Goal: Information Seeking & Learning: Learn about a topic

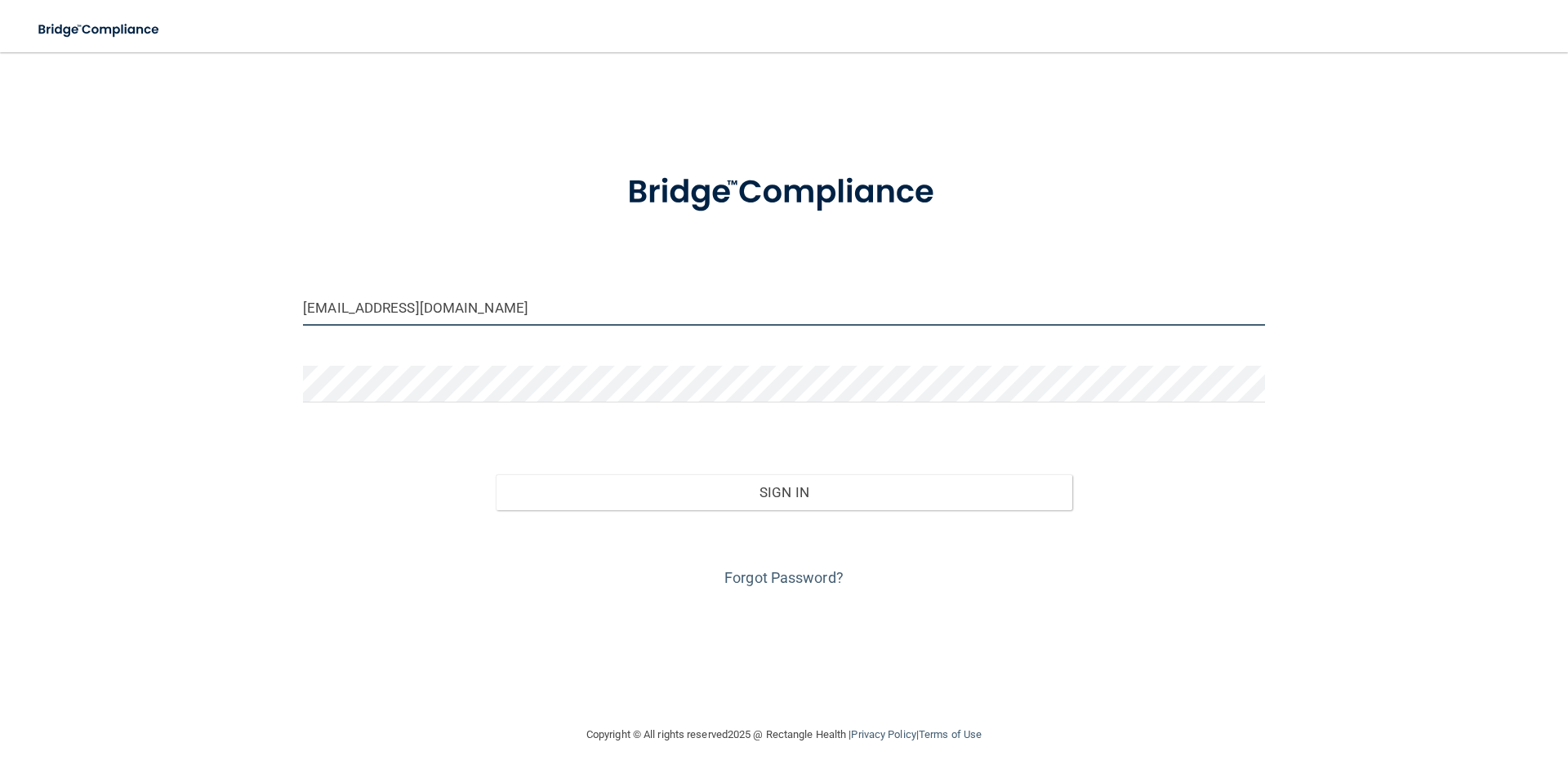
click at [510, 304] on input "[EMAIL_ADDRESS][DOMAIN_NAME]" at bounding box center [784, 307] width 961 height 37
drag, startPoint x: 557, startPoint y: 293, endPoint x: 529, endPoint y: 300, distance: 28.9
click at [529, 300] on input "ecabada15@gmail.com" at bounding box center [784, 307] width 961 height 37
drag, startPoint x: 542, startPoint y: 310, endPoint x: -276, endPoint y: 414, distance: 824.6
click at [0, 414] on html "Toggle navigation Manage My Enterprise Manage My Location ecabada15@gmail.com I…" at bounding box center [784, 389] width 1568 height 778
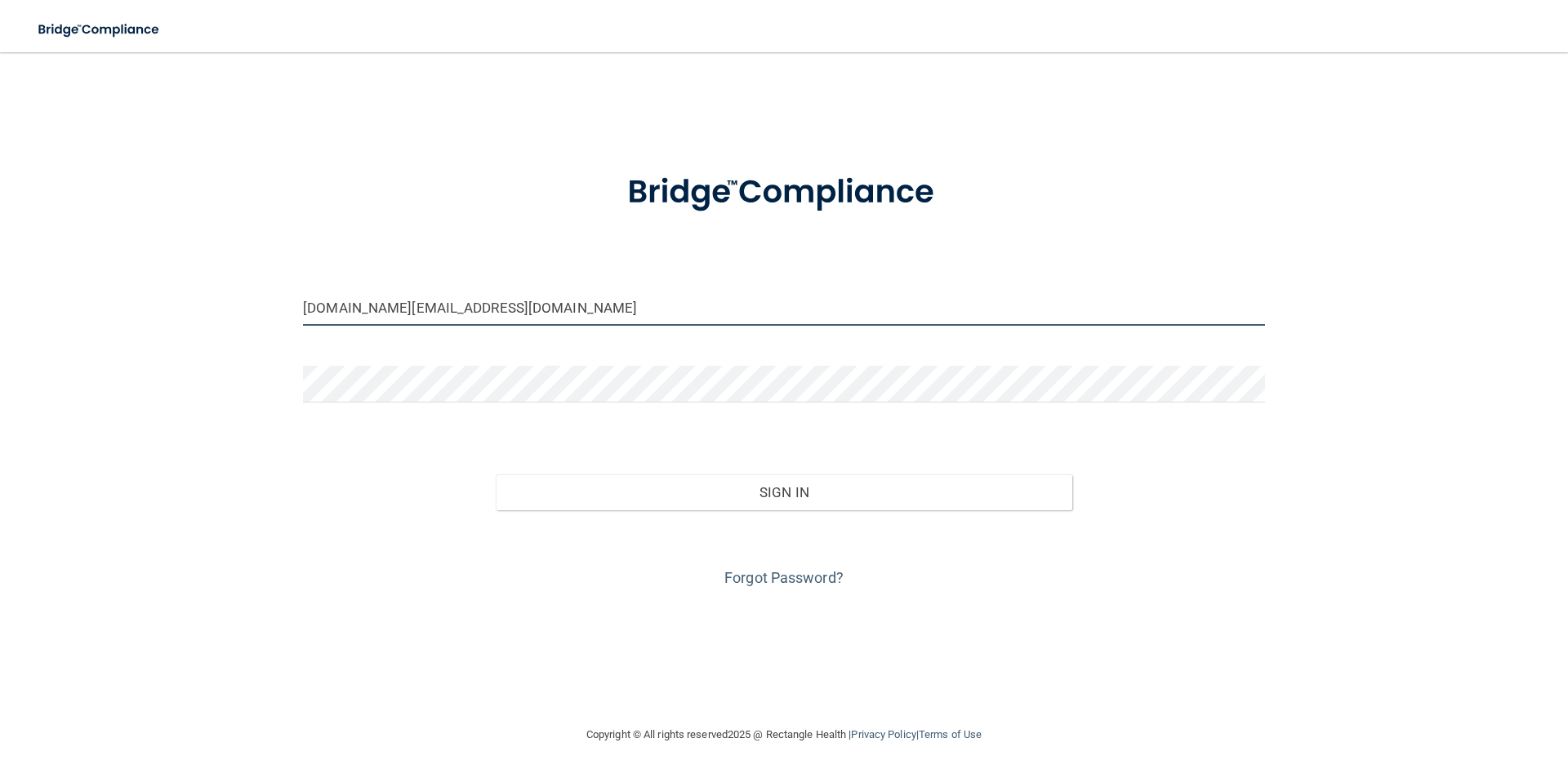
type input "[DOMAIN_NAME][EMAIL_ADDRESS][DOMAIN_NAME]"
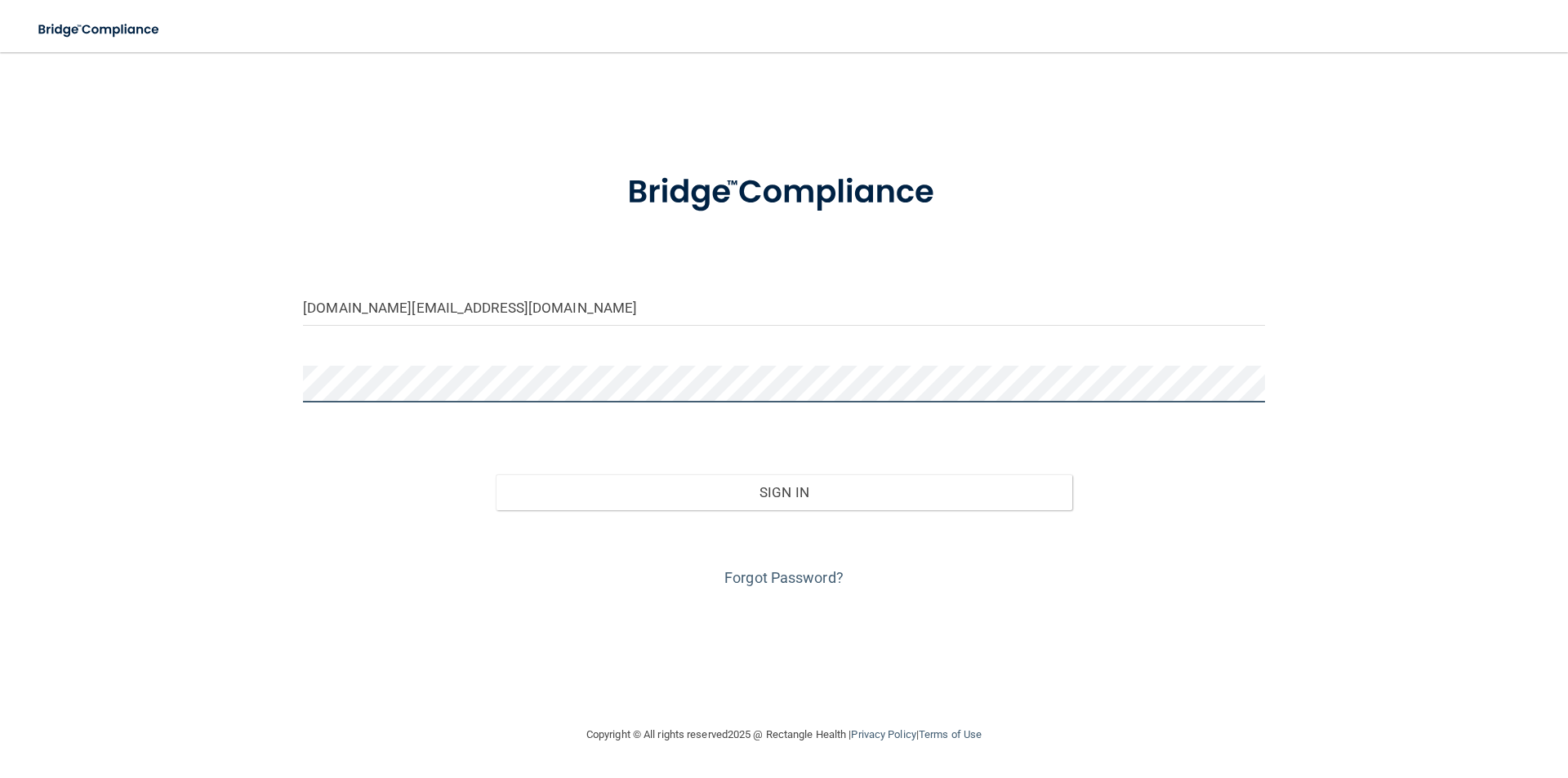
click at [495, 475] on button "Sign In" at bounding box center [784, 492] width 577 height 36
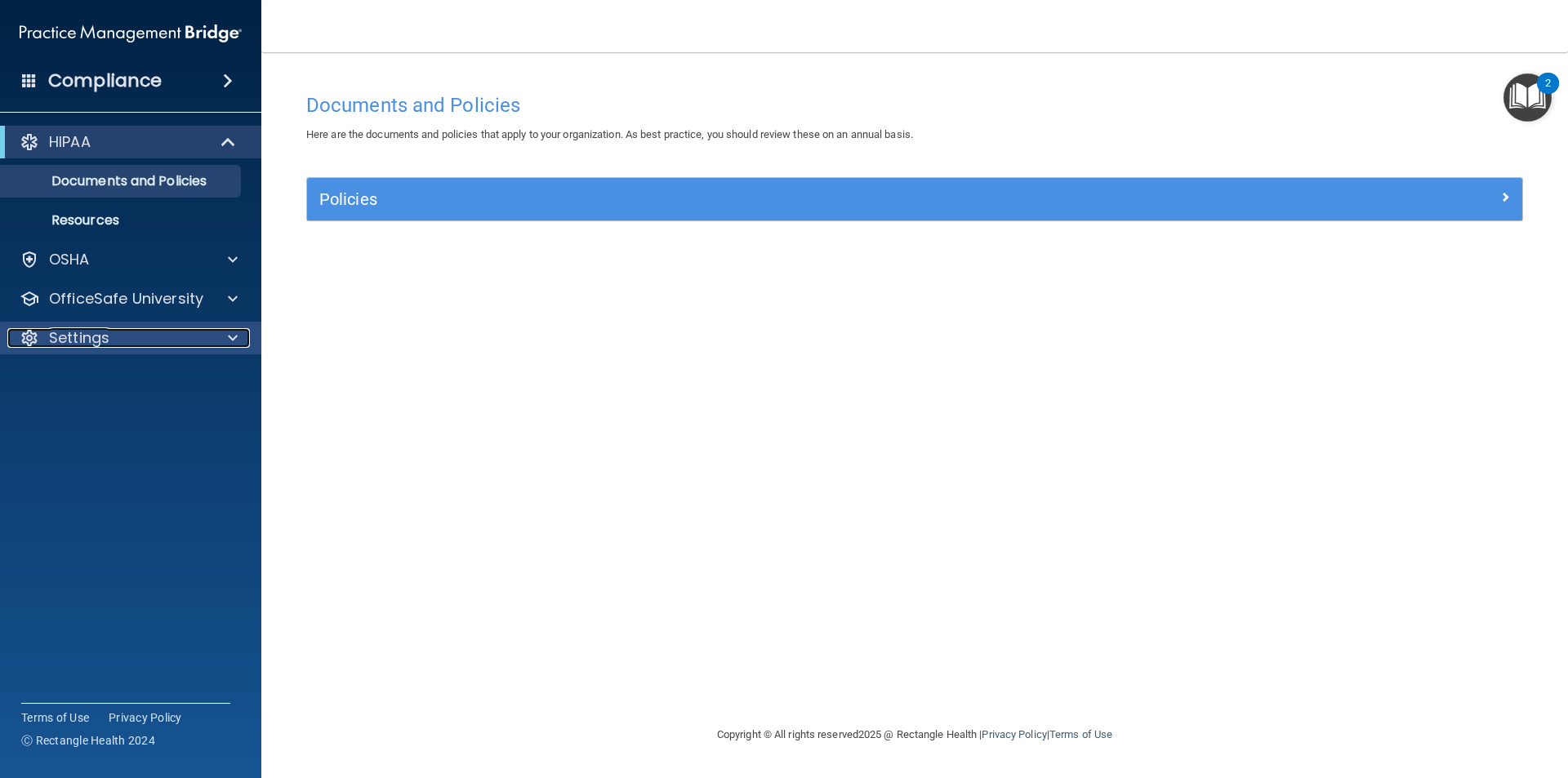
click at [99, 338] on p "Settings" at bounding box center [79, 338] width 60 height 19
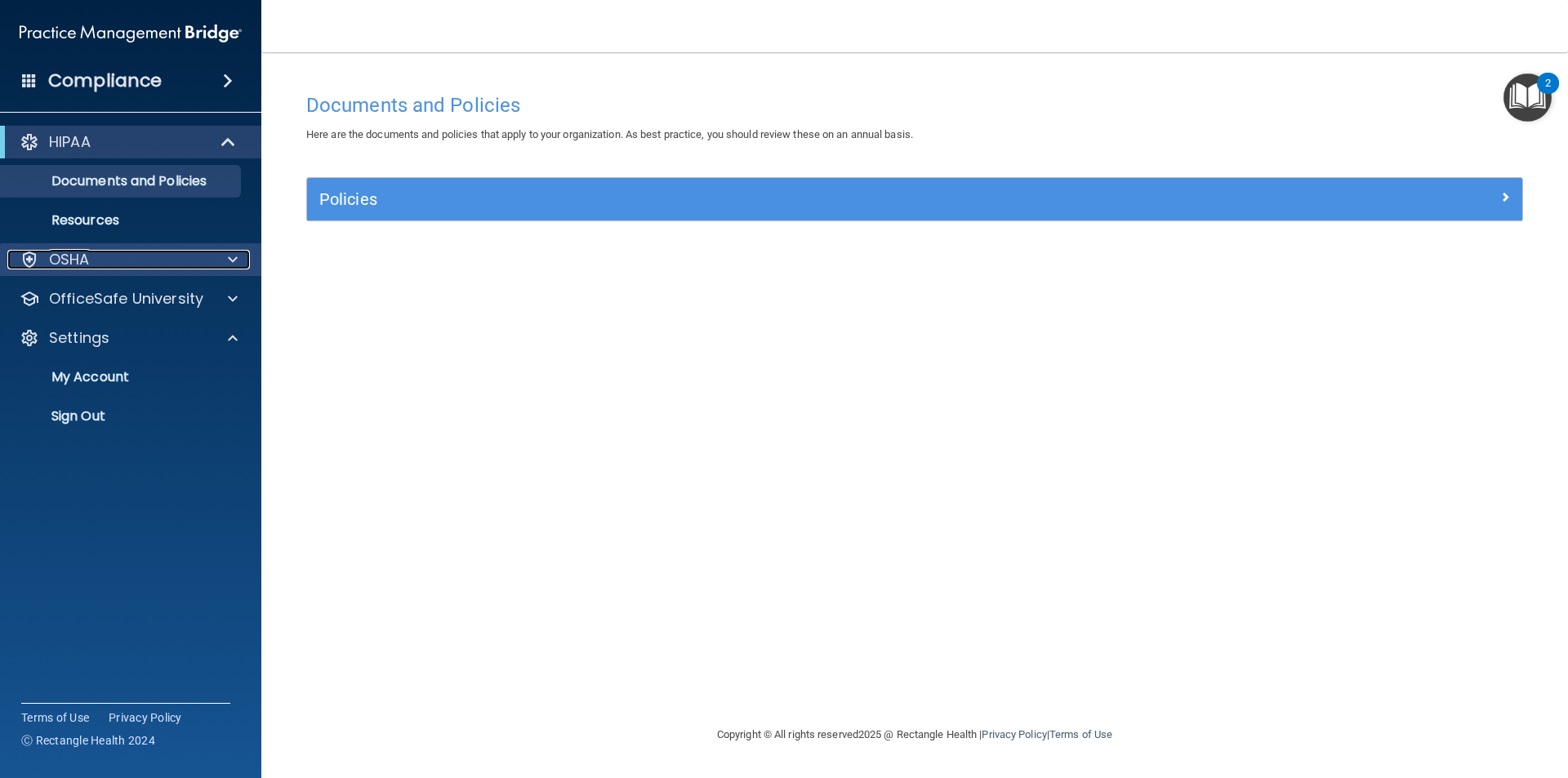
click at [168, 255] on div "OSHA" at bounding box center [109, 259] width 203 height 19
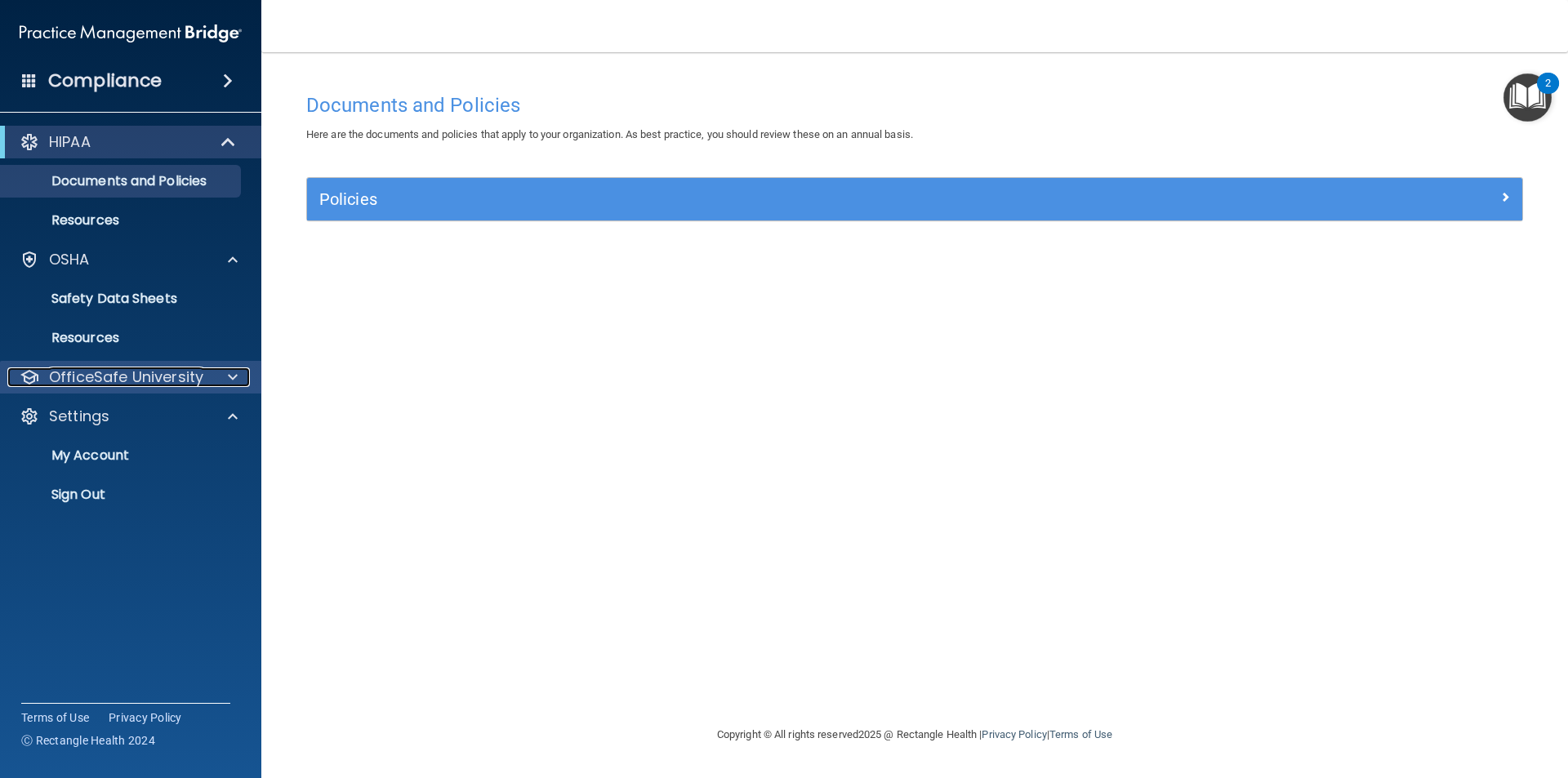
click at [125, 374] on p "OfficeSafe University" at bounding box center [126, 377] width 154 height 19
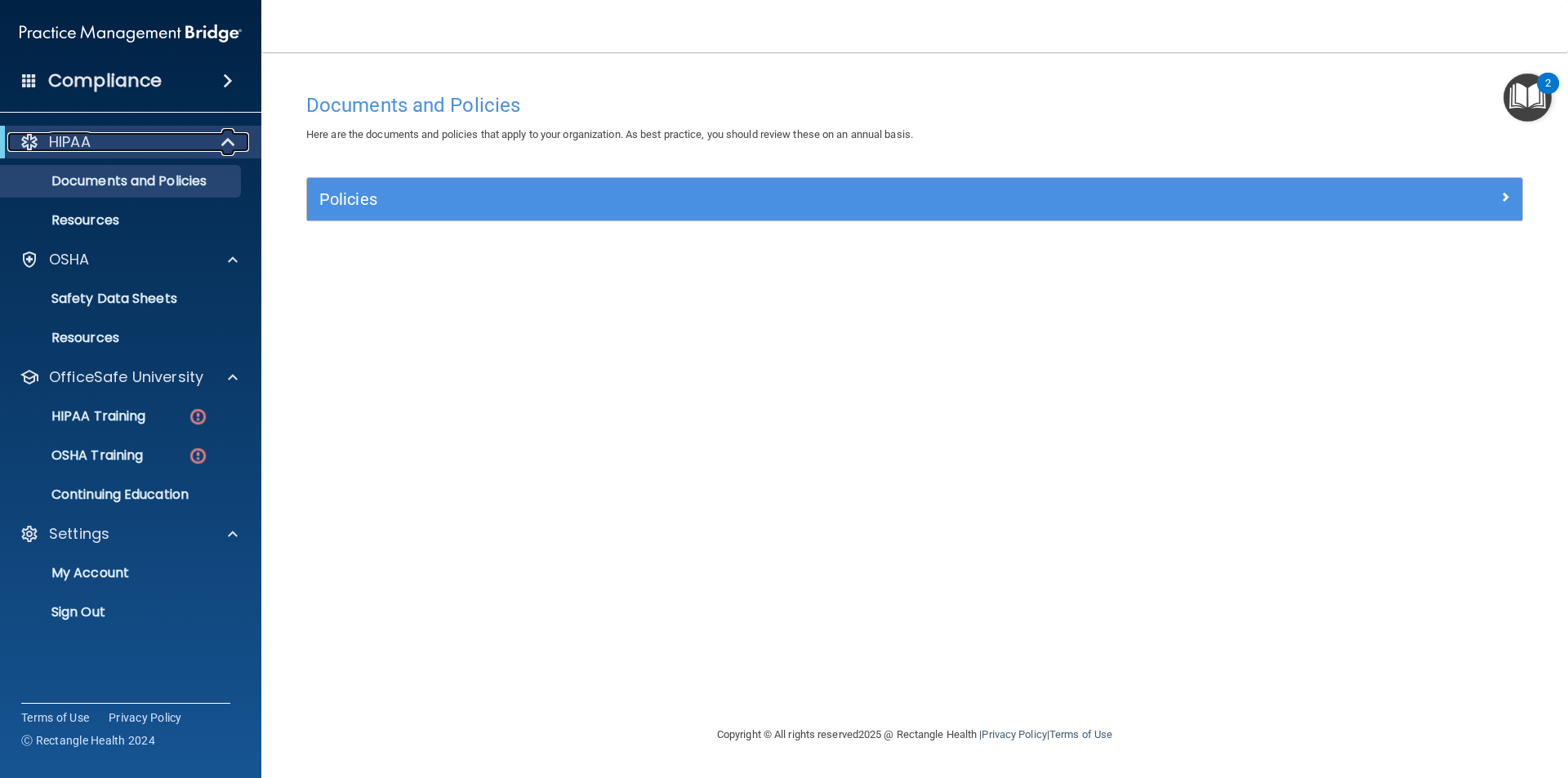
click at [223, 145] on span at bounding box center [230, 142] width 14 height 19
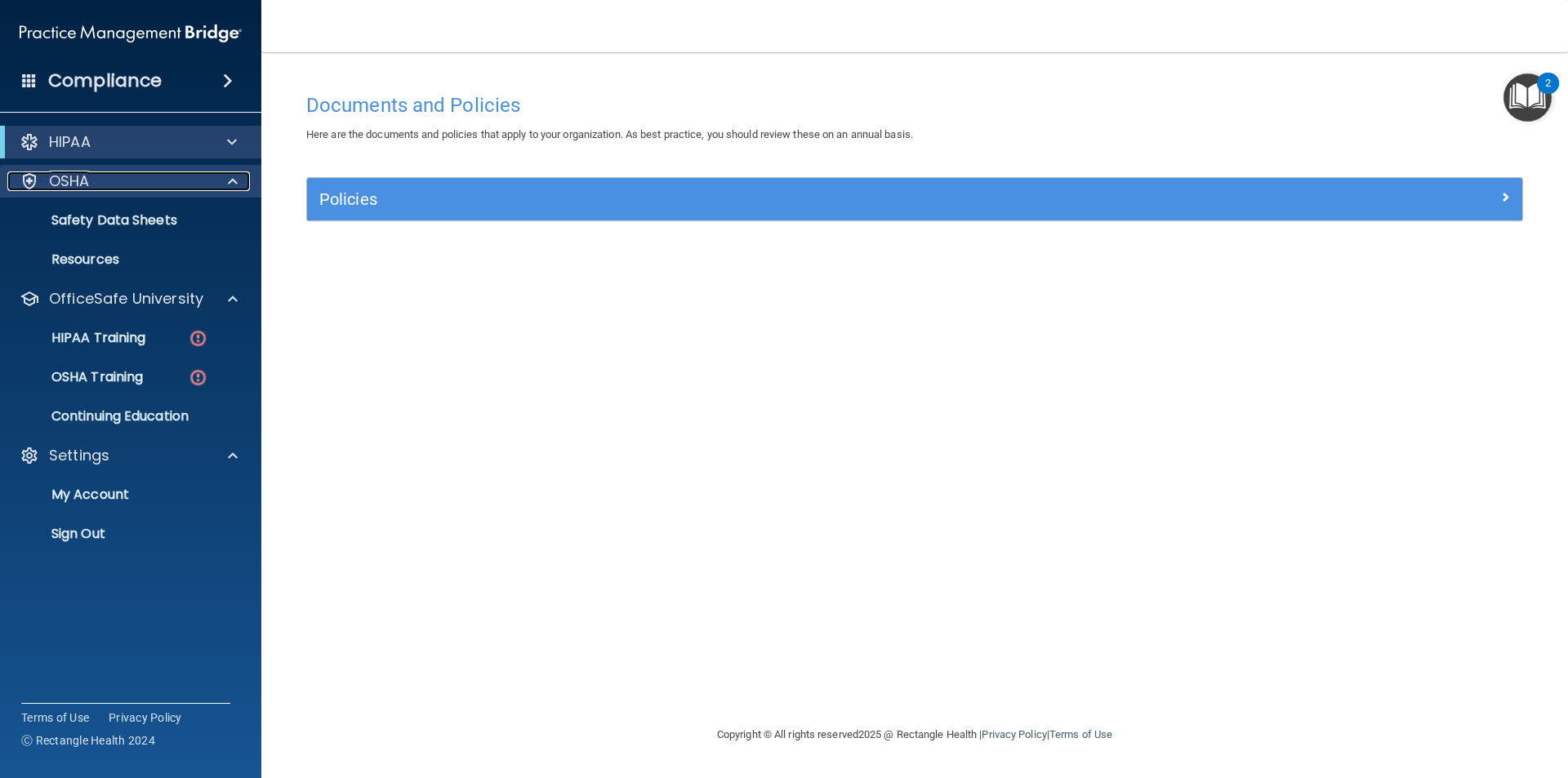
click at [229, 181] on span at bounding box center [233, 181] width 10 height 19
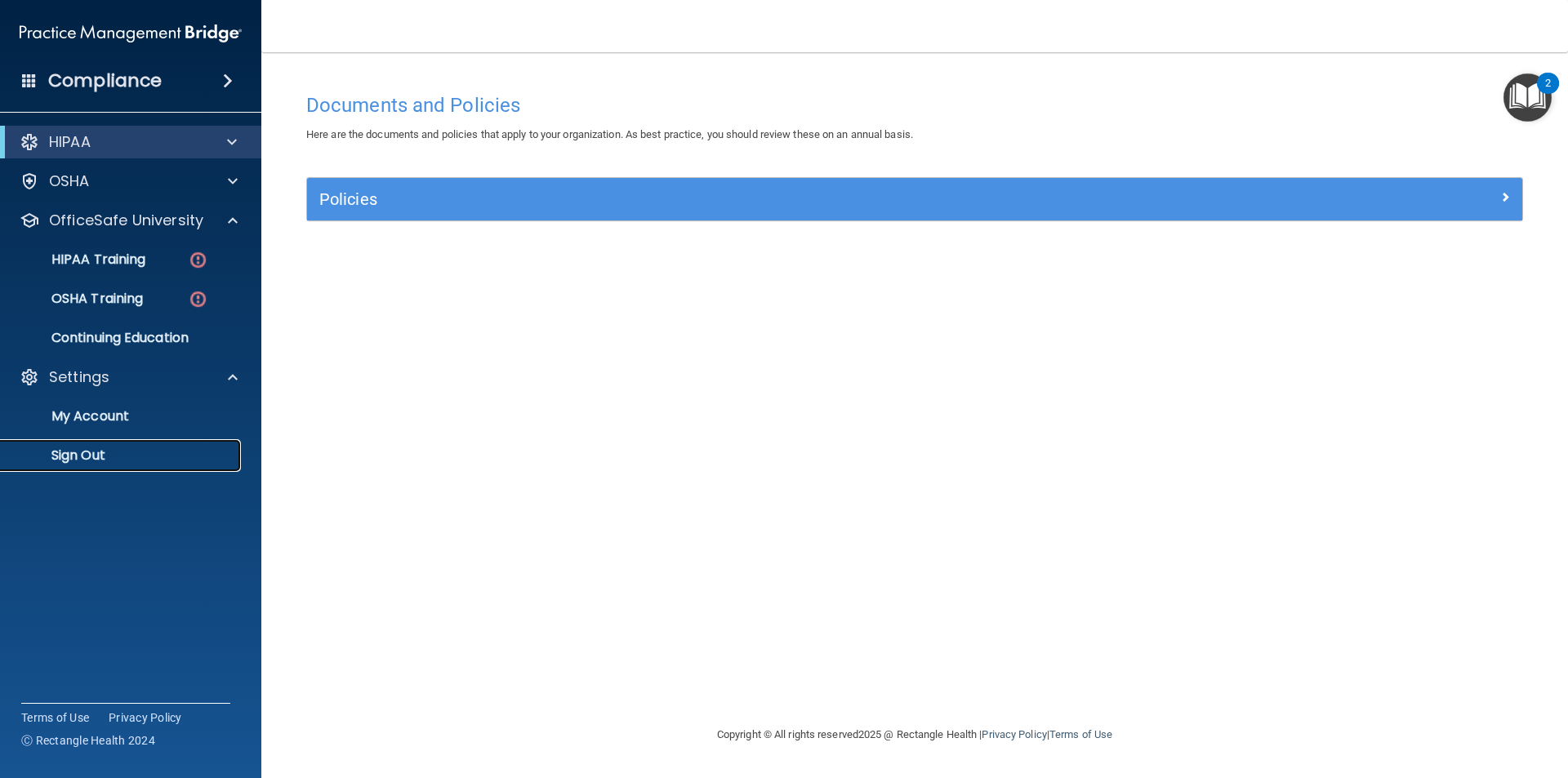
click at [106, 461] on p "Sign Out" at bounding box center [122, 455] width 223 height 17
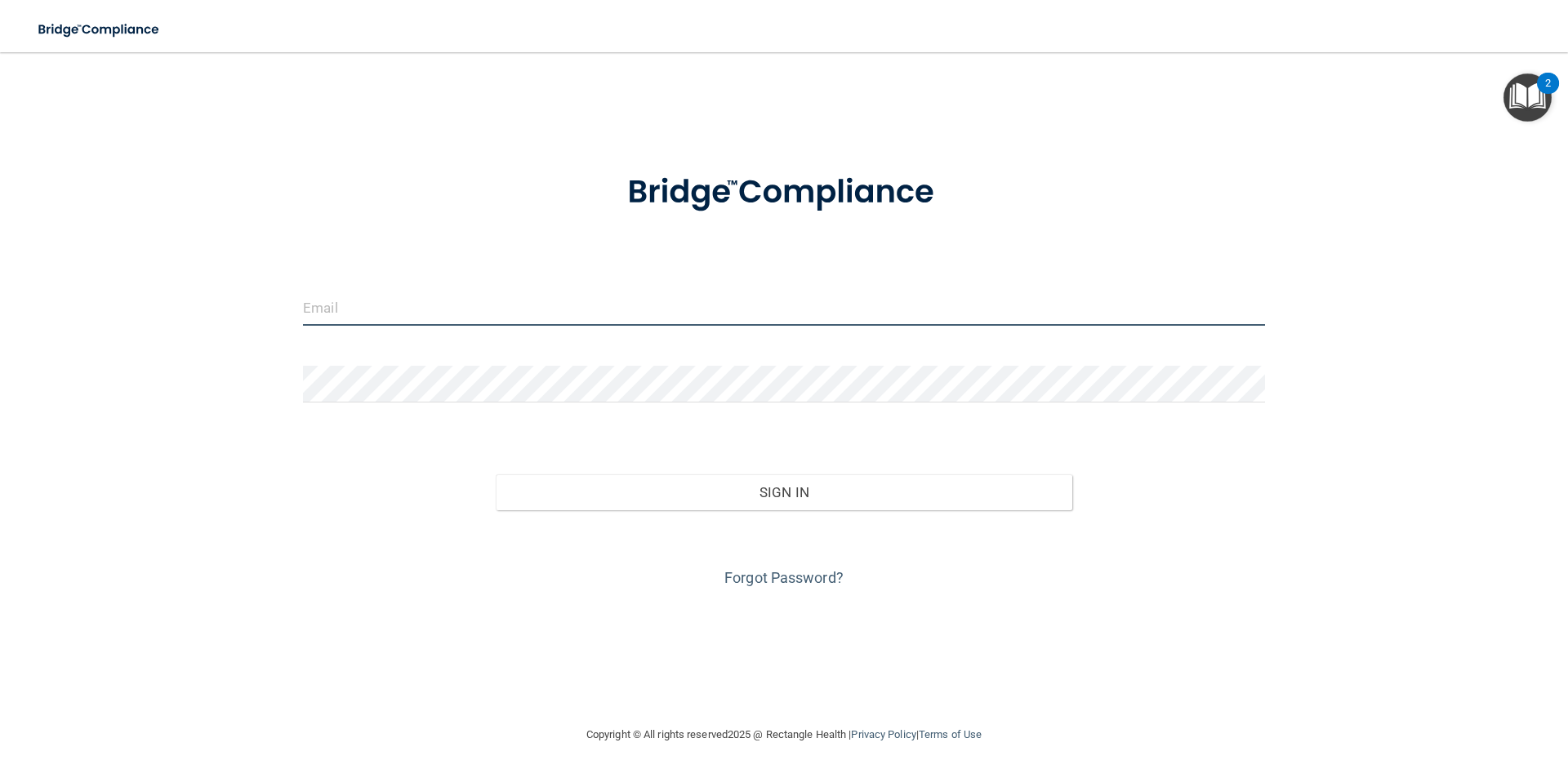
type input "ecabada15@gmail.com"
drag, startPoint x: 537, startPoint y: 307, endPoint x: 28, endPoint y: 394, distance: 516.4
click at [28, 394] on main "ecabada15@gmail.com Invalid email/password. You don't have permission to access…" at bounding box center [784, 415] width 1568 height 725
type input "nhayes@gmail.com"
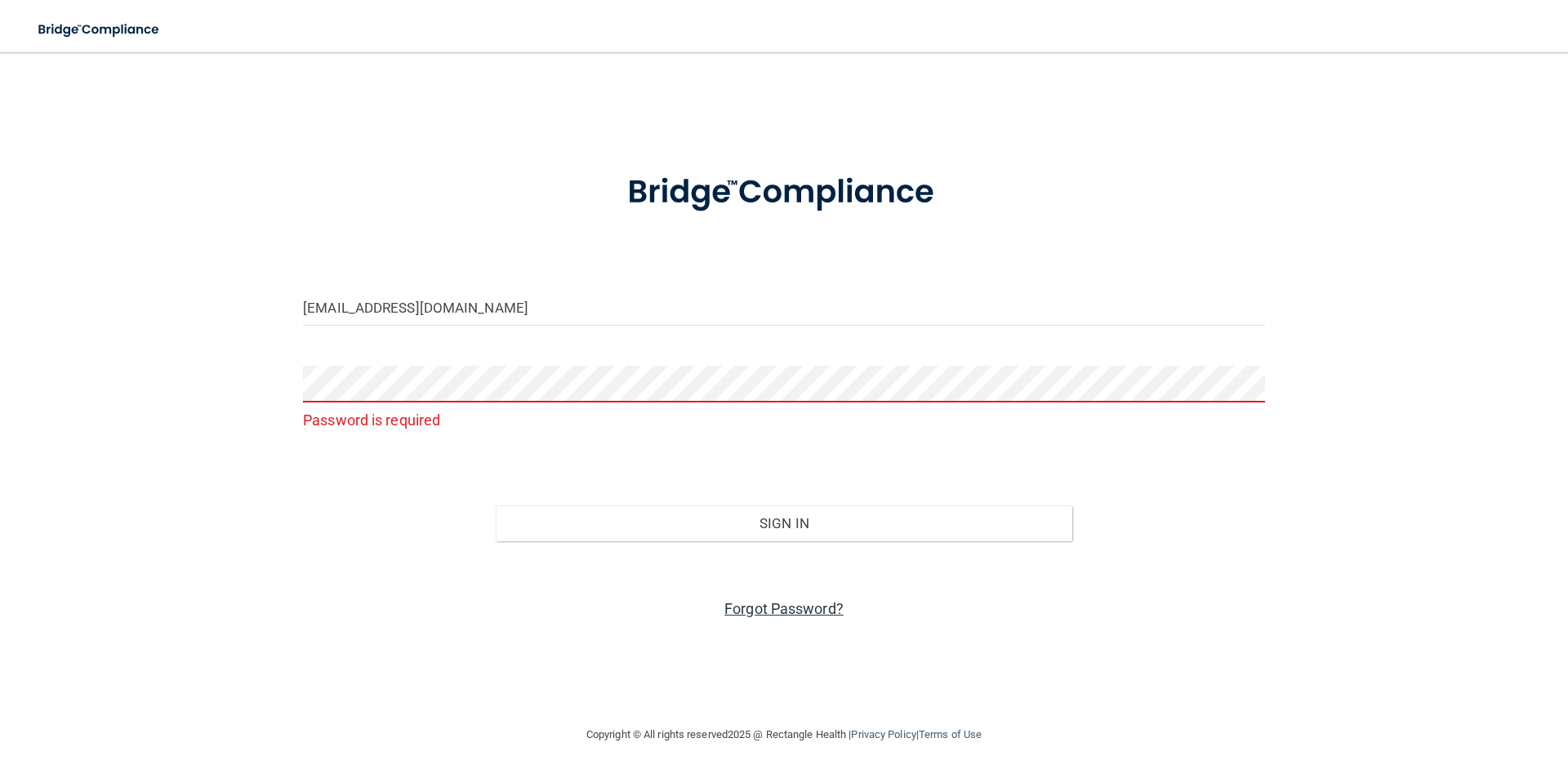
click at [765, 612] on link "Forgot Password?" at bounding box center [784, 608] width 119 height 18
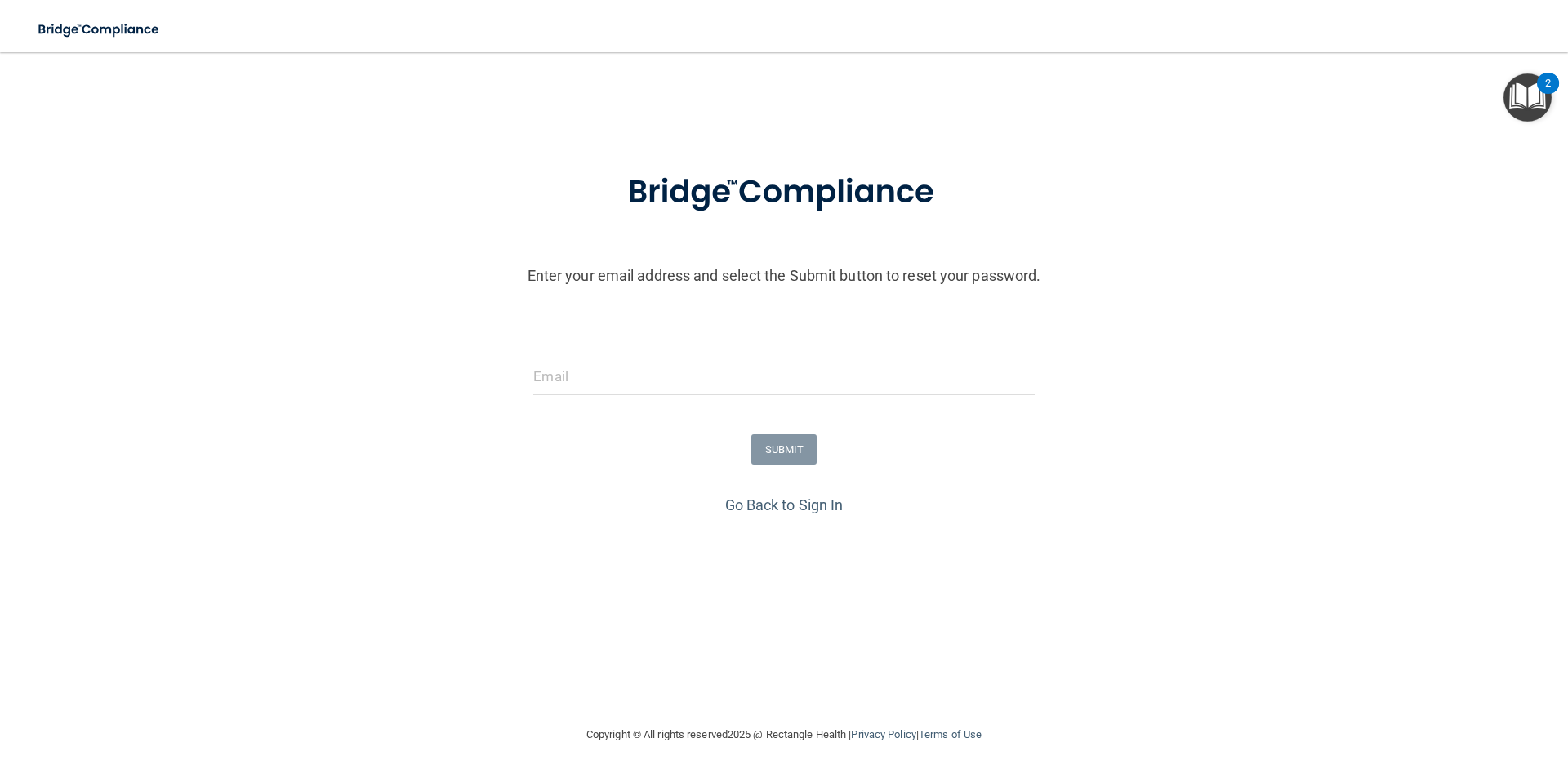
click at [672, 396] on div at bounding box center [783, 383] width 525 height 49
click at [680, 372] on input "email" at bounding box center [783, 377] width 500 height 37
type input "nhayges@gmail.com"
click at [770, 449] on button "SUBMIT" at bounding box center [784, 448] width 66 height 30
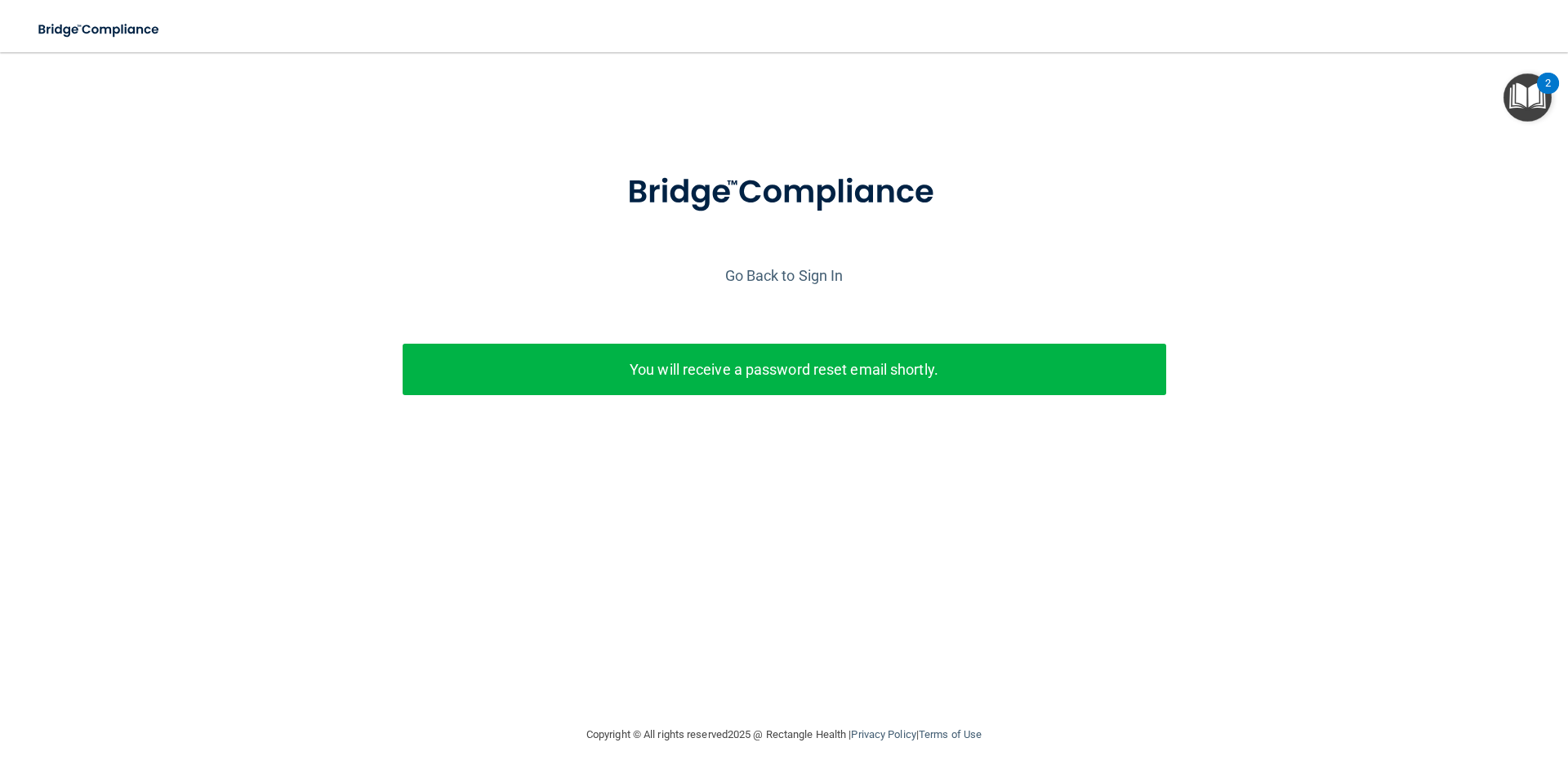
click at [1047, 385] on div "You will receive a password reset email shortly." at bounding box center [784, 370] width 764 height 52
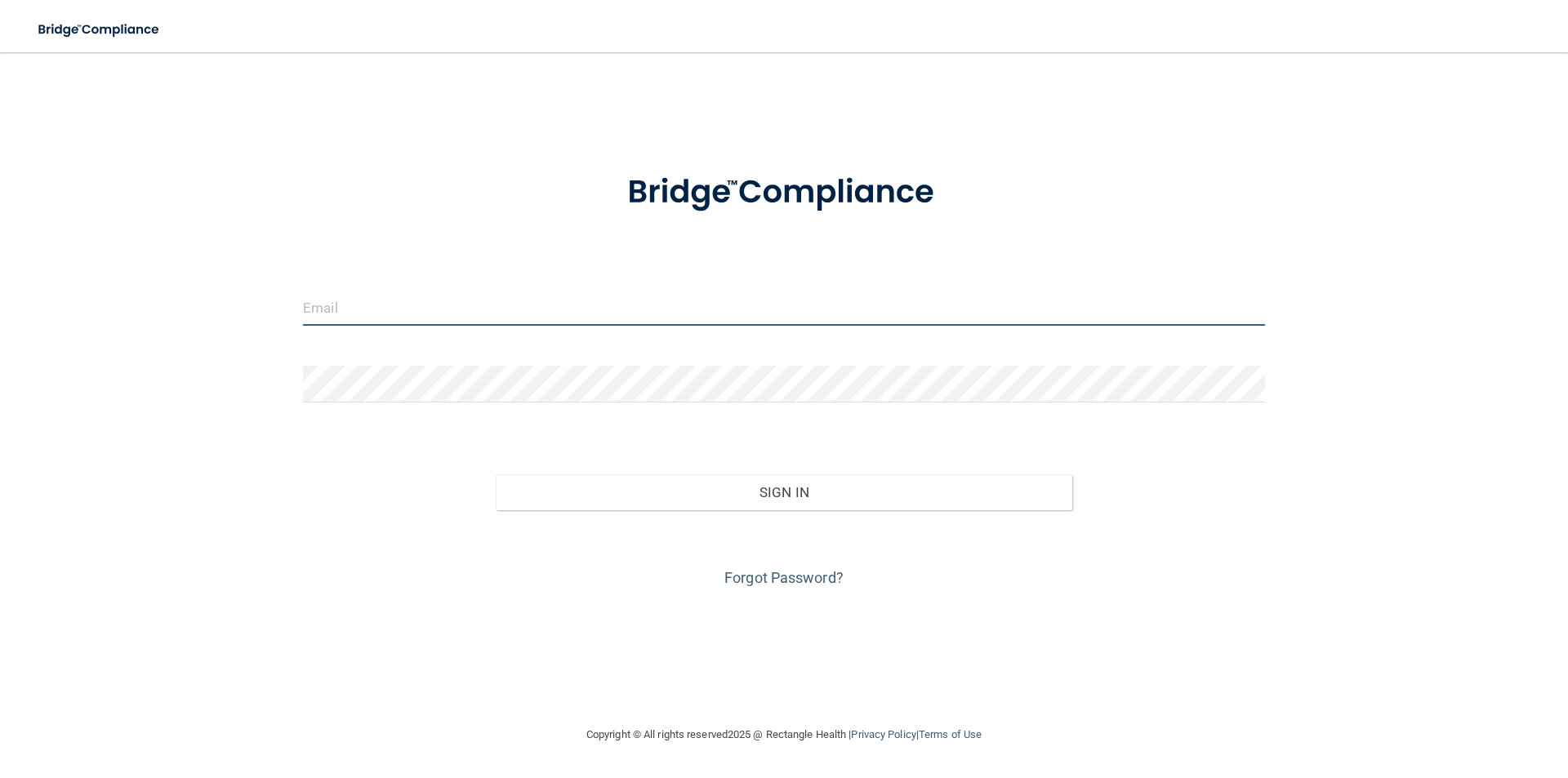
type input "ecabada15@gmail.com"
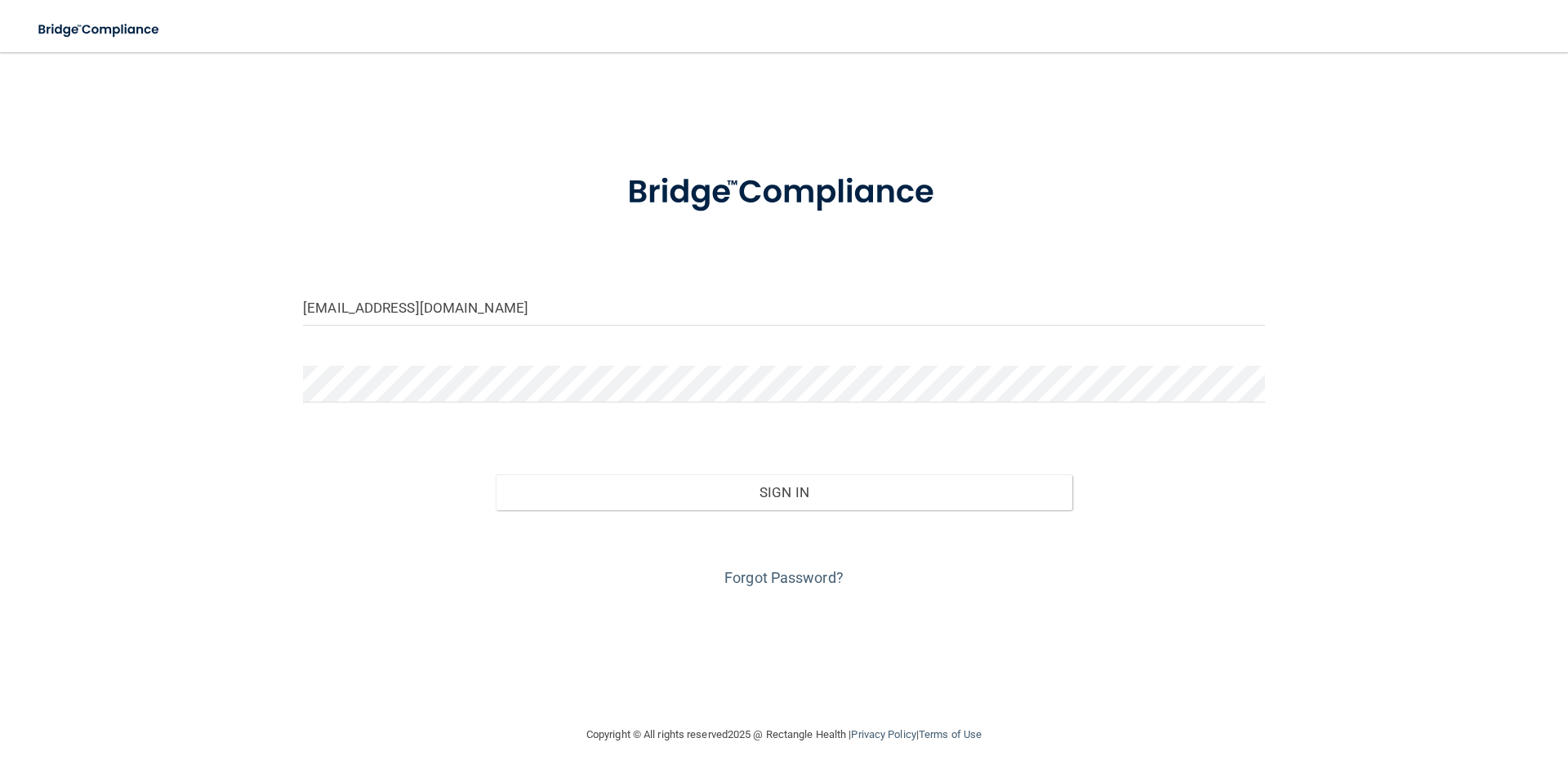
click at [773, 557] on div "Forgot Password?" at bounding box center [784, 551] width 987 height 82
click at [760, 600] on div "ecabada15@gmail.com Invalid email/password. You don't have permission to access…" at bounding box center [783, 388] width 1503 height 640
click at [762, 578] on link "Forgot Password?" at bounding box center [784, 578] width 119 height 18
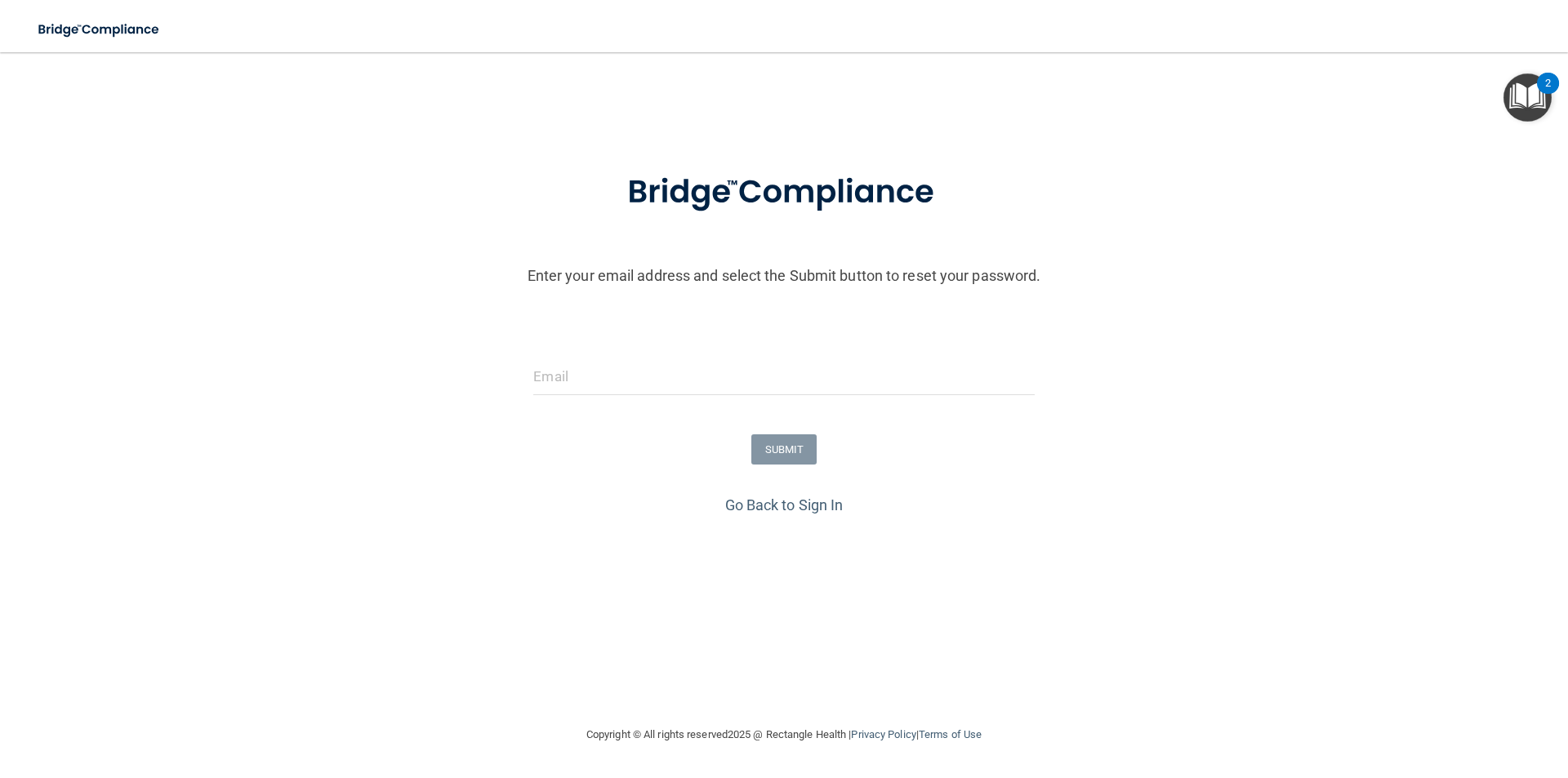
click at [596, 471] on form "Enter your email address and select the Submit button to reset your password. S…" at bounding box center [783, 321] width 1551 height 341
click at [600, 397] on div at bounding box center [783, 383] width 525 height 49
click at [615, 378] on input "email" at bounding box center [783, 377] width 500 height 37
type input "nhayges@gmail.com"
click at [786, 447] on button "SUBMIT" at bounding box center [784, 448] width 66 height 30
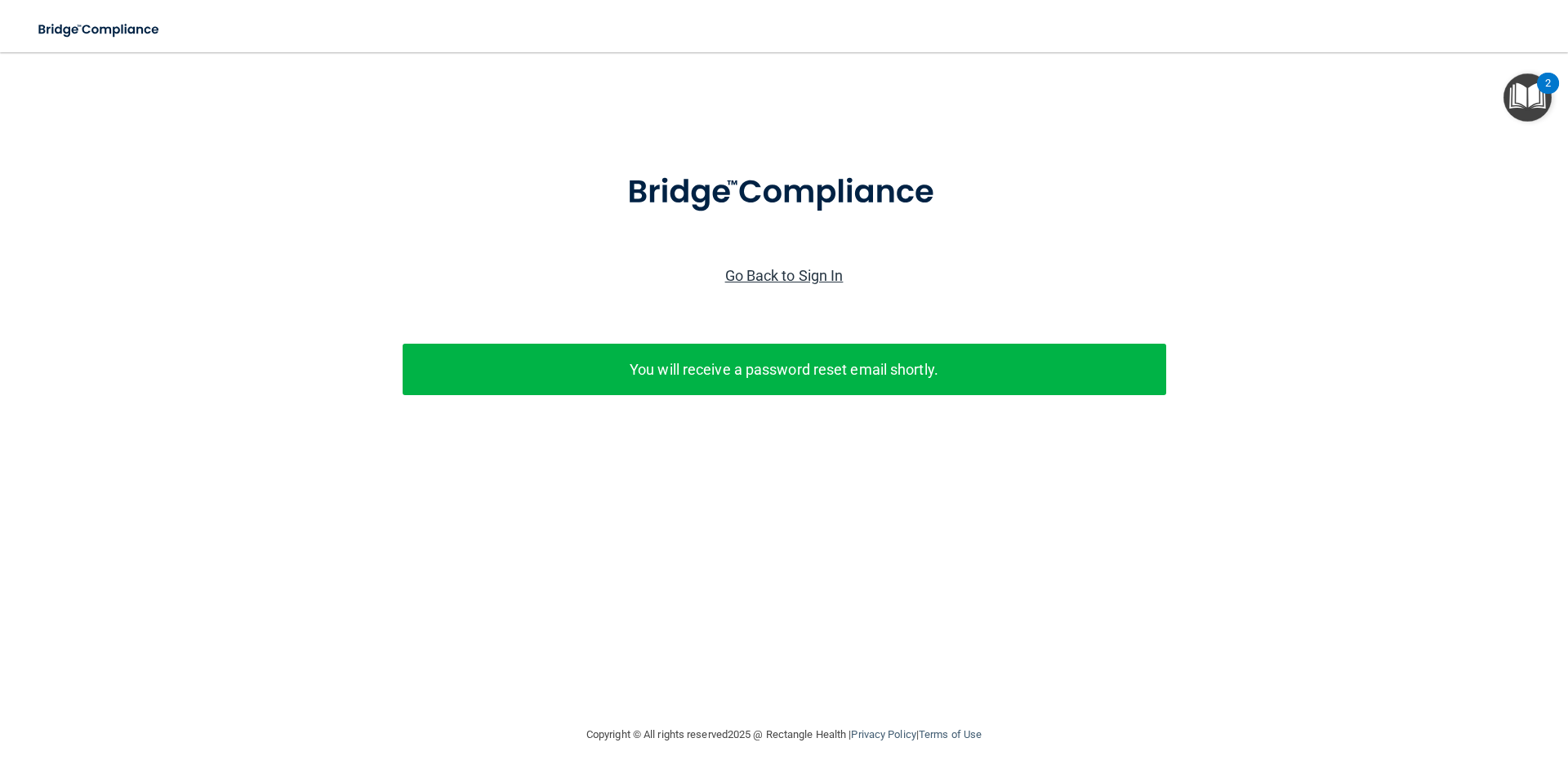
click at [803, 278] on link "Go Back to Sign In" at bounding box center [784, 276] width 118 height 18
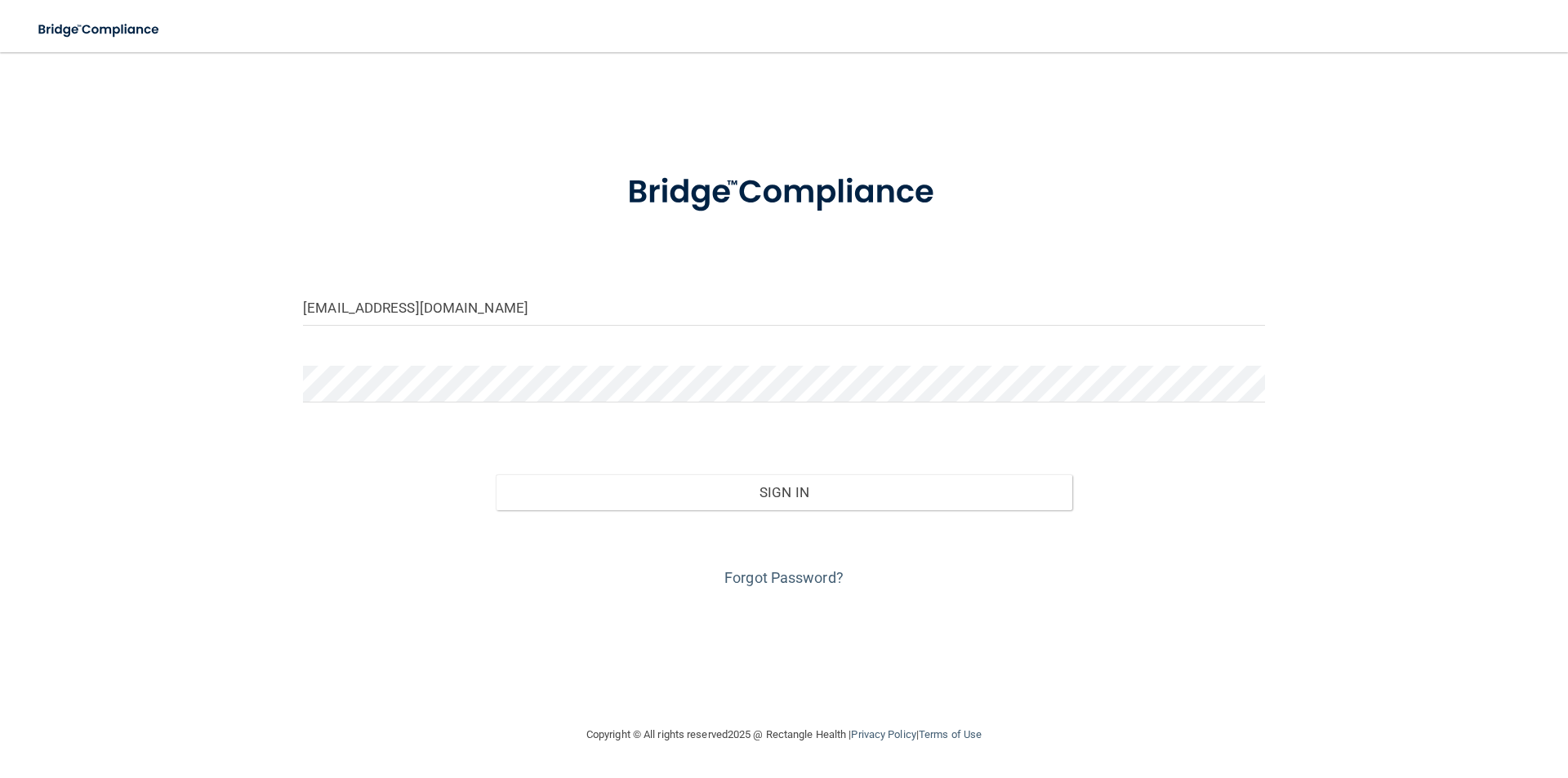
click at [775, 204] on img at bounding box center [784, 192] width 380 height 85
click at [506, 333] on div "ecabada15@gmail.com" at bounding box center [784, 313] width 987 height 49
click at [531, 305] on input "ecabada15@gmail.com" at bounding box center [784, 307] width 961 height 37
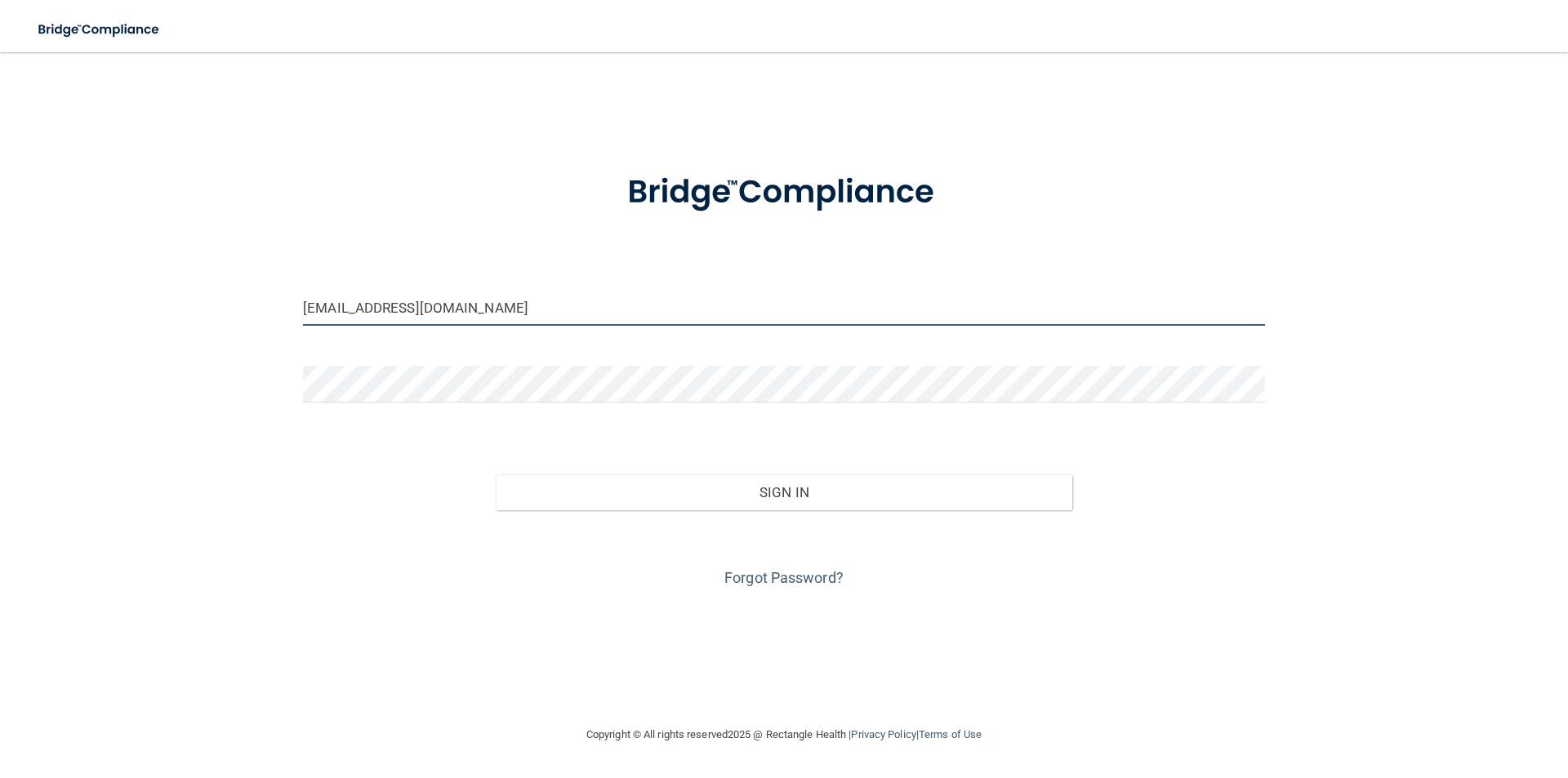
click at [495, 475] on button "Sign In" at bounding box center [784, 492] width 577 height 36
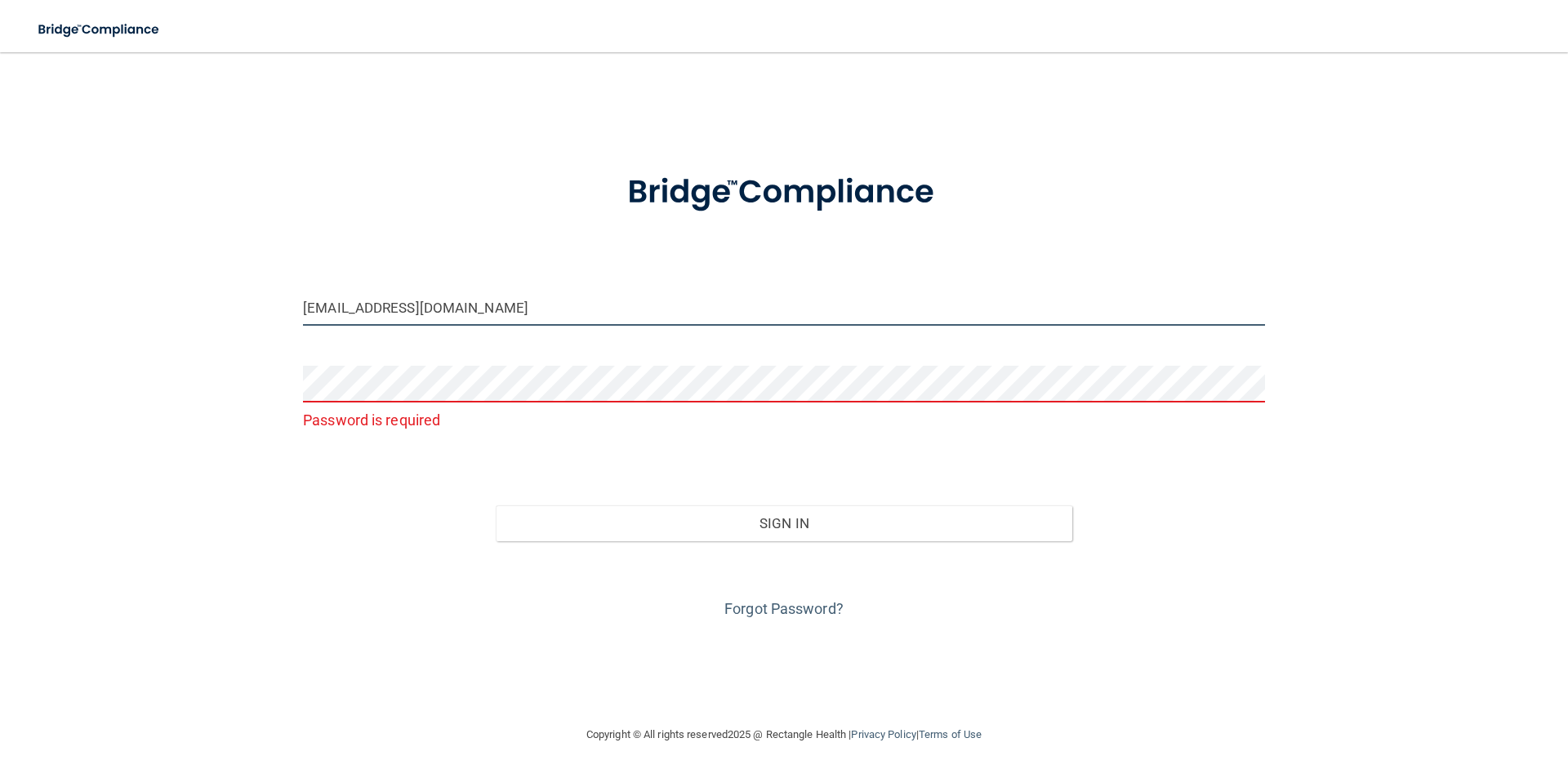
click at [486, 302] on input "nhayges@gmail.com" at bounding box center [784, 307] width 961 height 37
type input "[DOMAIN_NAME][EMAIL_ADDRESS][DOMAIN_NAME]"
click at [495, 505] on button "Sign In" at bounding box center [784, 523] width 577 height 36
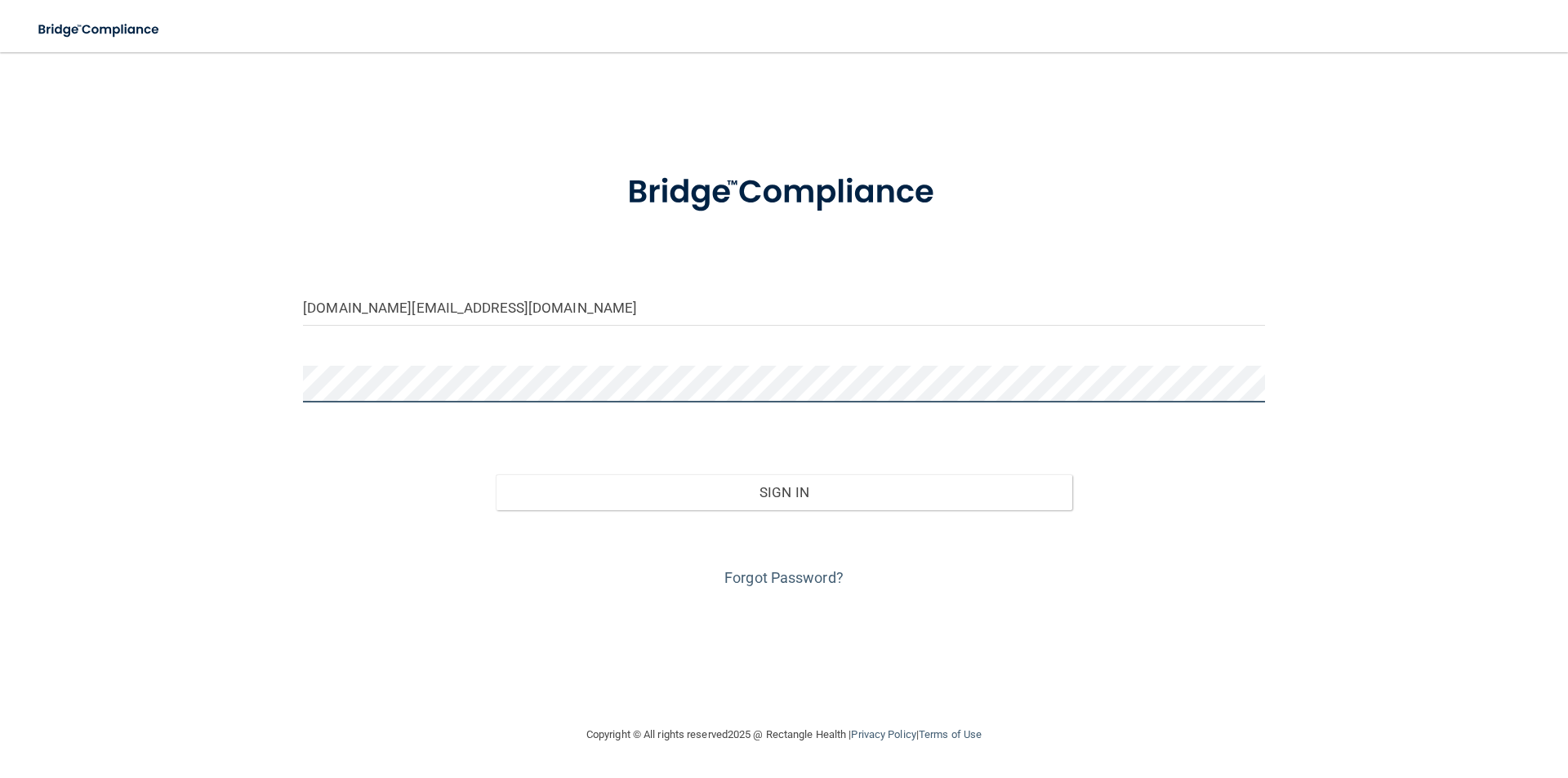
click at [495, 475] on button "Sign In" at bounding box center [784, 492] width 577 height 36
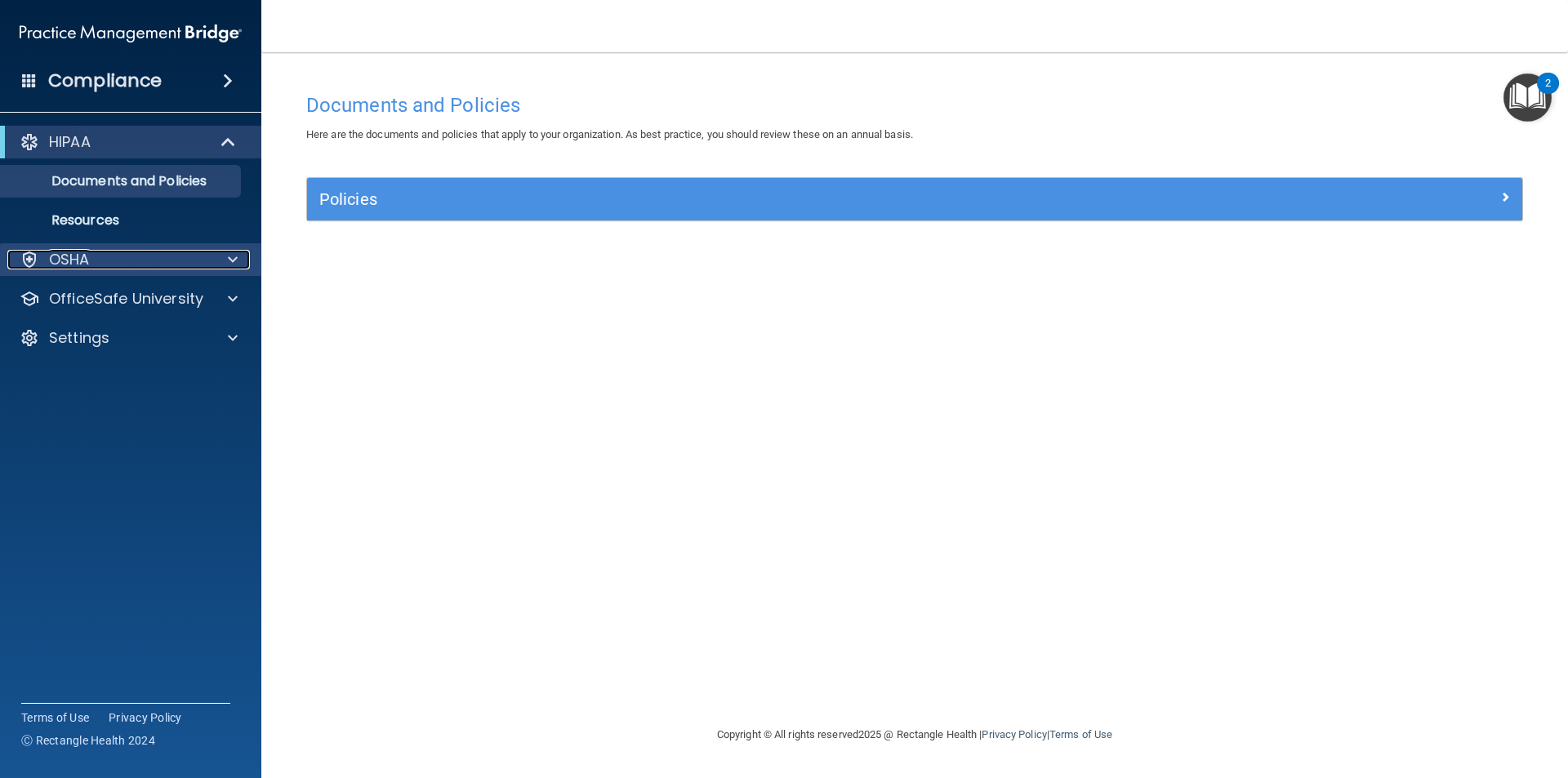
click at [242, 260] on div at bounding box center [230, 259] width 41 height 19
click at [235, 260] on span at bounding box center [233, 259] width 10 height 19
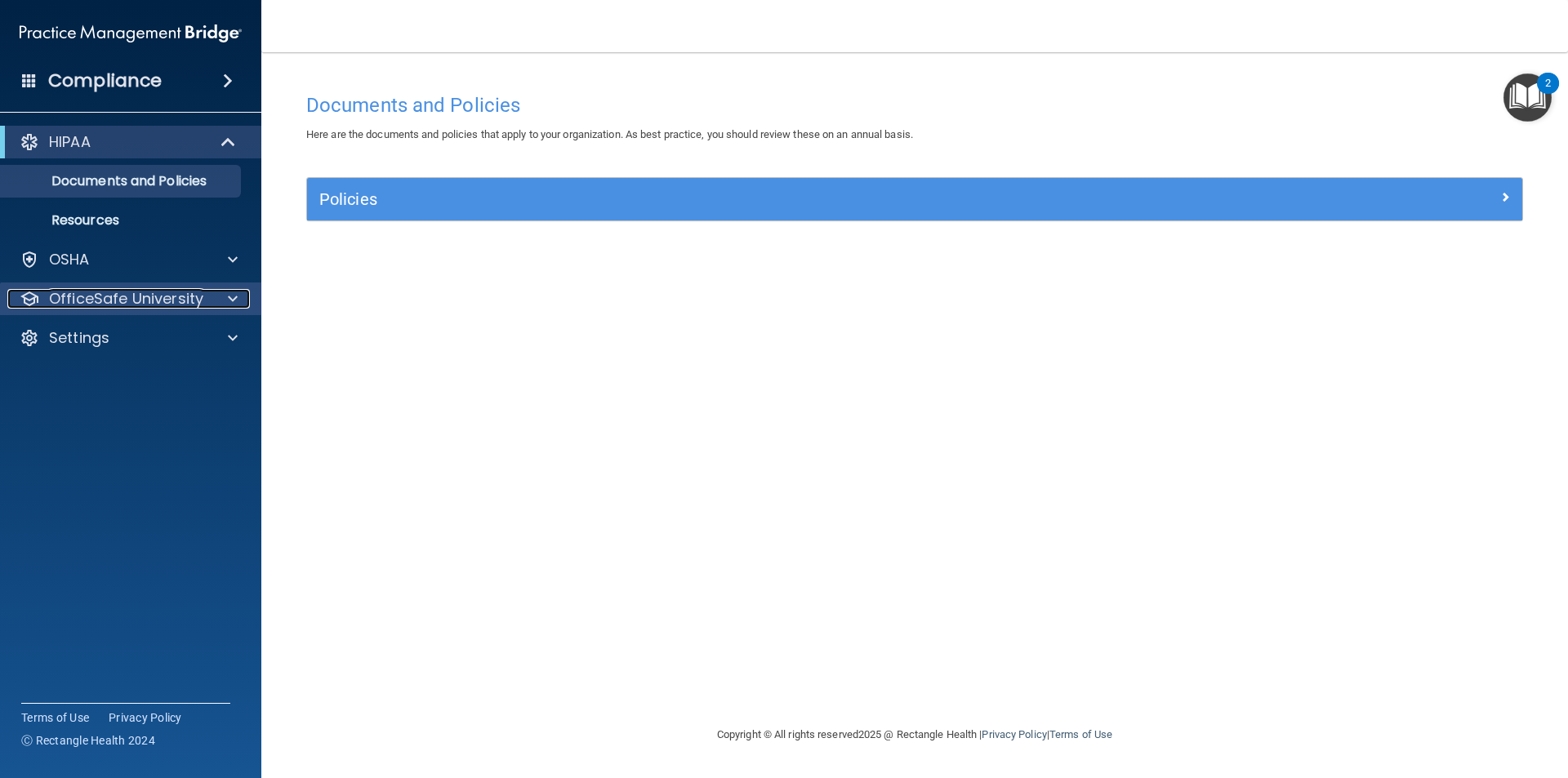
click at [224, 298] on div at bounding box center [230, 298] width 41 height 19
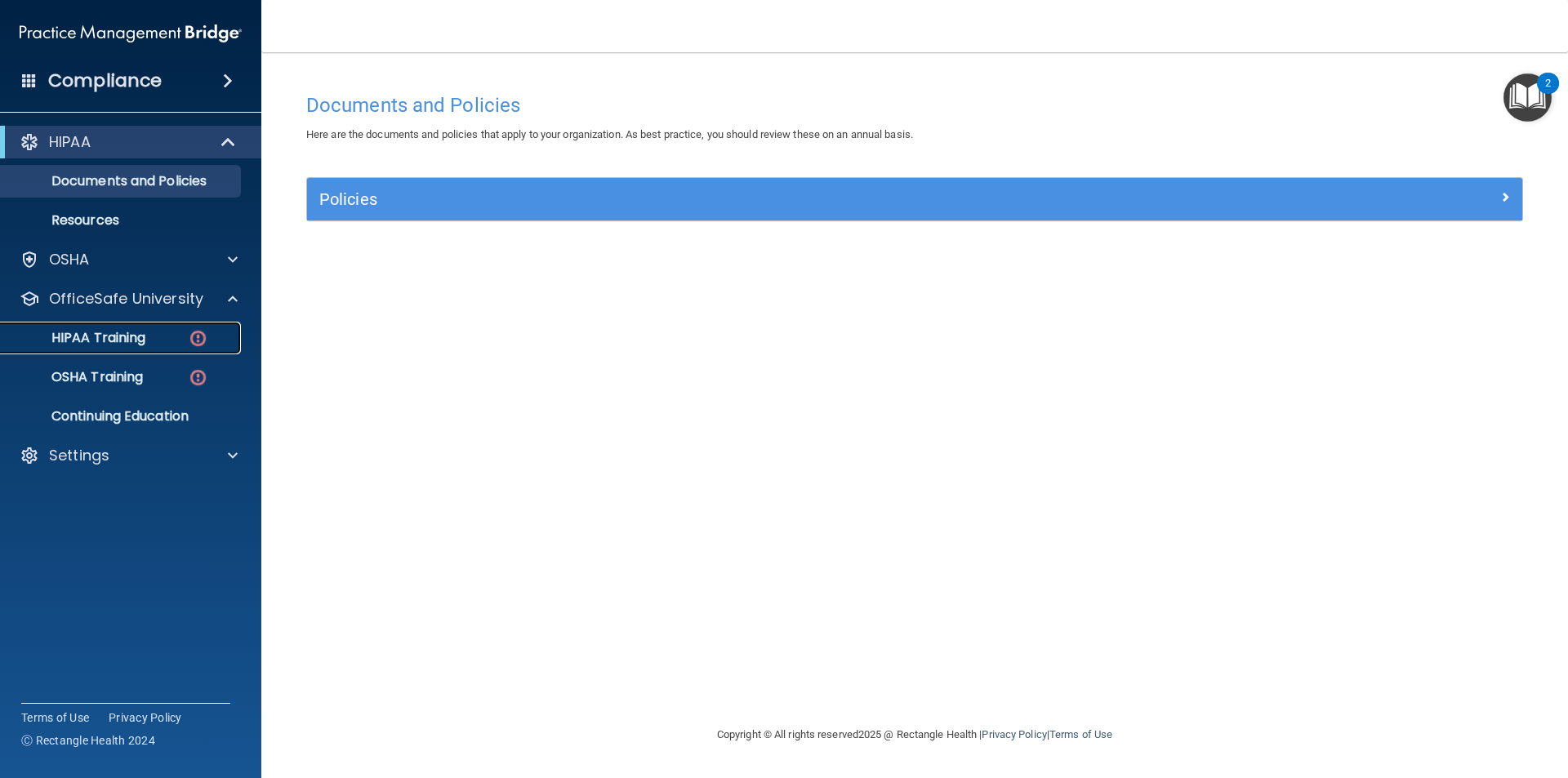
click at [100, 333] on p "HIPAA Training" at bounding box center [78, 337] width 135 height 17
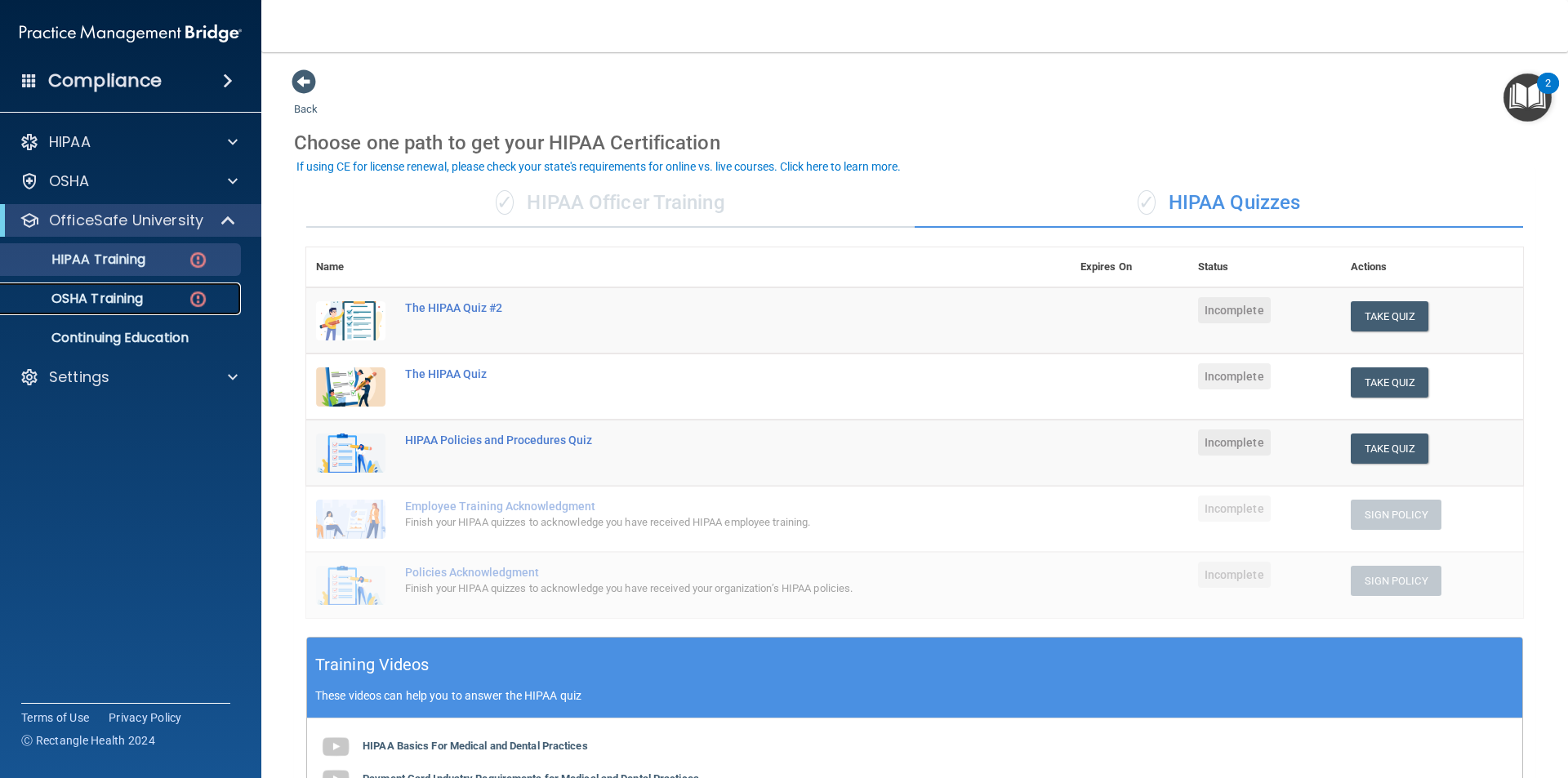
click at [118, 287] on link "OSHA Training" at bounding box center [112, 298] width 257 height 32
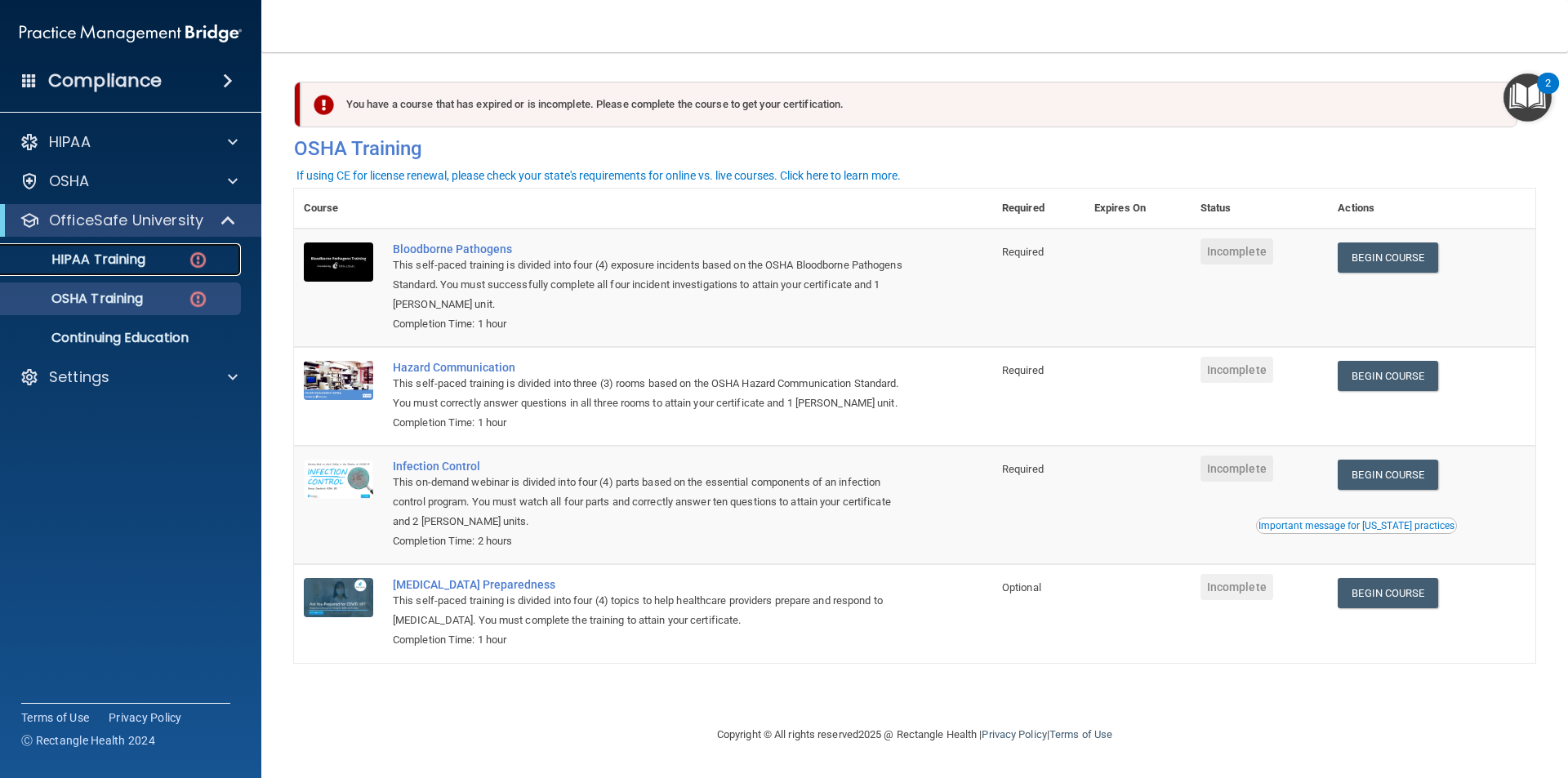
click at [158, 253] on div "HIPAA Training" at bounding box center [122, 259] width 223 height 17
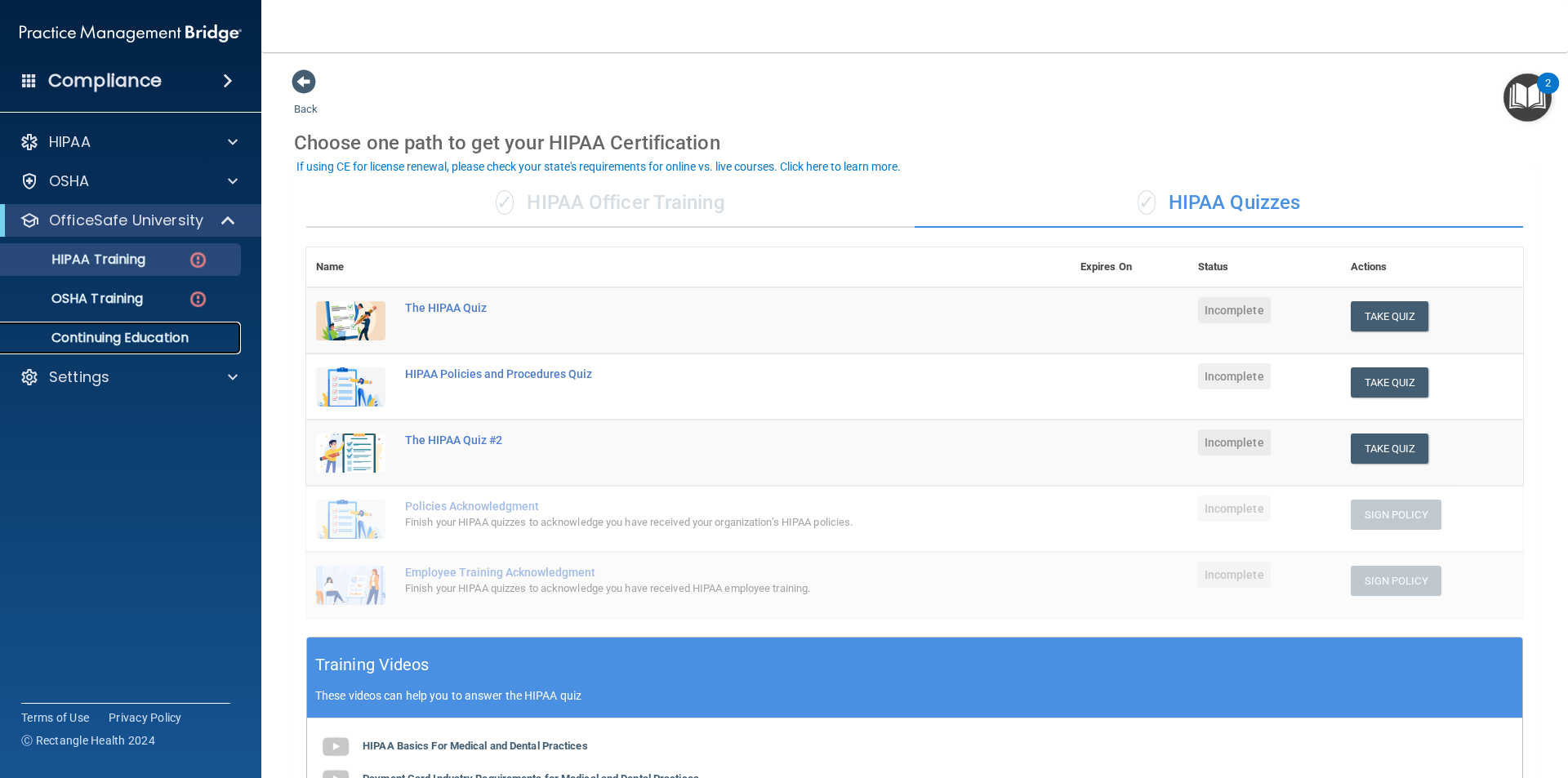
click at [130, 345] on p "Continuing Education" at bounding box center [122, 337] width 223 height 17
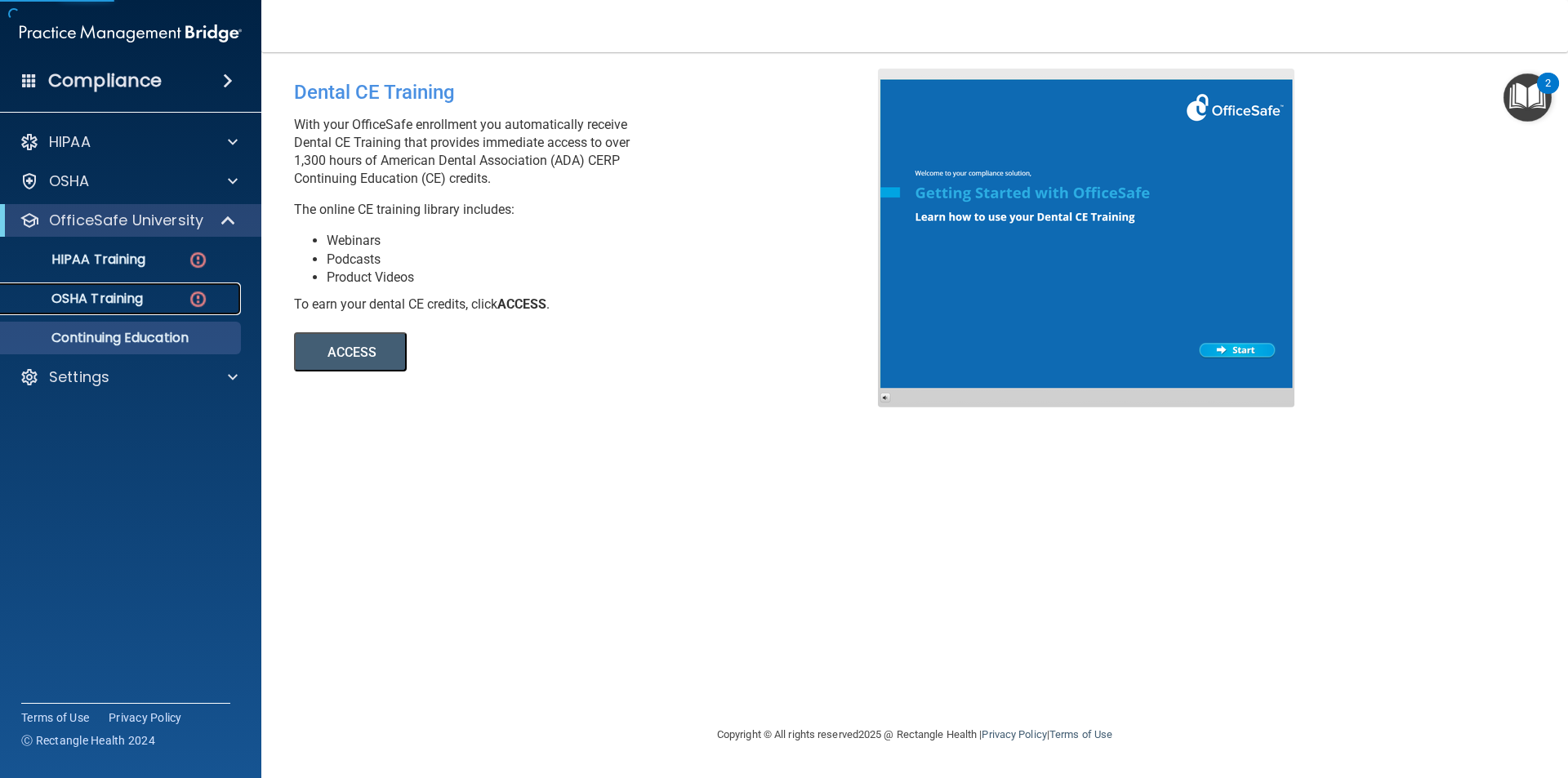
click at [150, 288] on link "OSHA Training" at bounding box center [112, 298] width 257 height 32
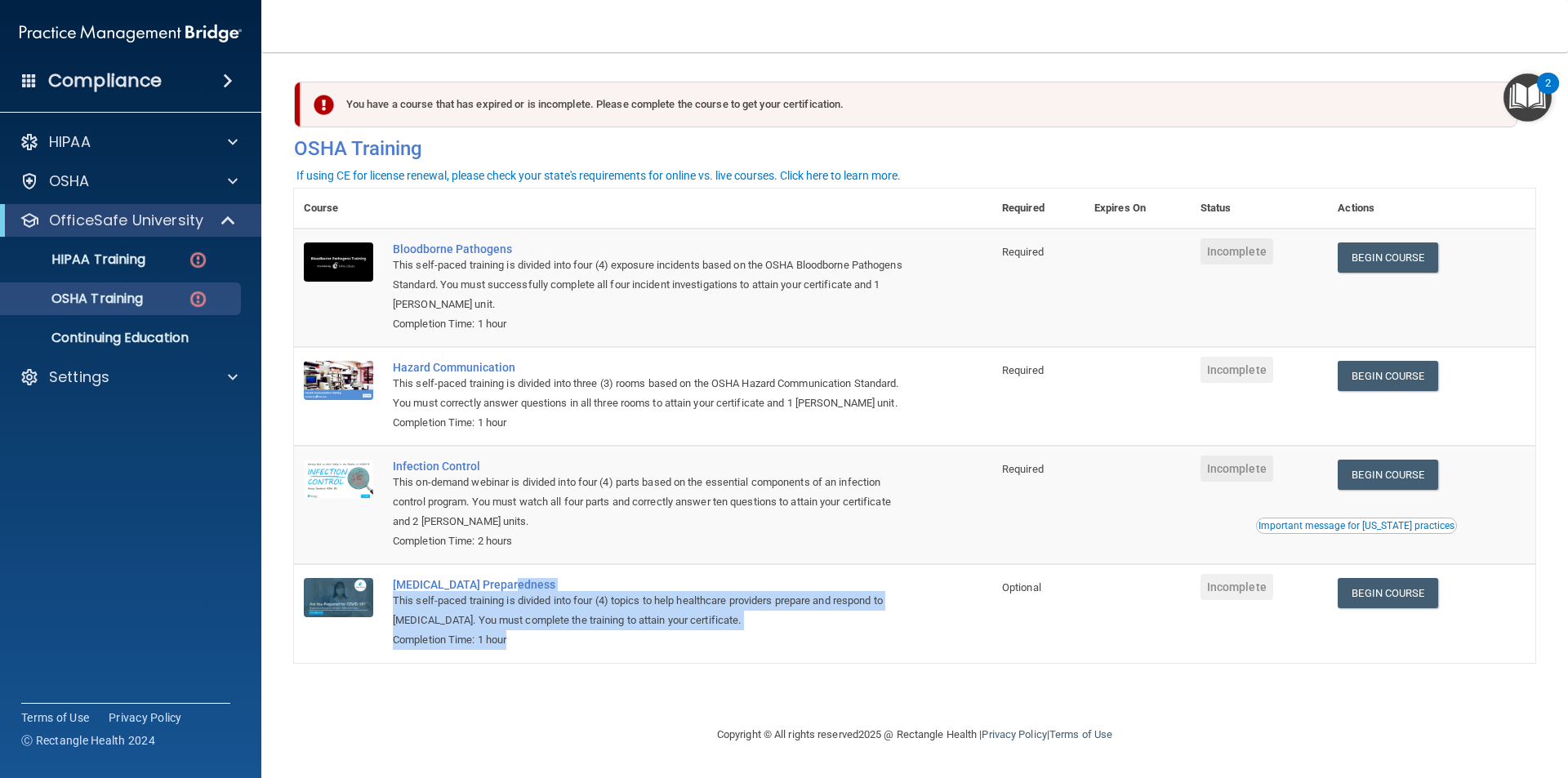
drag, startPoint x: 594, startPoint y: 636, endPoint x: 570, endPoint y: 572, distance: 68.4
click at [570, 572] on td "COVID-19 Preparedness This self-paced training is divided into four (4) topics …" at bounding box center [687, 613] width 609 height 97
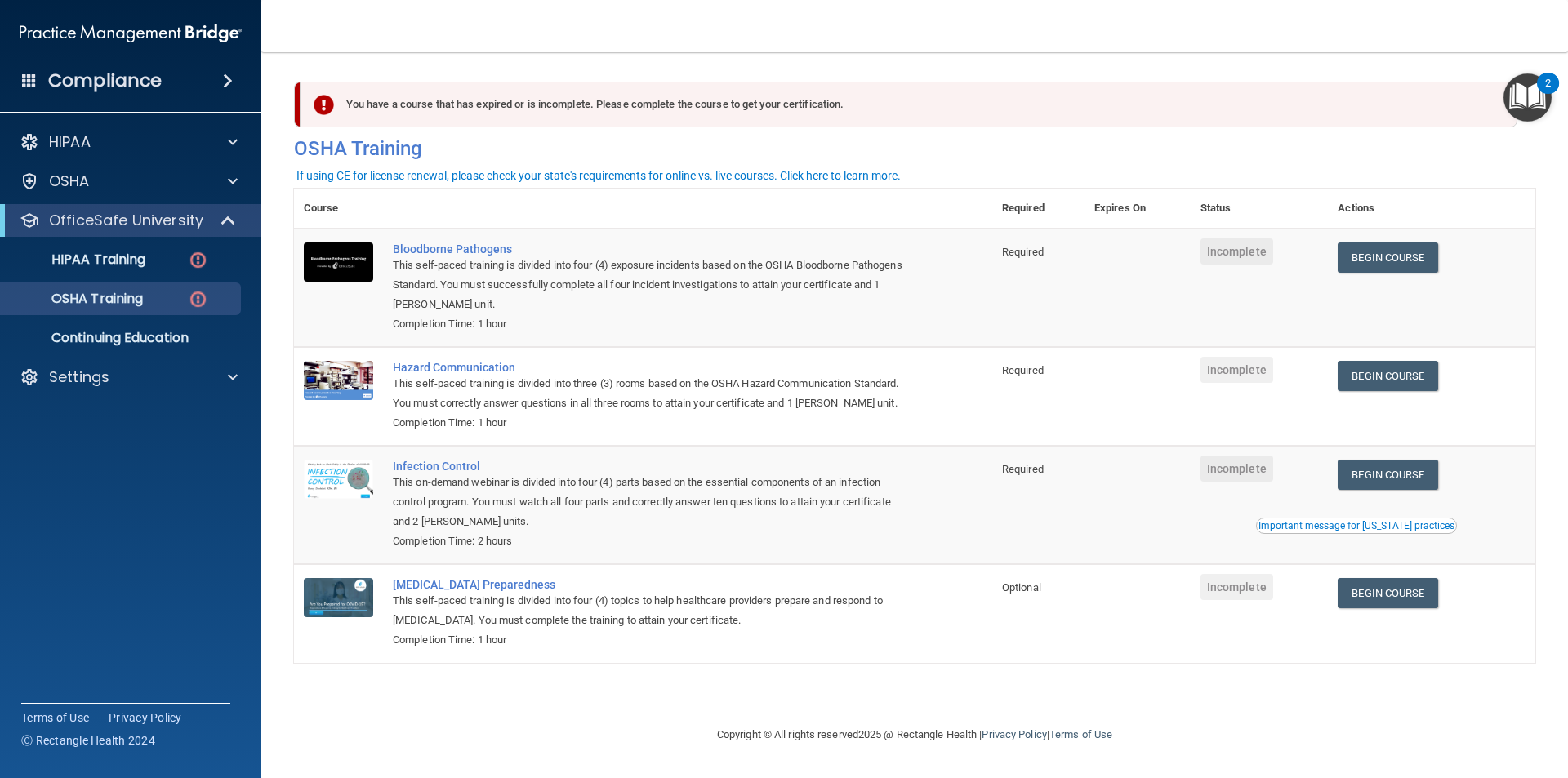
click at [843, 555] on td "Infection Control This on-demand webinar is divided into four (4) parts based o…" at bounding box center [687, 504] width 609 height 118
click at [132, 258] on p "HIPAA Training" at bounding box center [78, 259] width 135 height 17
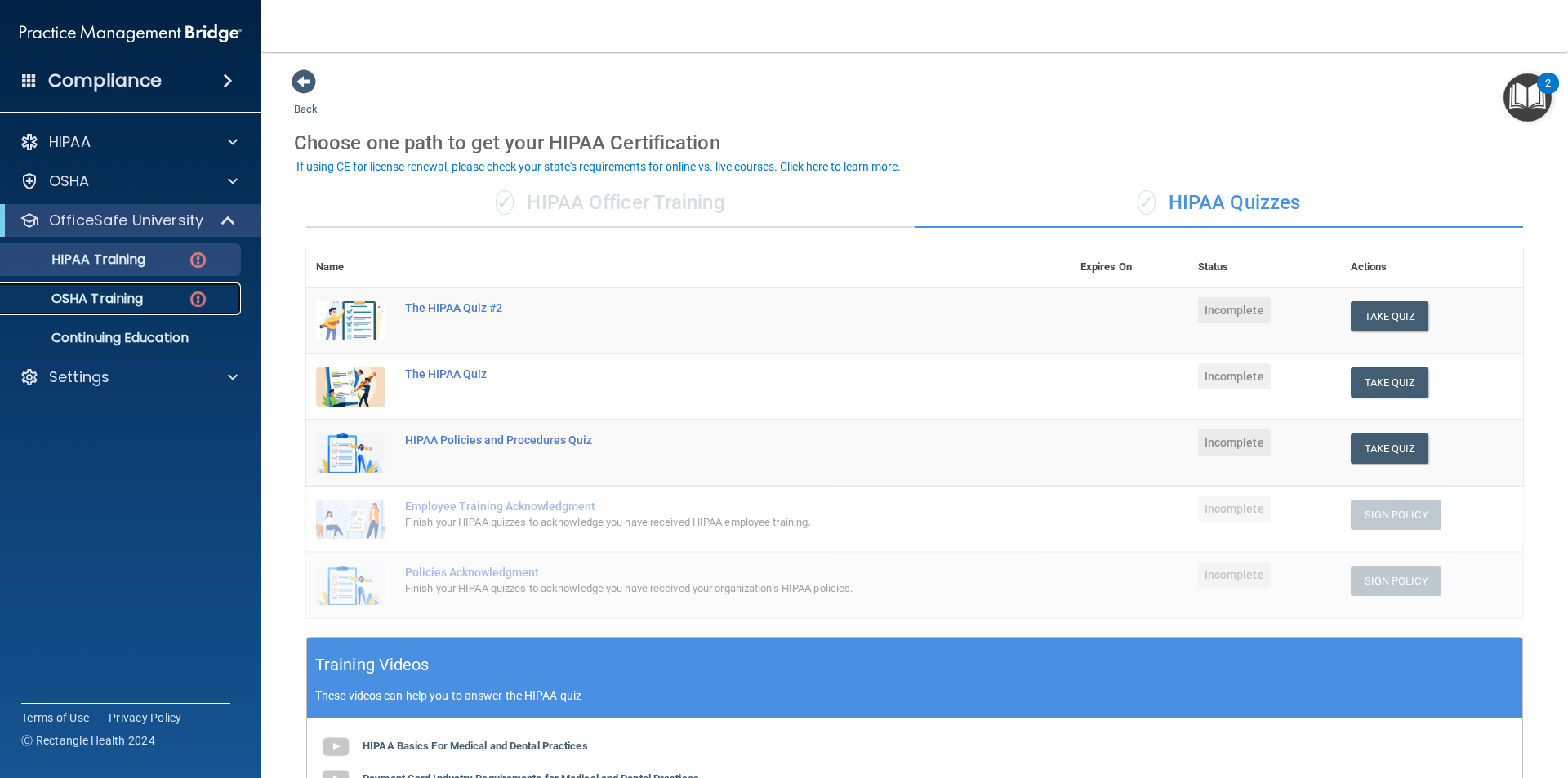
click at [119, 305] on p "OSHA Training" at bounding box center [77, 298] width 133 height 17
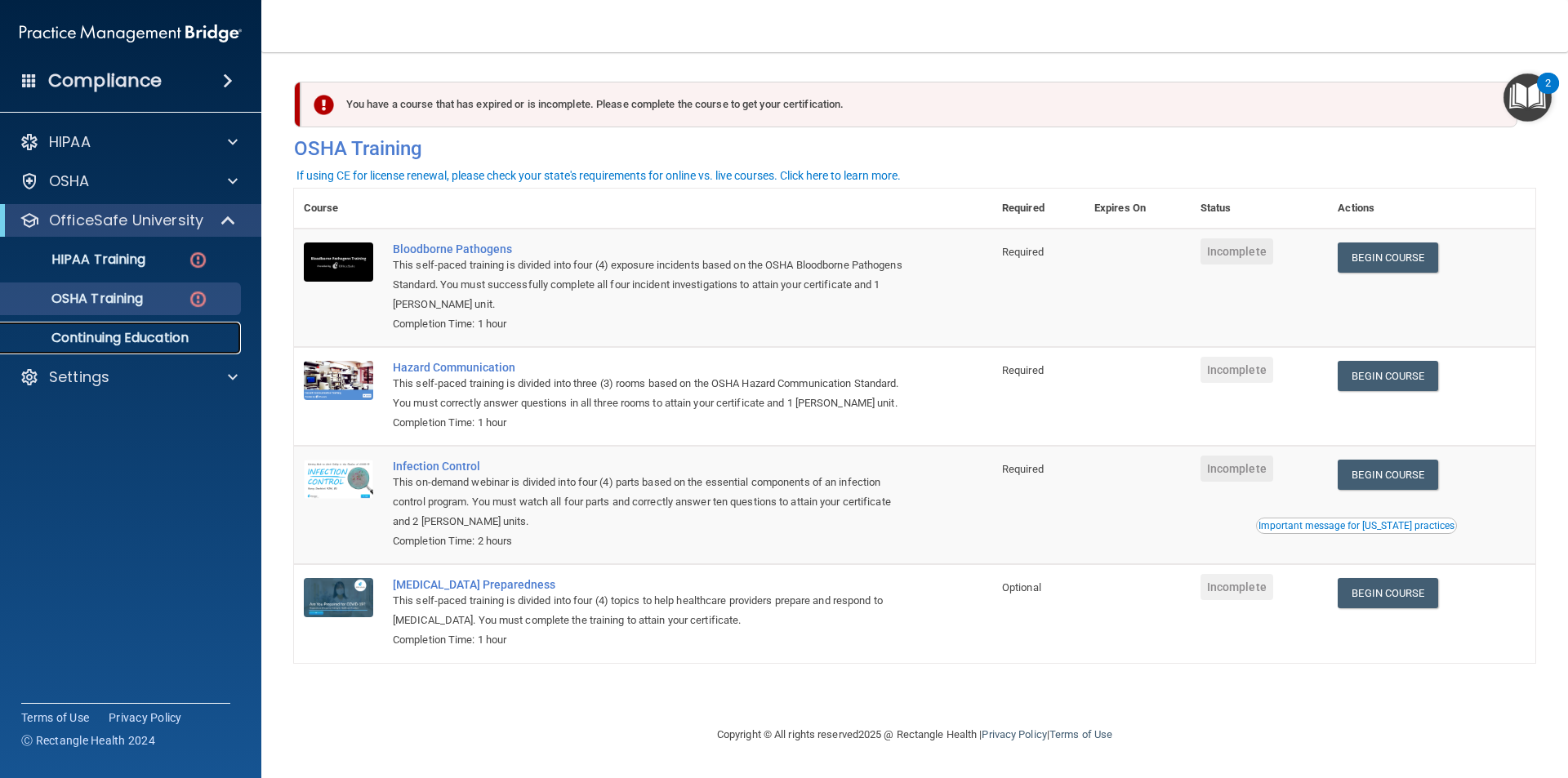
click at [129, 339] on p "Continuing Education" at bounding box center [122, 337] width 223 height 17
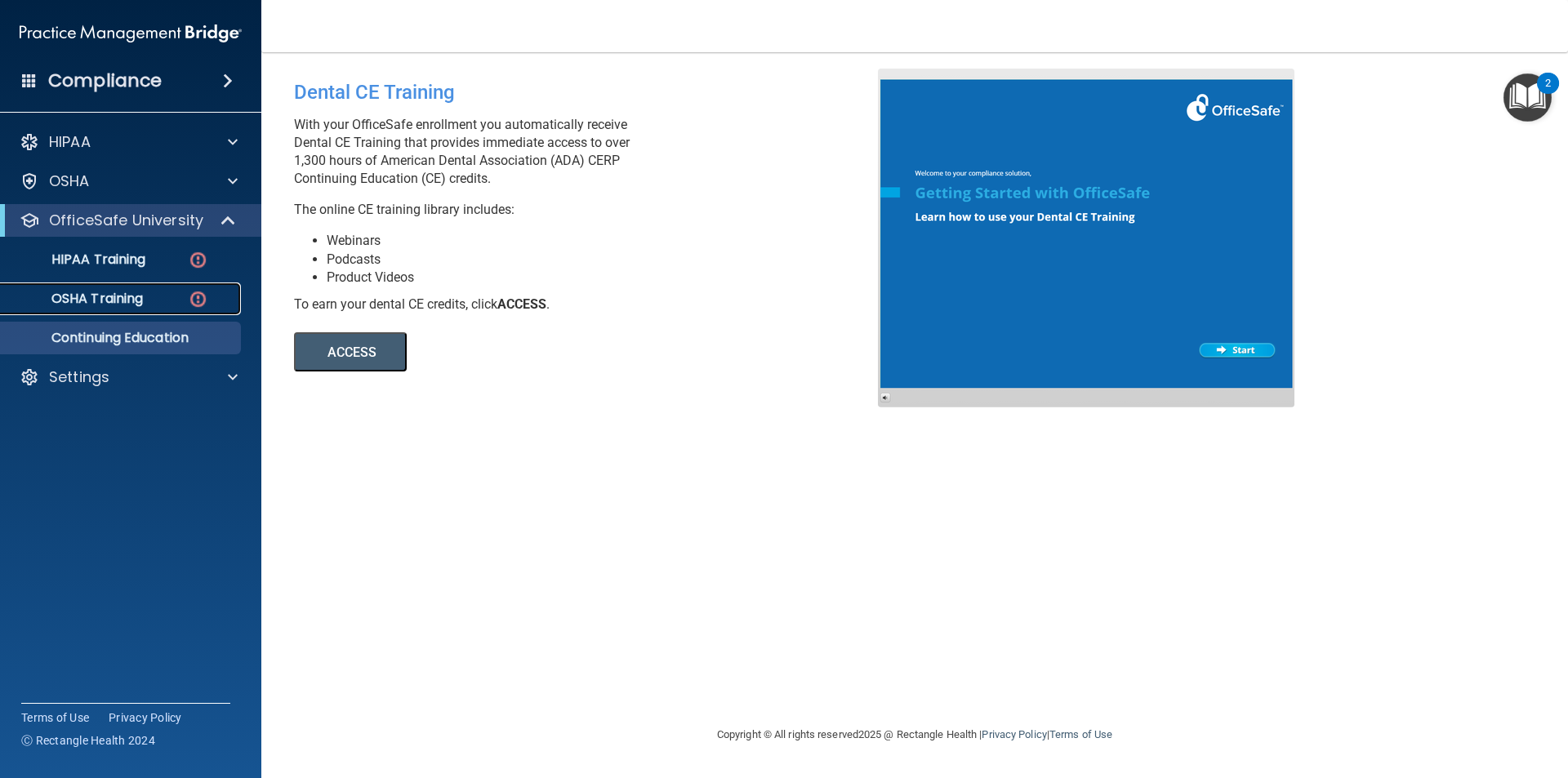
click at [143, 306] on p "OSHA Training" at bounding box center [77, 298] width 133 height 17
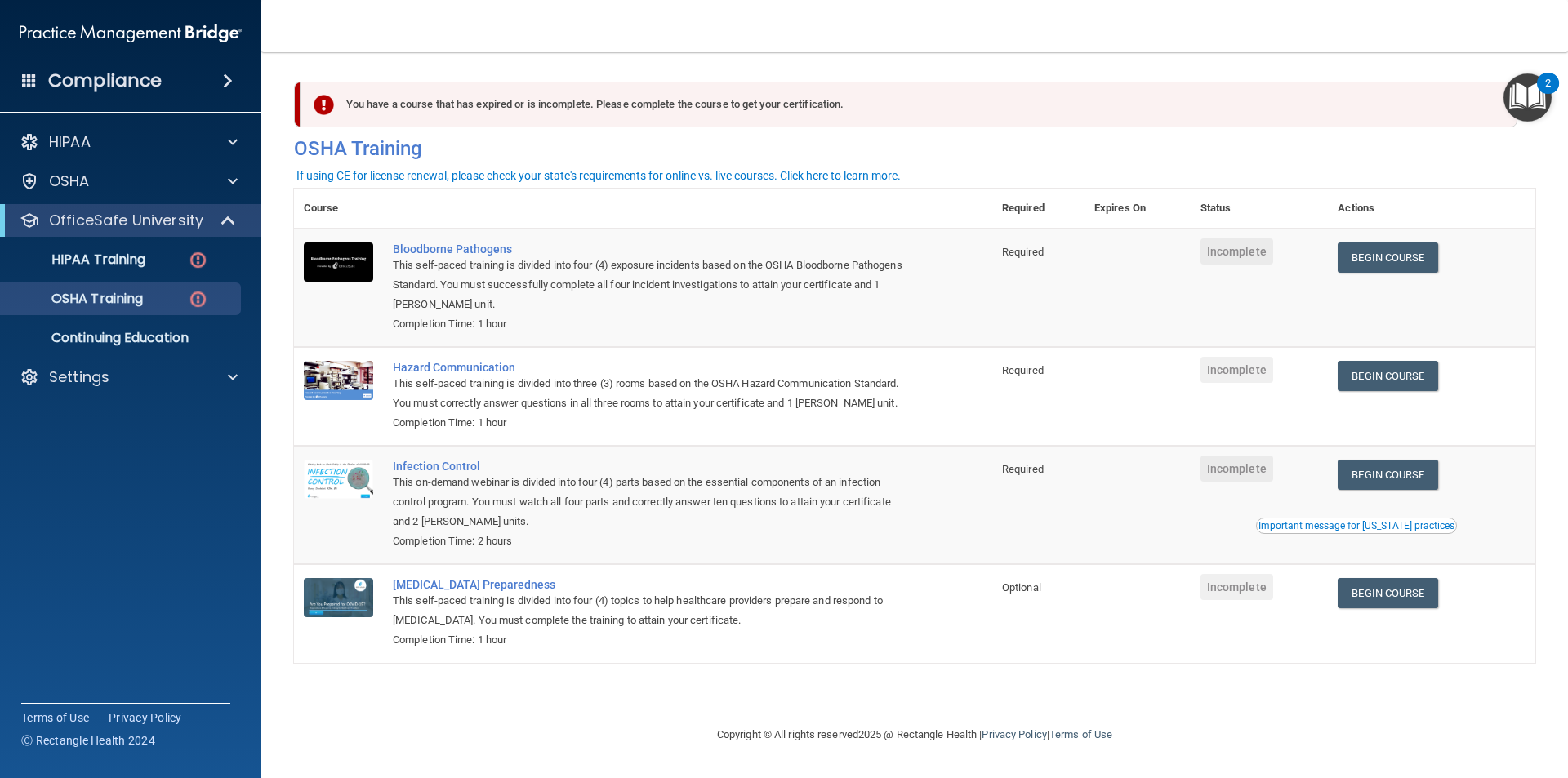
click at [1147, 580] on td at bounding box center [1137, 613] width 106 height 97
drag, startPoint x: 448, startPoint y: 104, endPoint x: 797, endPoint y: 117, distance: 349.2
click at [796, 117] on div "You have a course that has expired or is incomplete. Please complete the course…" at bounding box center [909, 104] width 1217 height 46
click at [881, 77] on div "You have a course that has expired or is incomplete. Please complete the course…" at bounding box center [915, 118] width 1266 height 100
click at [854, 116] on div "You have a course that has expired or is incomplete. Please complete the course…" at bounding box center [909, 104] width 1217 height 46
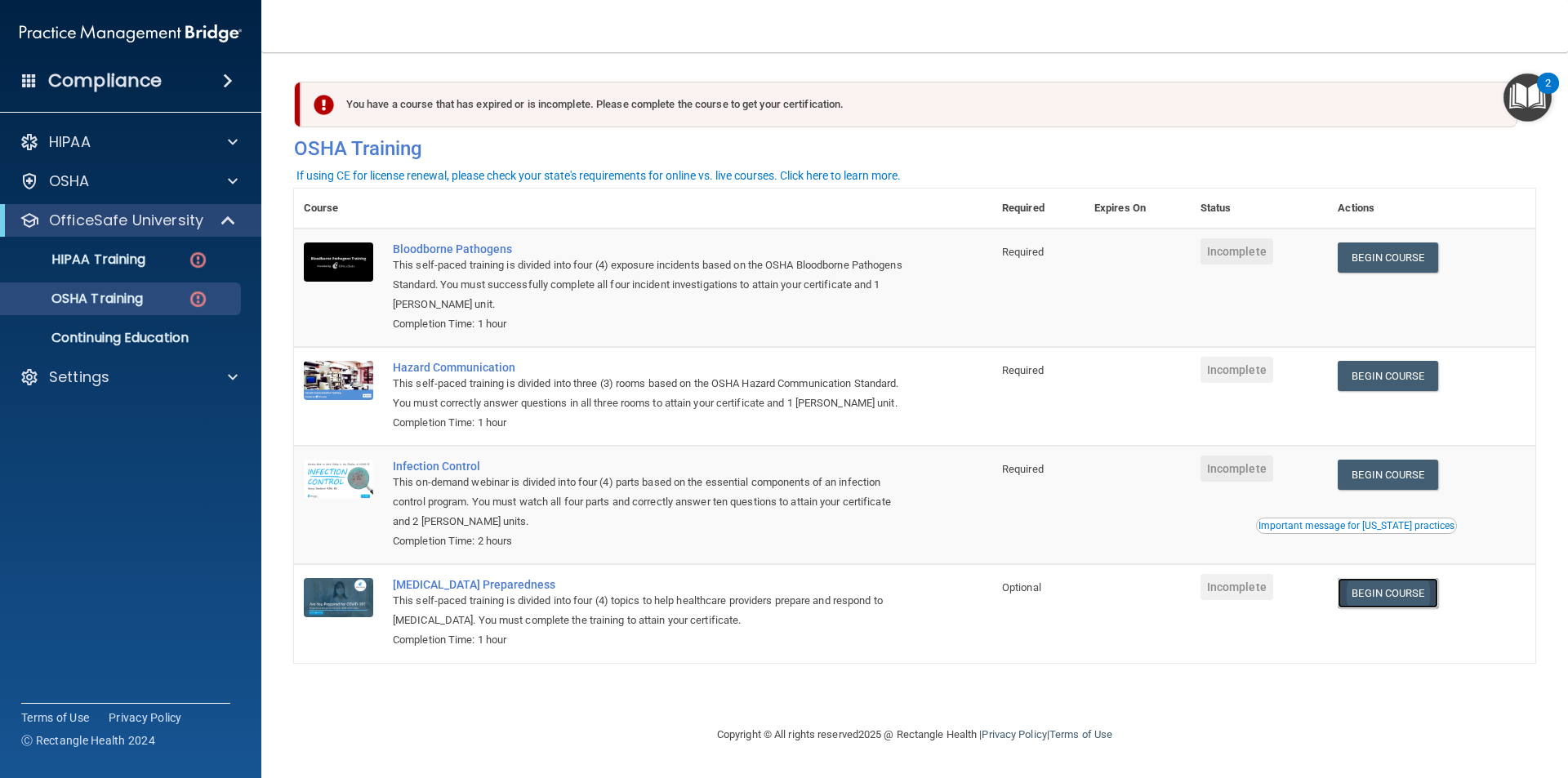
click at [1378, 592] on link "Begin Course" at bounding box center [1388, 593] width 99 height 30
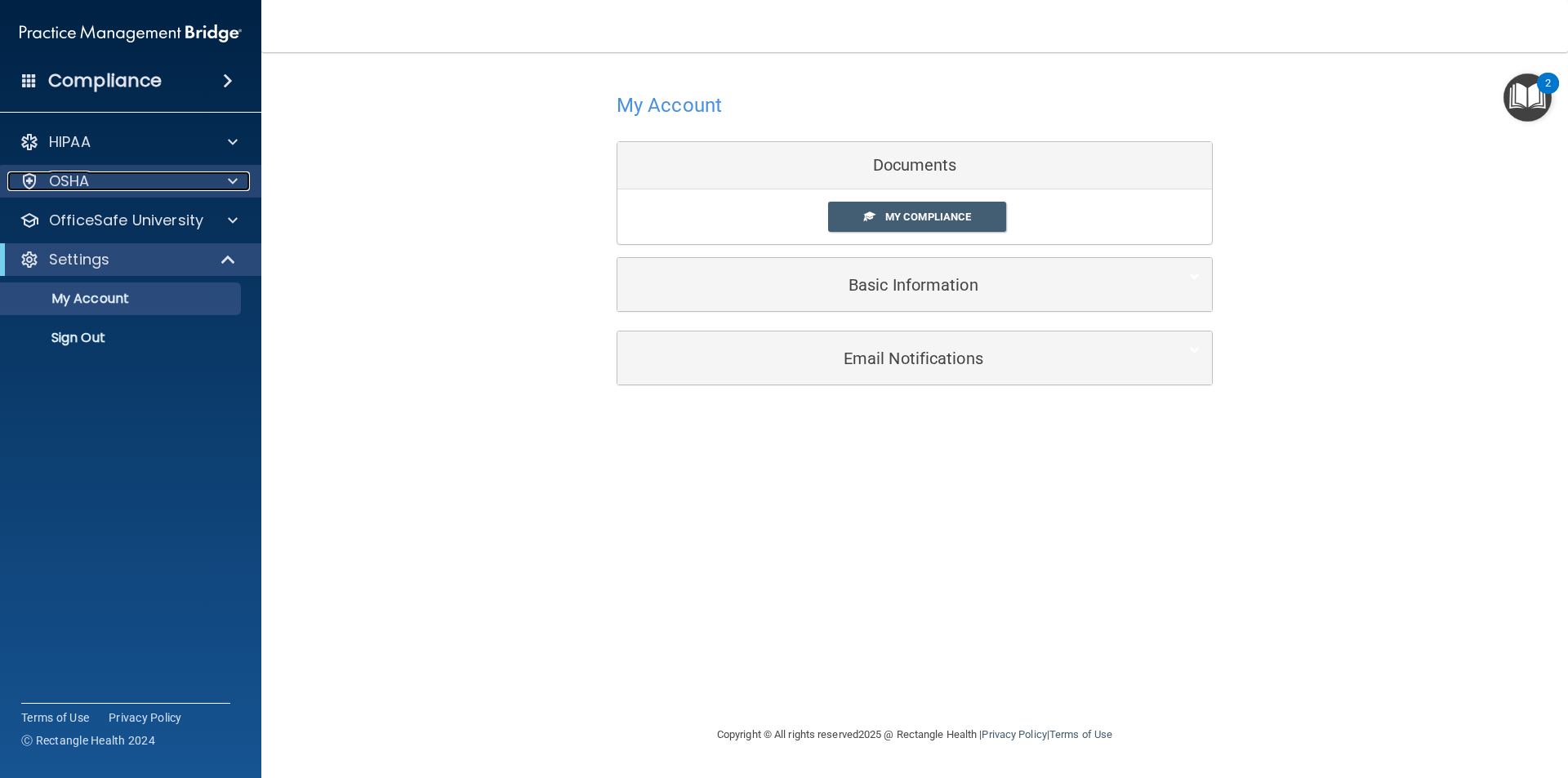
click at [125, 174] on div "OSHA" at bounding box center [109, 181] width 203 height 19
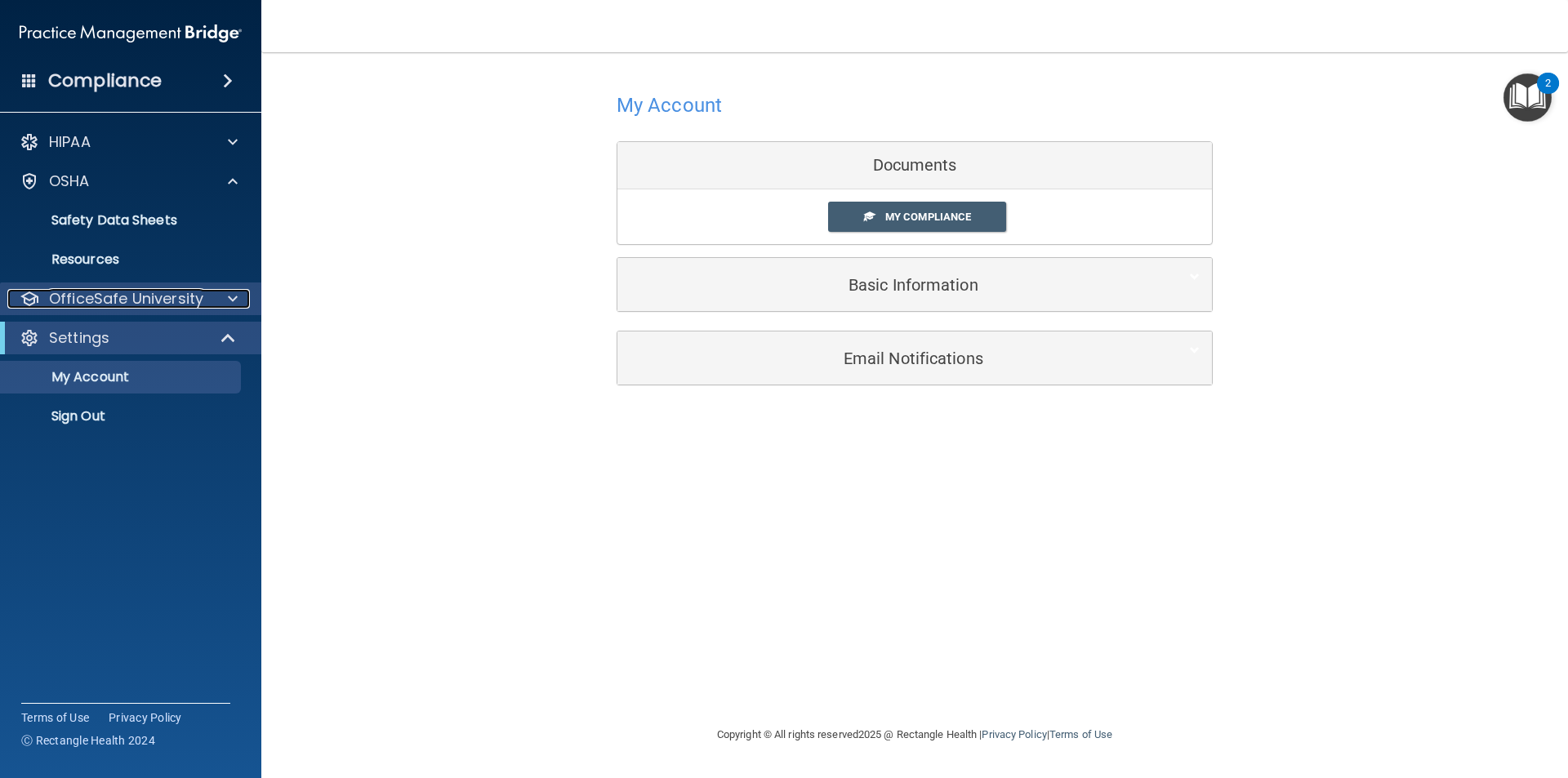
click at [126, 294] on p "OfficeSafe University" at bounding box center [126, 298] width 154 height 19
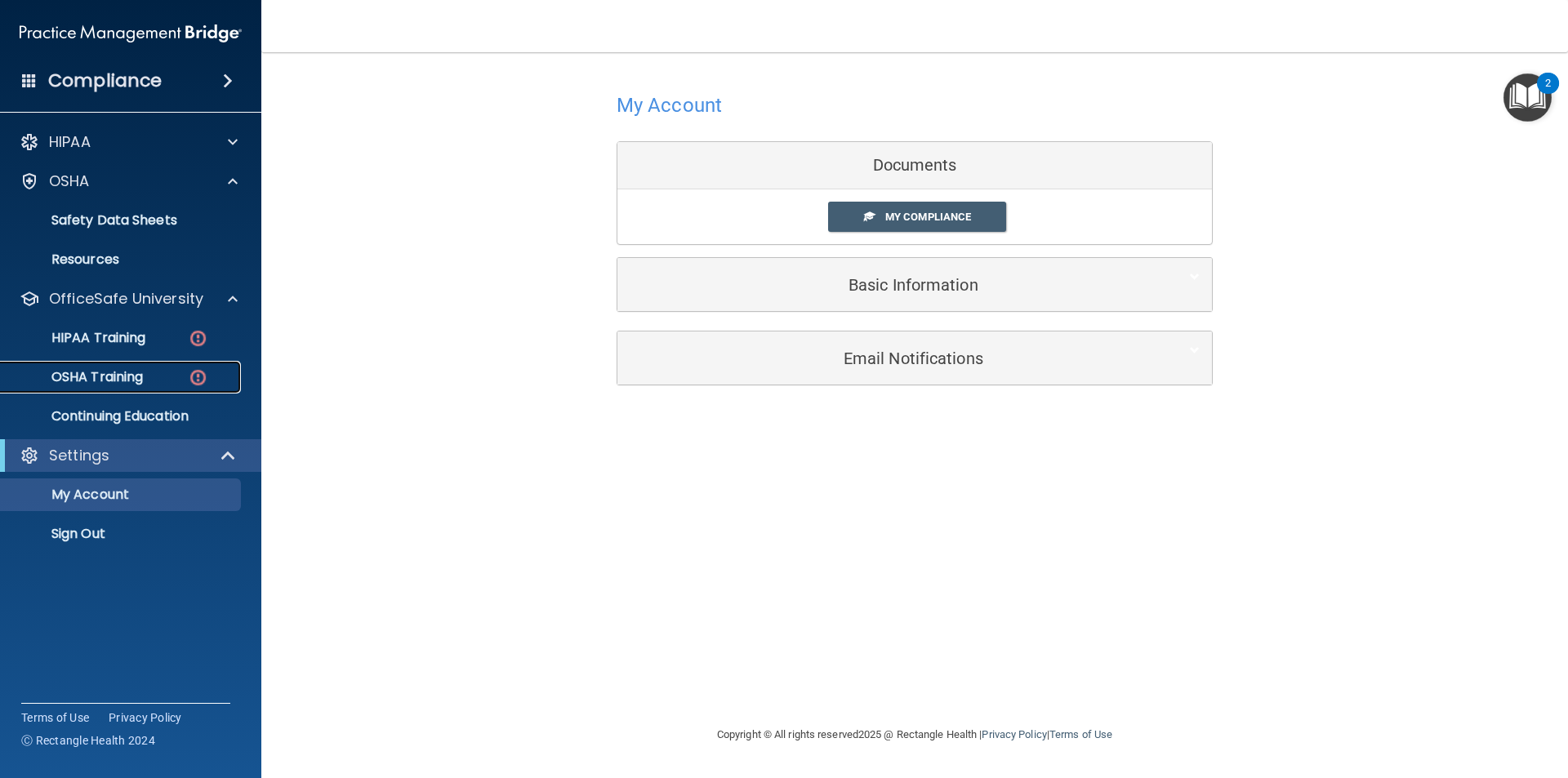
click at [113, 369] on p "OSHA Training" at bounding box center [77, 376] width 133 height 17
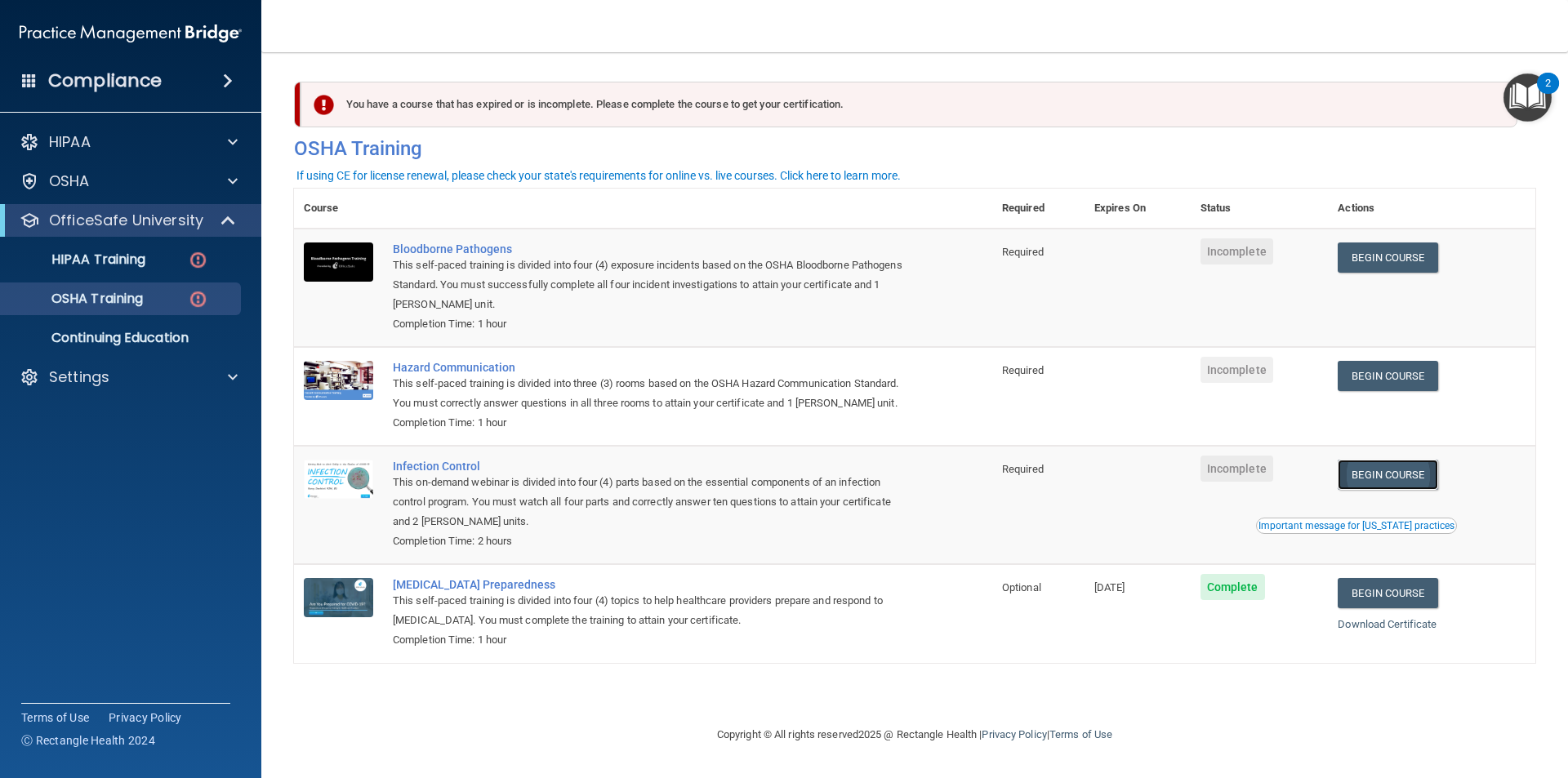
click at [1362, 476] on link "Begin Course" at bounding box center [1388, 474] width 99 height 30
click at [117, 297] on p "OSHA Training" at bounding box center [77, 298] width 133 height 17
click at [145, 22] on img at bounding box center [131, 33] width 222 height 32
click at [145, 23] on img at bounding box center [131, 33] width 222 height 32
click at [62, 163] on div "HIPAA Documents and Policies Report an Incident Business Associates Emergency P…" at bounding box center [131, 262] width 262 height 288
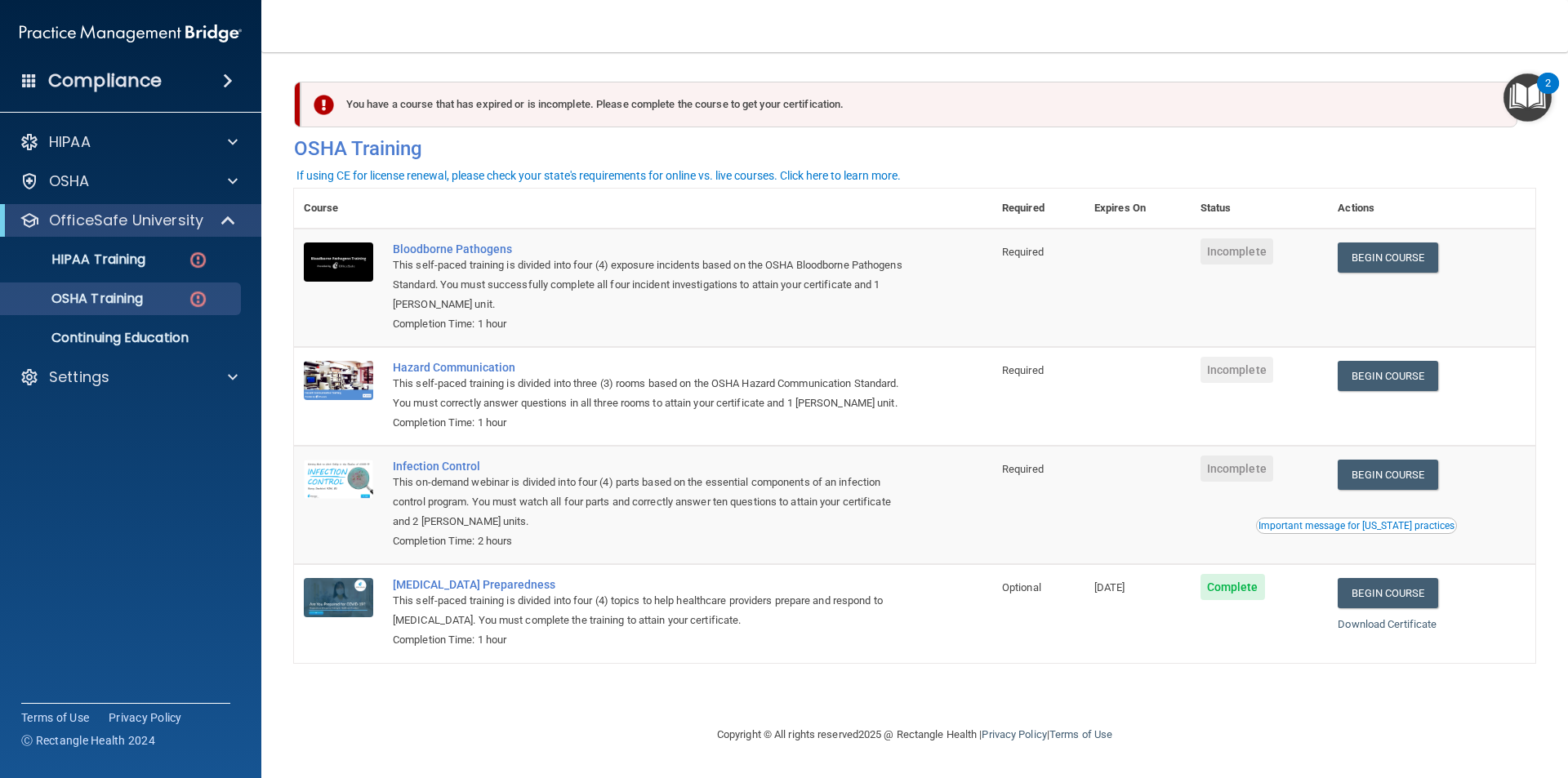
click at [173, 240] on ul "HIPAA Training OSHA Training Continuing Education" at bounding box center [131, 295] width 295 height 118
click at [168, 249] on link "HIPAA Training" at bounding box center [112, 259] width 257 height 32
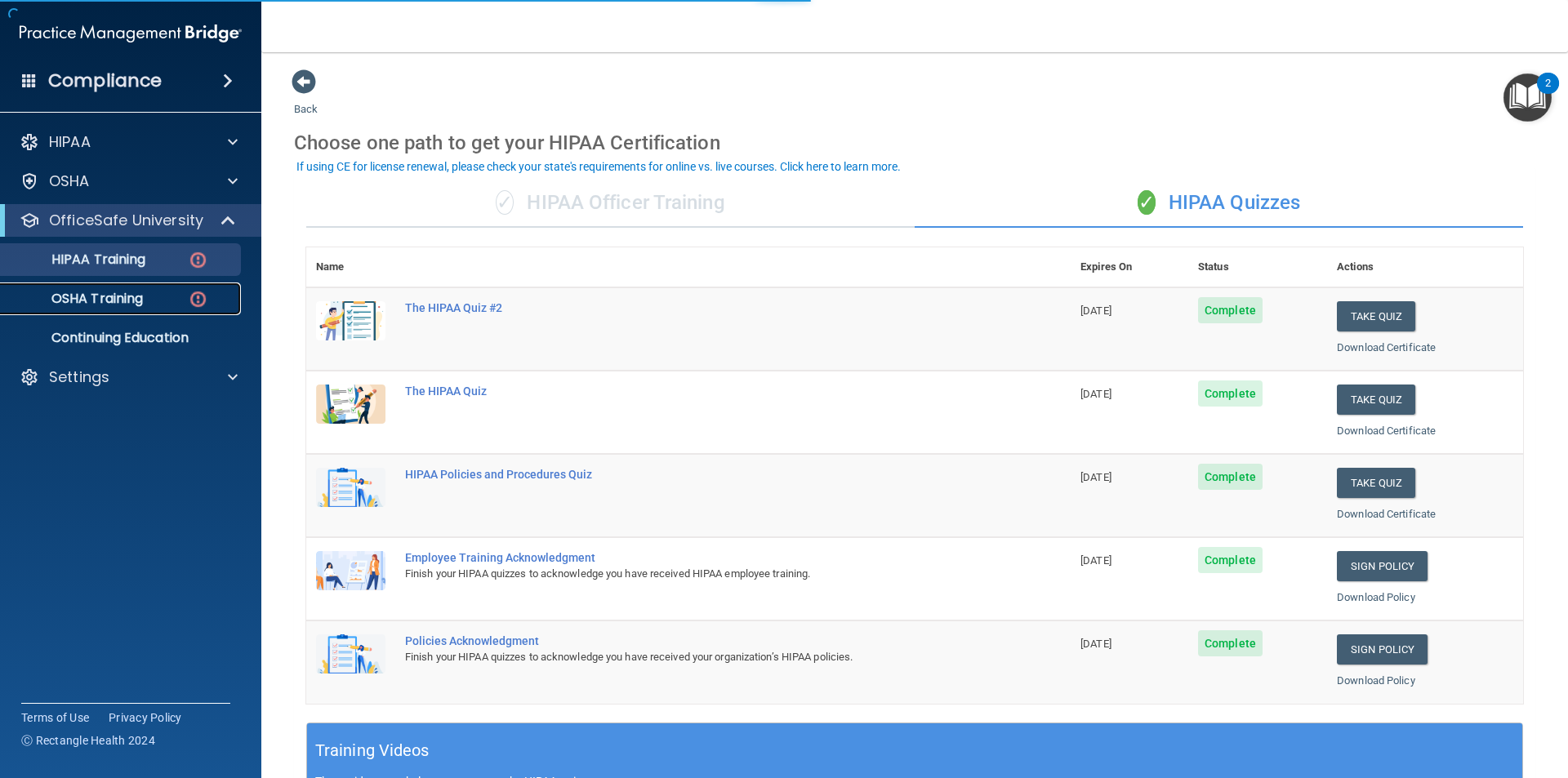
click at [176, 298] on div "OSHA Training" at bounding box center [122, 298] width 223 height 17
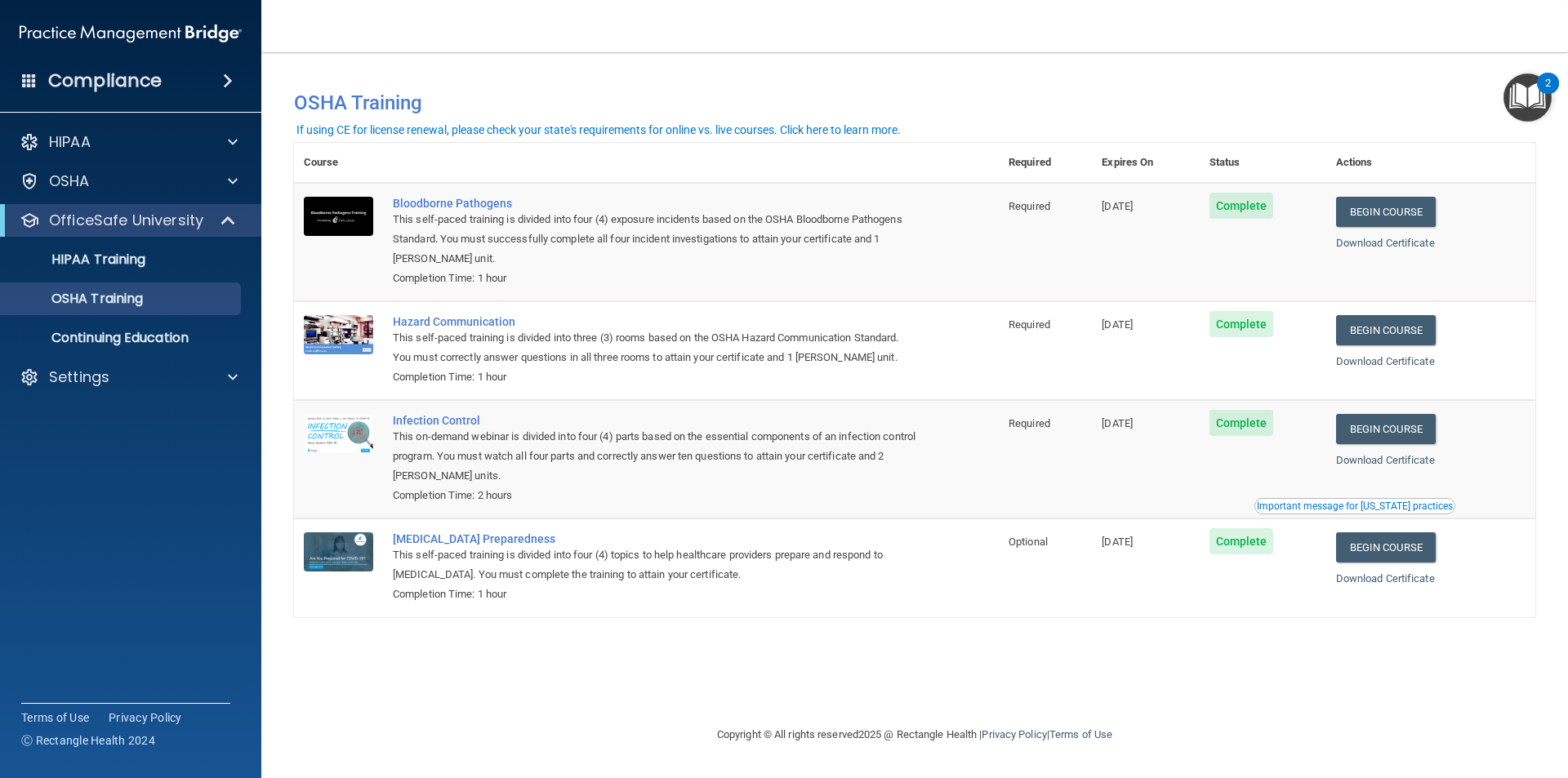
click at [1518, 86] on img "Open Resource Center, 2 new notifications" at bounding box center [1527, 97] width 48 height 48
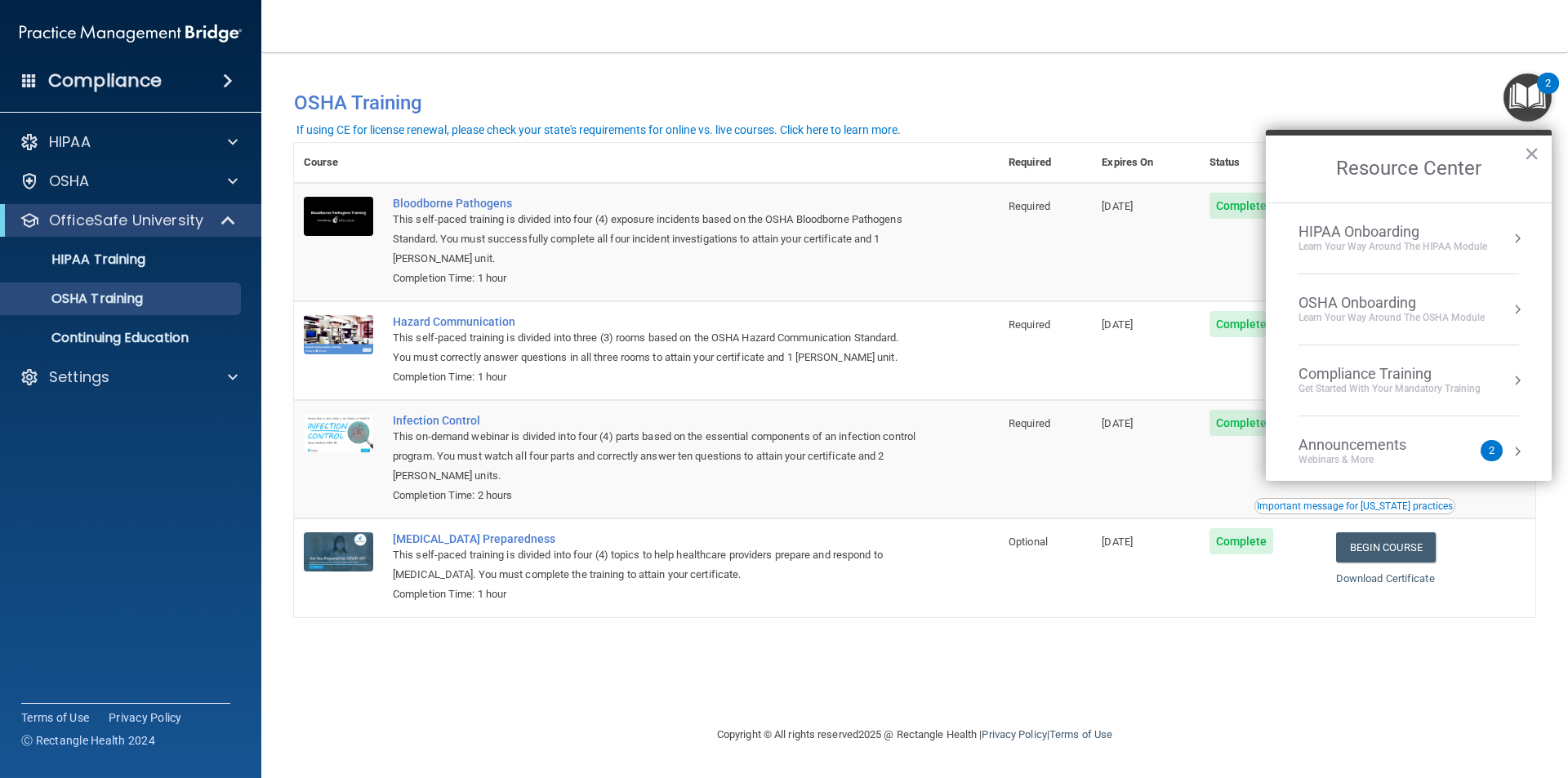
scroll to position [92, 0]
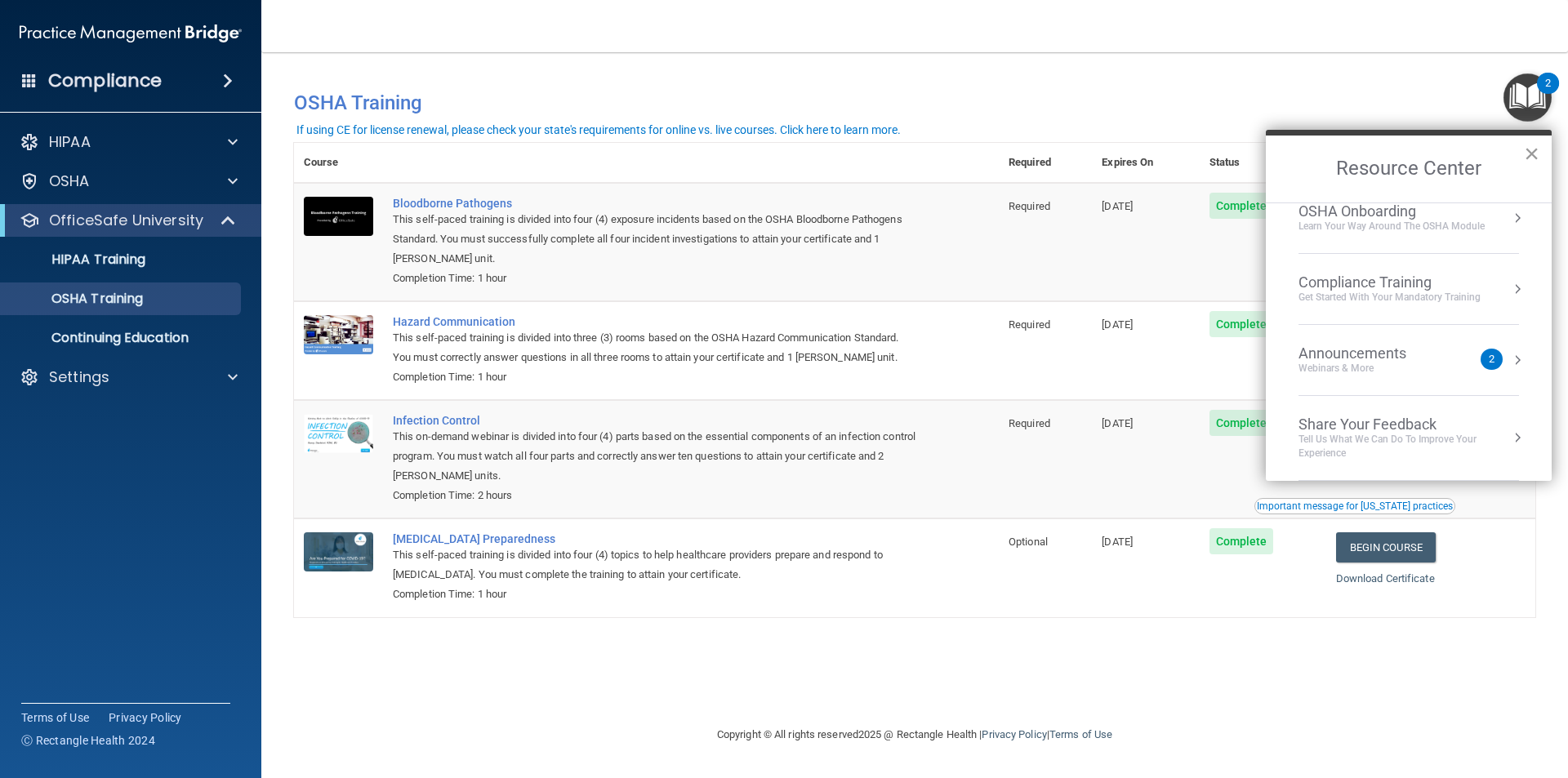
click at [1533, 156] on button "×" at bounding box center [1532, 153] width 16 height 26
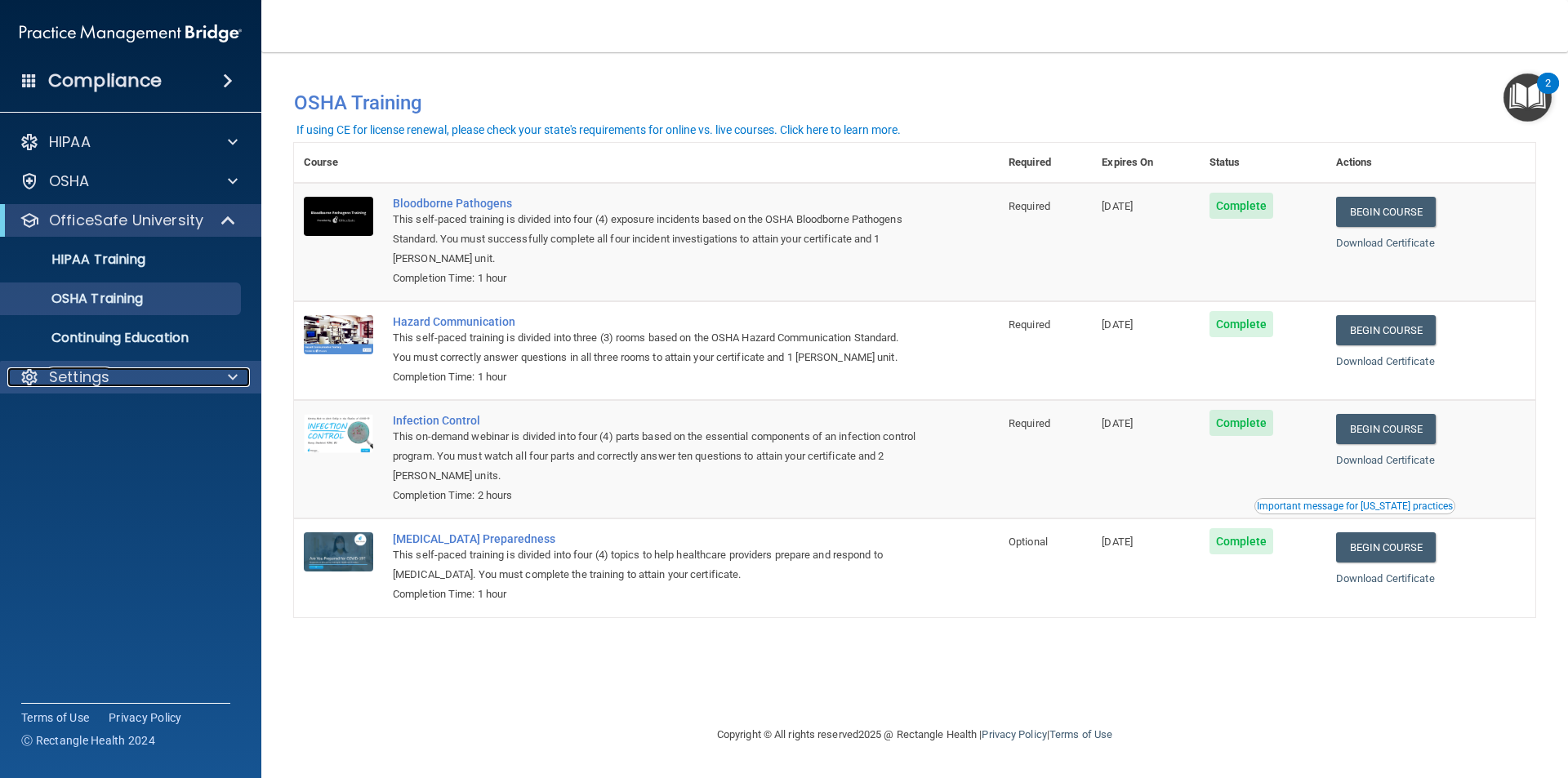
click at [210, 372] on div at bounding box center [230, 377] width 41 height 19
click at [224, 379] on div at bounding box center [230, 377] width 41 height 19
click at [137, 343] on p "Continuing Education" at bounding box center [122, 337] width 223 height 17
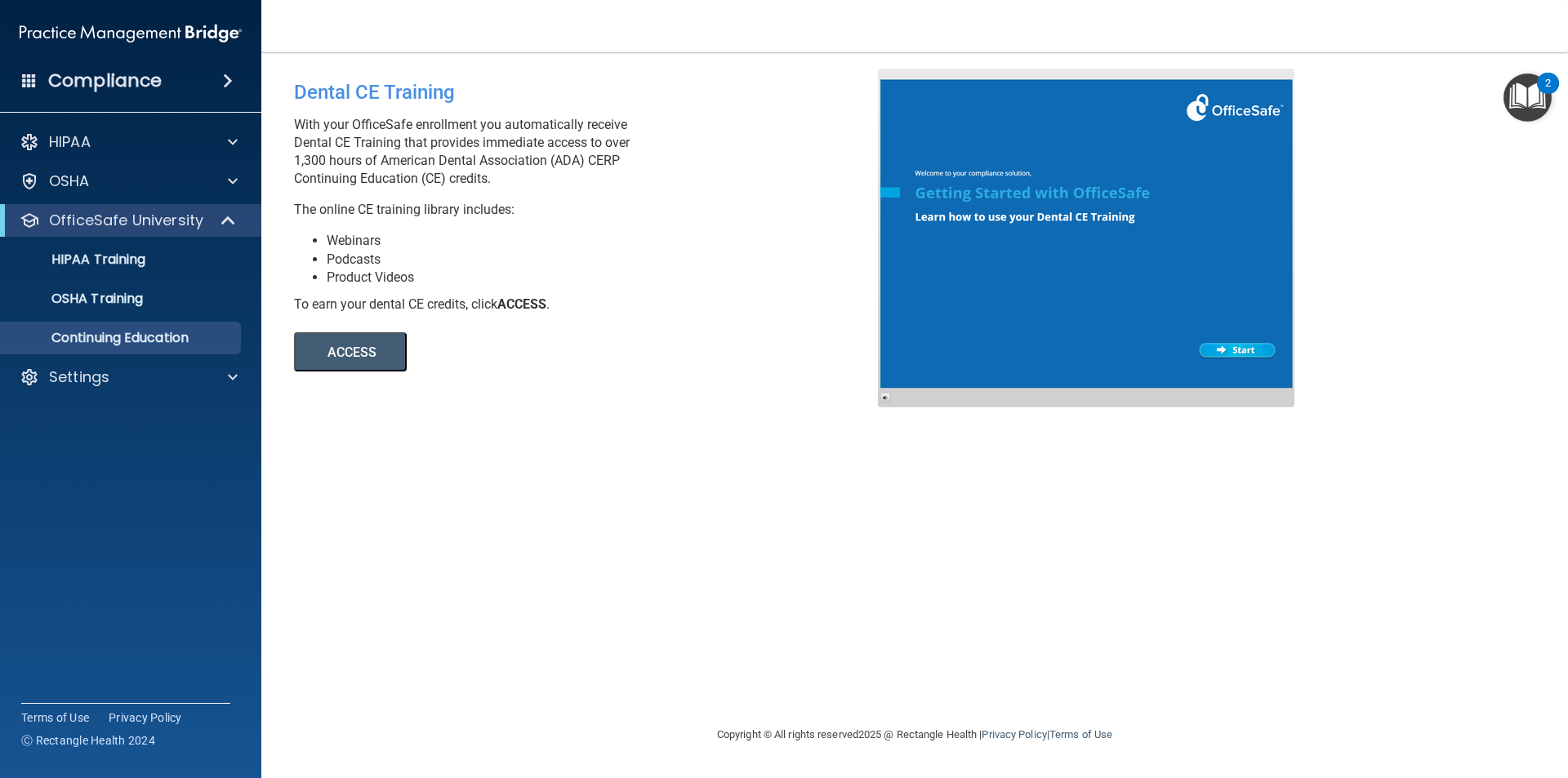
click at [354, 332] on button "ACCESS" at bounding box center [350, 352] width 113 height 39
click at [204, 78] on div "Compliance" at bounding box center [131, 80] width 261 height 36
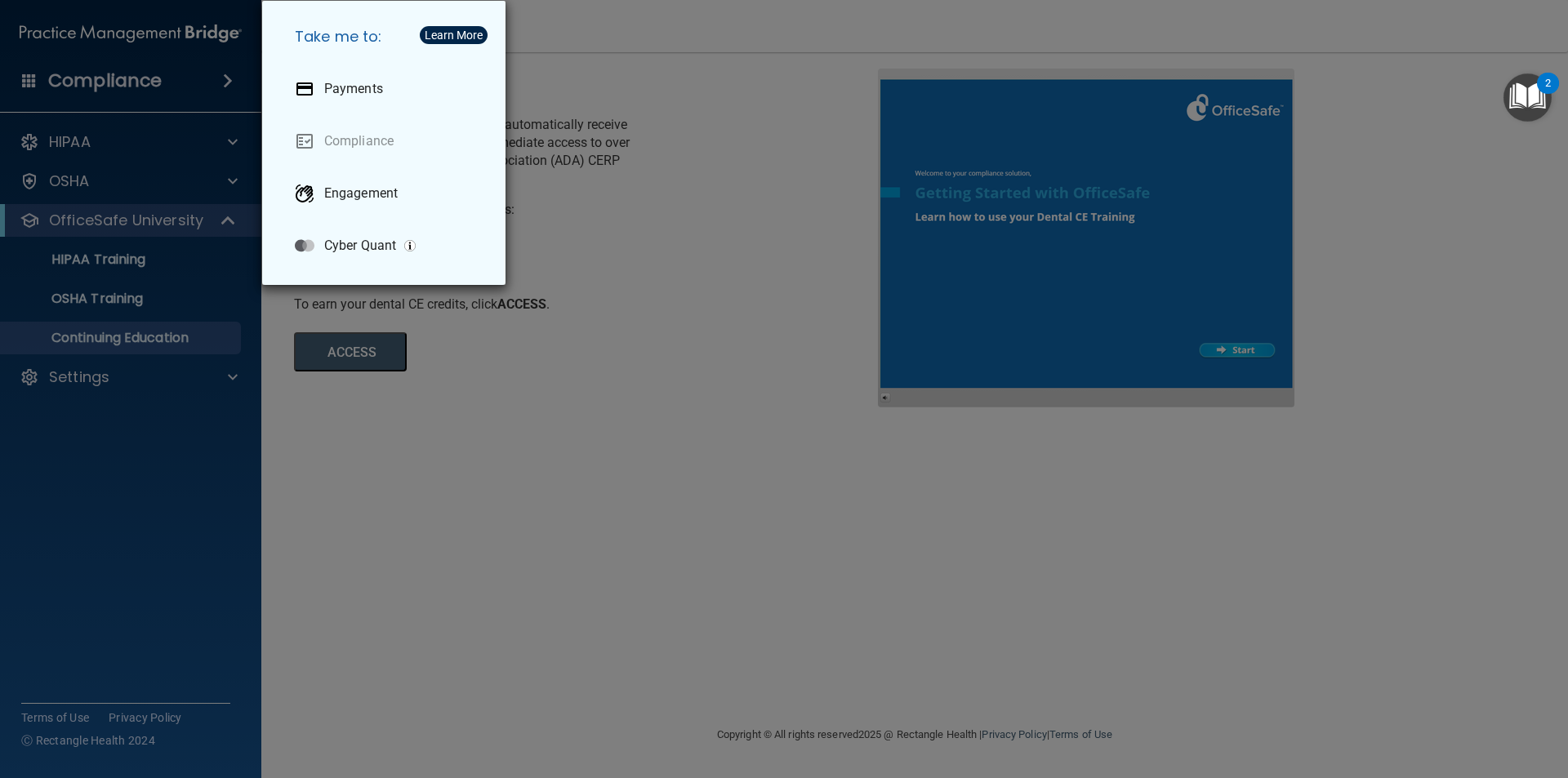
drag, startPoint x: 459, startPoint y: 580, endPoint x: 461, endPoint y: 590, distance: 10.2
click at [461, 590] on div "Take me to: Payments Compliance Engagement Cyber Quant" at bounding box center [784, 389] width 1568 height 778
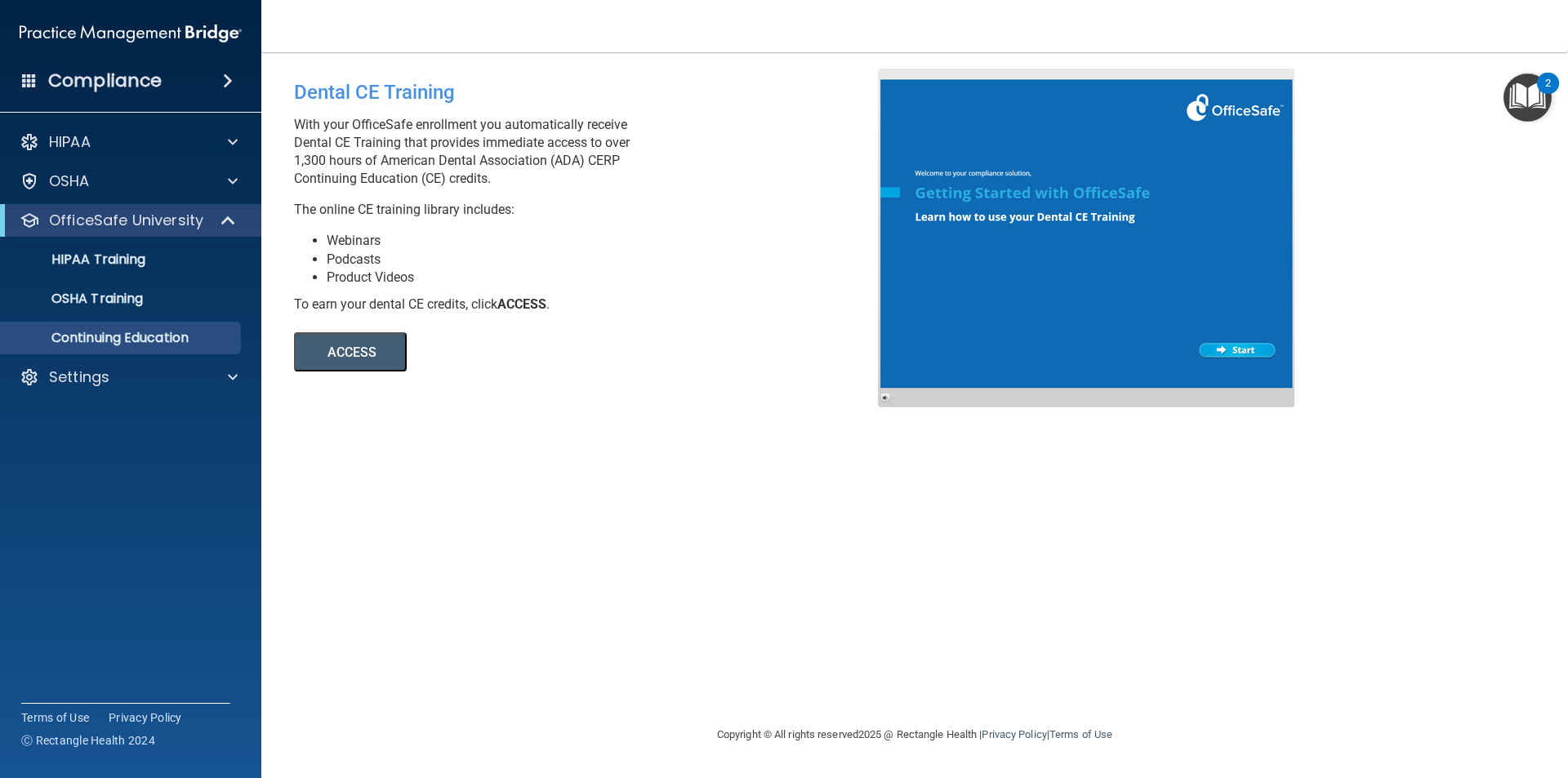
click at [24, 73] on span at bounding box center [29, 80] width 15 height 15
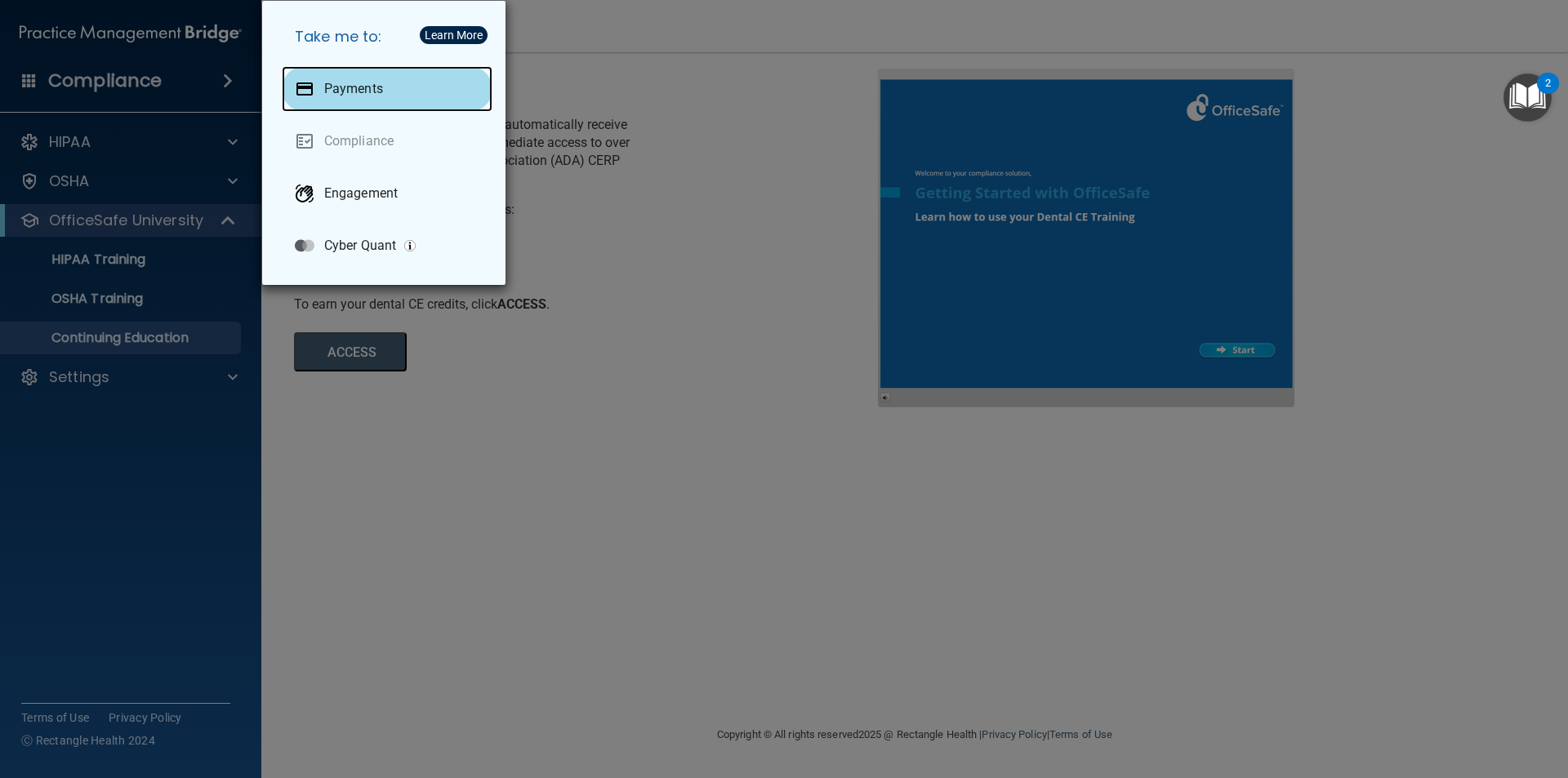
click at [373, 92] on p "Payments" at bounding box center [353, 89] width 59 height 17
click at [644, 52] on div "Take me to: Payments Compliance Engagement Cyber Quant" at bounding box center [784, 389] width 1568 height 778
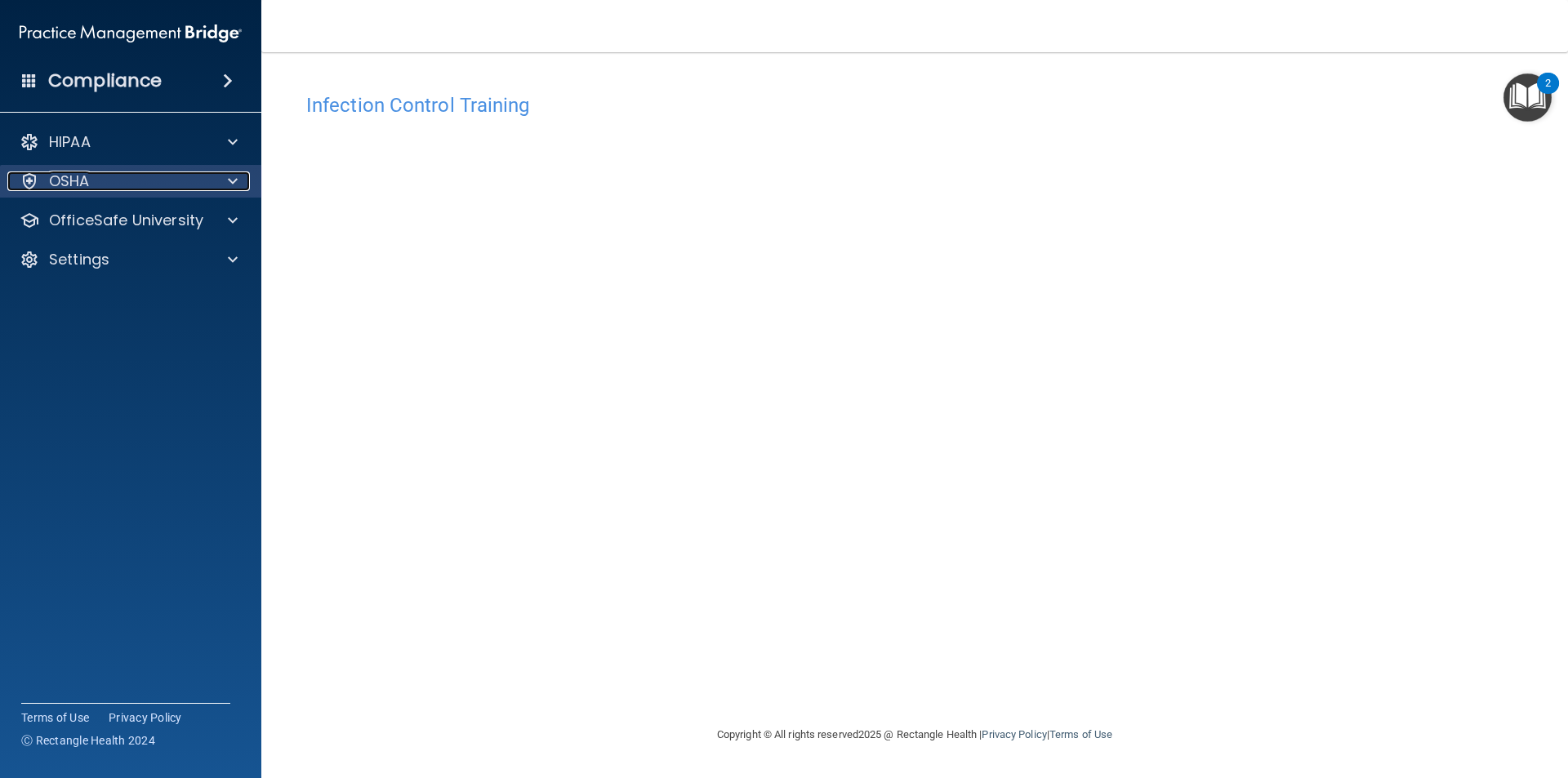
click at [69, 179] on p "OSHA" at bounding box center [69, 181] width 41 height 19
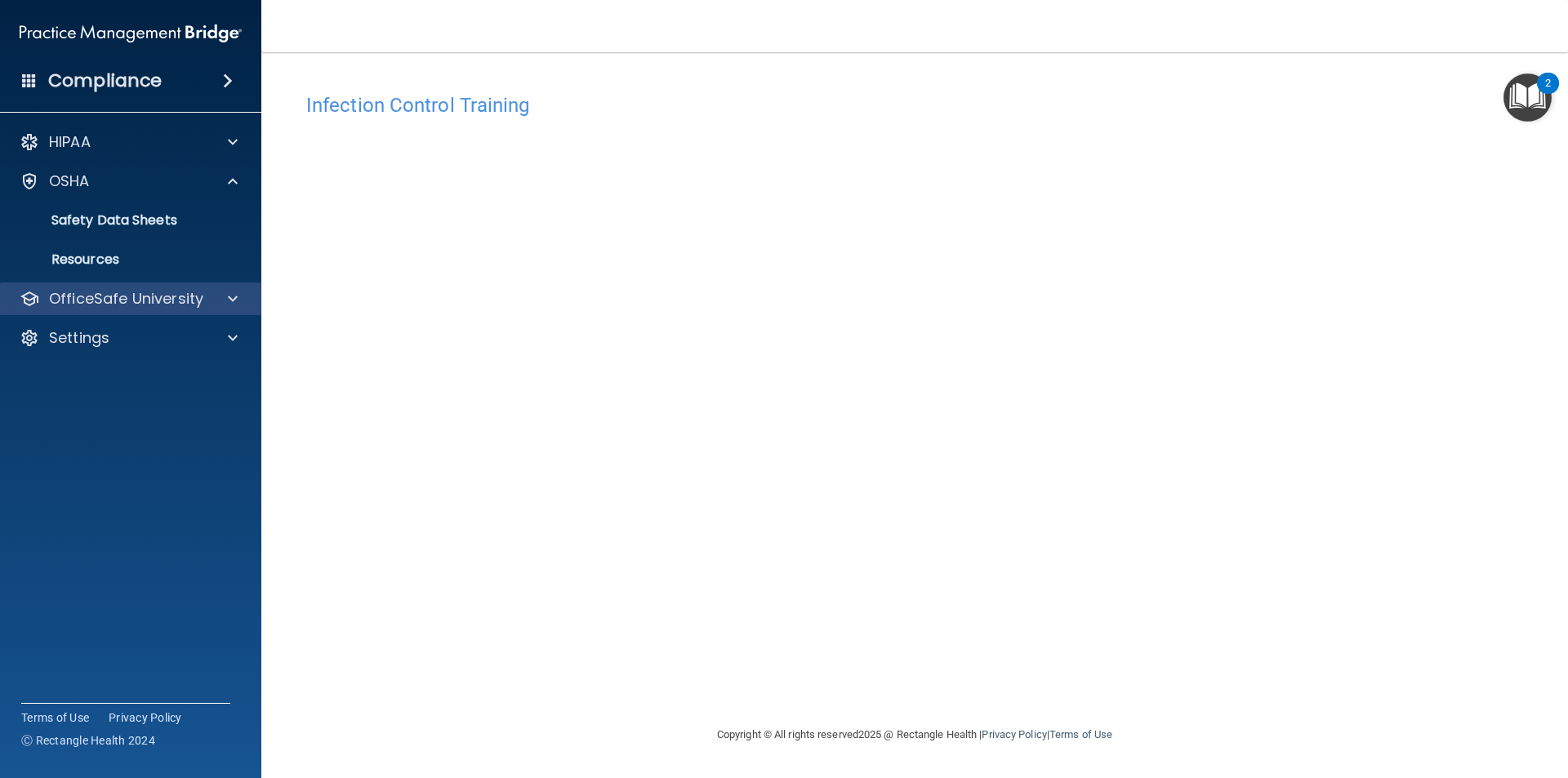
click at [119, 288] on div "OfficeSafe University" at bounding box center [131, 298] width 262 height 32
click at [125, 299] on p "OfficeSafe University" at bounding box center [126, 298] width 154 height 19
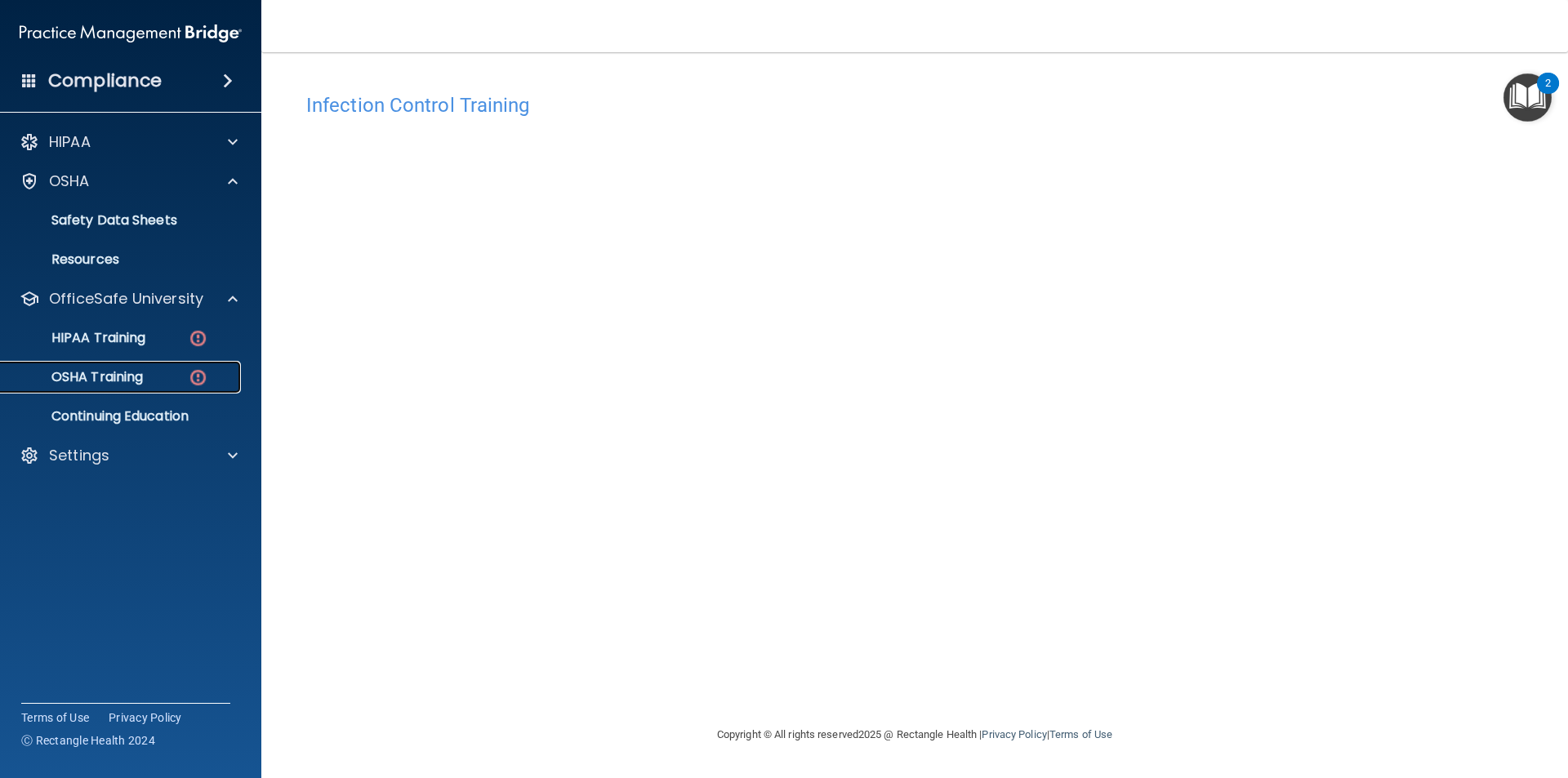
click at [121, 373] on p "OSHA Training" at bounding box center [77, 376] width 133 height 17
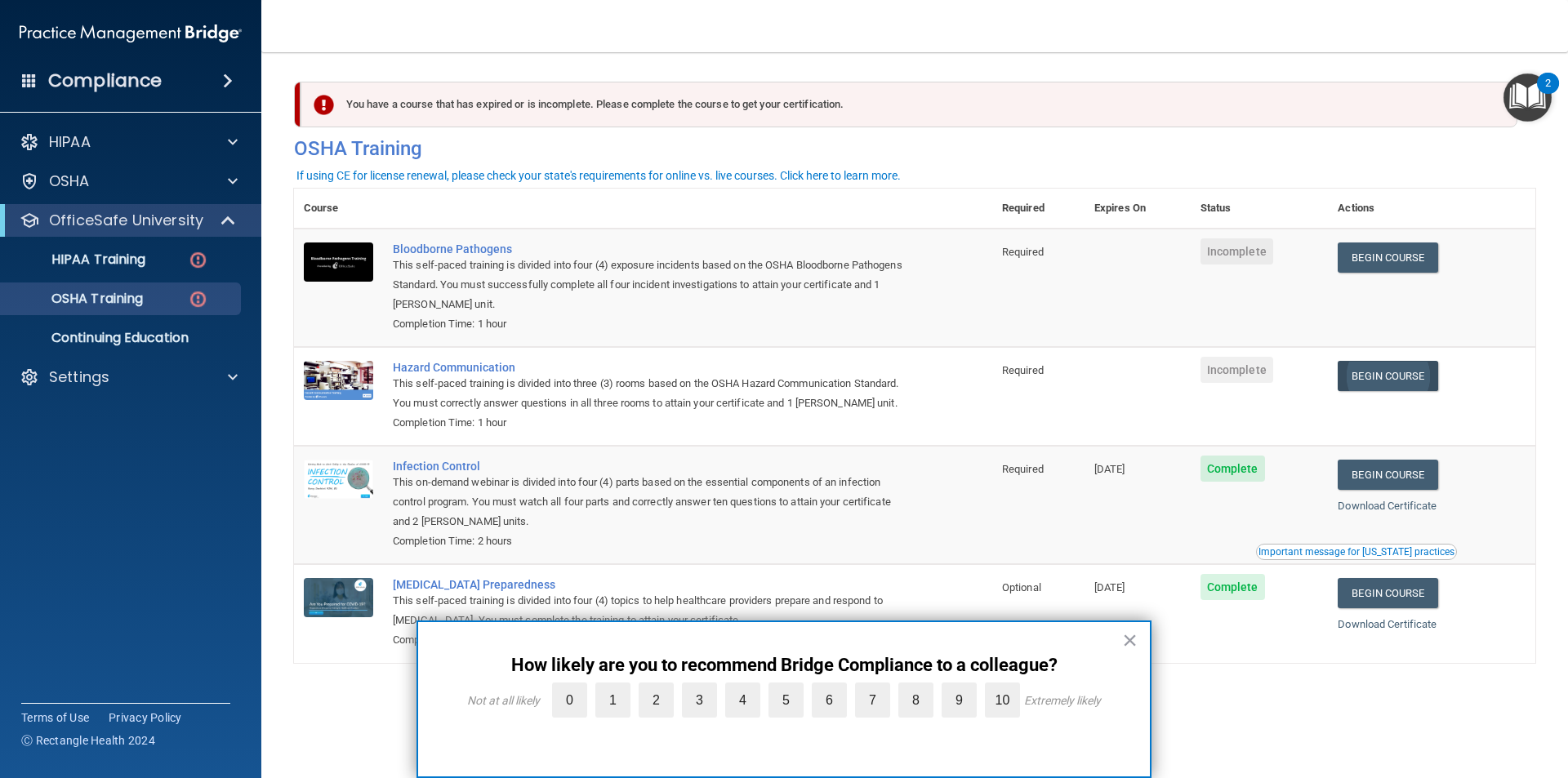
drag, startPoint x: 1388, startPoint y: 356, endPoint x: 1386, endPoint y: 369, distance: 13.2
click at [1388, 356] on td "Begin Course Download Certificate" at bounding box center [1431, 396] width 208 height 98
click at [1386, 386] on link "Begin Course" at bounding box center [1388, 375] width 99 height 30
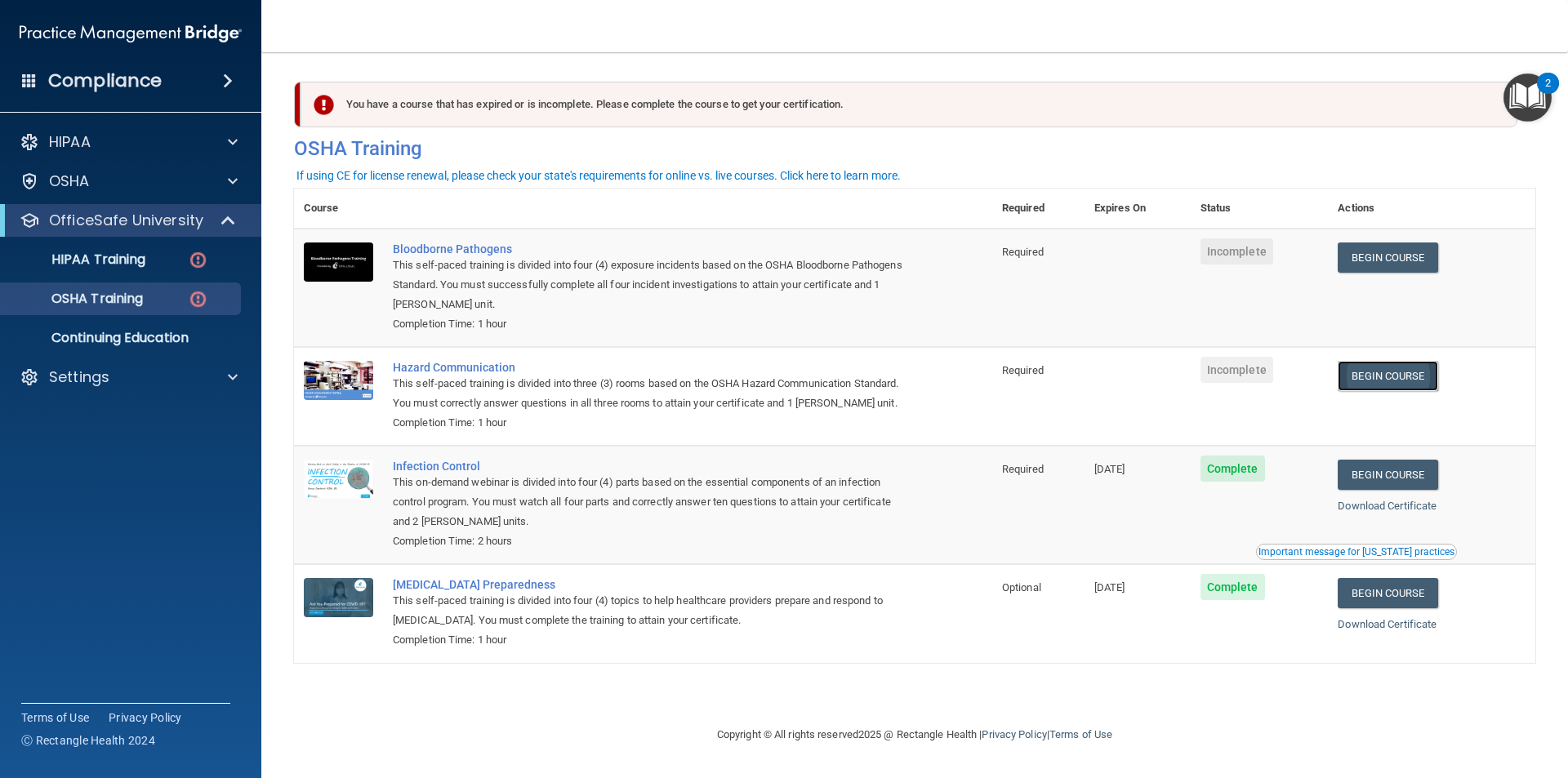
click at [1361, 378] on link "Begin Course" at bounding box center [1388, 375] width 99 height 30
click at [109, 246] on link "HIPAA Training" at bounding box center [112, 259] width 257 height 32
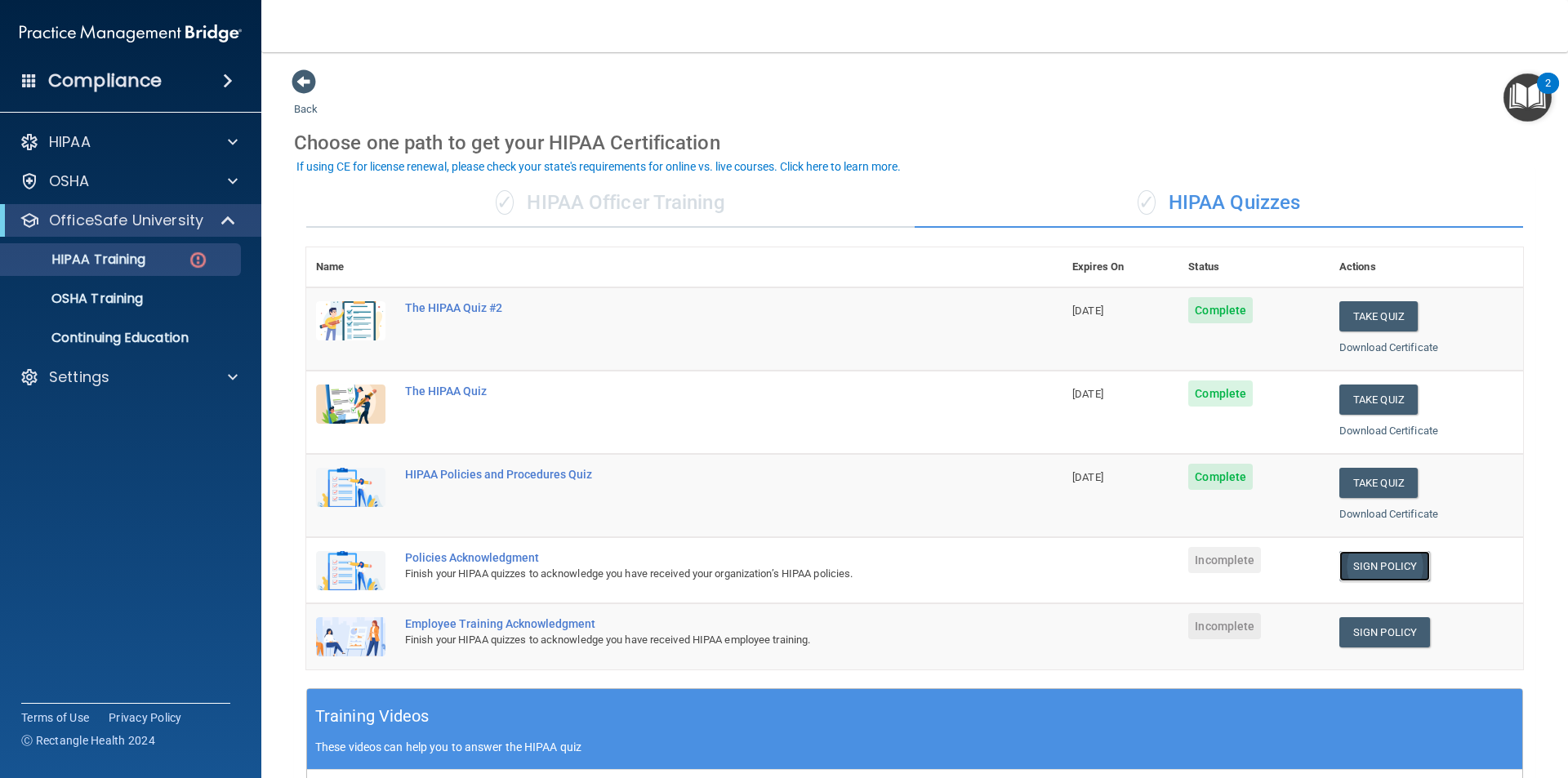
click at [1383, 560] on link "Sign Policy" at bounding box center [1384, 565] width 91 height 30
click at [1384, 635] on link "Sign Policy" at bounding box center [1384, 632] width 91 height 30
click at [90, 312] on link "OSHA Training" at bounding box center [112, 298] width 257 height 32
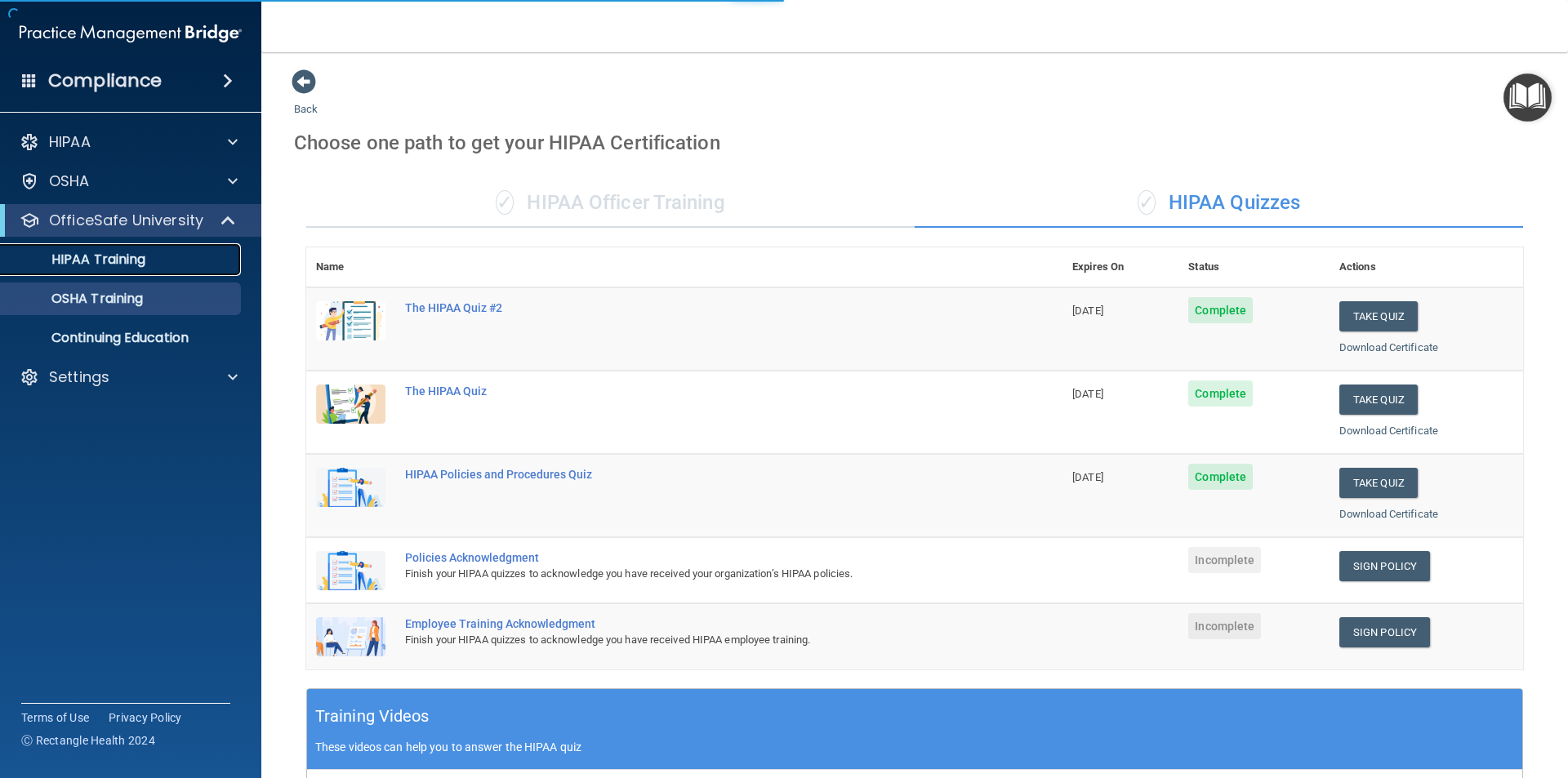
click at [168, 252] on div "HIPAA Training" at bounding box center [122, 259] width 223 height 17
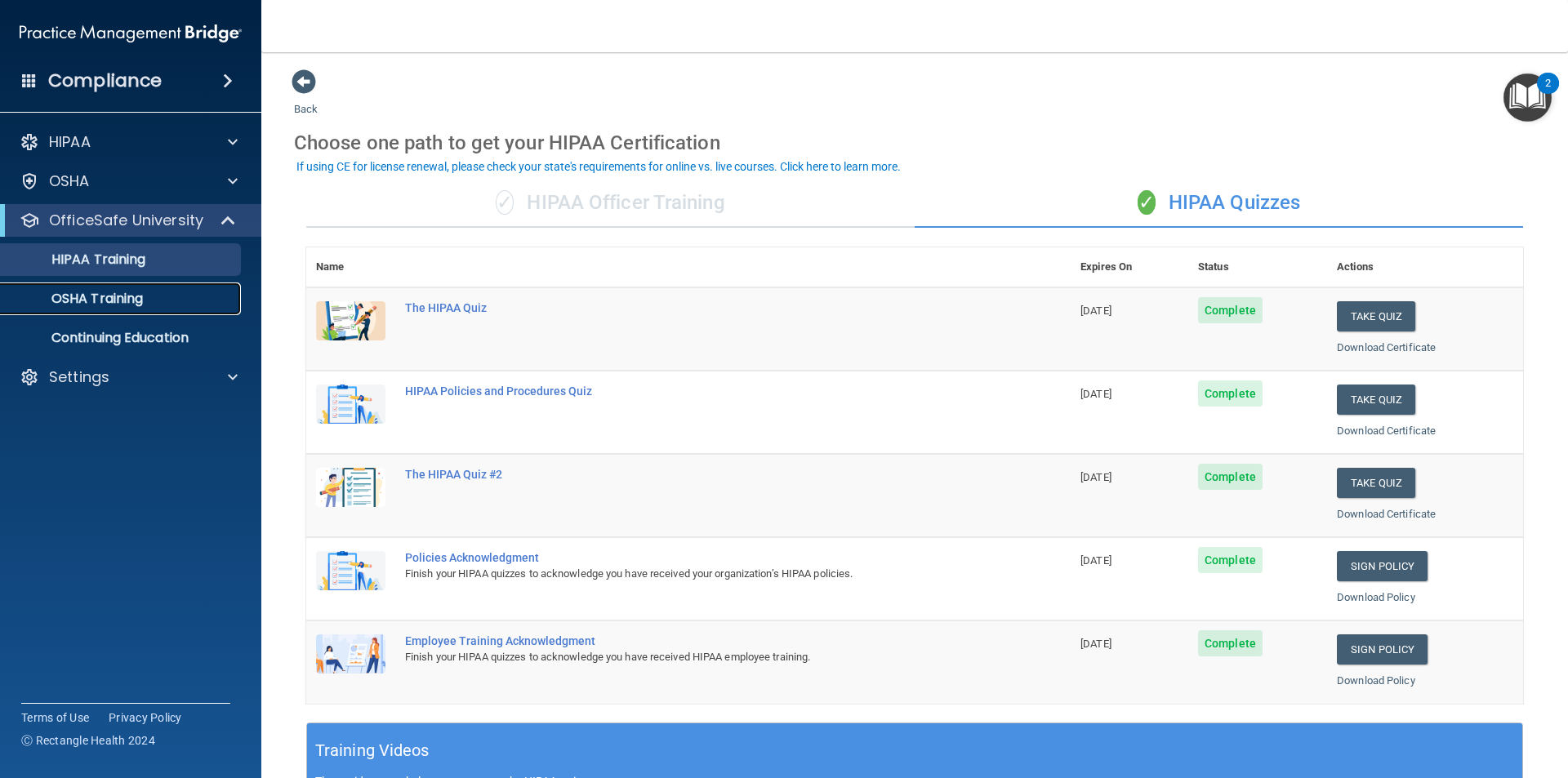
click at [30, 292] on p "OSHA Training" at bounding box center [77, 298] width 133 height 17
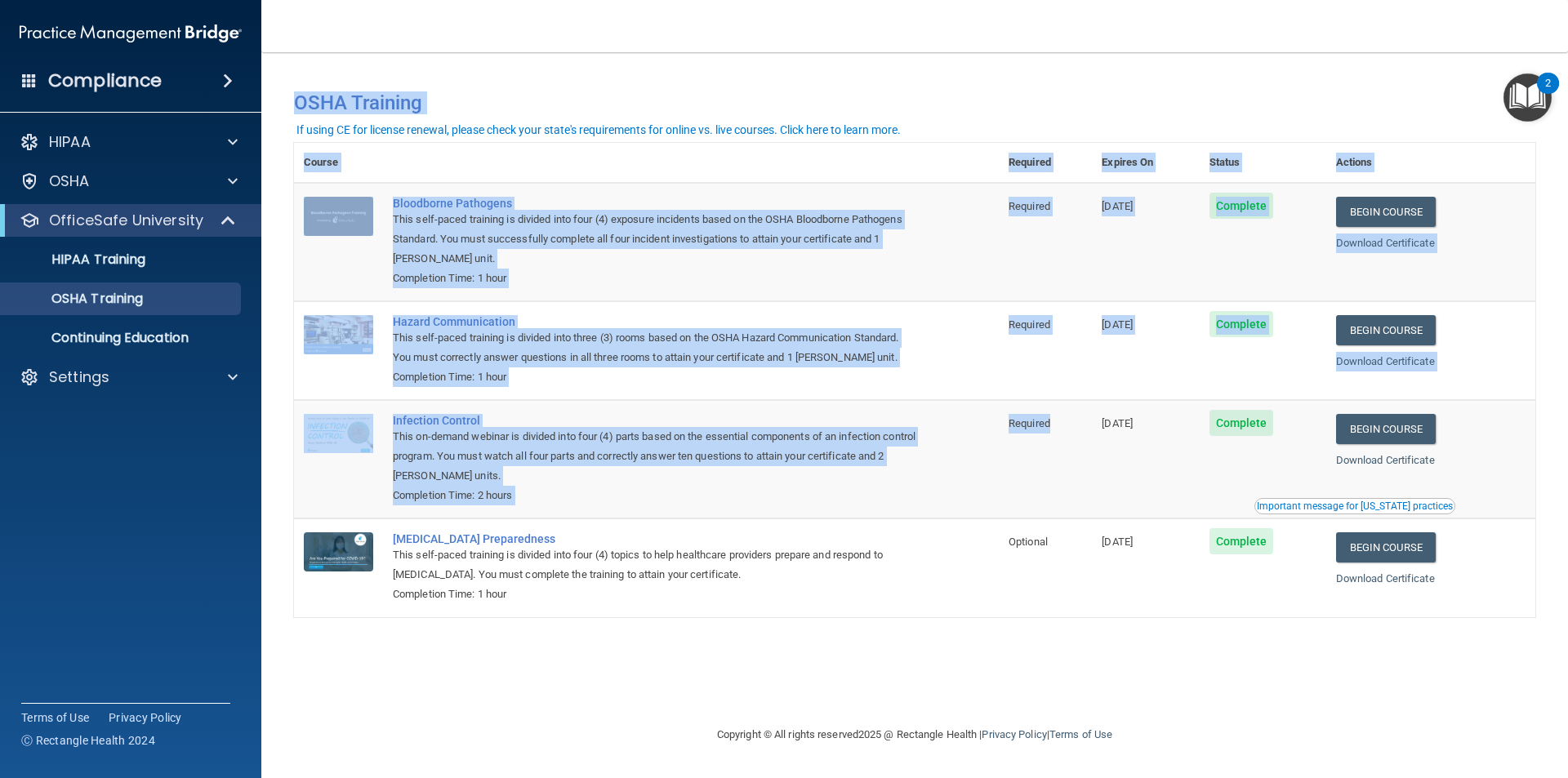
drag, startPoint x: 1062, startPoint y: 518, endPoint x: 888, endPoint y: 707, distance: 256.9
click at [898, 711] on div "Toggle navigation Nicole Hayges nik.edu@icloud.com Manage My Enterprise Dr. Pau…" at bounding box center [915, 389] width 1307 height 778
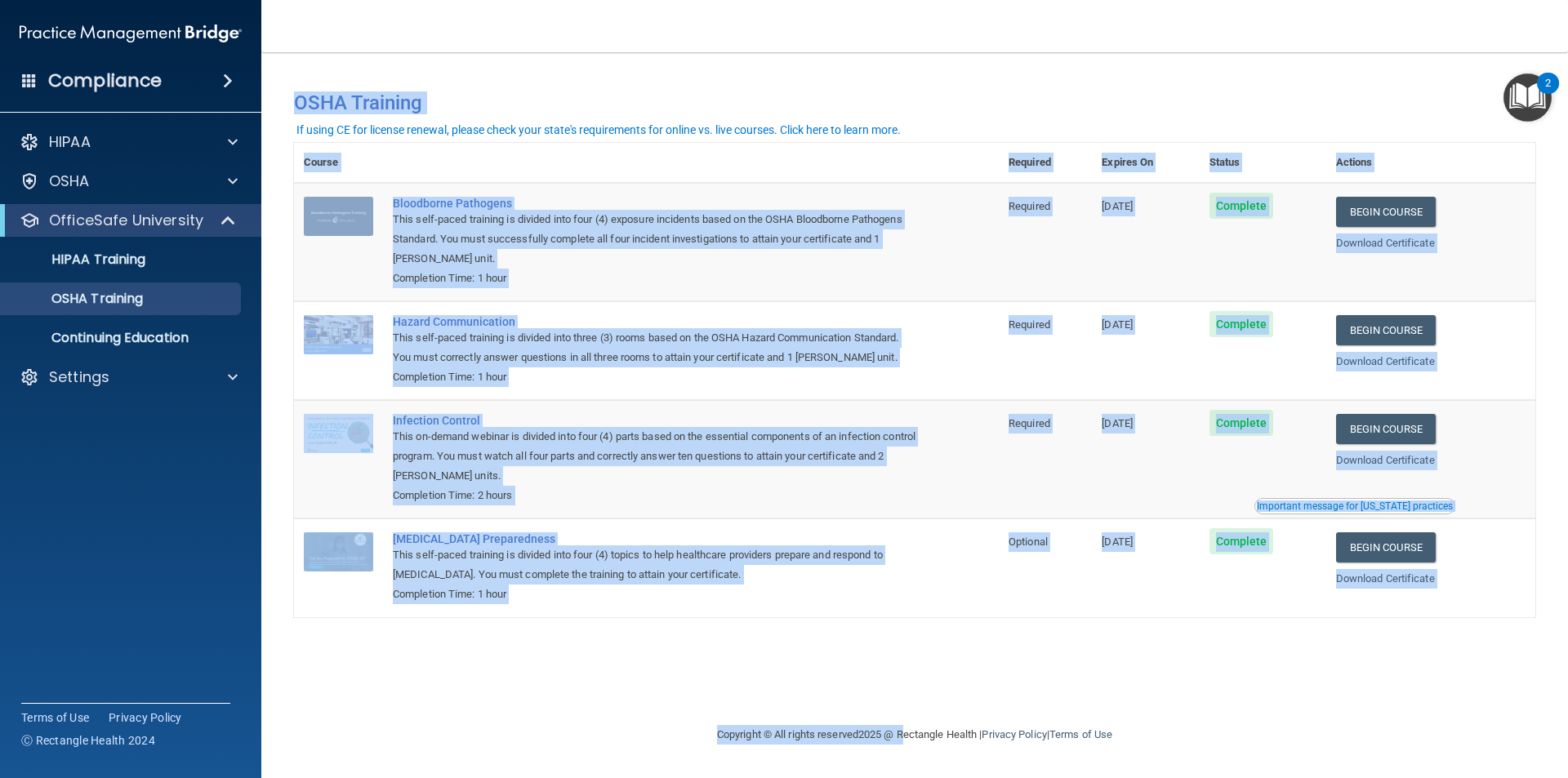
click at [531, 178] on th at bounding box center [690, 163] width 615 height 40
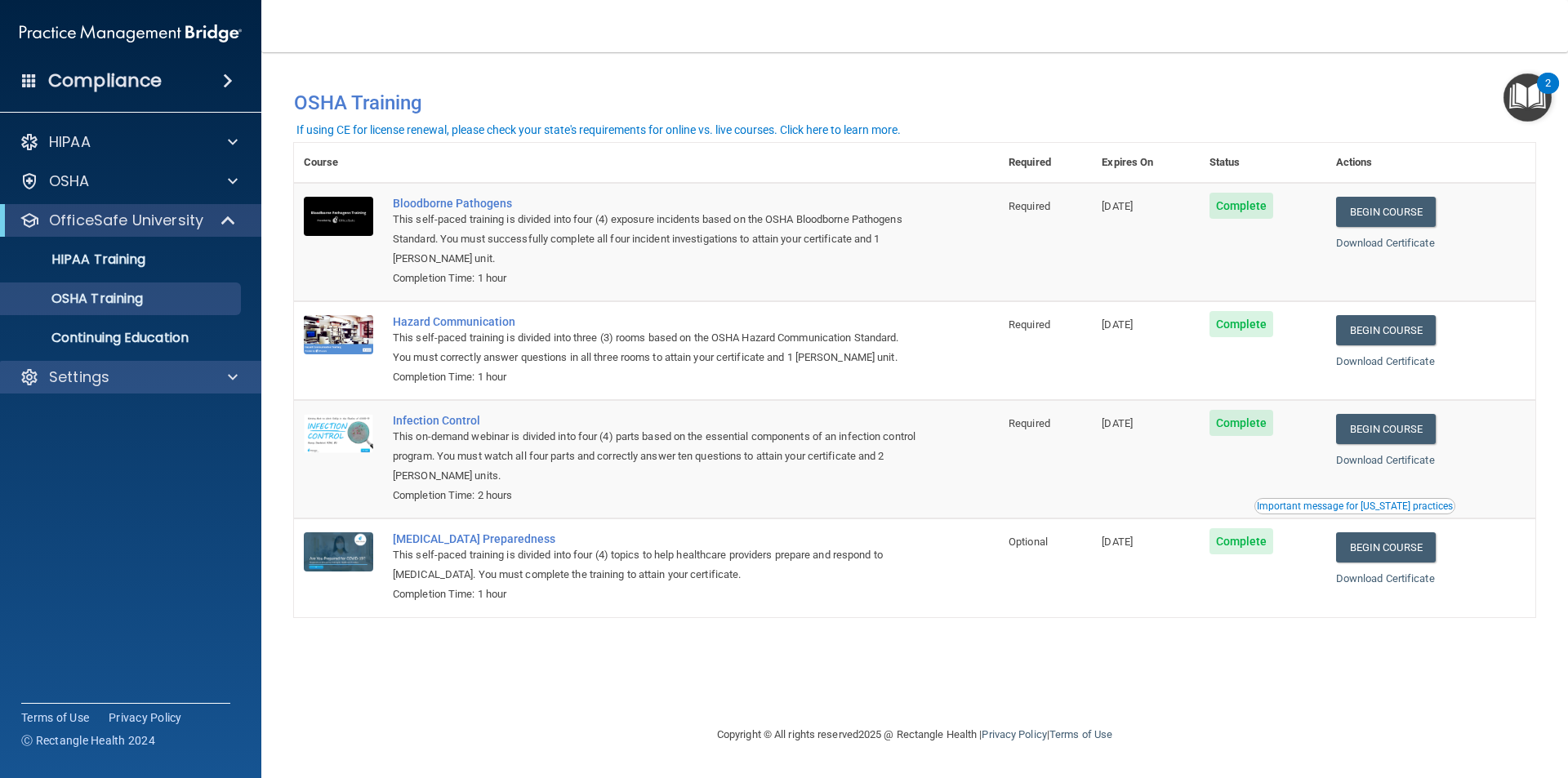
click at [75, 387] on div "Settings" at bounding box center [131, 376] width 262 height 32
click at [217, 367] on div "Settings" at bounding box center [131, 376] width 262 height 32
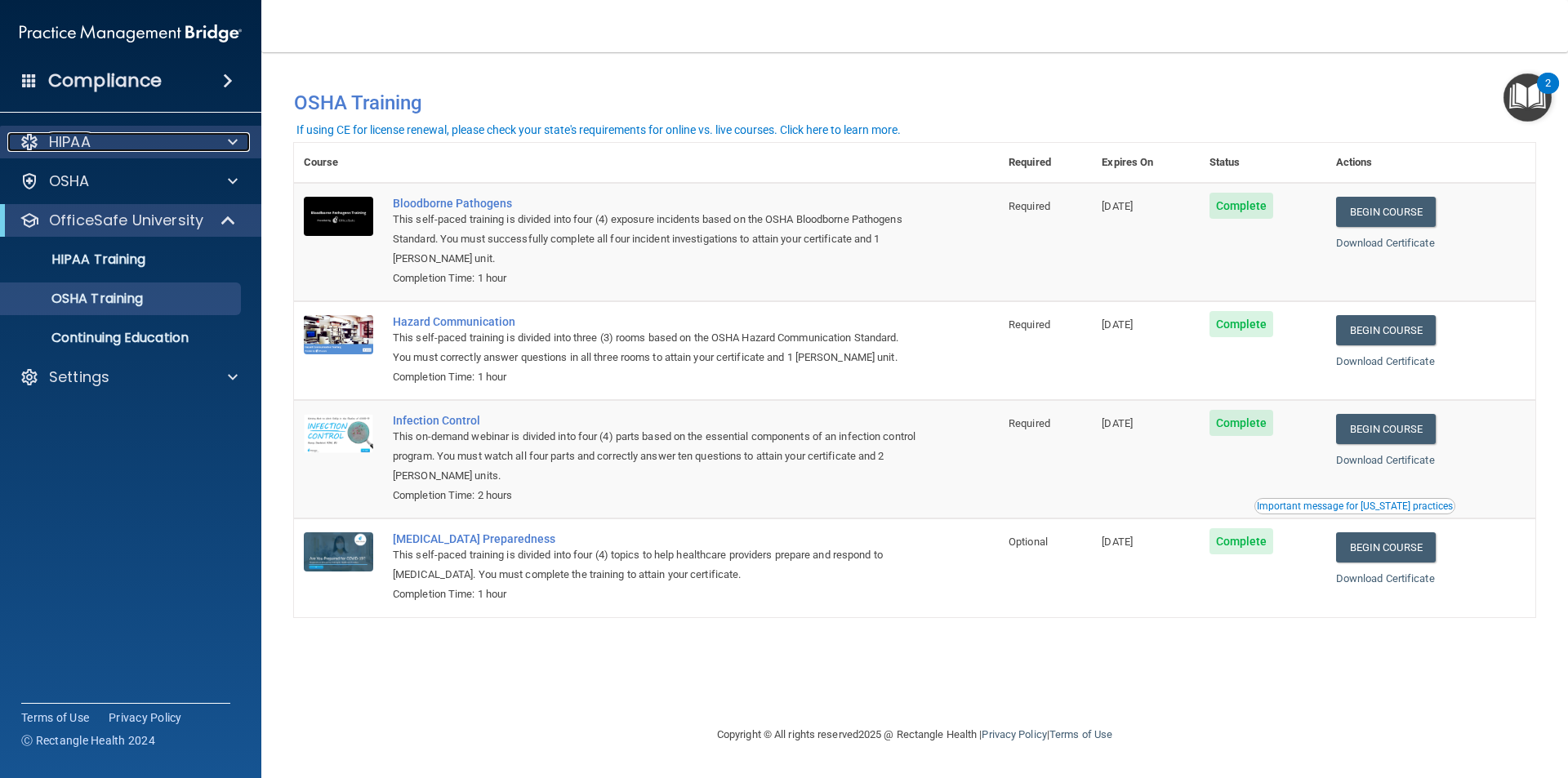
click at [124, 149] on div "HIPAA" at bounding box center [109, 142] width 203 height 19
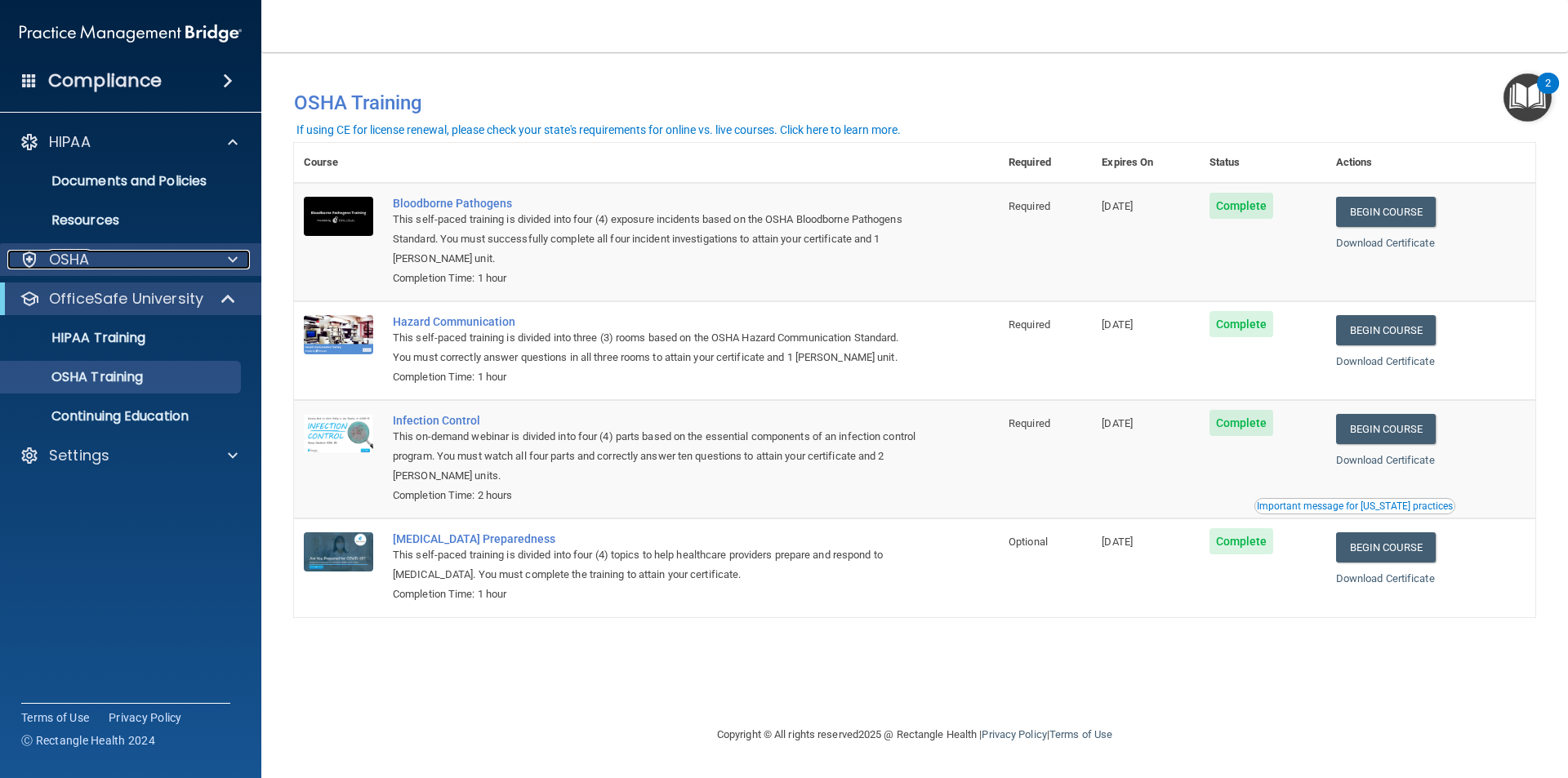
click at [192, 253] on div "OSHA" at bounding box center [109, 259] width 203 height 19
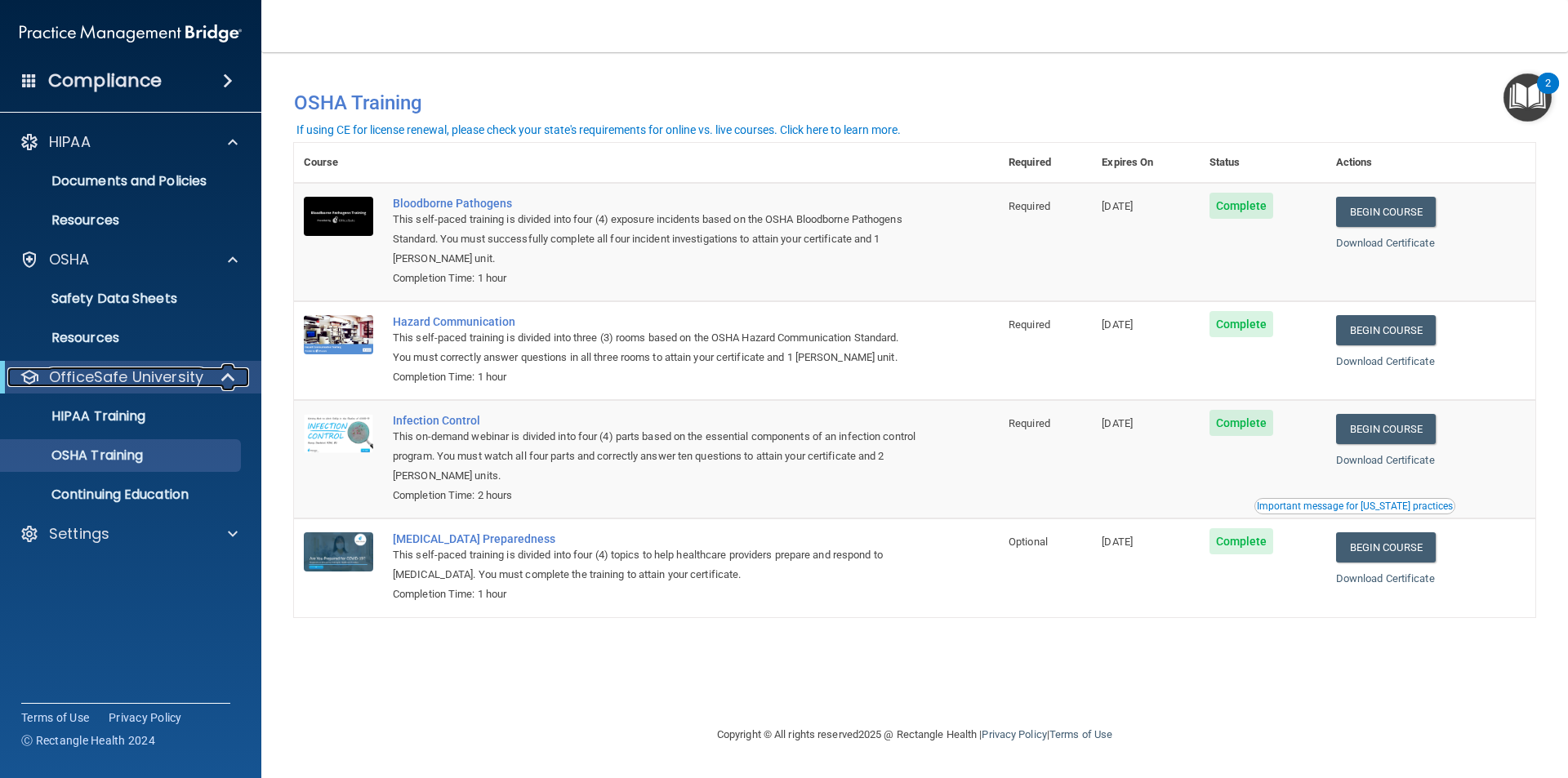
click at [215, 373] on div at bounding box center [228, 377] width 40 height 19
click at [223, 374] on div at bounding box center [228, 377] width 40 height 19
click at [73, 429] on link "HIPAA Training" at bounding box center [112, 415] width 257 height 32
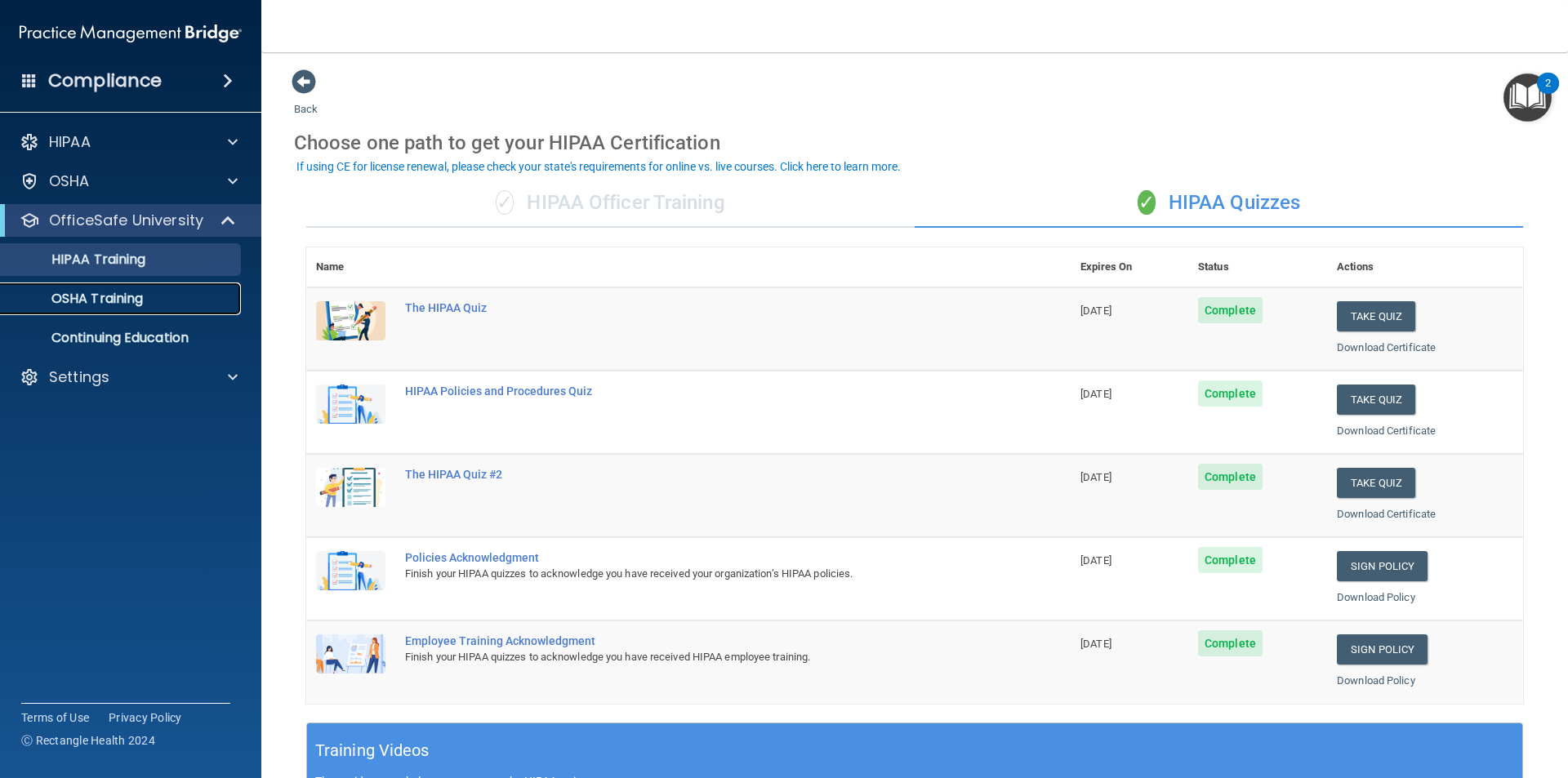
click at [148, 309] on link "OSHA Training" at bounding box center [112, 298] width 257 height 32
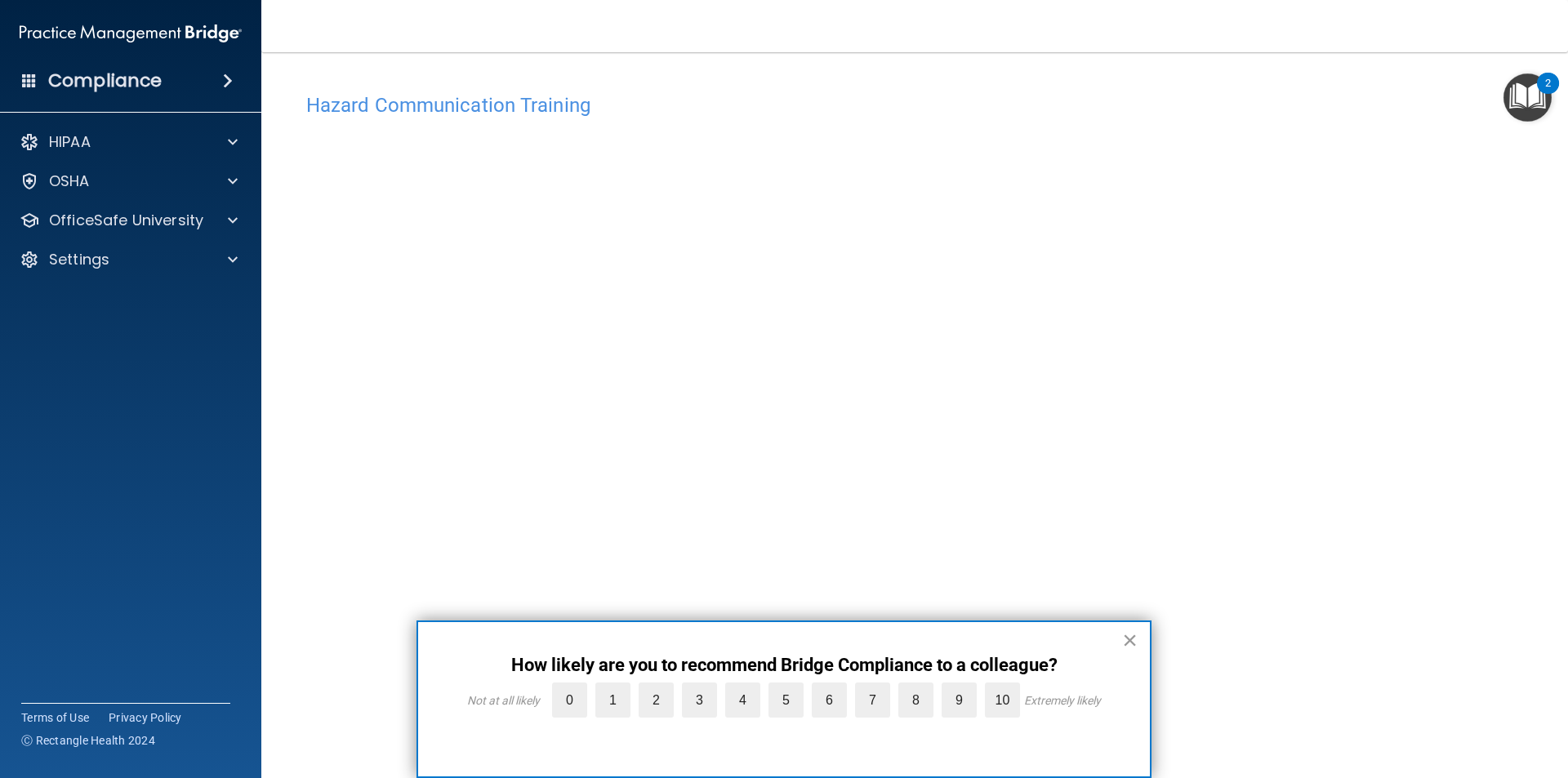
click at [1122, 645] on button "×" at bounding box center [1130, 640] width 16 height 26
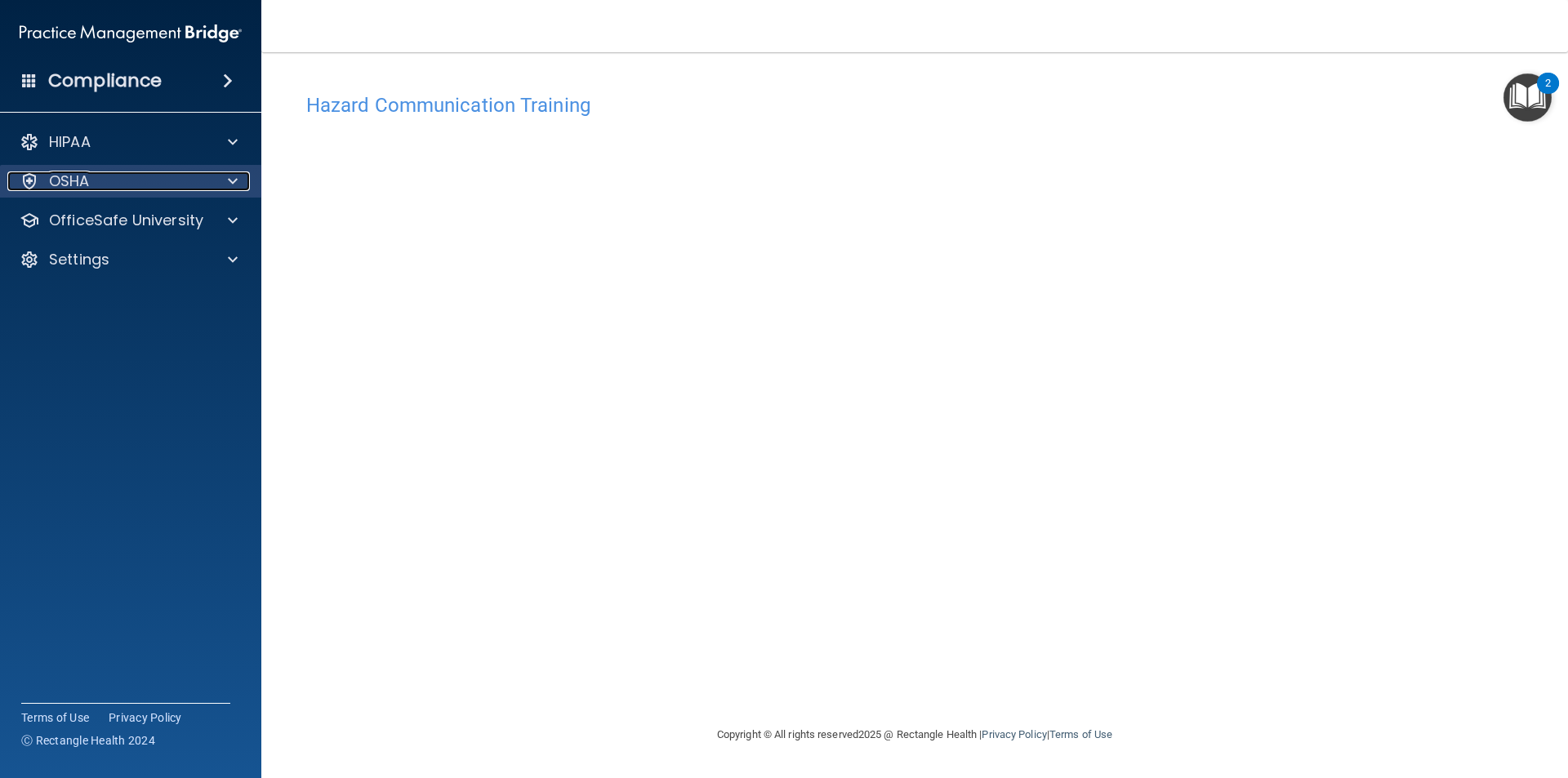
click at [123, 188] on div "OSHA" at bounding box center [109, 181] width 203 height 19
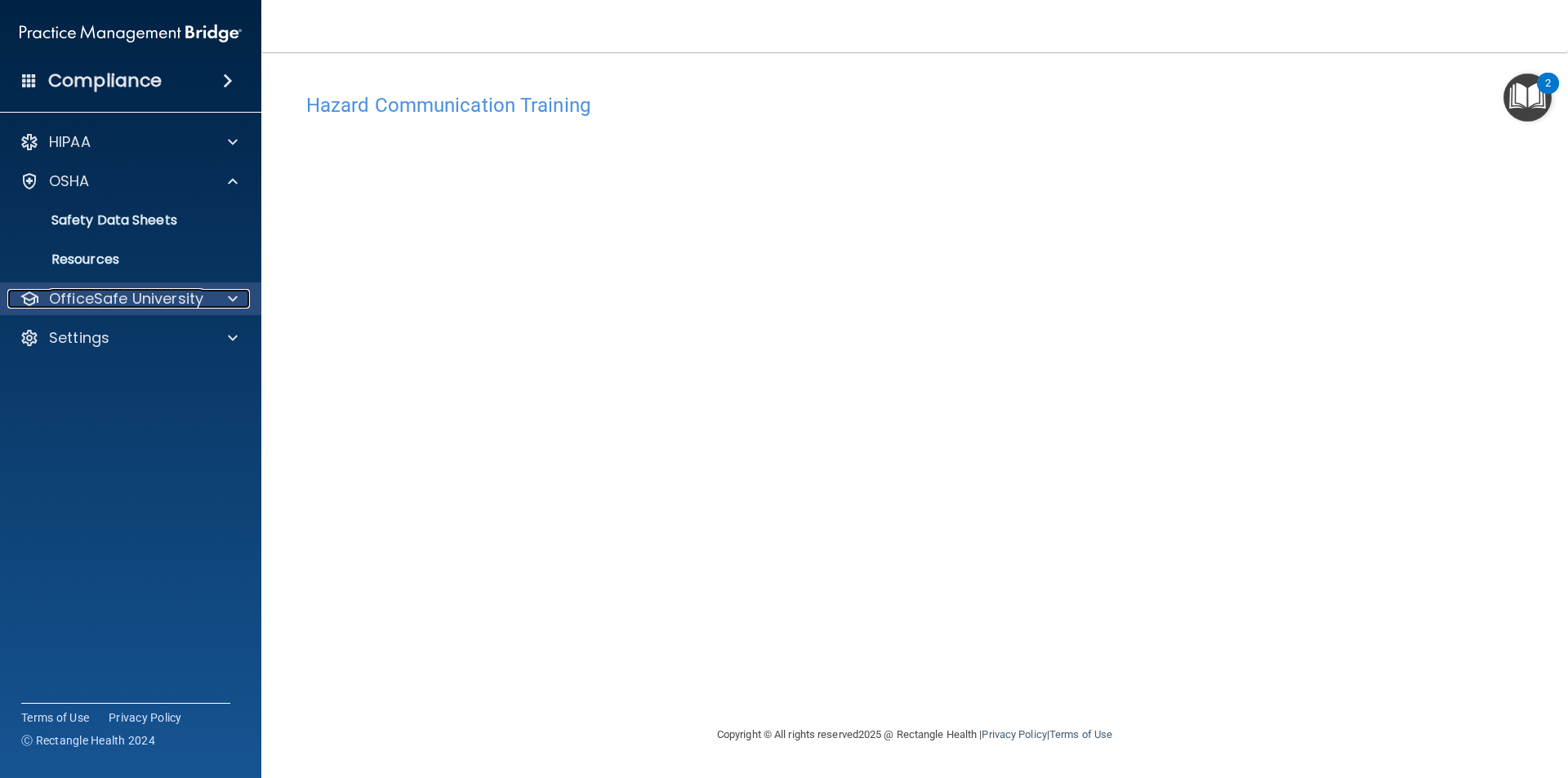
click at [118, 299] on p "OfficeSafe University" at bounding box center [126, 298] width 154 height 19
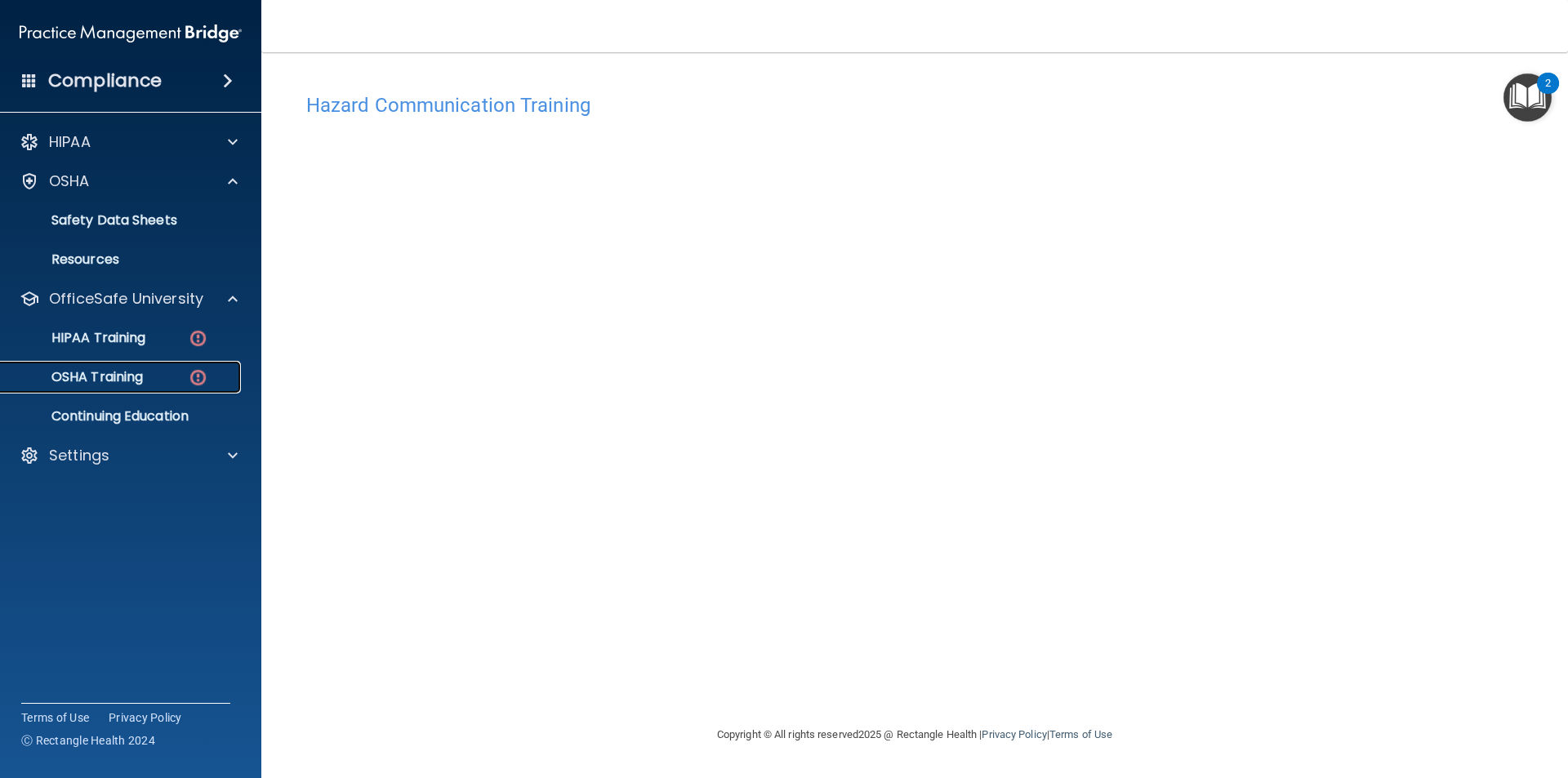
click at [118, 379] on p "OSHA Training" at bounding box center [77, 376] width 133 height 17
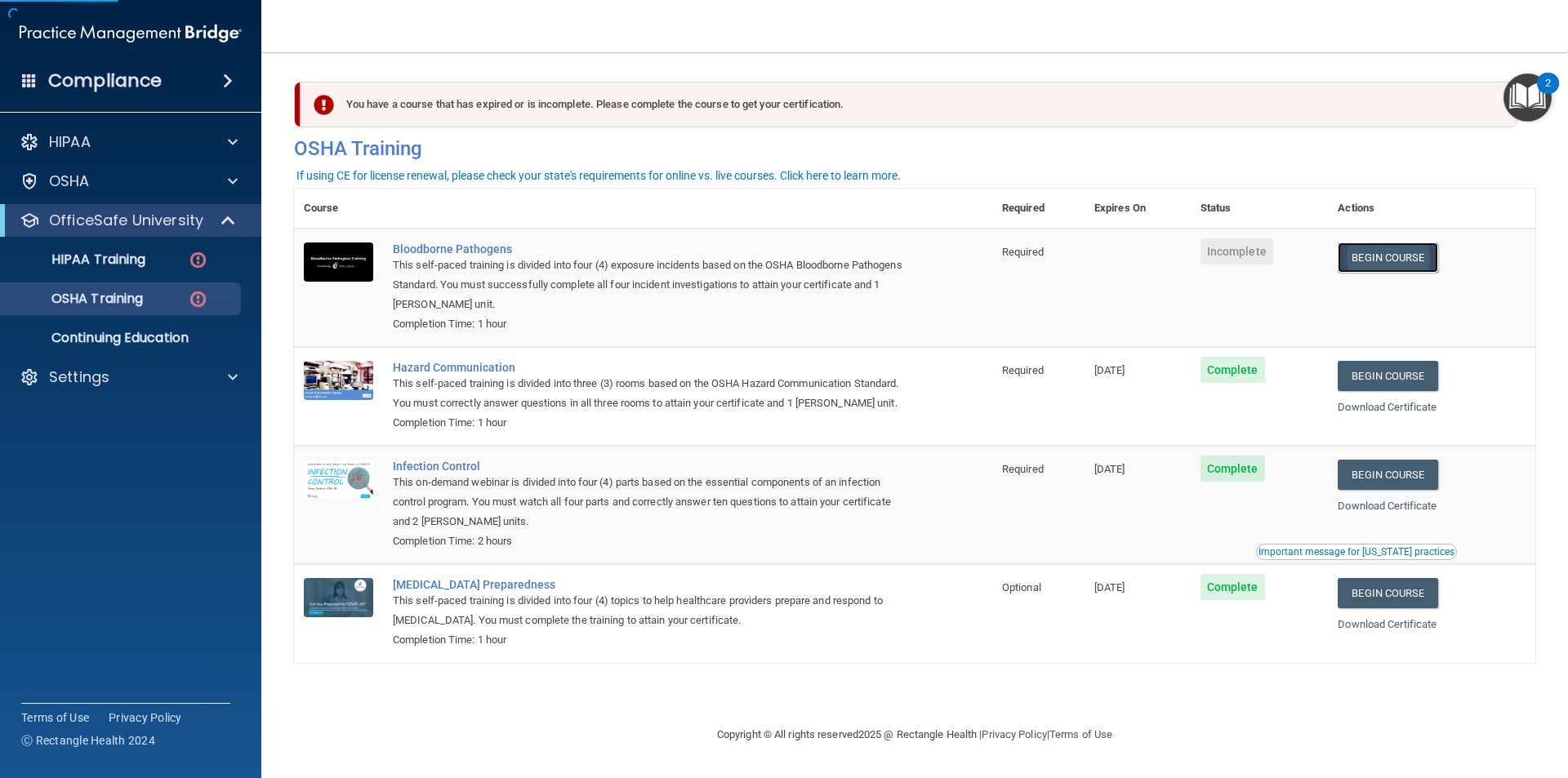
click at [1371, 265] on link "Begin Course" at bounding box center [1388, 257] width 99 height 30
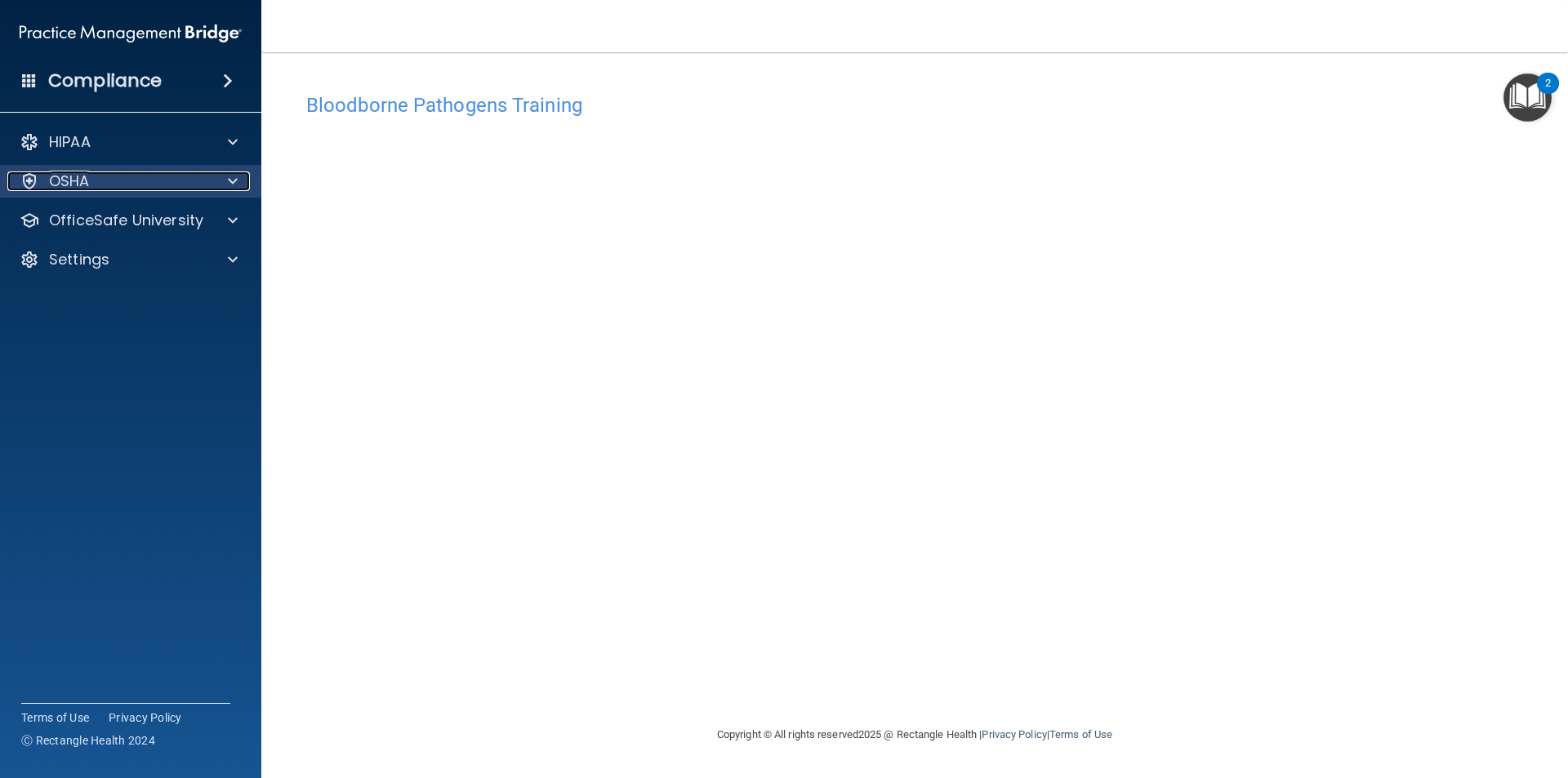
click at [73, 183] on p "OSHA" at bounding box center [69, 181] width 41 height 19
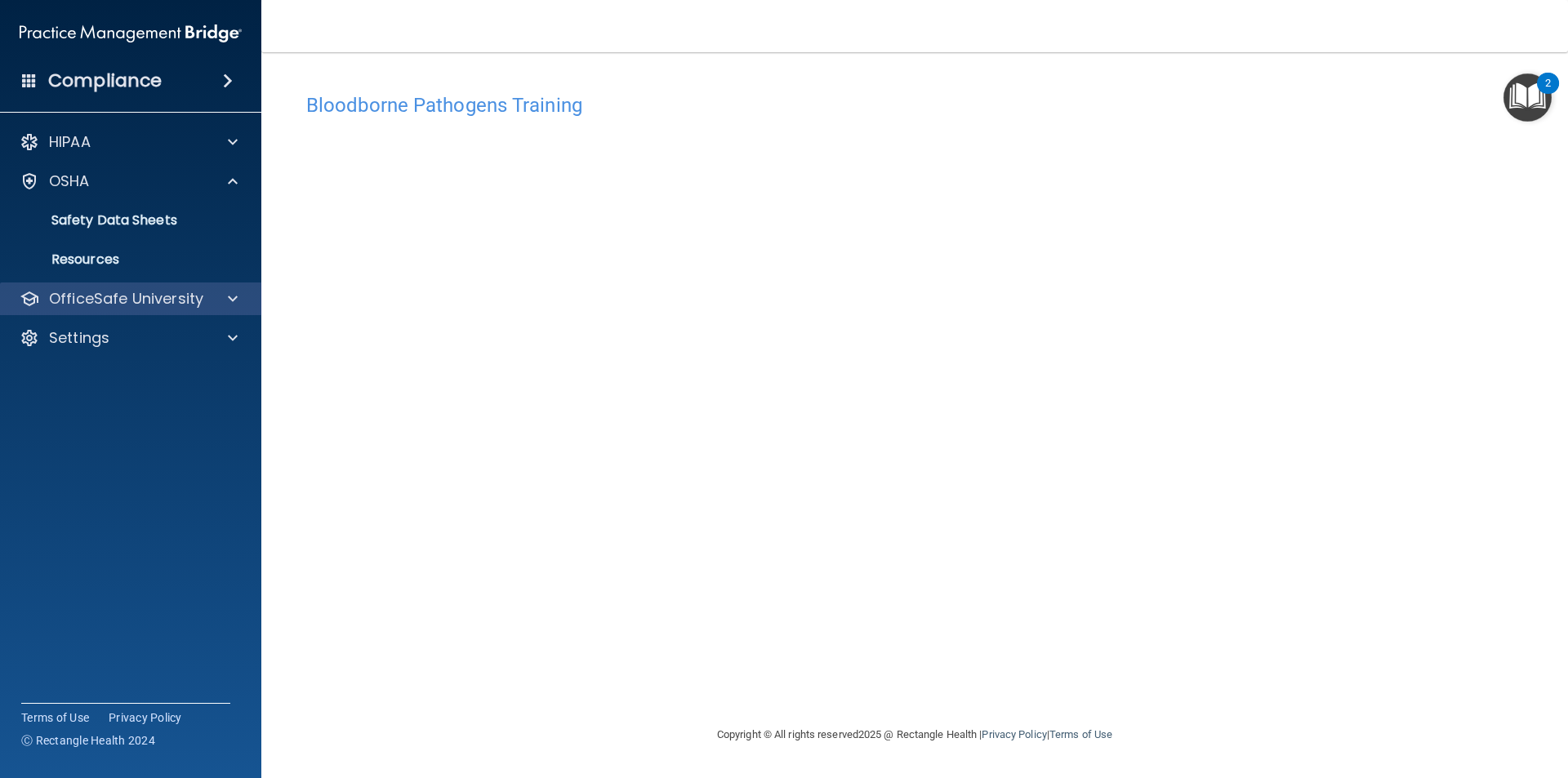
click at [81, 309] on div "OfficeSafe University" at bounding box center [131, 298] width 262 height 32
click at [198, 285] on div "OfficeSafe University" at bounding box center [131, 298] width 262 height 32
click at [228, 297] on span at bounding box center [233, 298] width 10 height 19
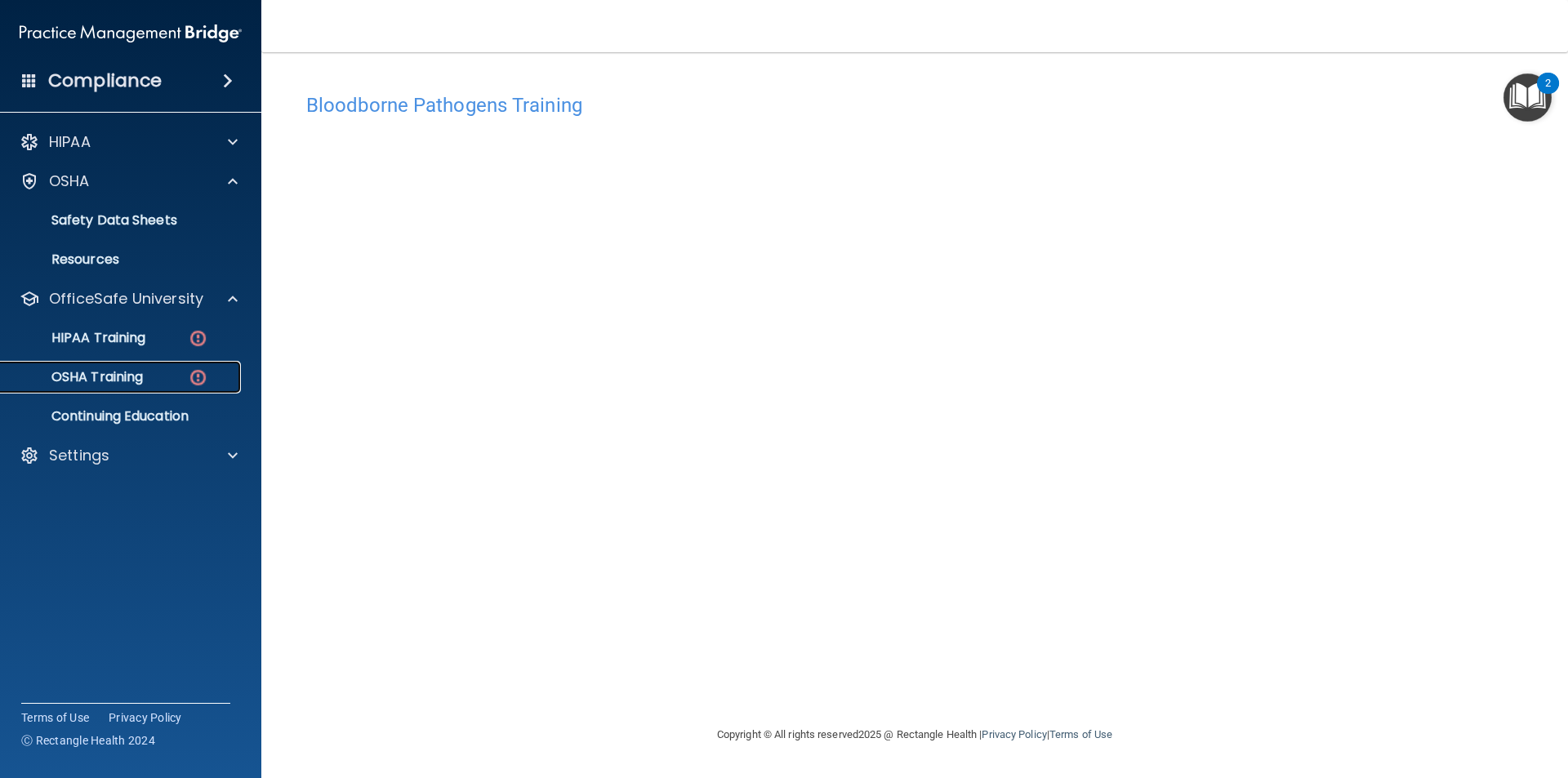
click at [80, 378] on p "OSHA Training" at bounding box center [77, 376] width 133 height 17
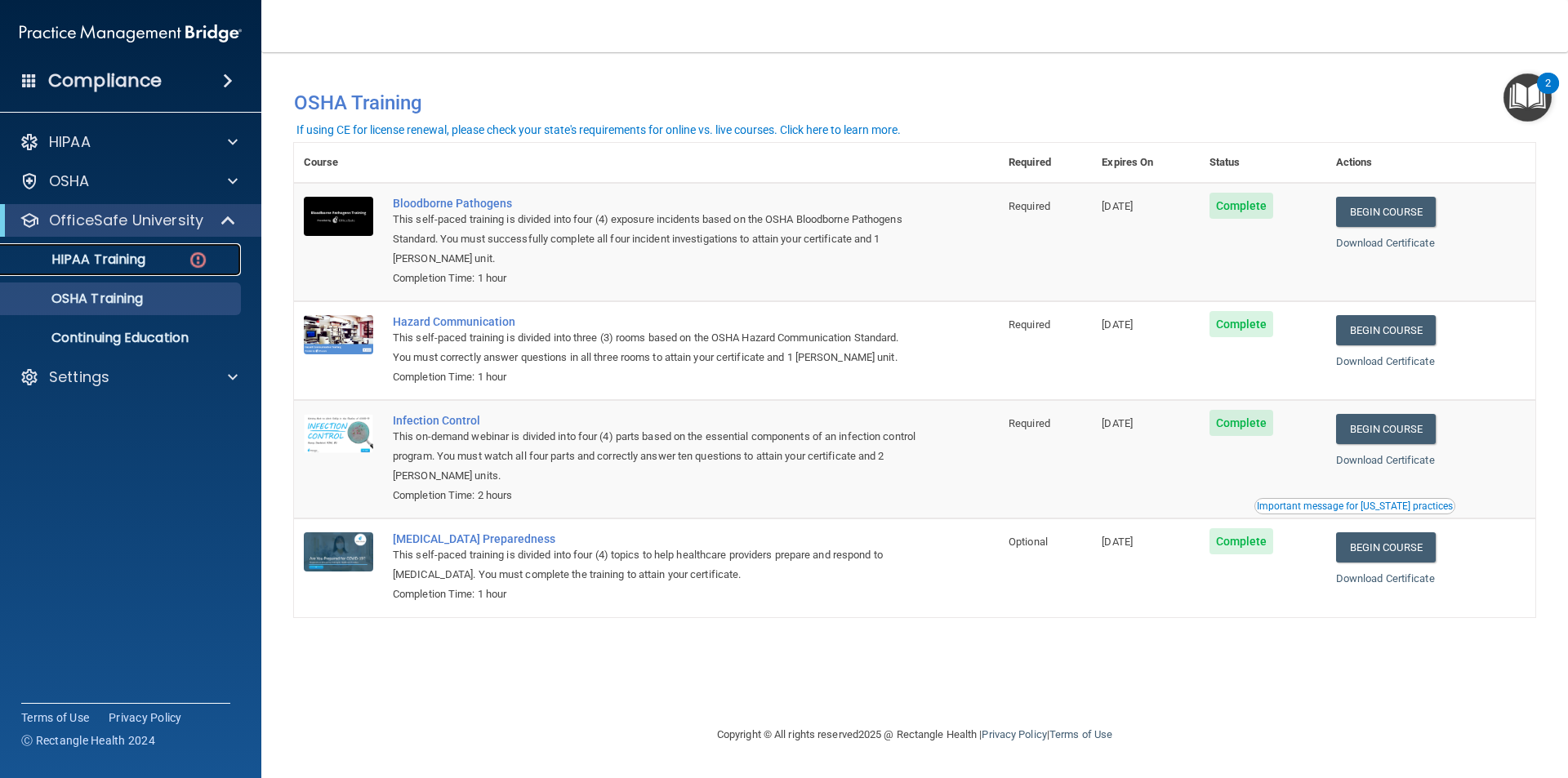
click at [128, 257] on p "HIPAA Training" at bounding box center [78, 259] width 135 height 17
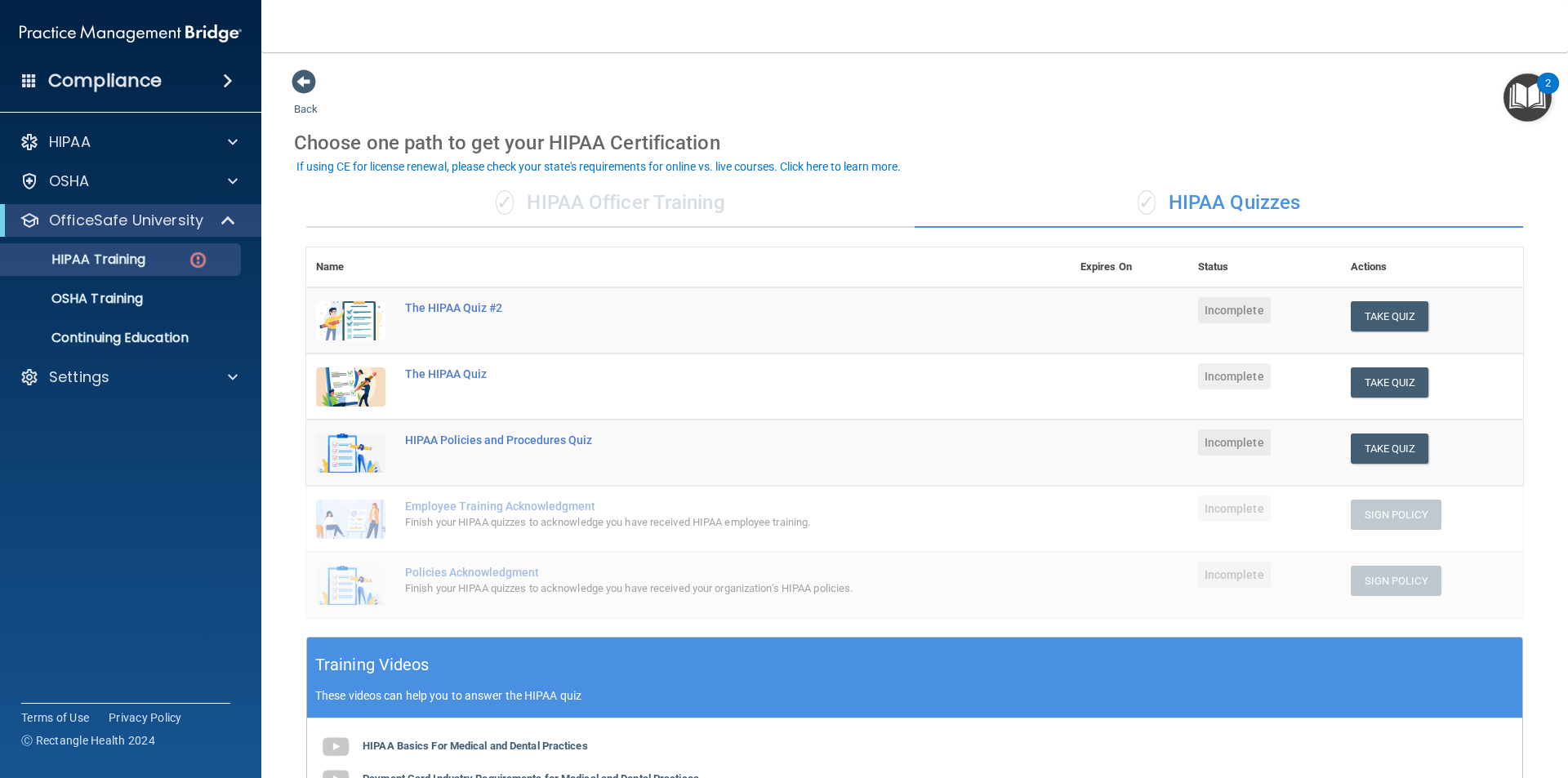
click at [1377, 465] on td "Take Quiz Download Certificate" at bounding box center [1431, 452] width 182 height 66
click at [1382, 447] on button "Take Quiz" at bounding box center [1390, 448] width 78 height 30
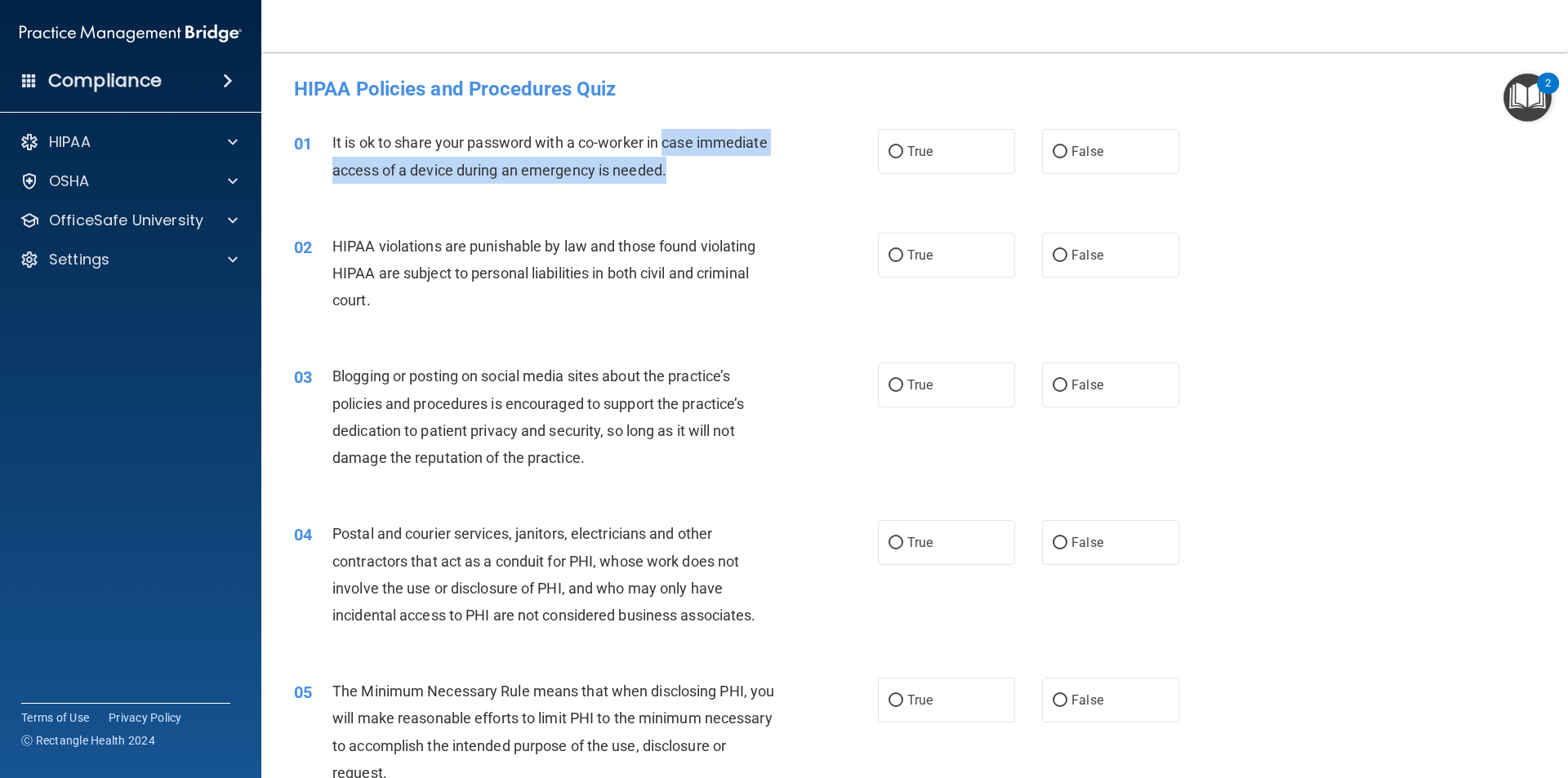
drag, startPoint x: 670, startPoint y: 135, endPoint x: 686, endPoint y: 181, distance: 48.7
click at [686, 181] on div "It is ok to share your password with a co-worker in case immediate access of a …" at bounding box center [561, 155] width 456 height 54
click at [686, 186] on div "01 It is ok to share your password with a co-worker in case immediate access of…" at bounding box center [585, 160] width 633 height 62
click at [398, 177] on span "It is ok to share your password with a co-worker in case immediate access of a …" at bounding box center [550, 155] width 435 height 44
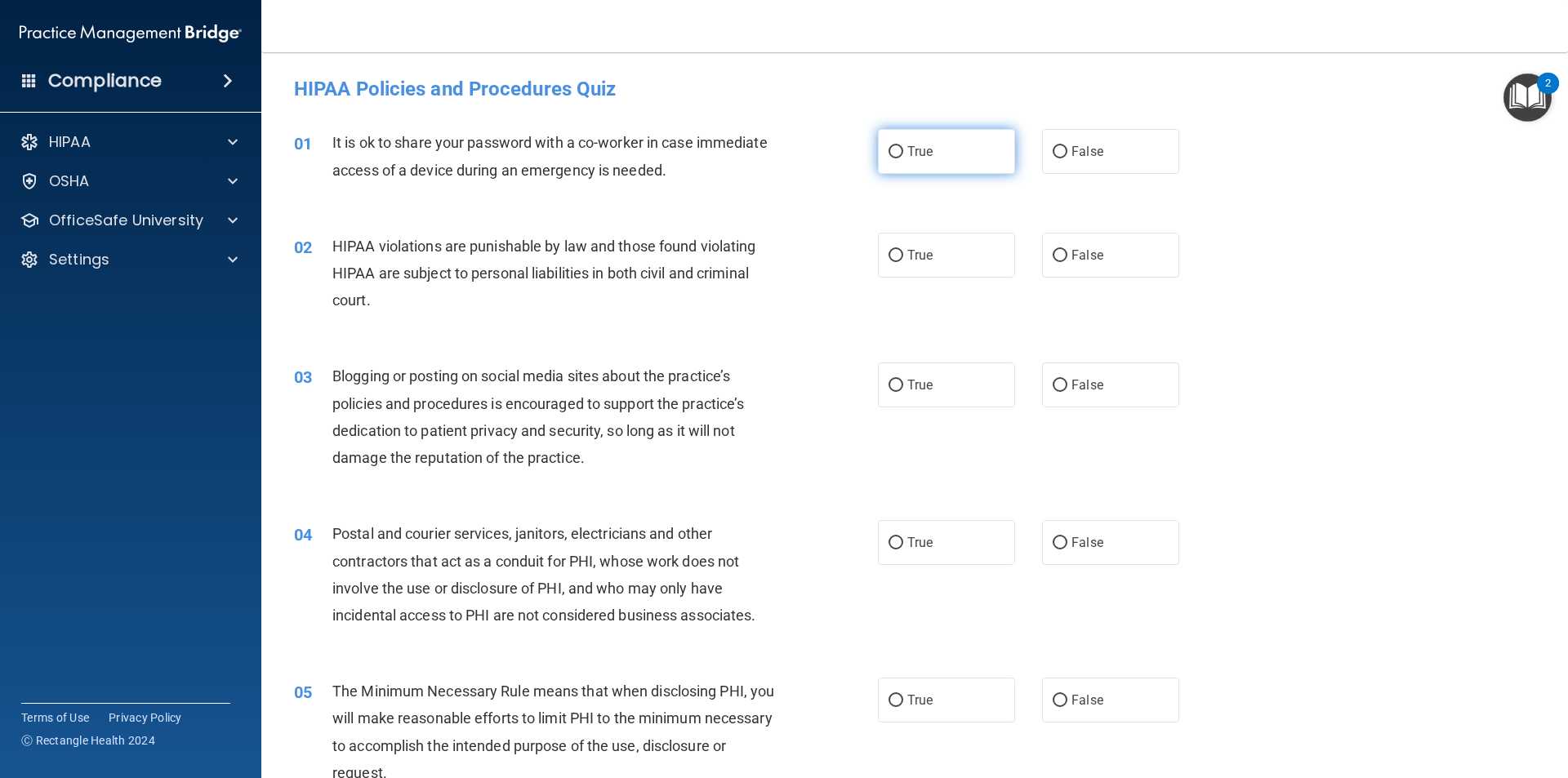
click at [888, 155] on input "True" at bounding box center [895, 152] width 15 height 13
radio input "true"
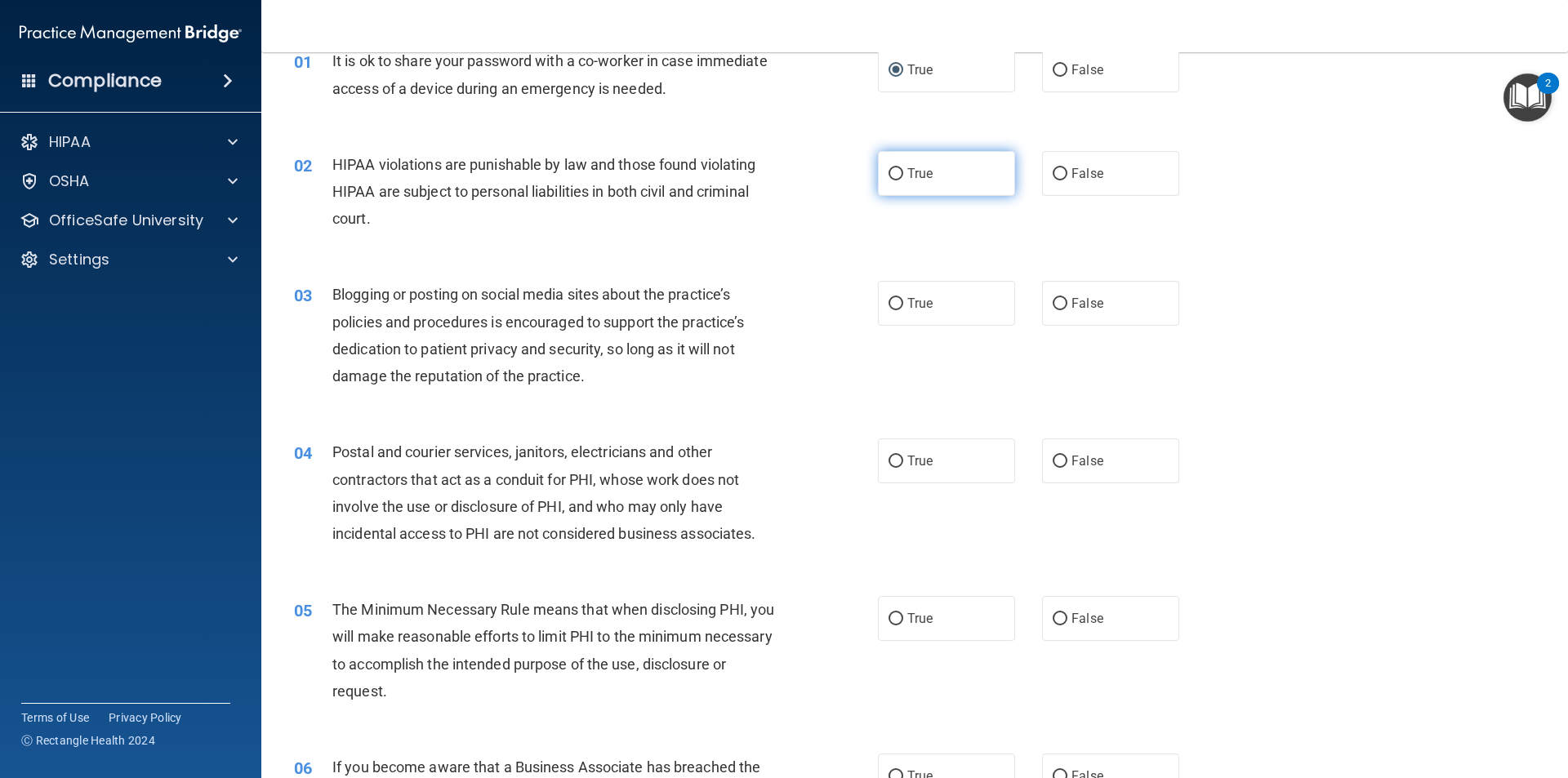
click at [900, 171] on label "True" at bounding box center [946, 174] width 137 height 45
click at [900, 171] on input "True" at bounding box center [895, 174] width 15 height 13
radio input "true"
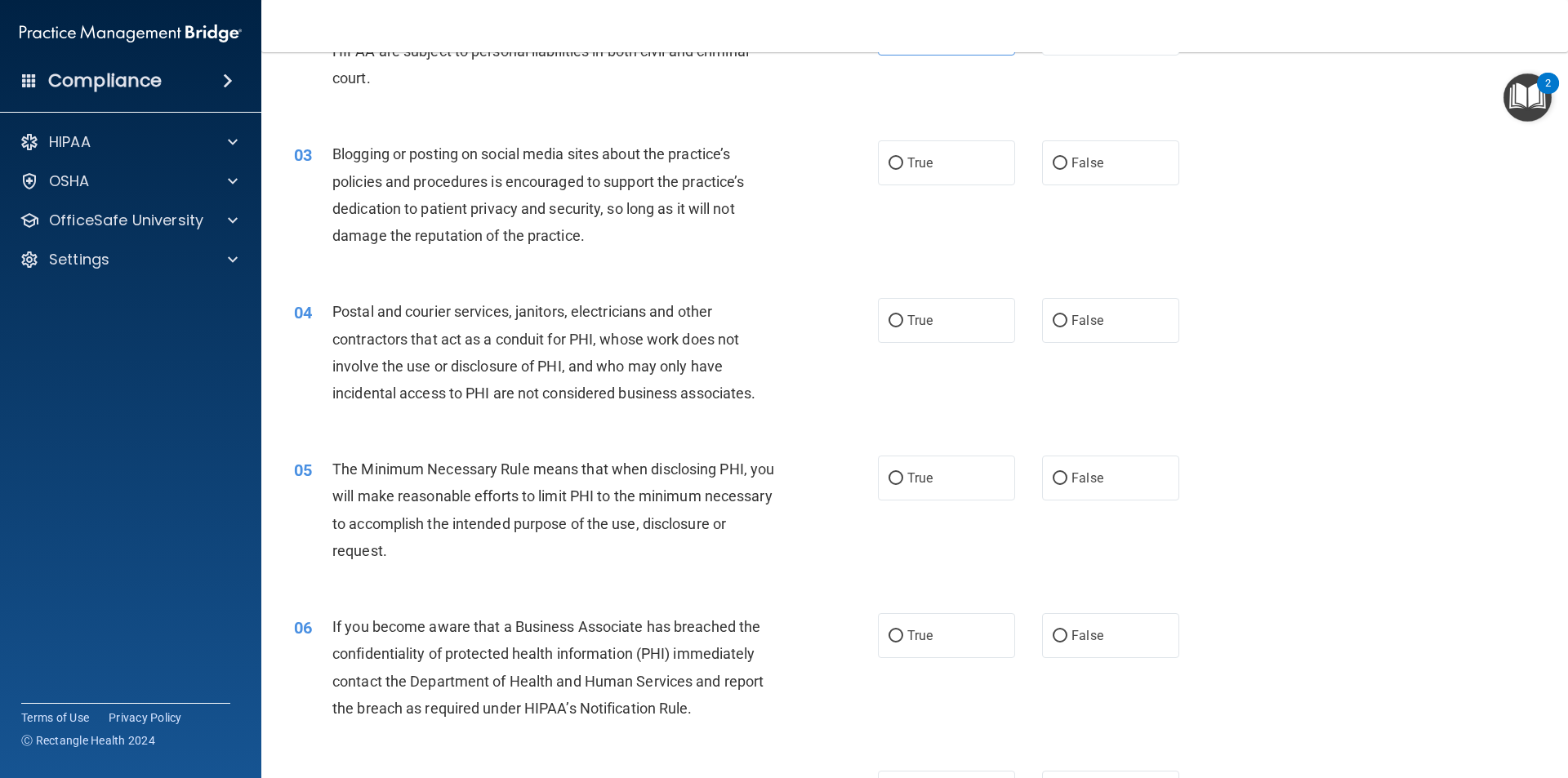
scroll to position [245, 0]
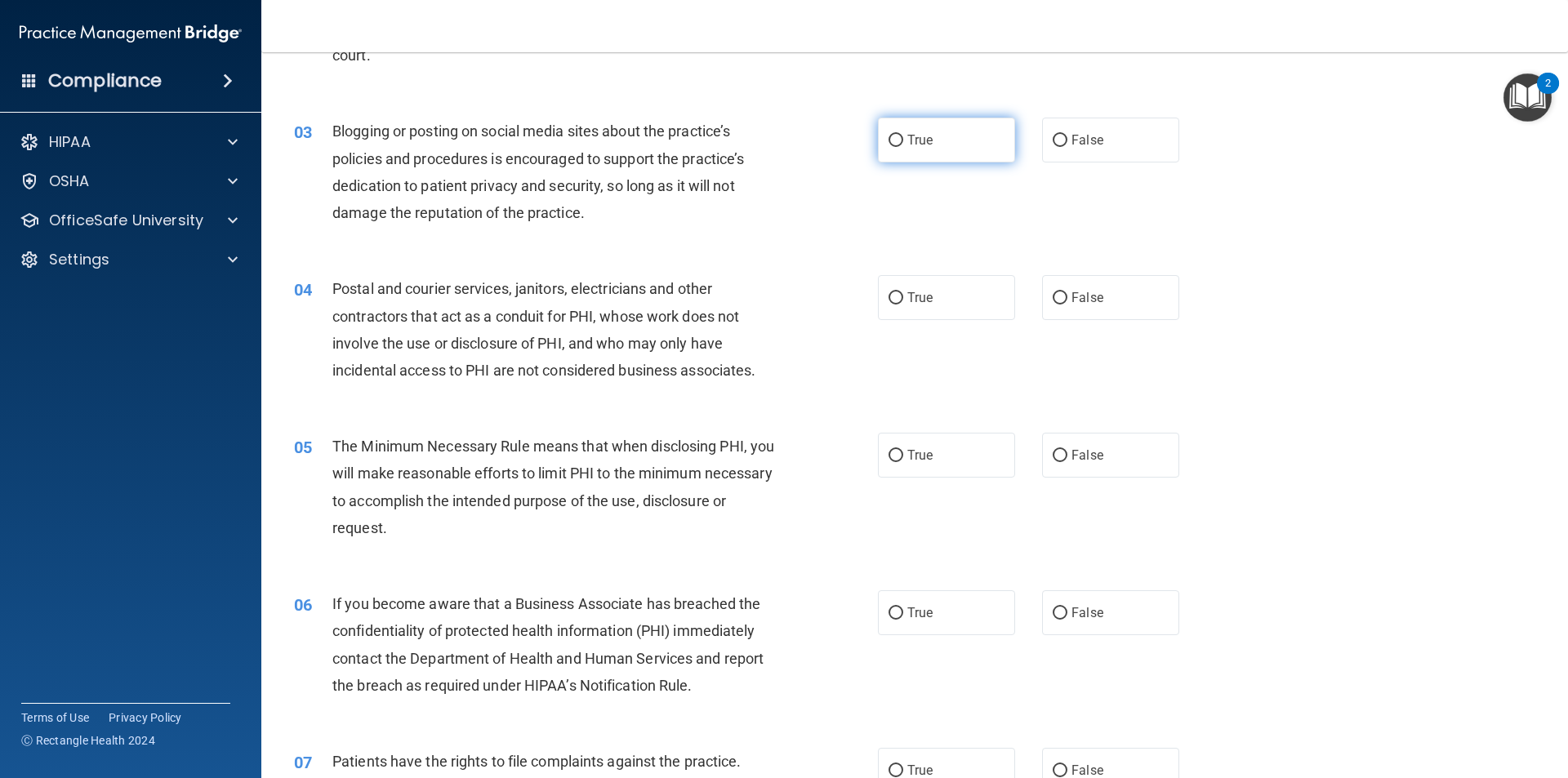
click at [896, 136] on input "True" at bounding box center [895, 140] width 15 height 13
radio input "true"
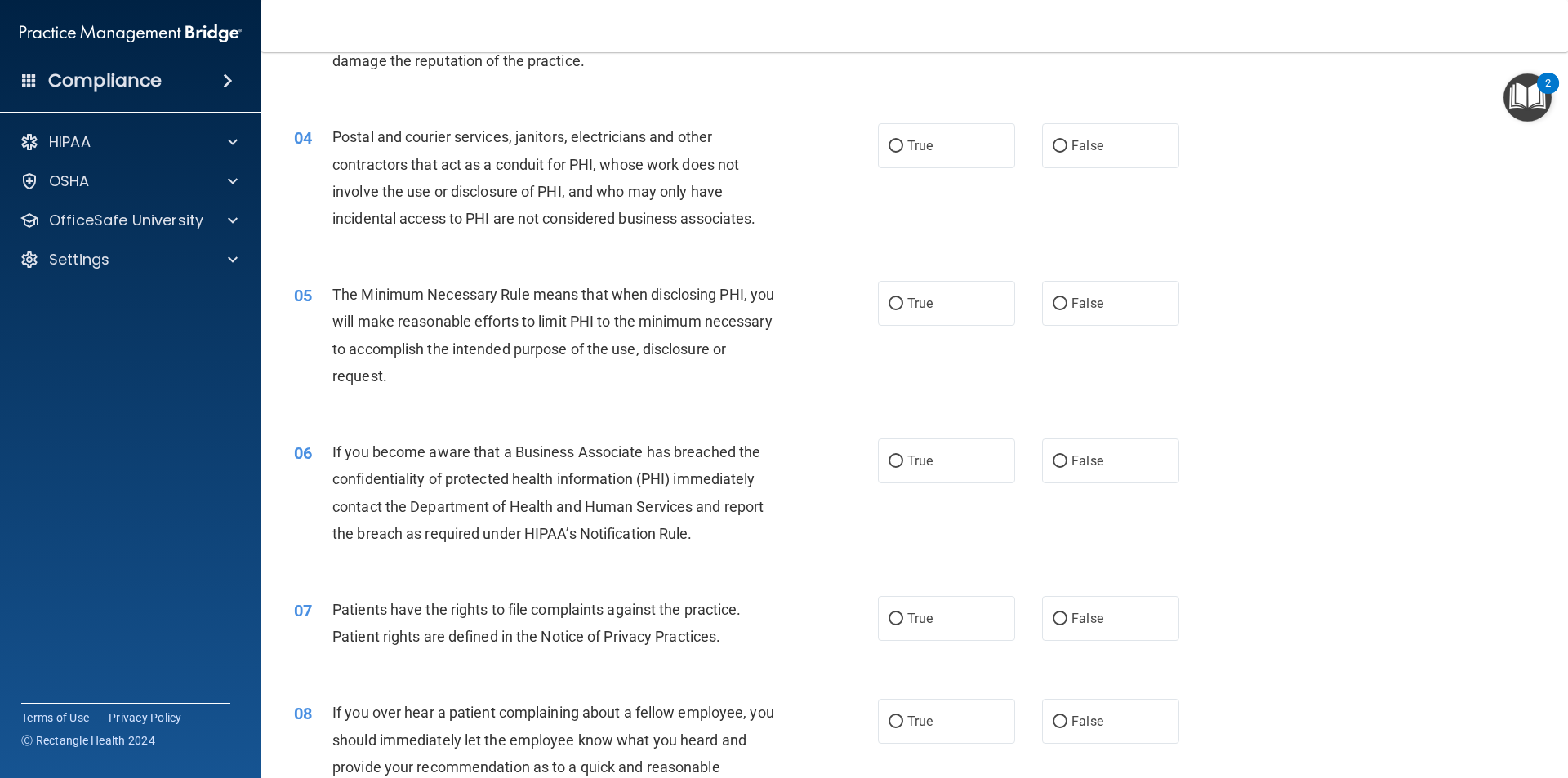
scroll to position [408, 0]
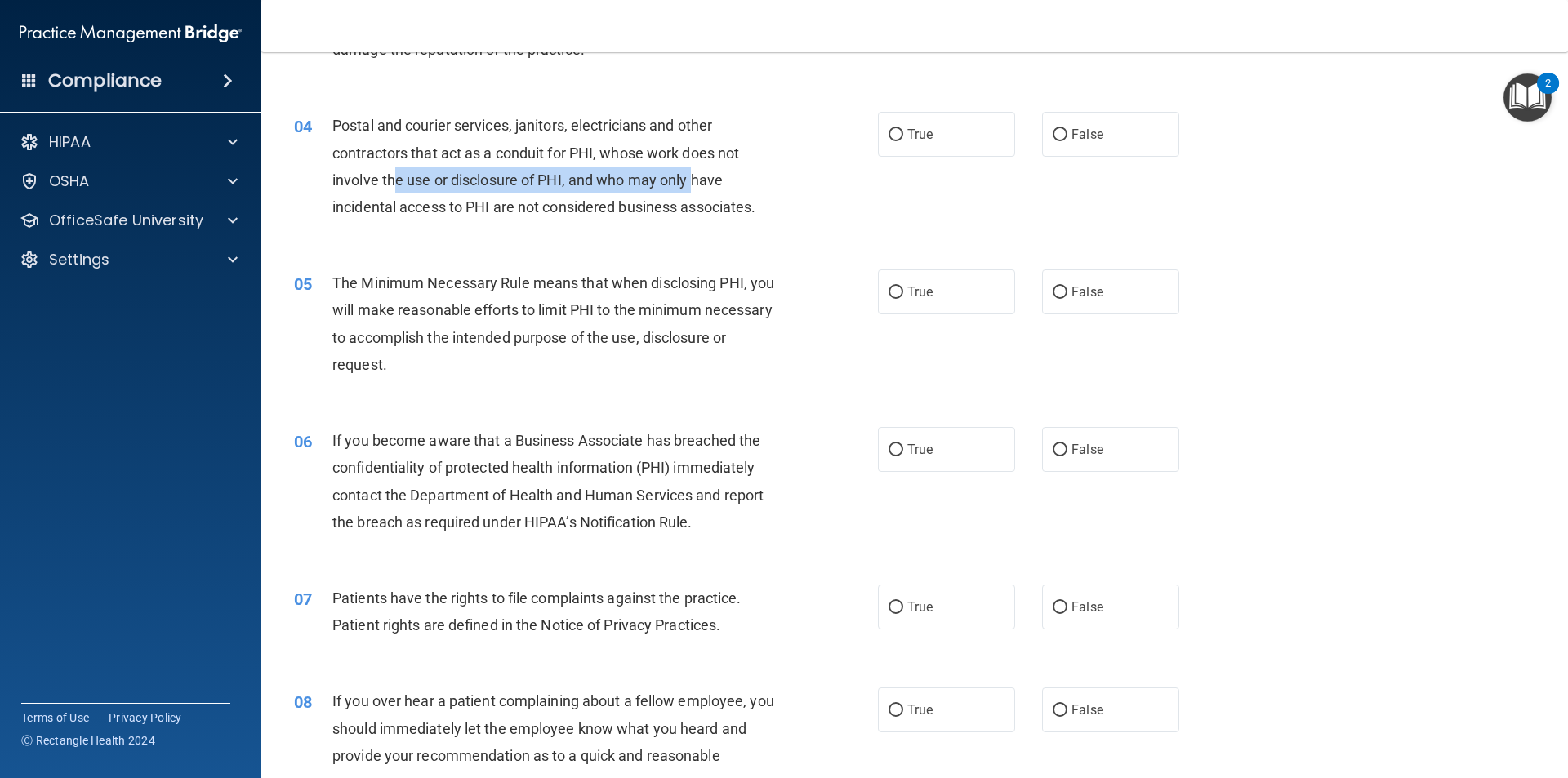
drag, startPoint x: 417, startPoint y: 179, endPoint x: 696, endPoint y: 191, distance: 279.3
click at [696, 191] on div "Postal and courier services, janitors, electricians and other contractors that …" at bounding box center [561, 166] width 456 height 108
click at [731, 184] on div "Postal and courier services, janitors, electricians and other contractors that …" at bounding box center [561, 166] width 456 height 108
drag, startPoint x: 350, startPoint y: 210, endPoint x: 589, endPoint y: 197, distance: 239.4
click at [589, 197] on div "Postal and courier services, janitors, electricians and other contractors that …" at bounding box center [561, 166] width 456 height 108
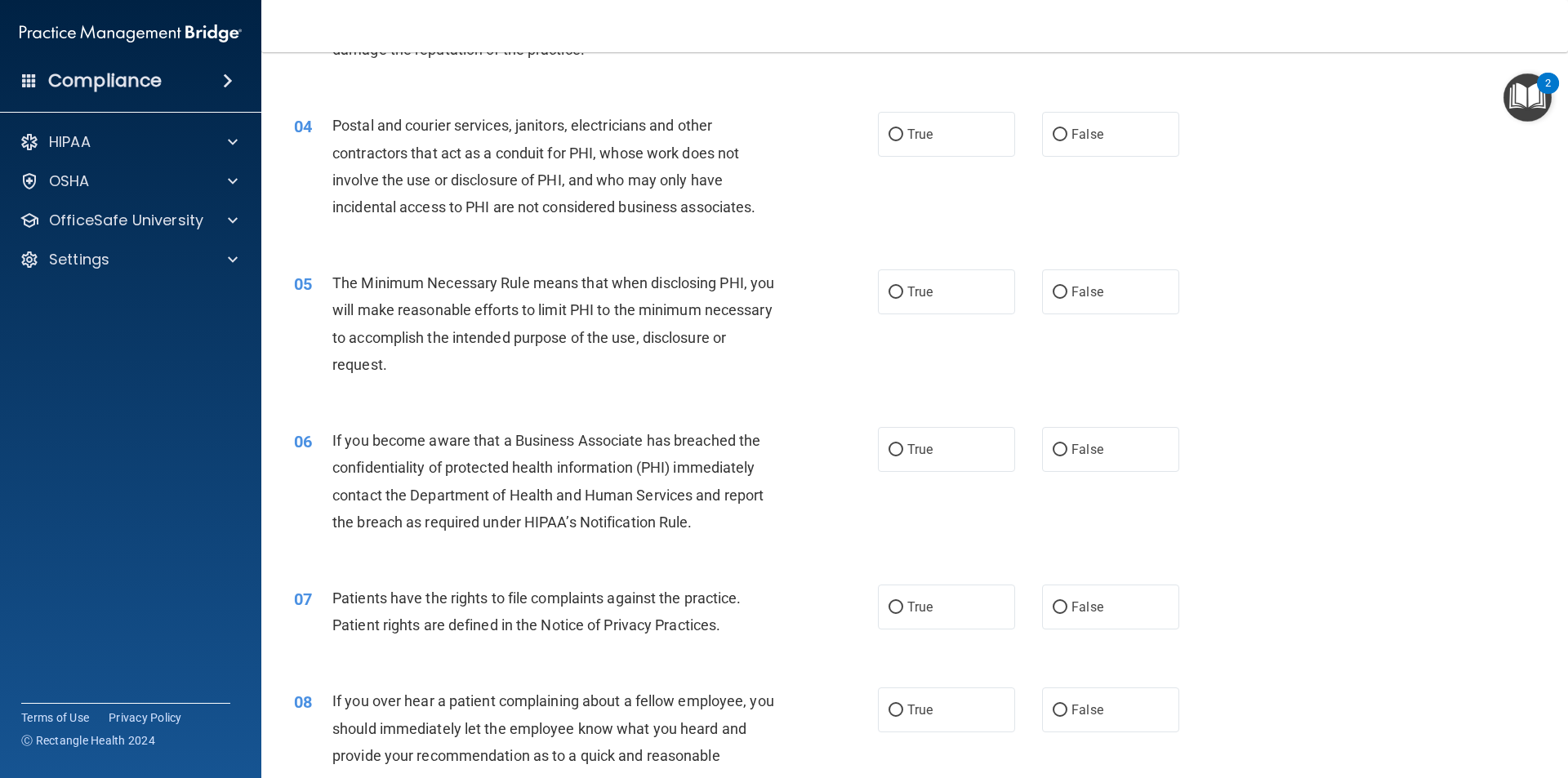
click at [604, 214] on span "Postal and courier services, janitors, electricians and other contractors that …" at bounding box center [544, 166] width 423 height 98
drag, startPoint x: 357, startPoint y: 210, endPoint x: 642, endPoint y: 216, distance: 285.1
click at [622, 217] on div "Postal and courier services, janitors, electricians and other contractors that …" at bounding box center [561, 166] width 456 height 108
click at [703, 213] on span "Postal and courier services, janitors, electricians and other contractors that …" at bounding box center [544, 166] width 423 height 98
click at [927, 133] on label "True" at bounding box center [946, 135] width 137 height 45
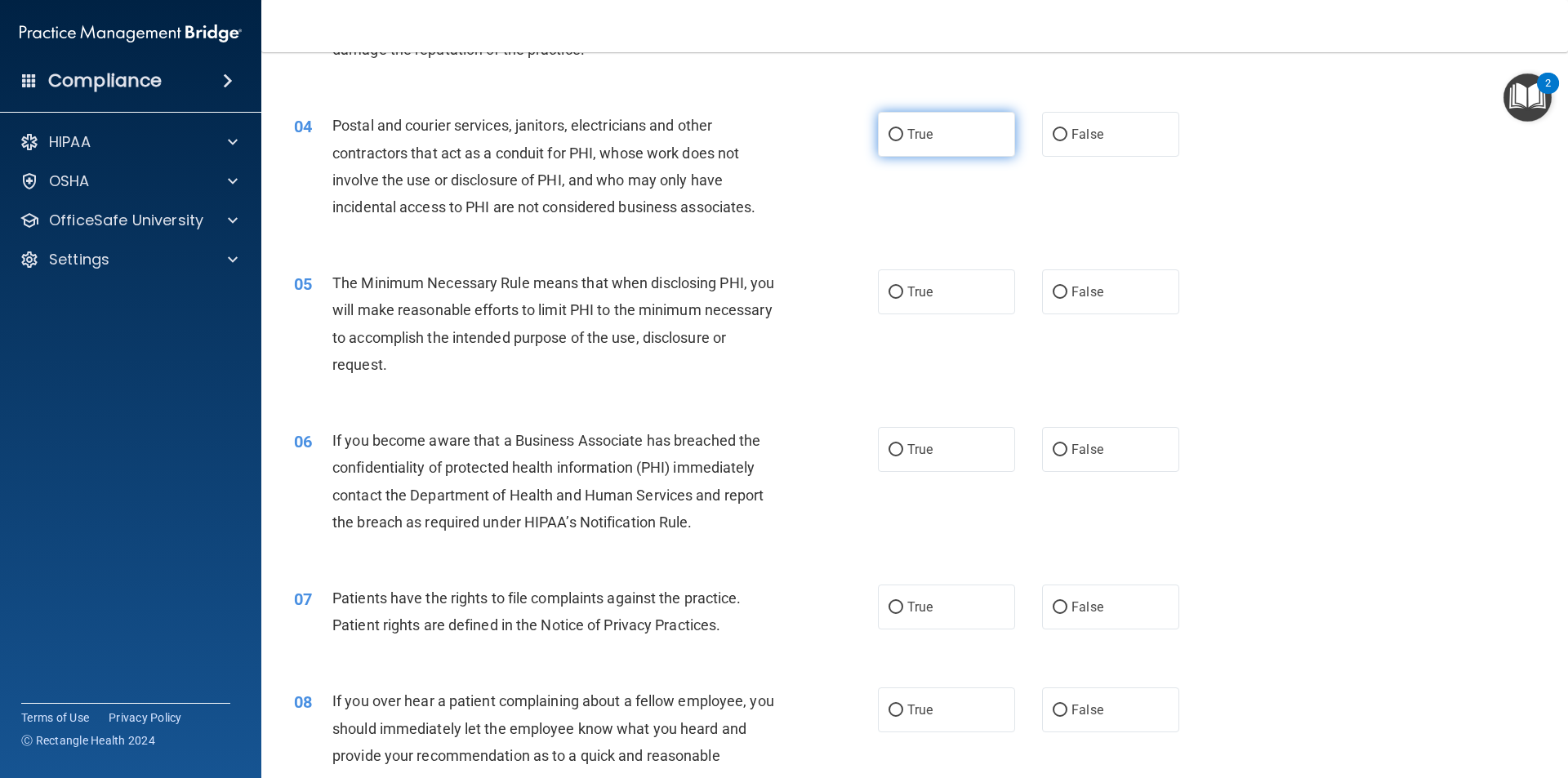
click at [903, 133] on input "True" at bounding box center [895, 135] width 15 height 13
radio input "true"
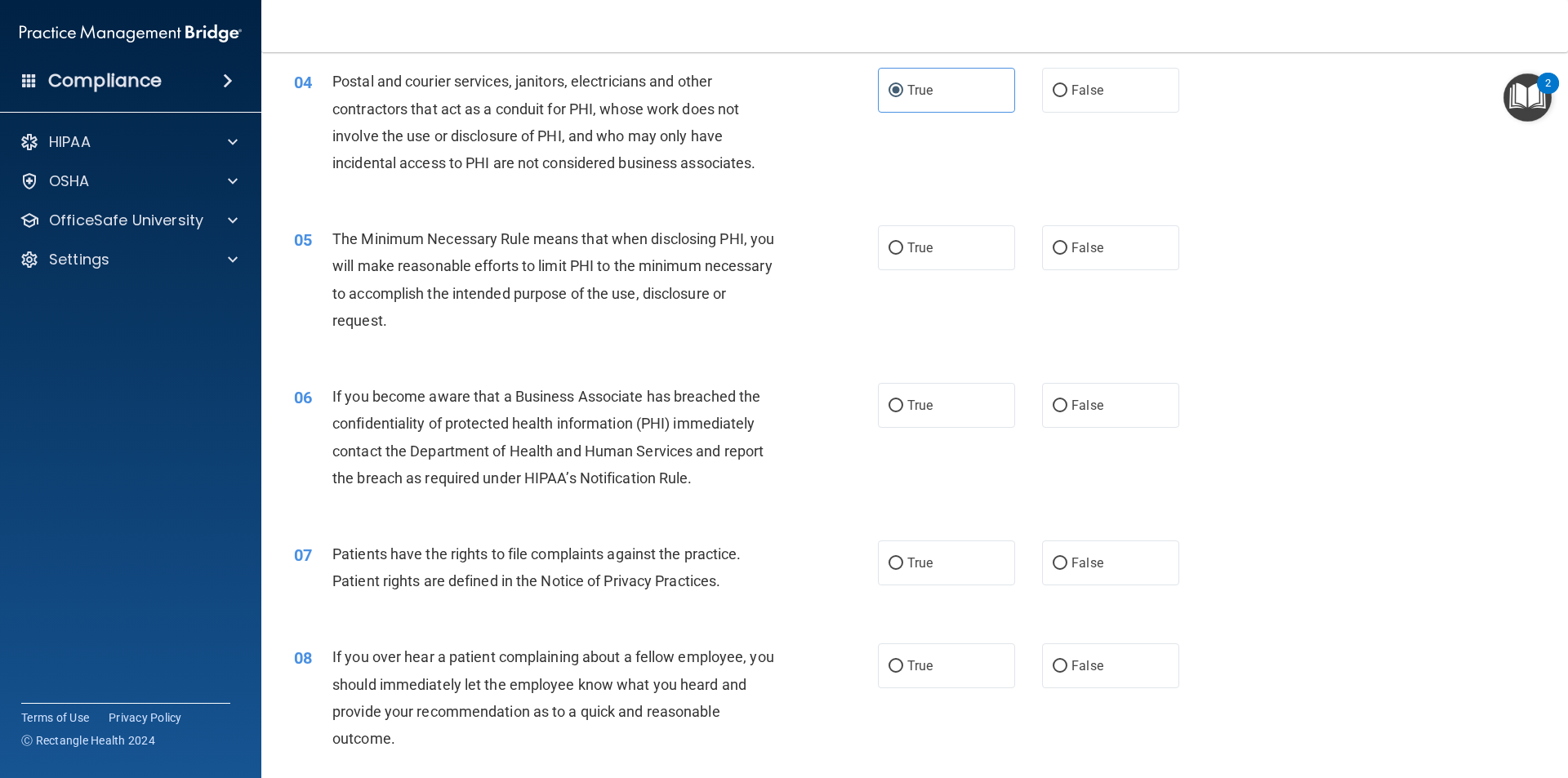
scroll to position [489, 0]
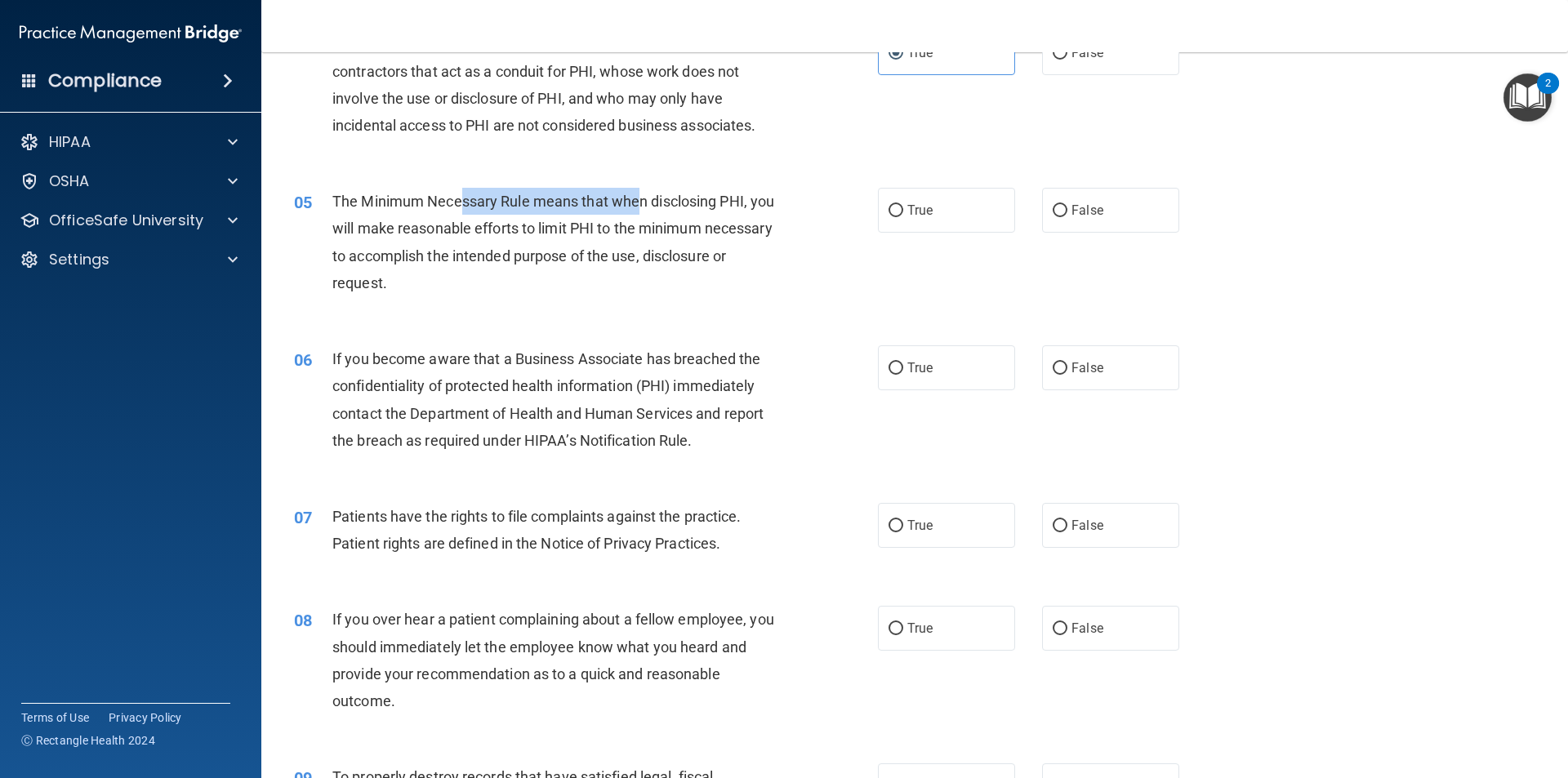
drag, startPoint x: 464, startPoint y: 192, endPoint x: 636, endPoint y: 206, distance: 172.6
click at [637, 205] on span "The Minimum Necessary Rule means that when disclosing PHI, you will make reason…" at bounding box center [553, 242] width 442 height 98
click at [609, 245] on div "The Minimum Necessary Rule means that when disclosing PHI, you will make reason…" at bounding box center [561, 242] width 456 height 108
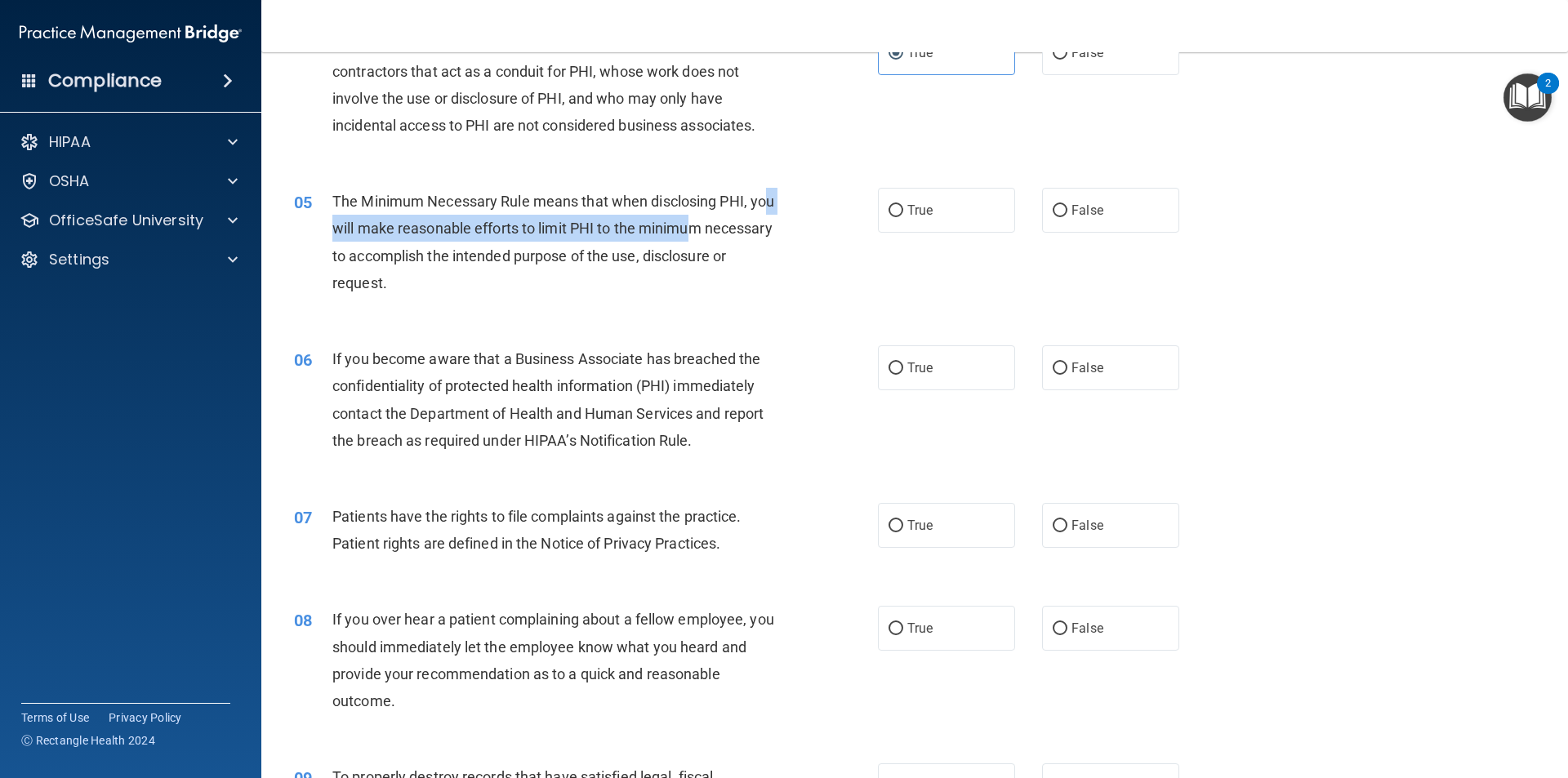
drag, startPoint x: 351, startPoint y: 233, endPoint x: 731, endPoint y: 226, distance: 380.1
click at [725, 226] on span "The Minimum Necessary Rule means that when disclosing PHI, you will make reason…" at bounding box center [553, 242] width 442 height 98
click at [769, 226] on div "The Minimum Necessary Rule means that when disclosing PHI, you will make reason…" at bounding box center [561, 242] width 456 height 108
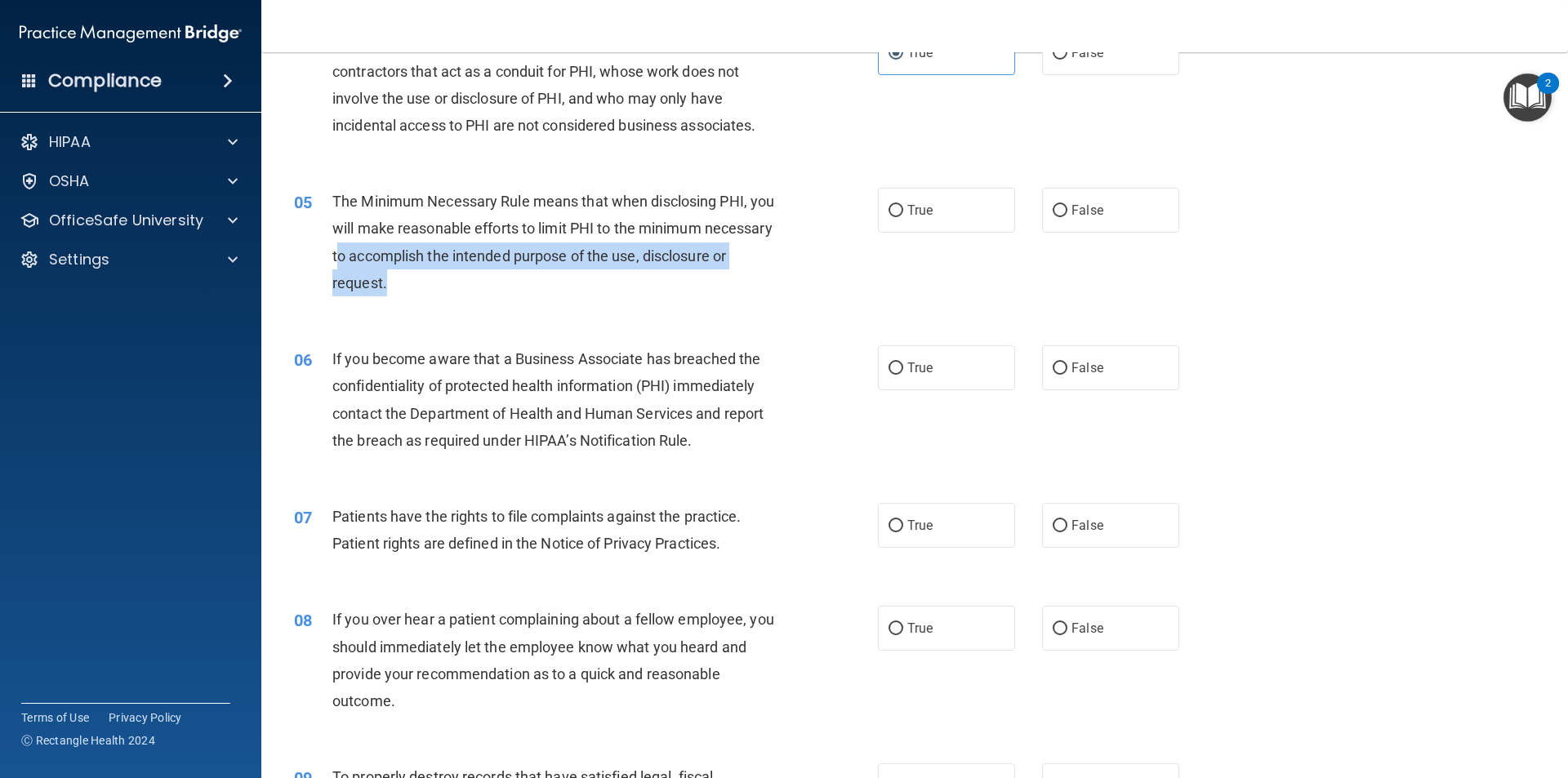
drag, startPoint x: 410, startPoint y: 258, endPoint x: 483, endPoint y: 277, distance: 75.4
click at [483, 277] on div "The Minimum Necessary Rule means that when disclosing PHI, you will make reason…" at bounding box center [561, 242] width 456 height 108
click at [485, 278] on div "The Minimum Necessary Rule means that when disclosing PHI, you will make reason…" at bounding box center [561, 242] width 456 height 108
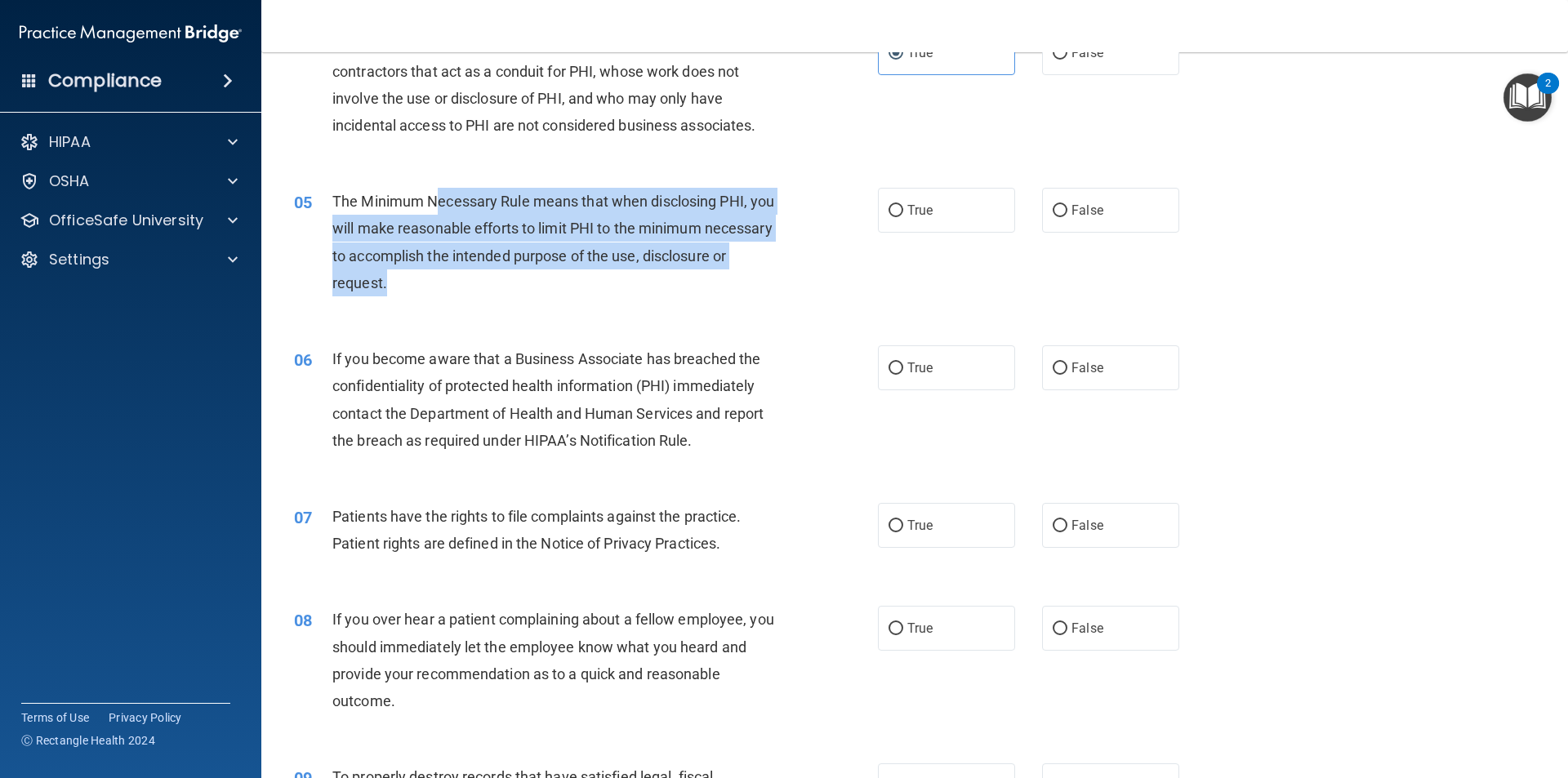
drag, startPoint x: 479, startPoint y: 279, endPoint x: 480, endPoint y: 200, distance: 79.0
click at [443, 195] on div "The Minimum Necessary Rule means that when disclosing PHI, you will make reason…" at bounding box center [561, 242] width 456 height 108
click at [614, 202] on span "The Minimum Necessary Rule means that when disclosing PHI, you will make reason…" at bounding box center [553, 242] width 442 height 98
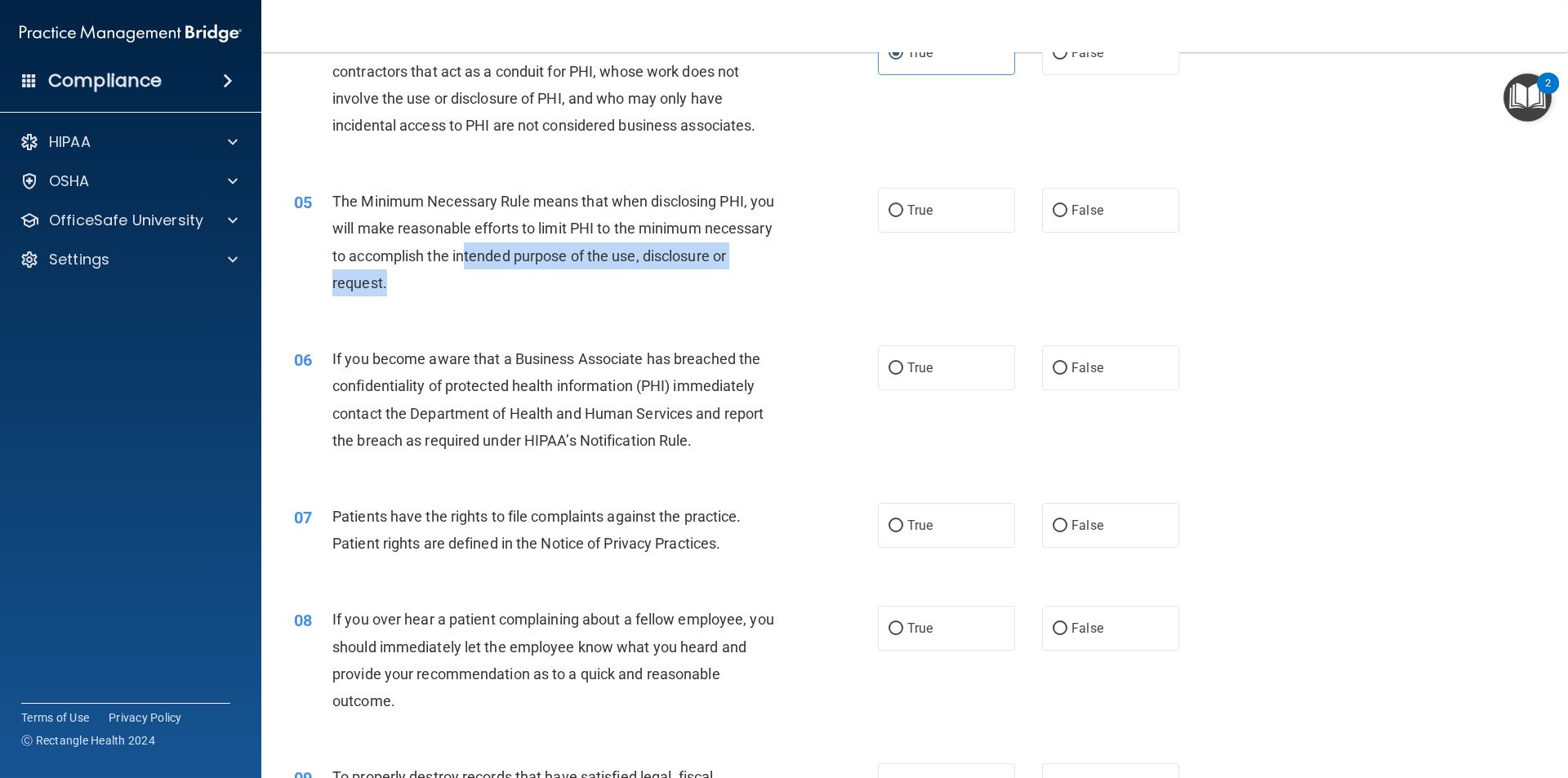
drag, startPoint x: 540, startPoint y: 254, endPoint x: 725, endPoint y: 274, distance: 186.1
click at [725, 274] on div "The Minimum Necessary Rule means that when disclosing PHI, you will make reason…" at bounding box center [561, 242] width 456 height 108
click at [761, 280] on div "The Minimum Necessary Rule means that when disclosing PHI, you will make reason…" at bounding box center [561, 242] width 456 height 108
click at [535, 289] on div "The Minimum Necessary Rule means that when disclosing PHI, you will make reason…" at bounding box center [561, 242] width 456 height 108
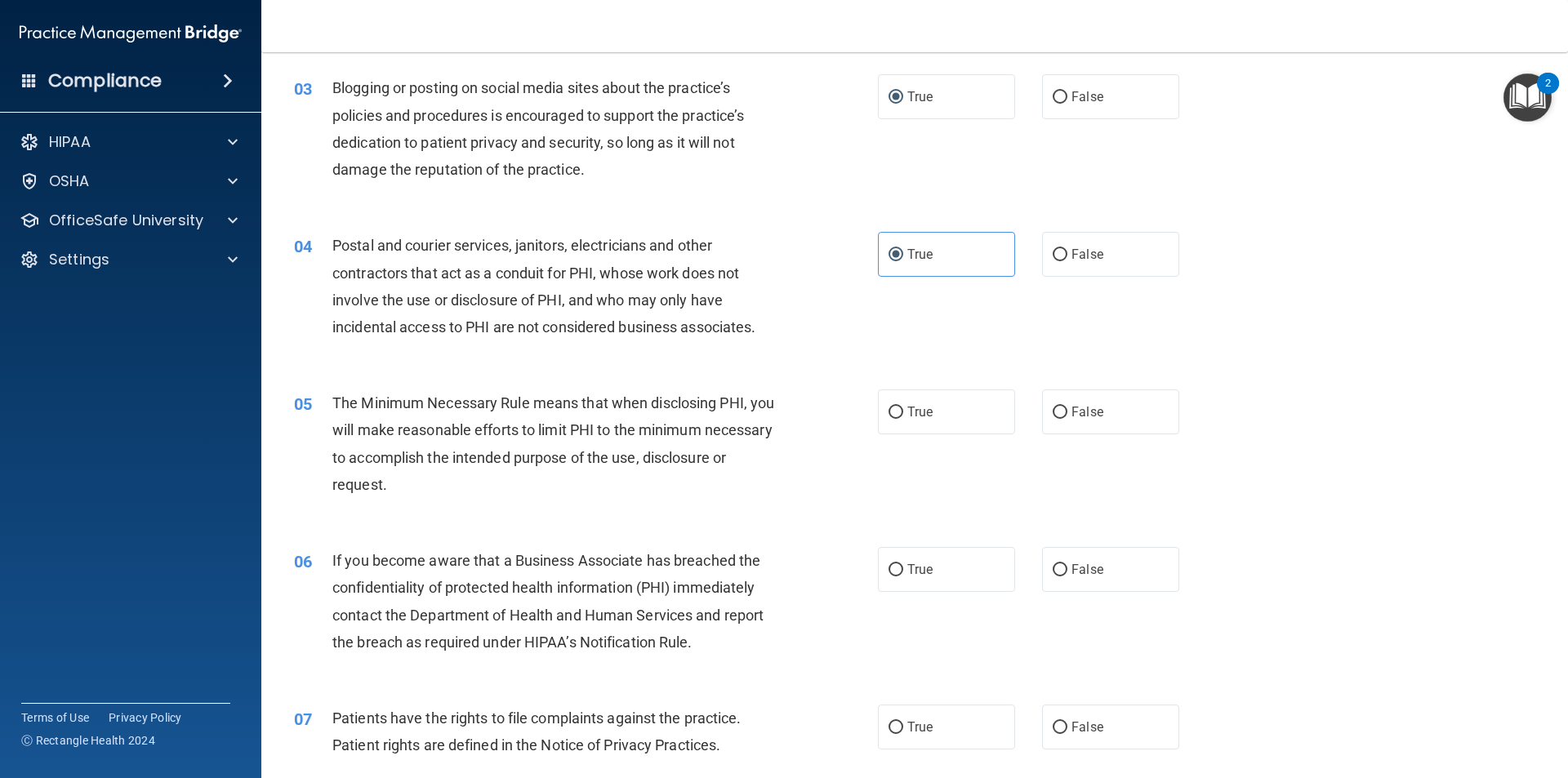
scroll to position [327, 0]
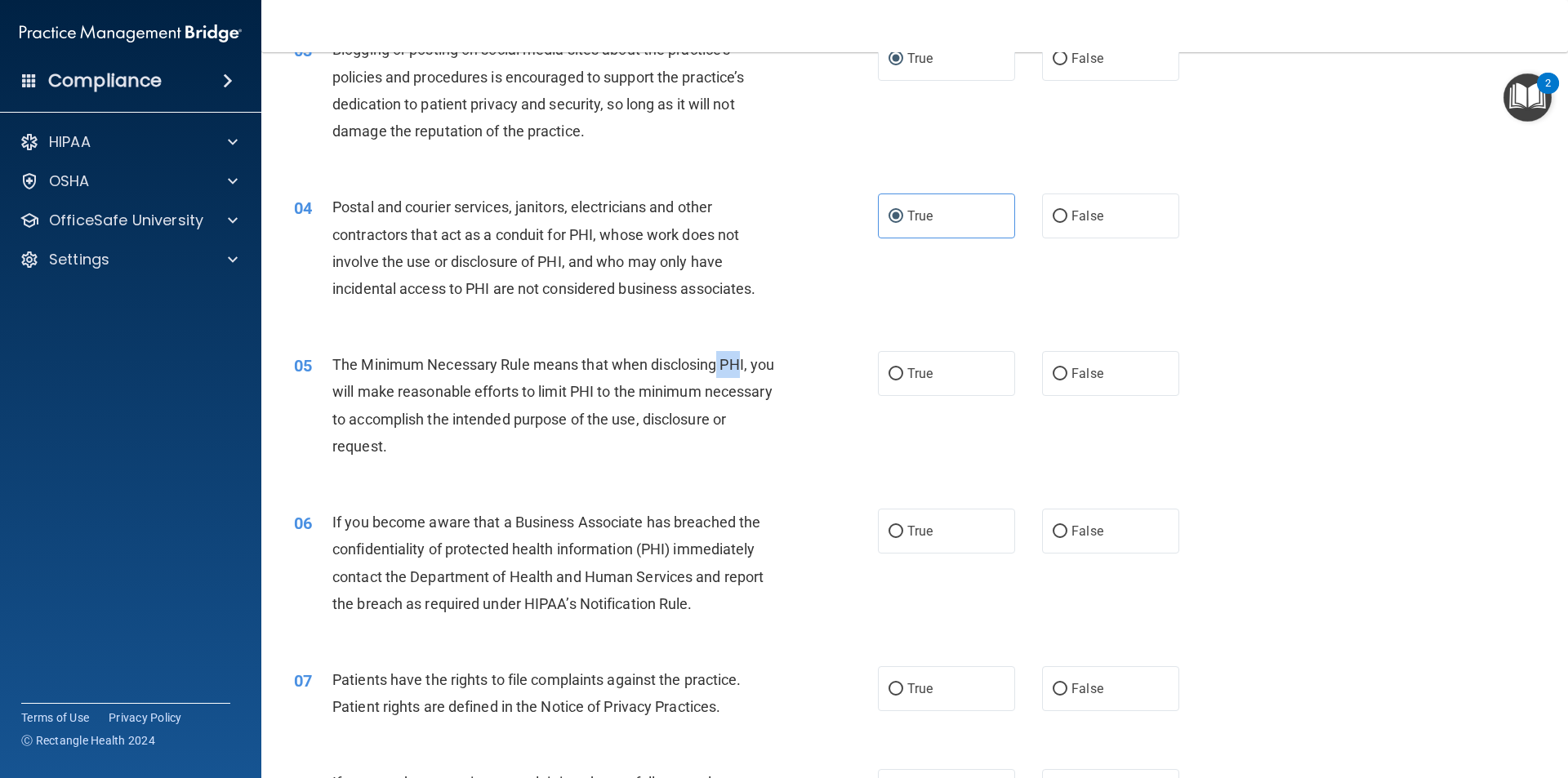
drag, startPoint x: 718, startPoint y: 360, endPoint x: 739, endPoint y: 368, distance: 22.5
click at [739, 368] on span "The Minimum Necessary Rule means that when disclosing PHI, you will make reason…" at bounding box center [553, 405] width 442 height 98
click at [760, 356] on div "The Minimum Necessary Rule means that when disclosing PHI, you will make reason…" at bounding box center [561, 405] width 456 height 108
click at [742, 366] on span "The Minimum Necessary Rule means that when disclosing PHI, you will make reason…" at bounding box center [553, 405] width 442 height 98
click at [763, 370] on div "The Minimum Necessary Rule means that when disclosing PHI, you will make reason…" at bounding box center [561, 405] width 456 height 108
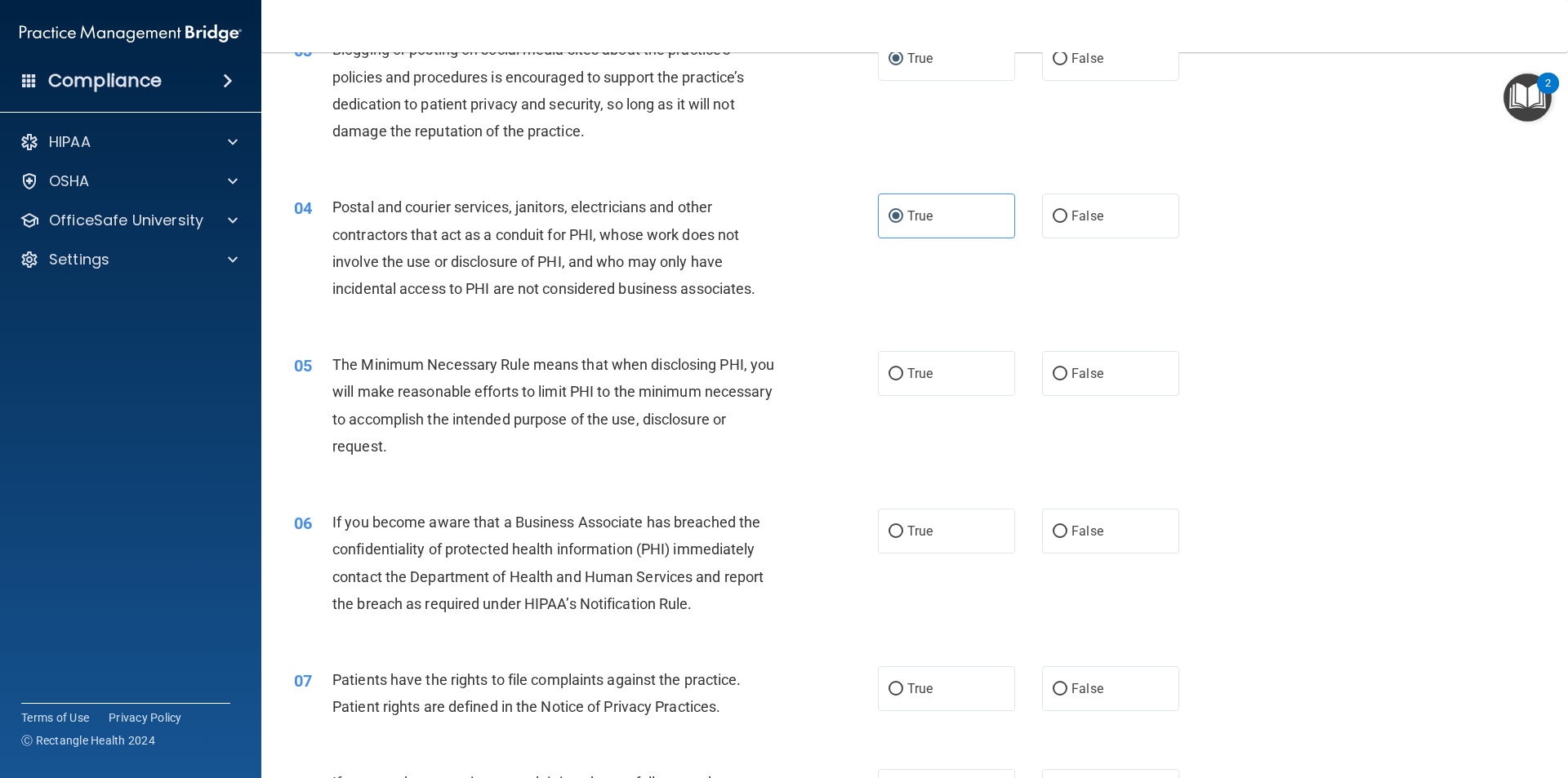
scroll to position [408, 0]
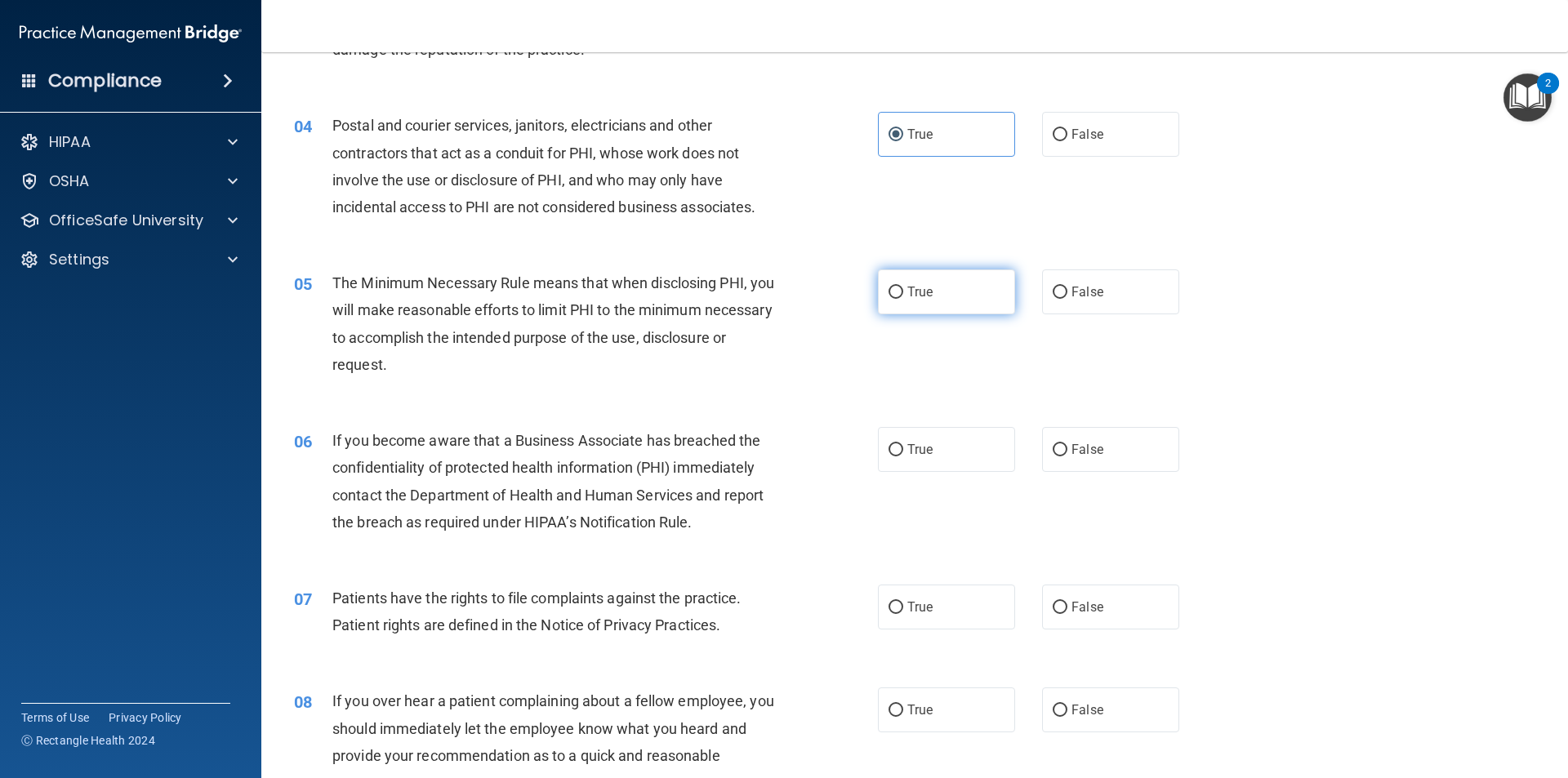
click at [957, 289] on label "True" at bounding box center [946, 292] width 137 height 45
click at [903, 289] on input "True" at bounding box center [895, 292] width 15 height 13
radio input "true"
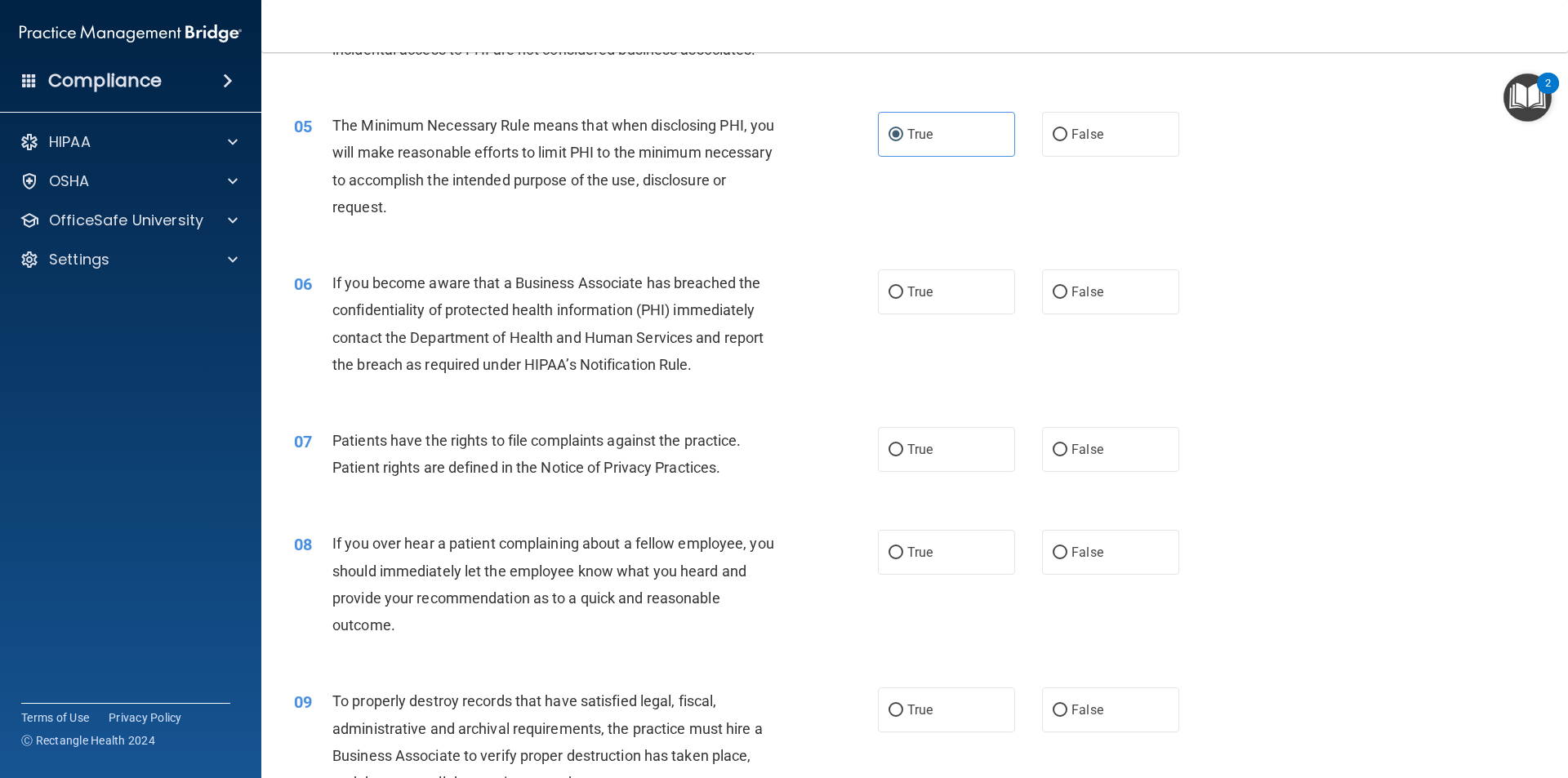
scroll to position [571, 0]
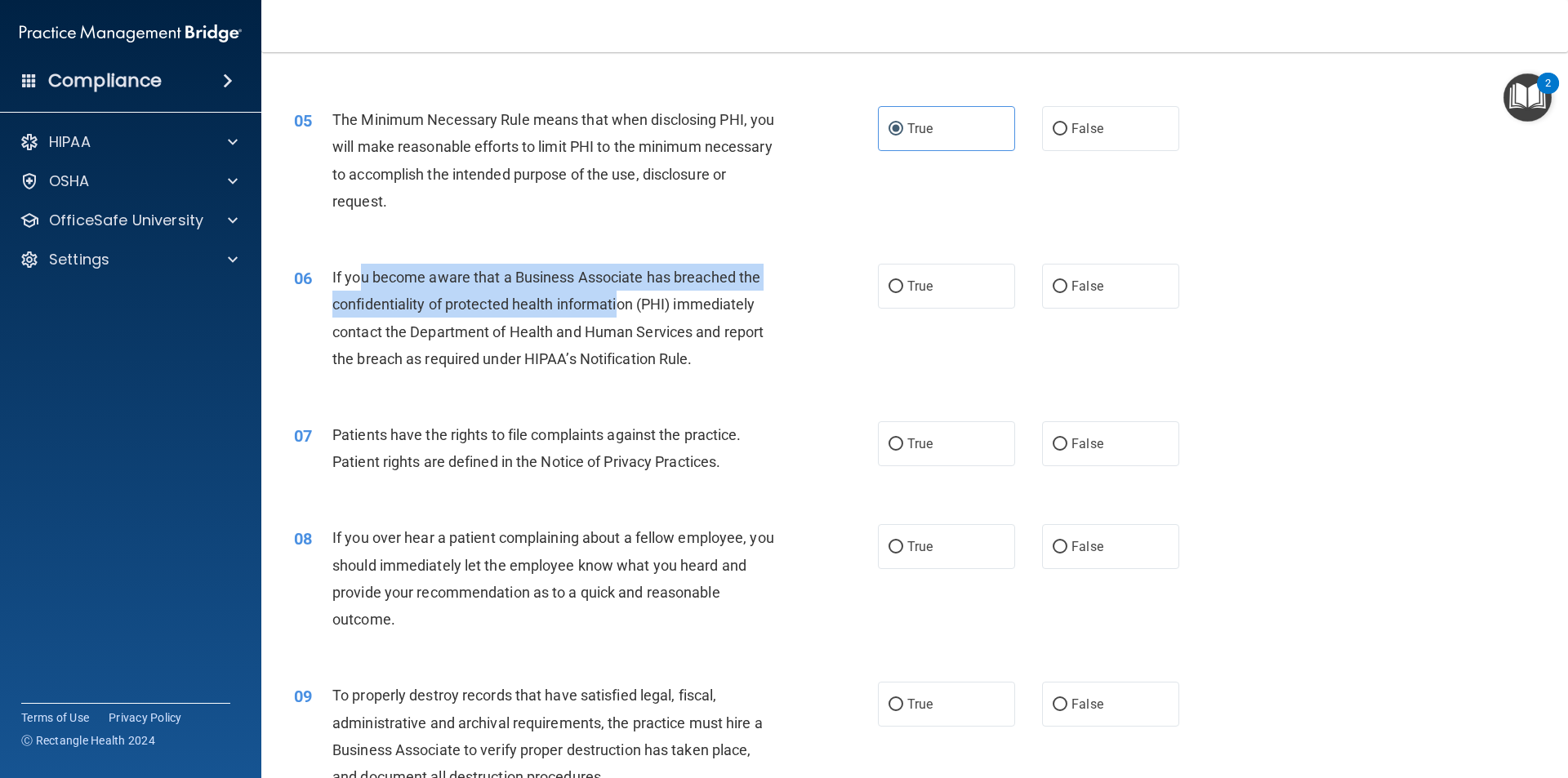
drag, startPoint x: 372, startPoint y: 282, endPoint x: 618, endPoint y: 292, distance: 246.2
click at [618, 292] on div "If you become aware that a Business Associate has breached the confidentiality …" at bounding box center [561, 317] width 456 height 108
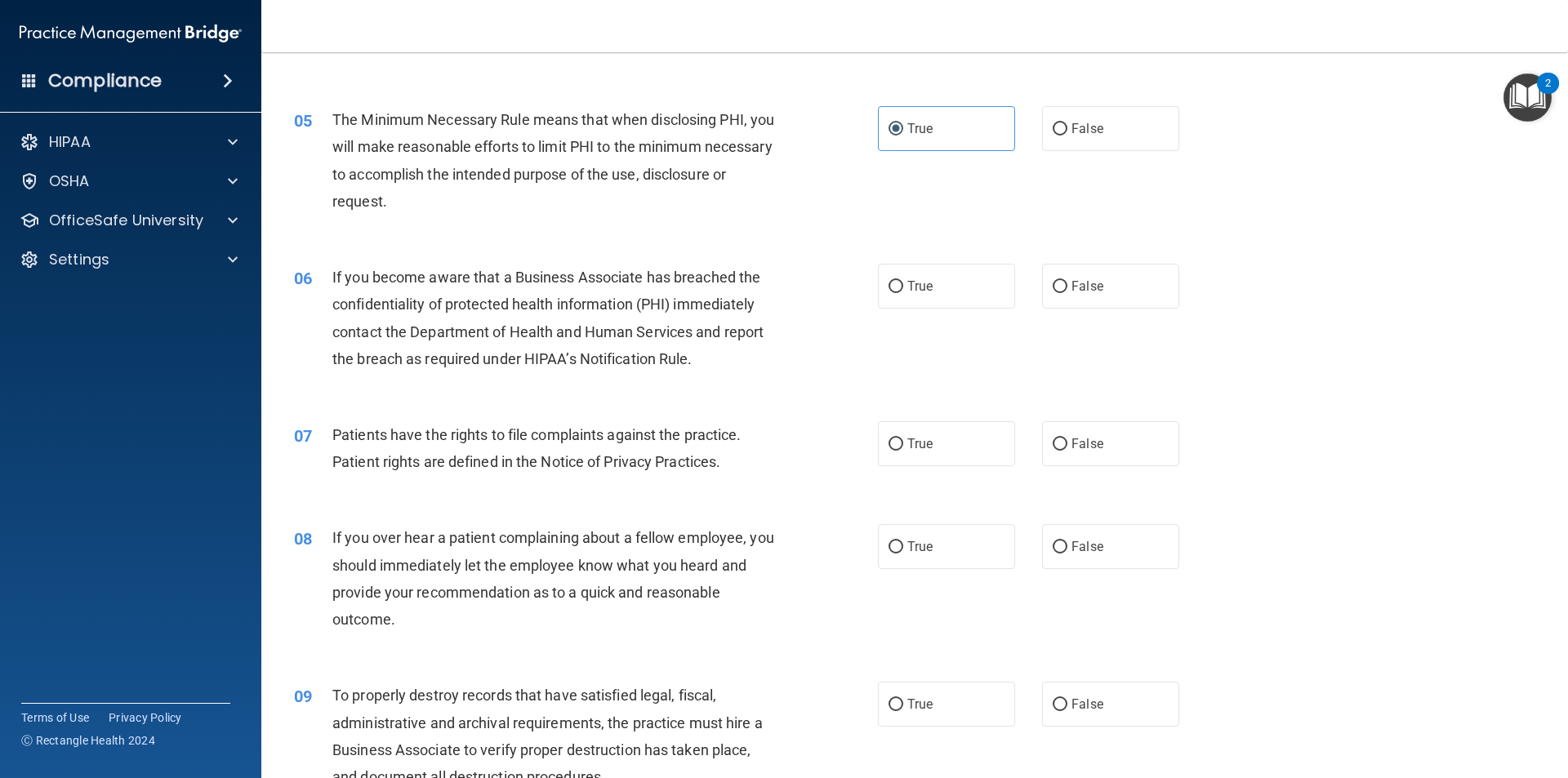
drag, startPoint x: 901, startPoint y: 312, endPoint x: 701, endPoint y: 363, distance: 206.4
click at [771, 380] on div "06 If you become aware that a Business Associate has breached the confidentiali…" at bounding box center [915, 323] width 1266 height 158
click at [686, 354] on span "If you become aware that a Business Associate has breached the confidentiality …" at bounding box center [548, 317] width 431 height 98
click at [992, 292] on label "True" at bounding box center [946, 286] width 137 height 45
click at [903, 292] on input "True" at bounding box center [895, 287] width 15 height 13
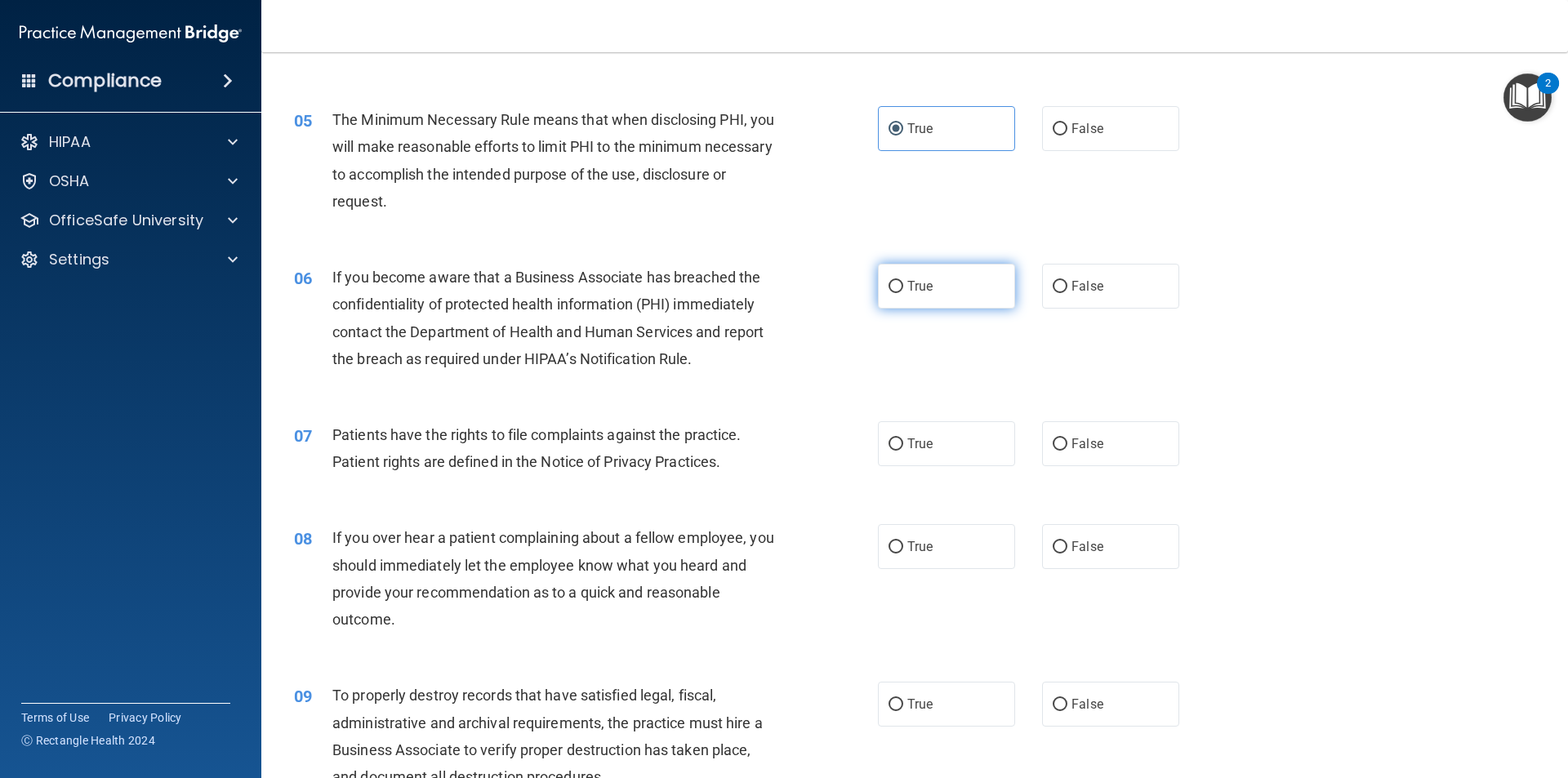
radio input "true"
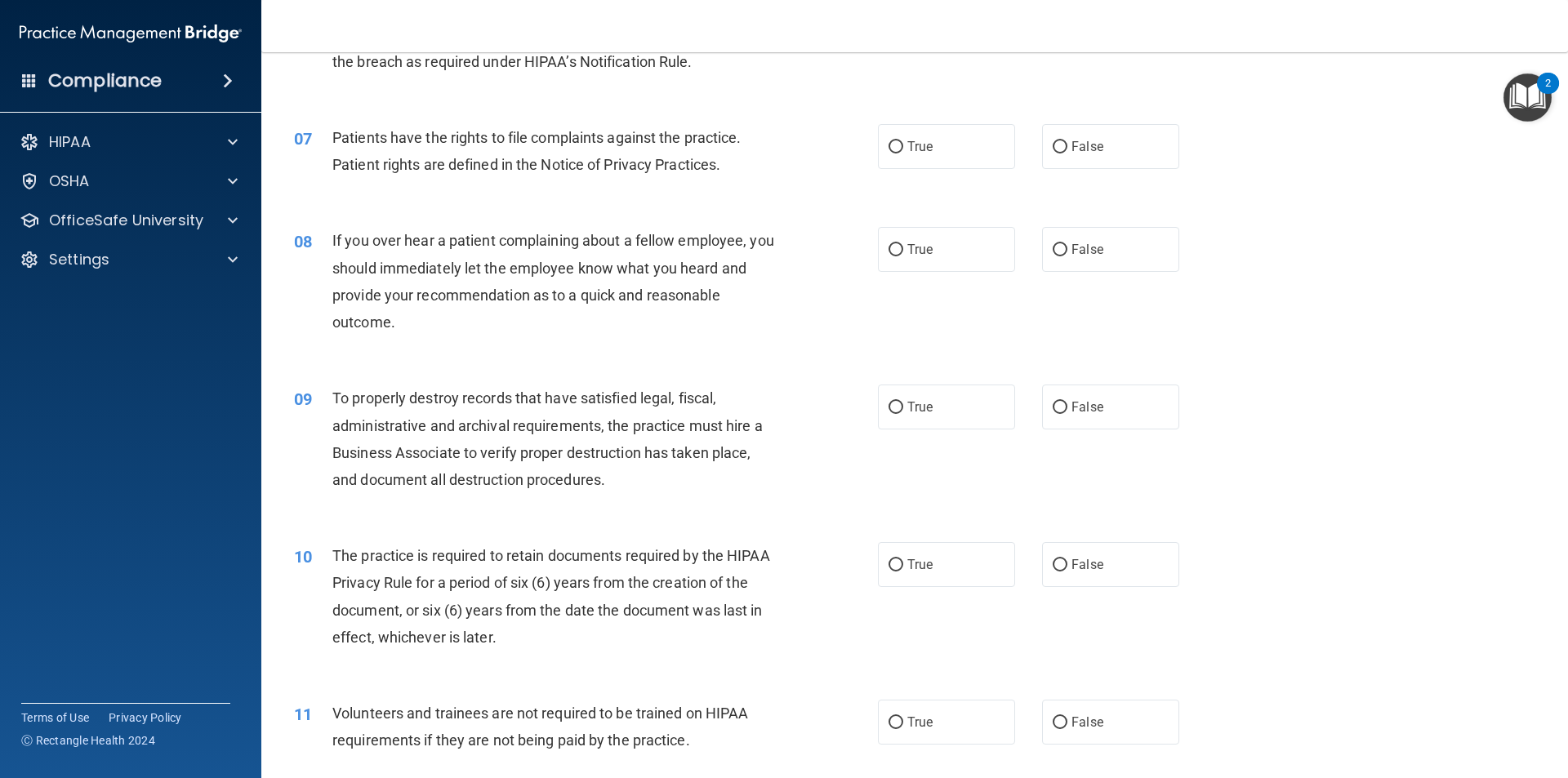
scroll to position [898, 0]
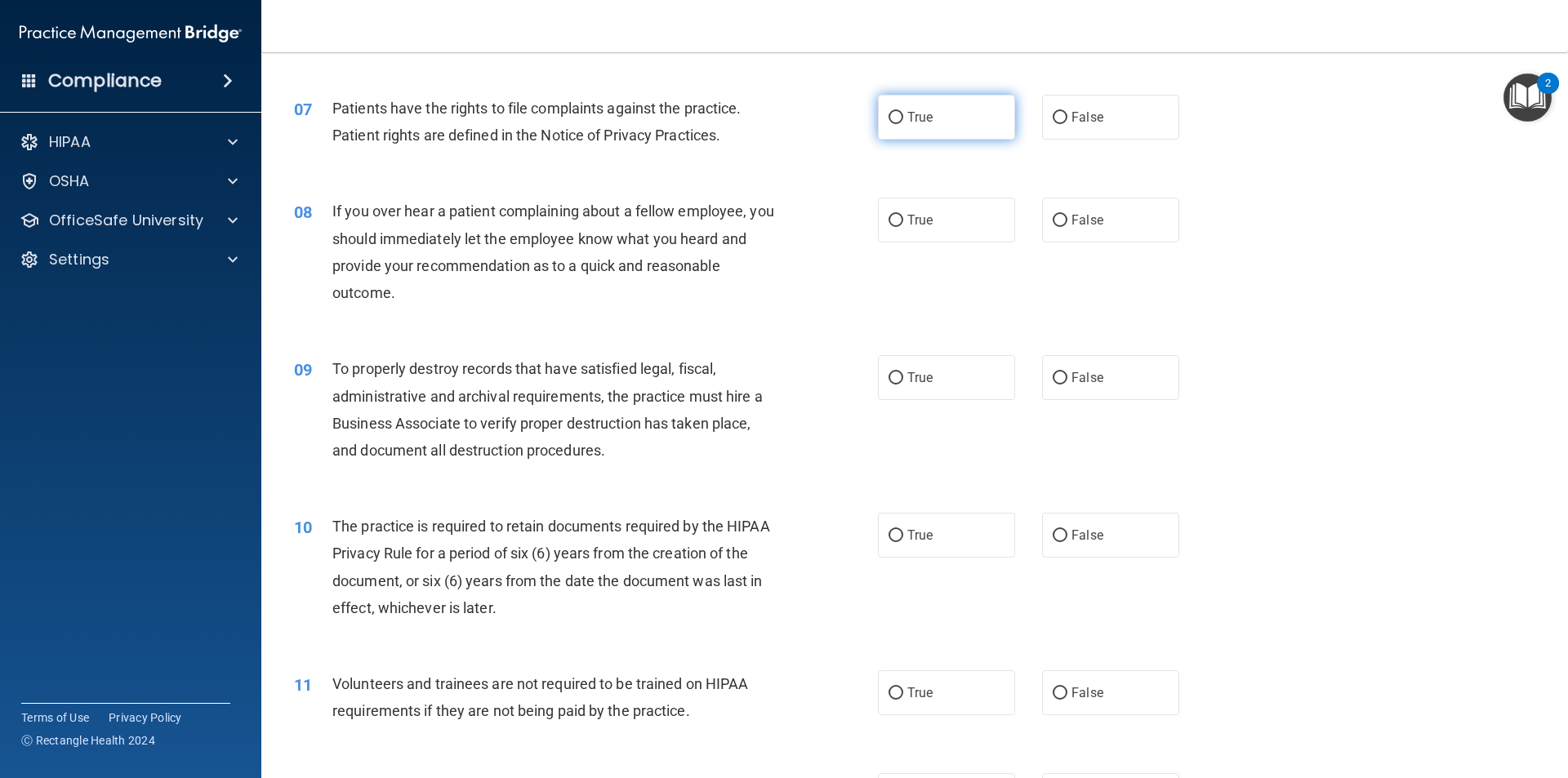
click at [936, 113] on label "True" at bounding box center [946, 117] width 137 height 45
click at [903, 113] on input "True" at bounding box center [895, 118] width 15 height 13
radio input "true"
drag, startPoint x: 479, startPoint y: 269, endPoint x: 670, endPoint y: 271, distance: 191.0
click at [670, 271] on span "If you over hear a patient complaining about a fellow employee, you should imme…" at bounding box center [553, 252] width 442 height 98
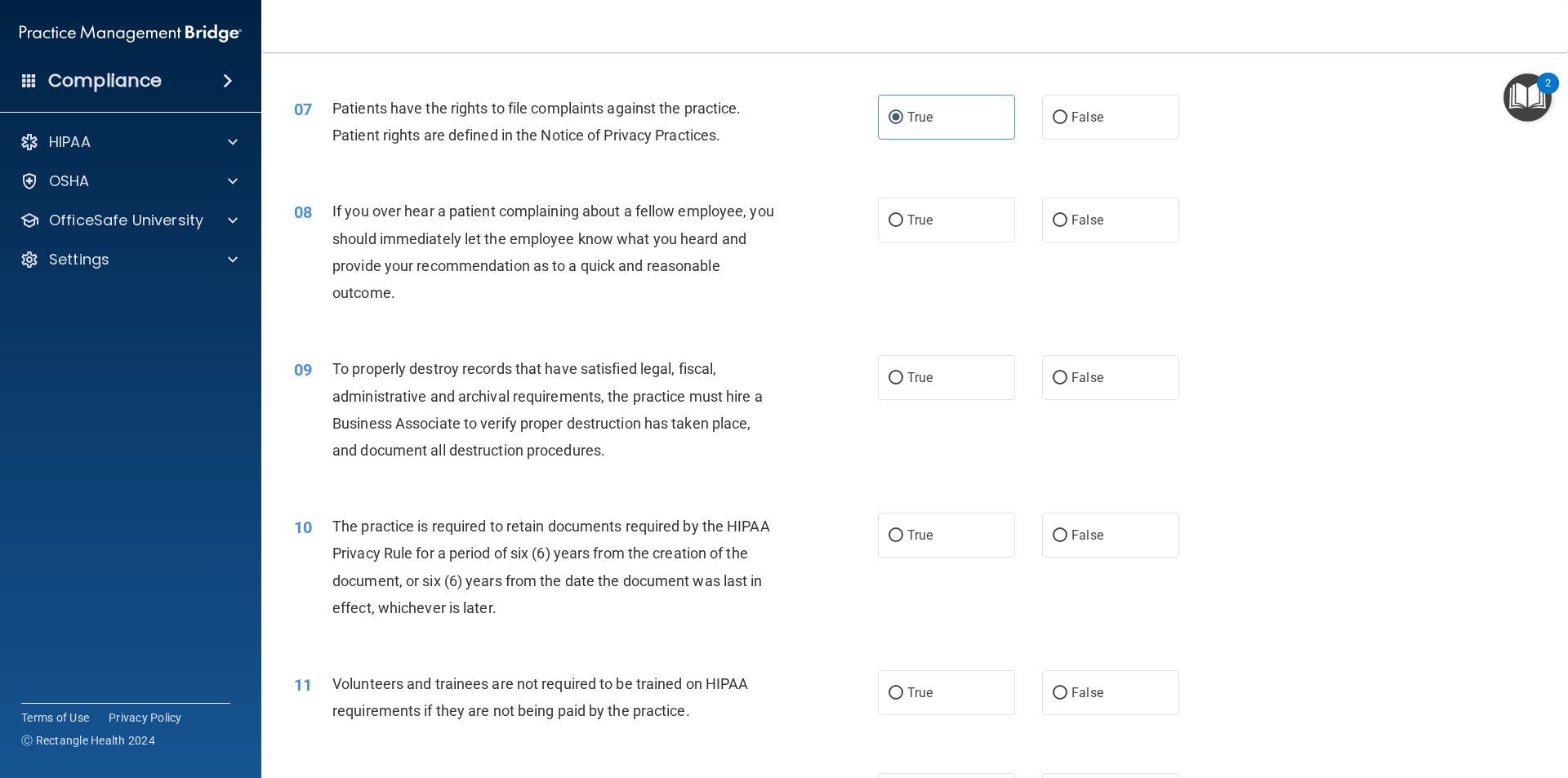
click at [729, 293] on div "If you over hear a patient complaining about a fellow employee, you should imme…" at bounding box center [561, 252] width 456 height 108
click at [1089, 224] on span "False" at bounding box center [1087, 220] width 32 height 16
click at [1067, 224] on input "False" at bounding box center [1059, 220] width 15 height 13
radio input "true"
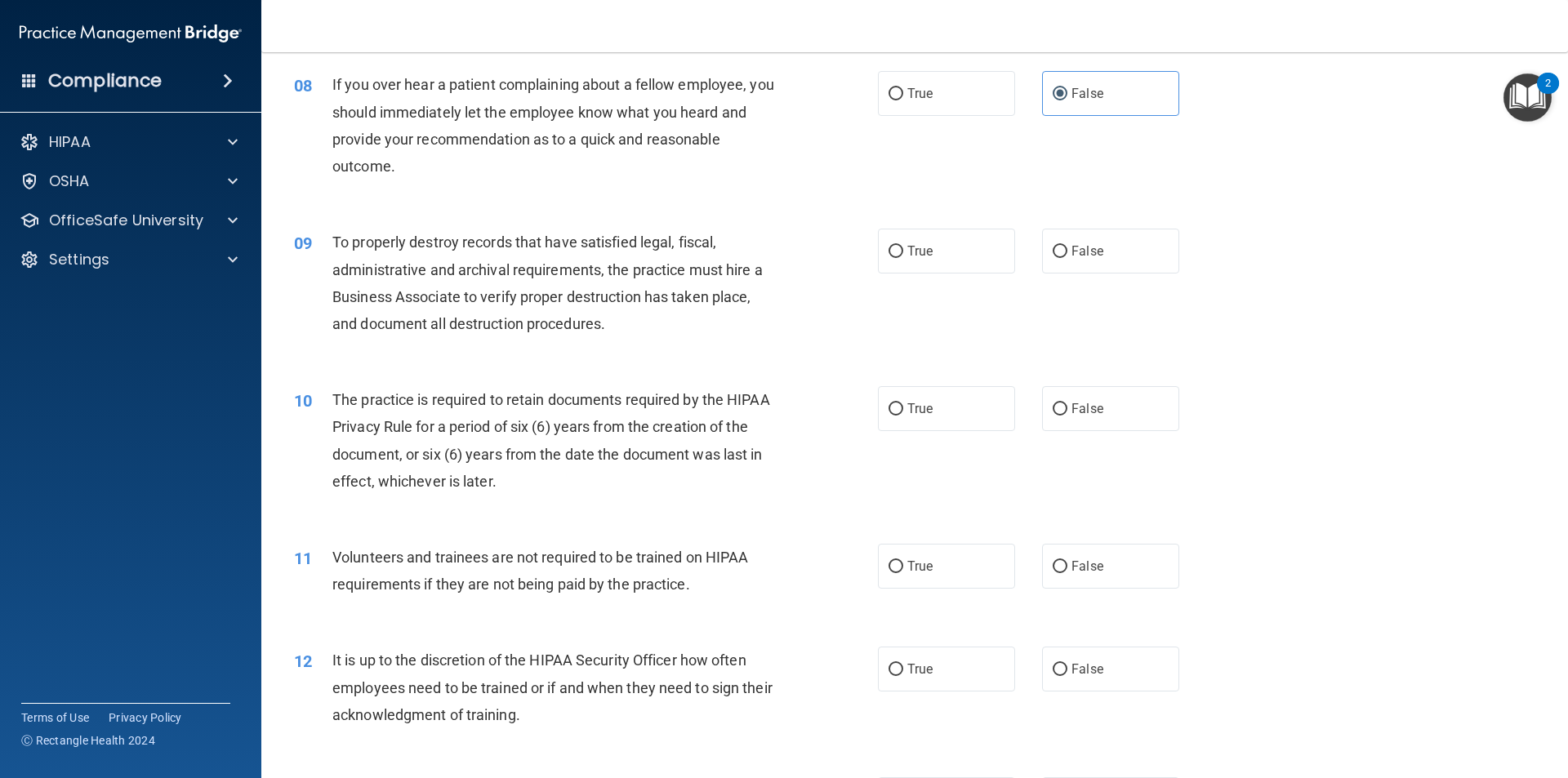
scroll to position [1062, 0]
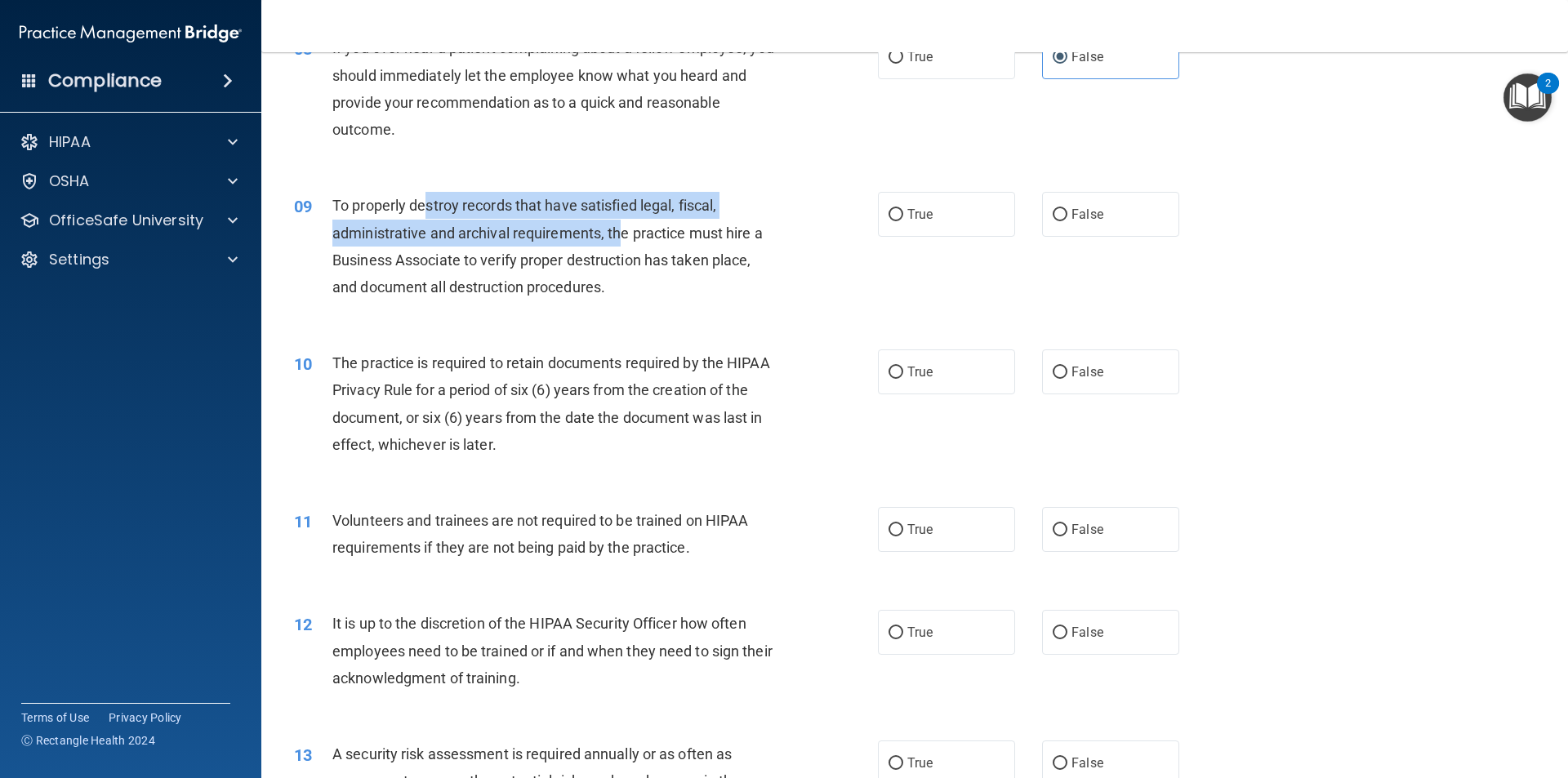
drag, startPoint x: 424, startPoint y: 207, endPoint x: 619, endPoint y: 229, distance: 196.2
click at [619, 229] on span "To properly destroy records that have satisfied legal, fiscal, administrative a…" at bounding box center [547, 246] width 430 height 98
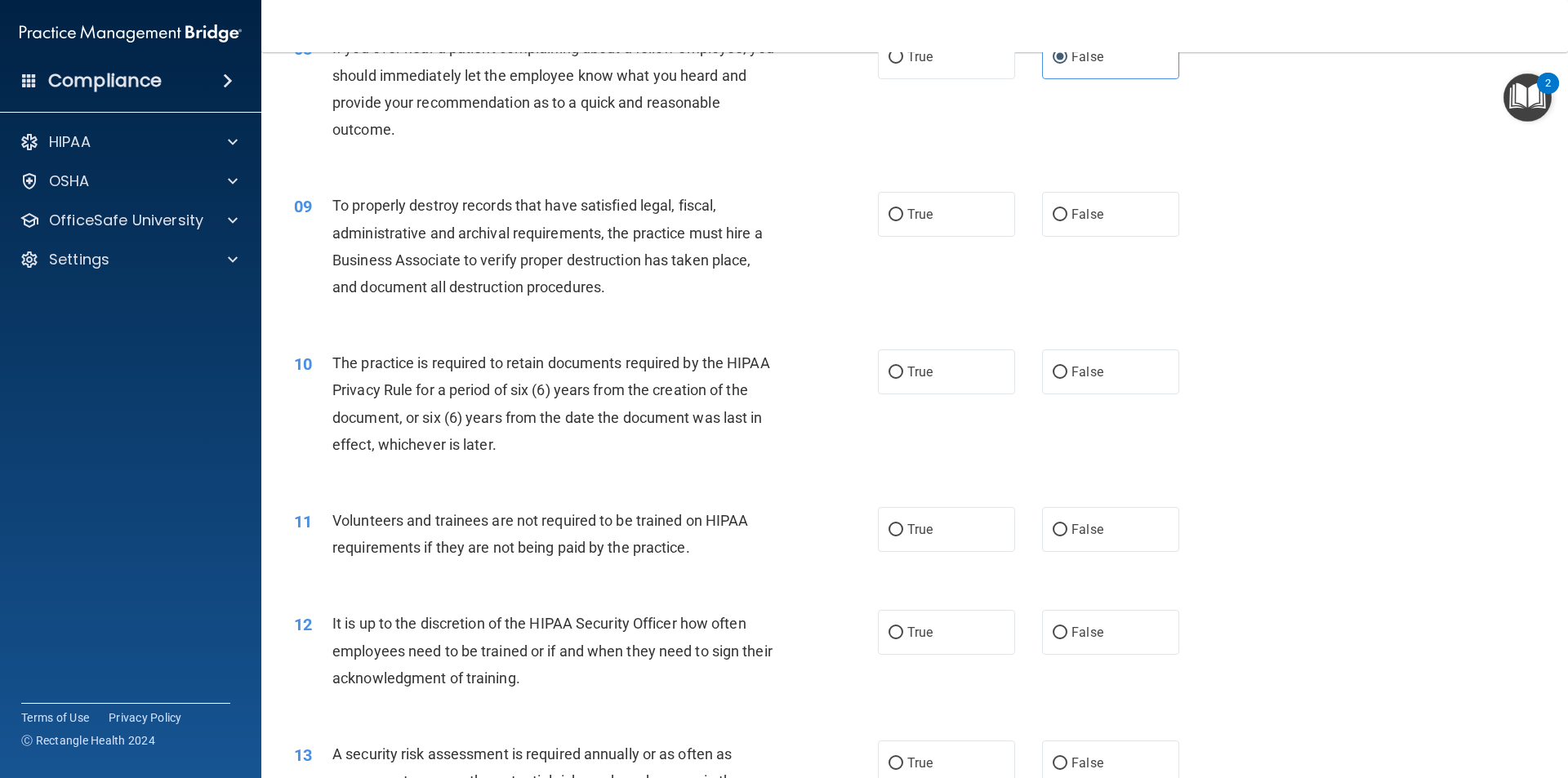
click at [655, 262] on span "To properly destroy records that have satisfied legal, fiscal, administrative a…" at bounding box center [547, 246] width 430 height 98
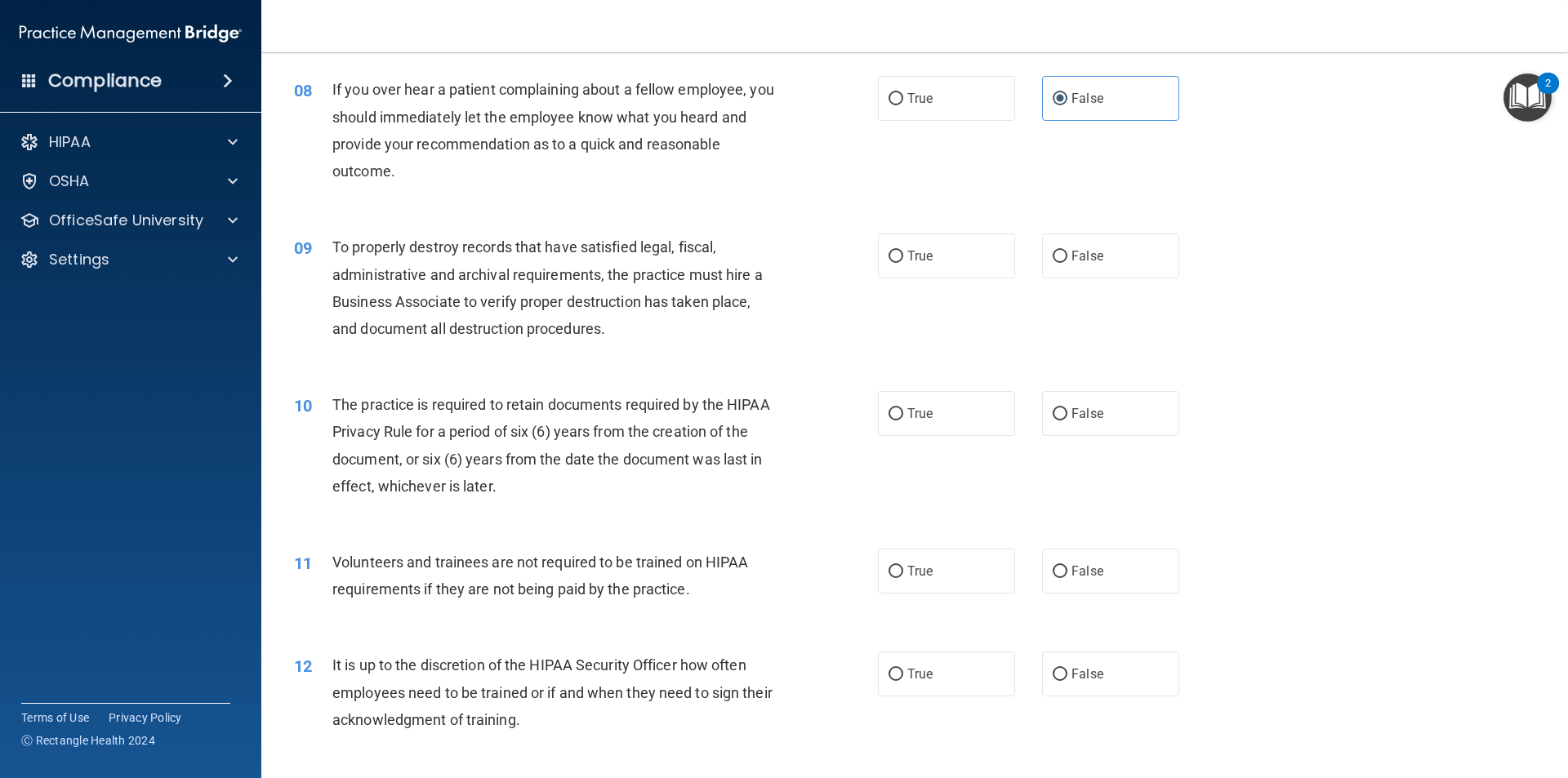
scroll to position [980, 0]
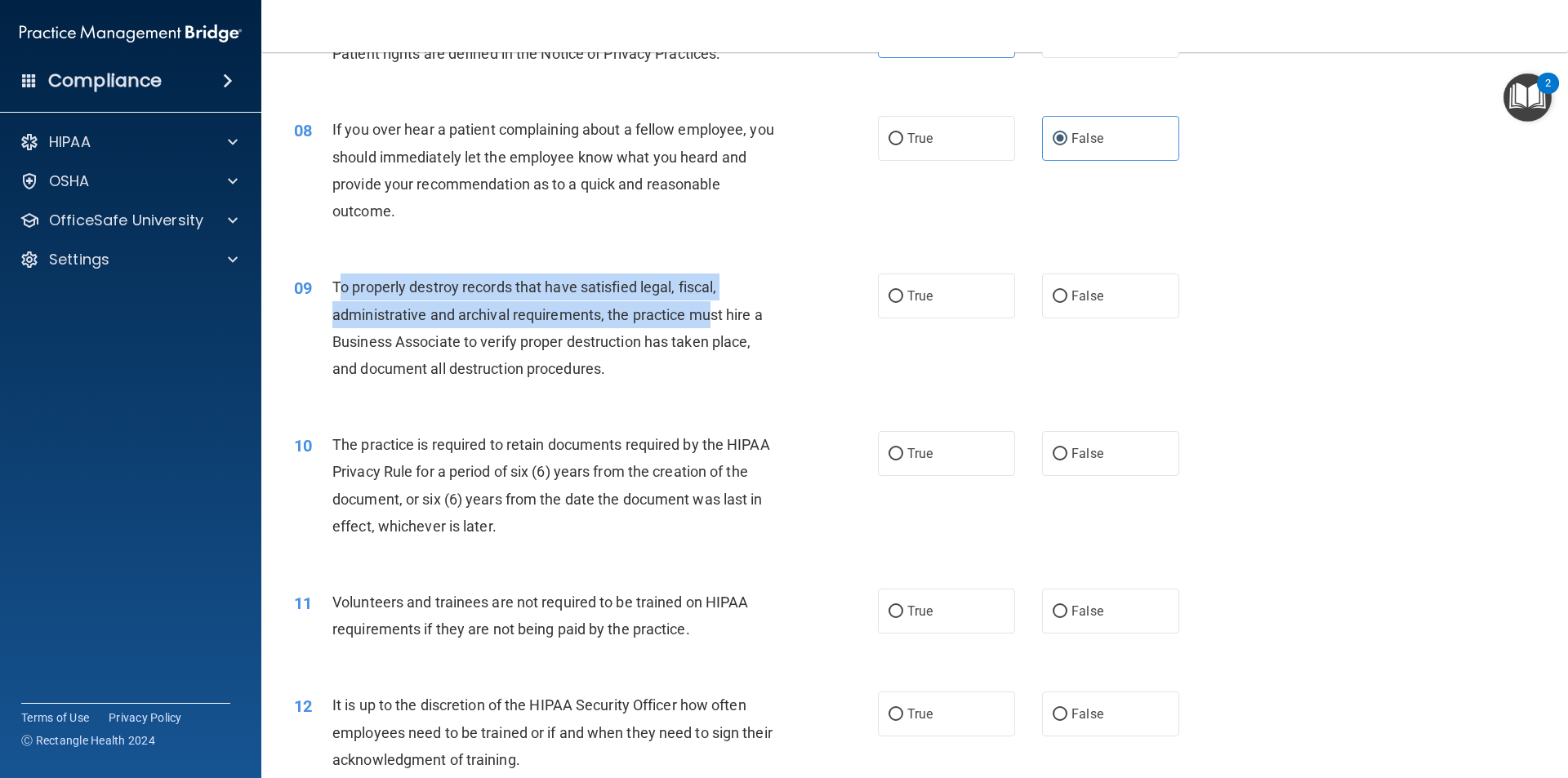
drag, startPoint x: 342, startPoint y: 282, endPoint x: 712, endPoint y: 308, distance: 370.9
click at [712, 308] on span "To properly destroy records that have satisfied legal, fiscal, administrative a…" at bounding box center [547, 328] width 430 height 98
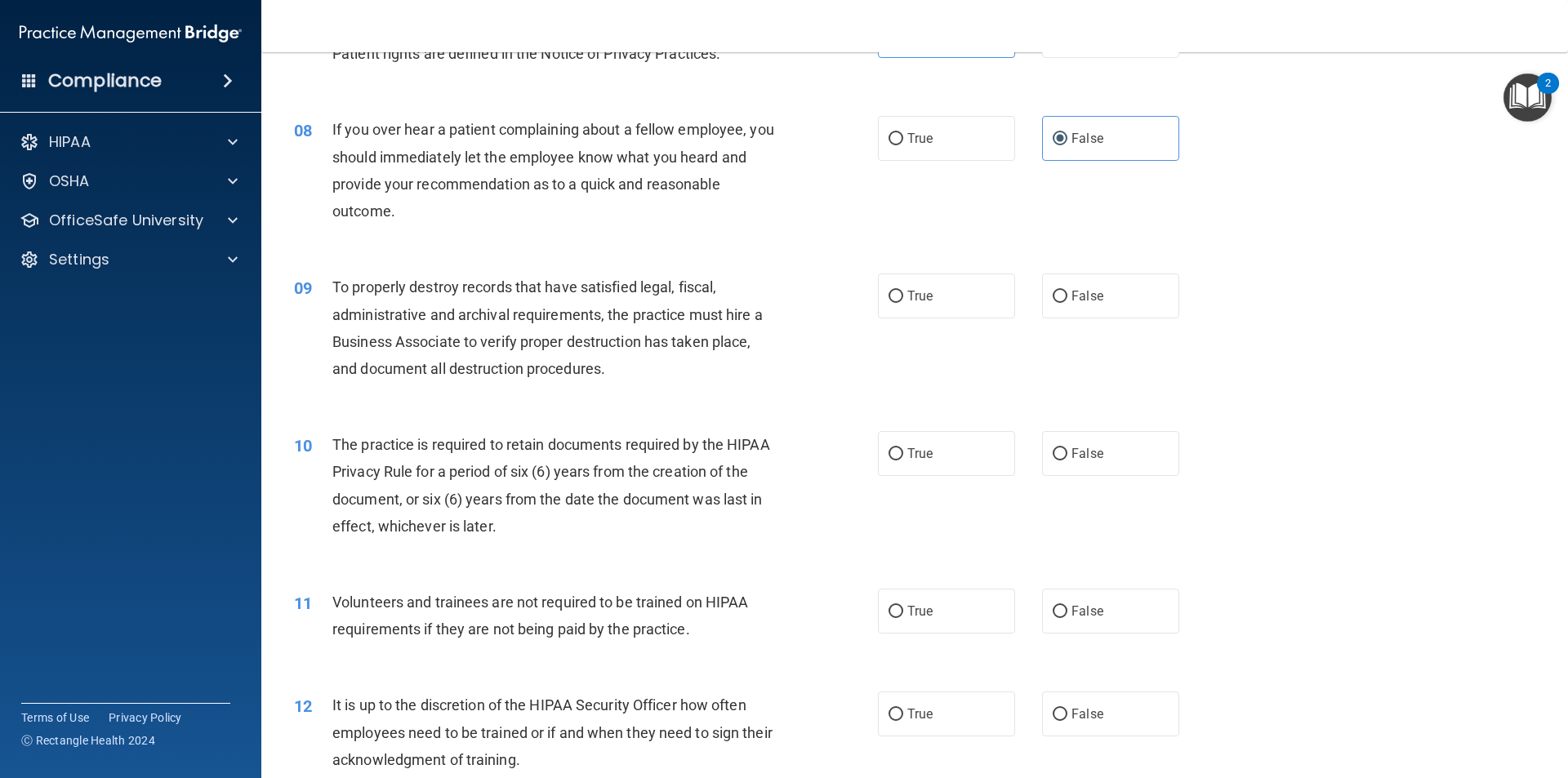
click at [654, 329] on div "To properly destroy records that have satisfied legal, fiscal, administrative a…" at bounding box center [561, 328] width 456 height 108
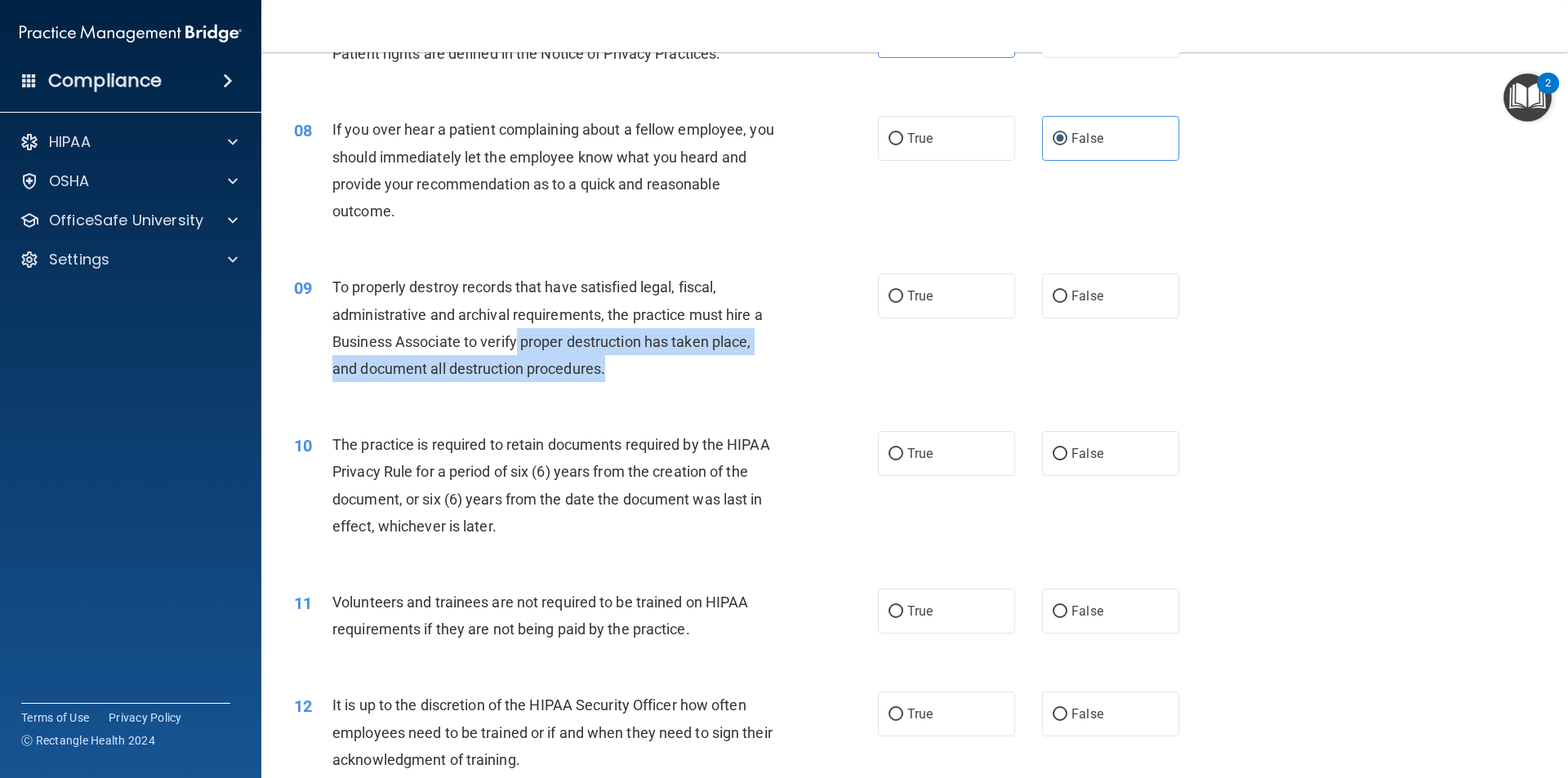
drag, startPoint x: 524, startPoint y: 343, endPoint x: 670, endPoint y: 366, distance: 147.8
click at [656, 363] on div "To properly destroy records that have satisfied legal, fiscal, administrative a…" at bounding box center [561, 328] width 456 height 108
click at [694, 369] on div "To properly destroy records that have satisfied legal, fiscal, administrative a…" at bounding box center [561, 328] width 456 height 108
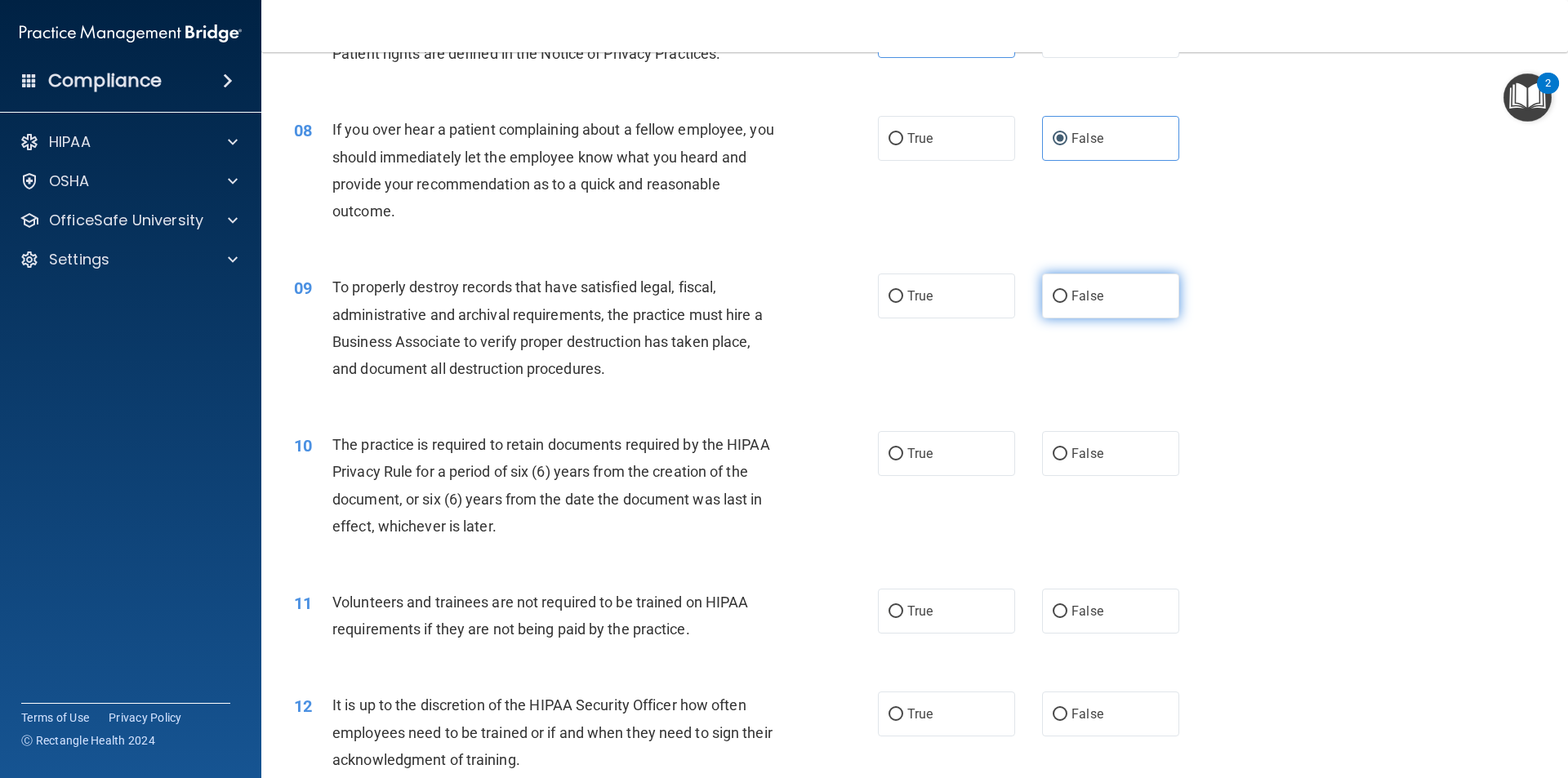
click at [1060, 295] on label "False" at bounding box center [1110, 296] width 137 height 45
click at [1060, 295] on input "False" at bounding box center [1059, 296] width 15 height 13
radio input "true"
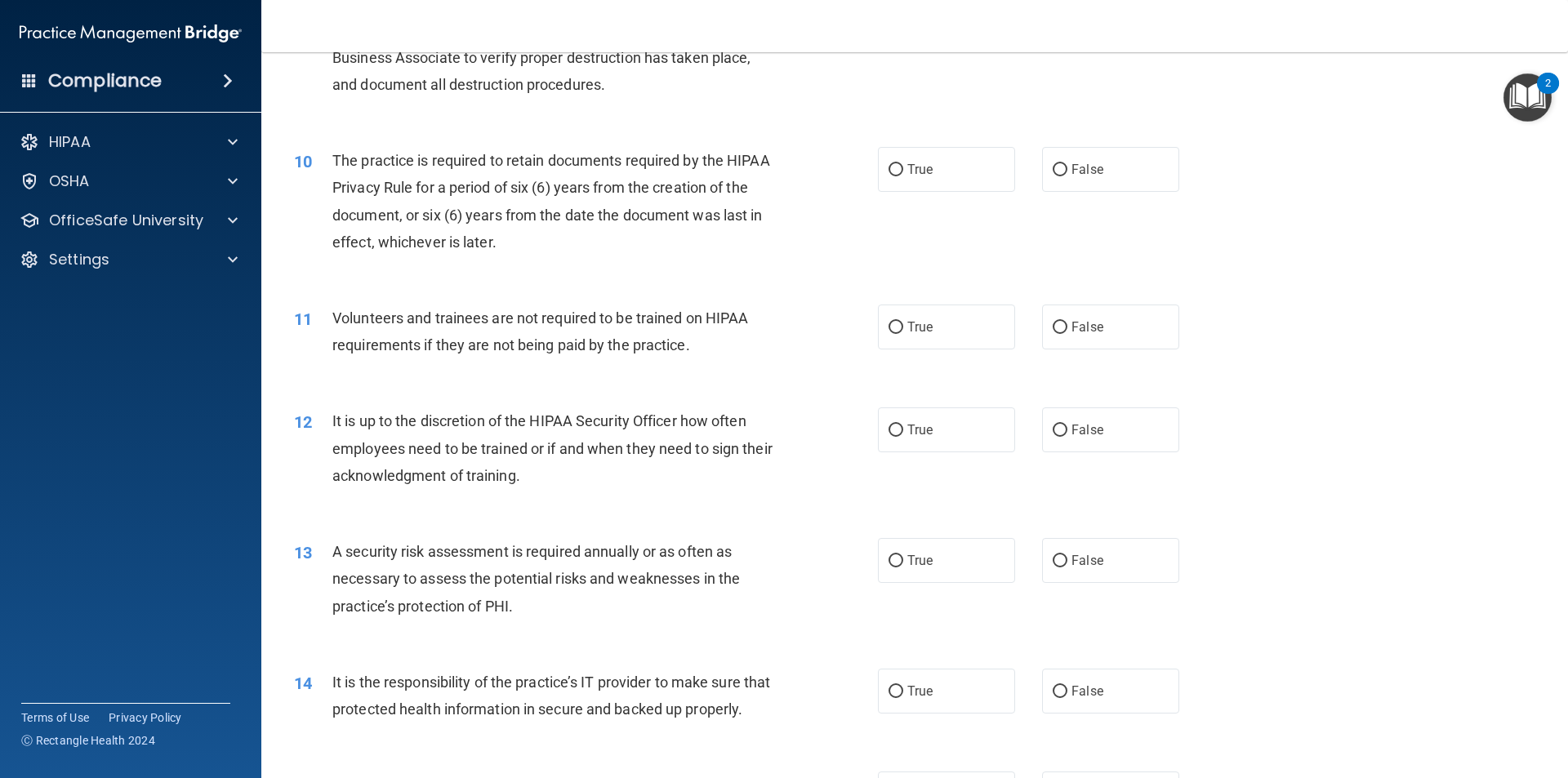
scroll to position [1225, 0]
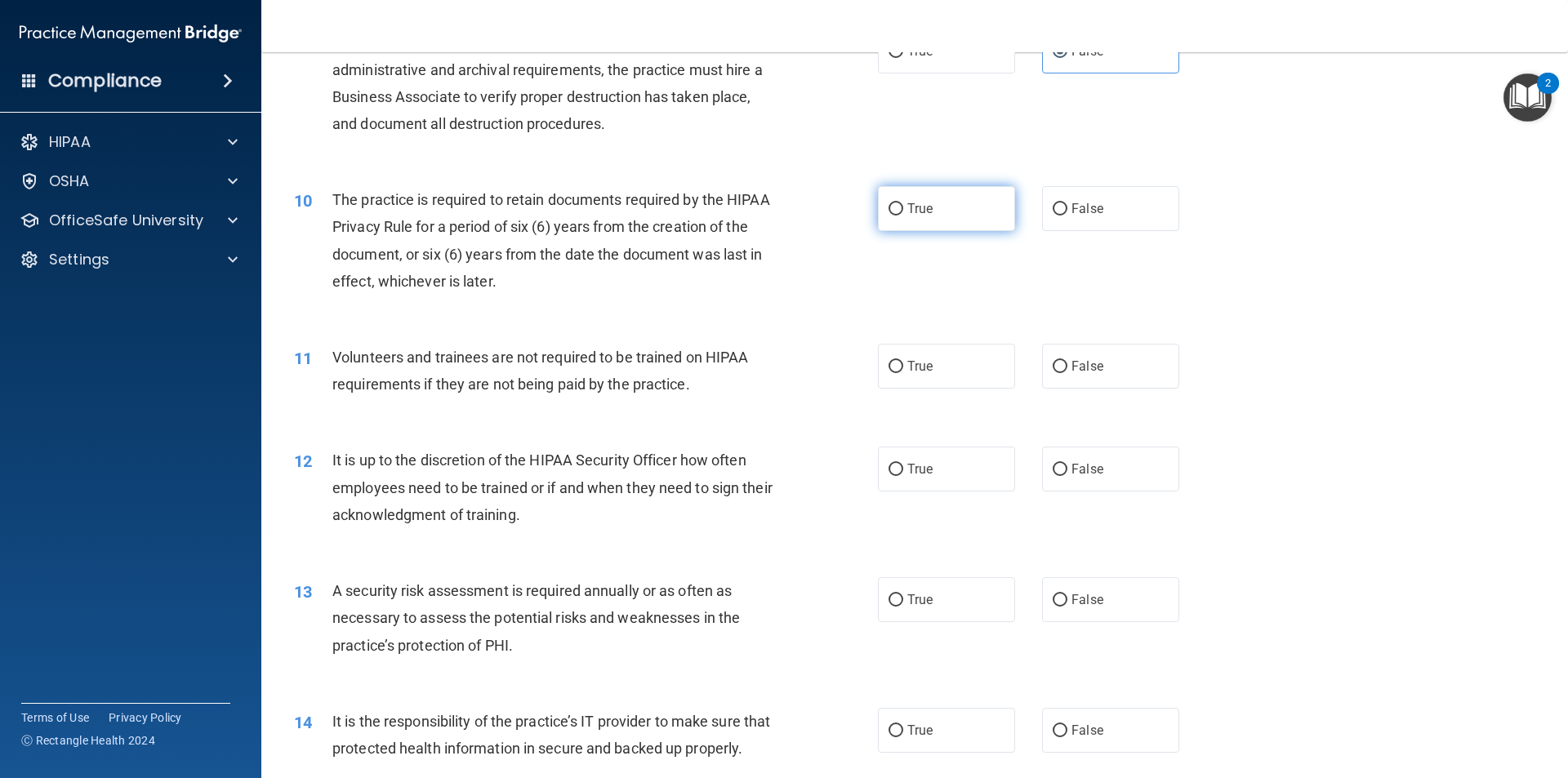
click at [907, 214] on span "True" at bounding box center [920, 209] width 25 height 16
click at [903, 214] on input "True" at bounding box center [895, 210] width 15 height 13
radio input "true"
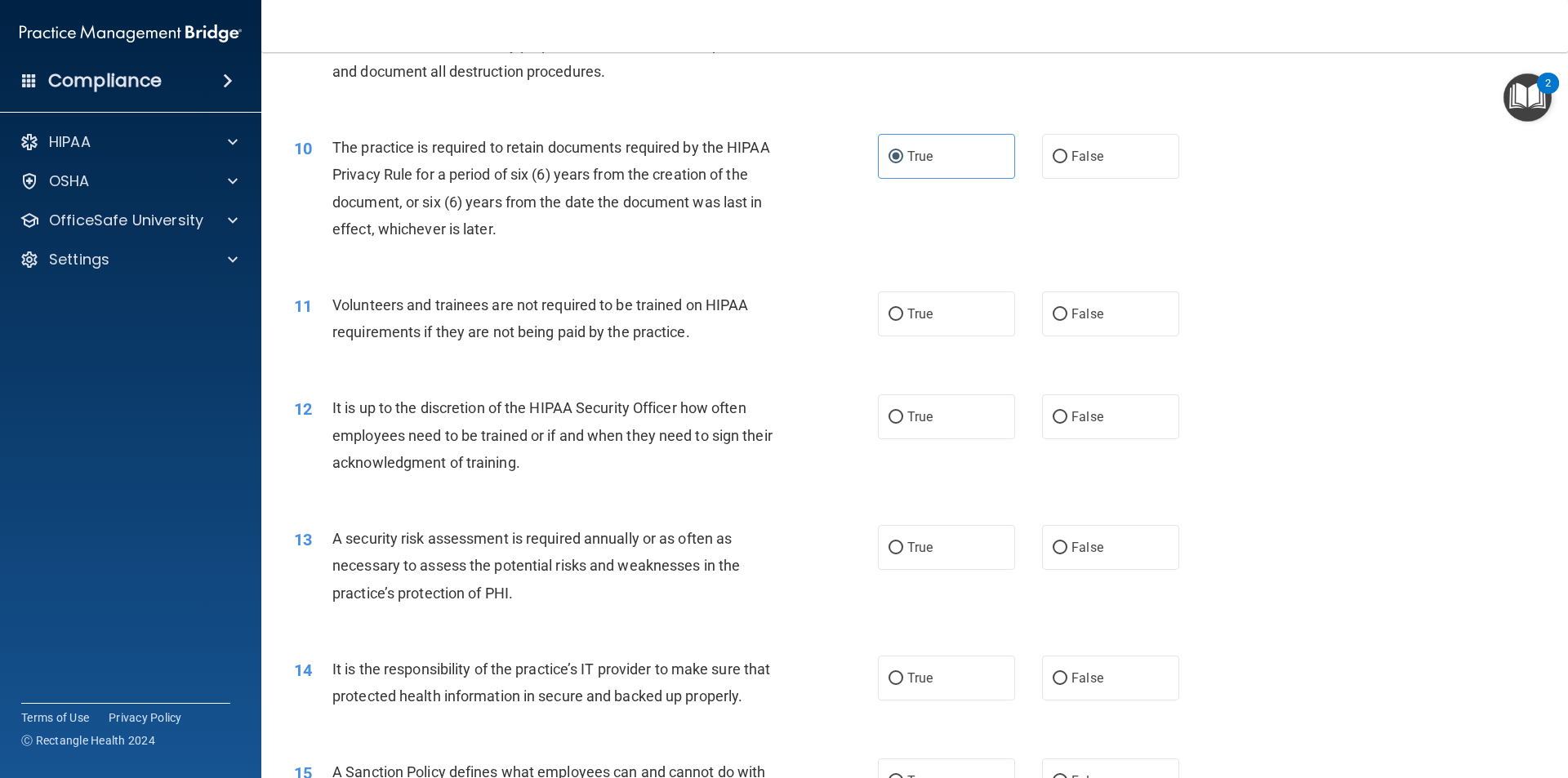
scroll to position [1388, 0]
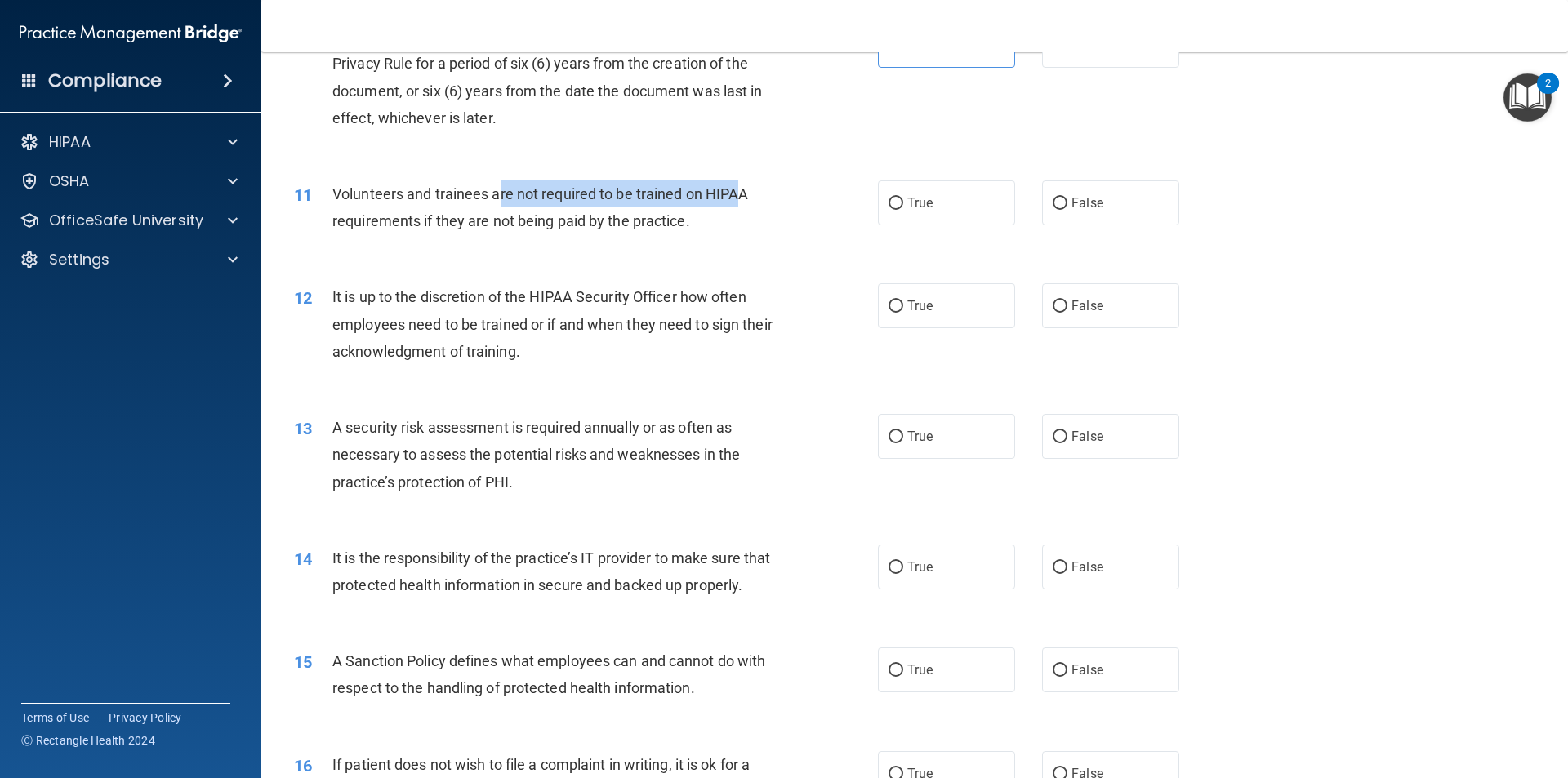
drag, startPoint x: 546, startPoint y: 184, endPoint x: 695, endPoint y: 207, distance: 150.8
click at [738, 185] on span "Volunteers and trainees are not required to be trained on HIPAA requirements if…" at bounding box center [540, 207] width 415 height 44
click at [675, 225] on span "Volunteers and trainees are not required to be trained on HIPAA requirements if…" at bounding box center [540, 207] width 415 height 44
click at [496, 216] on span "Volunteers and trainees are not required to be trained on HIPAA requirements if…" at bounding box center [540, 207] width 415 height 44
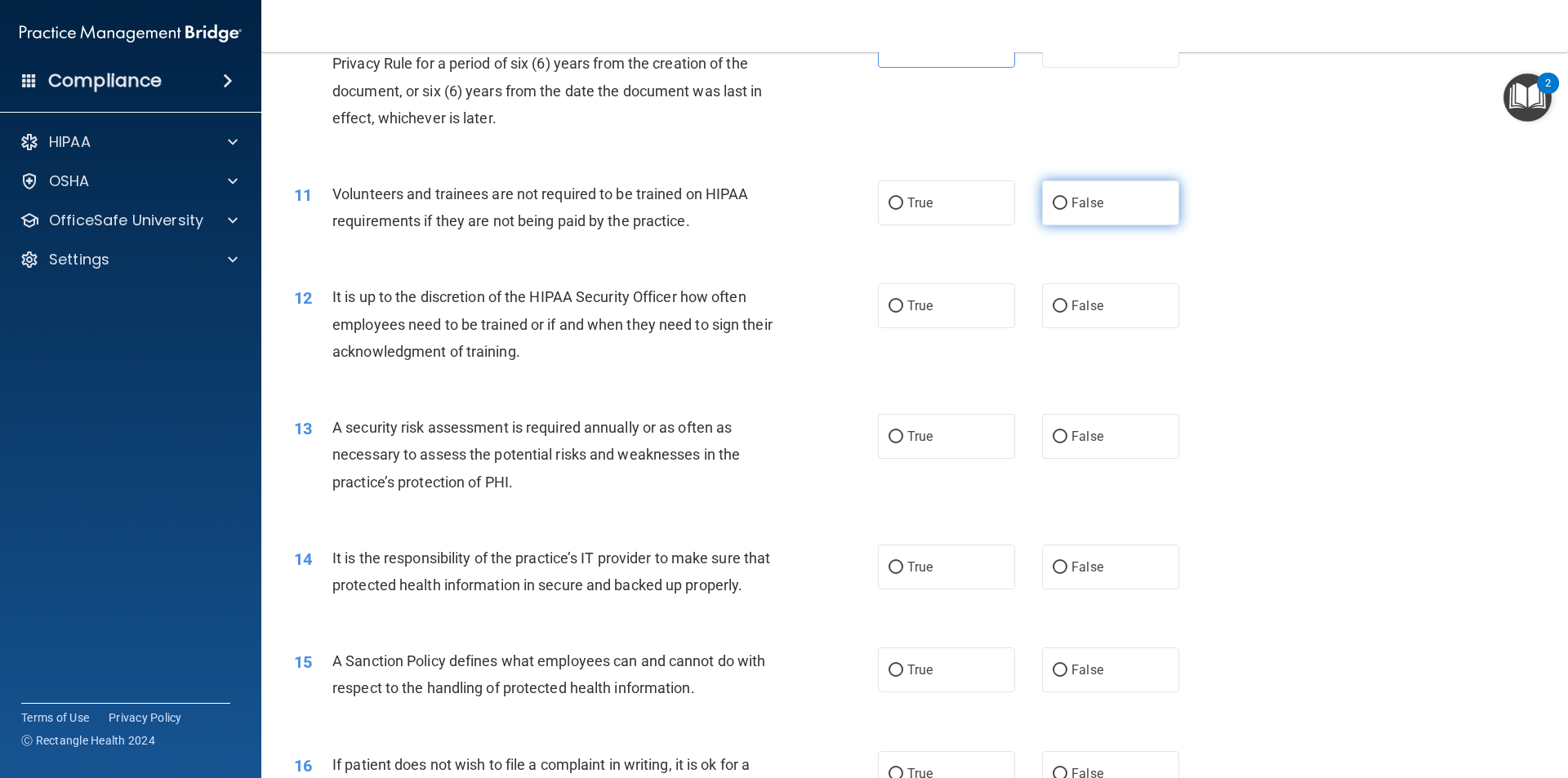
click at [1126, 206] on label "False" at bounding box center [1110, 203] width 137 height 45
click at [1067, 206] on input "False" at bounding box center [1059, 204] width 15 height 13
radio input "true"
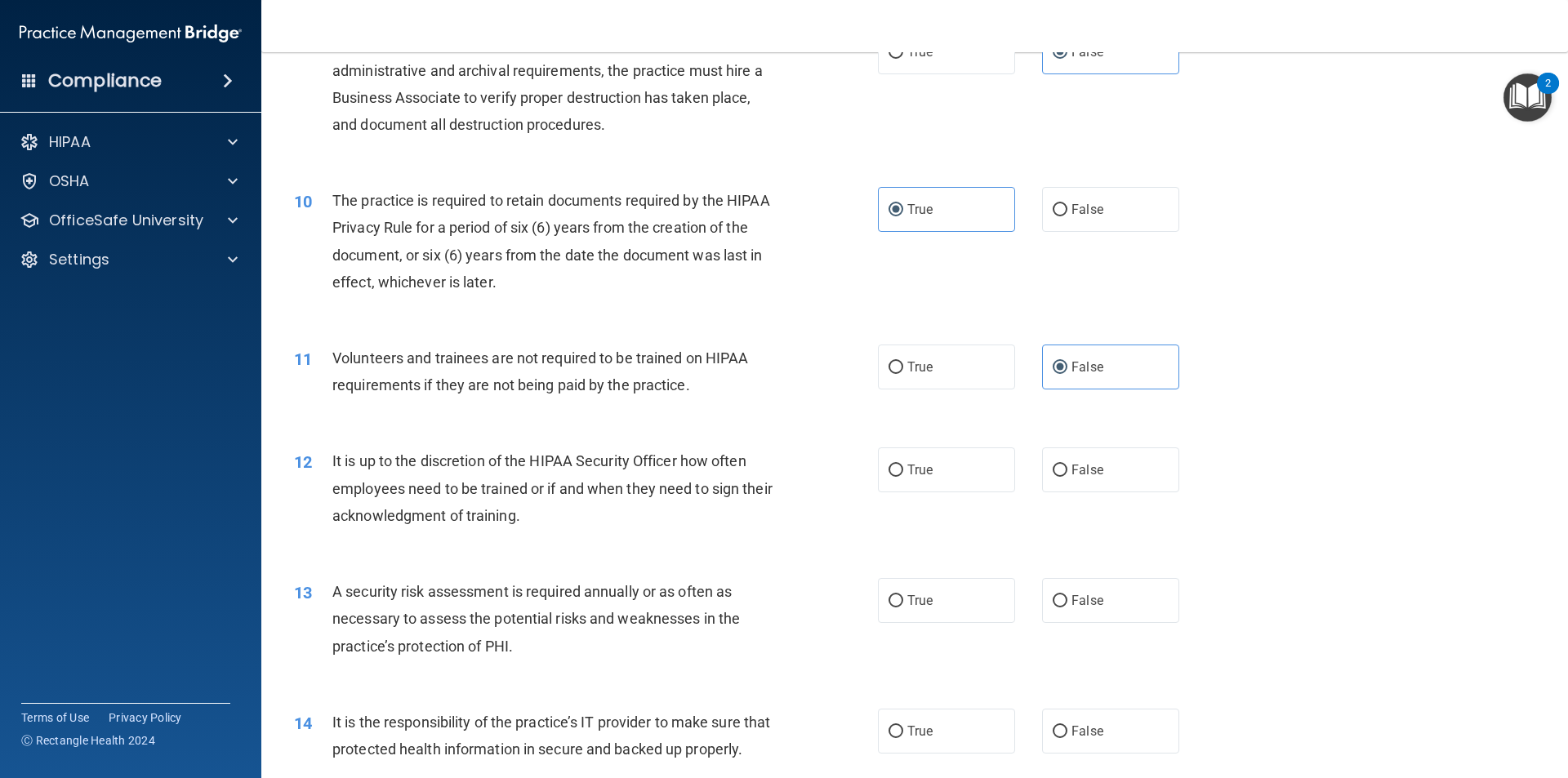
scroll to position [1225, 0]
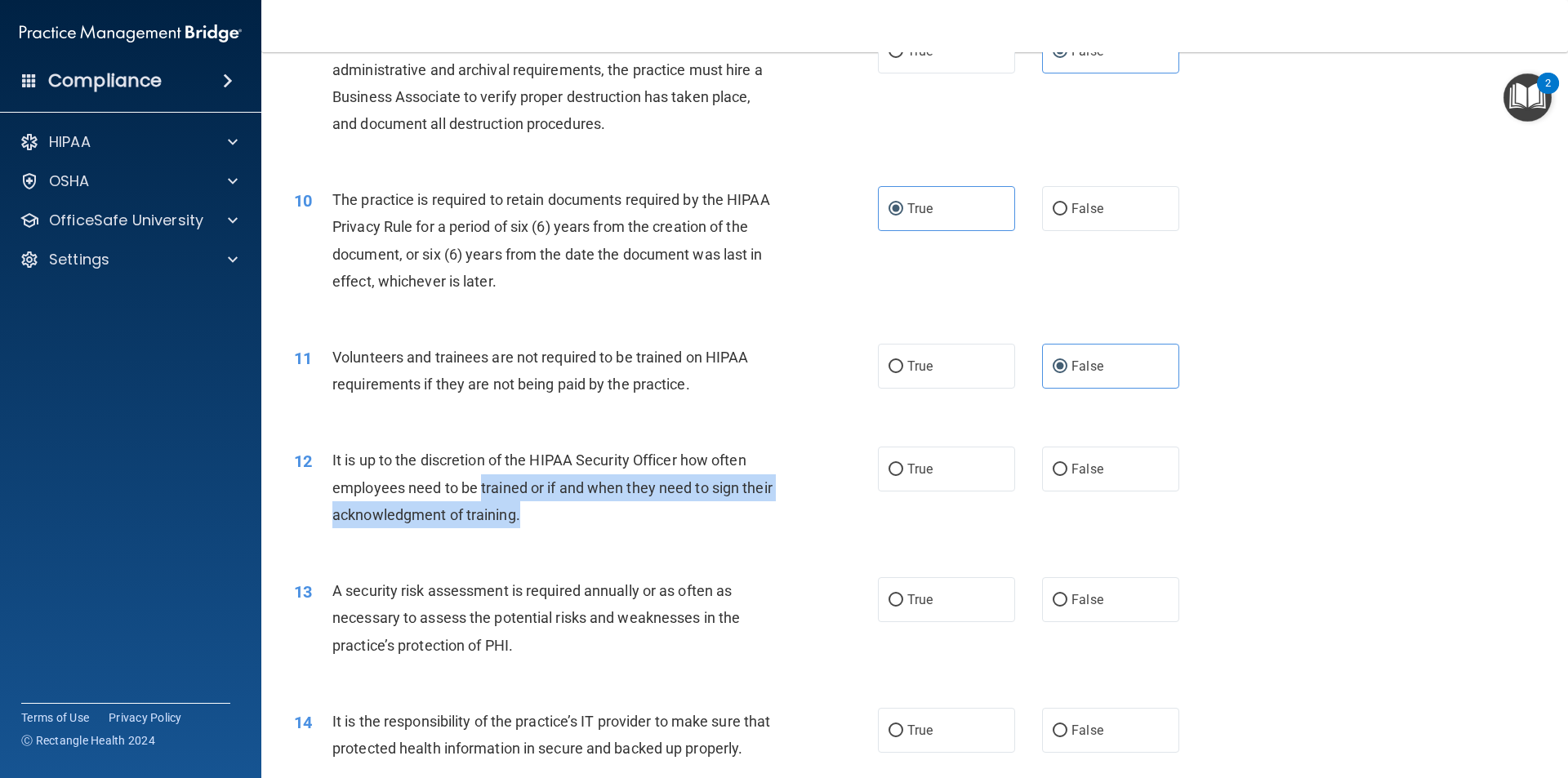
drag, startPoint x: 481, startPoint y: 486, endPoint x: 686, endPoint y: 507, distance: 206.1
click at [686, 507] on div "It is up to the discretion of the HIPAA Security Officer how often employees ne…" at bounding box center [561, 487] width 456 height 82
click at [718, 498] on div "It is up to the discretion of the HIPAA Security Officer how often employees ne…" at bounding box center [561, 487] width 456 height 82
drag, startPoint x: 415, startPoint y: 520, endPoint x: 627, endPoint y: 499, distance: 213.0
click at [627, 499] on div "It is up to the discretion of the HIPAA Security Officer how often employees ne…" at bounding box center [561, 487] width 456 height 82
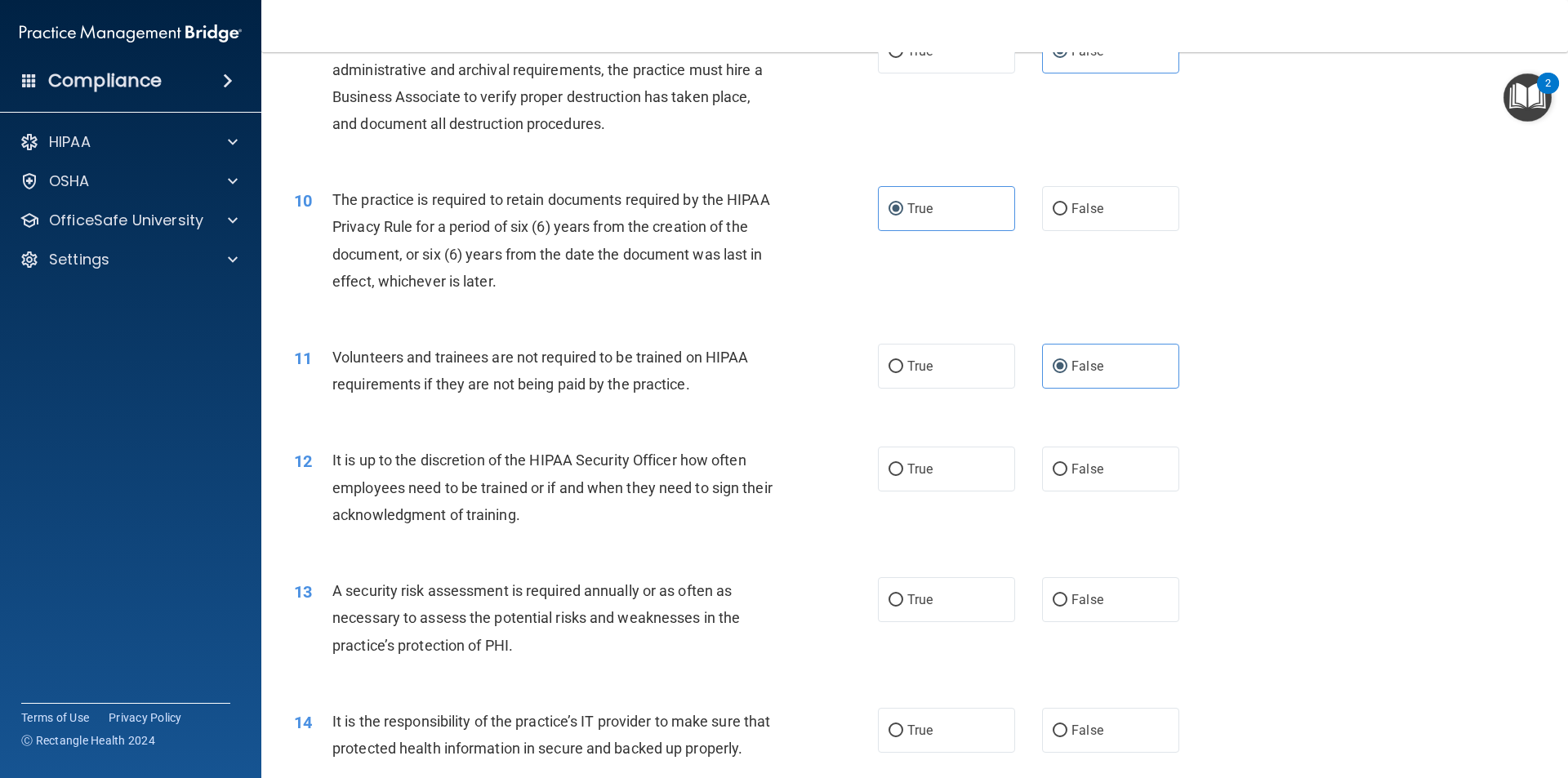
click at [652, 507] on div "It is up to the discretion of the HIPAA Security Officer how often employees ne…" at bounding box center [561, 487] width 456 height 82
click at [1082, 457] on label "False" at bounding box center [1110, 469] width 137 height 45
click at [1067, 464] on input "False" at bounding box center [1059, 470] width 15 height 13
radio input "true"
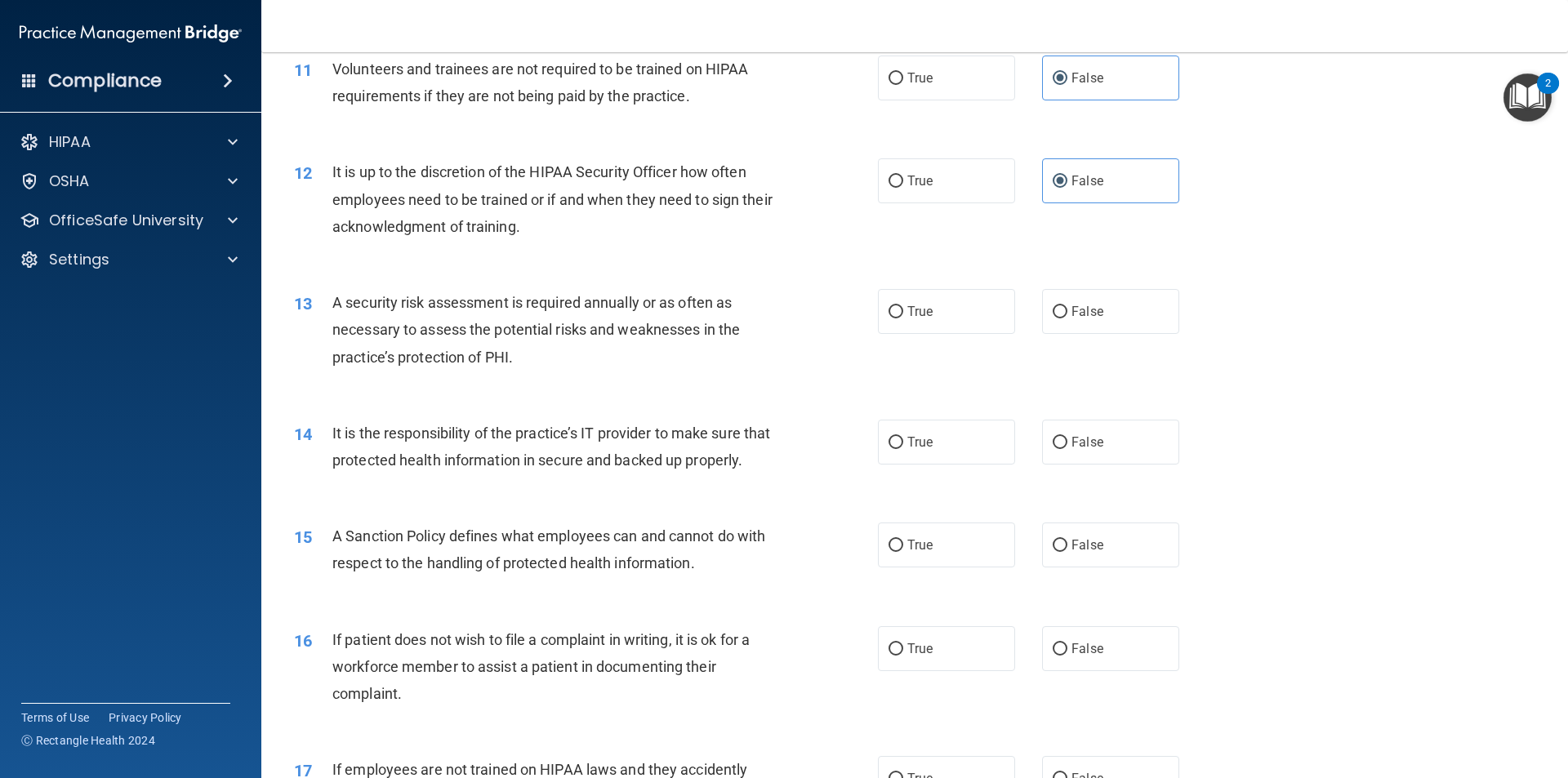
scroll to position [1551, 0]
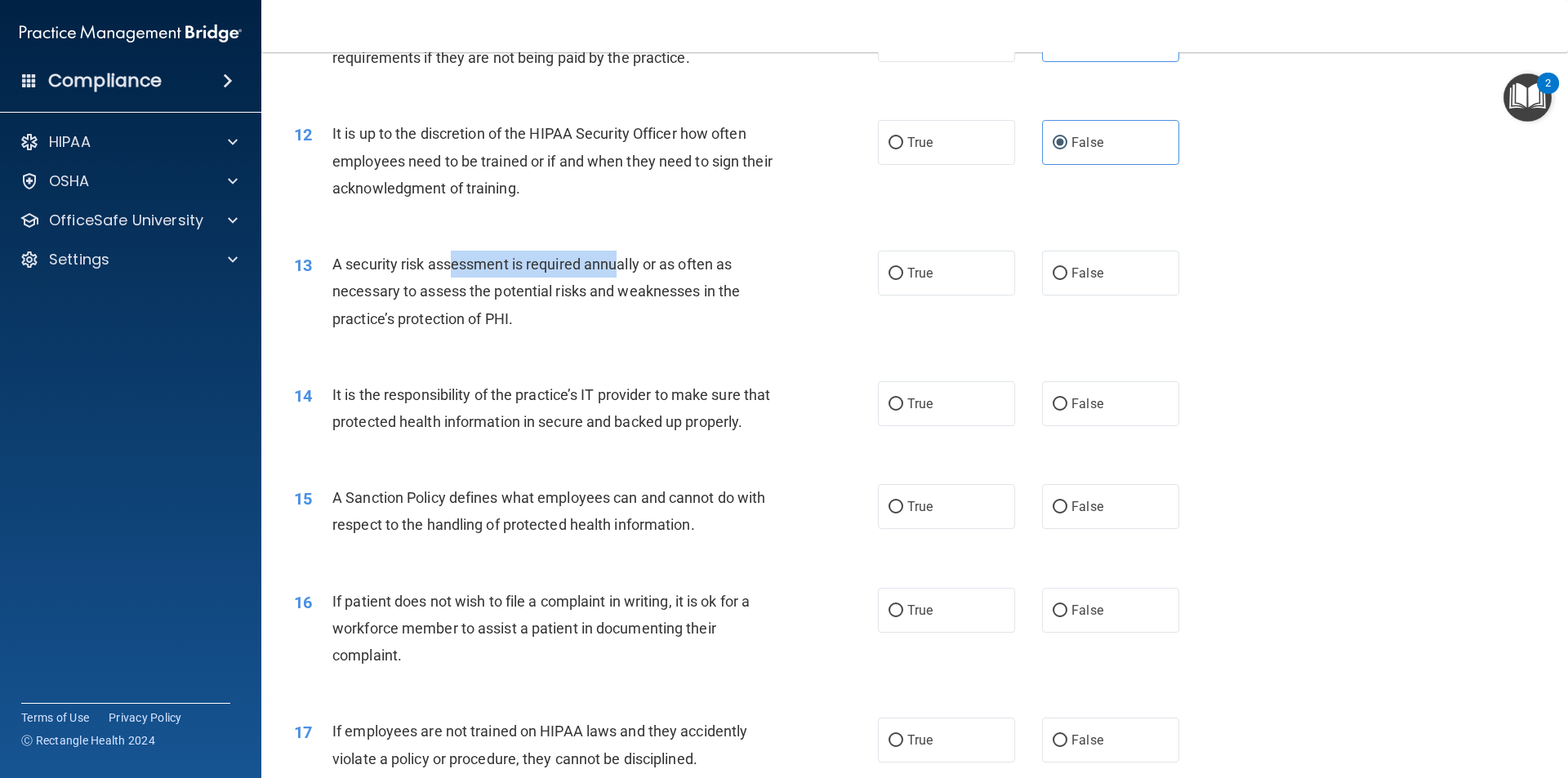
drag, startPoint x: 450, startPoint y: 256, endPoint x: 619, endPoint y: 261, distance: 169.1
click at [619, 261] on span "A security risk assessment is required annually or as often as necessary to ass…" at bounding box center [536, 291] width 408 height 71
click at [638, 292] on span "A security risk assessment is required annually or as often as necessary to ass…" at bounding box center [536, 291] width 408 height 71
drag, startPoint x: 406, startPoint y: 289, endPoint x: 546, endPoint y: 292, distance: 140.0
click at [546, 292] on span "A security risk assessment is required annually or as often as necessary to ass…" at bounding box center [536, 291] width 408 height 71
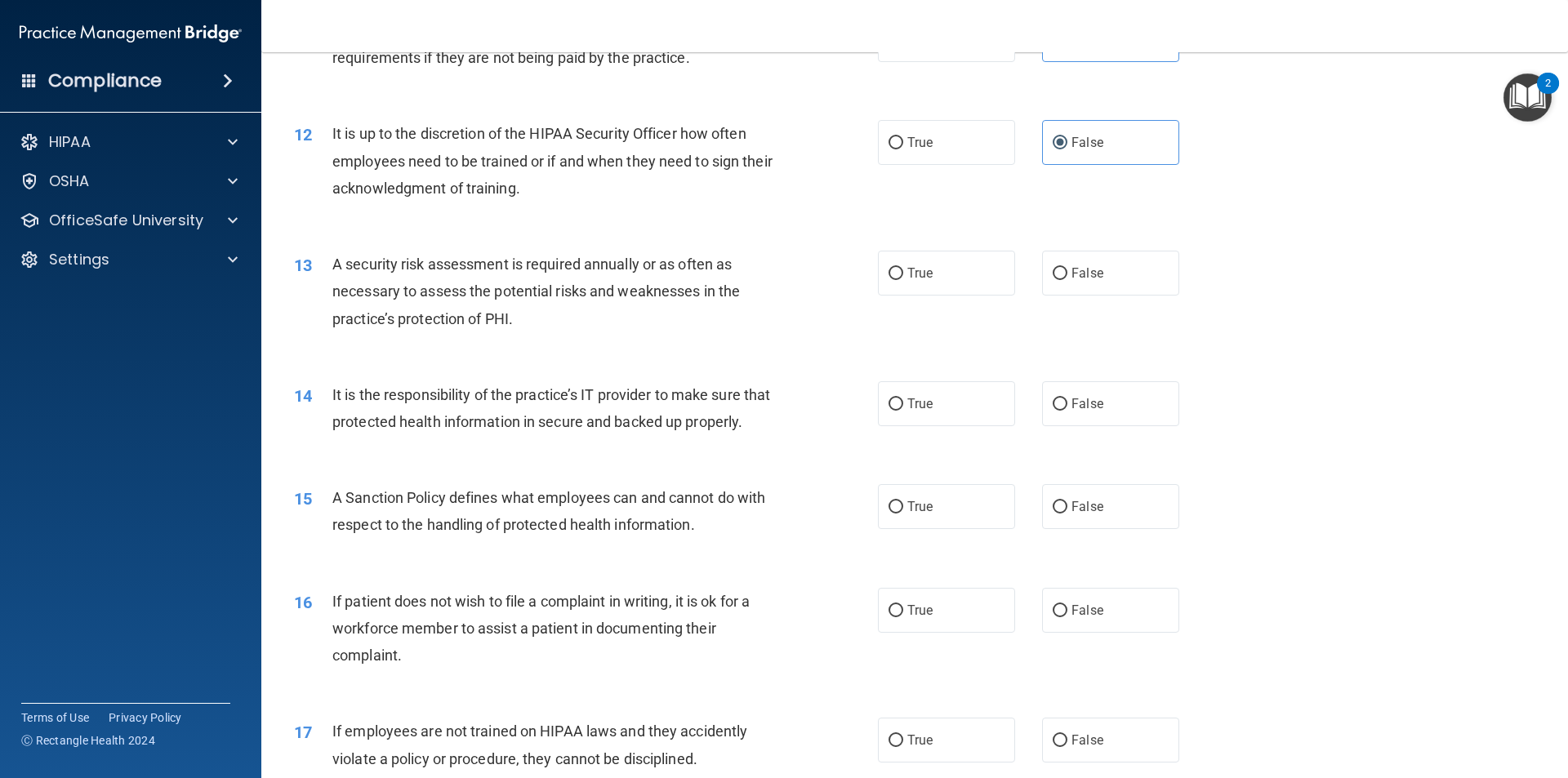
click at [557, 309] on div "A security risk assessment is required annually or as often as necessary to ass…" at bounding box center [561, 292] width 456 height 82
click at [1060, 265] on label "False" at bounding box center [1110, 273] width 137 height 45
click at [1060, 268] on input "False" at bounding box center [1059, 274] width 15 height 13
radio input "true"
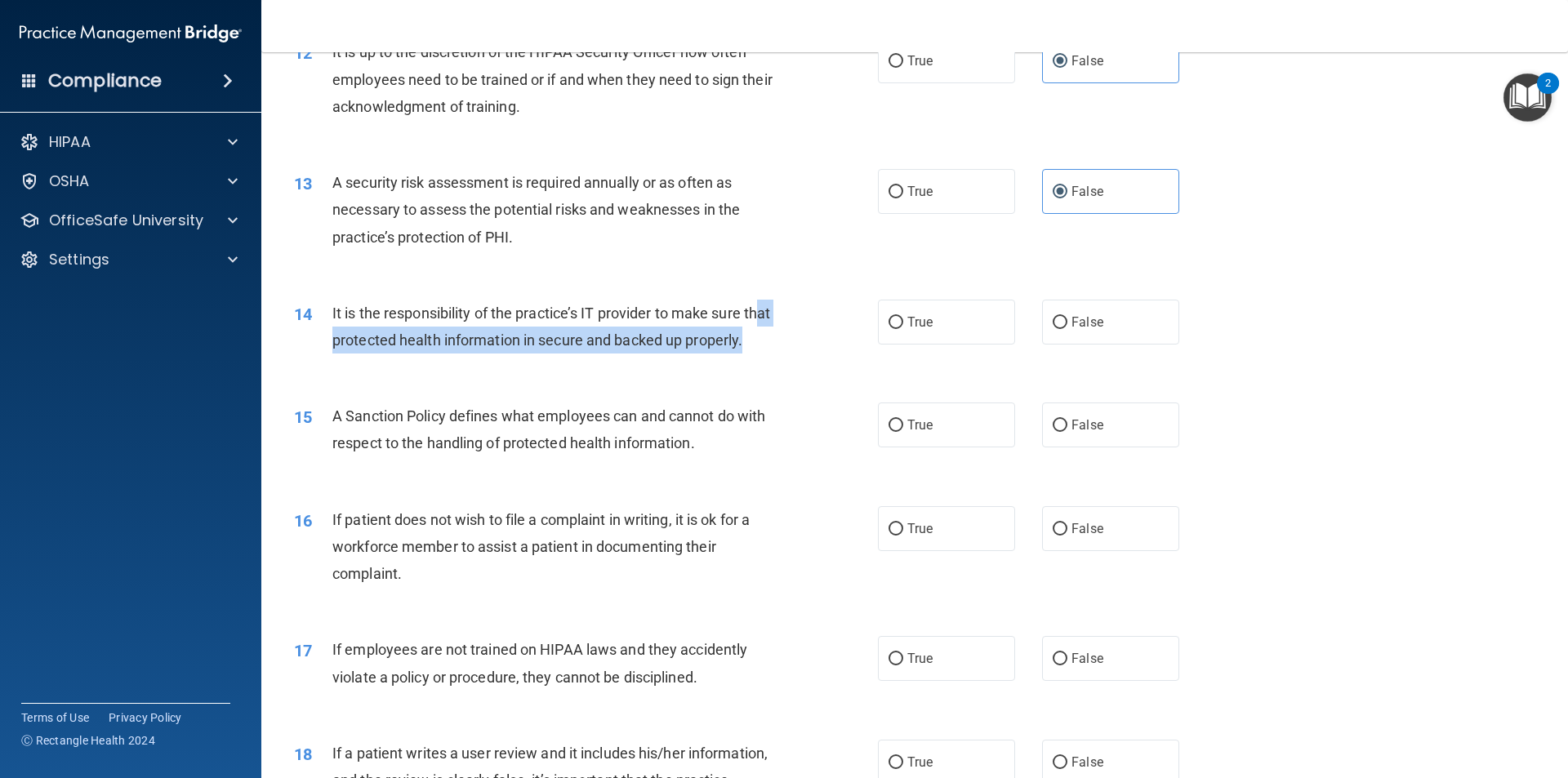
drag, startPoint x: 349, startPoint y: 348, endPoint x: 489, endPoint y: 356, distance: 140.2
click at [489, 354] on div "It is the responsibility of the practice’s IT provider to make sure that protec…" at bounding box center [561, 326] width 456 height 54
click at [494, 354] on div "It is the responsibility of the practice’s IT provider to make sure that protec…" at bounding box center [561, 326] width 456 height 54
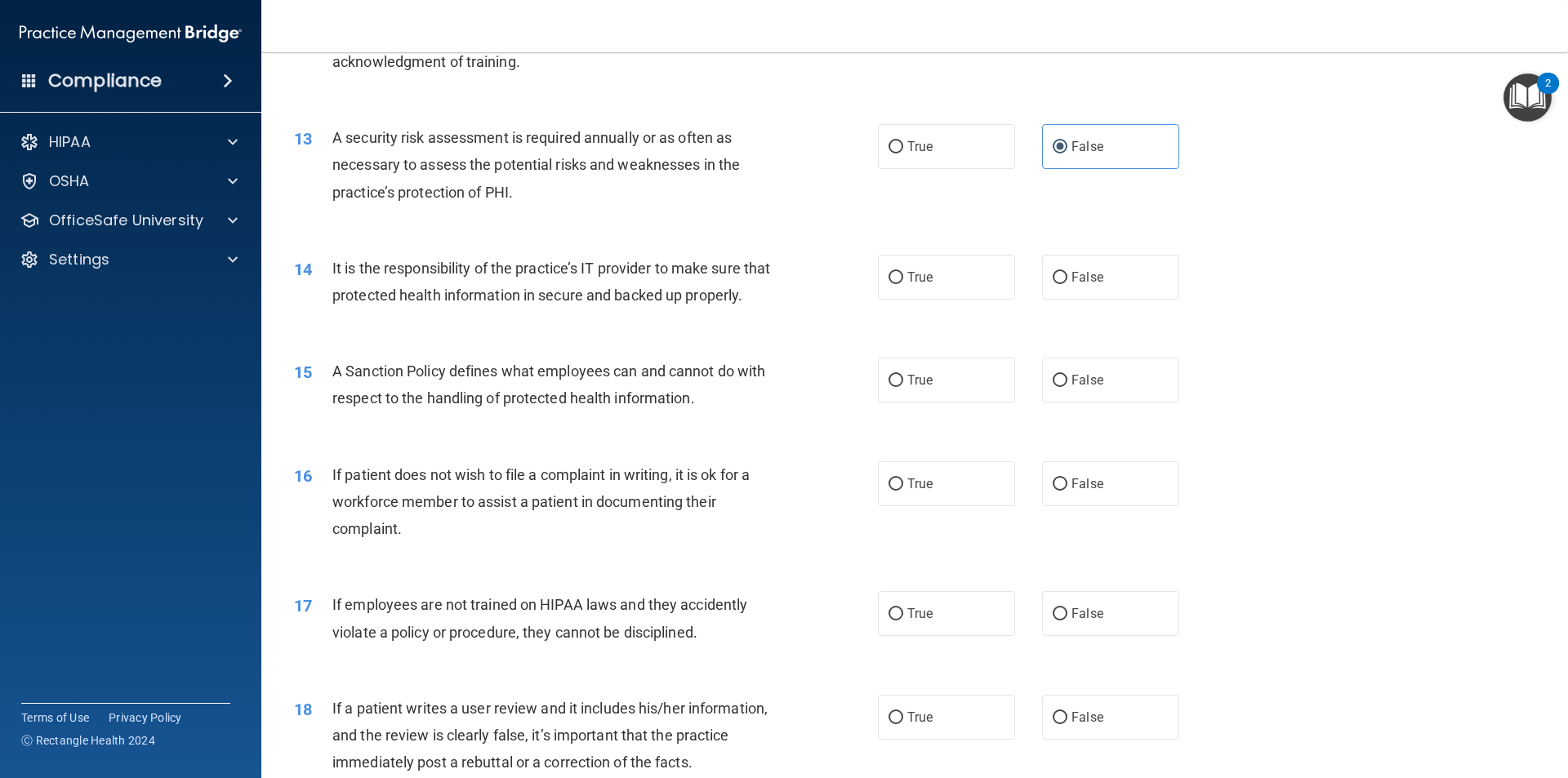
scroll to position [1714, 0]
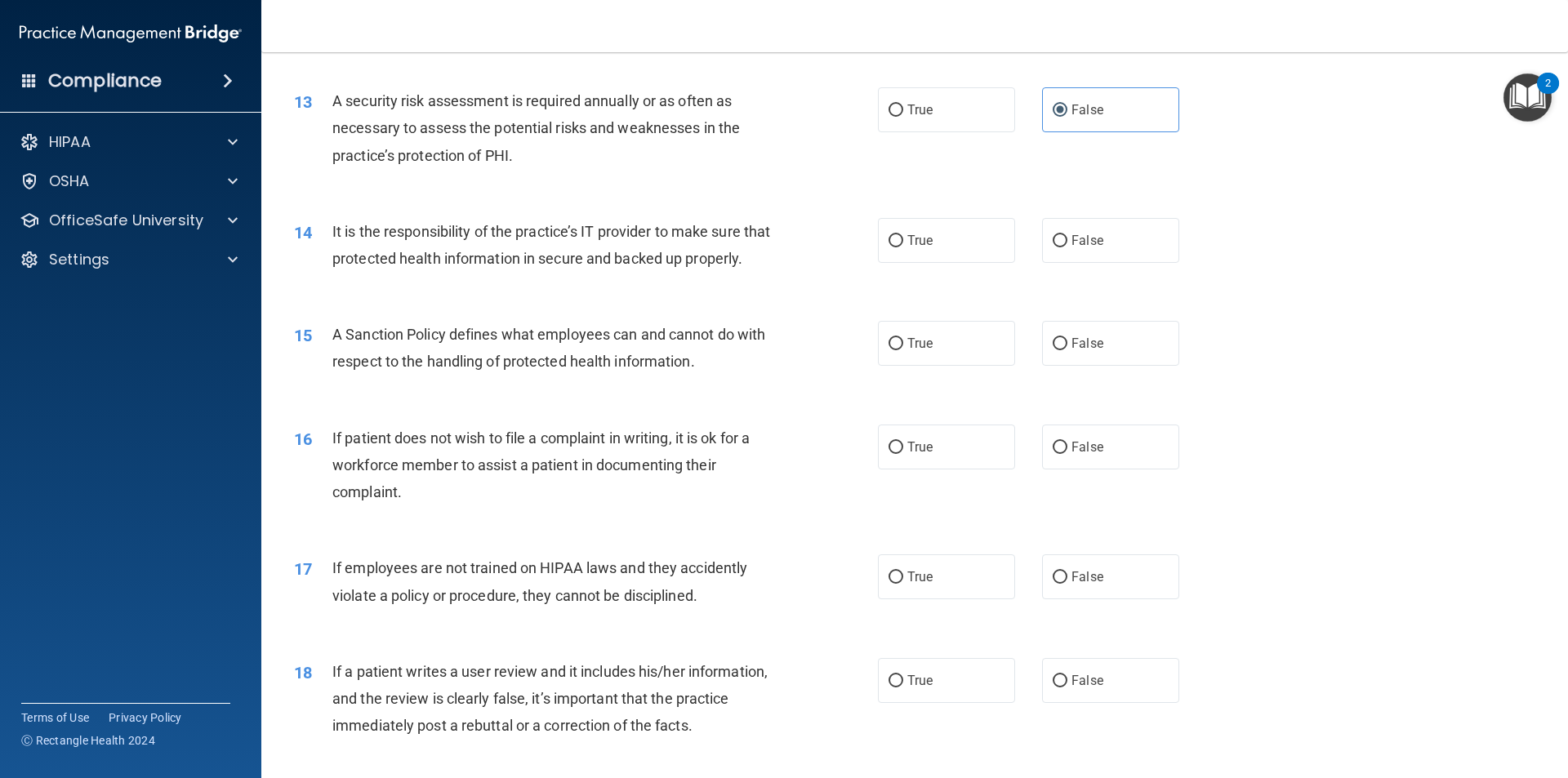
click at [1218, 235] on div "14 It is the responsibility of the practice’s IT provider to make sure that pro…" at bounding box center [915, 250] width 1266 height 103
click at [1142, 226] on label "False" at bounding box center [1110, 241] width 137 height 45
click at [1067, 235] on input "False" at bounding box center [1059, 241] width 15 height 13
radio input "true"
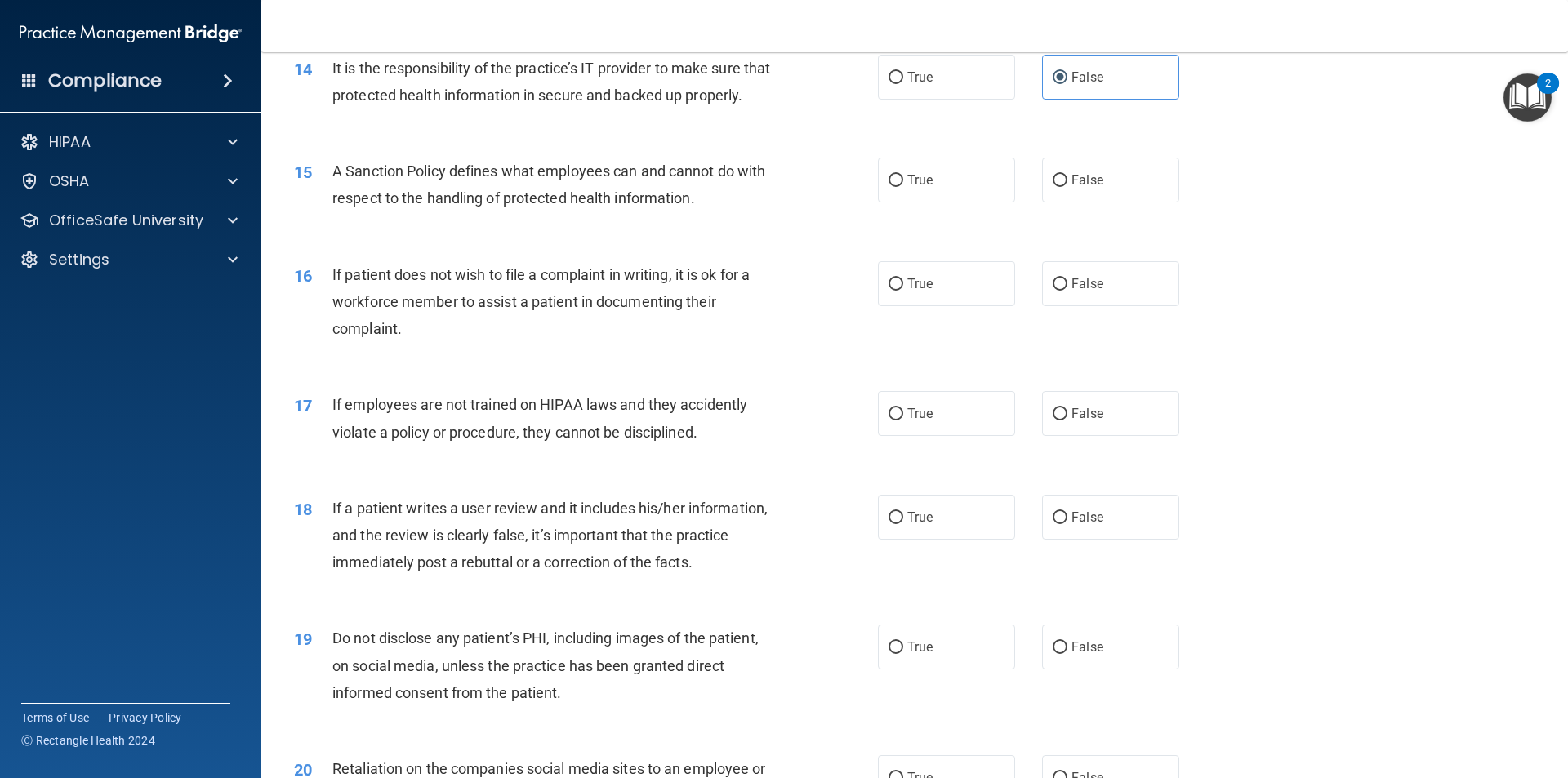
drag, startPoint x: 333, startPoint y: 205, endPoint x: 342, endPoint y: 194, distance: 14.2
click at [336, 201] on span "A Sanction Policy defines what employees can and cannot do with respect to the …" at bounding box center [549, 184] width 433 height 44
click at [342, 193] on span "A Sanction Policy defines what employees can and cannot do with respect to the …" at bounding box center [549, 184] width 433 height 44
click at [343, 193] on span "A Sanction Policy defines what employees can and cannot do with respect to the …" at bounding box center [549, 184] width 433 height 44
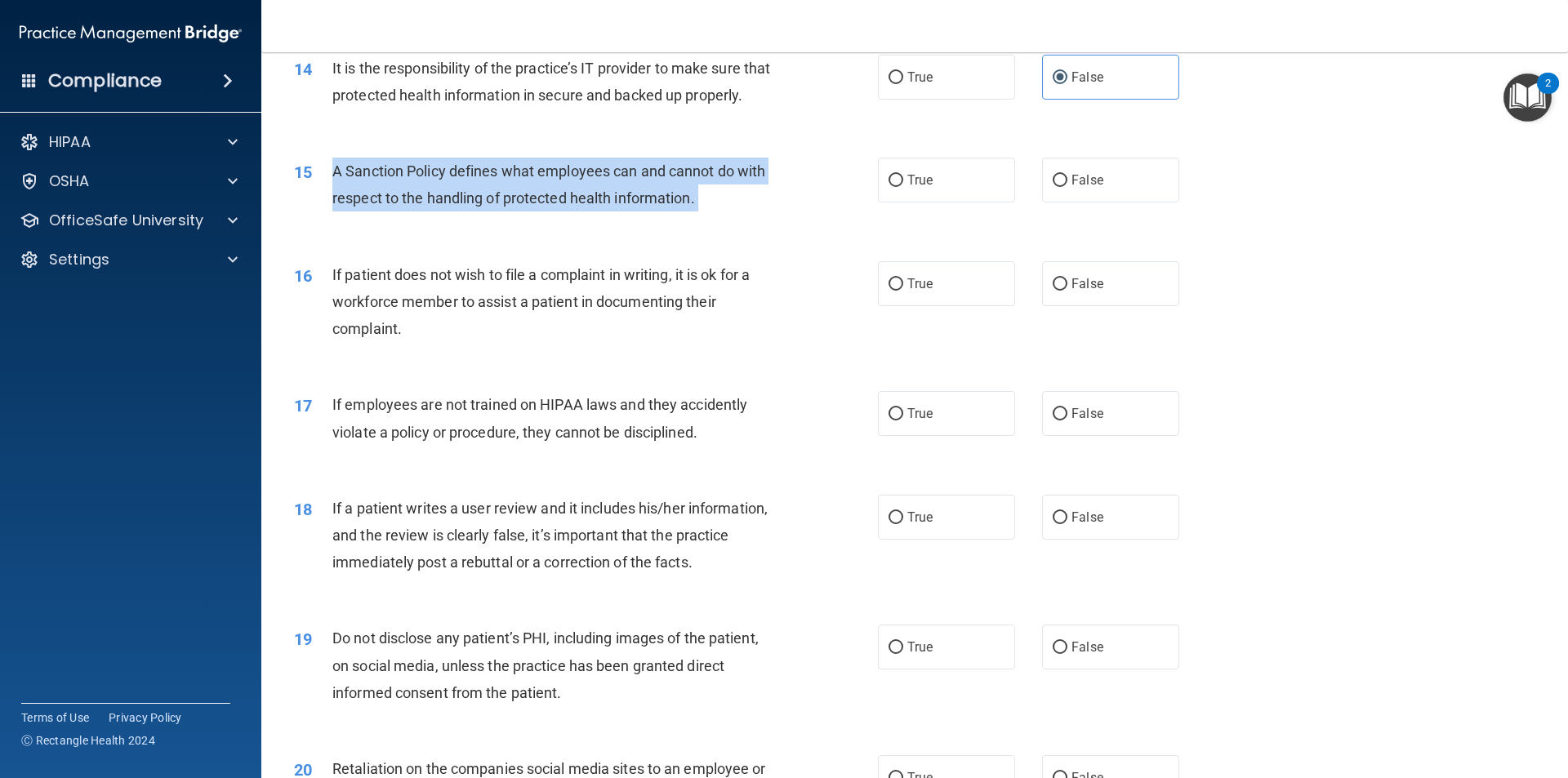
click at [344, 193] on span "A Sanction Policy defines what employees can and cannot do with respect to the …" at bounding box center [549, 184] width 433 height 44
click at [786, 209] on div "15 A Sanction Policy defines what employees can and cannot do with respect to t…" at bounding box center [585, 189] width 633 height 62
click at [603, 198] on span "A Sanction Policy defines what employees can and cannot do with respect to the …" at bounding box center [549, 184] width 433 height 44
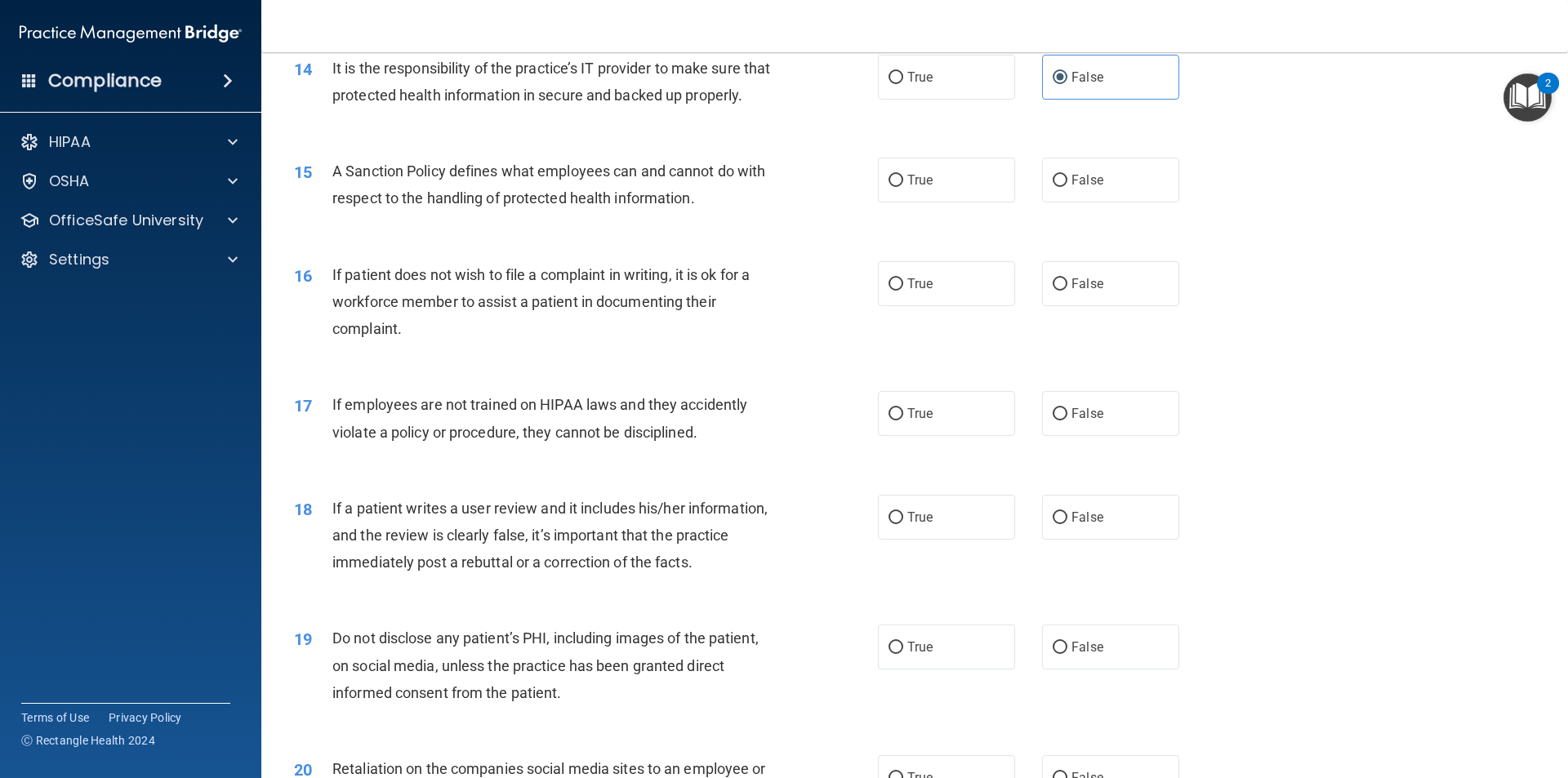
click at [501, 177] on div "15 A Sanction Policy defines what employees can and cannot do with respect to t…" at bounding box center [915, 189] width 1266 height 103
drag, startPoint x: 439, startPoint y: 228, endPoint x: 792, endPoint y: 236, distance: 353.1
click at [755, 212] on div "A Sanction Policy defines what employees can and cannot do with respect to the …" at bounding box center [561, 184] width 456 height 54
click at [803, 219] on div "15 A Sanction Policy defines what employees can and cannot do with respect to t…" at bounding box center [585, 189] width 633 height 62
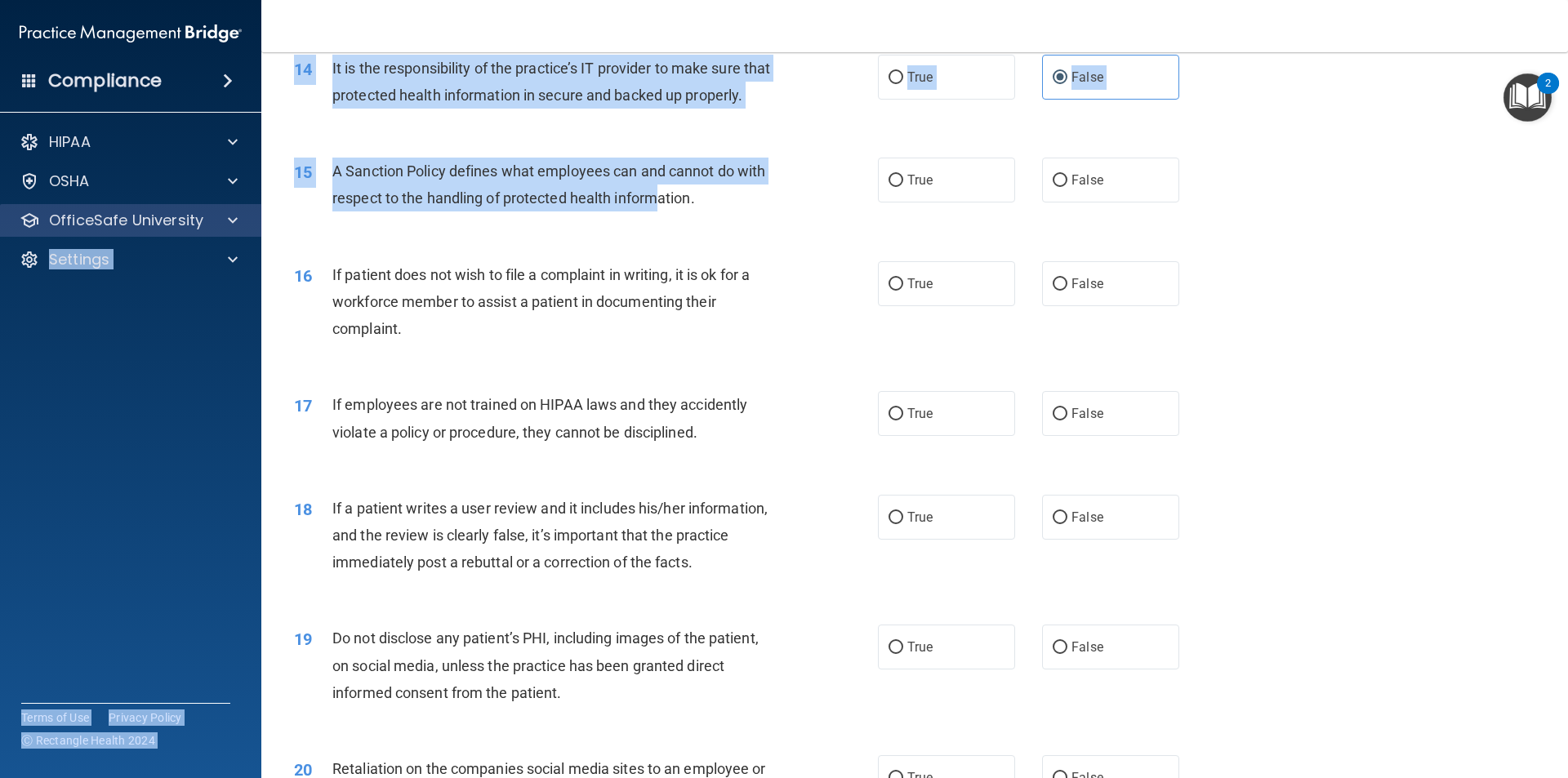
drag, startPoint x: 659, startPoint y: 214, endPoint x: 234, endPoint y: 210, distance: 425.0
click at [234, 210] on div "Compliance HIPAA Documents and Policies Report an Incident Business Associates …" at bounding box center [784, 389] width 1568 height 778
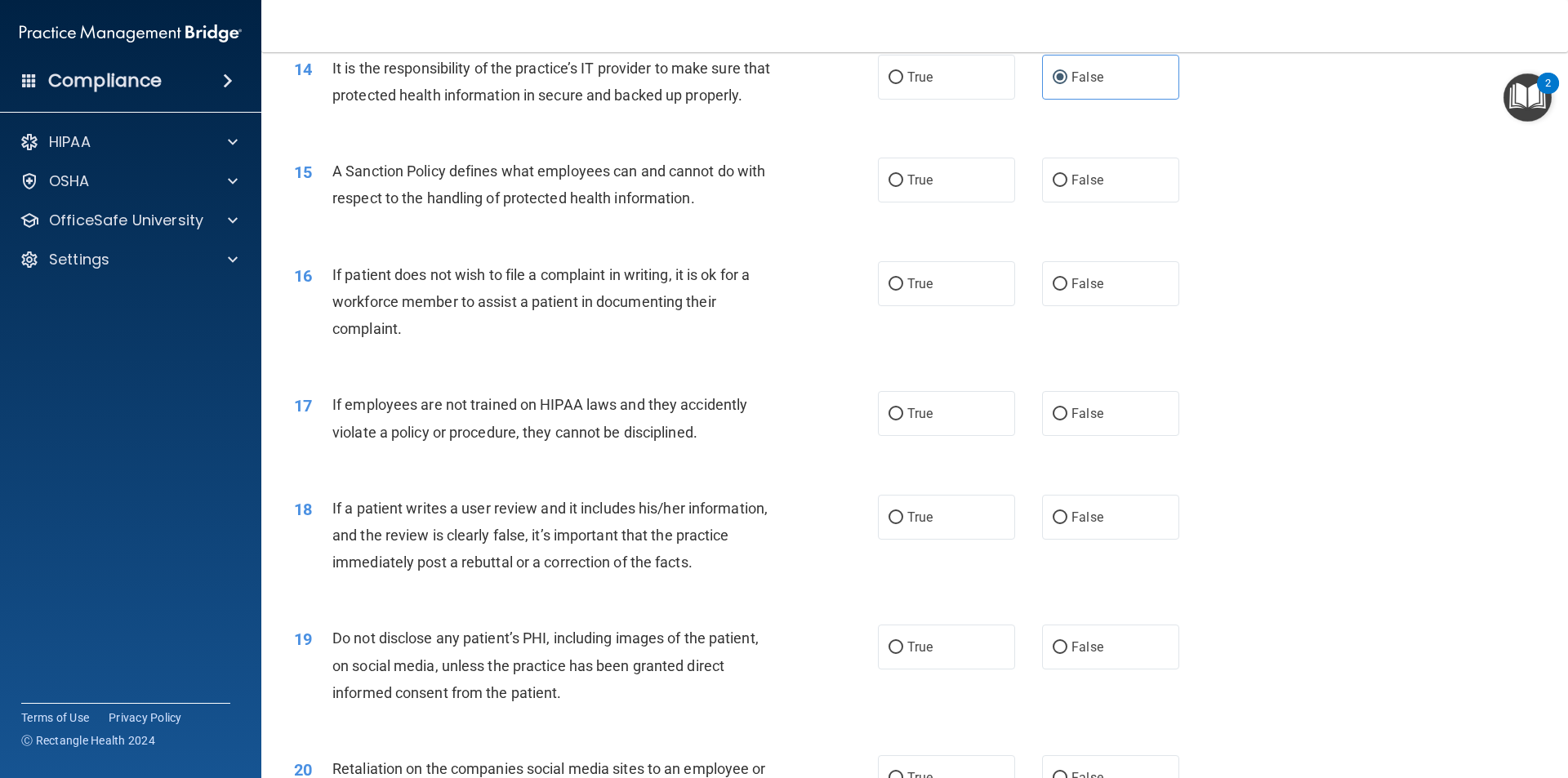
click at [720, 219] on div "15 A Sanction Policy defines what employees can and cannot do with respect to t…" at bounding box center [585, 189] width 633 height 62
click at [1110, 203] on label "False" at bounding box center [1110, 180] width 137 height 45
click at [1067, 187] on input "False" at bounding box center [1059, 180] width 15 height 13
radio input "true"
click at [907, 188] on span "True" at bounding box center [920, 180] width 25 height 16
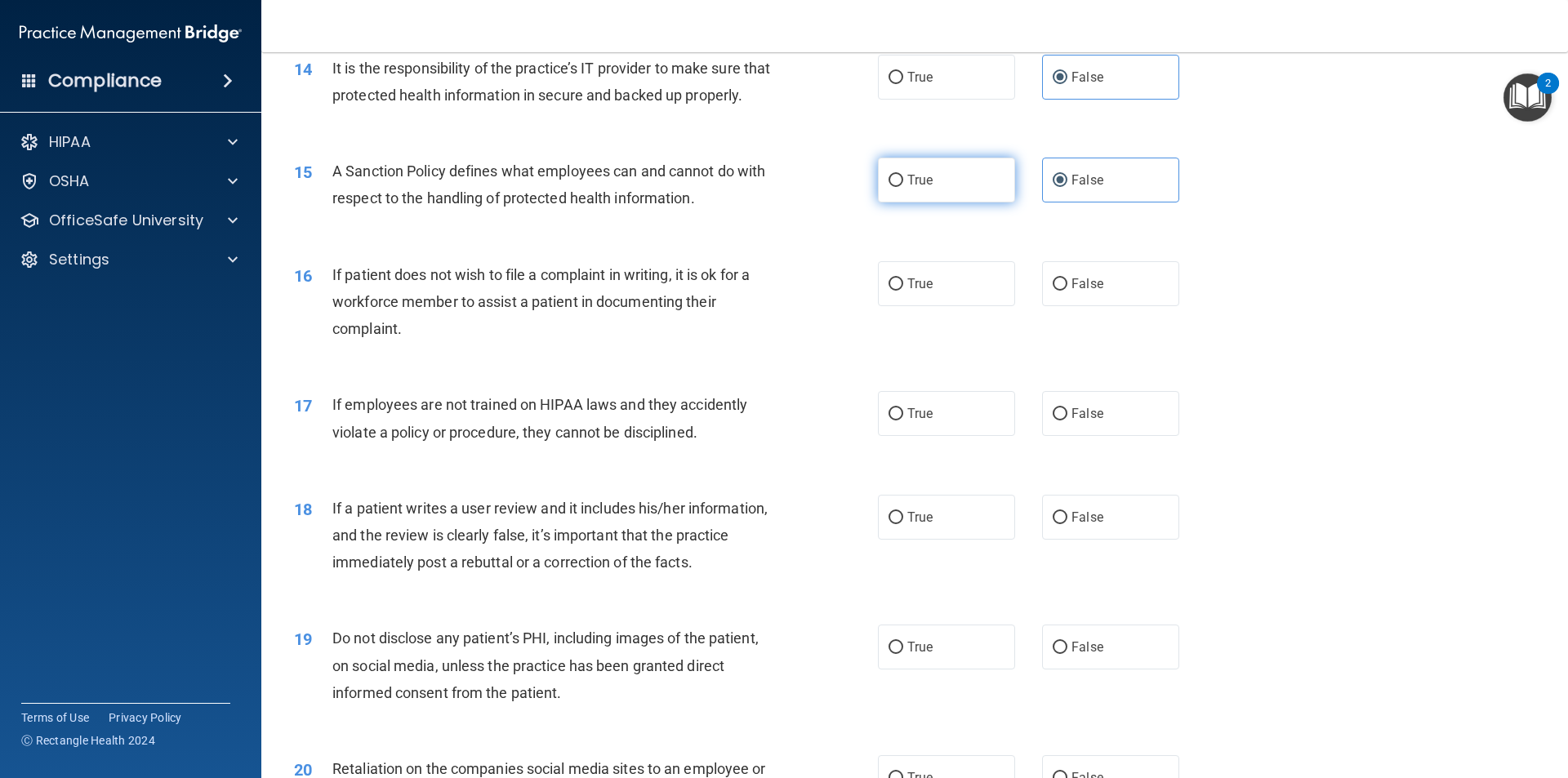
click at [903, 187] on input "True" at bounding box center [895, 180] width 15 height 13
radio input "true"
radio input "false"
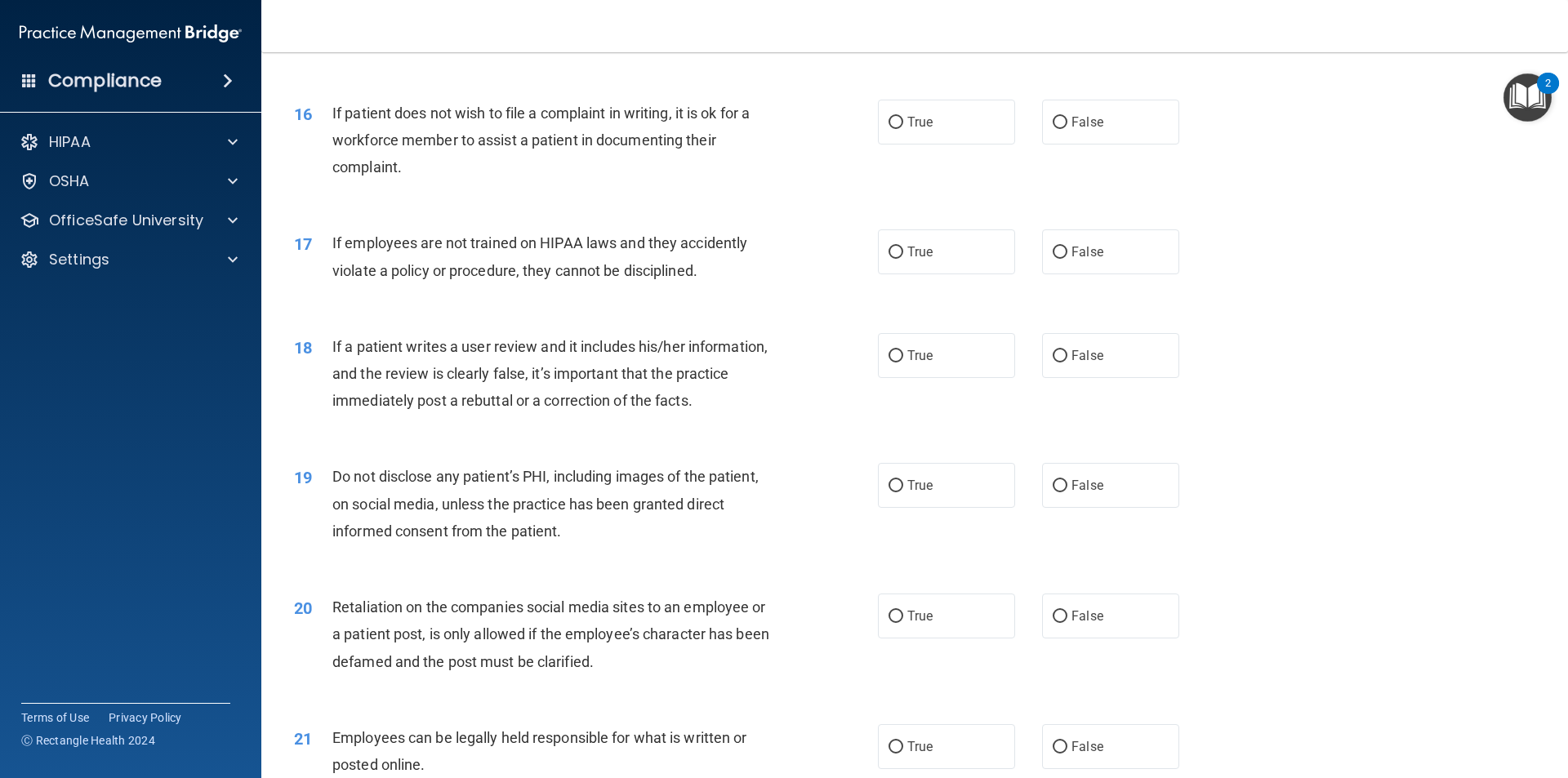
scroll to position [2041, 0]
drag, startPoint x: 345, startPoint y: 268, endPoint x: 595, endPoint y: 249, distance: 250.7
click at [595, 249] on div "17 If employees are not trained on HIPAA laws and they accidently violate a pol…" at bounding box center [915, 259] width 1266 height 103
click at [600, 261] on div "17 If employees are not trained on HIPAA laws and they accidently violate a pol…" at bounding box center [915, 259] width 1266 height 103
click at [600, 261] on span "If employees are not trained on HIPAA laws and they accidently violate a policy…" at bounding box center [539, 254] width 414 height 44
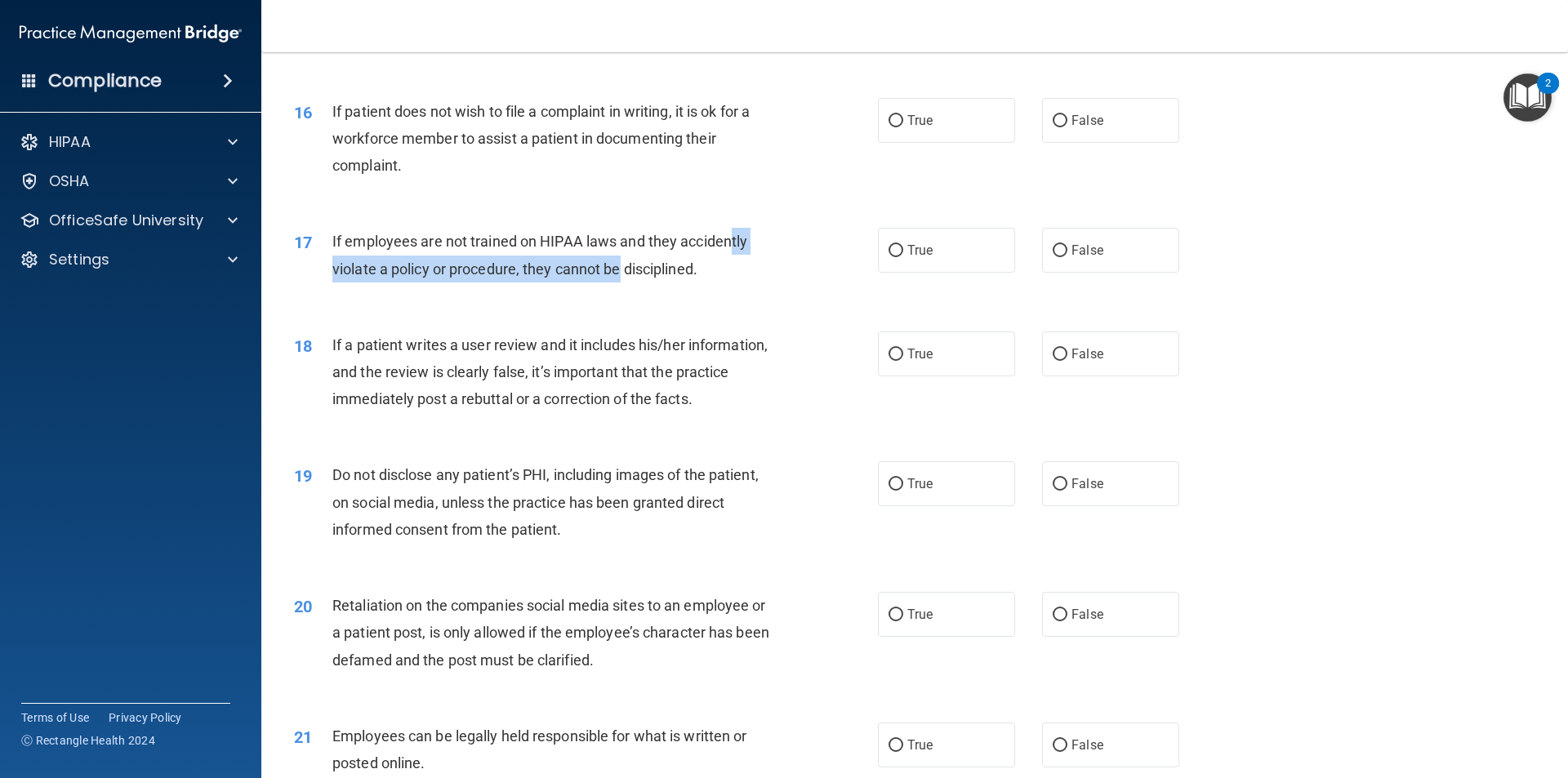
drag, startPoint x: 730, startPoint y: 279, endPoint x: 622, endPoint y: 296, distance: 109.3
click at [622, 282] on div "If employees are not trained on HIPAA laws and they accidently violate a policy…" at bounding box center [561, 254] width 456 height 54
drag, startPoint x: 729, startPoint y: 285, endPoint x: 704, endPoint y: 294, distance: 26.6
click at [727, 282] on div "If employees are not trained on HIPAA laws and they accidently violate a policy…" at bounding box center [561, 254] width 456 height 54
click at [866, 271] on div "17 If employees are not trained on HIPAA laws and they accidently violate a pol…" at bounding box center [585, 259] width 633 height 62
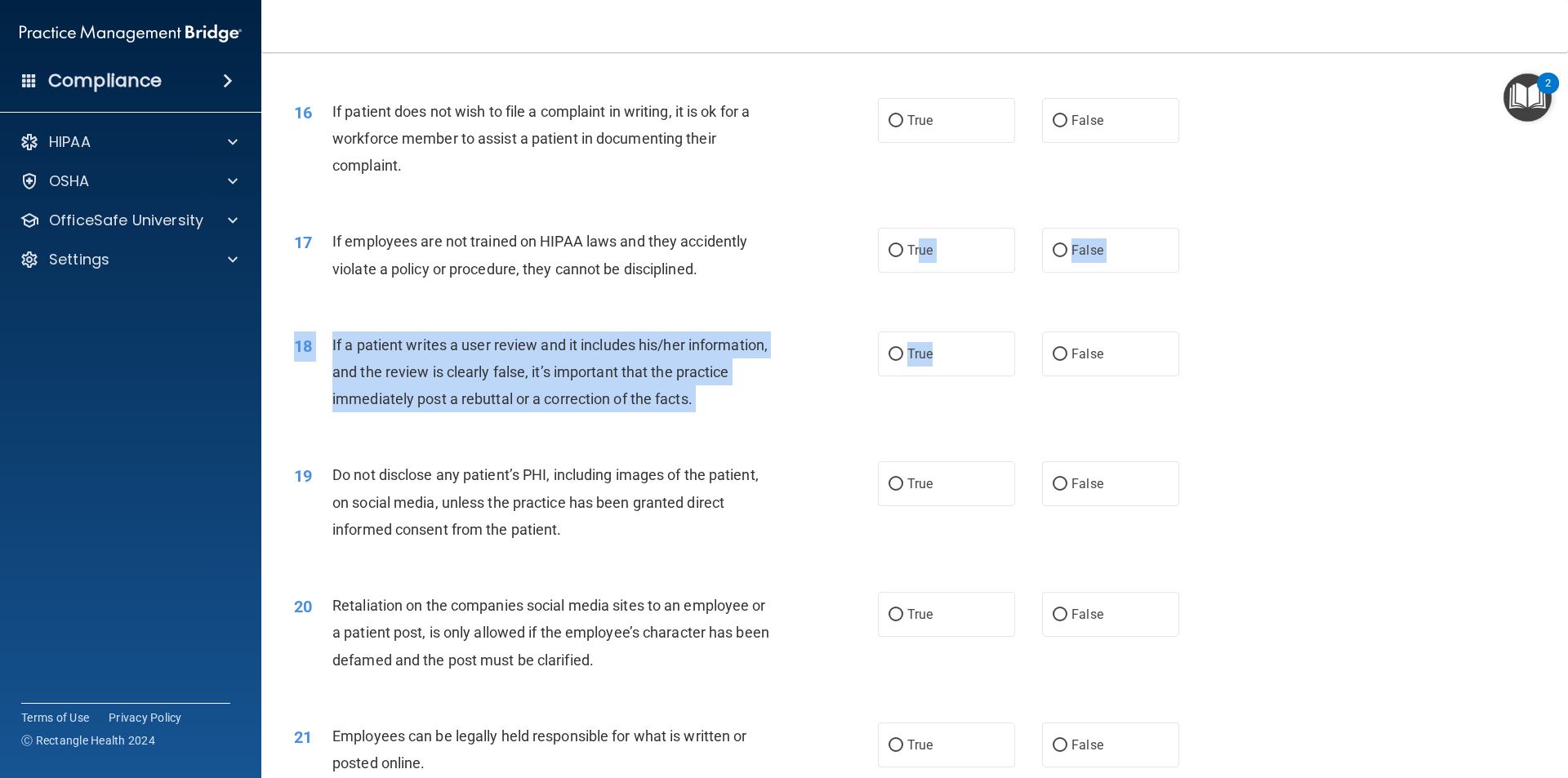
drag, startPoint x: 917, startPoint y: 273, endPoint x: 955, endPoint y: 331, distance: 69.3
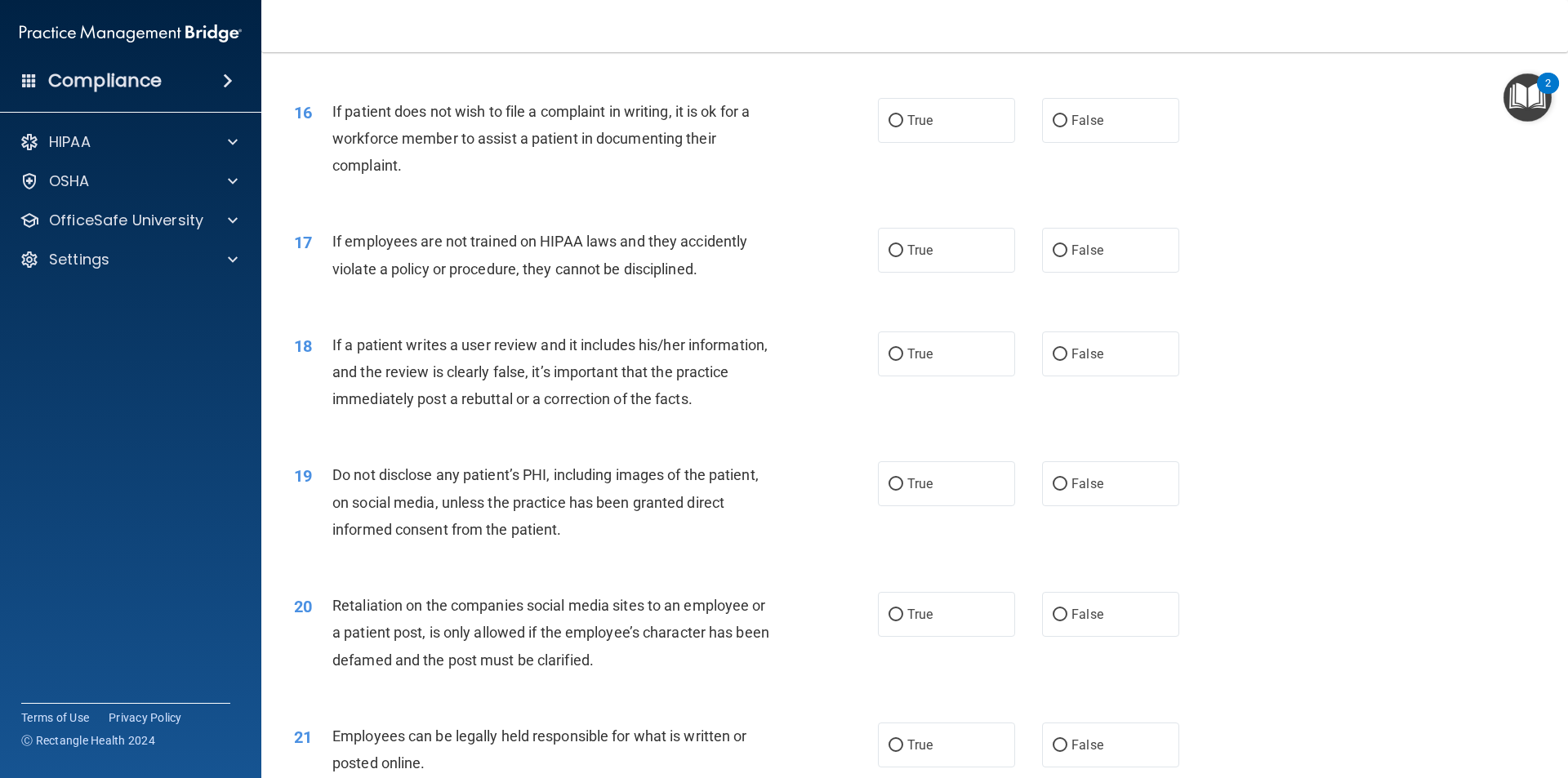
click at [971, 303] on div "17 If employees are not trained on HIPAA laws and they accidently violate a pol…" at bounding box center [915, 259] width 1266 height 103
click at [1117, 273] on label "False" at bounding box center [1110, 251] width 137 height 45
click at [1067, 257] on input "False" at bounding box center [1059, 251] width 15 height 13
radio input "true"
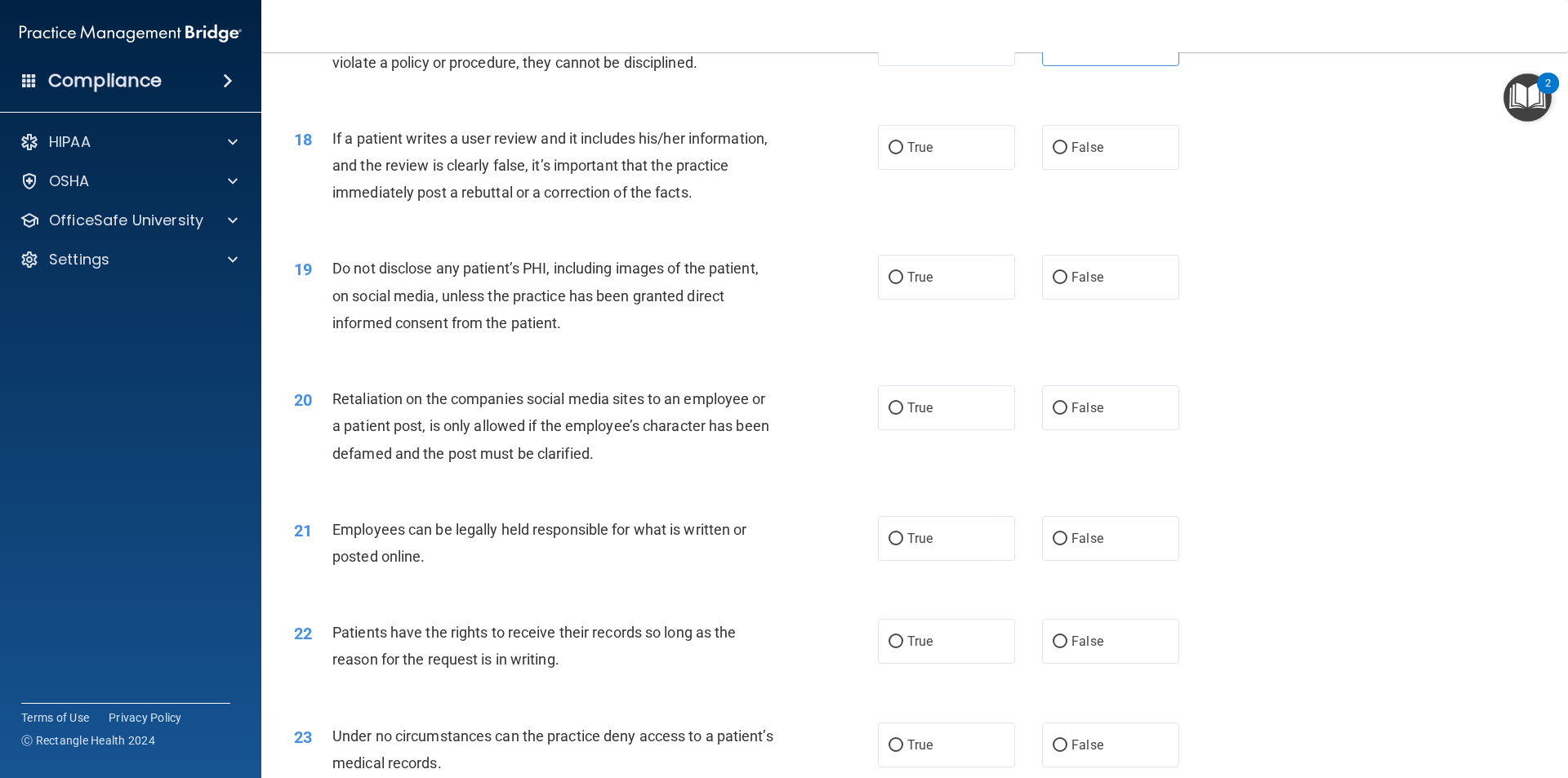
scroll to position [2286, 0]
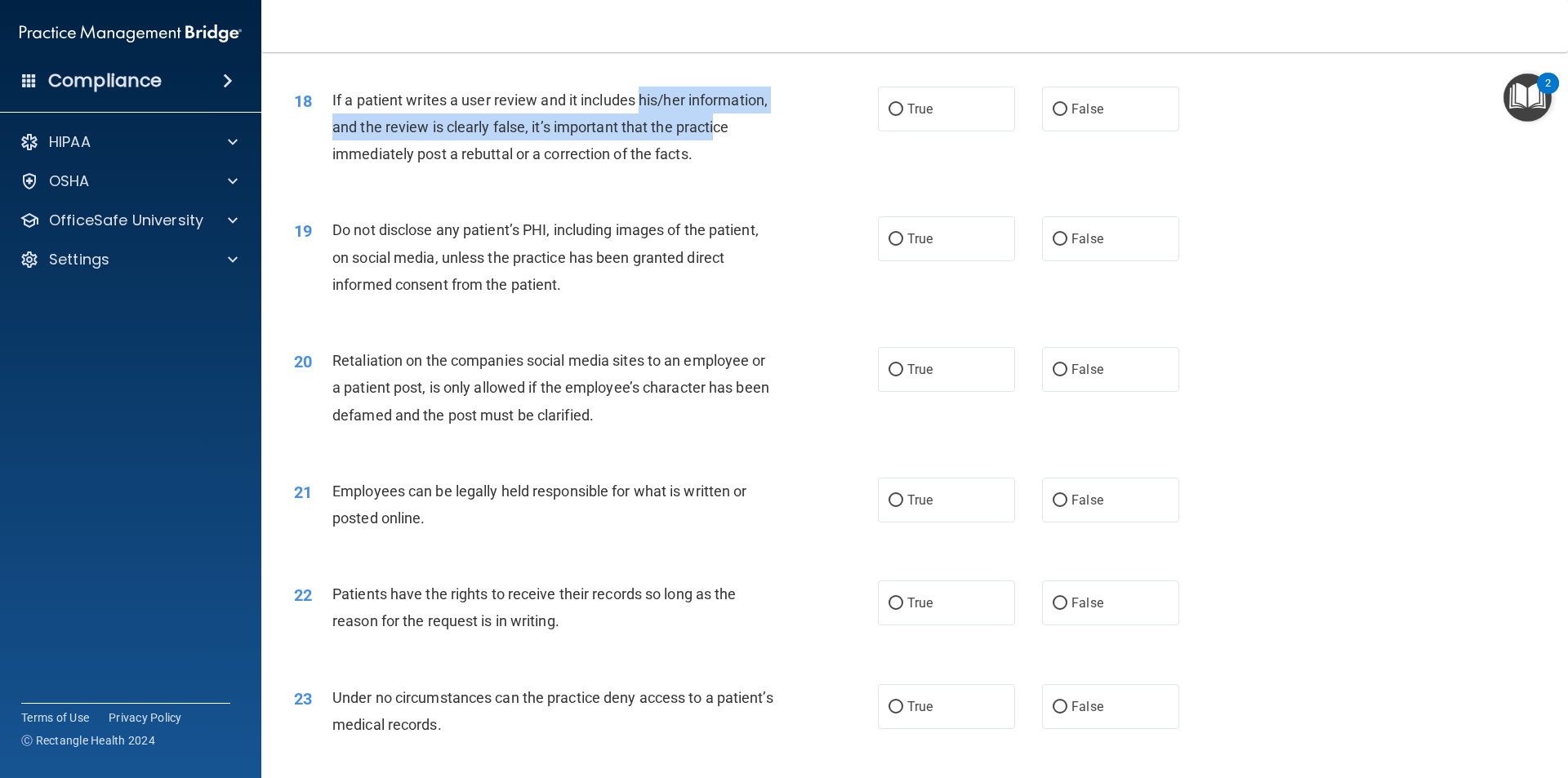
drag, startPoint x: 643, startPoint y: 126, endPoint x: 718, endPoint y: 154, distance: 80.1
click at [718, 154] on span "If a patient writes a user review and it includes his/her information, and the …" at bounding box center [550, 127] width 435 height 71
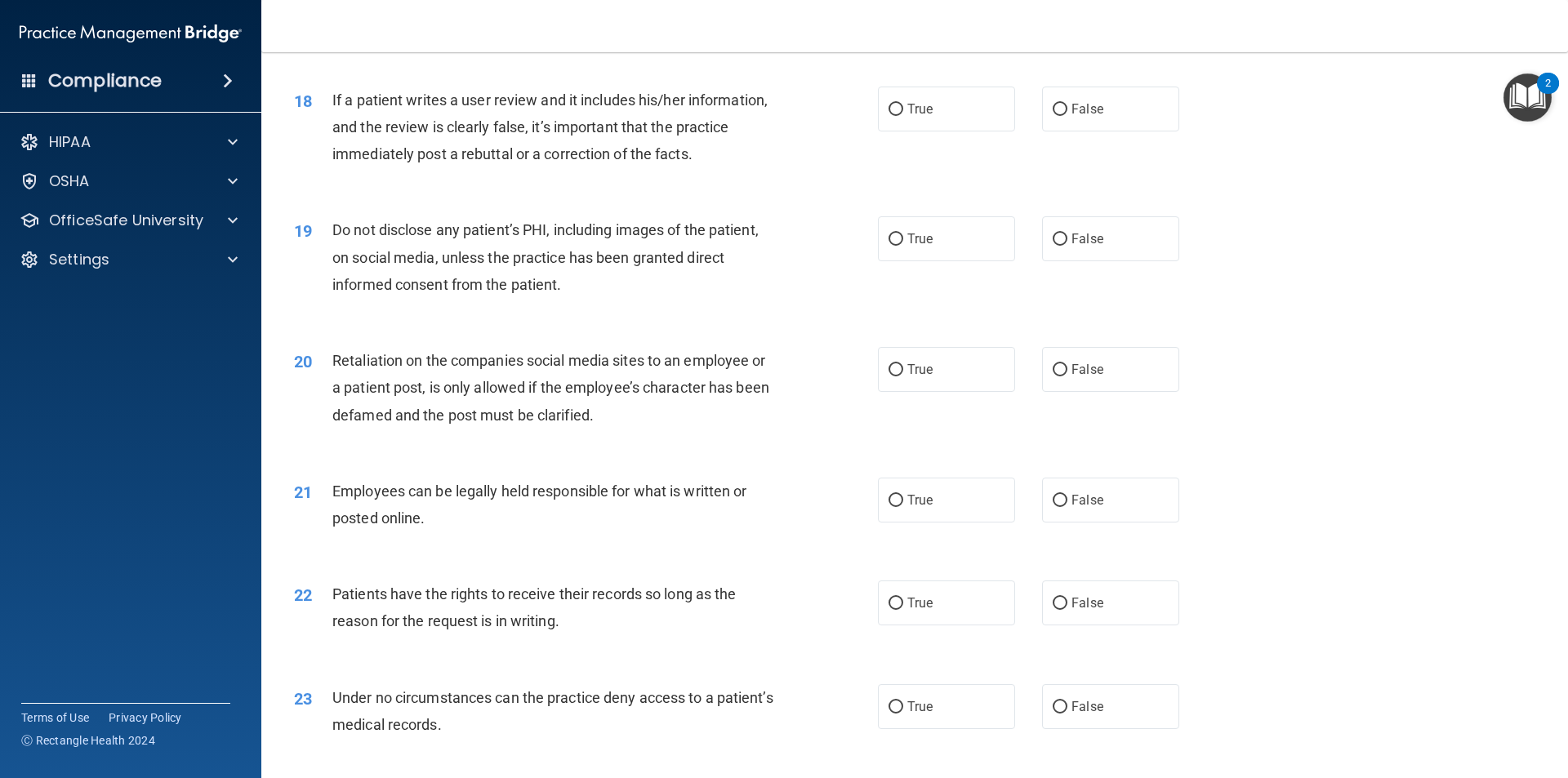
click at [787, 152] on div "18 If a patient writes a user review and it includes his/her information, and t…" at bounding box center [585, 132] width 633 height 90
drag, startPoint x: 393, startPoint y: 178, endPoint x: 534, endPoint y: 181, distance: 141.0
click at [534, 163] on span "If a patient writes a user review and it includes his/her information, and the …" at bounding box center [550, 127] width 435 height 71
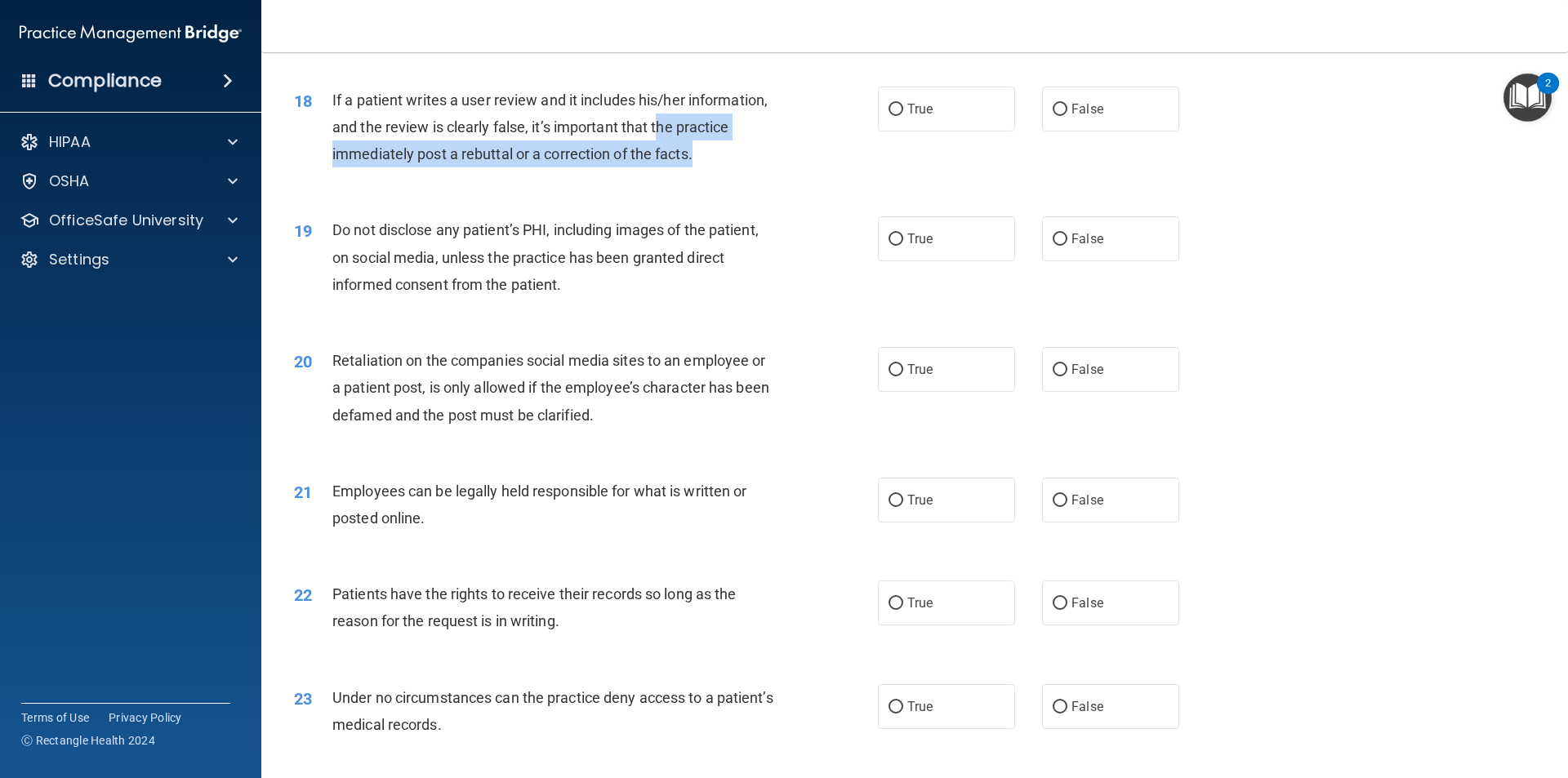
drag, startPoint x: 768, startPoint y: 183, endPoint x: 658, endPoint y: 143, distance: 117.0
click at [658, 143] on div "If a patient writes a user review and it includes his/her information, and the …" at bounding box center [561, 128] width 456 height 82
click at [675, 163] on span "If a patient writes a user review and it includes his/her information, and the …" at bounding box center [550, 127] width 435 height 71
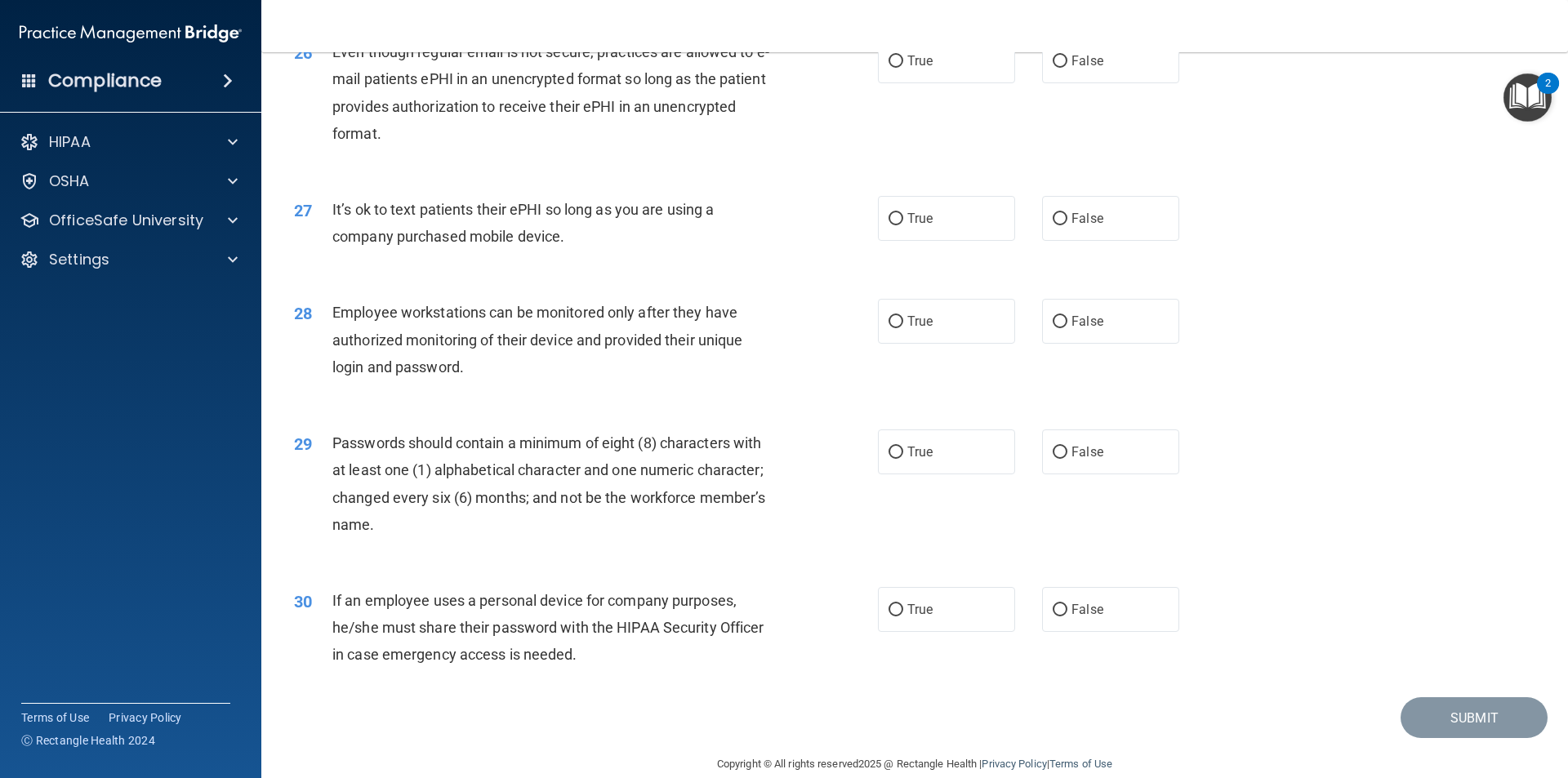
scroll to position [3239, 0]
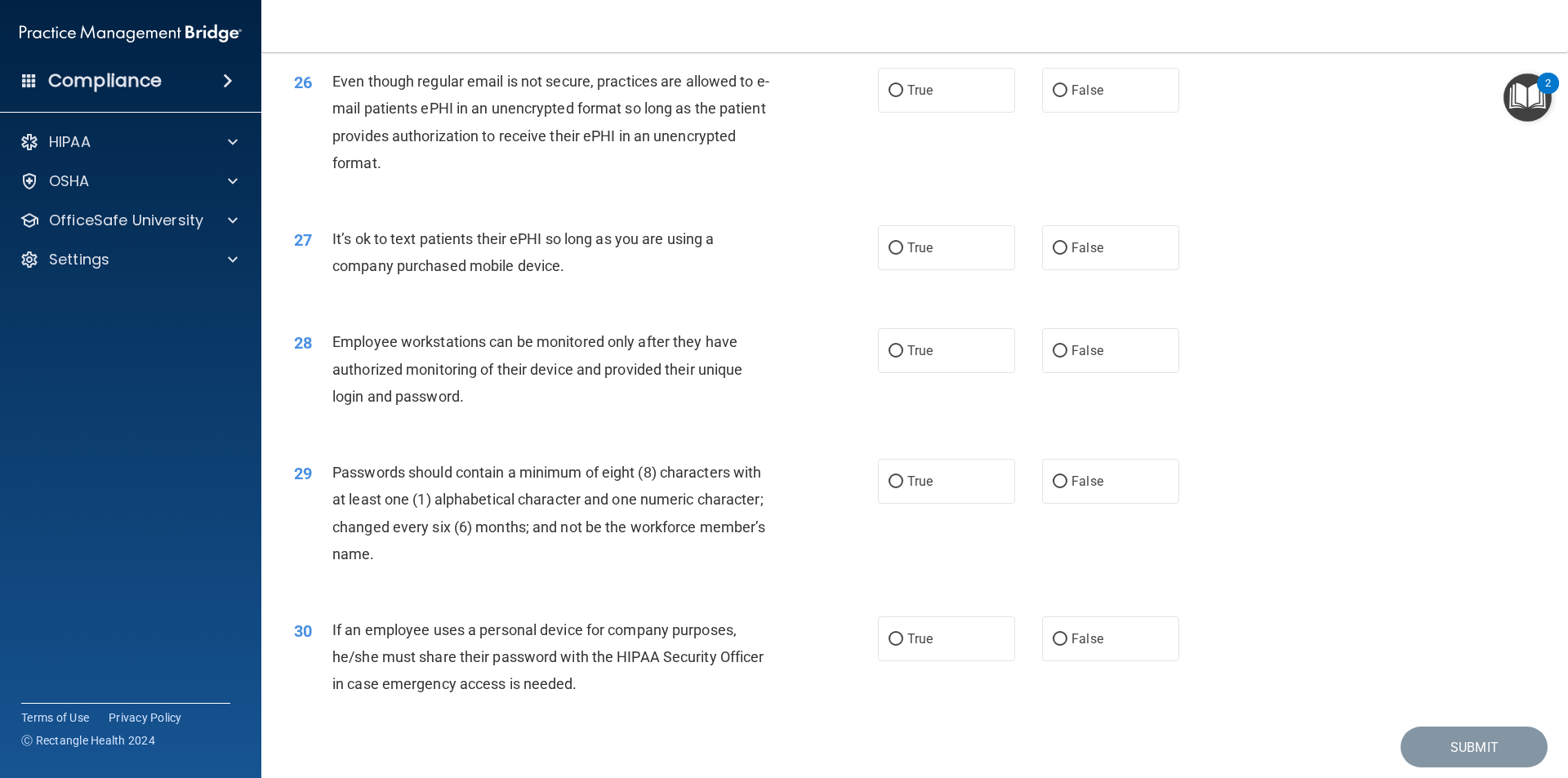
drag, startPoint x: 1268, startPoint y: 371, endPoint x: 1204, endPoint y: 370, distance: 64.0
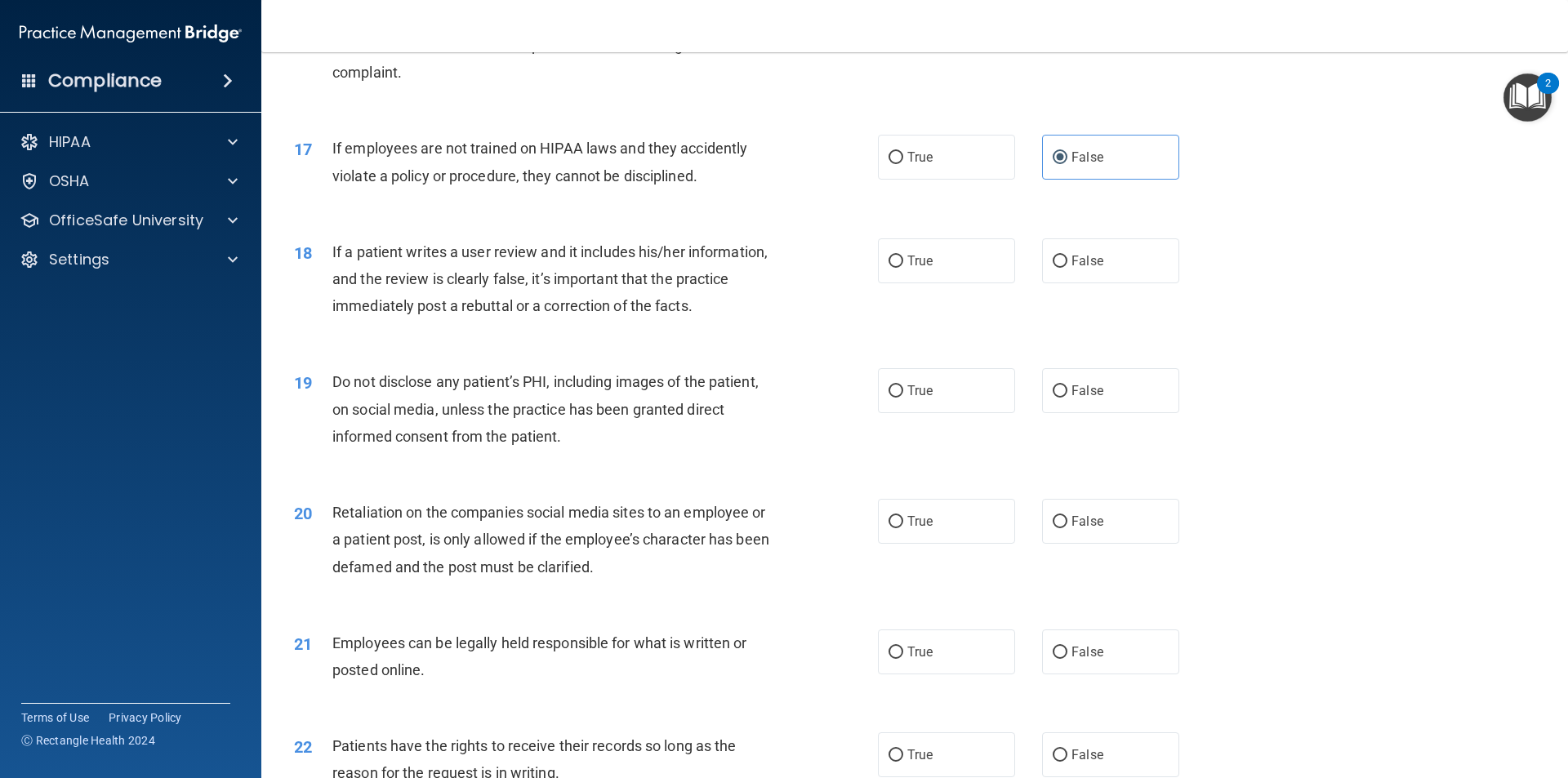
scroll to position [2177, 0]
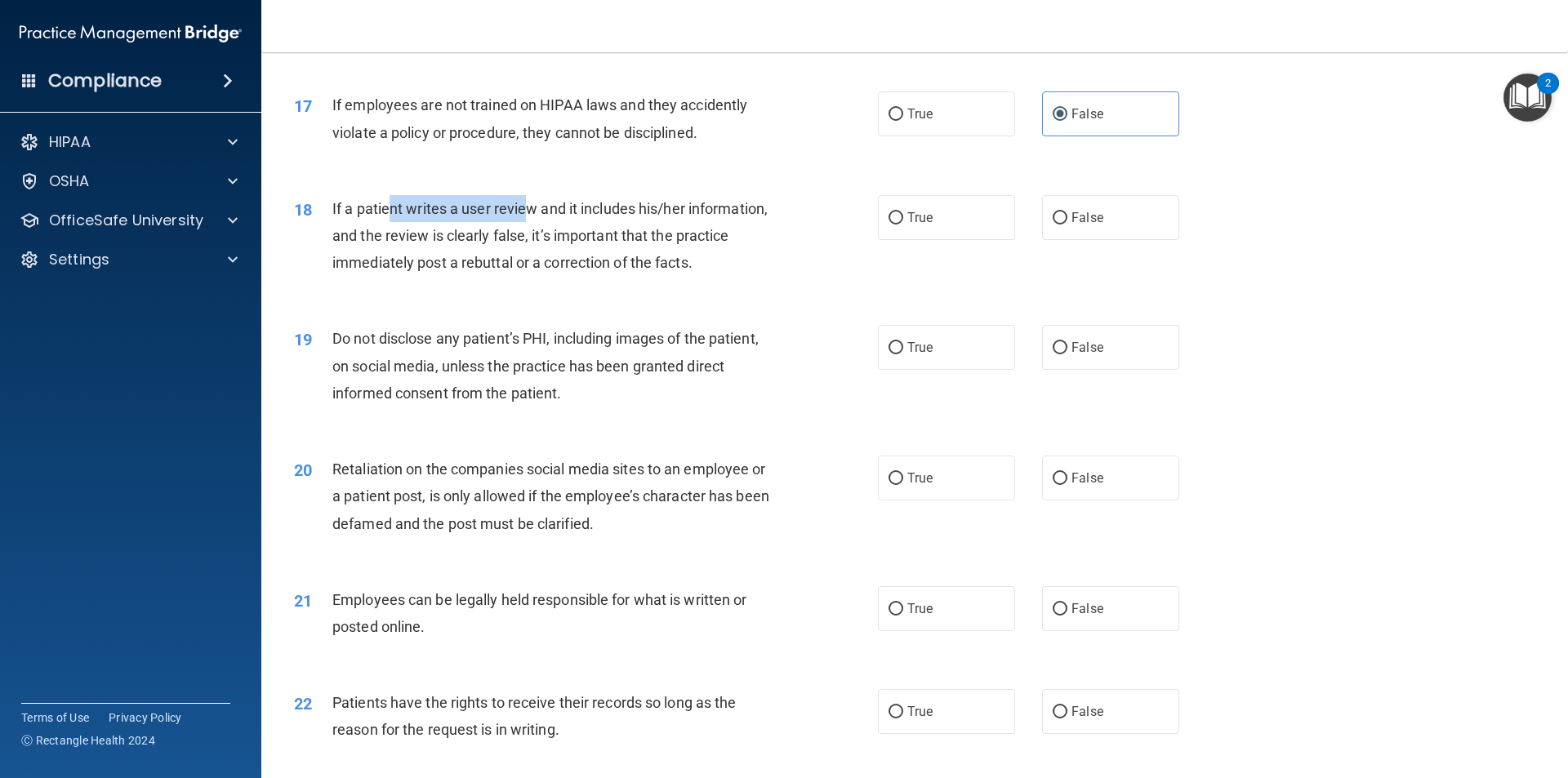
drag, startPoint x: 408, startPoint y: 218, endPoint x: 528, endPoint y: 233, distance: 120.9
click at [528, 233] on div "If a patient writes a user review and it includes his/her information, and the …" at bounding box center [561, 236] width 456 height 82
click at [749, 218] on div "18 If a patient writes a user review and it includes his/her information, and t…" at bounding box center [915, 240] width 1266 height 131
drag, startPoint x: 475, startPoint y: 227, endPoint x: 745, endPoint y: 233, distance: 270.1
click at [745, 233] on div "If a patient writes a user review and it includes his/her information, and the …" at bounding box center [561, 236] width 456 height 82
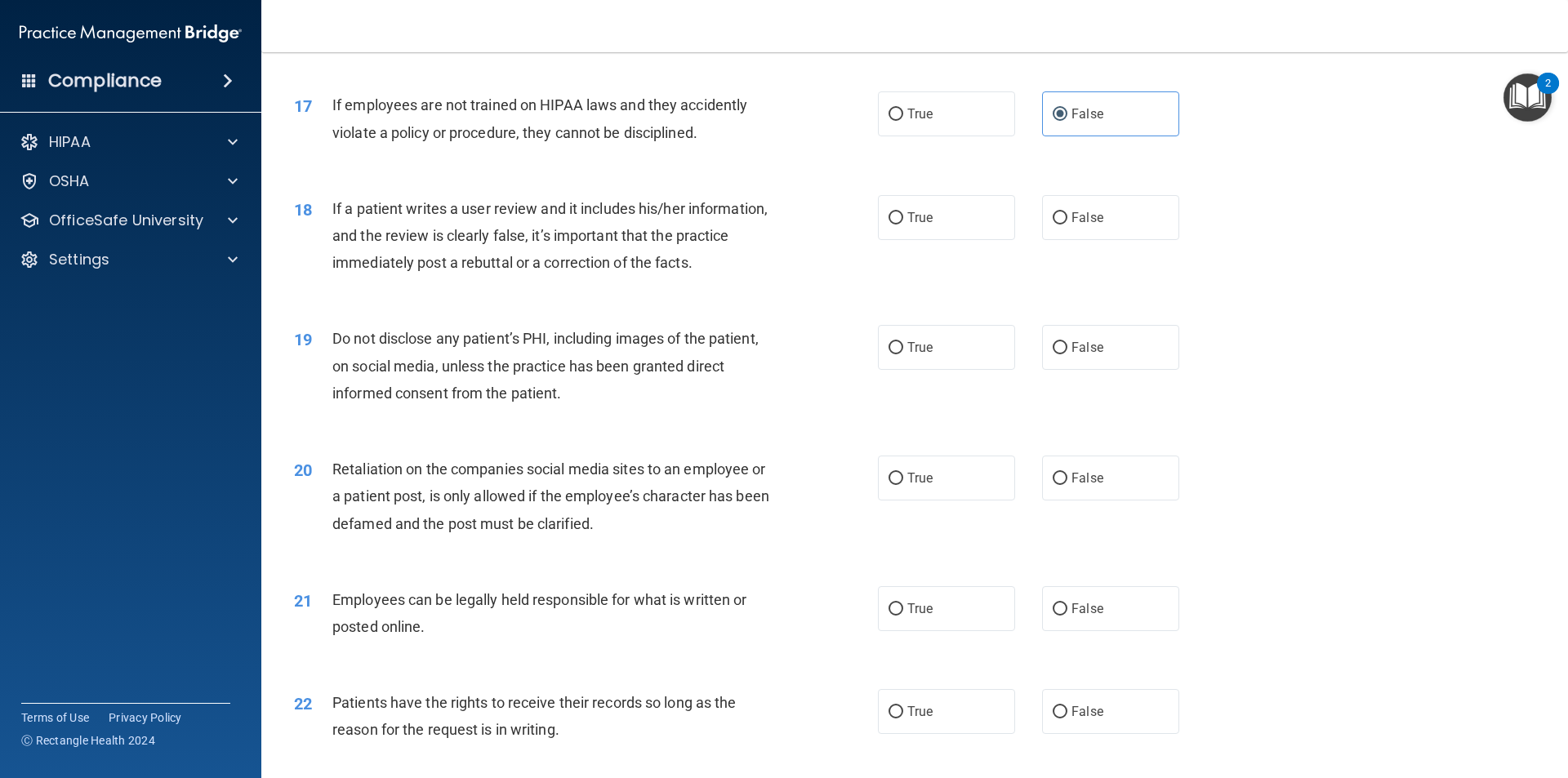
click at [733, 263] on div "If a patient writes a user review and it includes his/her information, and the …" at bounding box center [561, 236] width 456 height 82
click at [1072, 230] on label "False" at bounding box center [1110, 217] width 137 height 45
click at [1067, 224] on input "False" at bounding box center [1059, 218] width 15 height 13
radio input "true"
click at [888, 354] on input "True" at bounding box center [895, 348] width 15 height 13
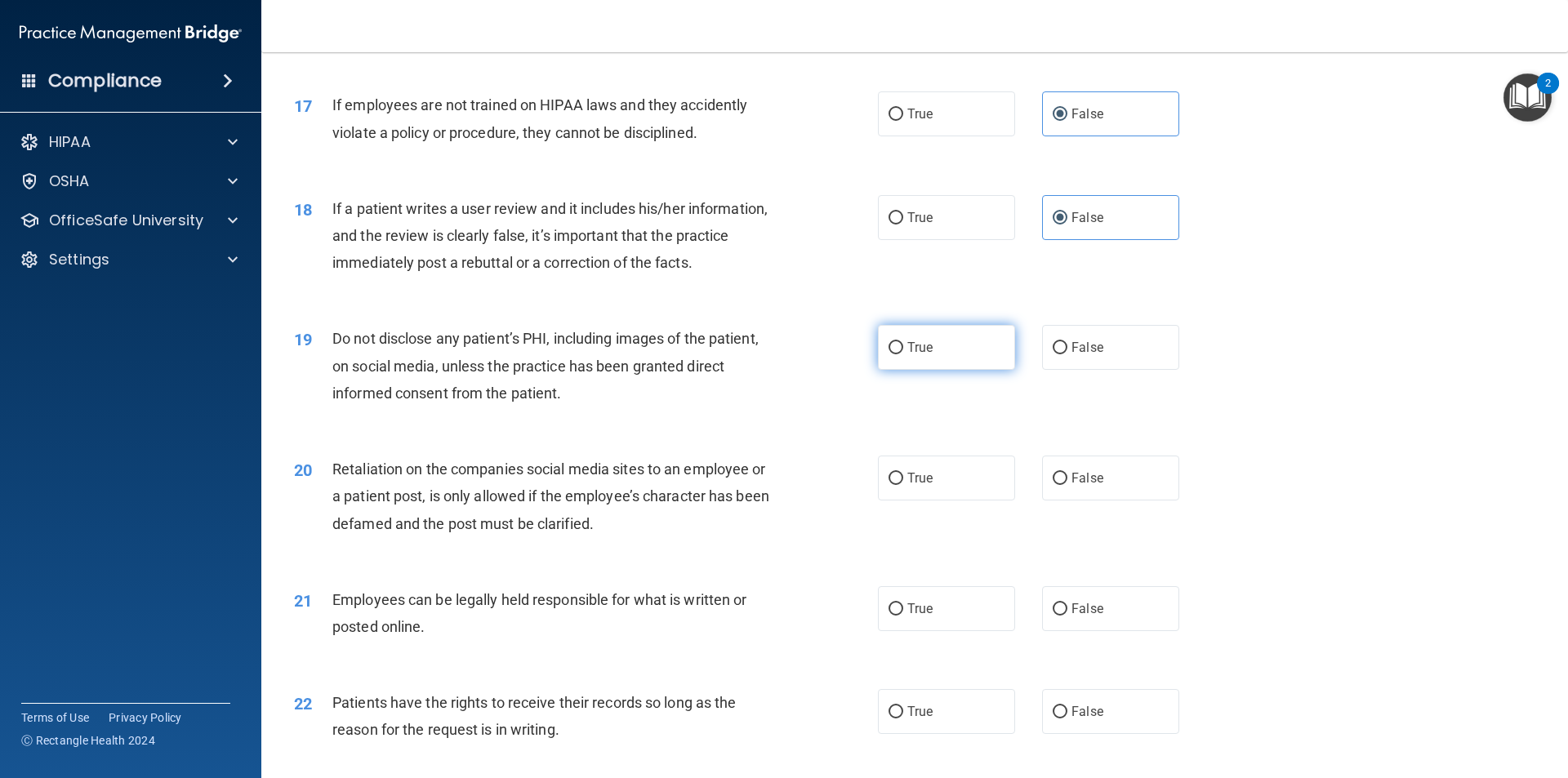
radio input "true"
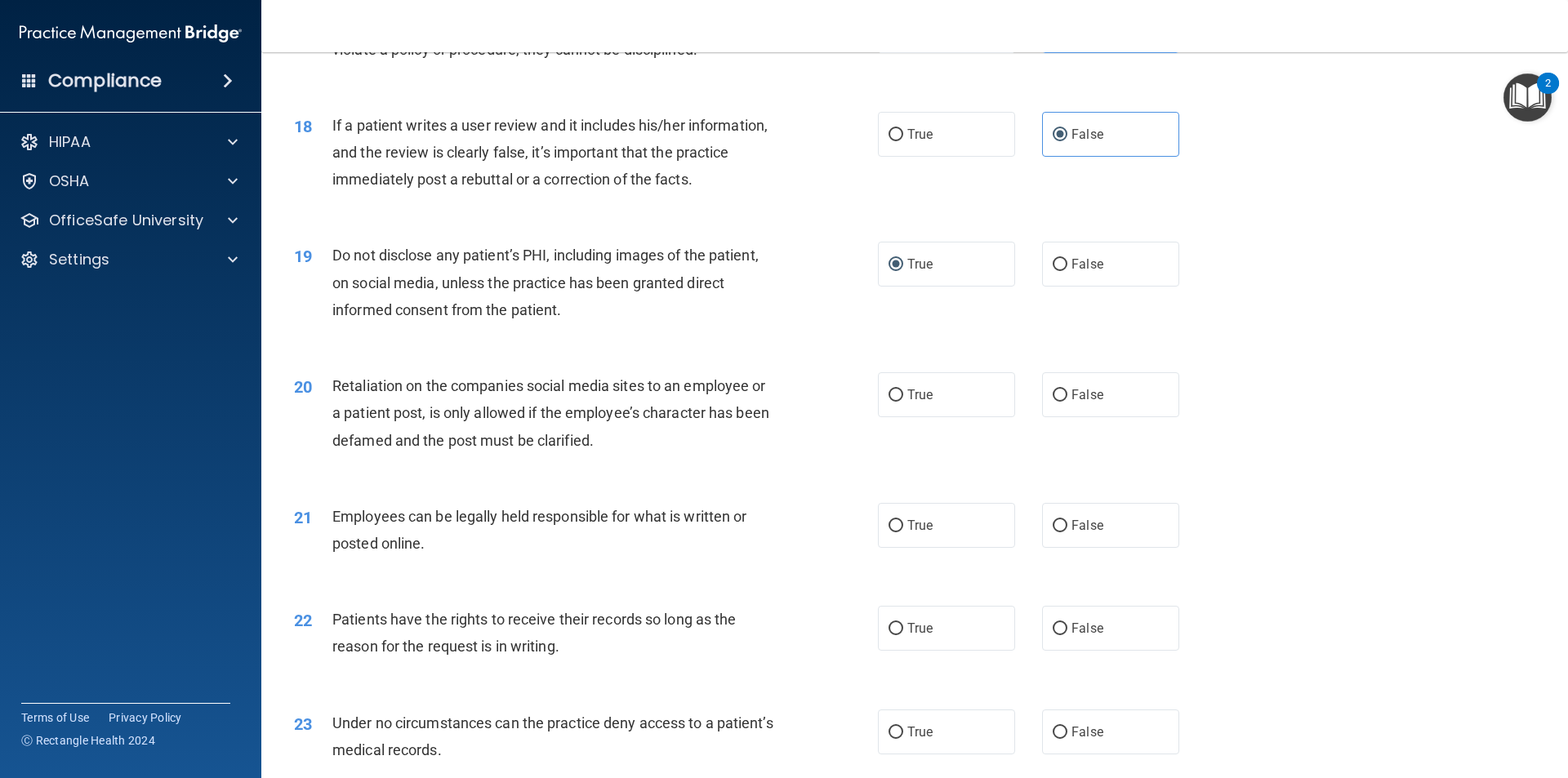
scroll to position [2341, 0]
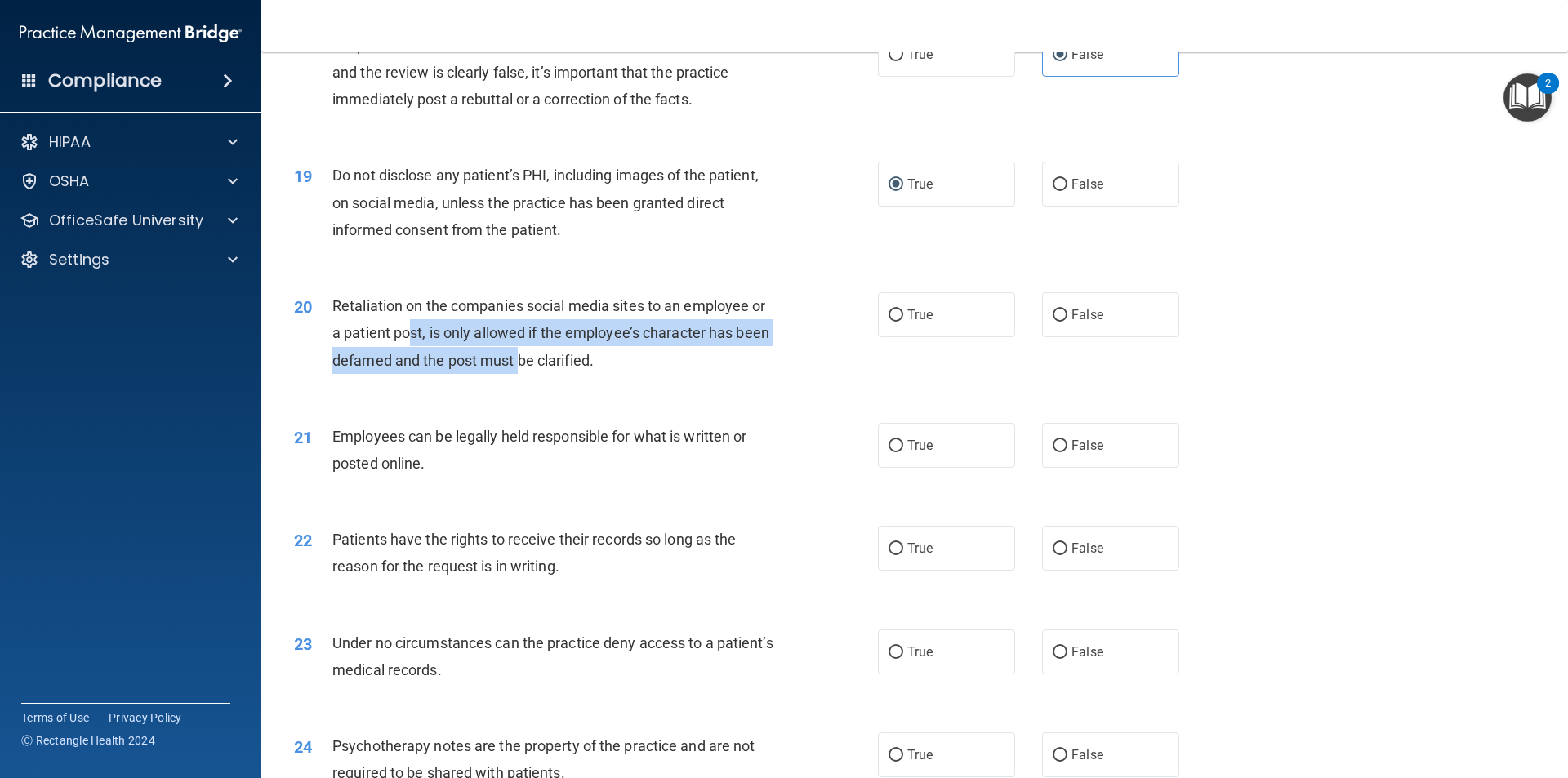
drag, startPoint x: 412, startPoint y: 357, endPoint x: 522, endPoint y: 374, distance: 111.3
click at [522, 374] on div "Retaliation on the companies social media sites to an employee or a patient pos…" at bounding box center [561, 333] width 456 height 82
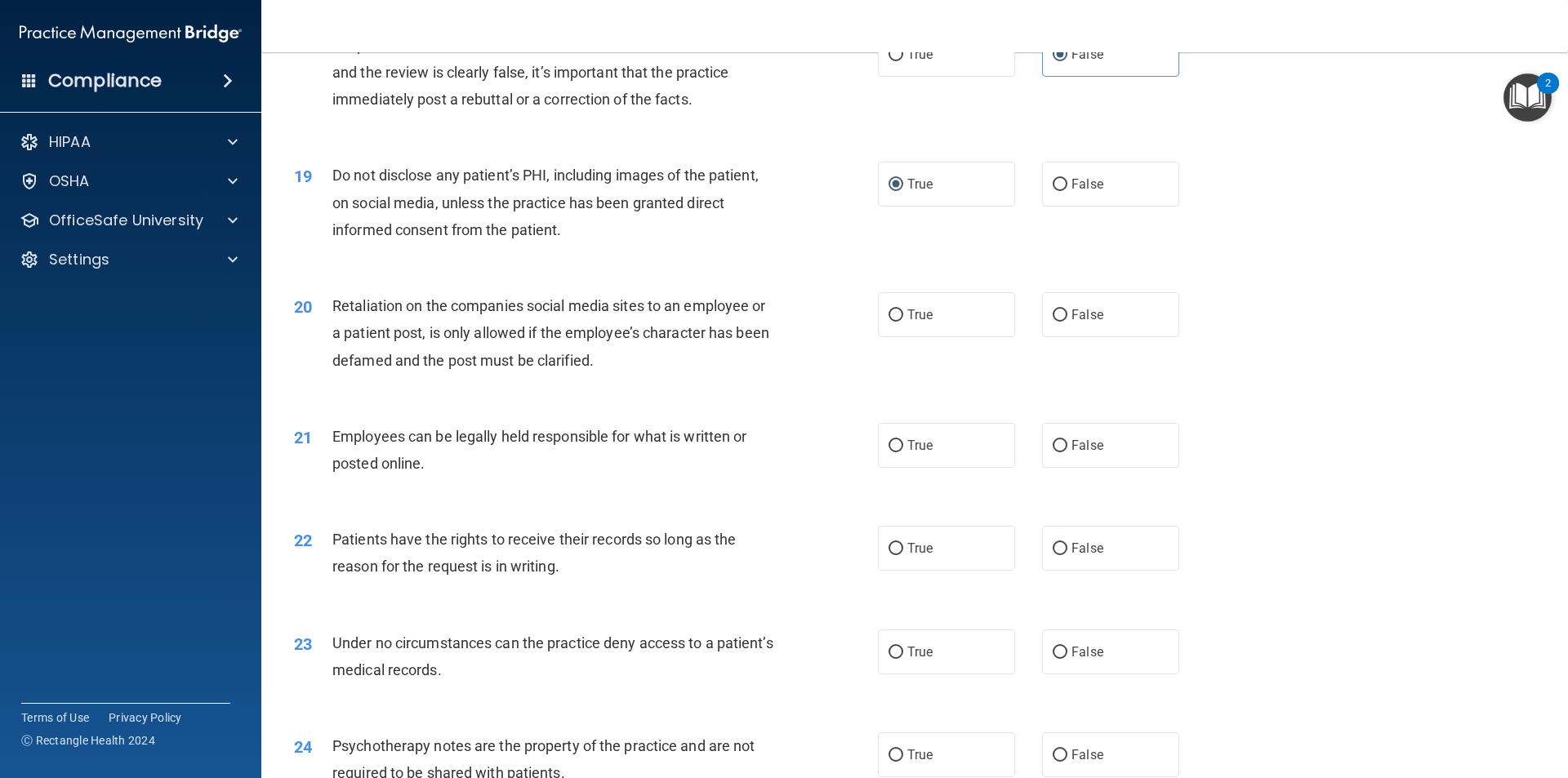
click at [721, 374] on div "Retaliation on the companies social media sites to an employee or a patient pos…" at bounding box center [561, 333] width 456 height 82
click at [1071, 337] on label "False" at bounding box center [1110, 315] width 137 height 45
click at [1067, 322] on input "False" at bounding box center [1059, 315] width 15 height 13
radio input "true"
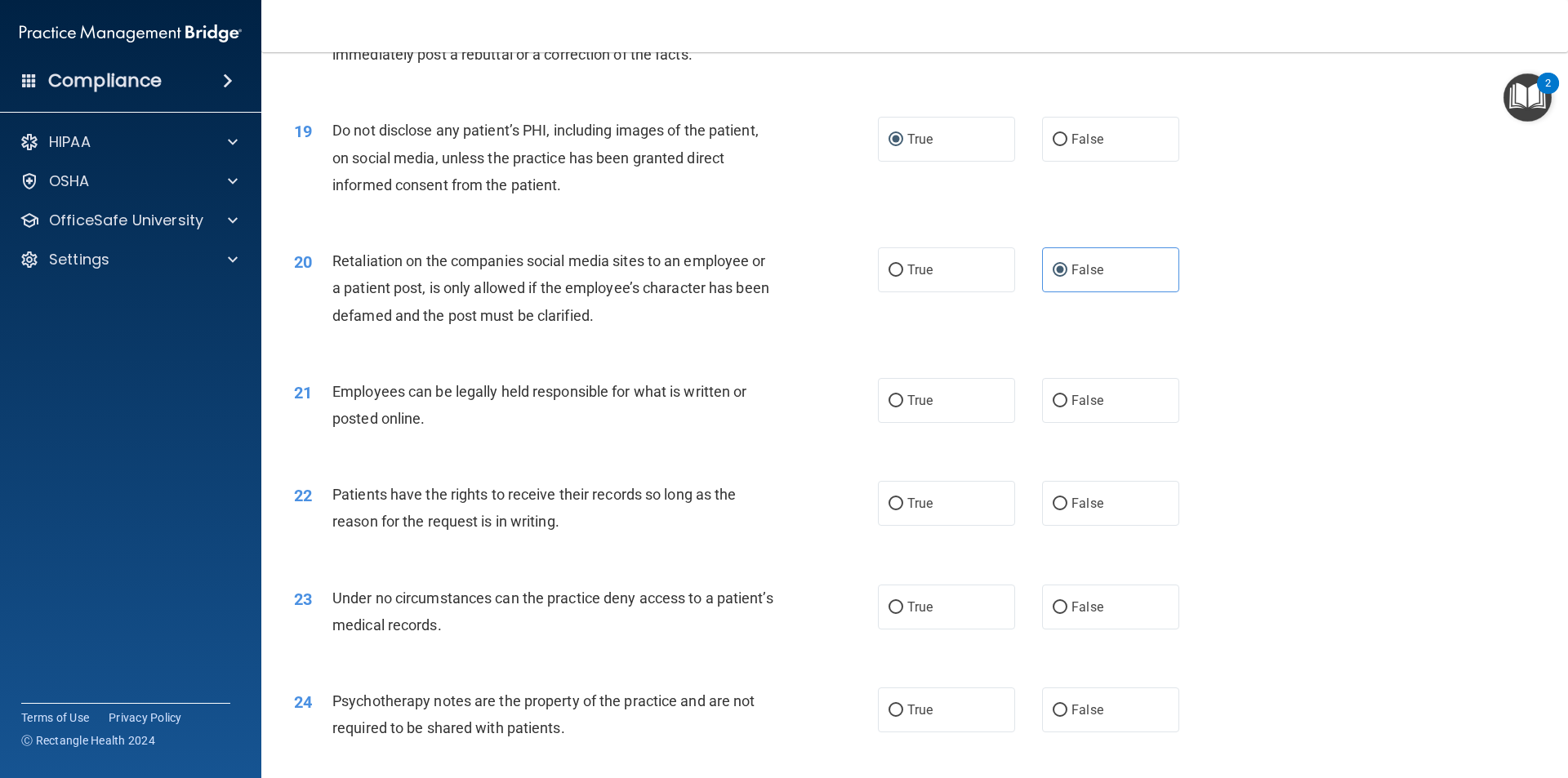
scroll to position [2422, 0]
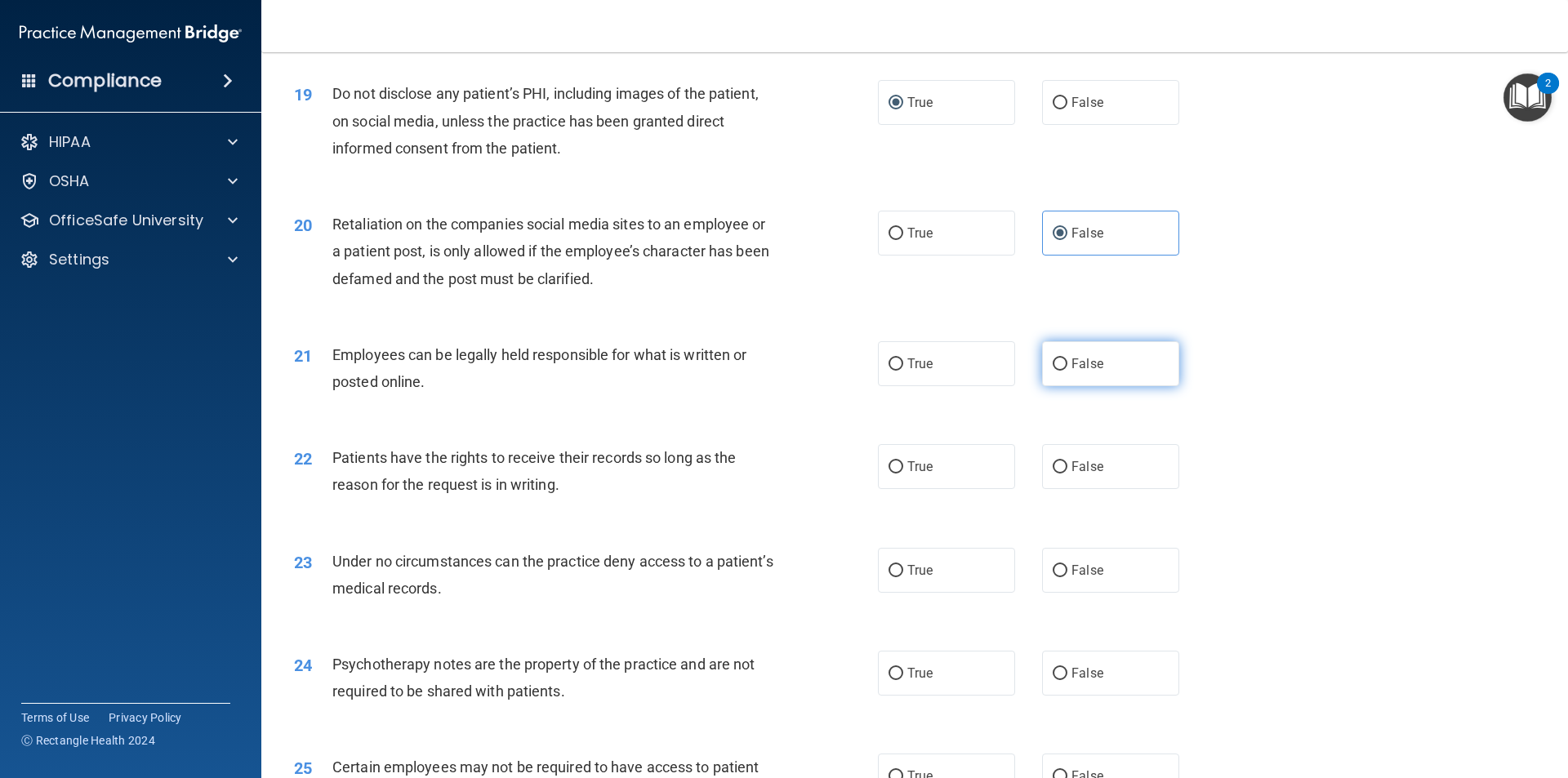
click at [1071, 386] on label "False" at bounding box center [1110, 364] width 137 height 45
click at [1067, 370] on input "False" at bounding box center [1059, 365] width 15 height 13
radio input "true"
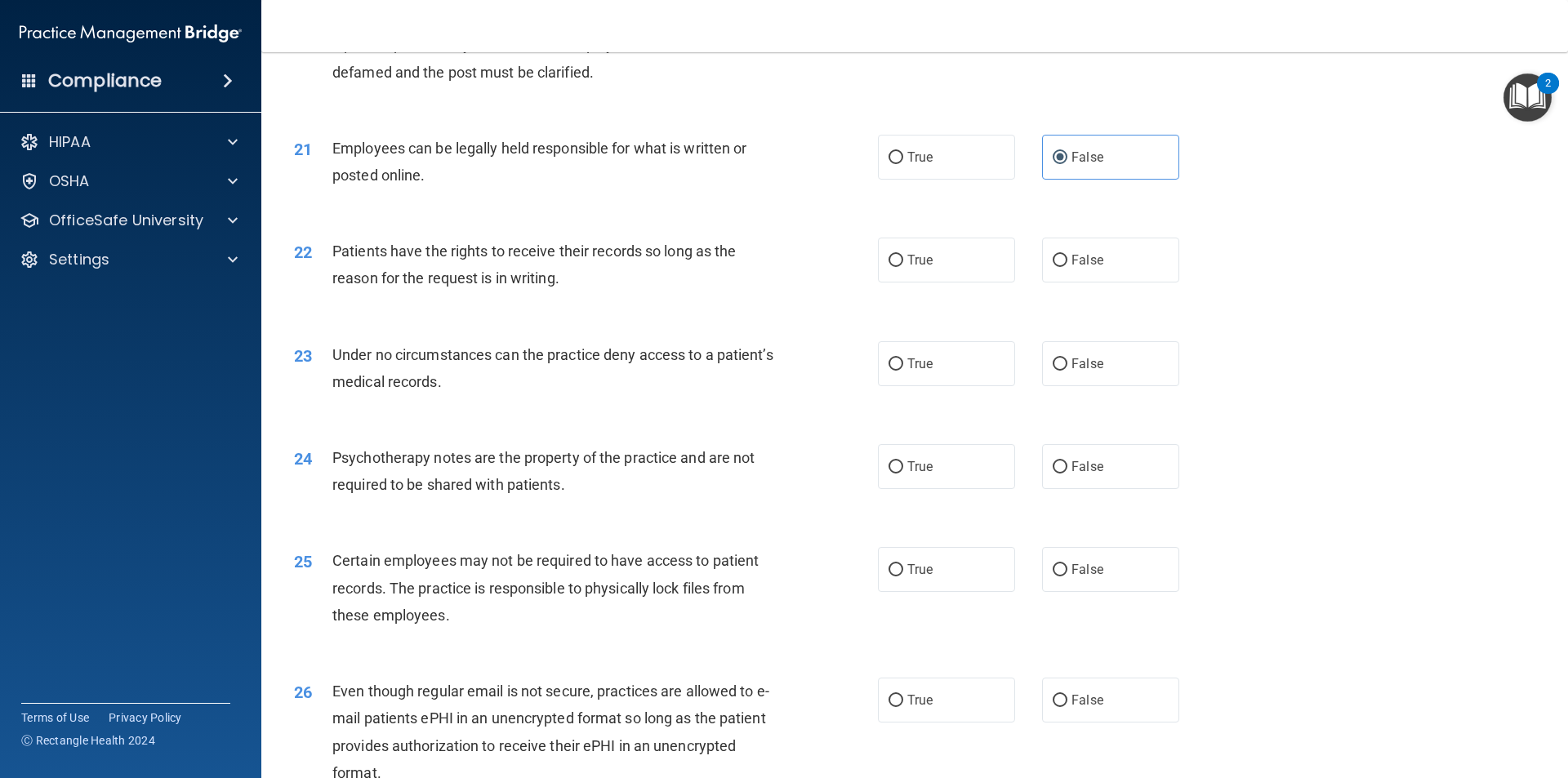
scroll to position [2667, 0]
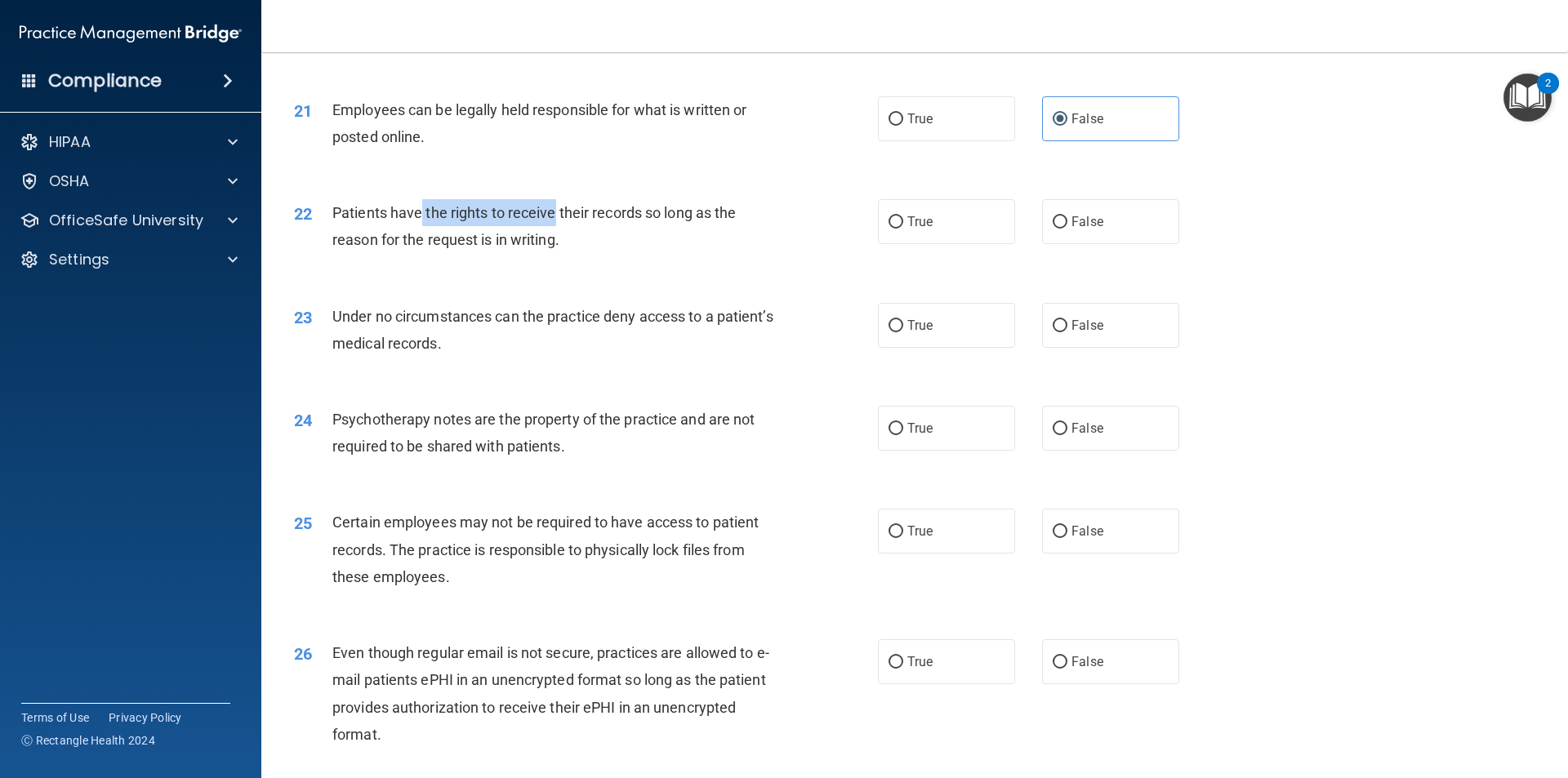
drag, startPoint x: 440, startPoint y: 233, endPoint x: 555, endPoint y: 236, distance: 115.0
click at [555, 236] on span "Patients have the rights to receive their records so long as the reason for the…" at bounding box center [534, 225] width 404 height 44
click at [730, 214] on div "22 Patients have the rights to receive their records so long as the reason for …" at bounding box center [915, 230] width 1266 height 103
click at [900, 244] on label "True" at bounding box center [946, 221] width 137 height 45
click at [900, 228] on input "True" at bounding box center [895, 222] width 15 height 13
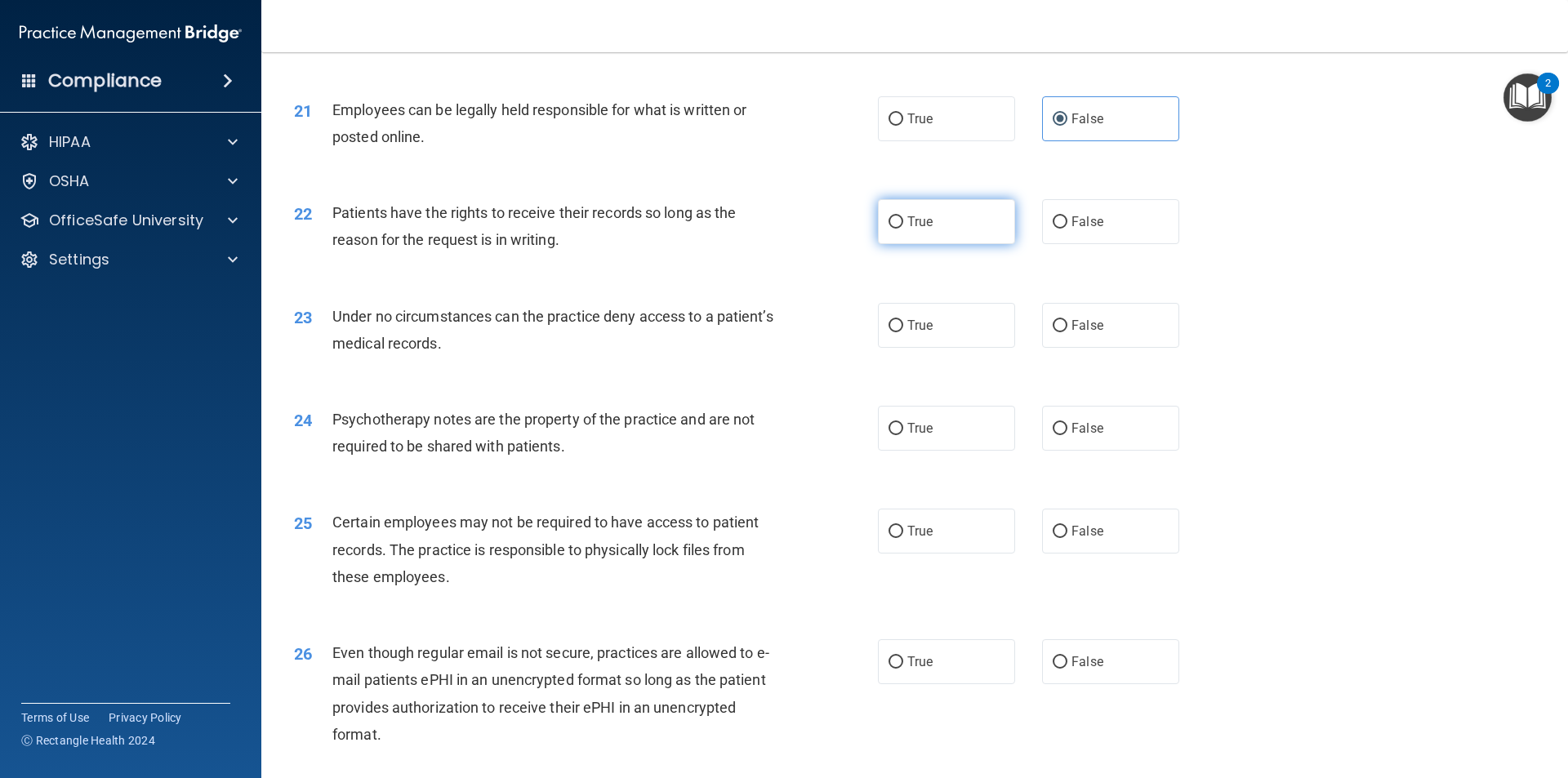
radio input "true"
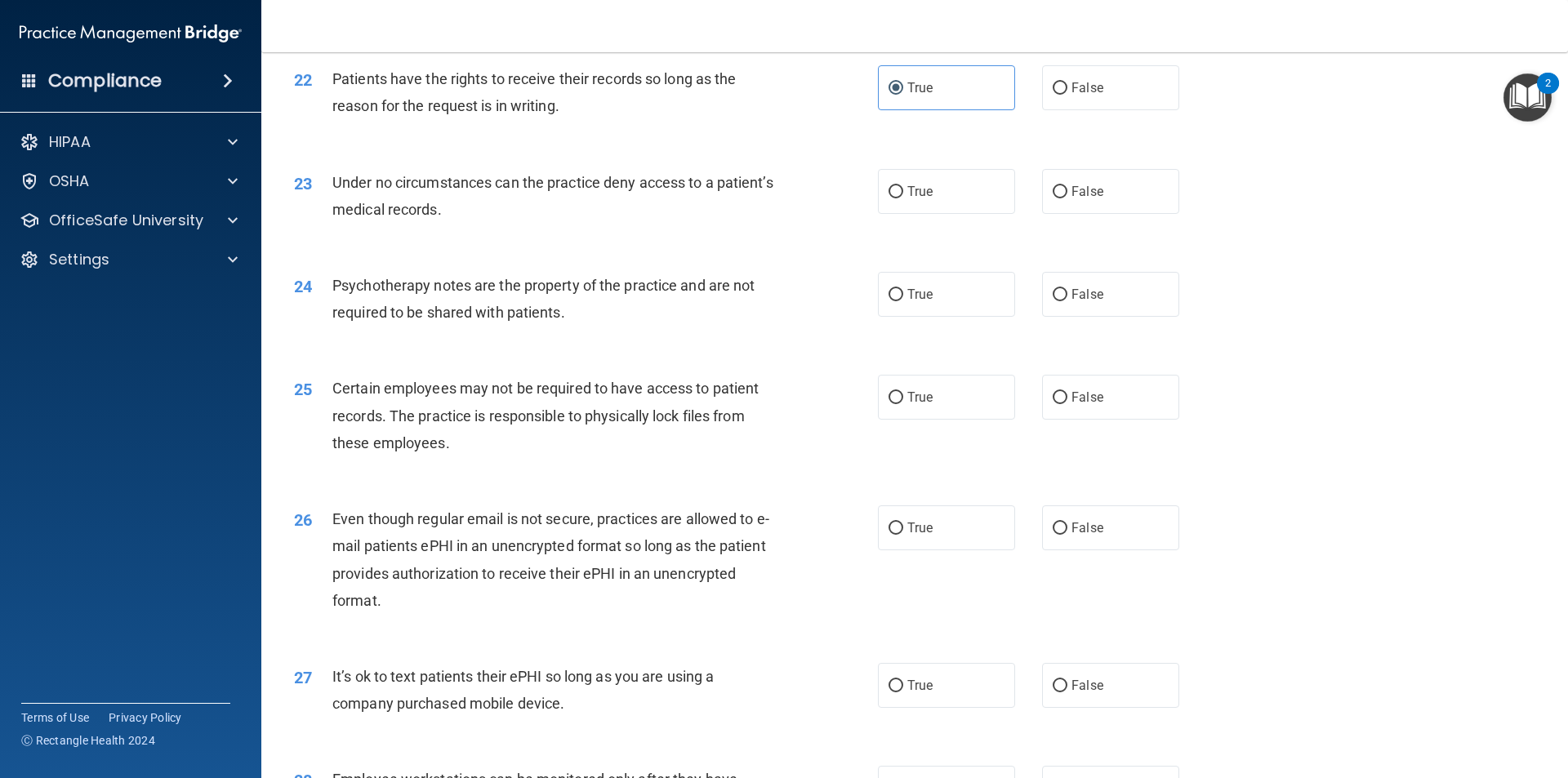
scroll to position [2830, 0]
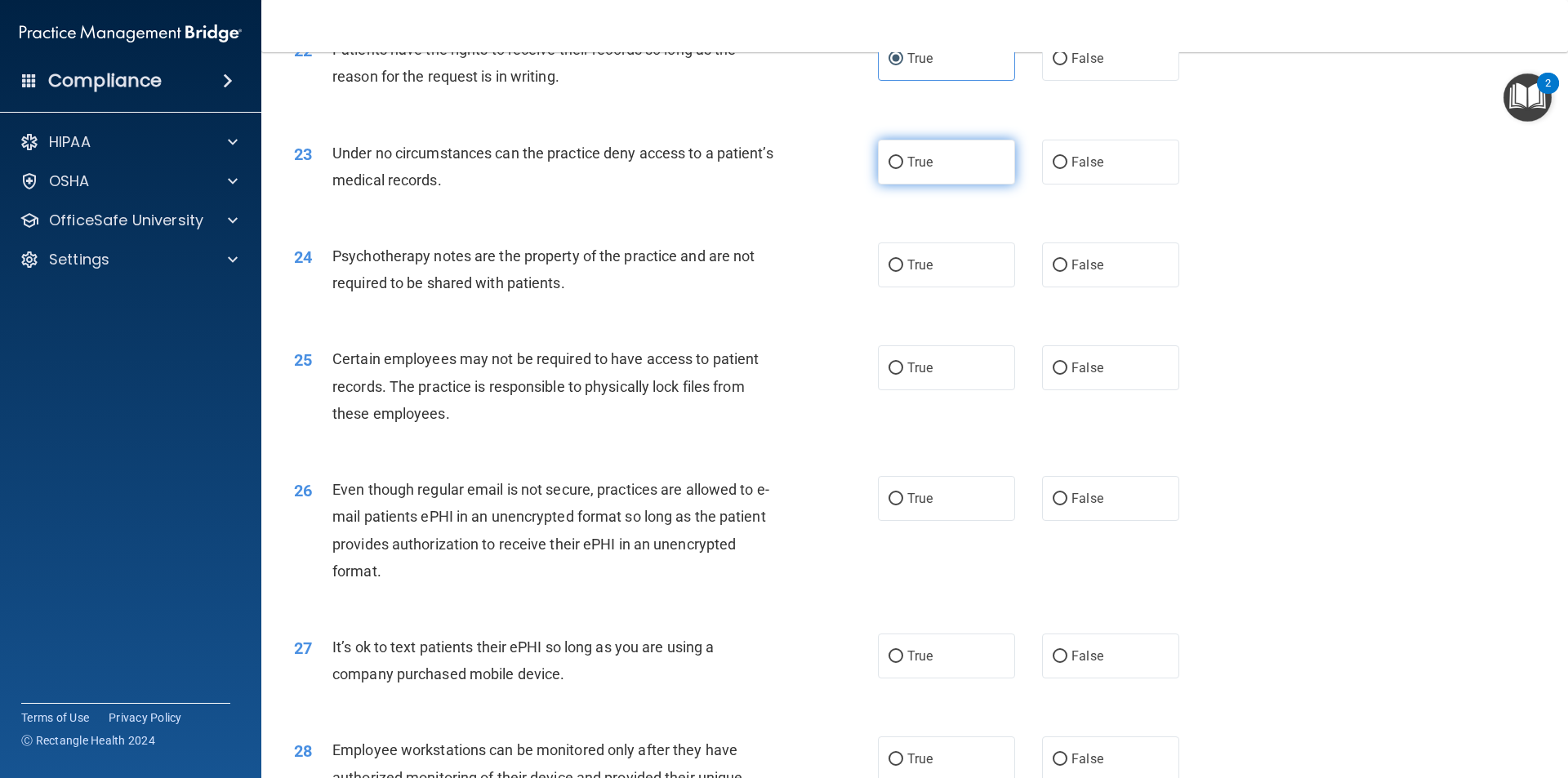
click at [926, 177] on label "True" at bounding box center [946, 162] width 137 height 45
click at [903, 169] on input "True" at bounding box center [895, 163] width 15 height 13
radio input "true"
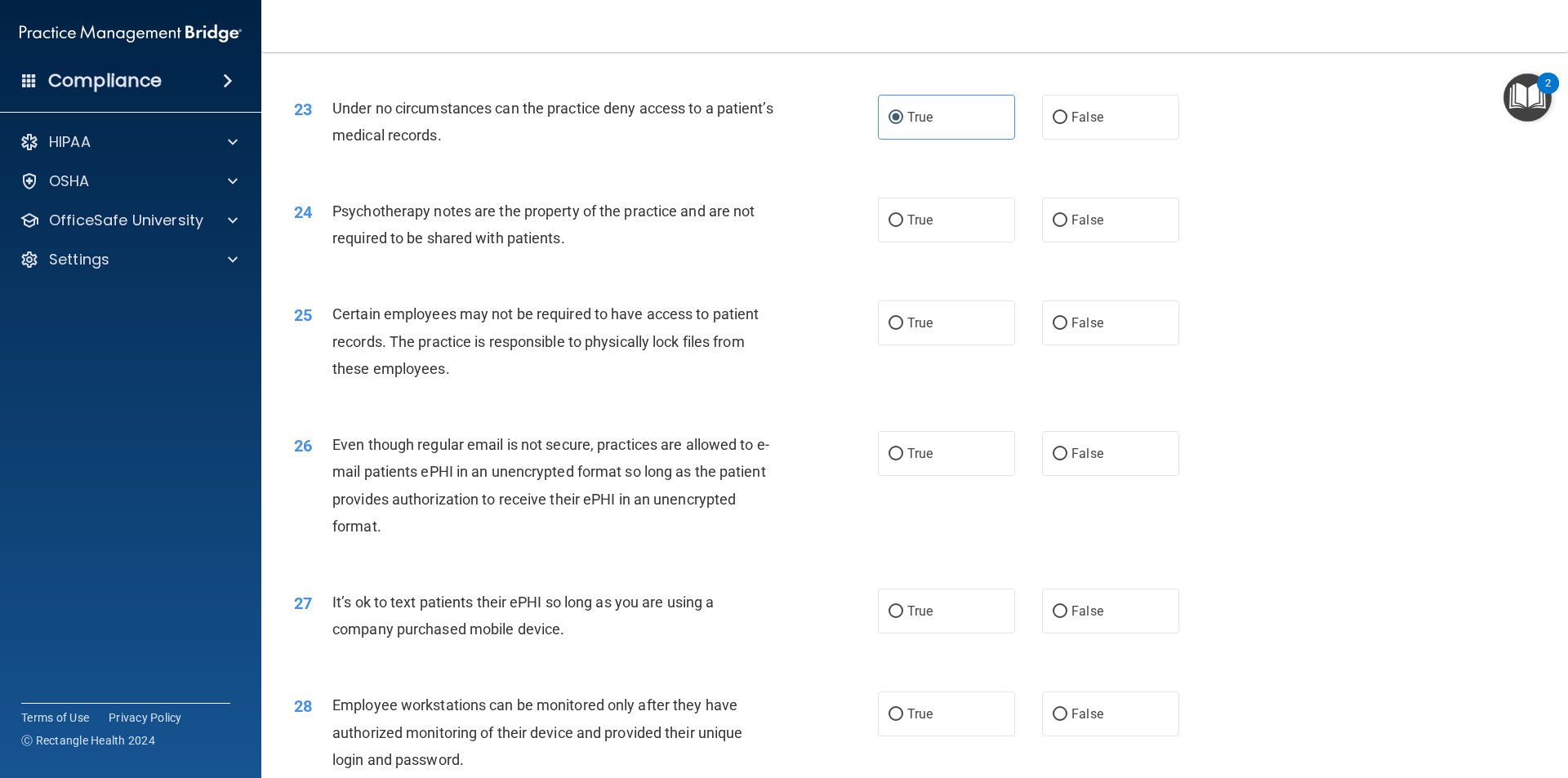
scroll to position [2912, 0]
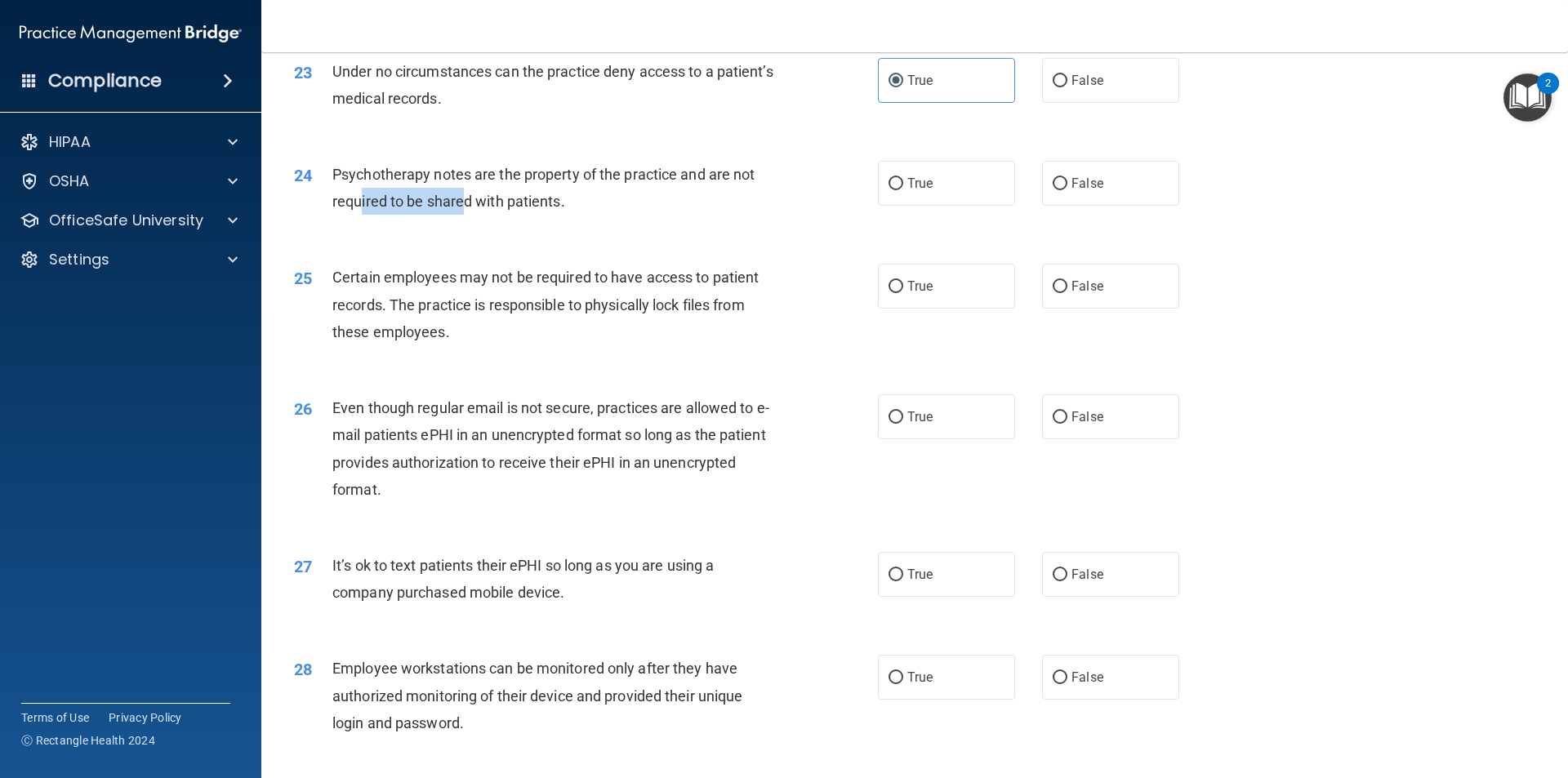
drag, startPoint x: 361, startPoint y: 228, endPoint x: 460, endPoint y: 238, distance: 99.5
click at [460, 214] on div "Psychotherapy notes are the property of the practice and are not required to be…" at bounding box center [561, 187] width 456 height 54
click at [641, 214] on div "Psychotherapy notes are the property of the practice and are not required to be…" at bounding box center [561, 187] width 456 height 54
click at [1077, 206] on label "False" at bounding box center [1110, 183] width 137 height 45
click at [1067, 190] on input "False" at bounding box center [1059, 184] width 15 height 13
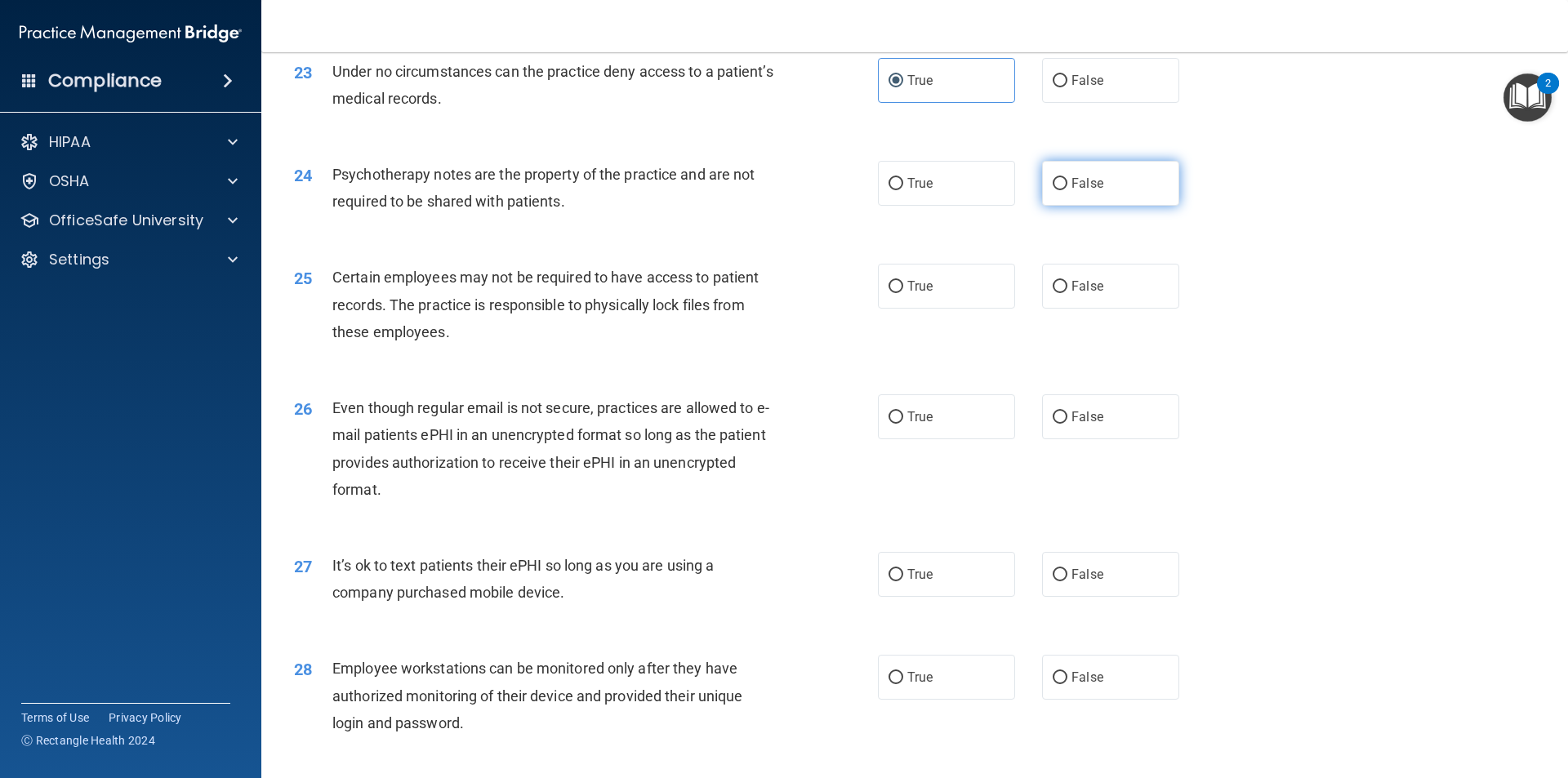
radio input "true"
click at [1079, 293] on span "False" at bounding box center [1087, 287] width 32 height 16
click at [1067, 293] on input "False" at bounding box center [1059, 287] width 15 height 13
radio input "true"
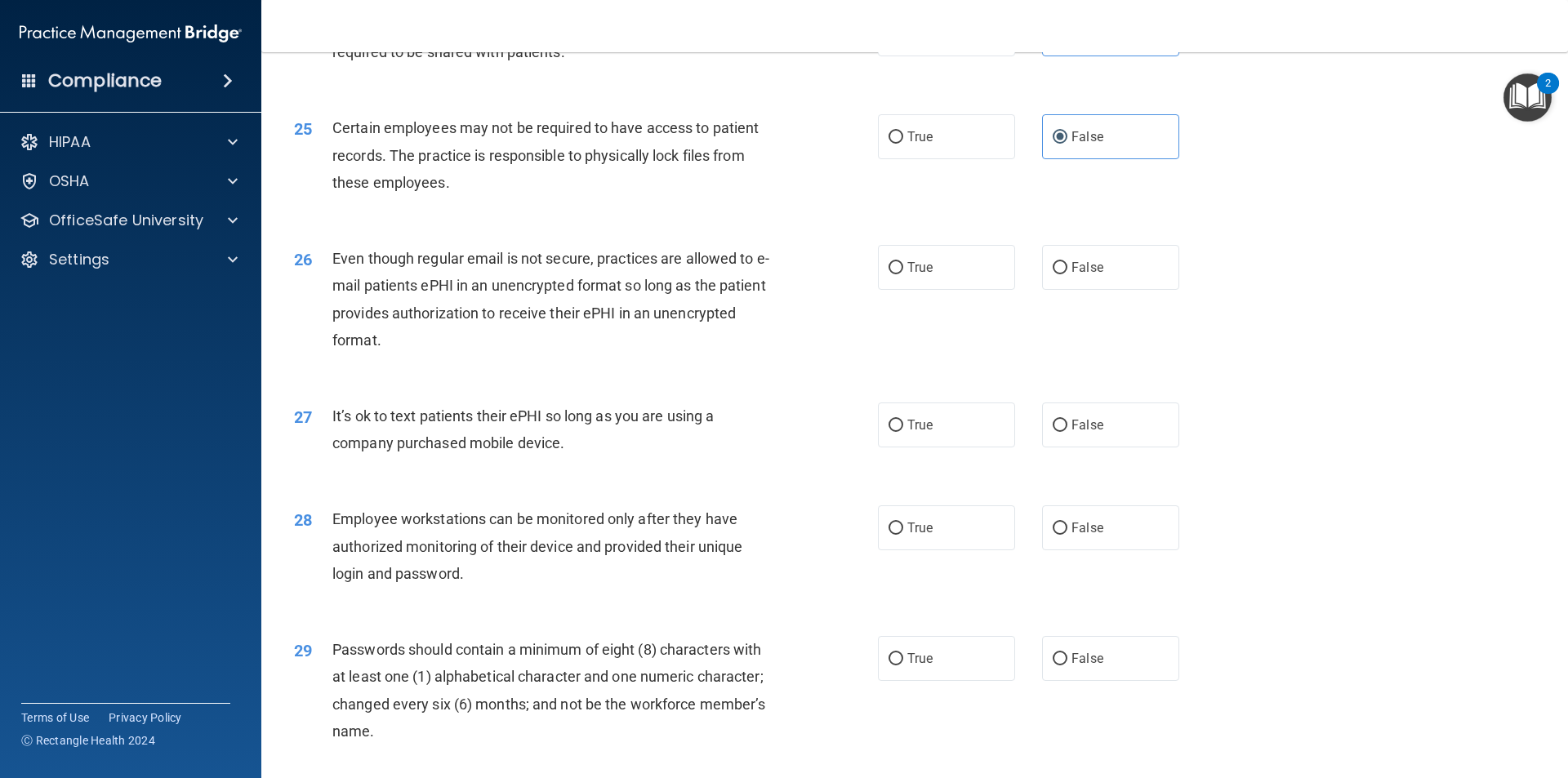
scroll to position [3075, 0]
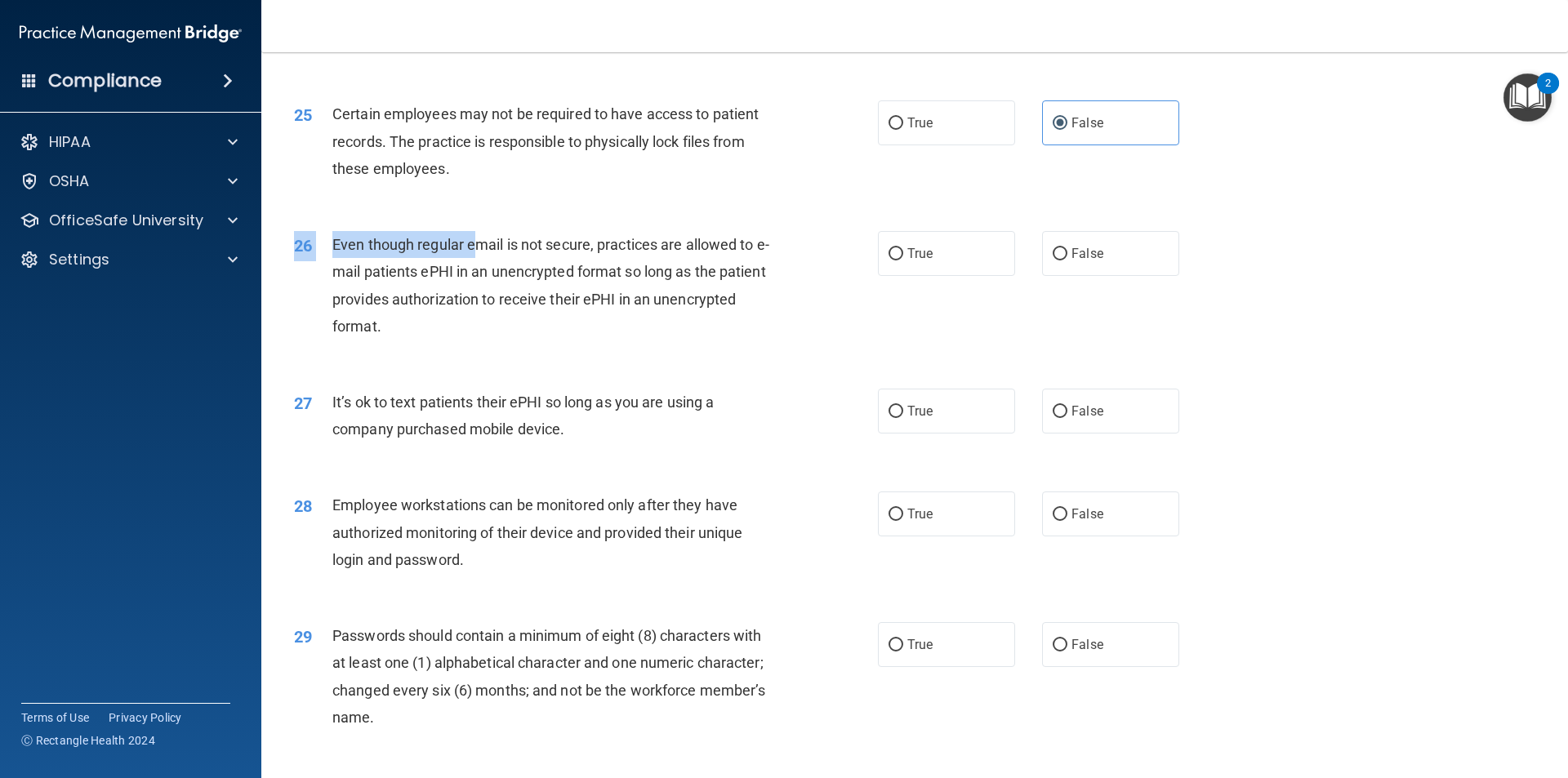
drag, startPoint x: 384, startPoint y: 253, endPoint x: 474, endPoint y: 271, distance: 91.8
click at [474, 271] on div "26 Even though regular email is not secure, practices are allowed to e-mail pat…" at bounding box center [915, 290] width 1266 height 158
drag, startPoint x: 474, startPoint y: 271, endPoint x: 487, endPoint y: 275, distance: 13.6
click at [474, 272] on span "Even though regular email is not secure, practices are allowed to e-mail patien…" at bounding box center [551, 285] width 437 height 98
click at [764, 280] on span "Even though regular email is not secure, practices are allowed to e-mail patien…" at bounding box center [551, 285] width 437 height 98
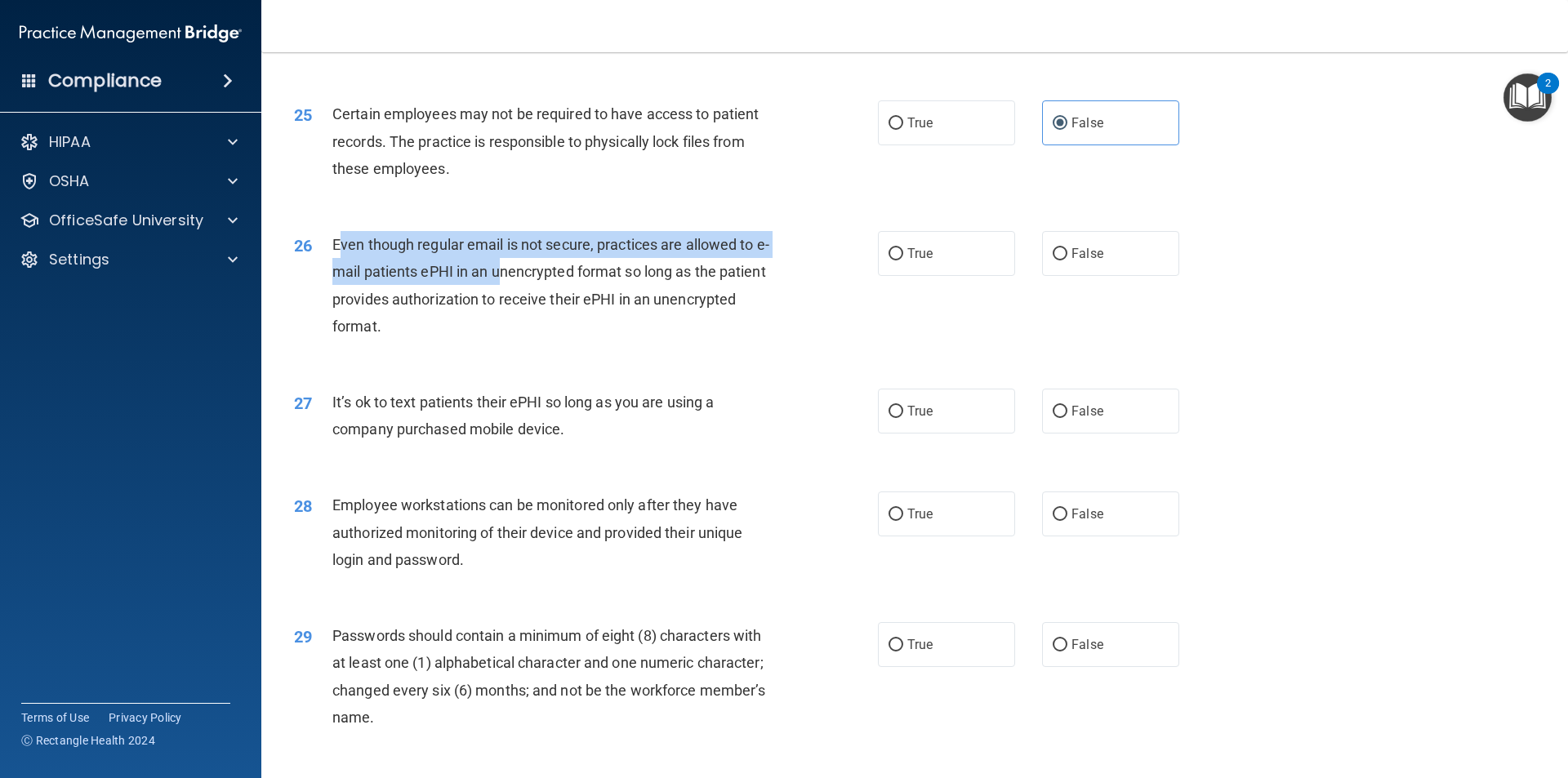
drag, startPoint x: 338, startPoint y: 274, endPoint x: 497, endPoint y: 309, distance: 162.8
click at [497, 309] on div "Even though regular email is not secure, practices are allowed to e-mail patien…" at bounding box center [561, 285] width 456 height 108
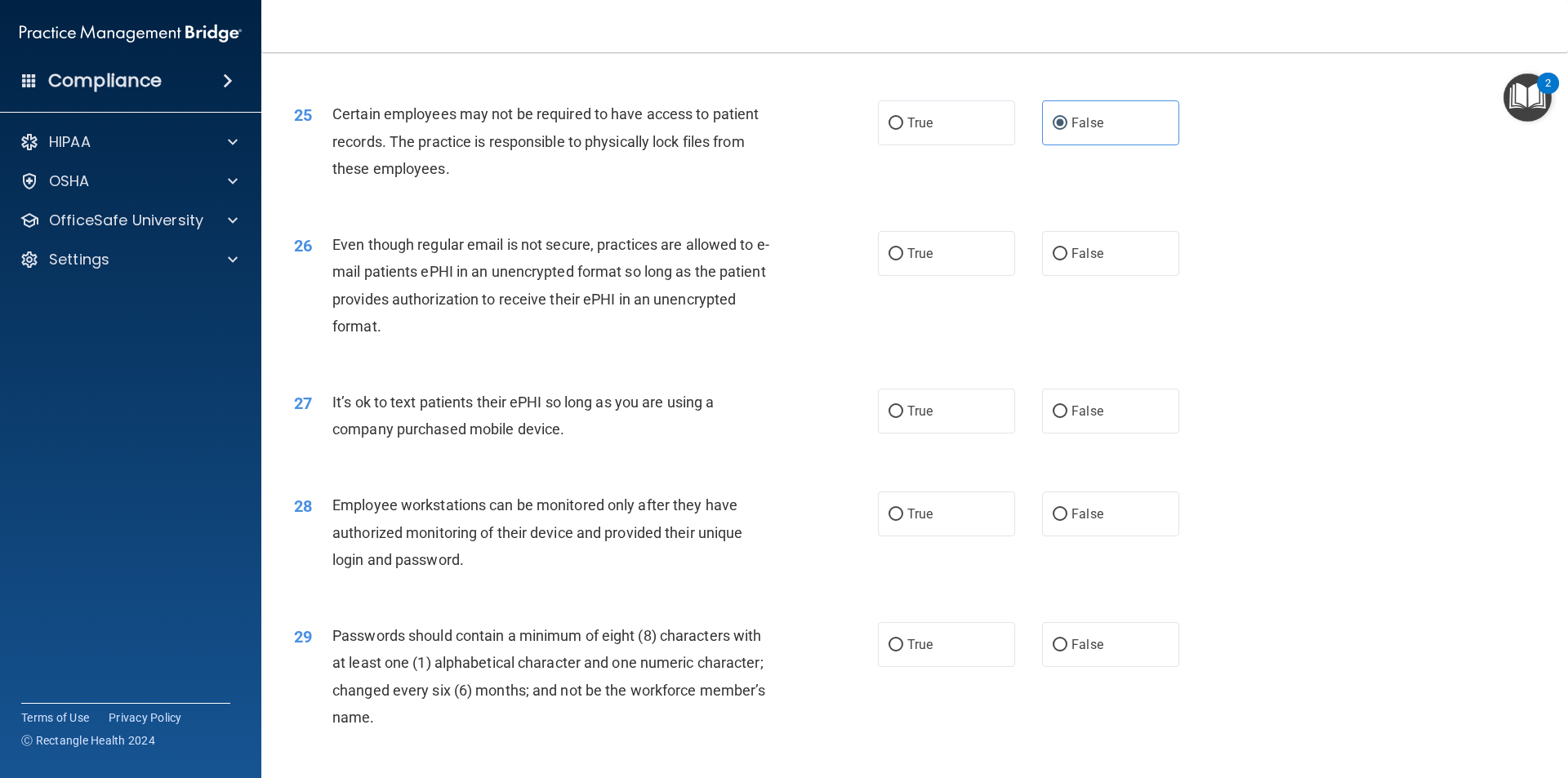
click at [520, 339] on div "Even though regular email is not secure, practices are allowed to e-mail patien…" at bounding box center [561, 285] width 456 height 108
click at [907, 261] on span "True" at bounding box center [920, 253] width 25 height 16
click at [903, 260] on input "True" at bounding box center [895, 254] width 15 height 13
radio input "true"
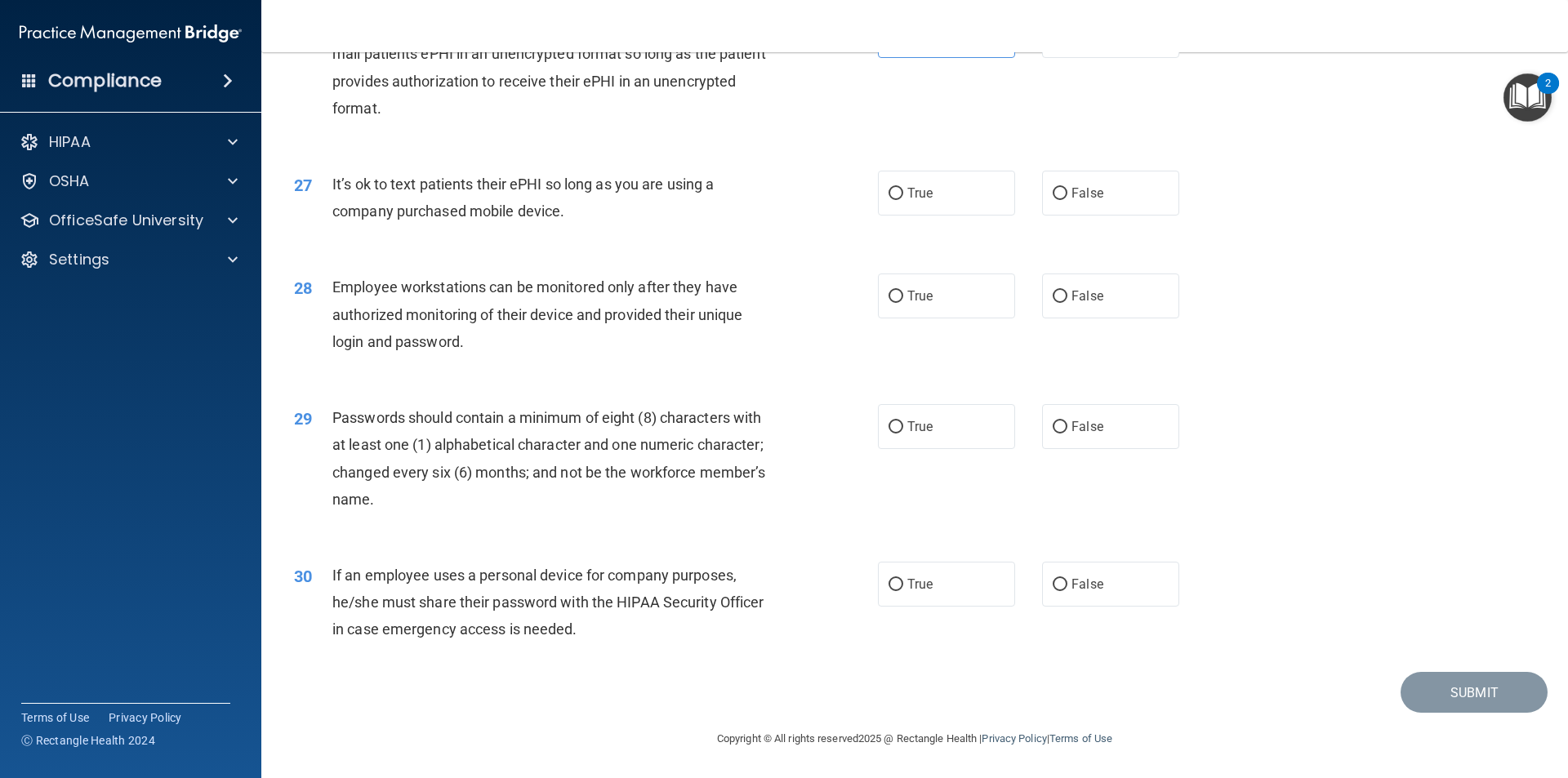
scroll to position [3321, 0]
click at [1115, 189] on label "False" at bounding box center [1110, 193] width 137 height 45
click at [1067, 189] on input "False" at bounding box center [1059, 194] width 15 height 13
radio input "true"
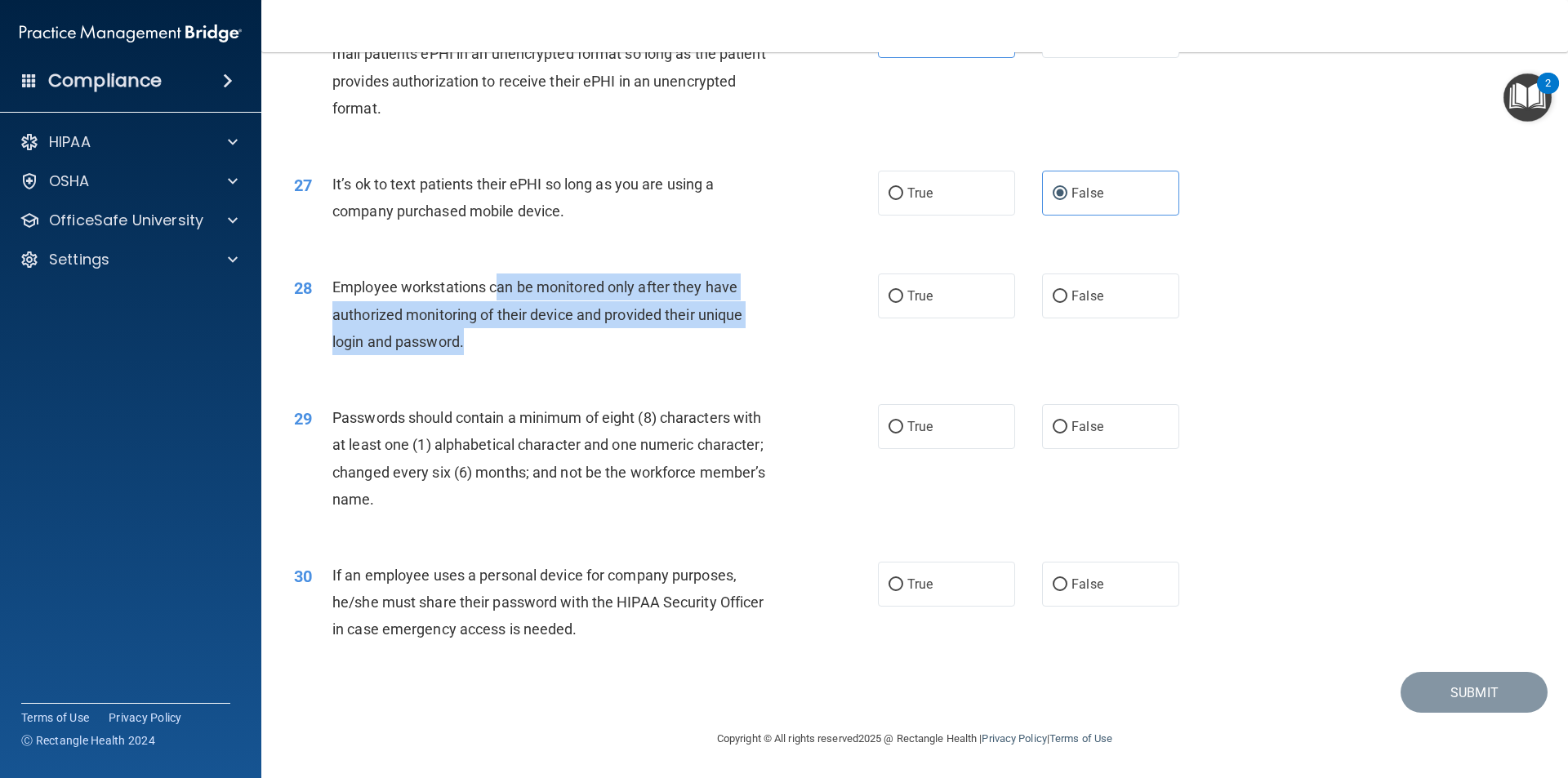
drag, startPoint x: 494, startPoint y: 345, endPoint x: 494, endPoint y: 298, distance: 47.0
click at [494, 298] on div "Employee workstations can be monitored only after they have authorized monitori…" at bounding box center [561, 315] width 456 height 82
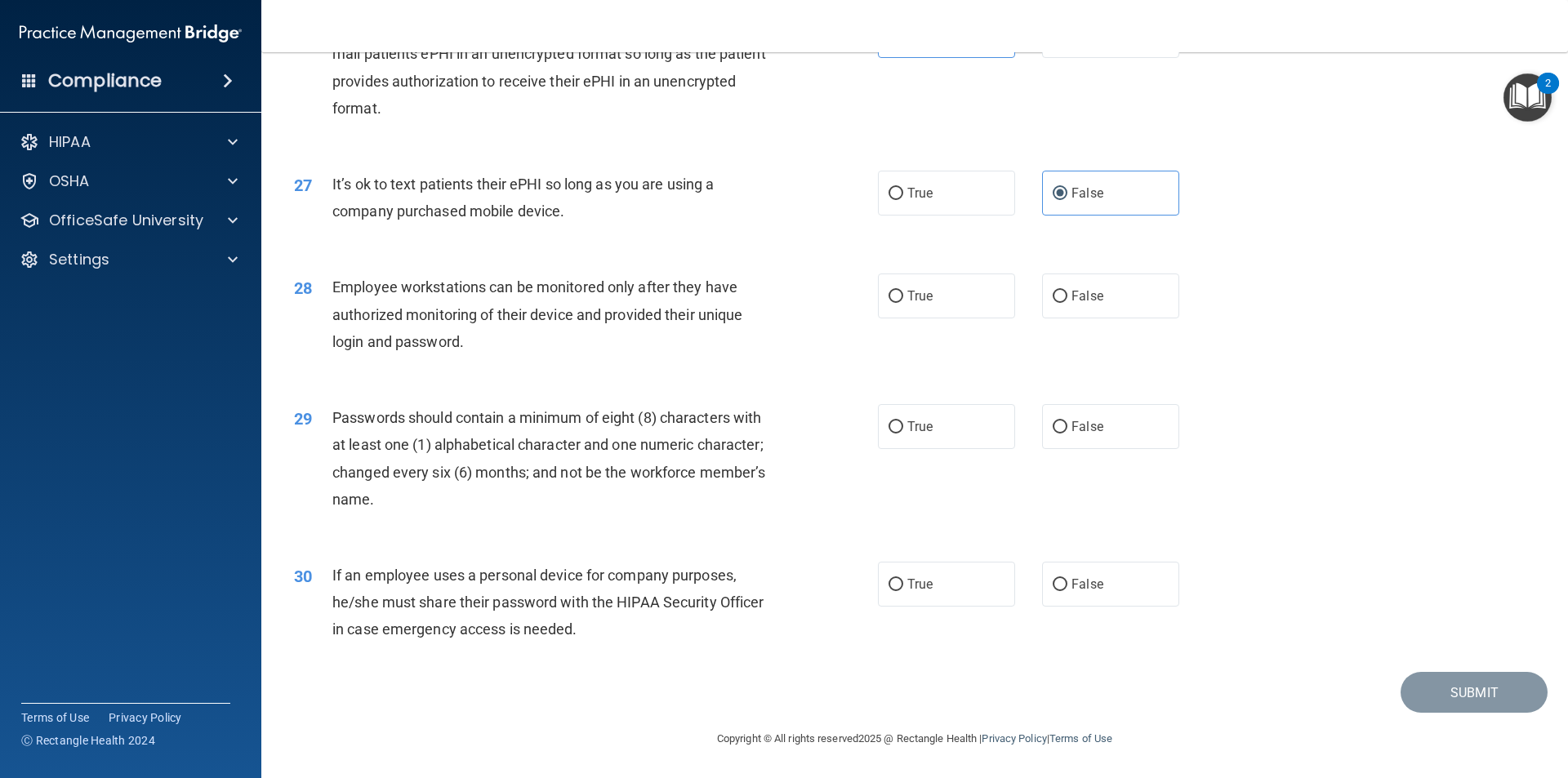
click at [550, 366] on div "28 Employee workstations can be monitored only after they have authorized monit…" at bounding box center [915, 319] width 1266 height 131
drag, startPoint x: 365, startPoint y: 282, endPoint x: 423, endPoint y: 281, distance: 58.0
click at [423, 281] on div "Employee workstations can be monitored only after they have authorized monitori…" at bounding box center [561, 315] width 456 height 82
click at [566, 270] on div "28 Employee workstations can be monitored only after they have authorized monit…" at bounding box center [915, 319] width 1266 height 131
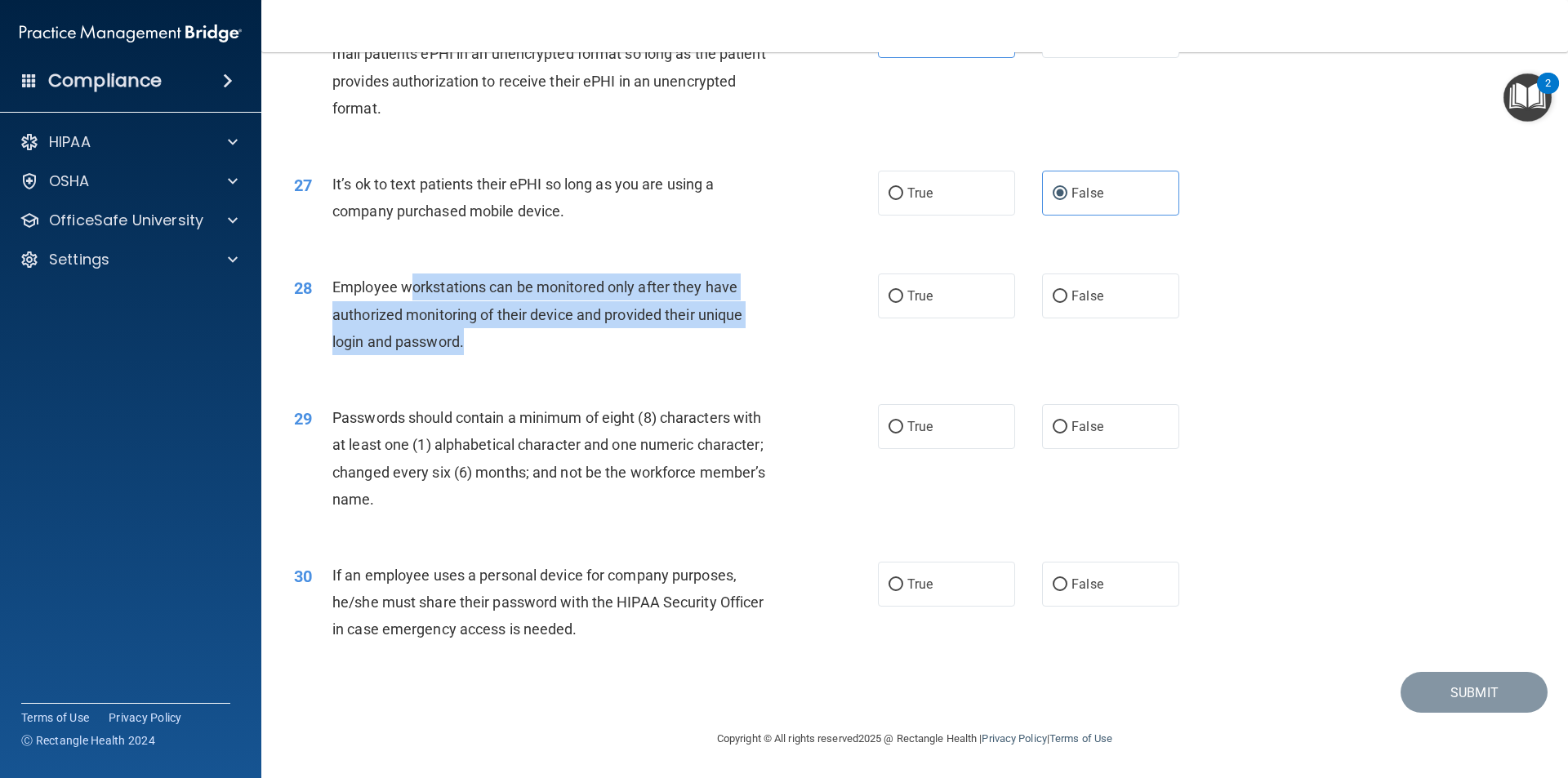
drag, startPoint x: 478, startPoint y: 339, endPoint x: 410, endPoint y: 293, distance: 82.1
click at [410, 293] on div "Employee workstations can be monitored only after they have authorized monitori…" at bounding box center [561, 315] width 456 height 82
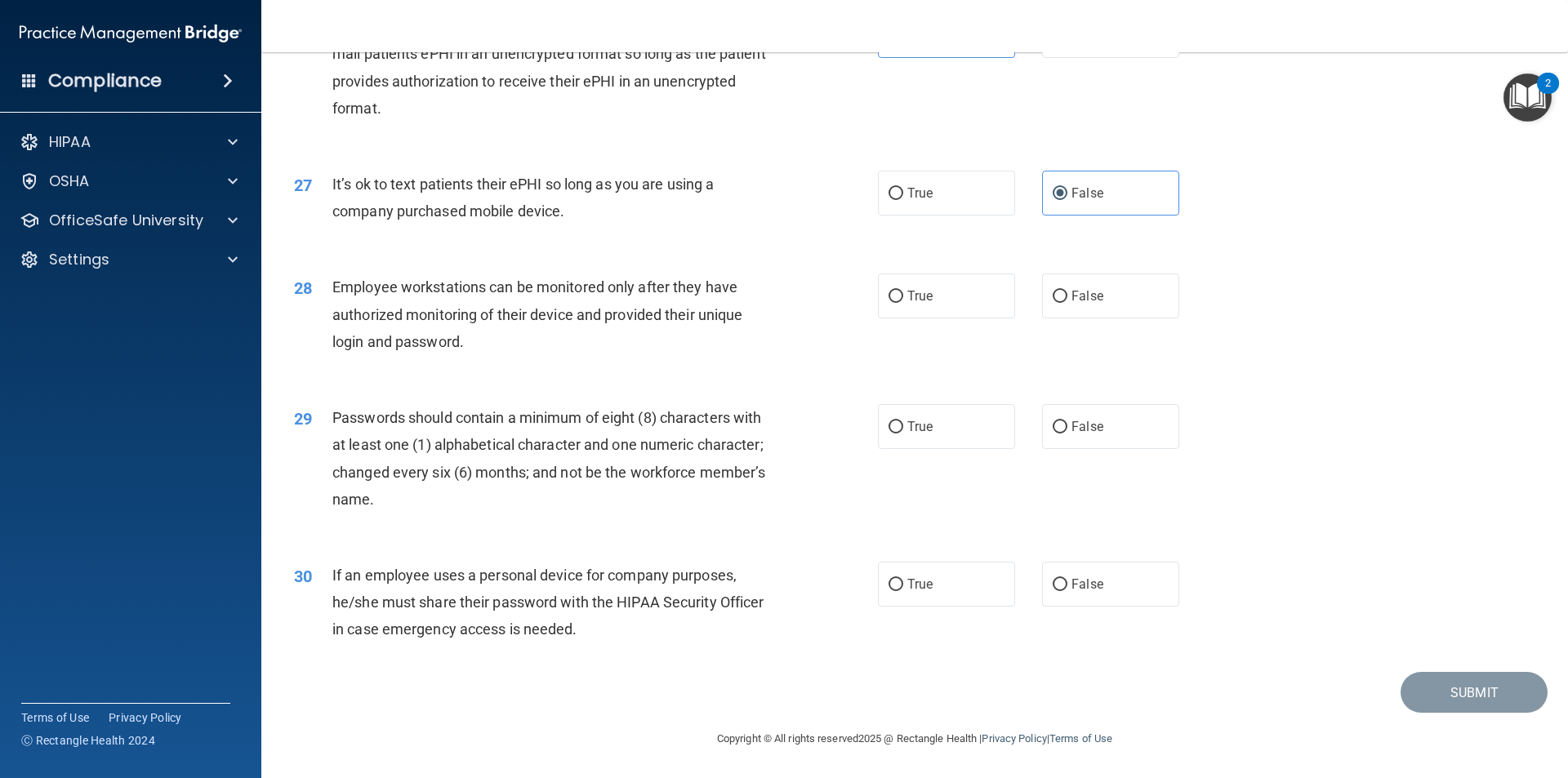
click at [581, 378] on div "28 Employee workstations can be monitored only after they have authorized monit…" at bounding box center [915, 319] width 1266 height 131
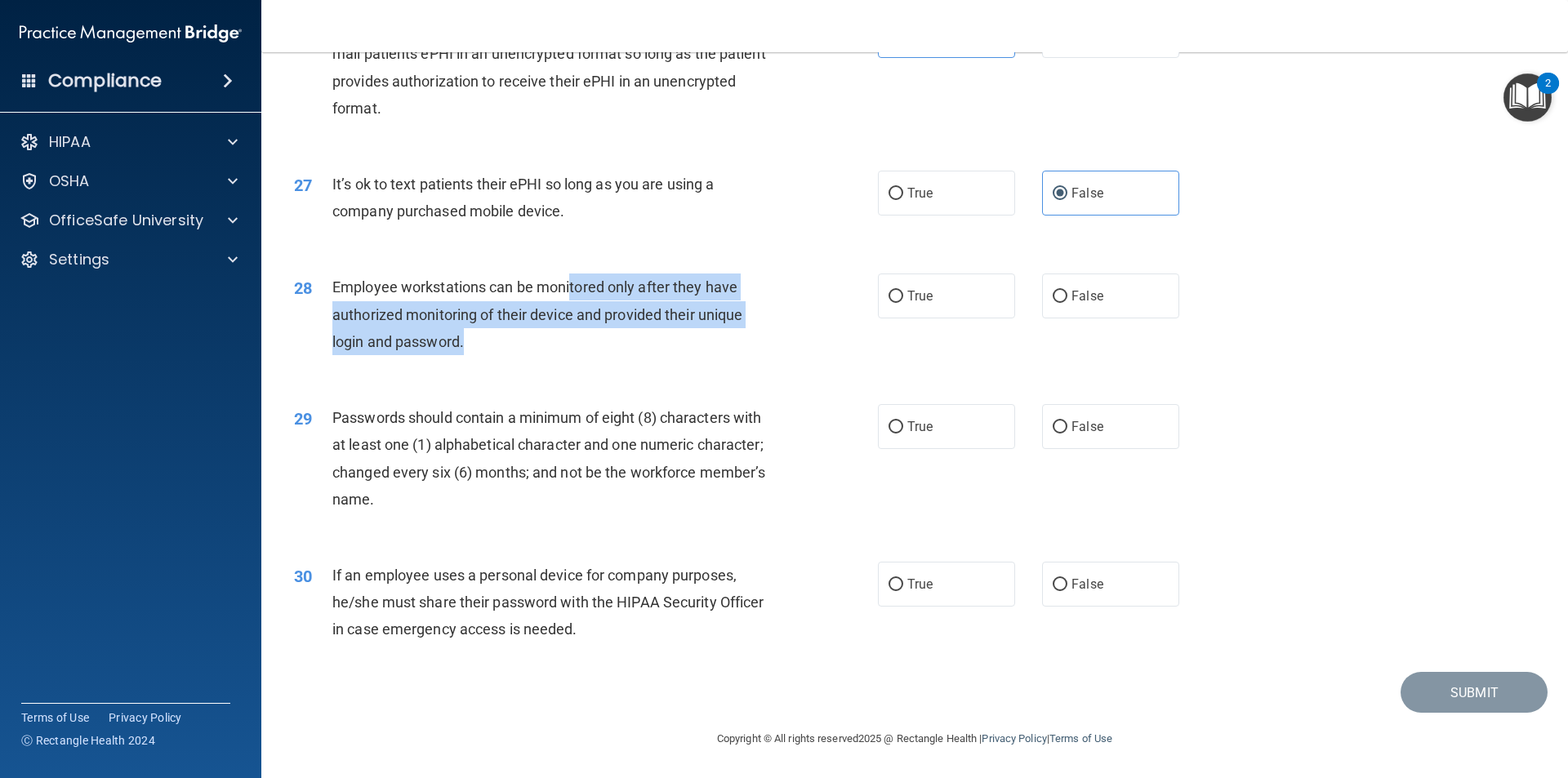
drag, startPoint x: 560, startPoint y: 330, endPoint x: 569, endPoint y: 298, distance: 33.2
click at [569, 298] on div "Employee workstations can be monitored only after they have authorized monitori…" at bounding box center [561, 315] width 456 height 82
click at [595, 333] on div "Employee workstations can be monitored only after they have authorized monitori…" at bounding box center [561, 315] width 456 height 82
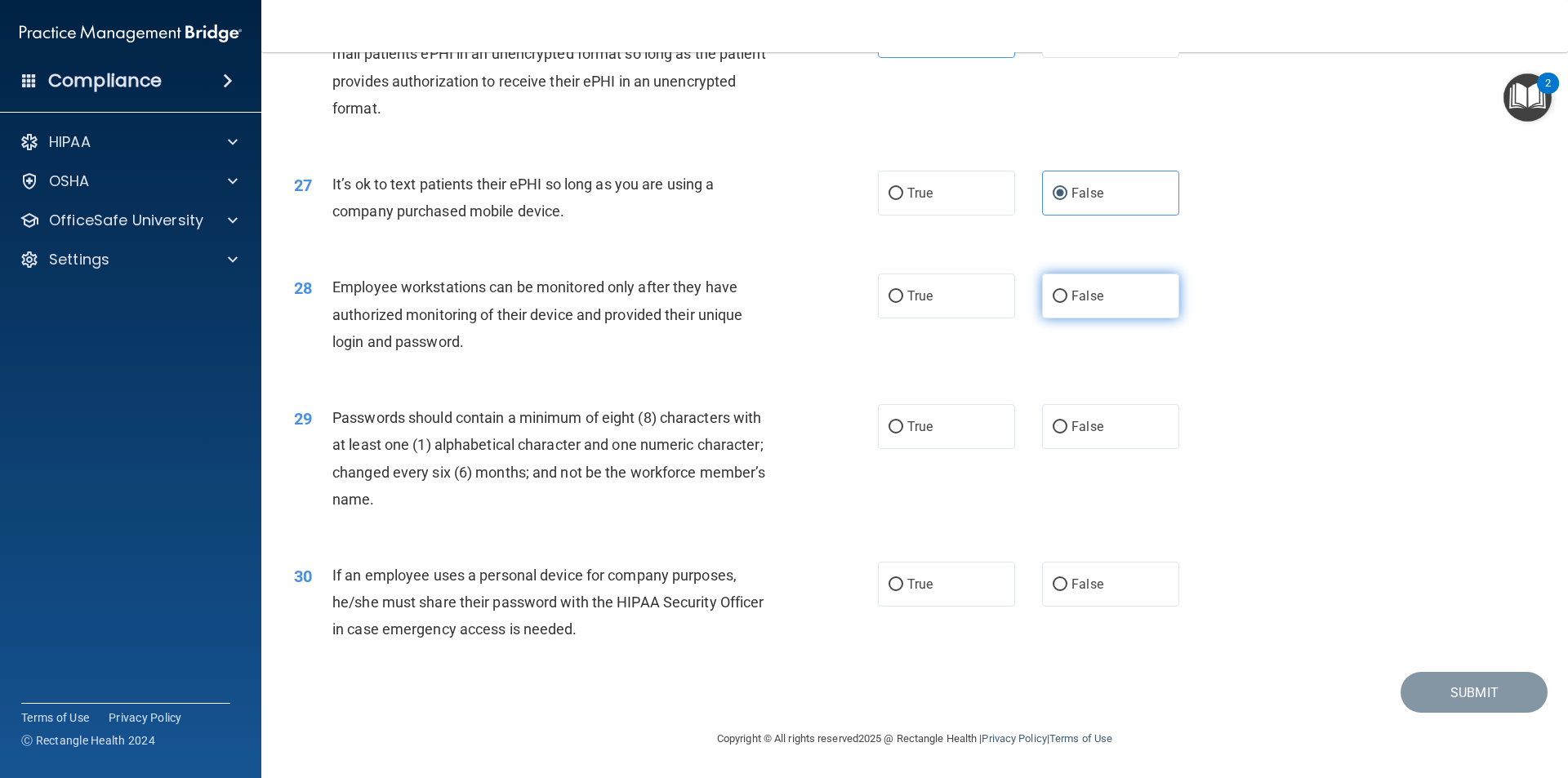
click at [1117, 310] on label "False" at bounding box center [1110, 296] width 137 height 45
click at [1067, 303] on input "False" at bounding box center [1059, 296] width 15 height 13
radio input "true"
click at [1147, 438] on label "False" at bounding box center [1110, 426] width 137 height 45
click at [1067, 434] on input "False" at bounding box center [1059, 427] width 15 height 13
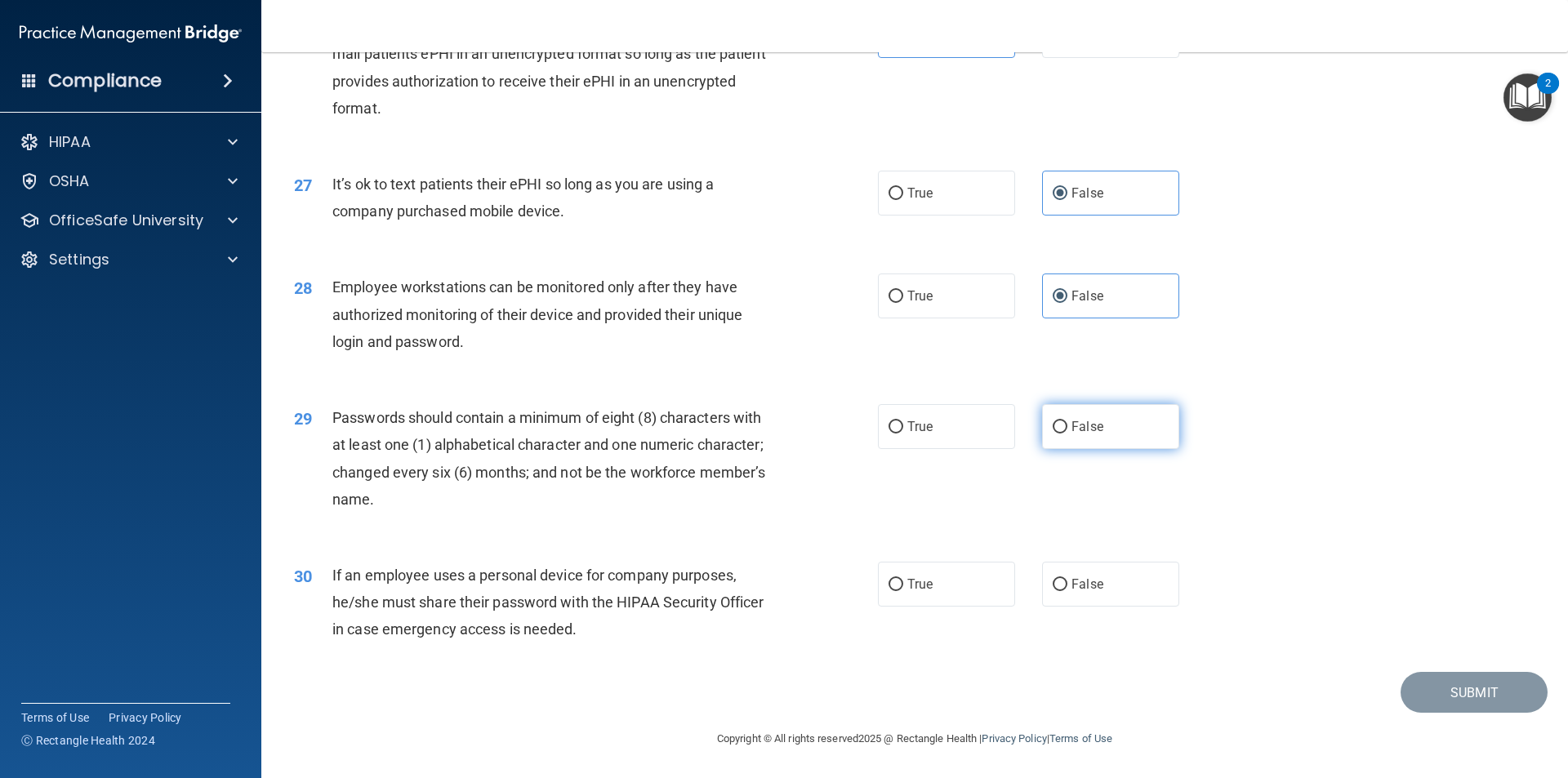
radio input "true"
drag, startPoint x: 437, startPoint y: 600, endPoint x: 605, endPoint y: 621, distance: 169.3
click at [594, 612] on div "If an employee uses a personal device for company purposes, he/she must share t…" at bounding box center [561, 603] width 456 height 82
drag, startPoint x: 742, startPoint y: 651, endPoint x: 834, endPoint y: 645, distance: 92.2
click at [746, 651] on div "30 If an employee uses a personal device for company purposes, he/she must shar…" at bounding box center [915, 606] width 1266 height 131
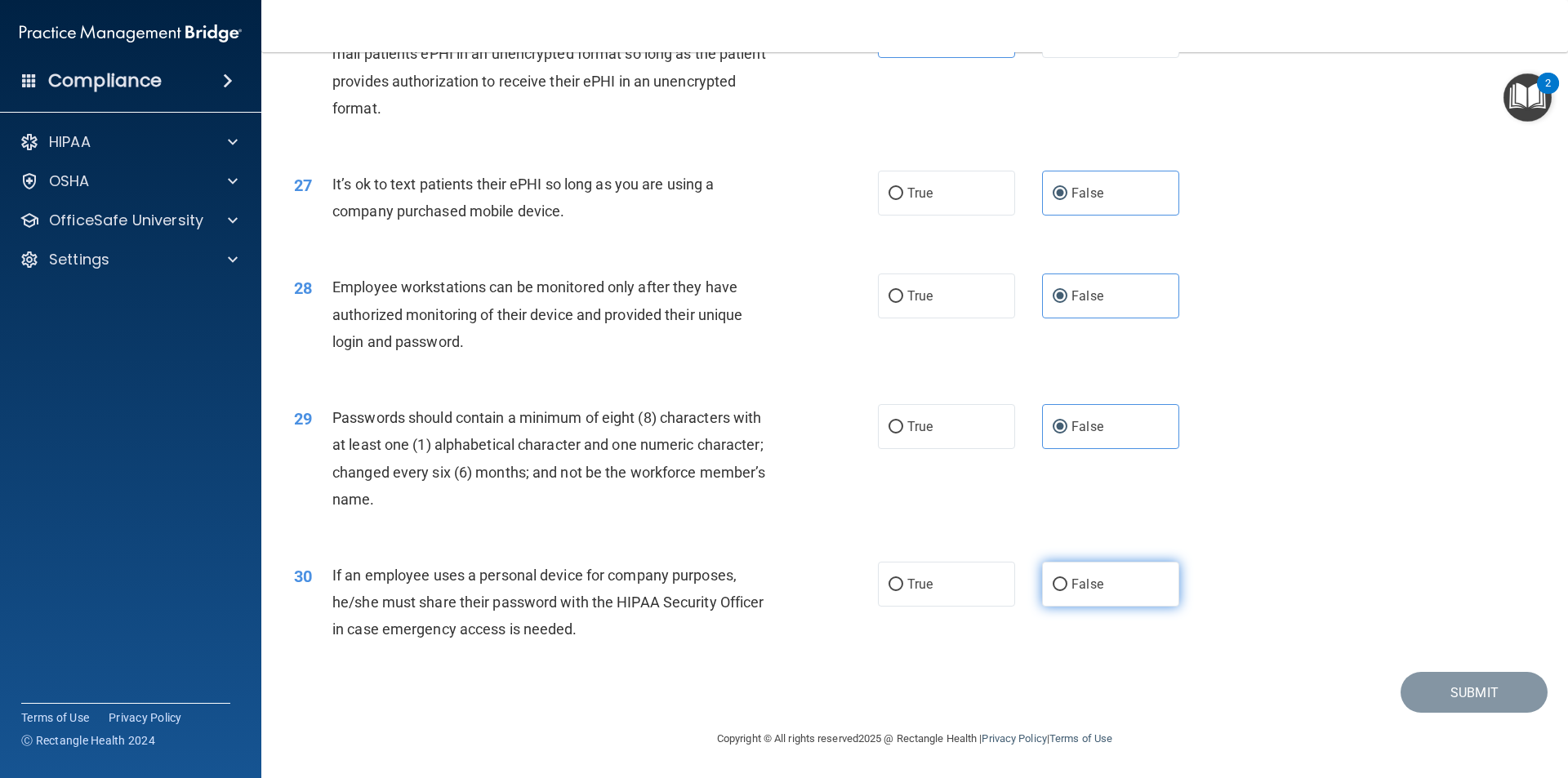
click at [1122, 573] on label "False" at bounding box center [1110, 584] width 137 height 45
click at [1067, 579] on input "False" at bounding box center [1059, 585] width 15 height 13
radio input "true"
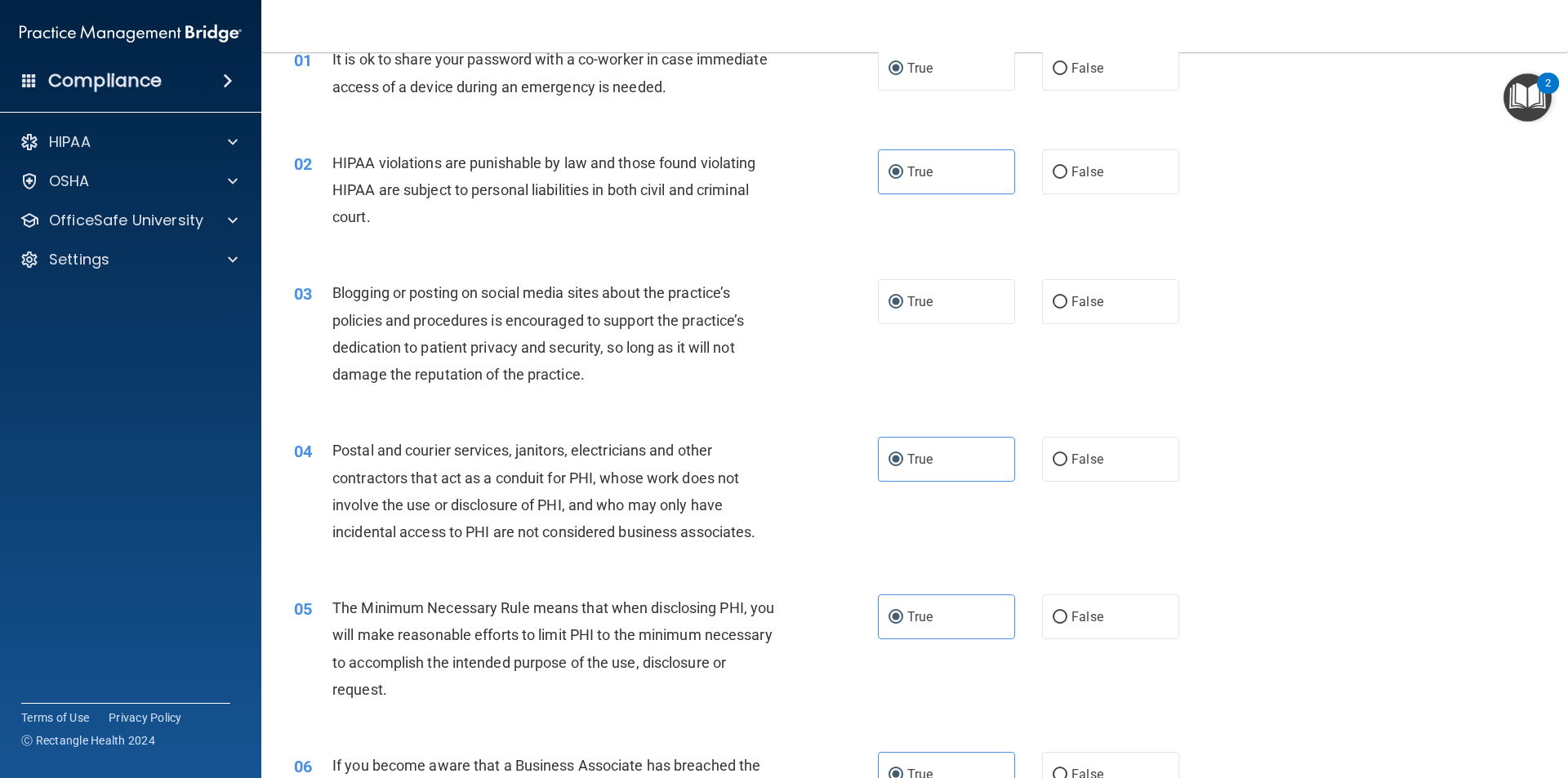
scroll to position [82, 0]
click at [891, 325] on label "True" at bounding box center [946, 303] width 137 height 45
click at [891, 310] on input "True" at bounding box center [895, 304] width 15 height 13
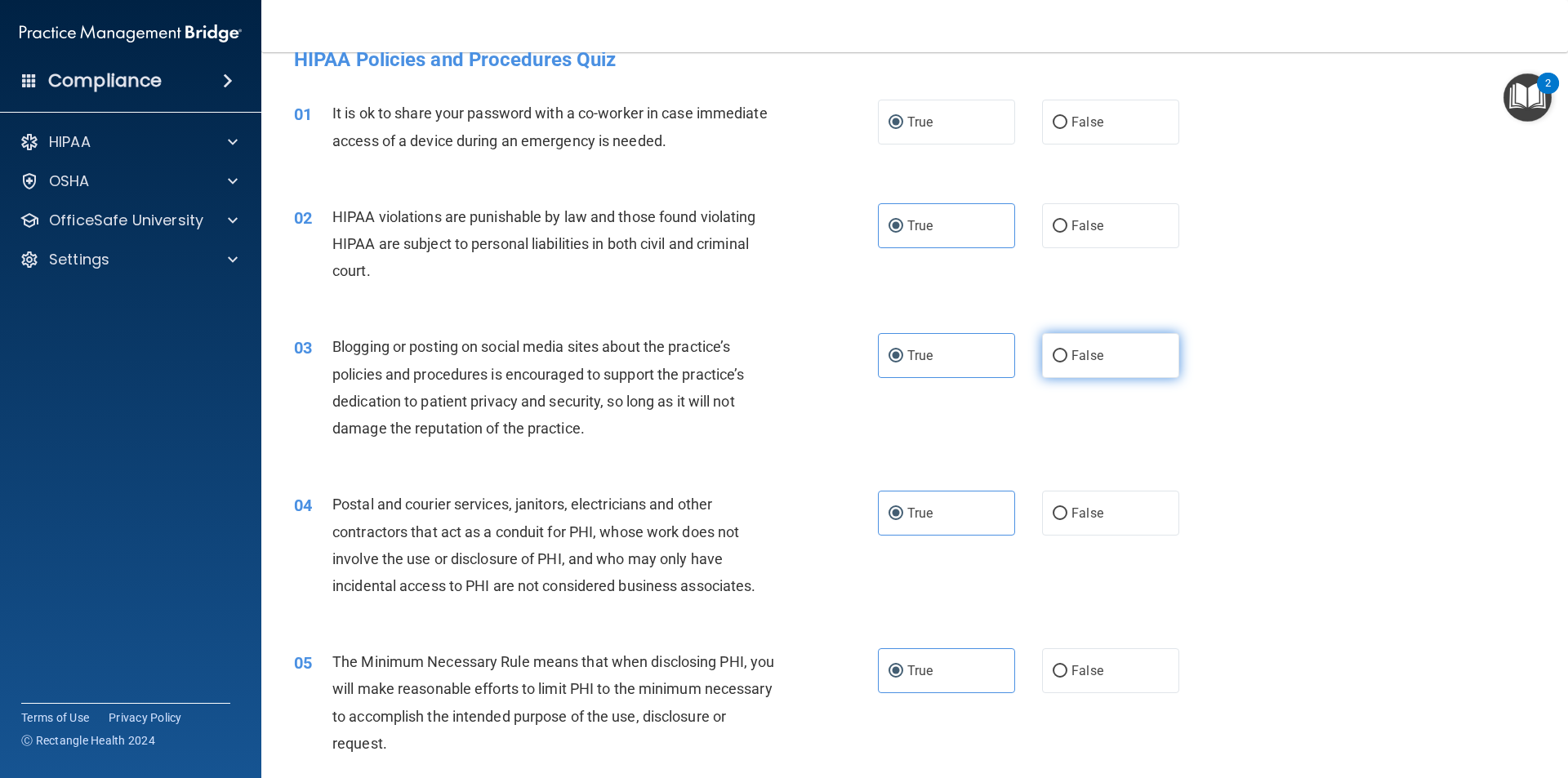
scroll to position [0, 0]
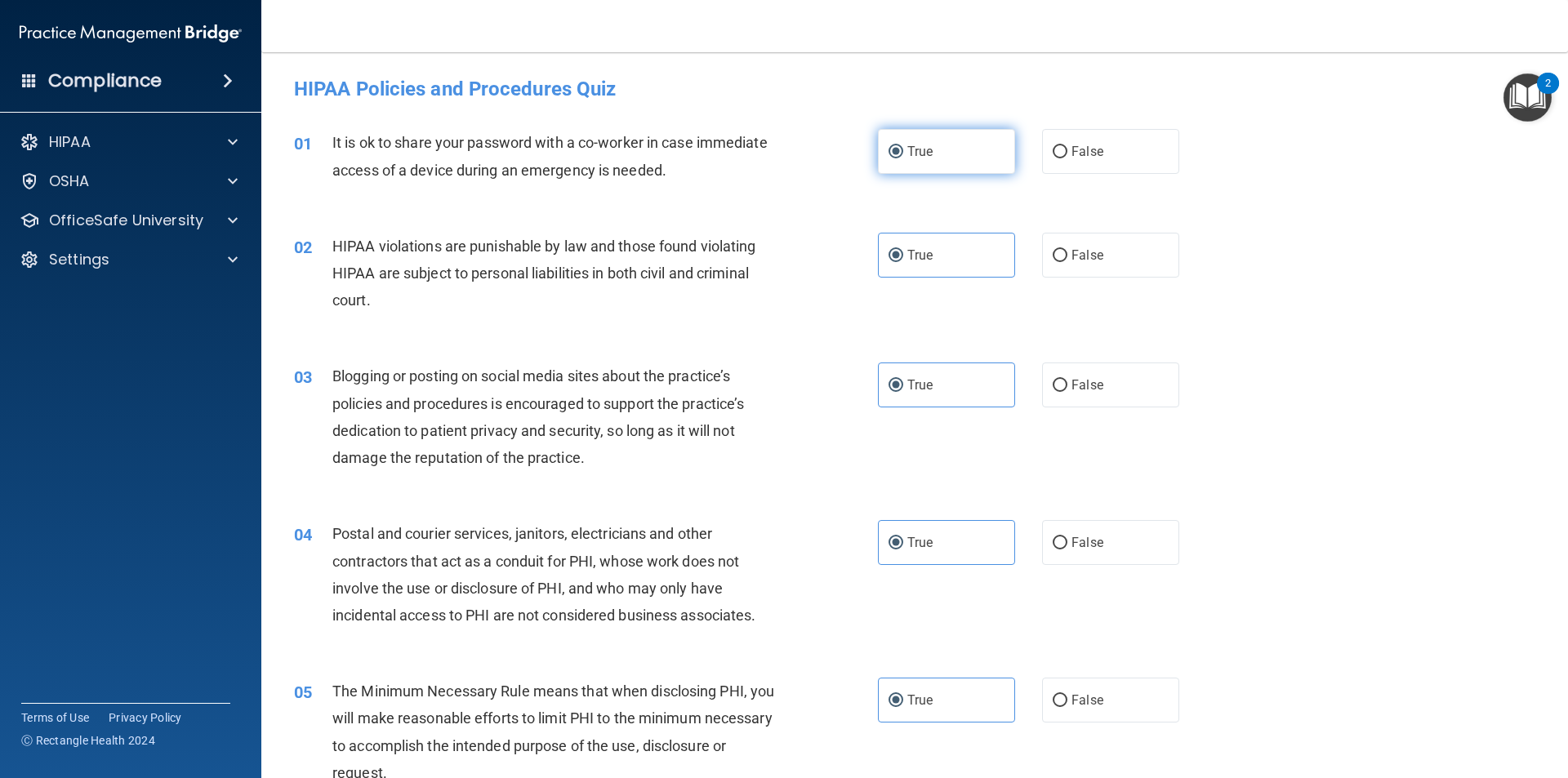
click at [921, 163] on label "True" at bounding box center [946, 151] width 137 height 45
click at [903, 158] on input "True" at bounding box center [895, 152] width 15 height 13
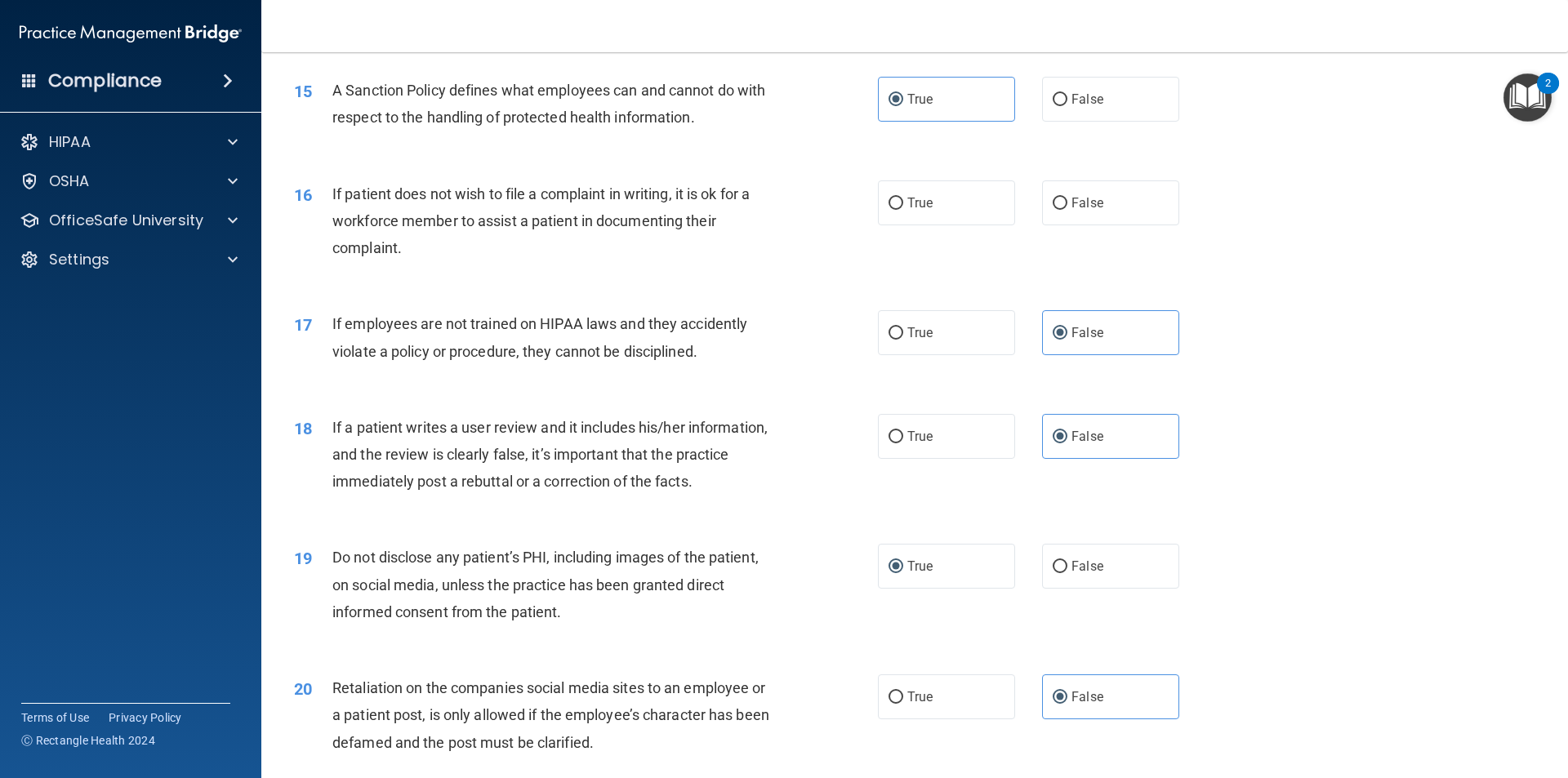
scroll to position [1960, 0]
click at [1147, 224] on label "False" at bounding box center [1110, 202] width 137 height 45
click at [1067, 209] on input "False" at bounding box center [1059, 203] width 15 height 13
radio input "true"
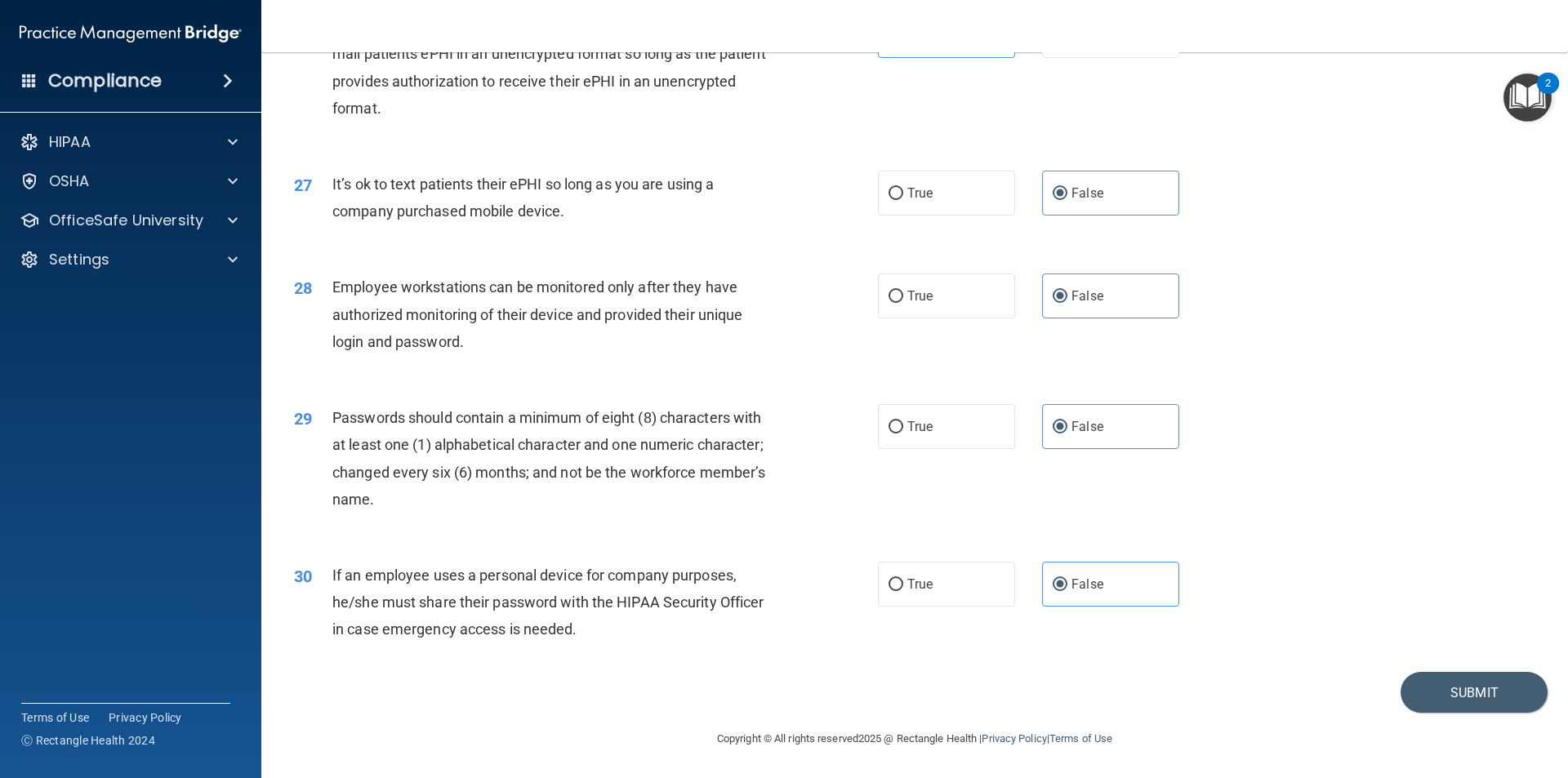
scroll to position [3321, 0]
click at [1472, 690] on button "Submit" at bounding box center [1473, 692] width 147 height 42
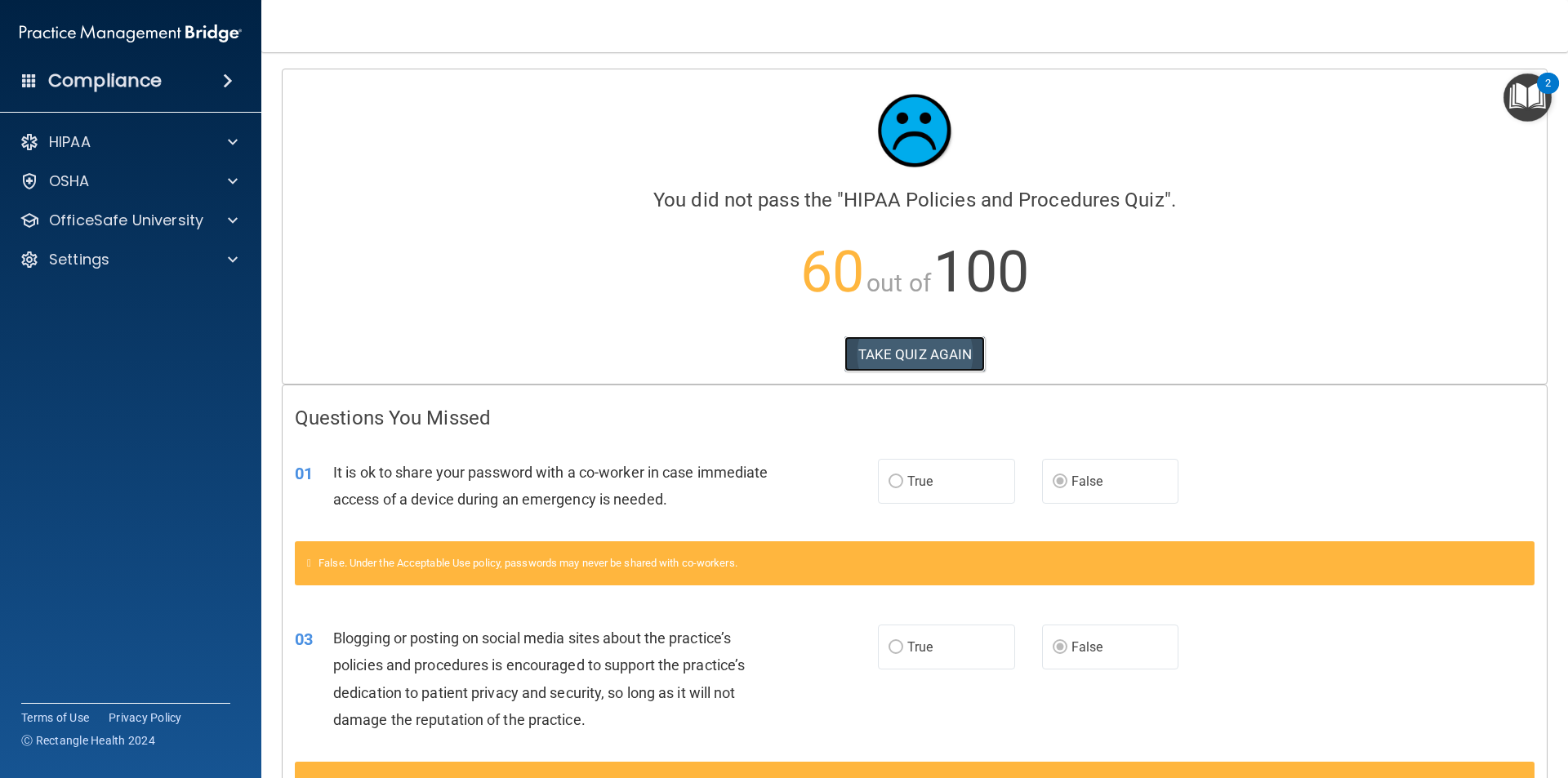
click at [884, 359] on button "TAKE QUIZ AGAIN" at bounding box center [915, 354] width 141 height 36
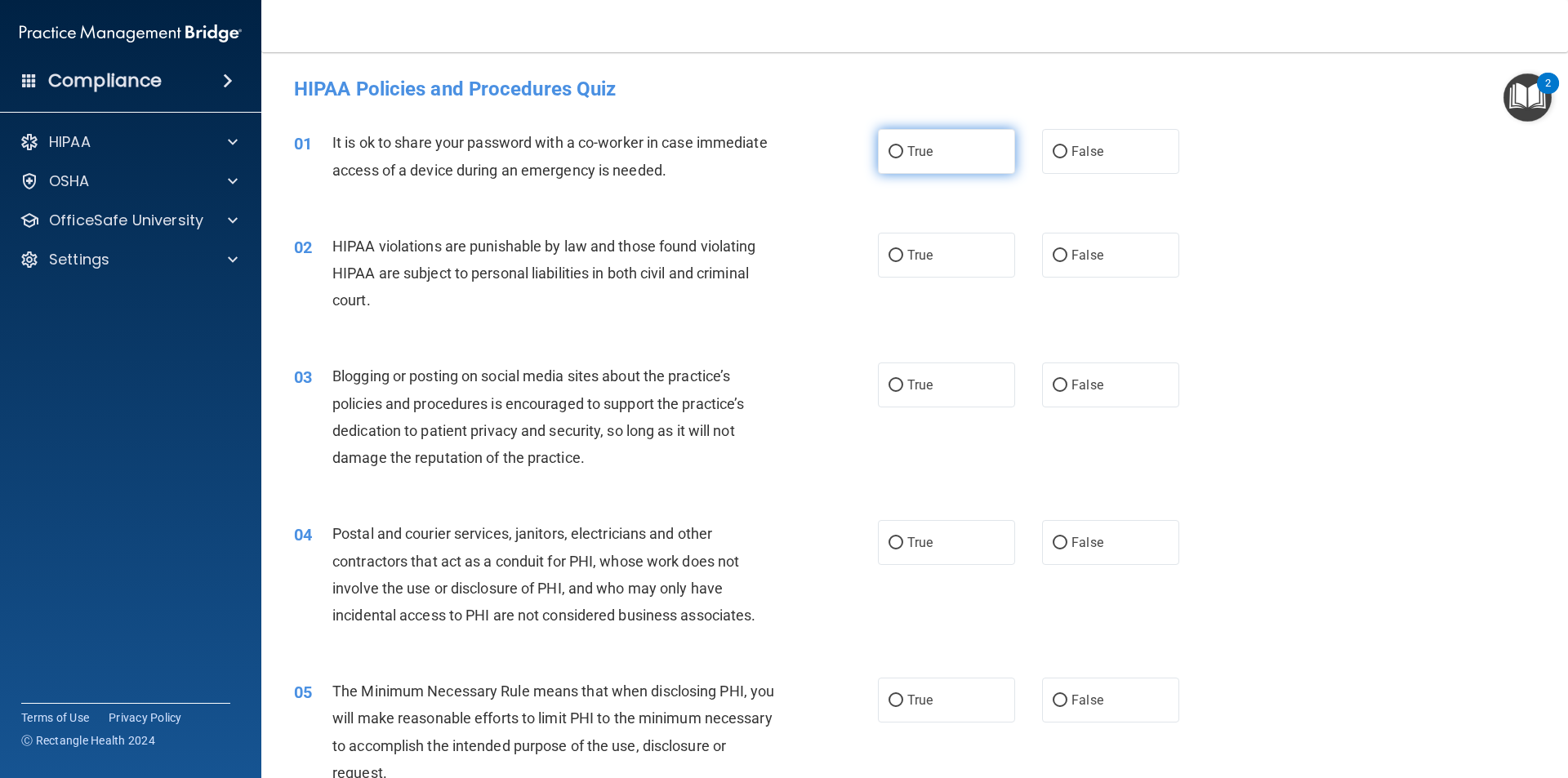
click at [907, 158] on span "True" at bounding box center [920, 151] width 25 height 16
click at [903, 158] on input "True" at bounding box center [895, 152] width 15 height 13
radio input "true"
click at [901, 263] on label "True" at bounding box center [946, 255] width 137 height 45
click at [901, 262] on input "True" at bounding box center [895, 255] width 15 height 13
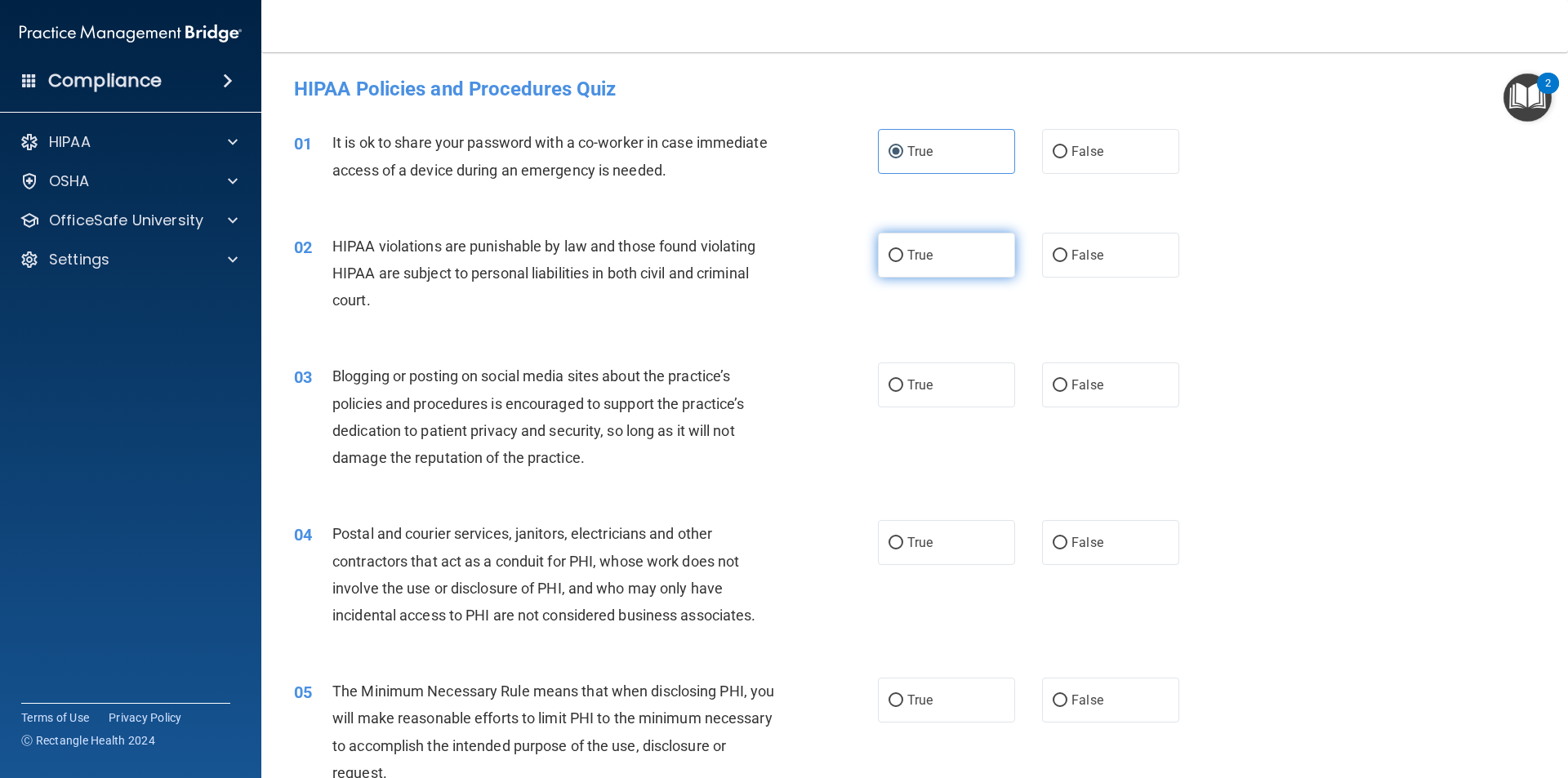
radio input "true"
click at [898, 146] on label "True" at bounding box center [946, 151] width 137 height 45
click at [898, 146] on input "True" at bounding box center [895, 152] width 15 height 13
click at [1049, 122] on div "01 It is ok to share your password with a co-worker in case immediate access of…" at bounding box center [915, 160] width 1266 height 103
click at [1072, 151] on span "False" at bounding box center [1087, 151] width 32 height 16
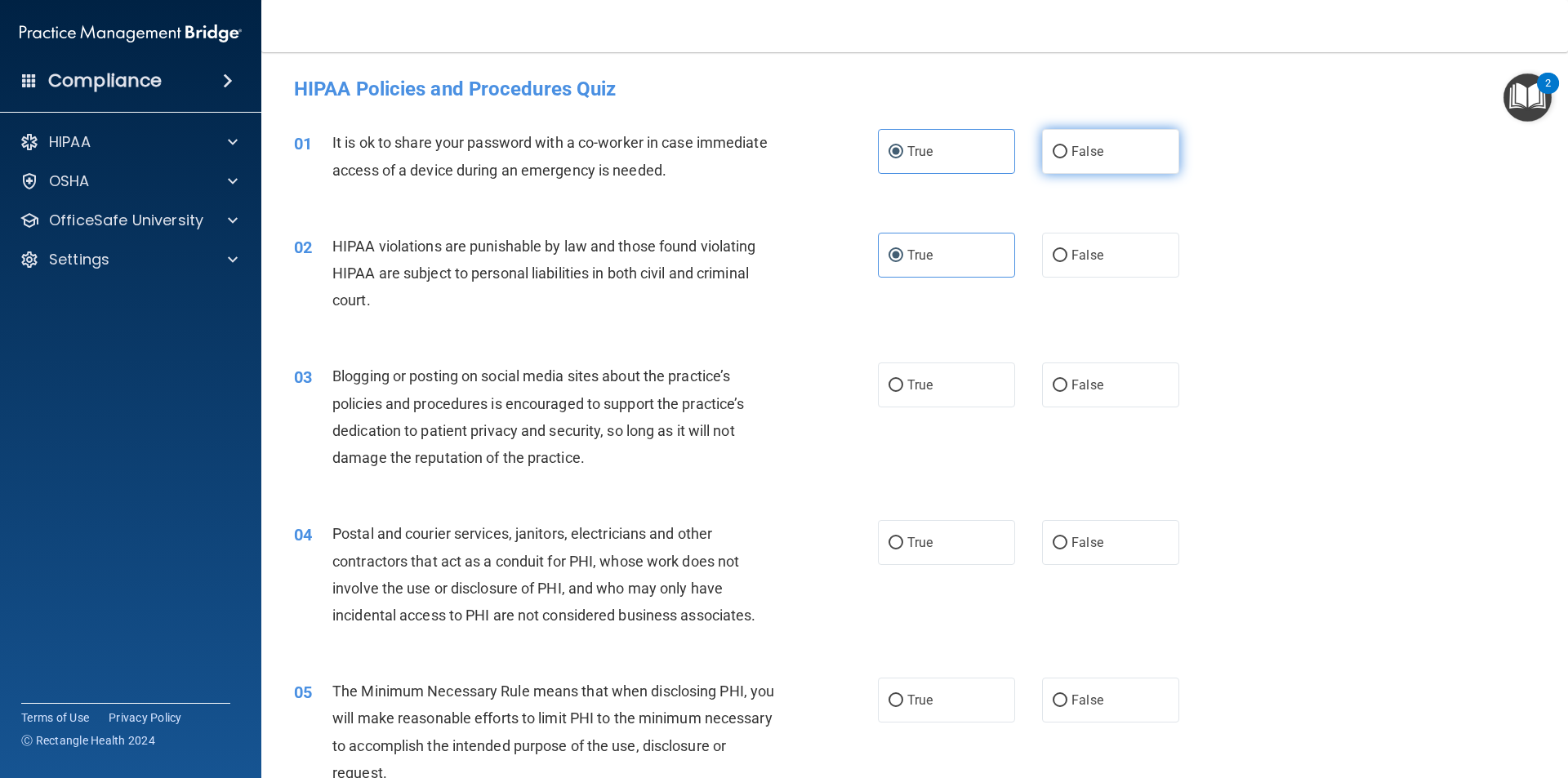
click at [1067, 151] on input "False" at bounding box center [1059, 152] width 15 height 13
radio input "true"
radio input "false"
click at [1057, 373] on label "False" at bounding box center [1110, 385] width 137 height 45
click at [1057, 379] on input "False" at bounding box center [1059, 385] width 15 height 13
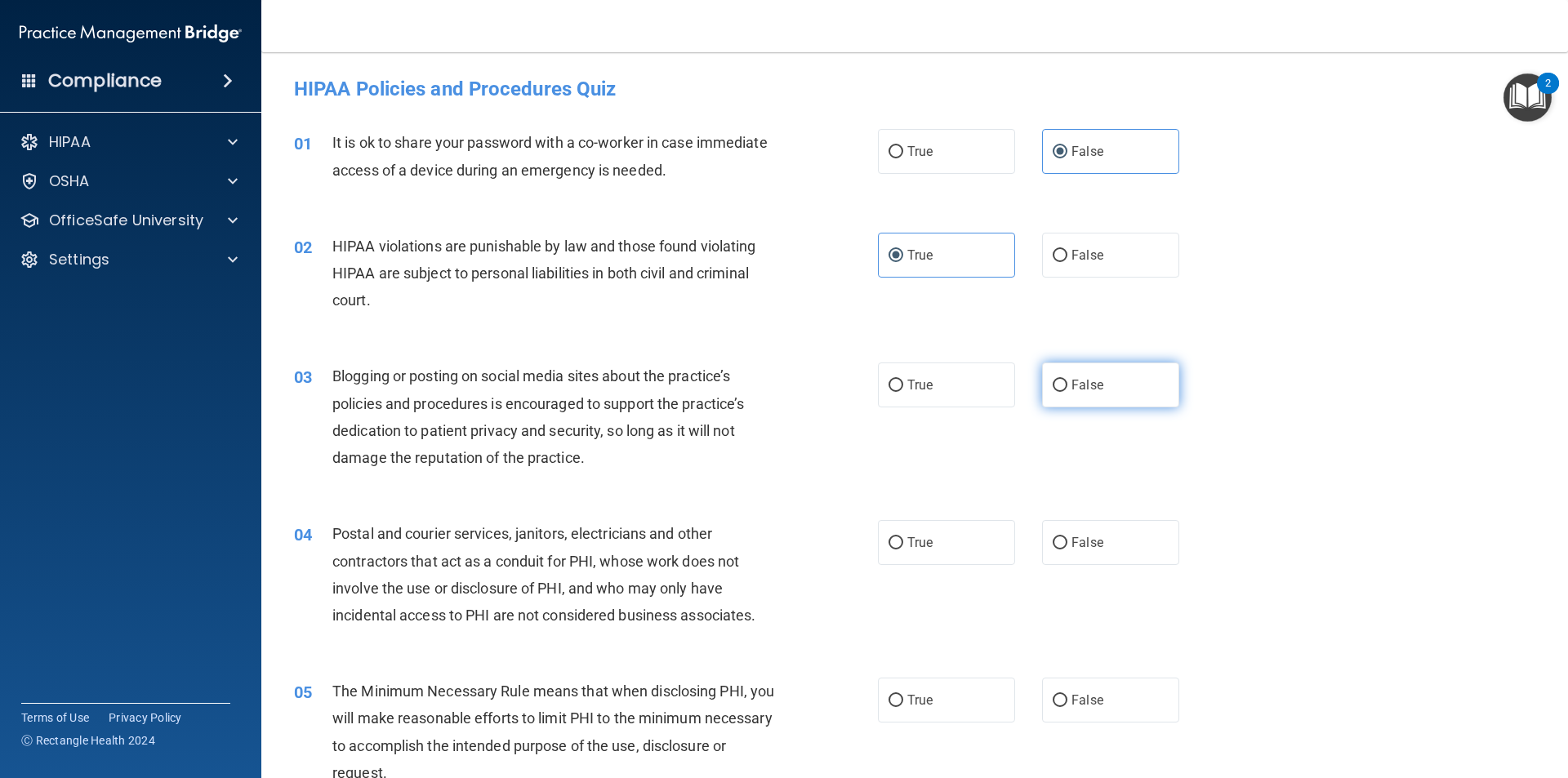
radio input "true"
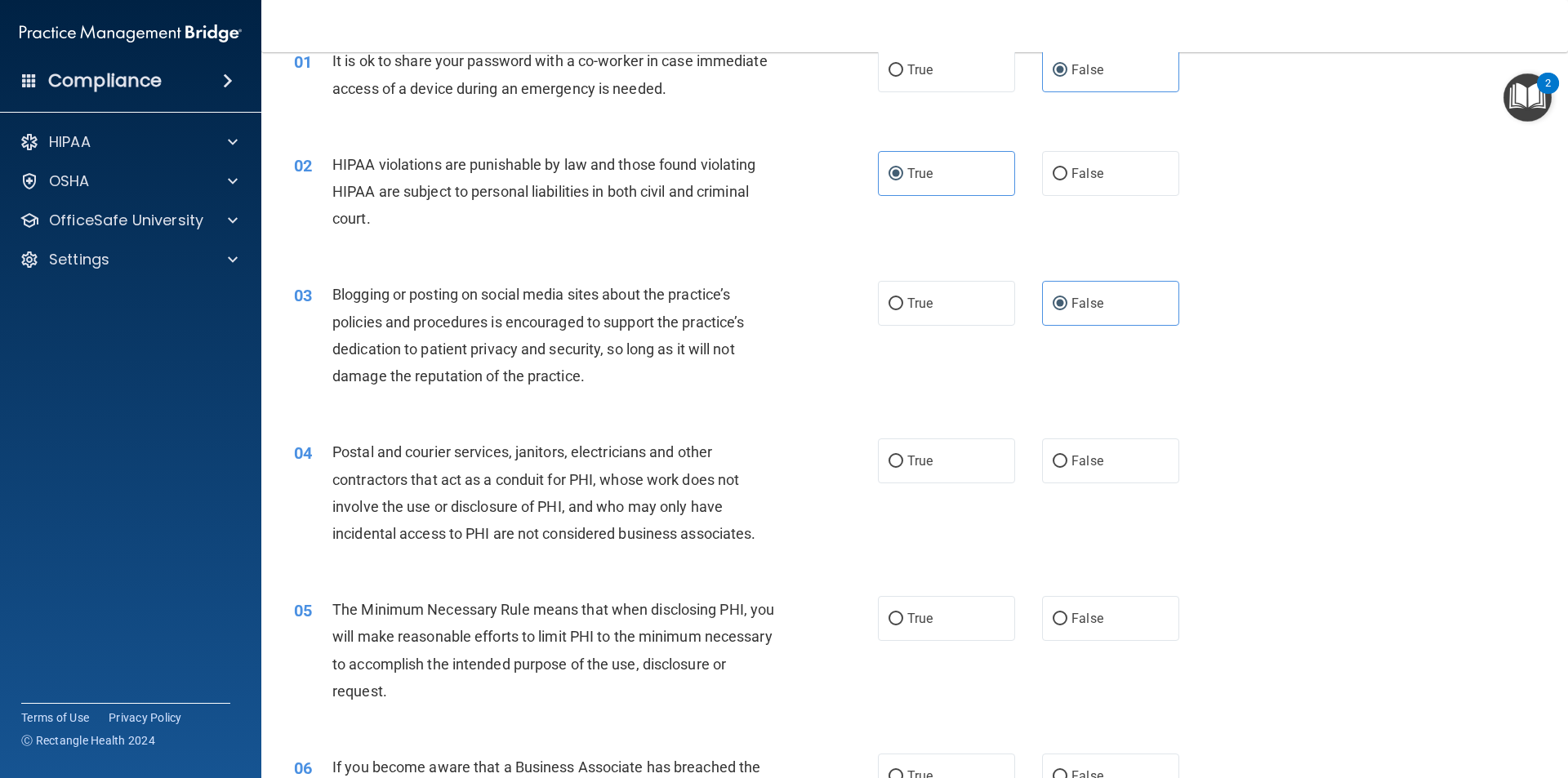
click at [870, 469] on div "04 Postal and courier services, janitors, electricians and other contractors th…" at bounding box center [585, 497] width 633 height 117
click at [921, 451] on label "True" at bounding box center [946, 461] width 137 height 45
click at [903, 455] on input "True" at bounding box center [895, 461] width 15 height 13
radio input "true"
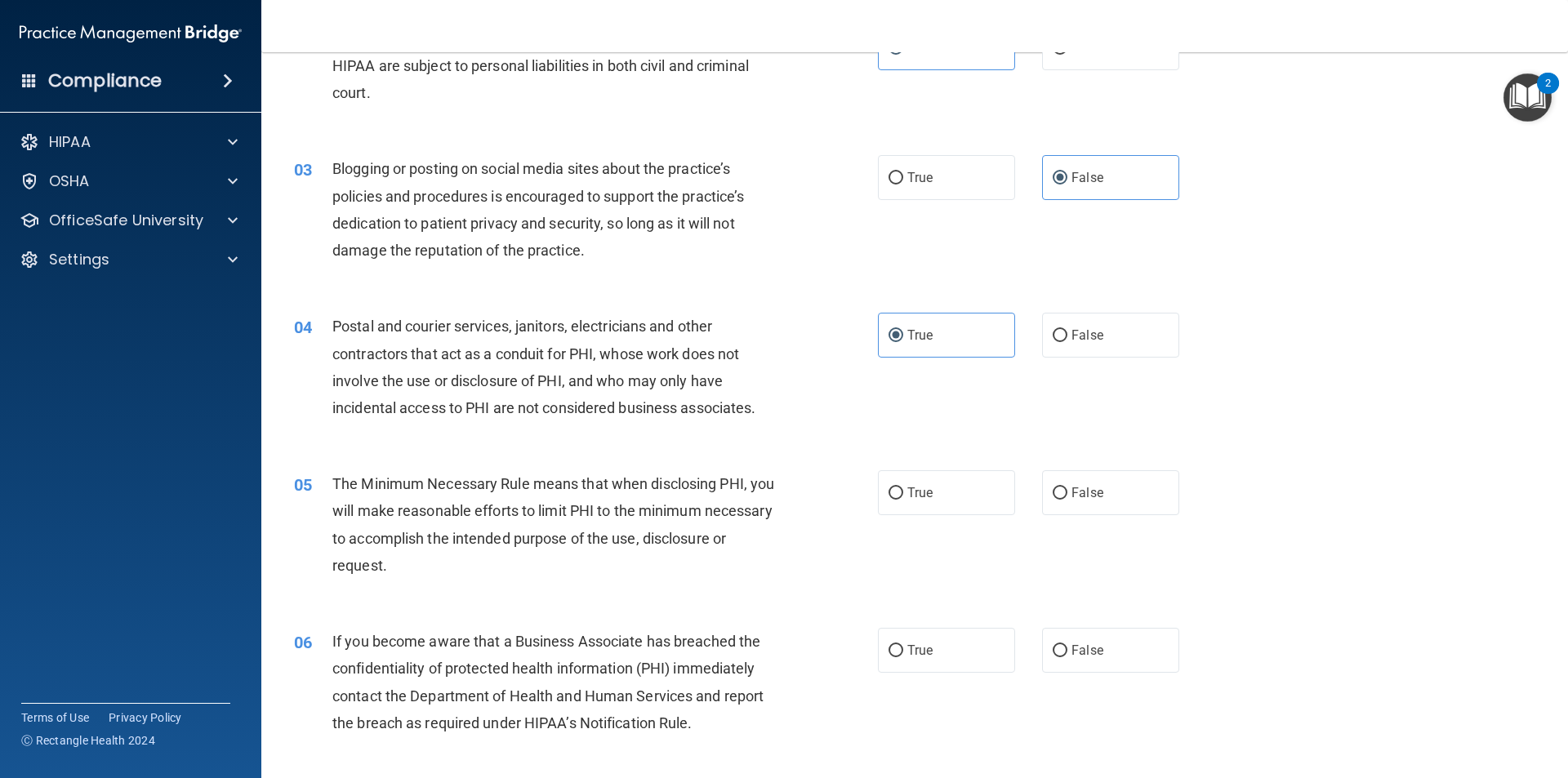
scroll to position [245, 0]
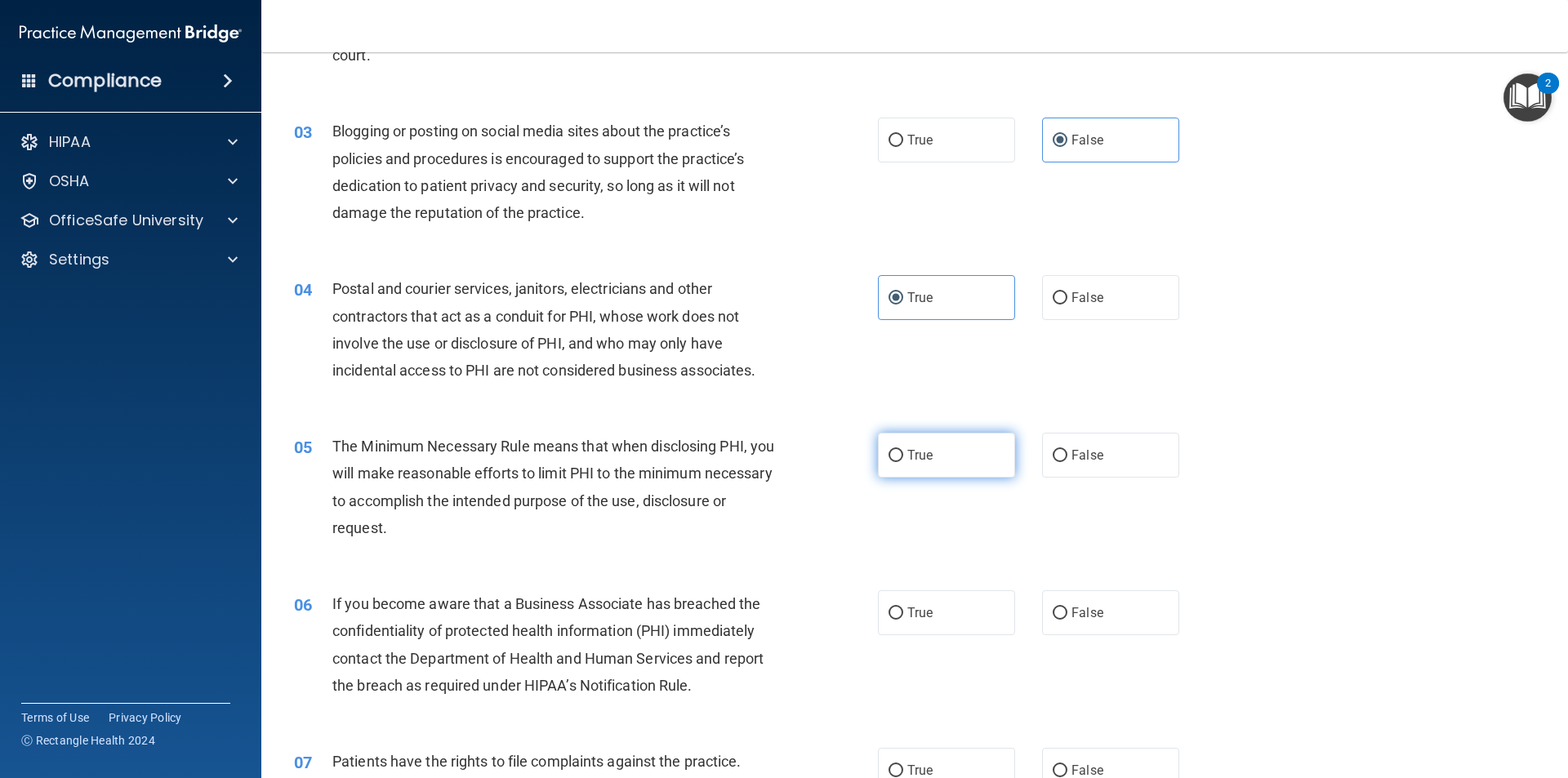
click at [880, 471] on label "True" at bounding box center [946, 455] width 137 height 45
click at [888, 462] on input "True" at bounding box center [895, 455] width 15 height 13
radio input "true"
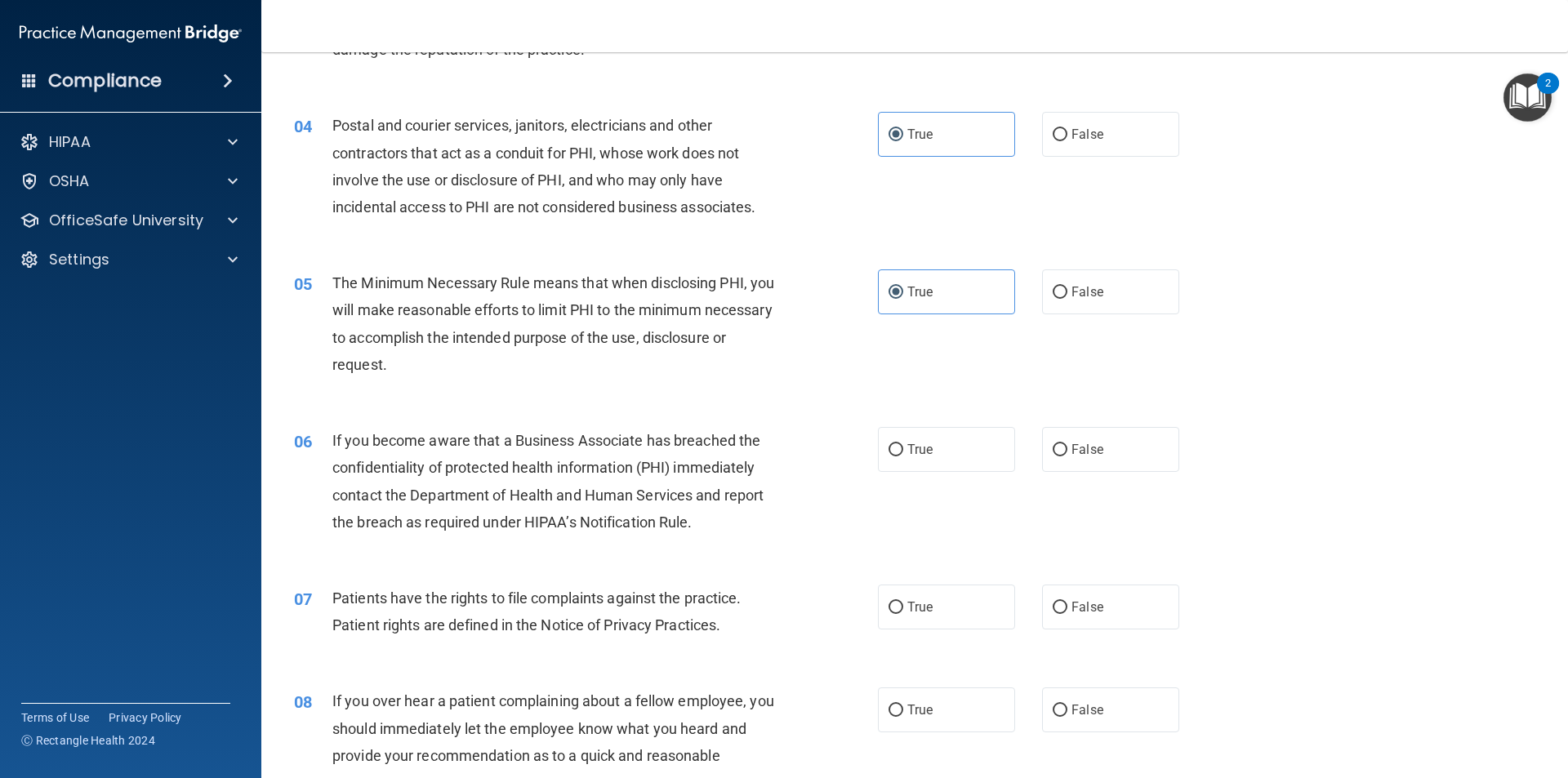
scroll to position [489, 0]
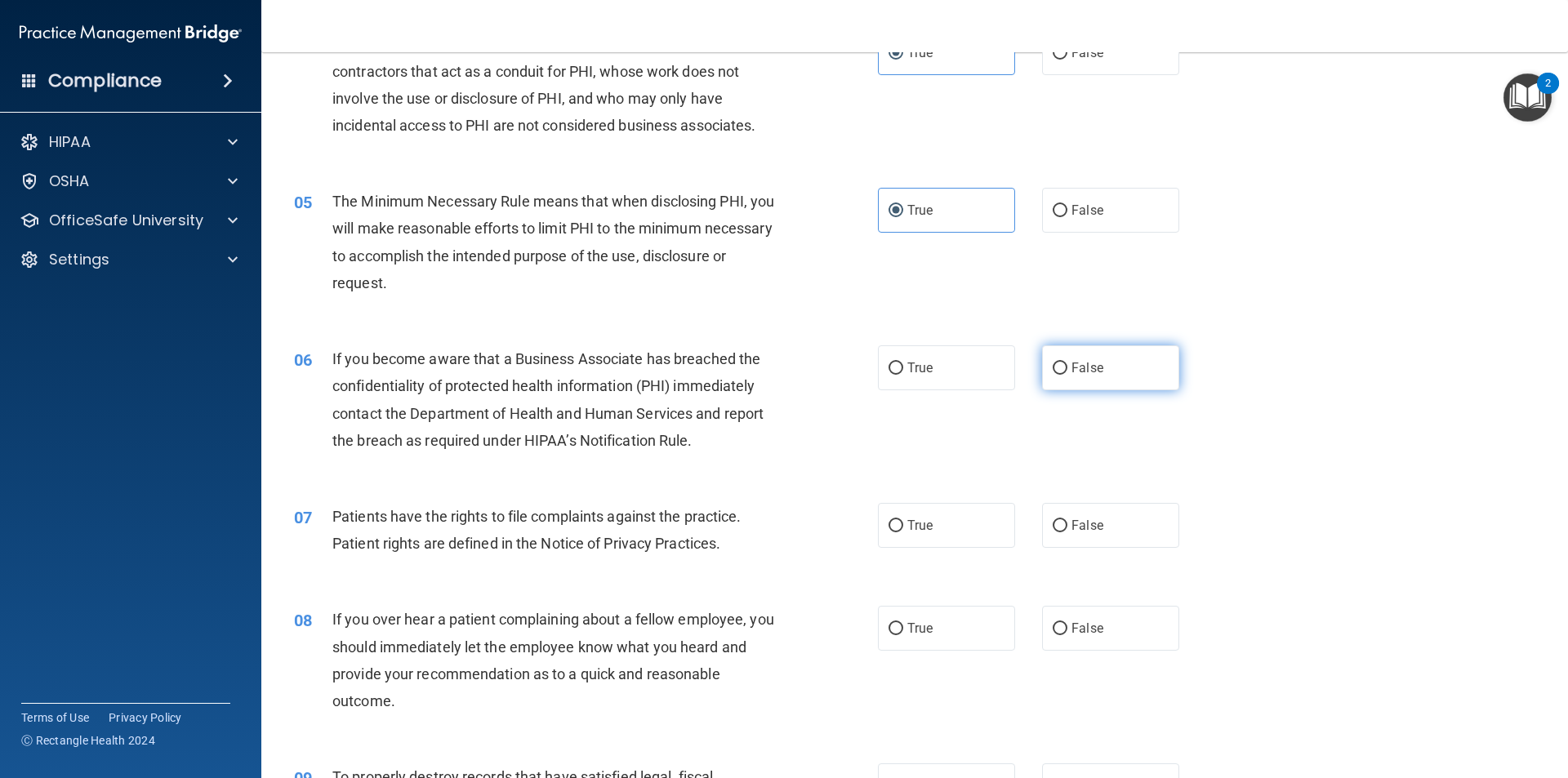
click at [1056, 376] on label "False" at bounding box center [1110, 368] width 137 height 45
click at [1056, 374] on input "False" at bounding box center [1059, 369] width 15 height 13
radio input "true"
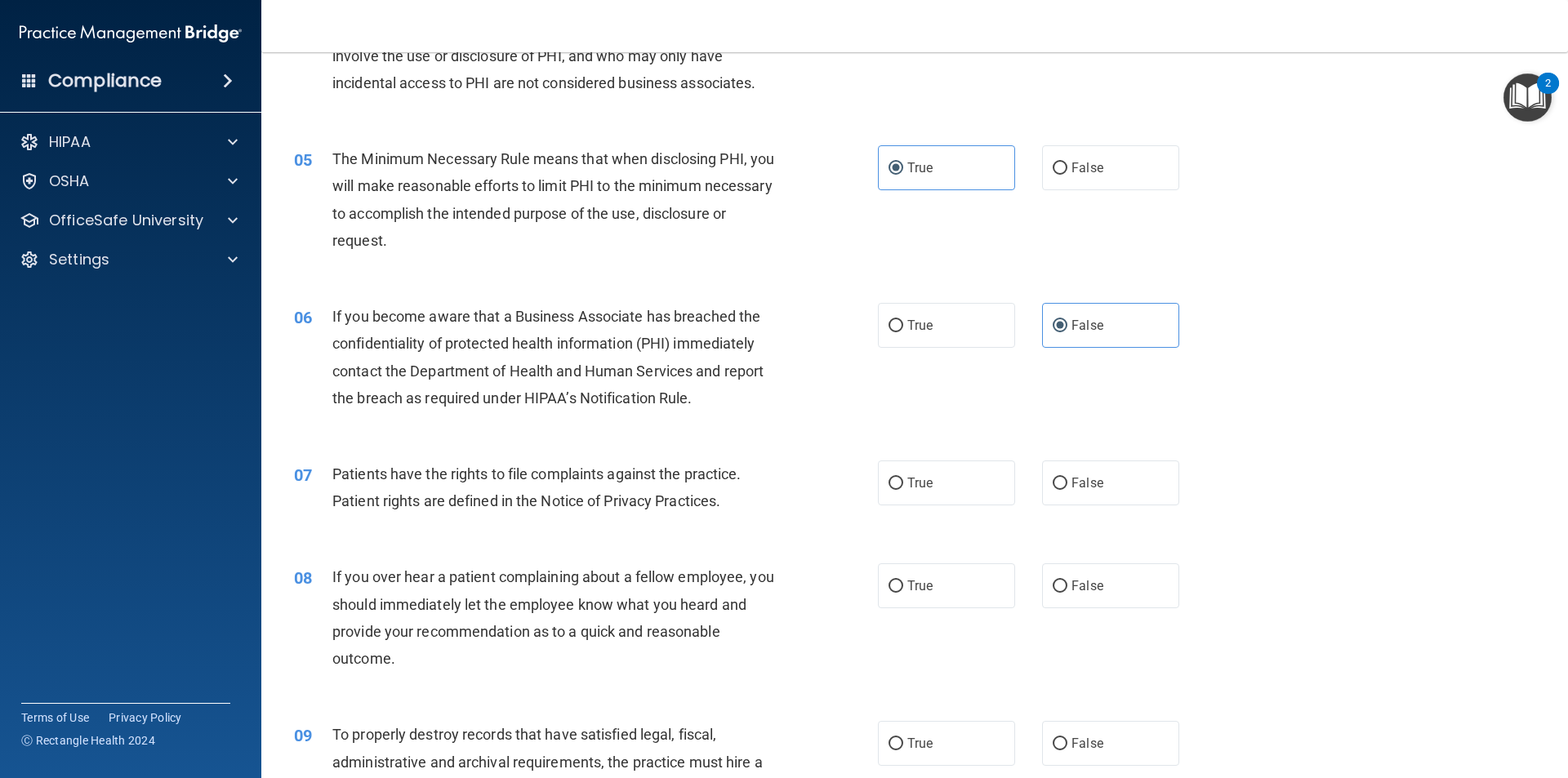
scroll to position [571, 0]
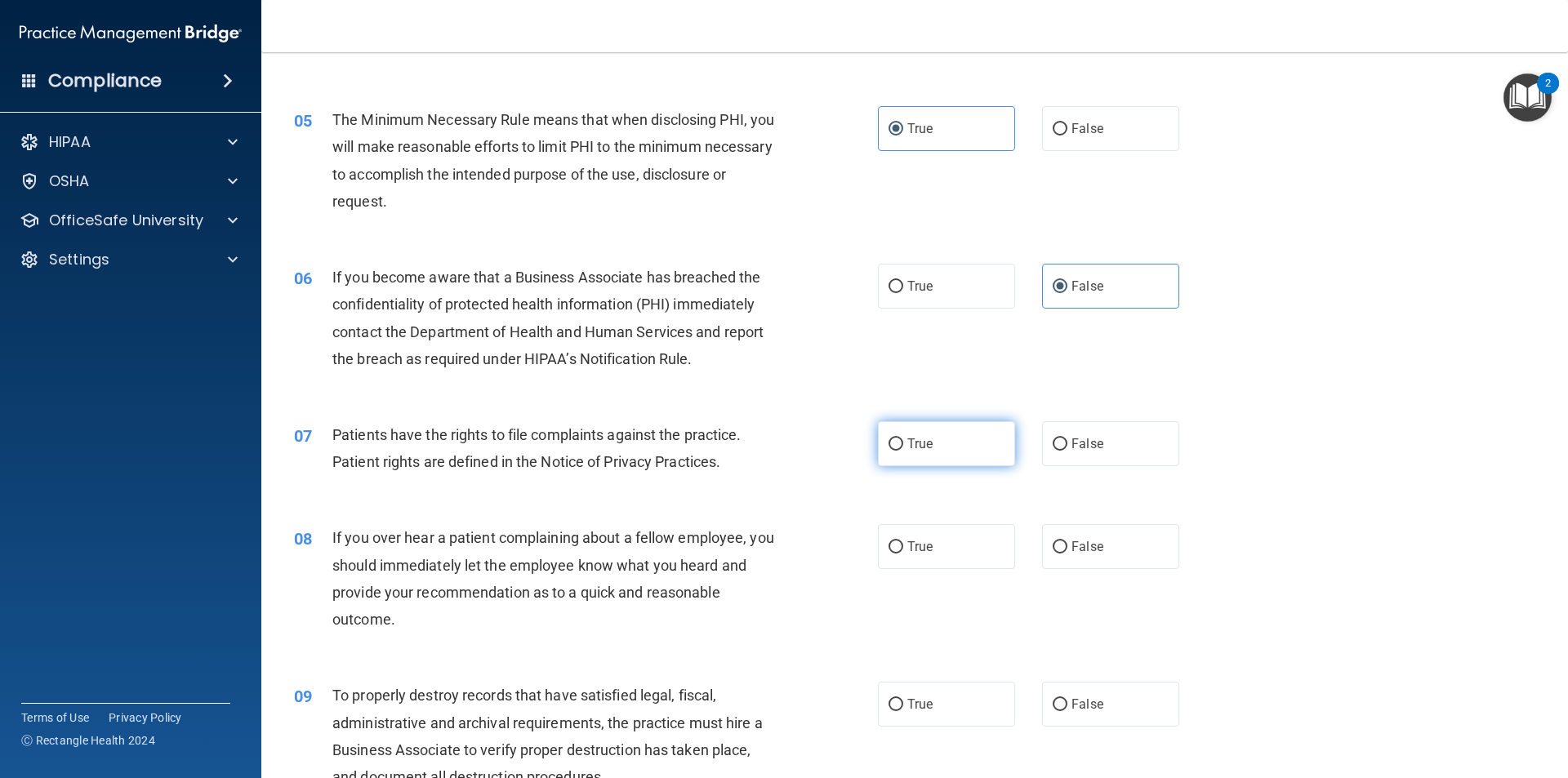
click at [888, 440] on input "True" at bounding box center [895, 445] width 15 height 13
radio input "true"
click at [1082, 545] on span "False" at bounding box center [1087, 547] width 32 height 16
click at [1067, 545] on input "False" at bounding box center [1059, 547] width 15 height 13
radio input "true"
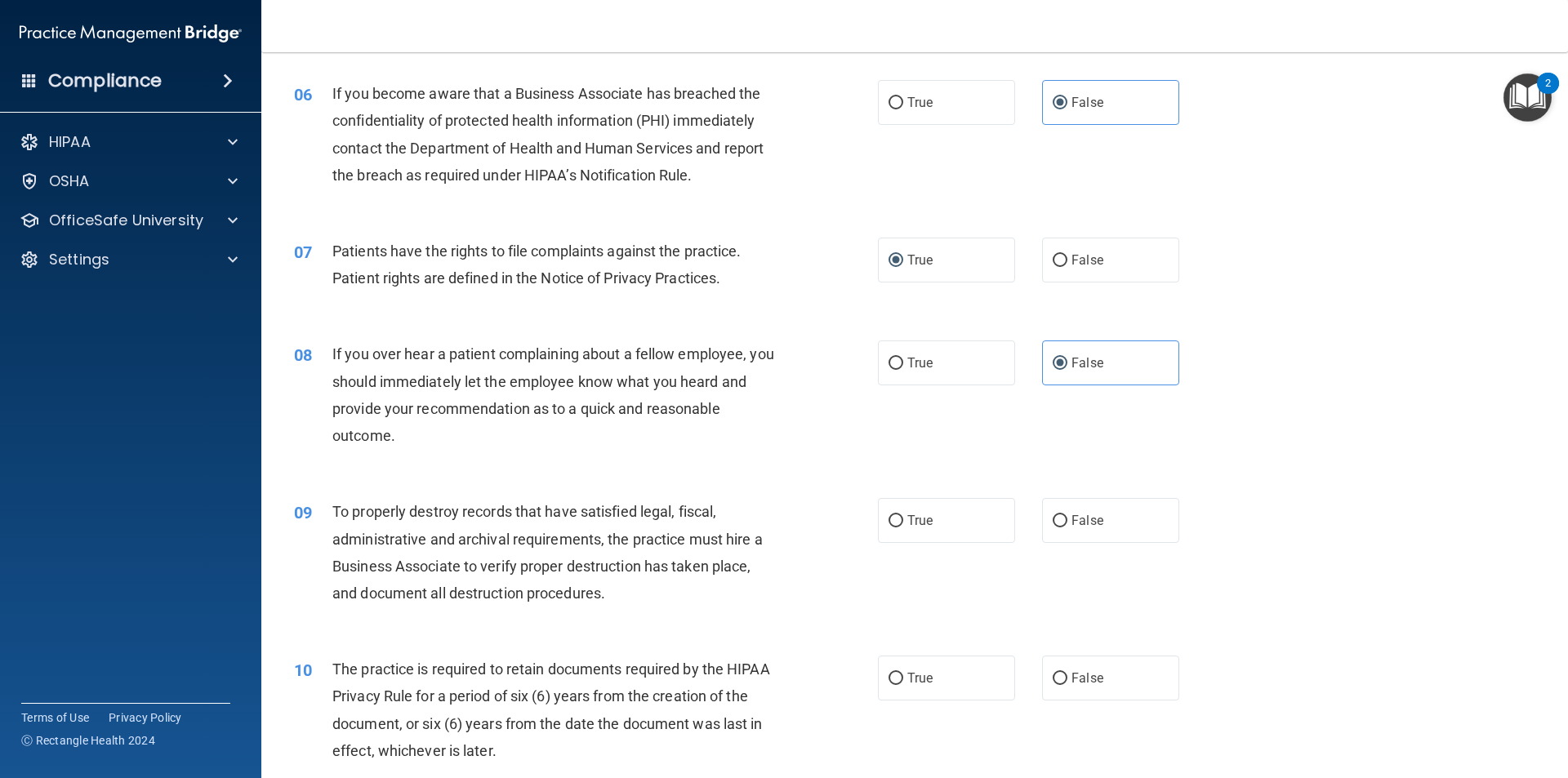
scroll to position [816, 0]
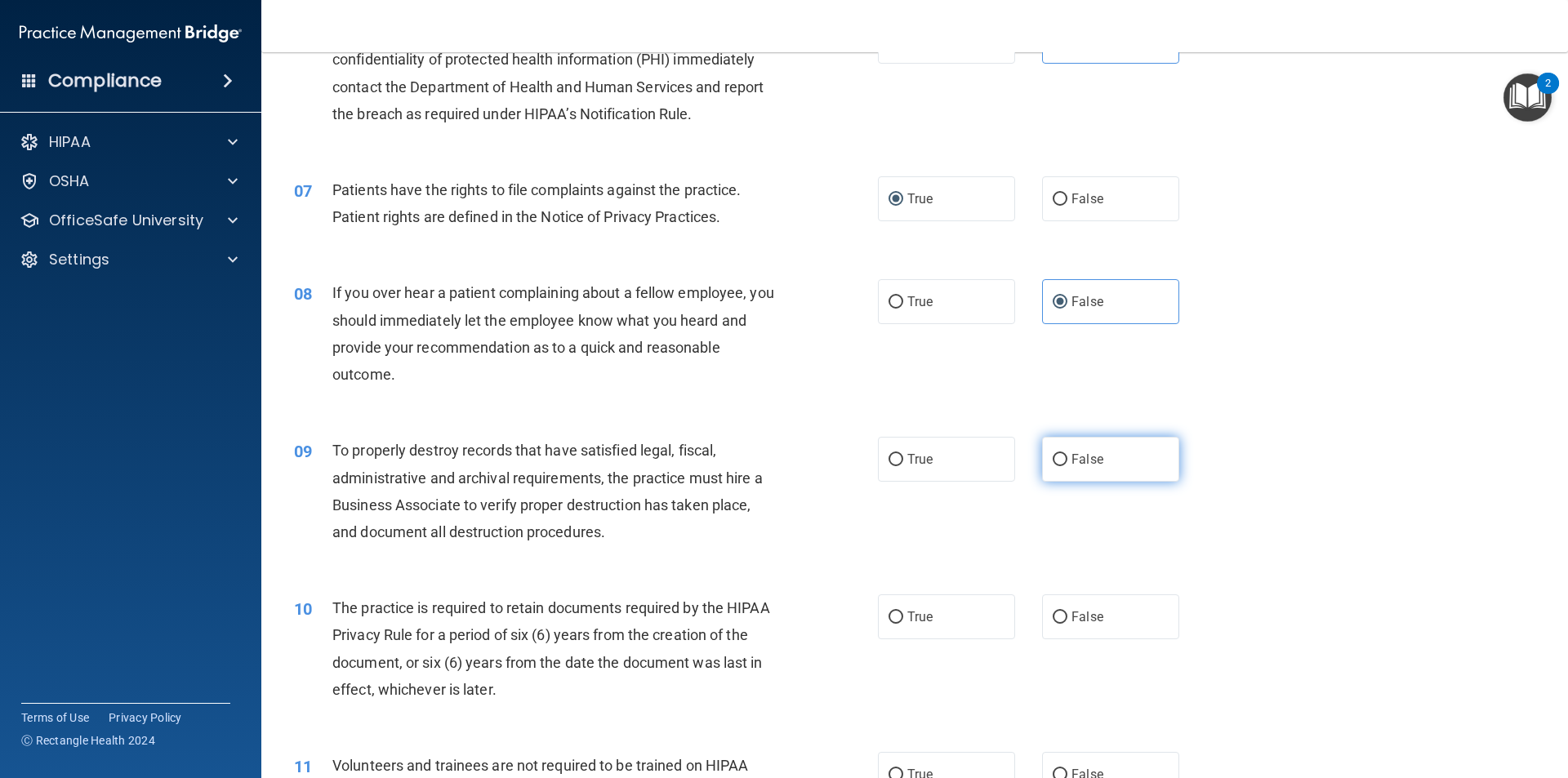
click at [1052, 455] on input "False" at bounding box center [1059, 460] width 15 height 13
radio input "true"
drag, startPoint x: 919, startPoint y: 498, endPoint x: 936, endPoint y: 515, distance: 24.0
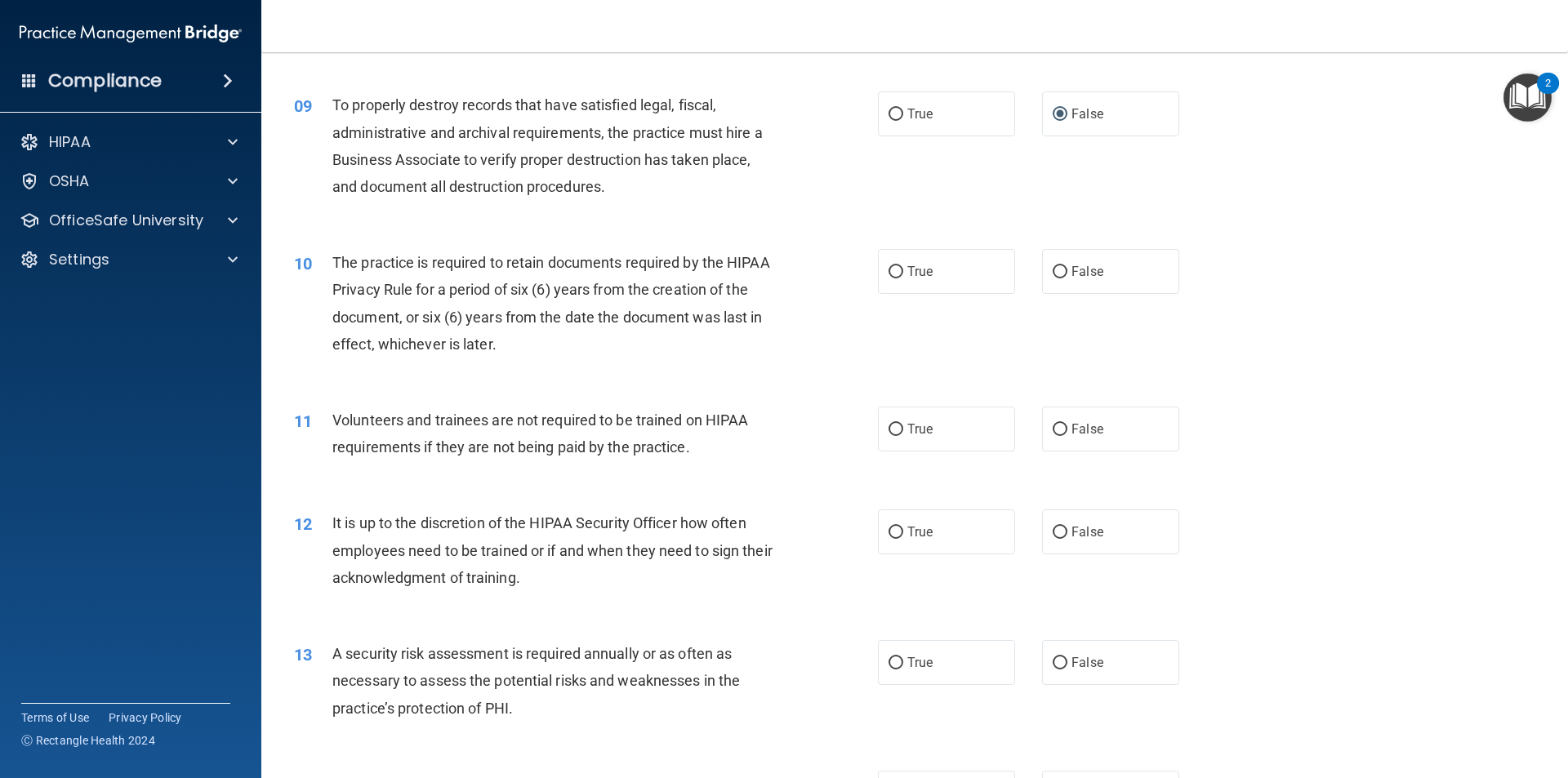
scroll to position [1124, 0]
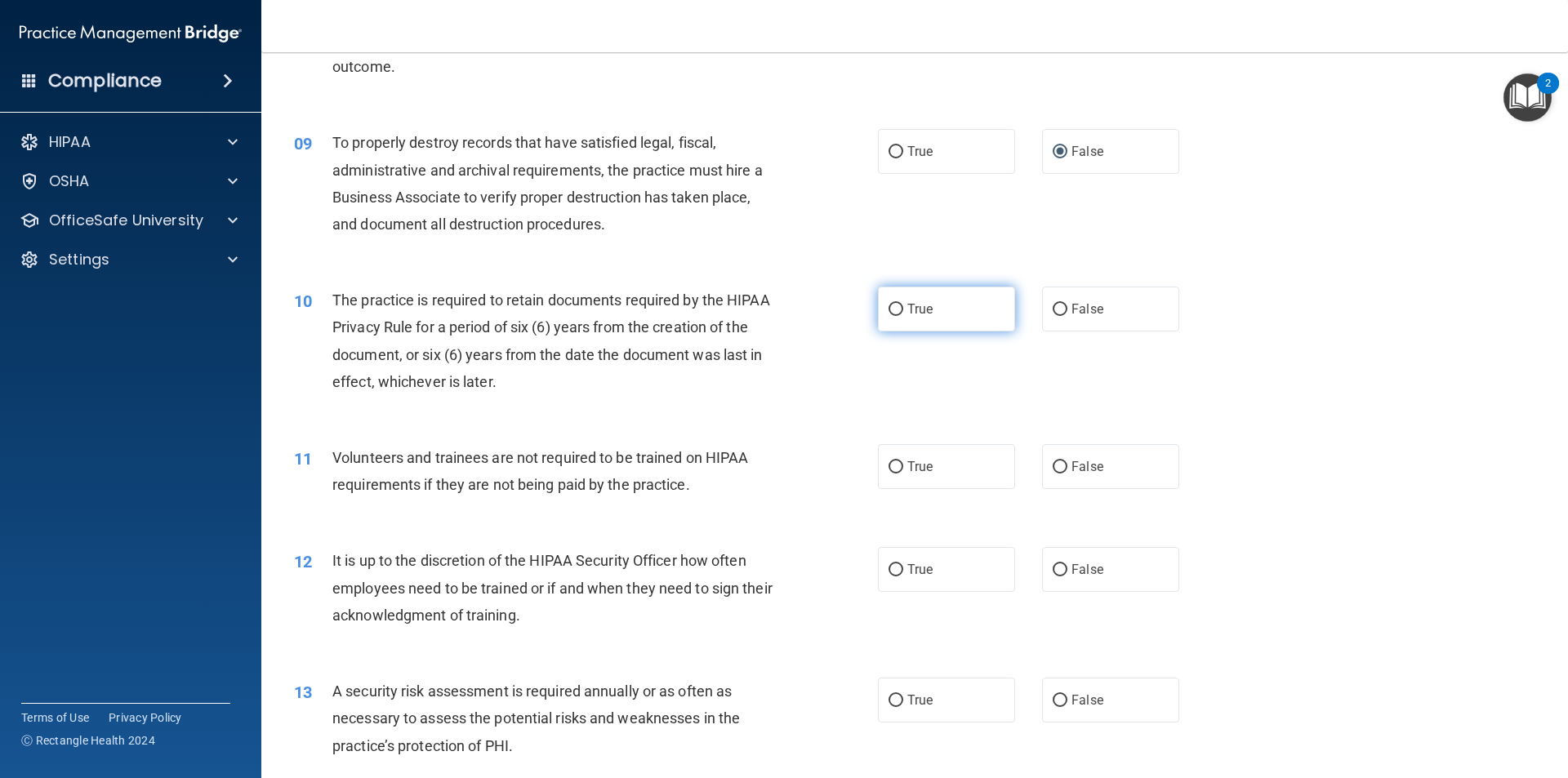
click at [912, 304] on span "True" at bounding box center [920, 309] width 25 height 16
click at [903, 304] on input "True" at bounding box center [895, 309] width 15 height 13
radio input "true"
click at [1069, 477] on label "False" at bounding box center [1110, 467] width 137 height 45
click at [1067, 474] on input "False" at bounding box center [1059, 467] width 15 height 13
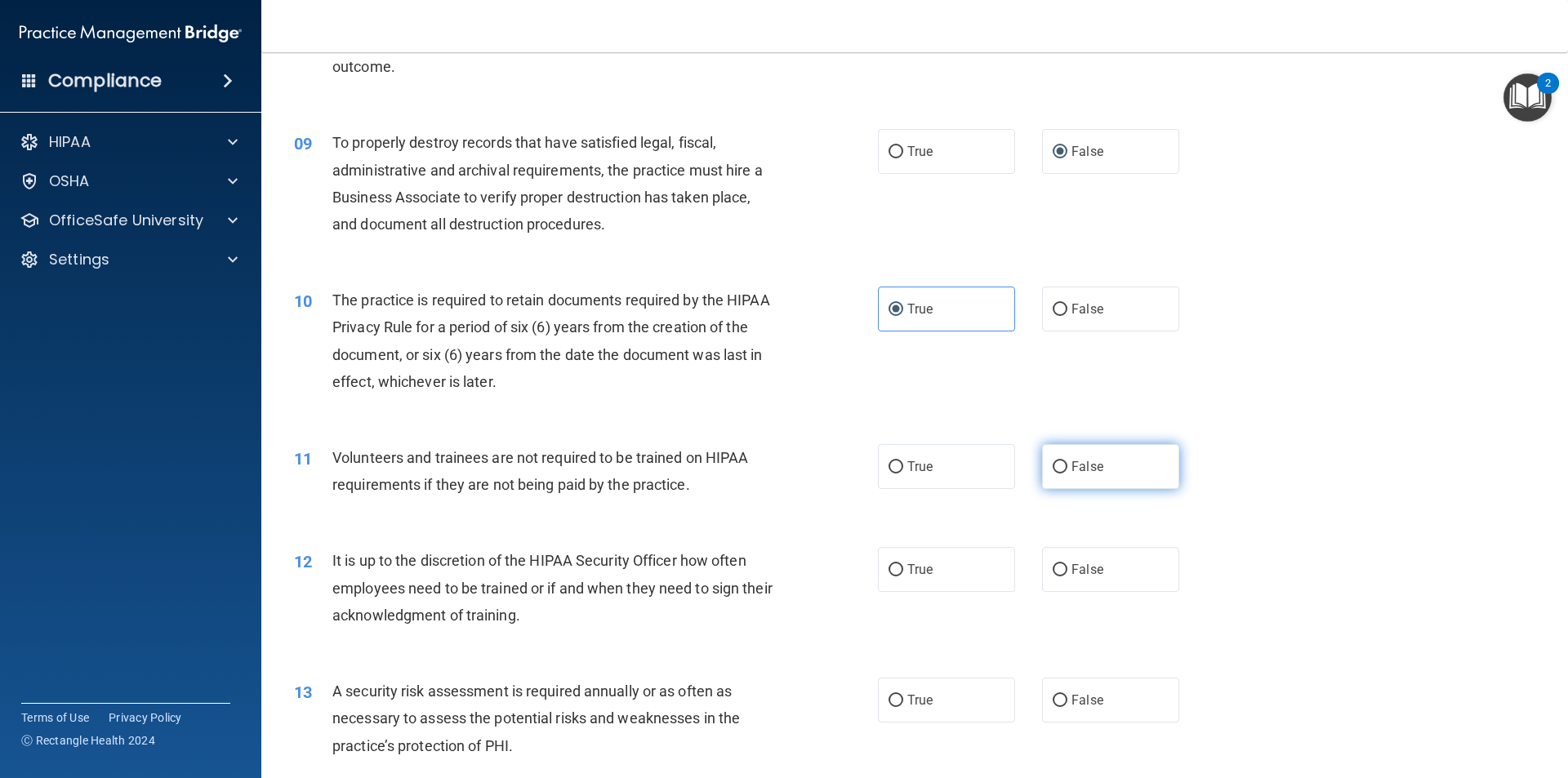
radio input "true"
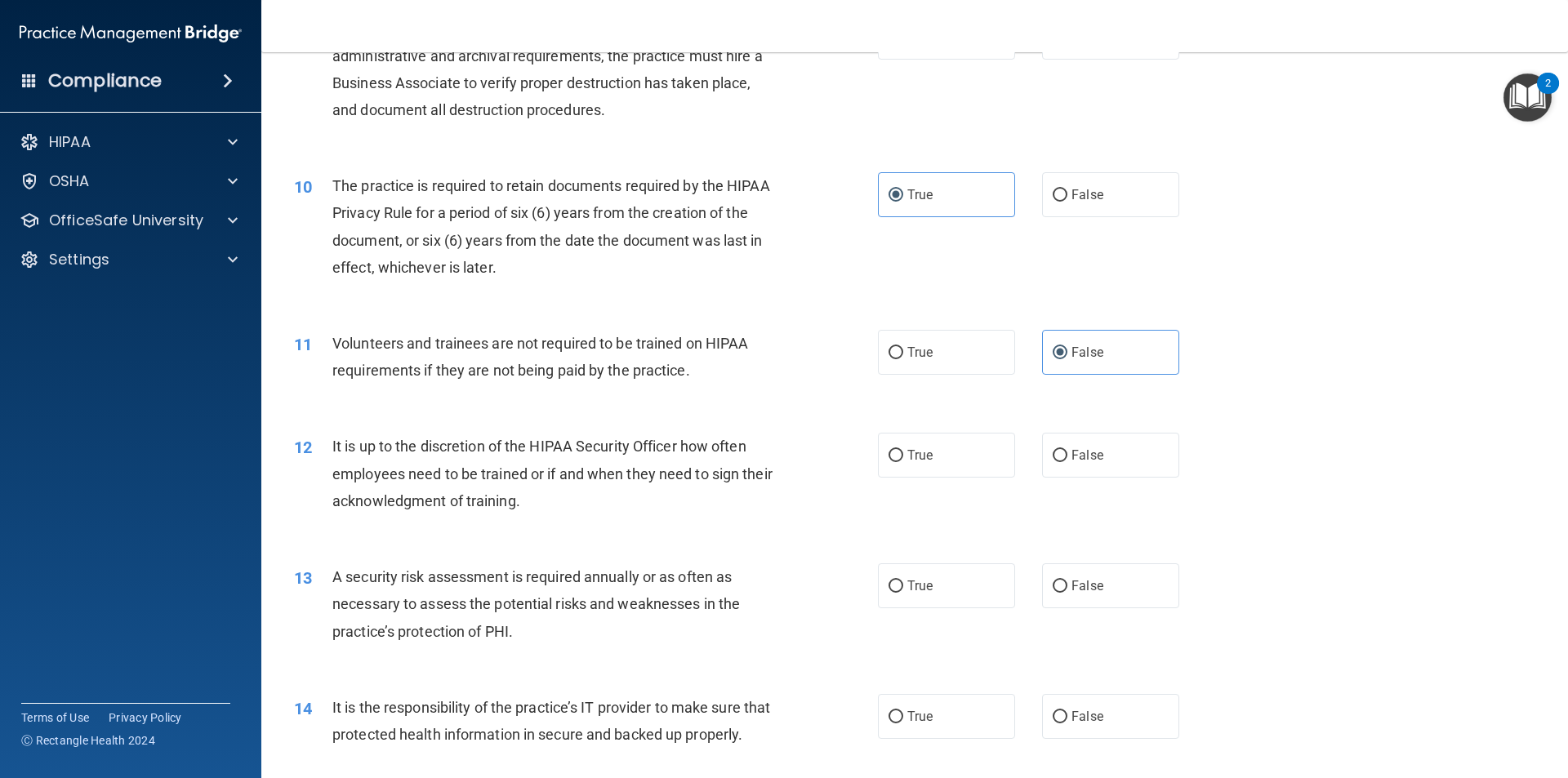
scroll to position [1288, 0]
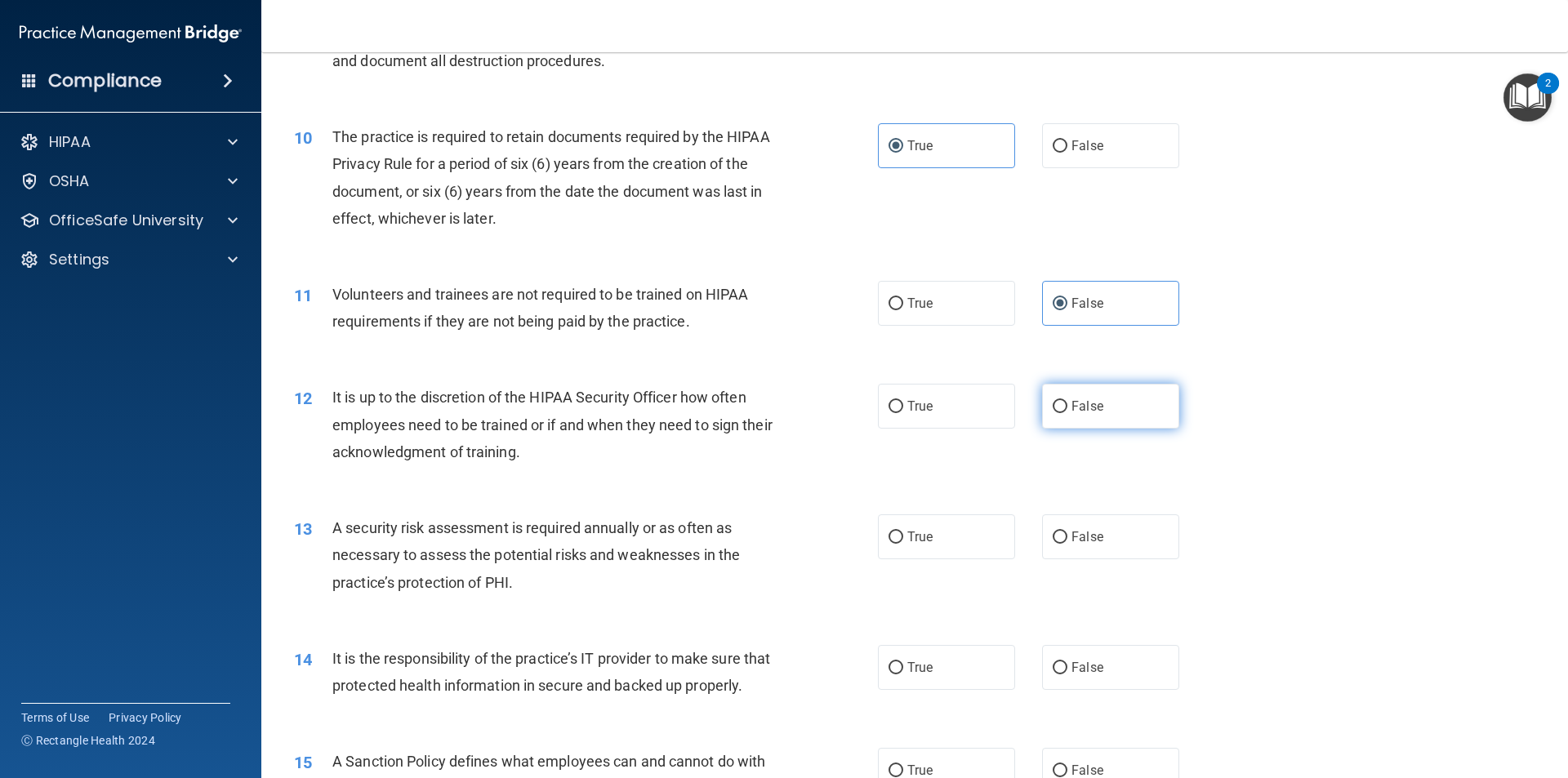
click at [1130, 414] on label "False" at bounding box center [1110, 407] width 137 height 45
click at [1067, 413] on input "False" at bounding box center [1059, 407] width 15 height 13
radio input "true"
click at [911, 532] on span "True" at bounding box center [920, 537] width 25 height 16
click at [903, 532] on input "True" at bounding box center [895, 537] width 15 height 13
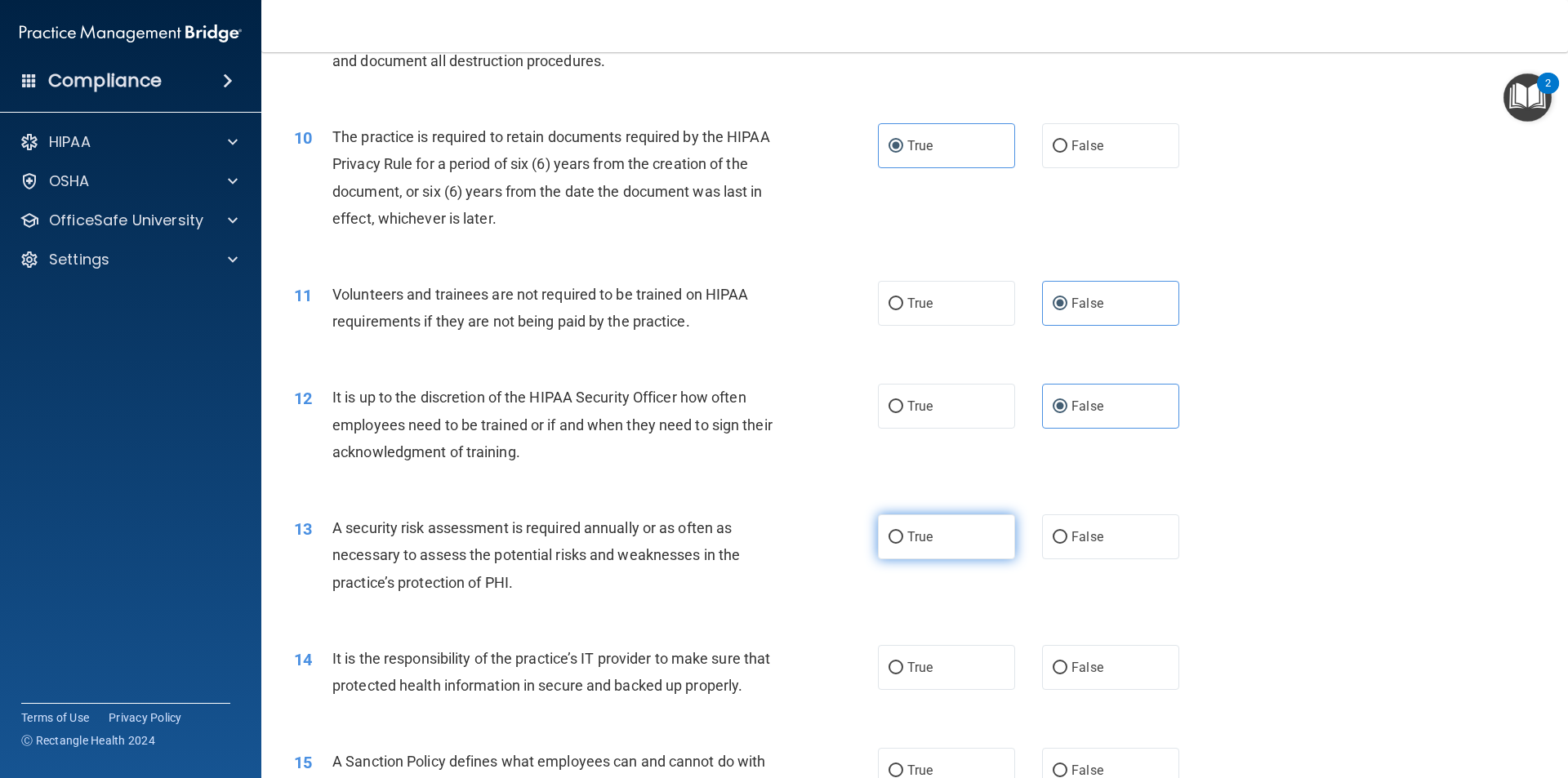
radio input "true"
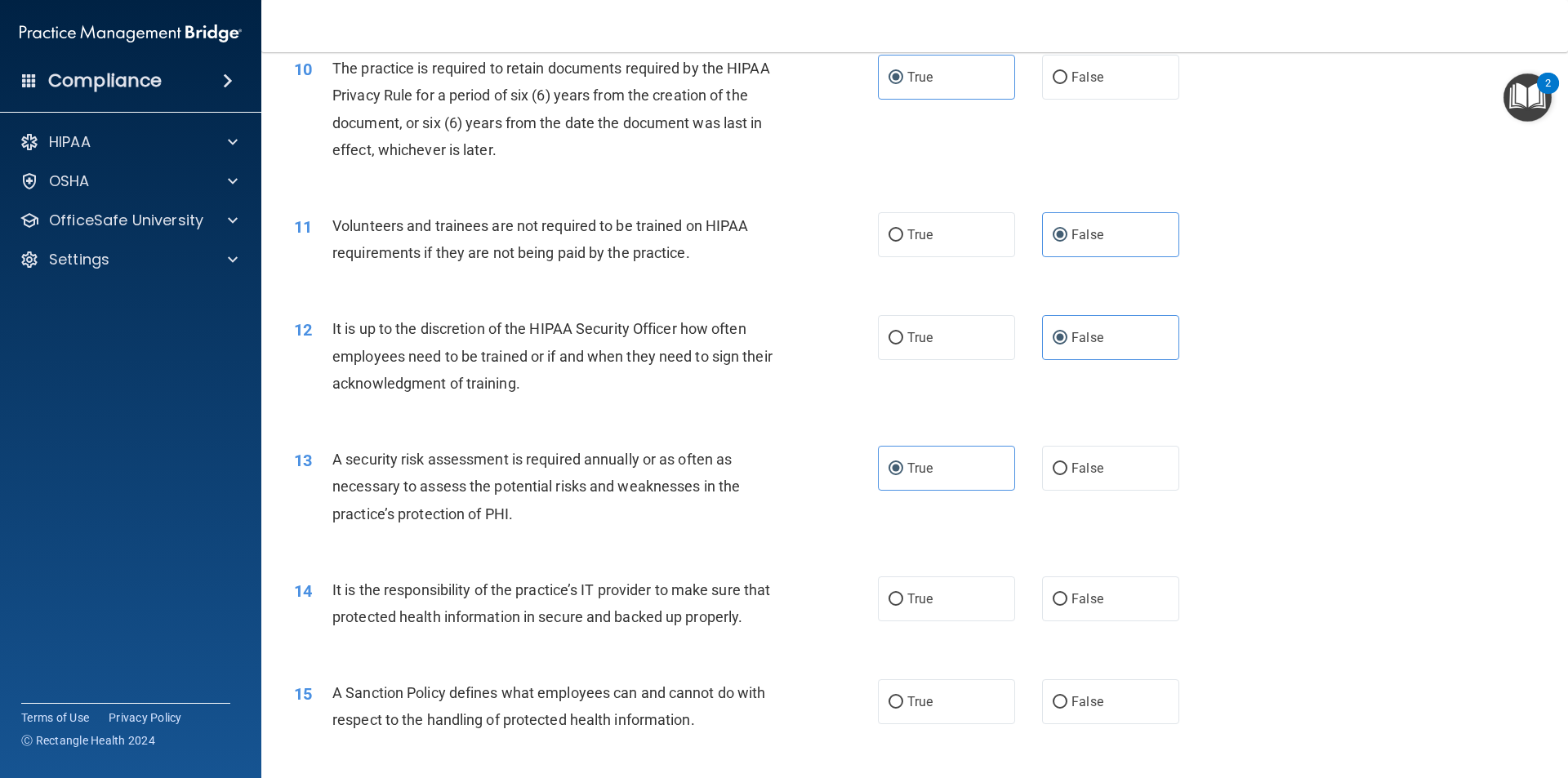
scroll to position [1451, 0]
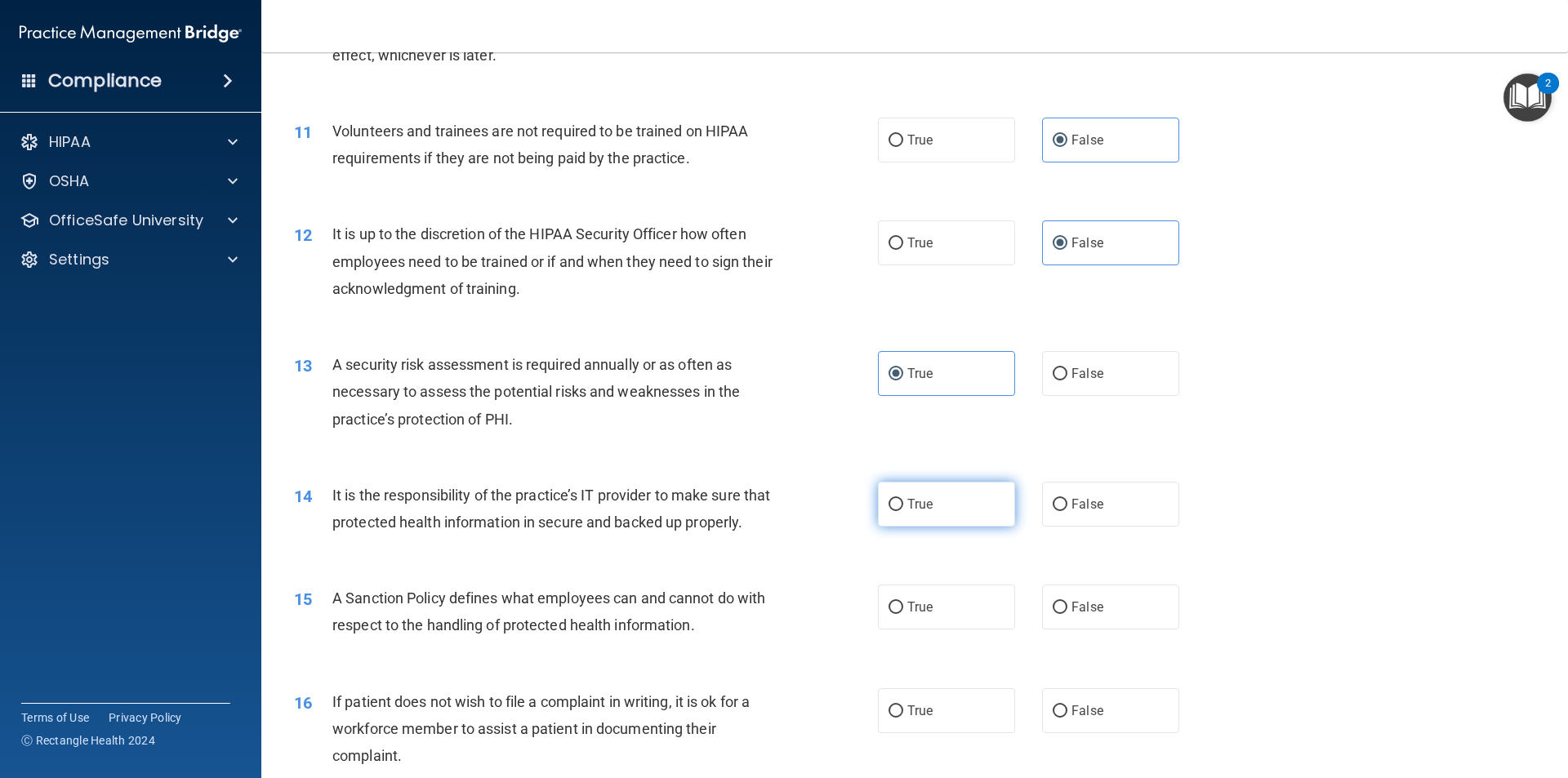
click at [891, 504] on input "True" at bounding box center [895, 505] width 15 height 13
radio input "true"
click at [1072, 630] on label "False" at bounding box center [1110, 607] width 137 height 45
click at [1067, 614] on input "False" at bounding box center [1059, 607] width 15 height 13
radio input "true"
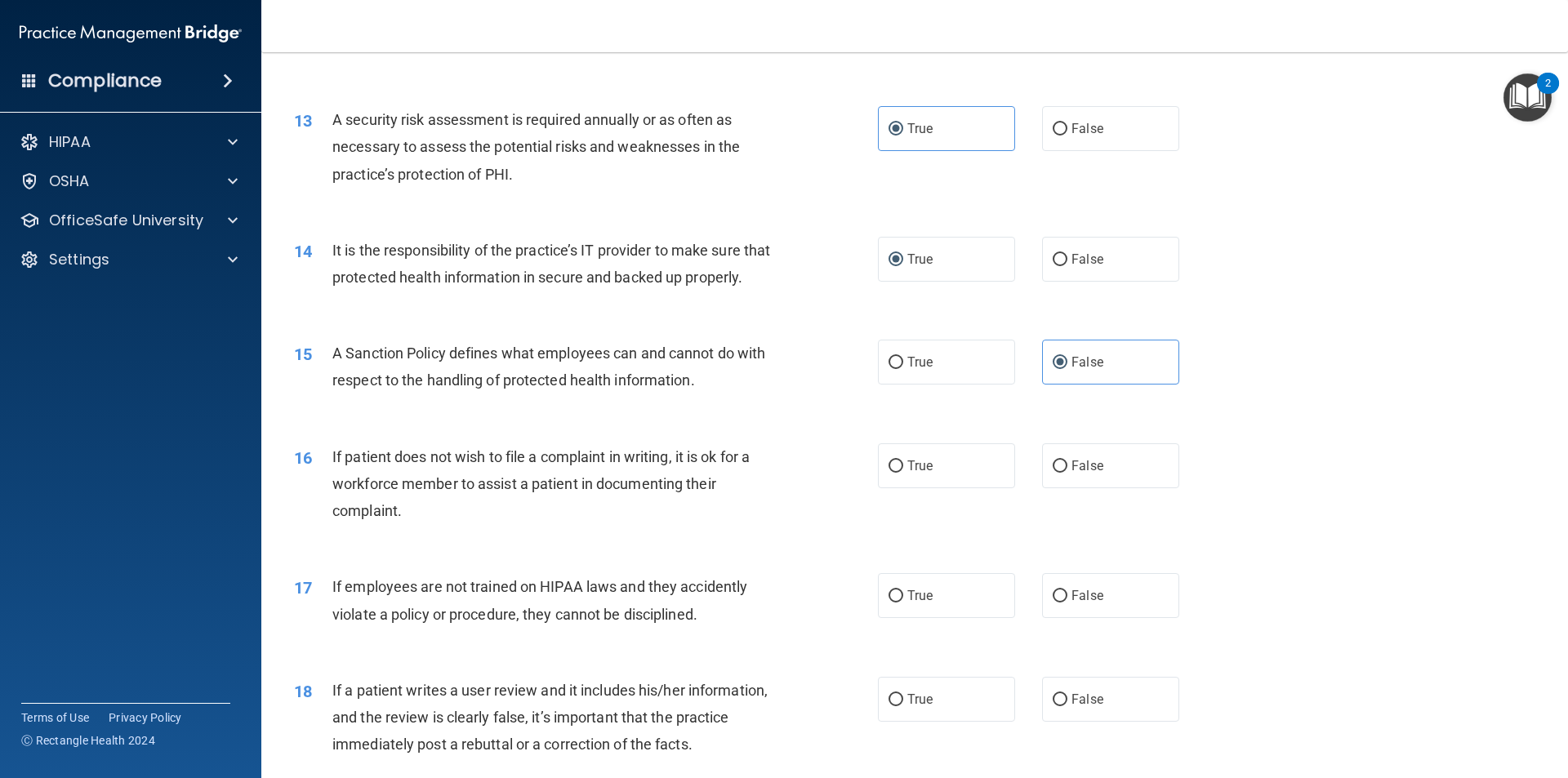
scroll to position [1777, 0]
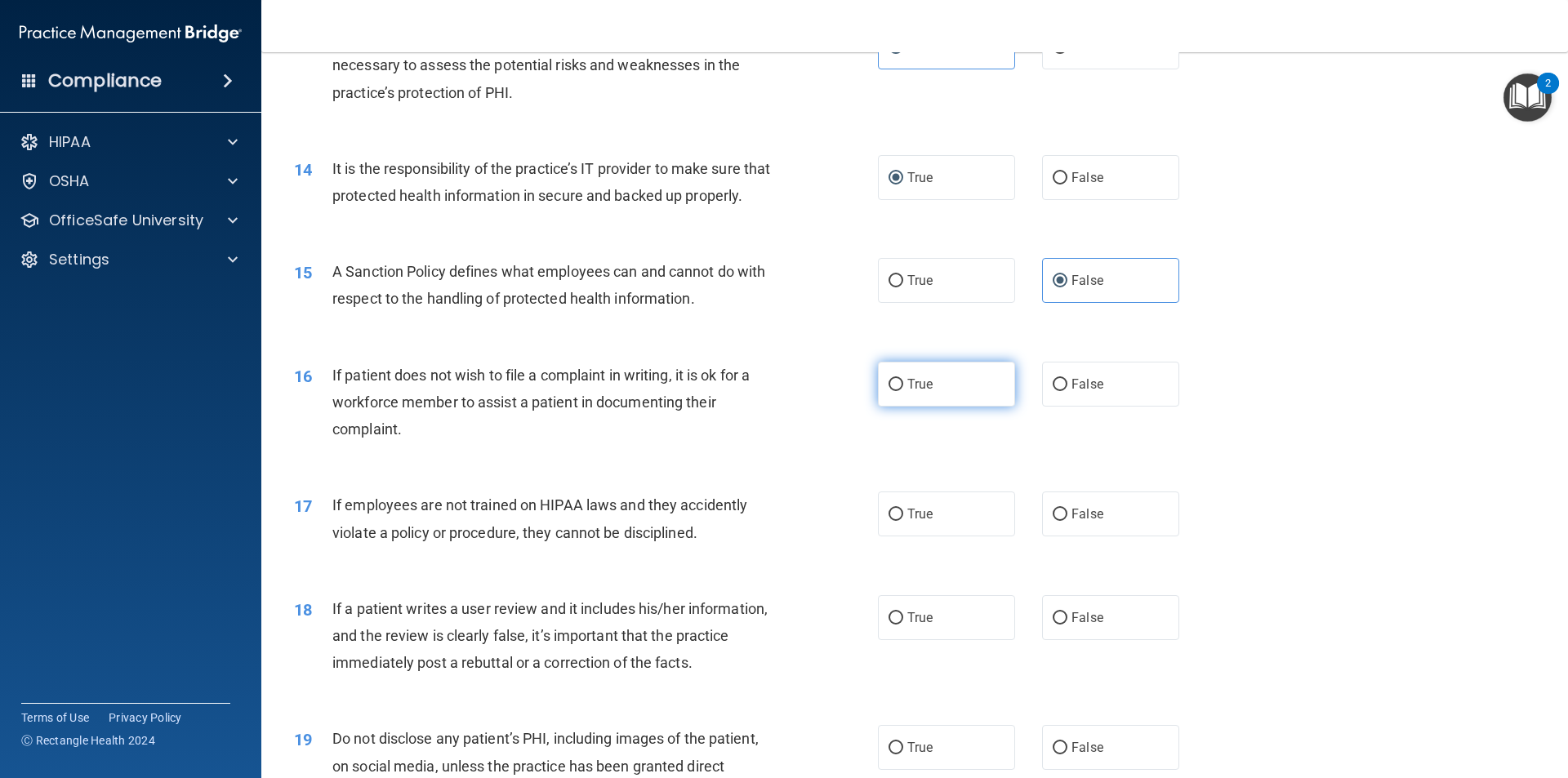
click at [907, 392] on span "True" at bounding box center [920, 384] width 25 height 16
click at [903, 391] on input "True" at bounding box center [895, 385] width 15 height 13
radio input "true"
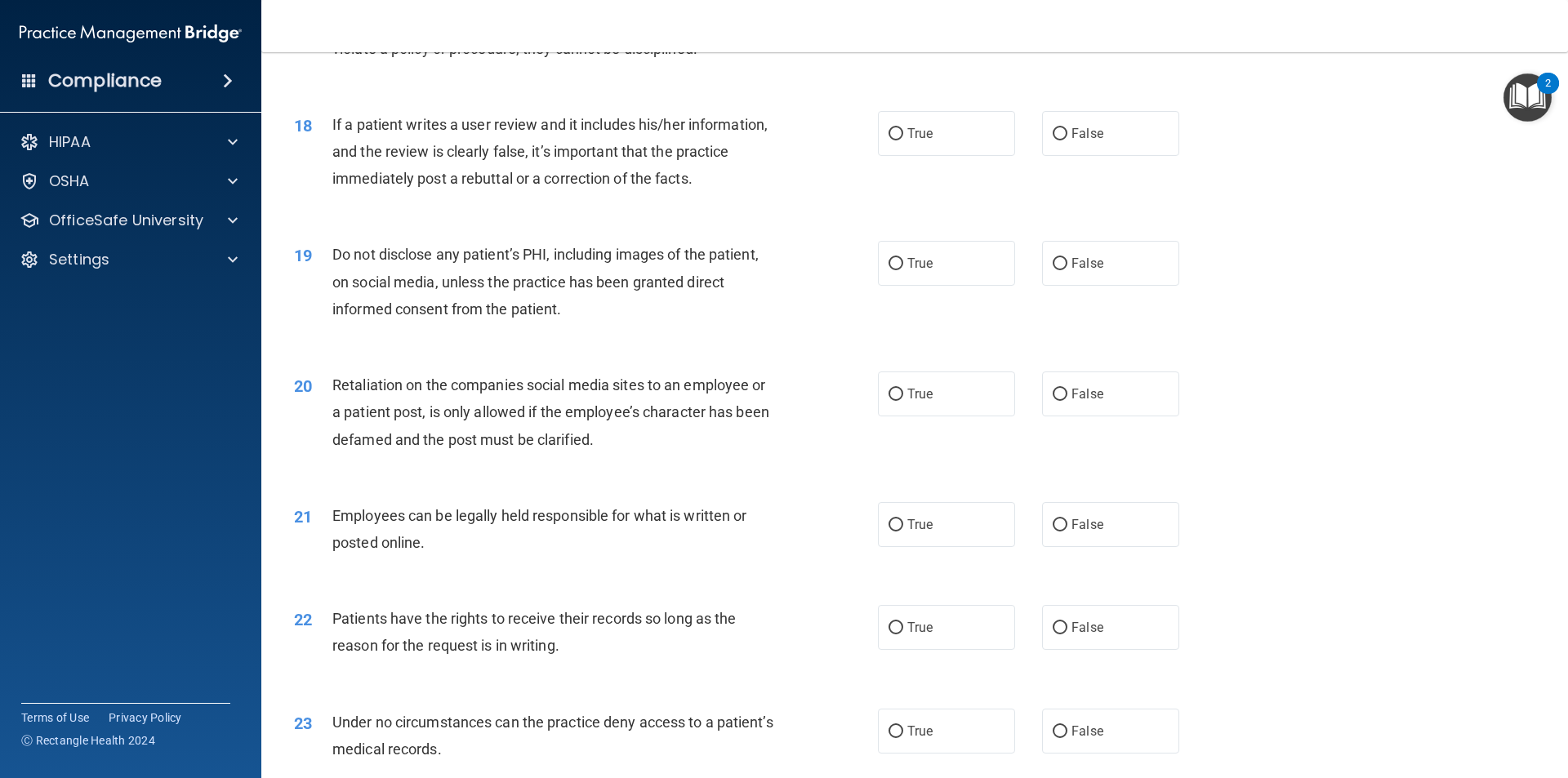
scroll to position [2267, 0]
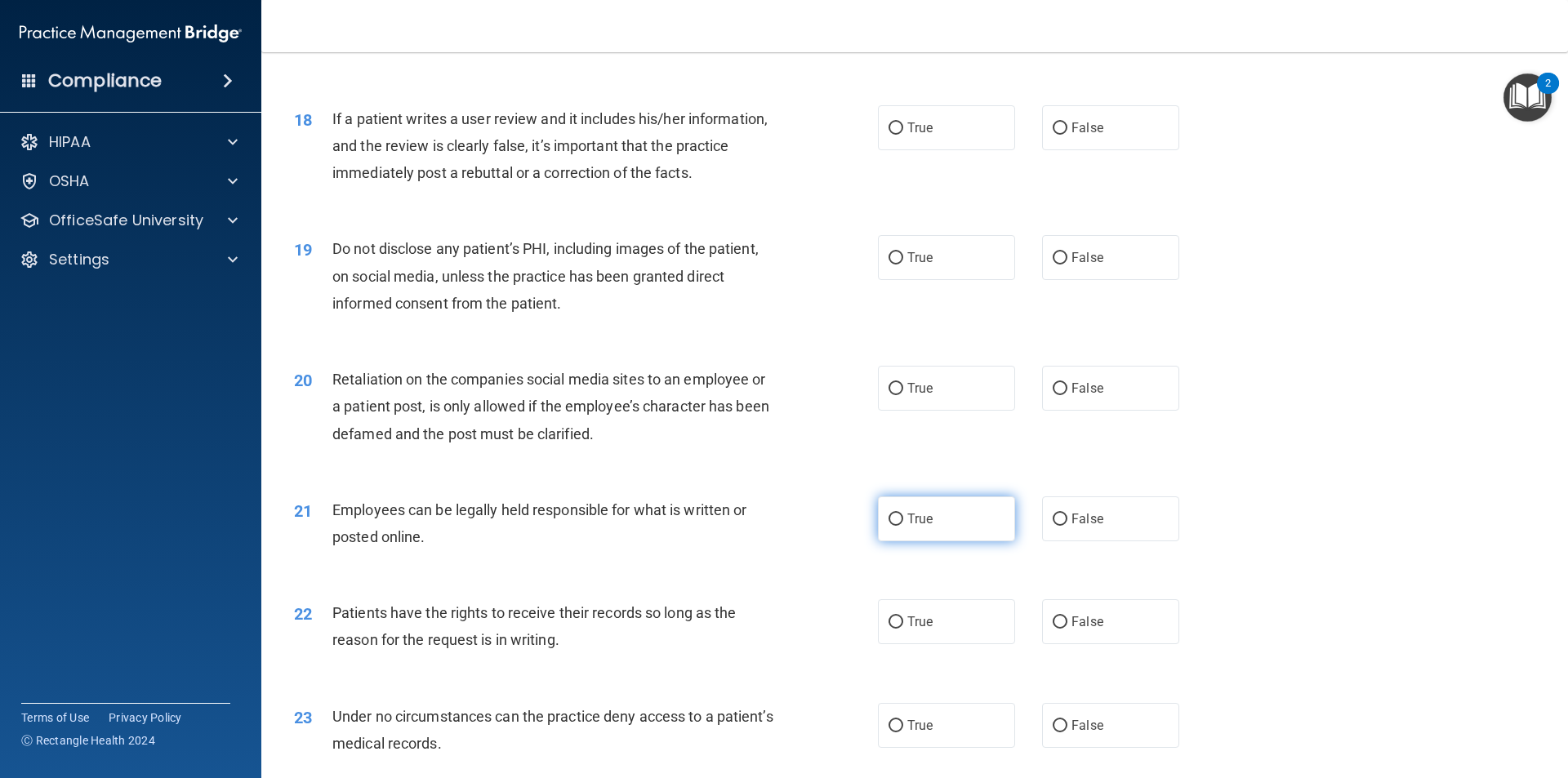
click at [878, 541] on label "True" at bounding box center [946, 519] width 137 height 45
click at [888, 525] on input "True" at bounding box center [895, 520] width 15 height 13
radio input "true"
click at [1061, 644] on label "False" at bounding box center [1110, 622] width 137 height 45
click at [1061, 629] on input "False" at bounding box center [1059, 622] width 15 height 13
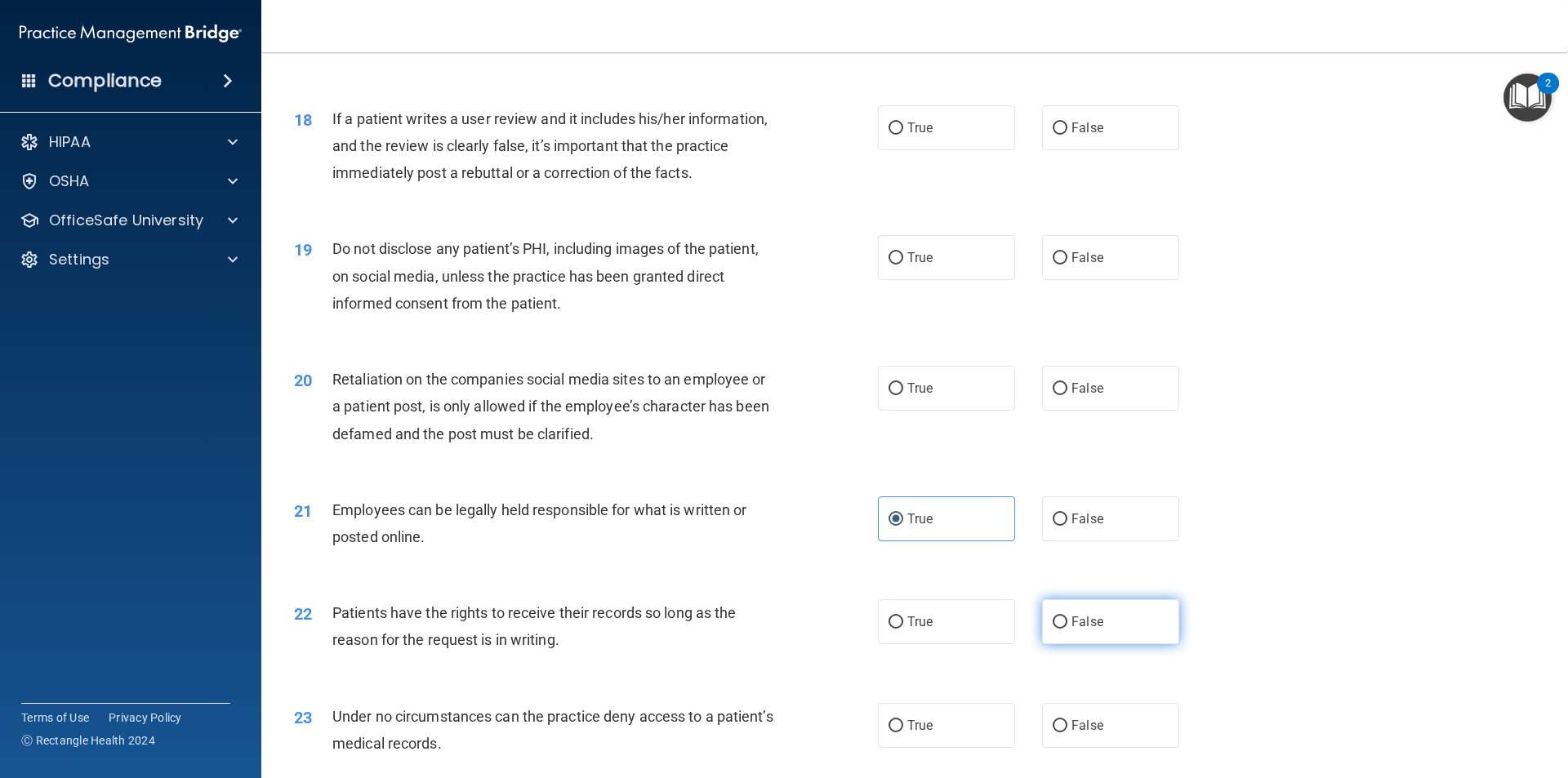
radio input "true"
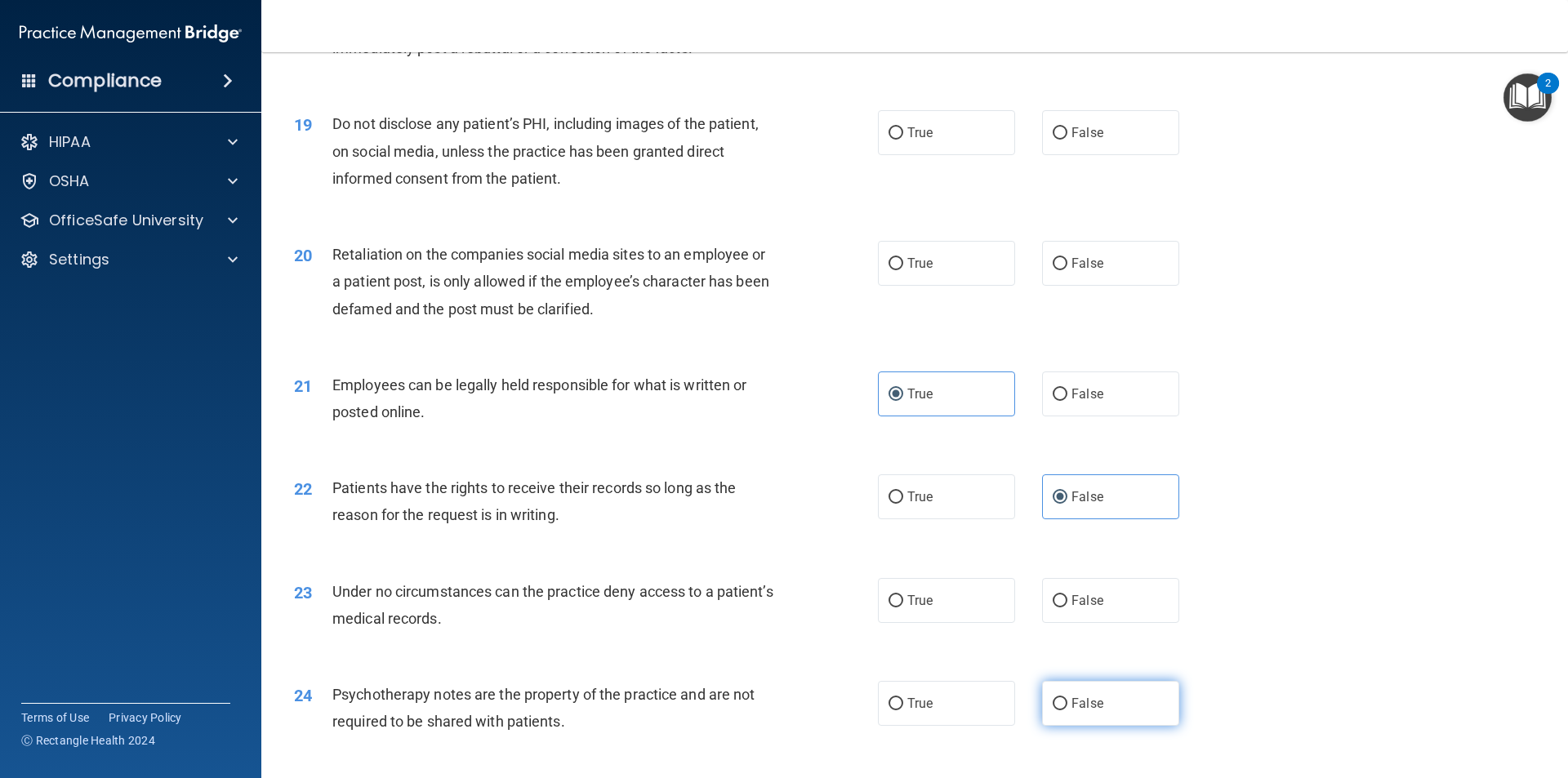
scroll to position [2431, 0]
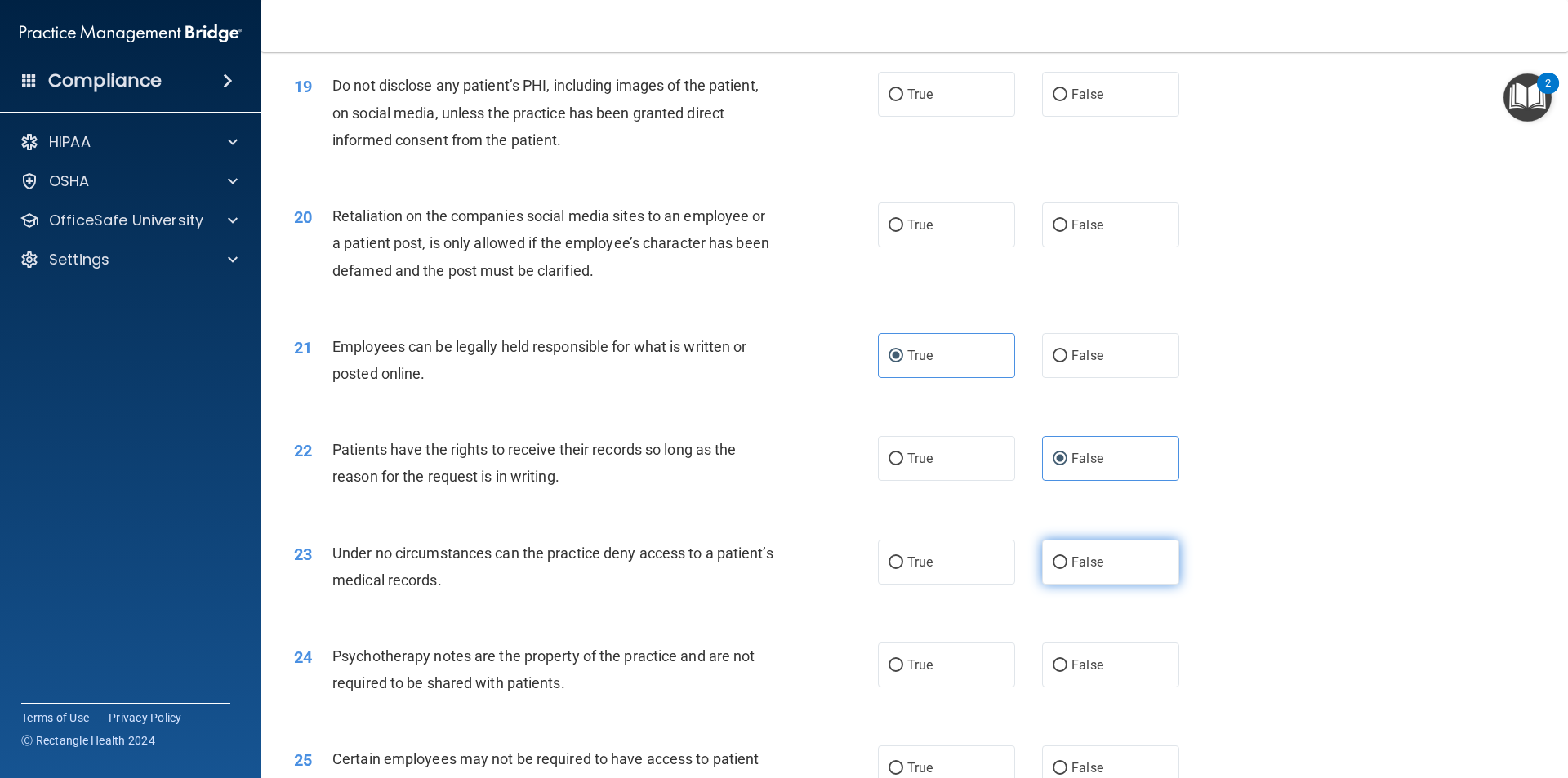
click at [1041, 575] on label "False" at bounding box center [1110, 562] width 137 height 45
click at [1052, 569] on input "False" at bounding box center [1059, 563] width 15 height 13
radio input "true"
click at [1052, 569] on input "False" at bounding box center [1059, 563] width 15 height 13
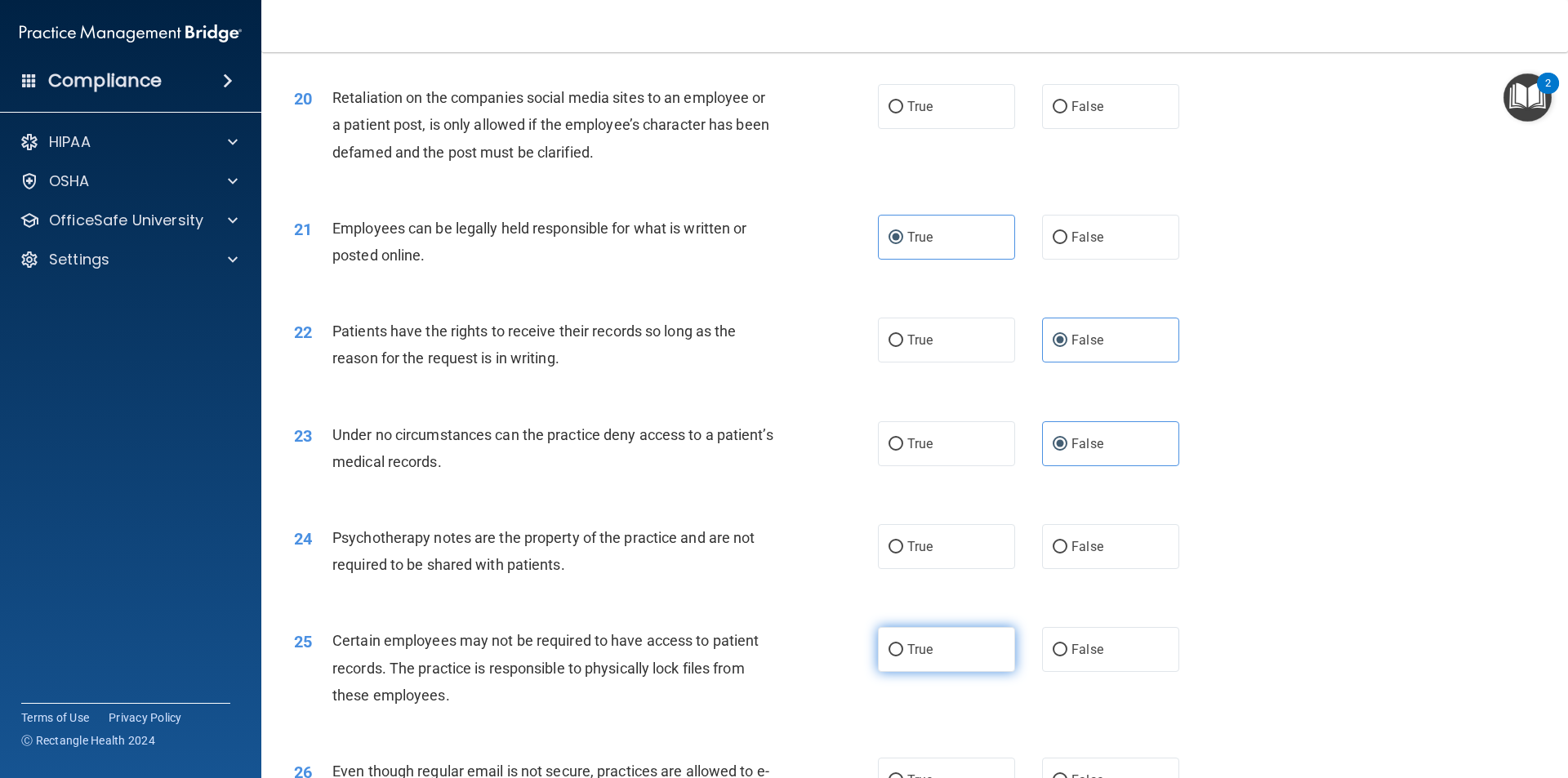
scroll to position [2593, 0]
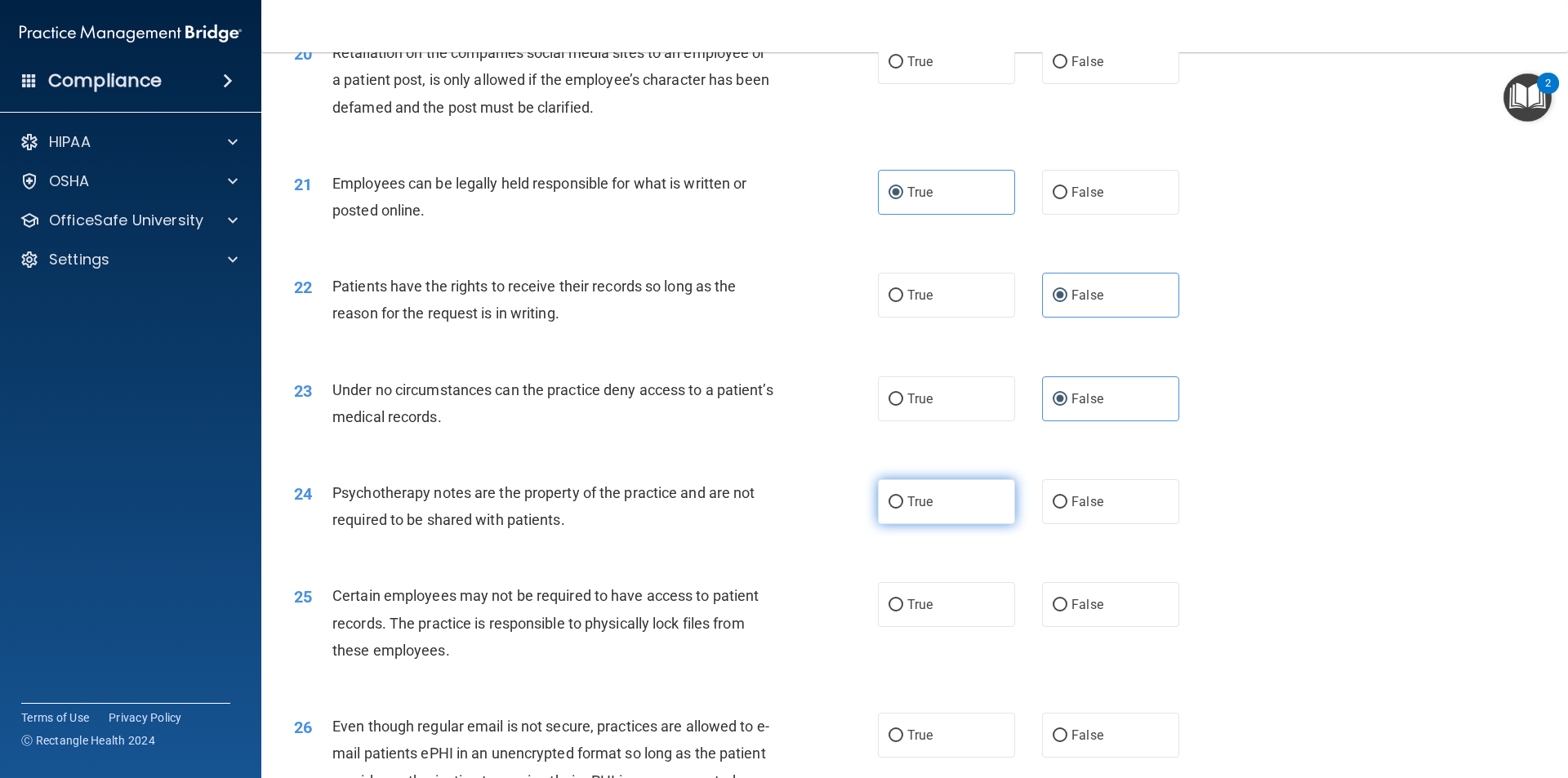
click at [923, 510] on span "True" at bounding box center [920, 502] width 25 height 16
click at [903, 509] on input "True" at bounding box center [895, 502] width 15 height 13
radio input "true"
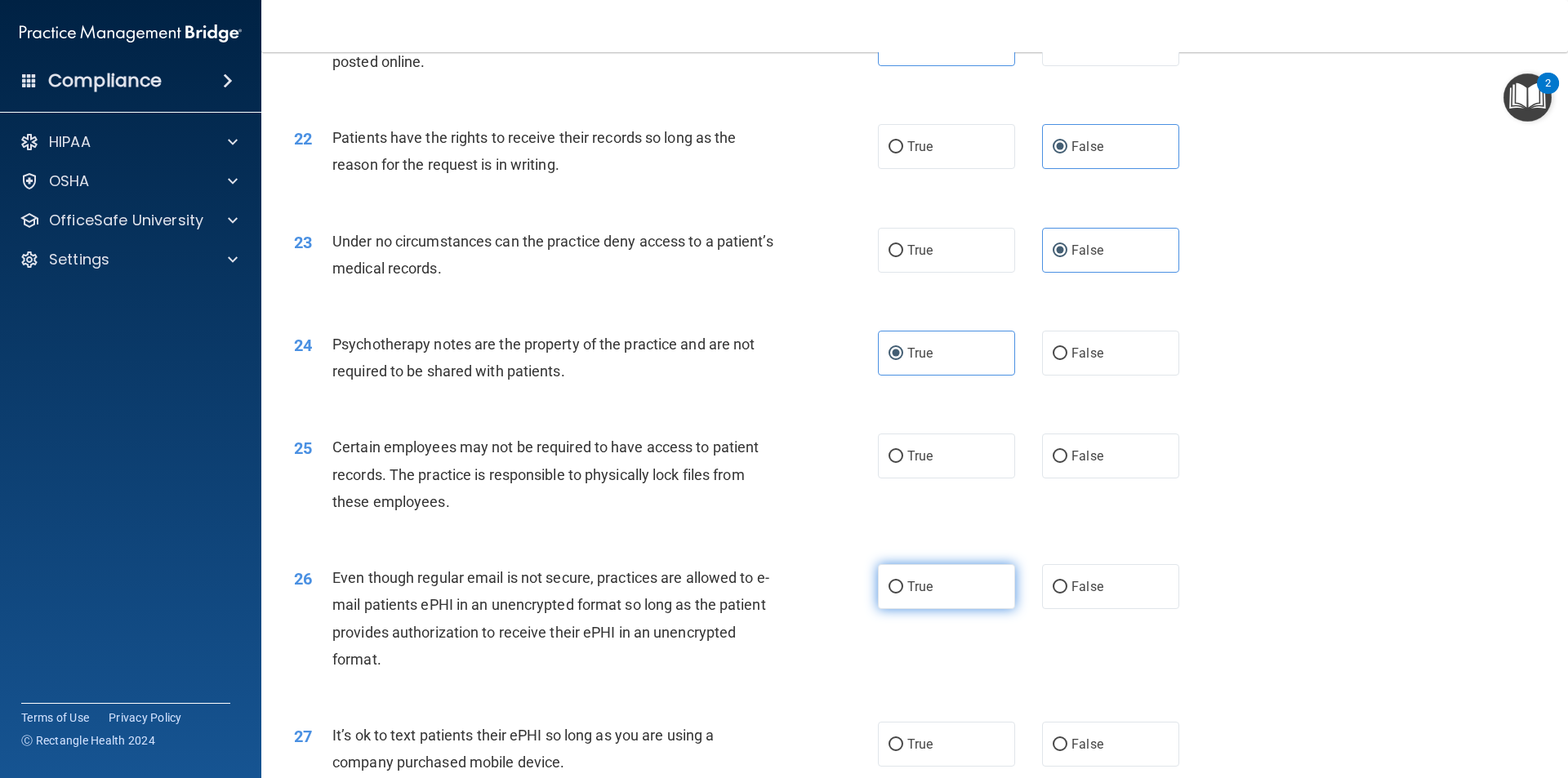
scroll to position [2757, 0]
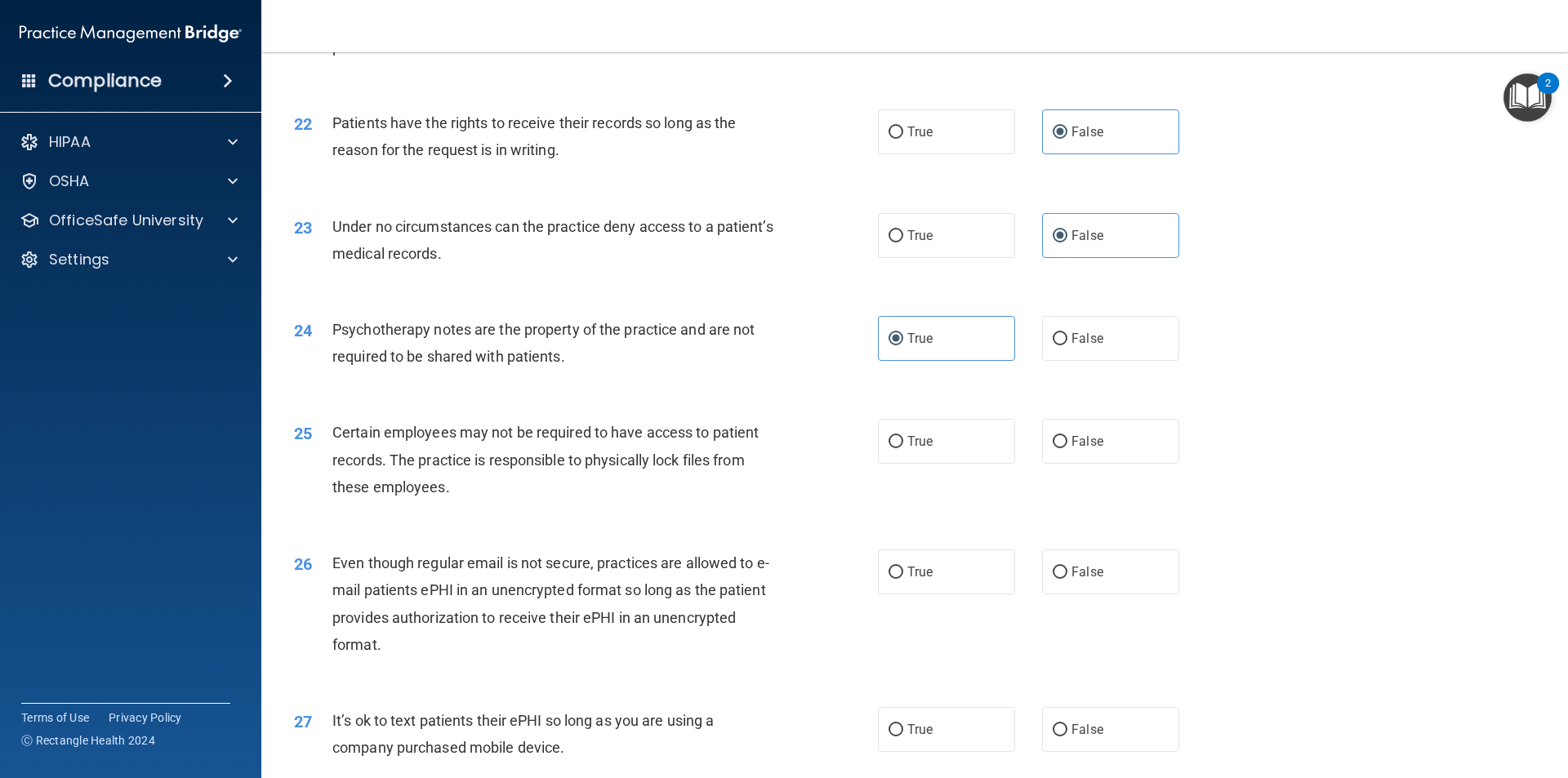
click at [856, 456] on div "25 Certain employees may not be required to have access to patient records. The…" at bounding box center [585, 464] width 633 height 90
click at [917, 449] on span "True" at bounding box center [920, 442] width 25 height 16
click at [903, 448] on input "True" at bounding box center [895, 442] width 15 height 13
radio input "true"
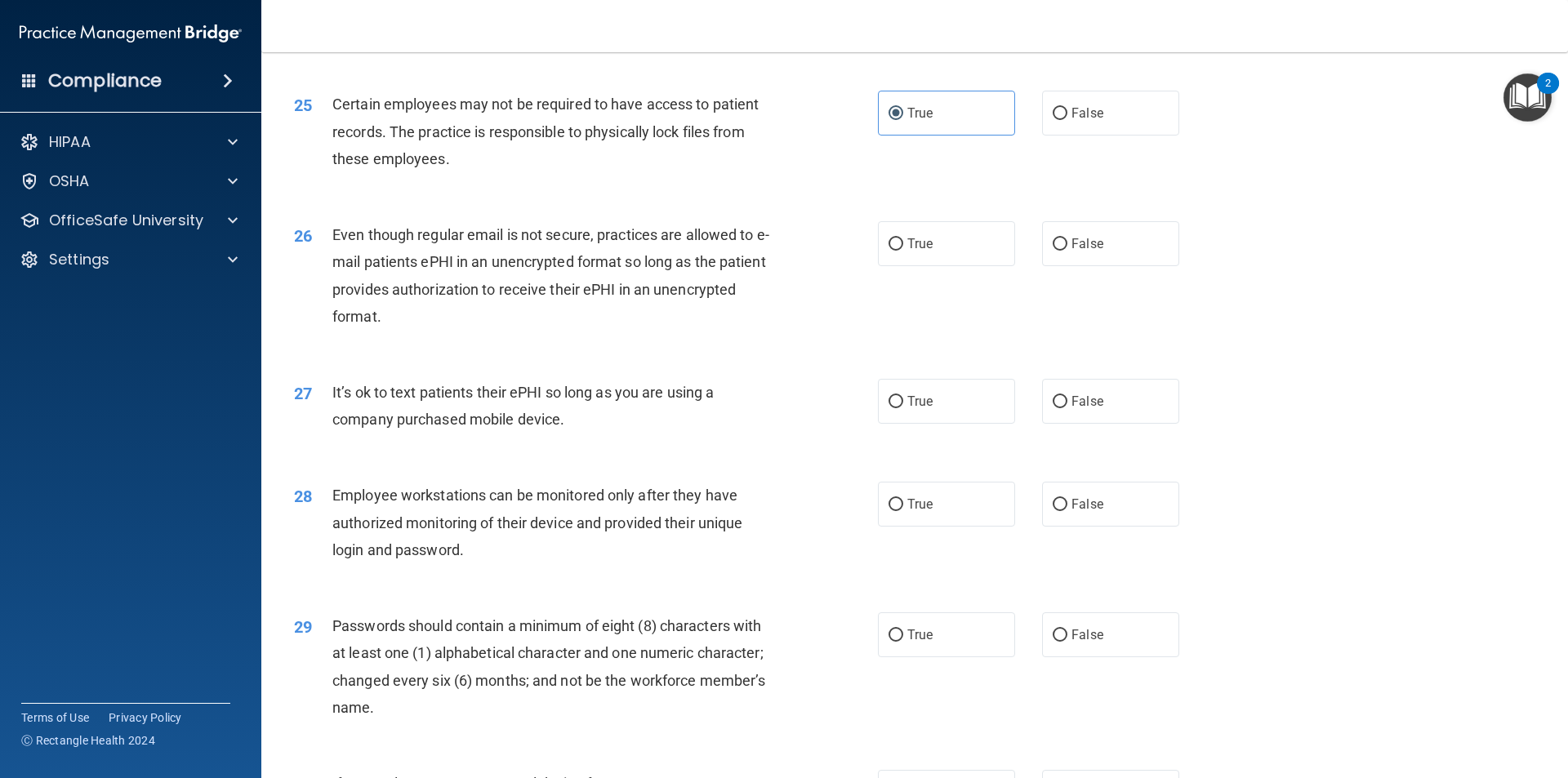
scroll to position [3165, 0]
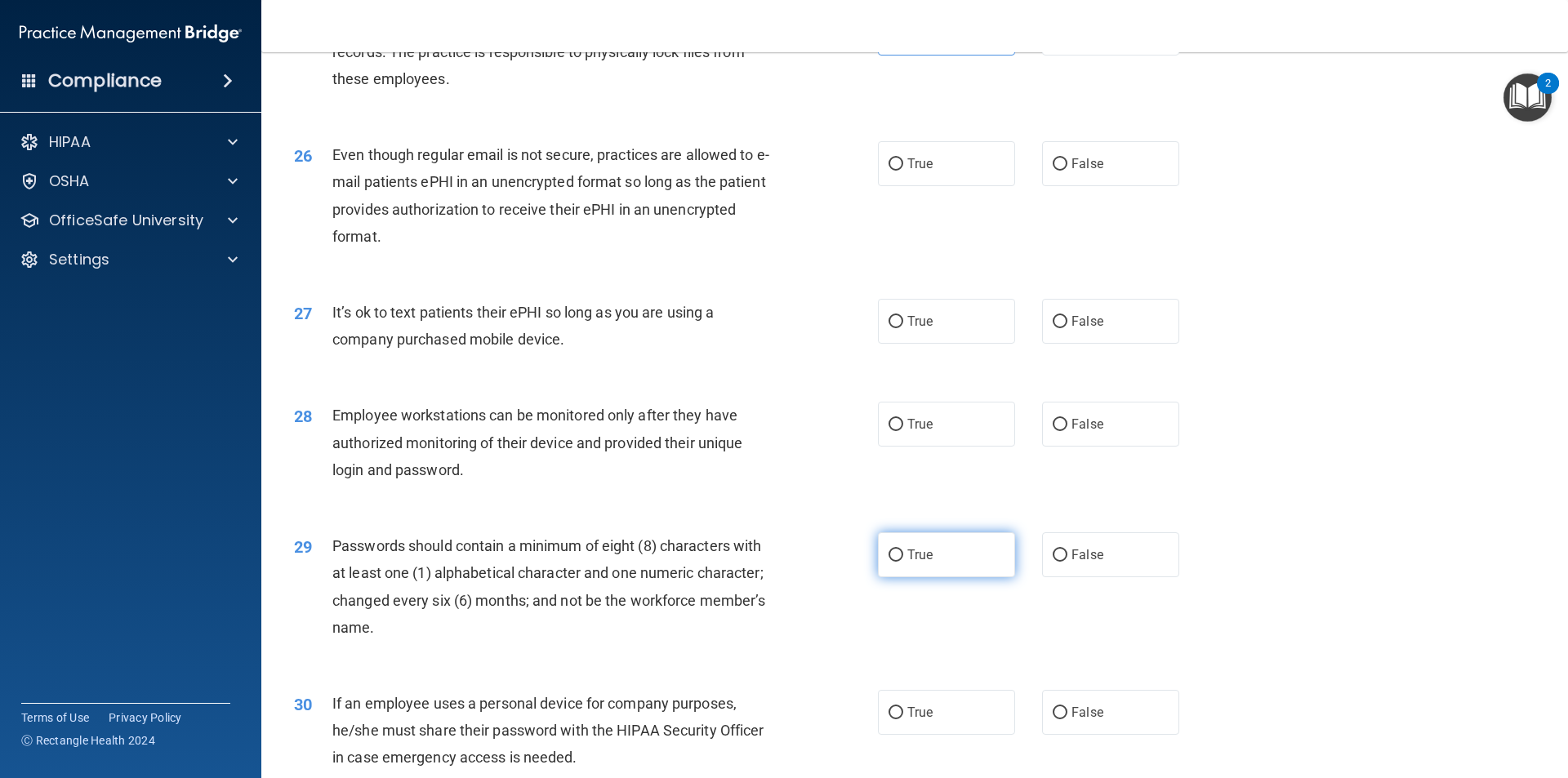
click at [889, 562] on input "True" at bounding box center [895, 556] width 15 height 13
radio input "true"
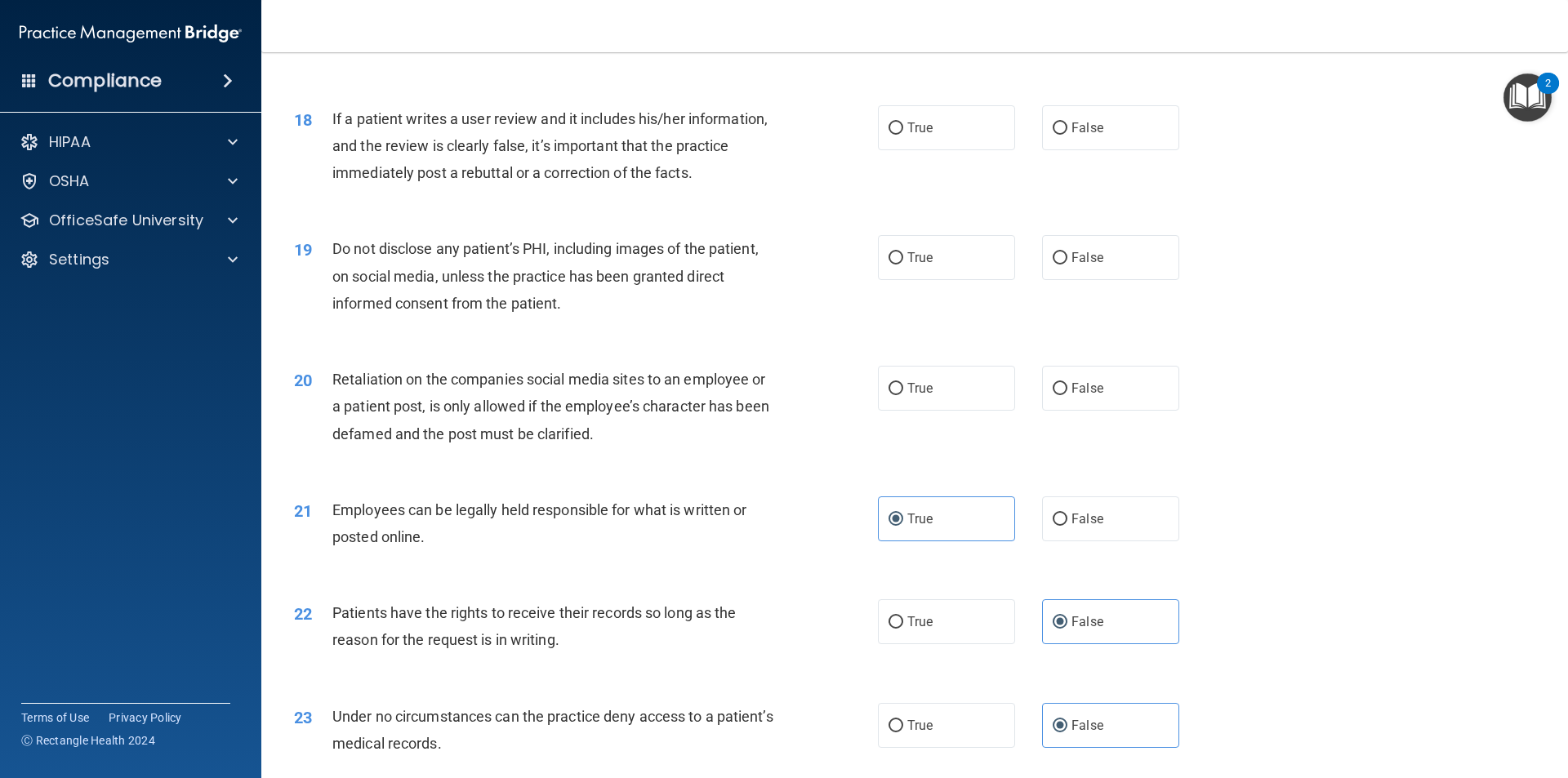
scroll to position [1940, 0]
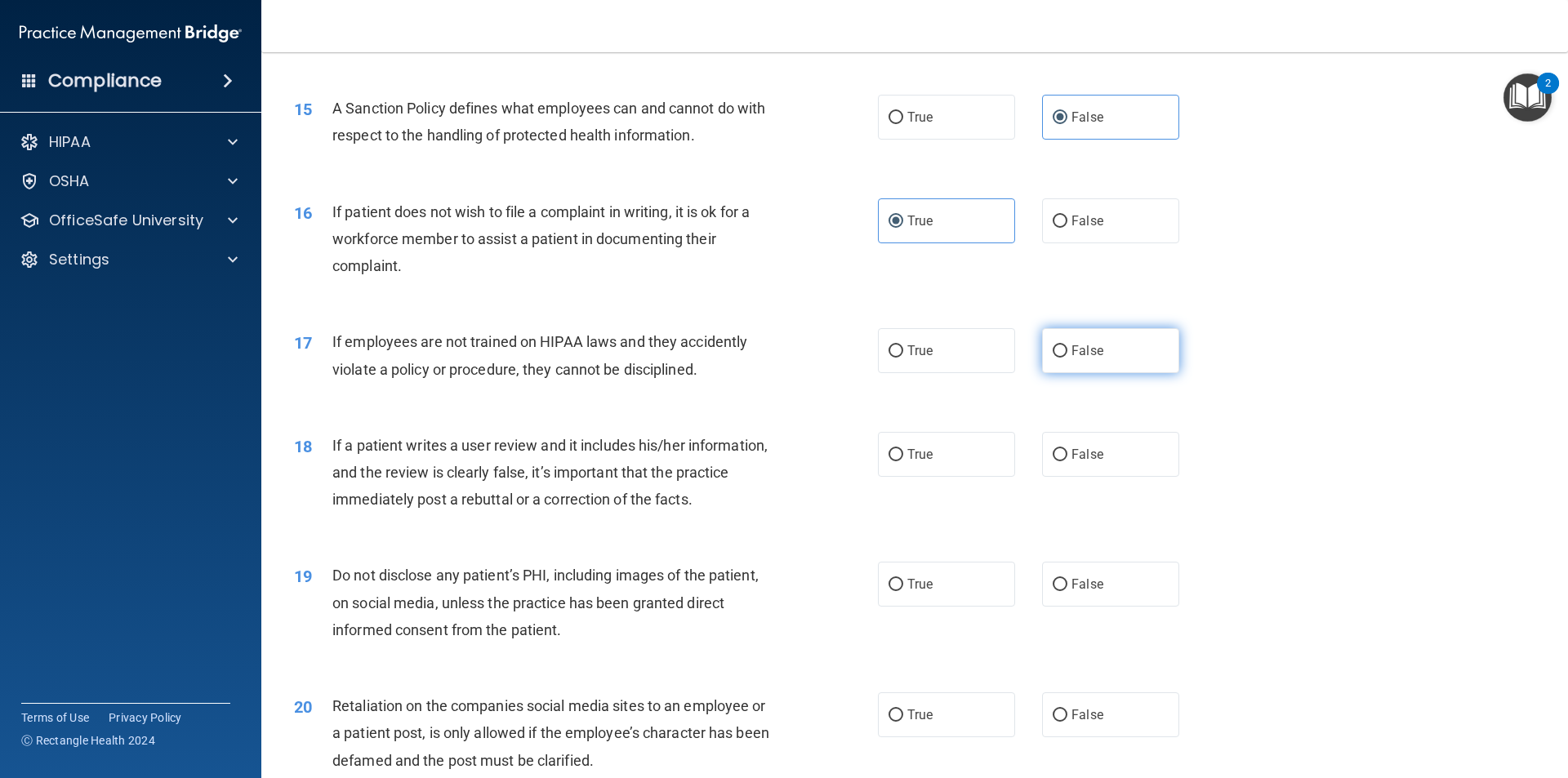
click at [1114, 364] on label "False" at bounding box center [1110, 351] width 137 height 45
click at [1067, 358] on input "False" at bounding box center [1059, 351] width 15 height 13
radio input "true"
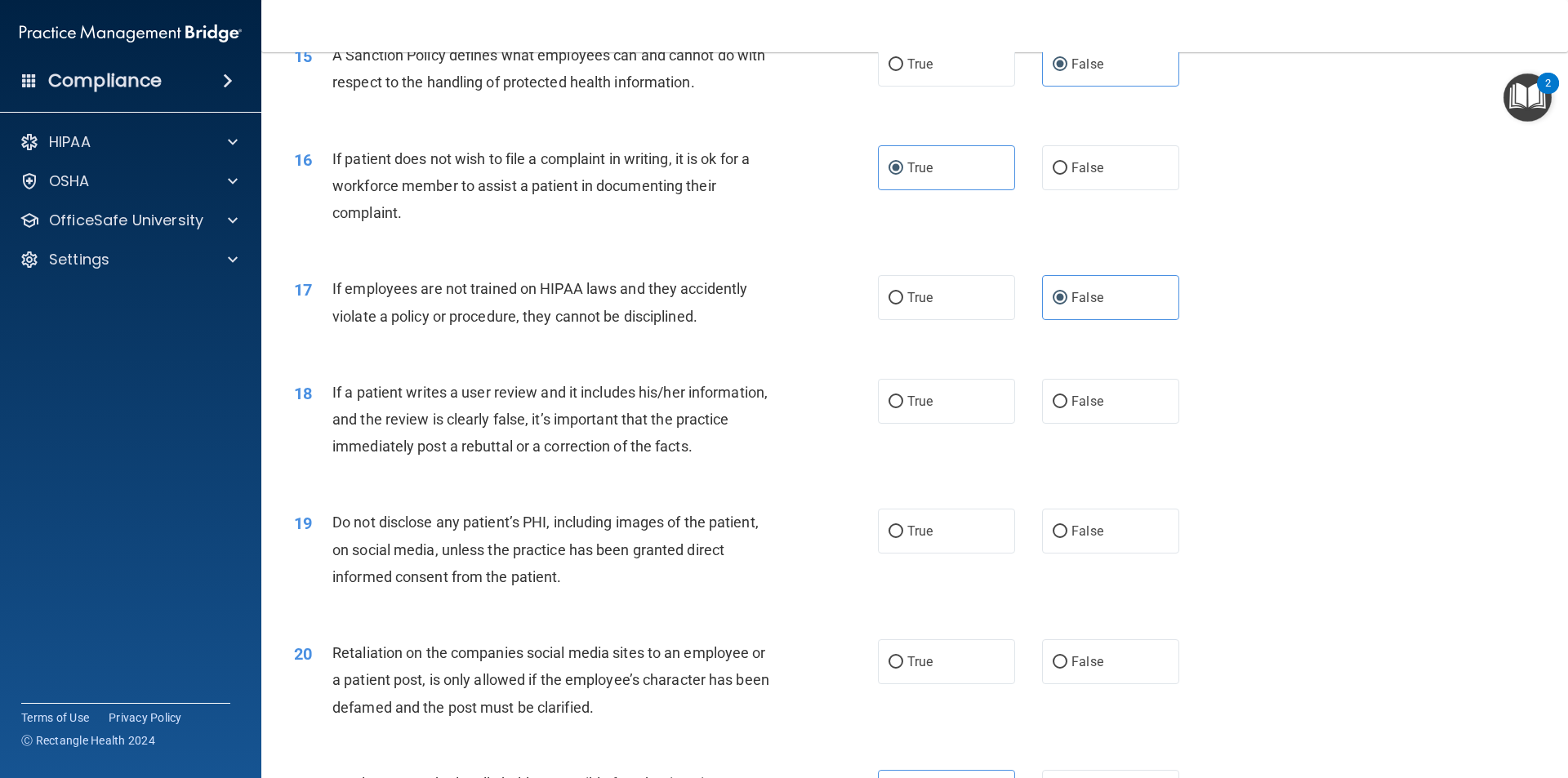
scroll to position [2104, 0]
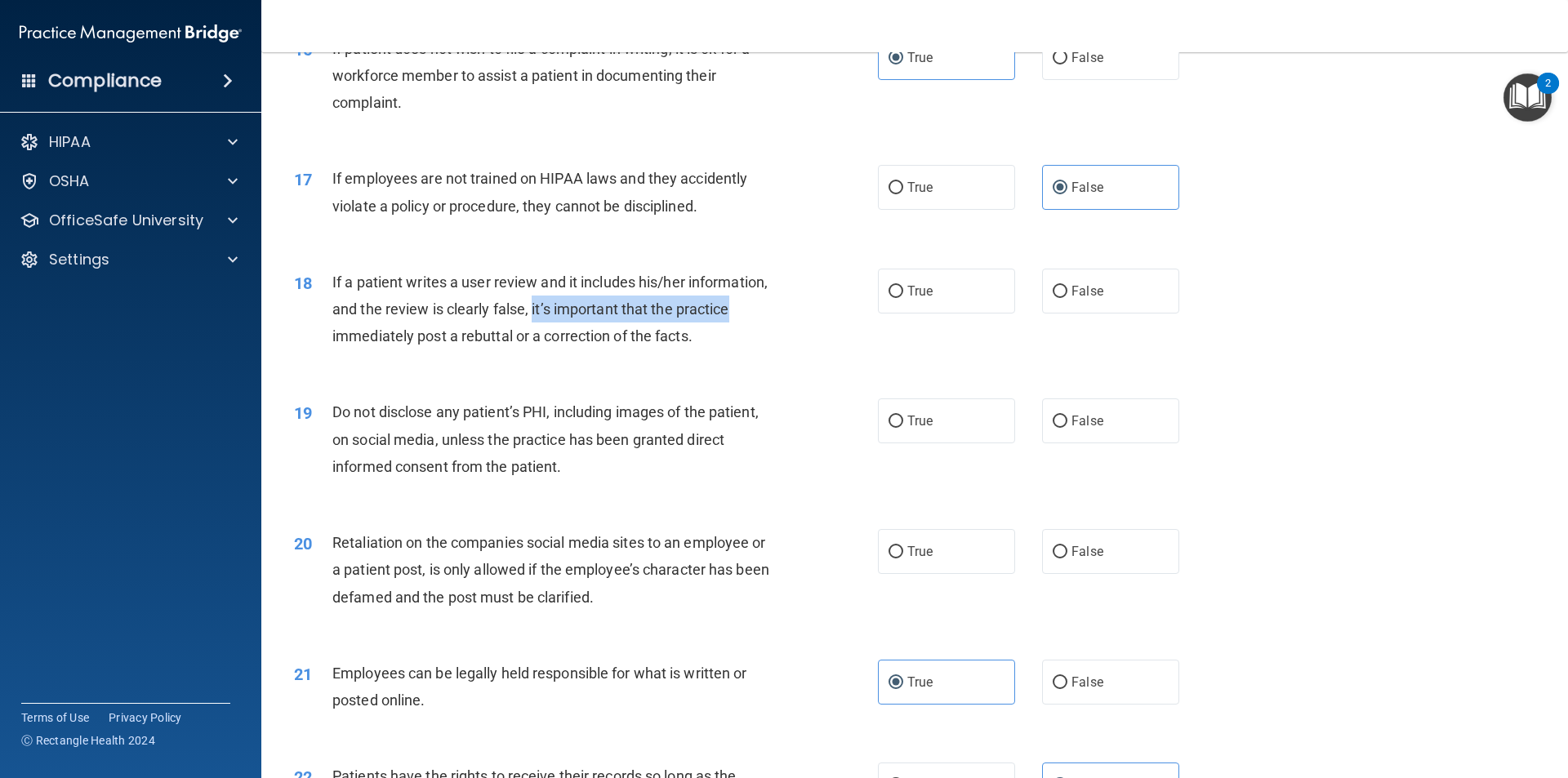
drag, startPoint x: 571, startPoint y: 335, endPoint x: 813, endPoint y: 346, distance: 242.2
click at [776, 343] on div "If a patient writes a user review and it includes his/her information, and the …" at bounding box center [561, 309] width 456 height 82
click at [813, 346] on div "18 If a patient writes a user review and it includes his/her information, and t…" at bounding box center [585, 313] width 633 height 90
click at [1175, 295] on div "True False" at bounding box center [1041, 291] width 329 height 45
drag, startPoint x: 1126, startPoint y: 314, endPoint x: 1117, endPoint y: 318, distance: 9.8
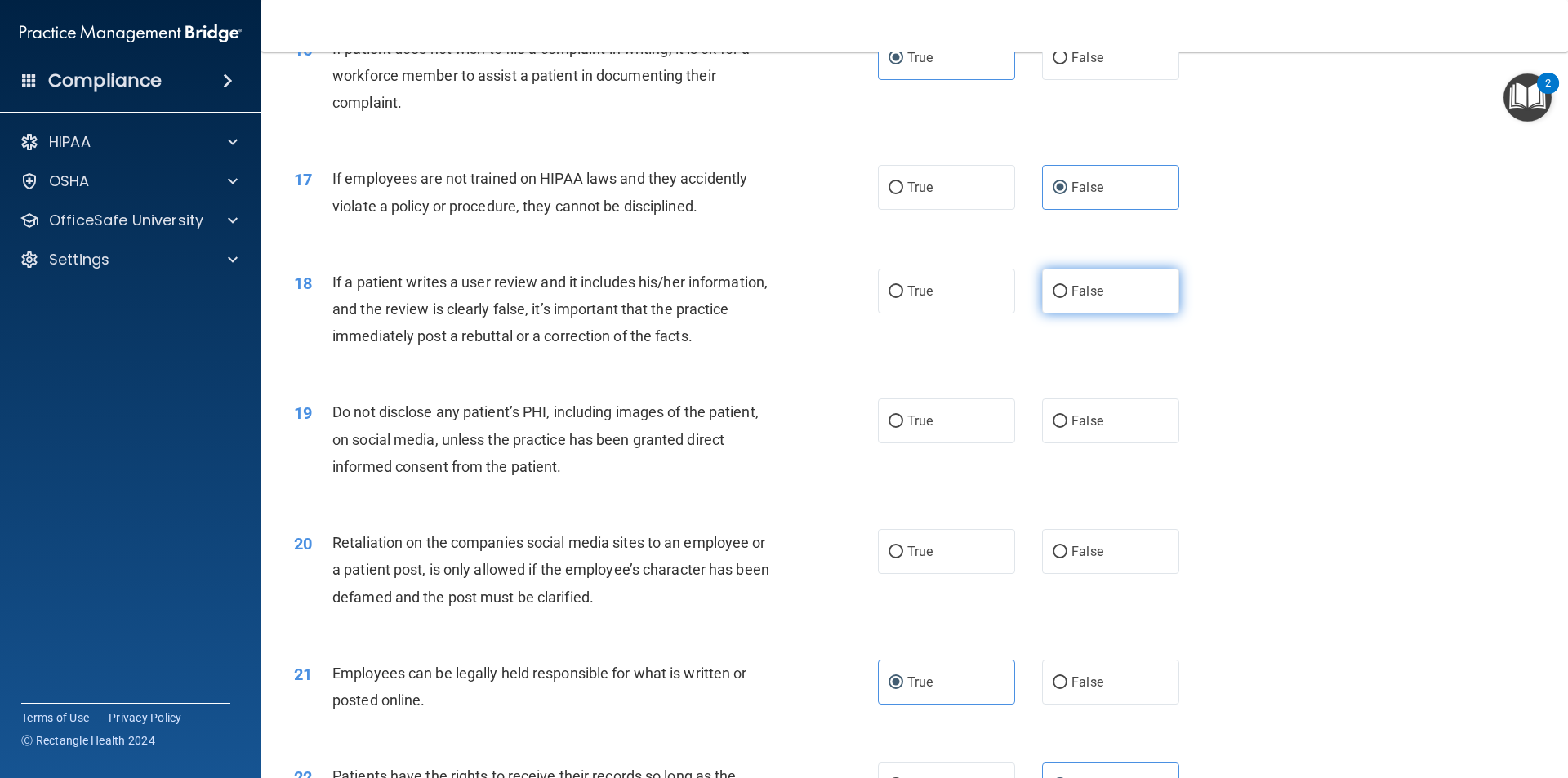
click at [1117, 314] on label "False" at bounding box center [1110, 291] width 137 height 45
click at [1067, 298] on input "False" at bounding box center [1059, 292] width 15 height 13
radio input "true"
click at [905, 432] on label "True" at bounding box center [946, 421] width 137 height 45
click at [903, 428] on input "True" at bounding box center [895, 421] width 15 height 13
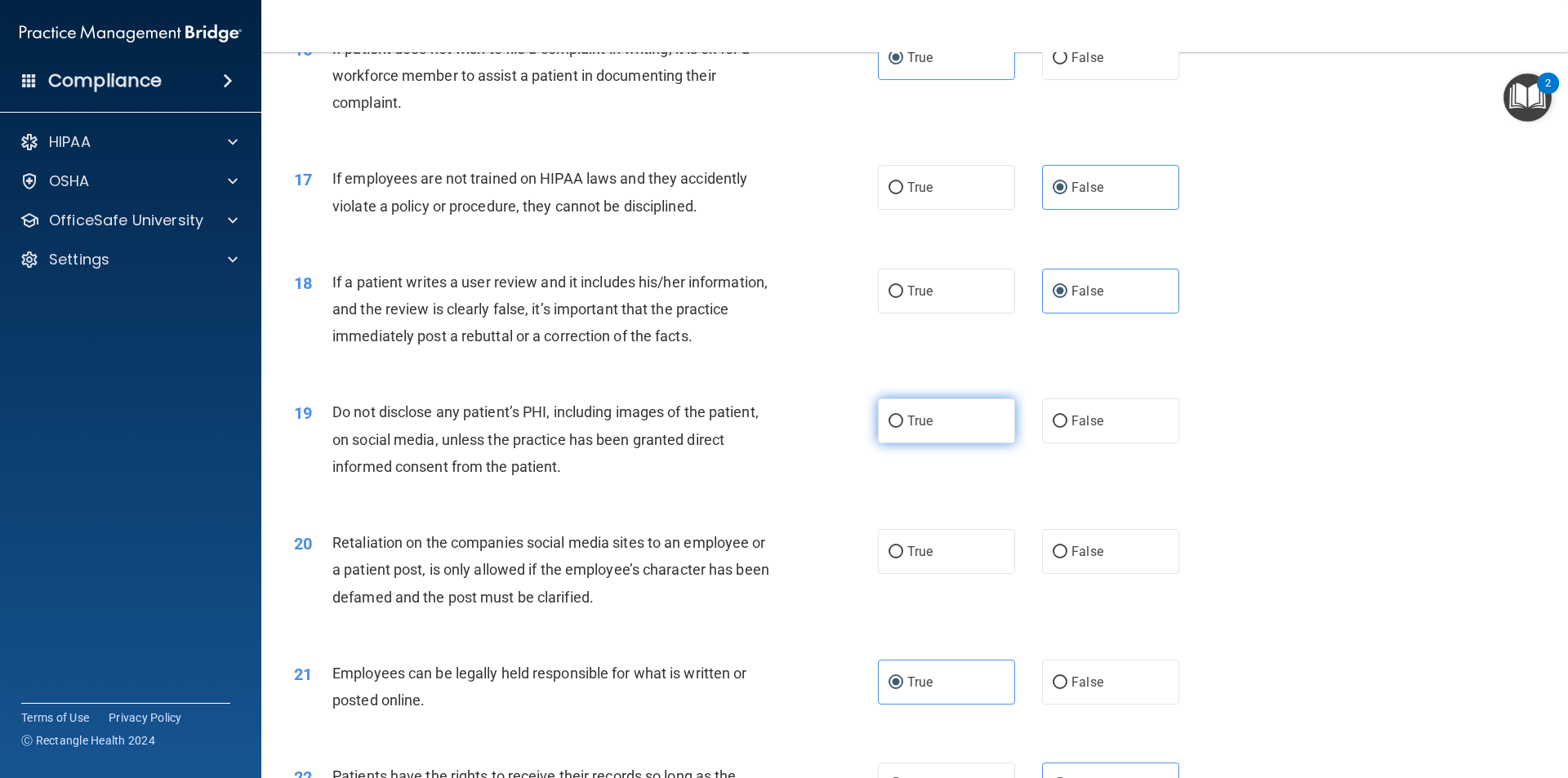
radio input "true"
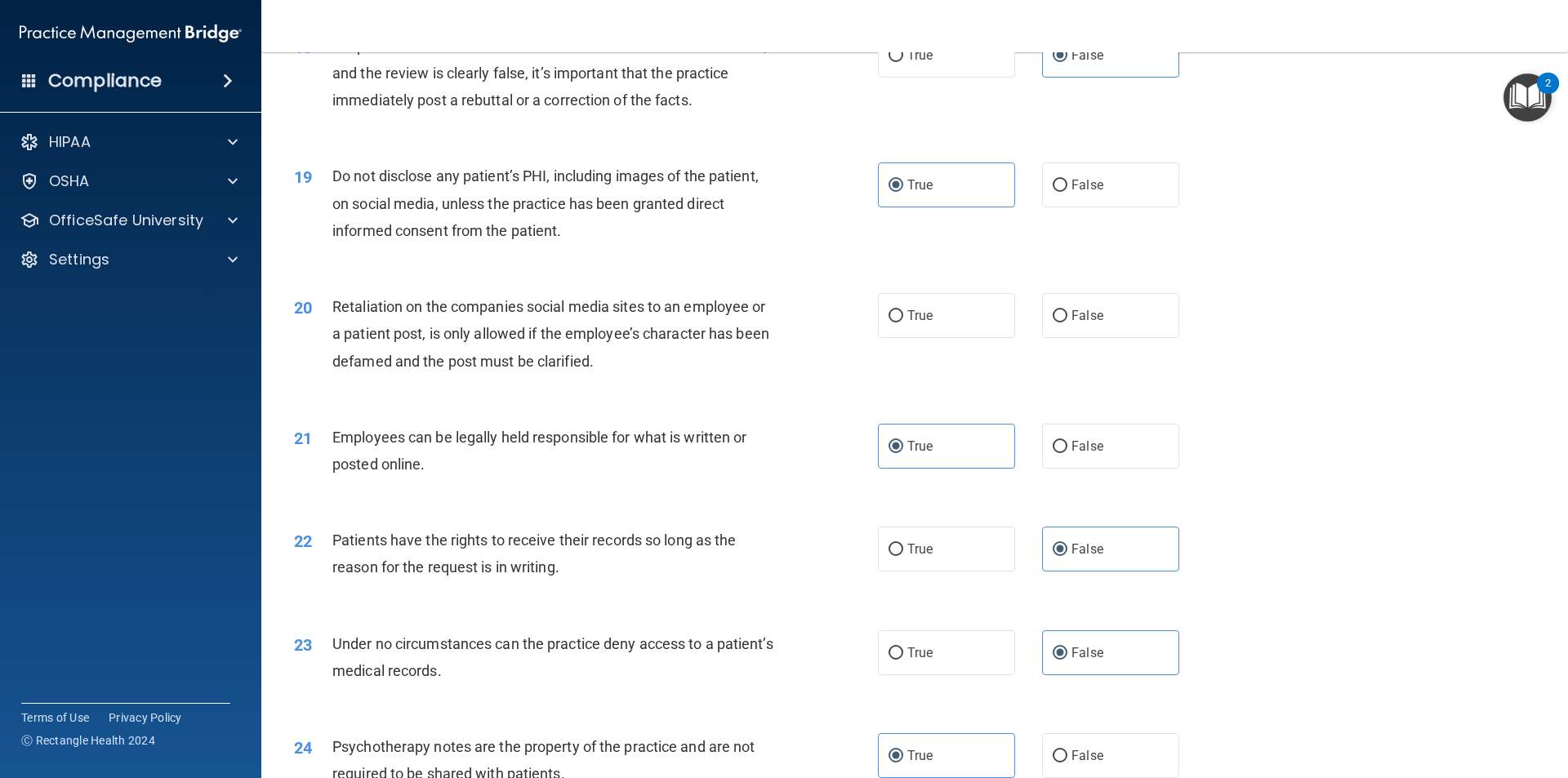
scroll to position [2349, 0]
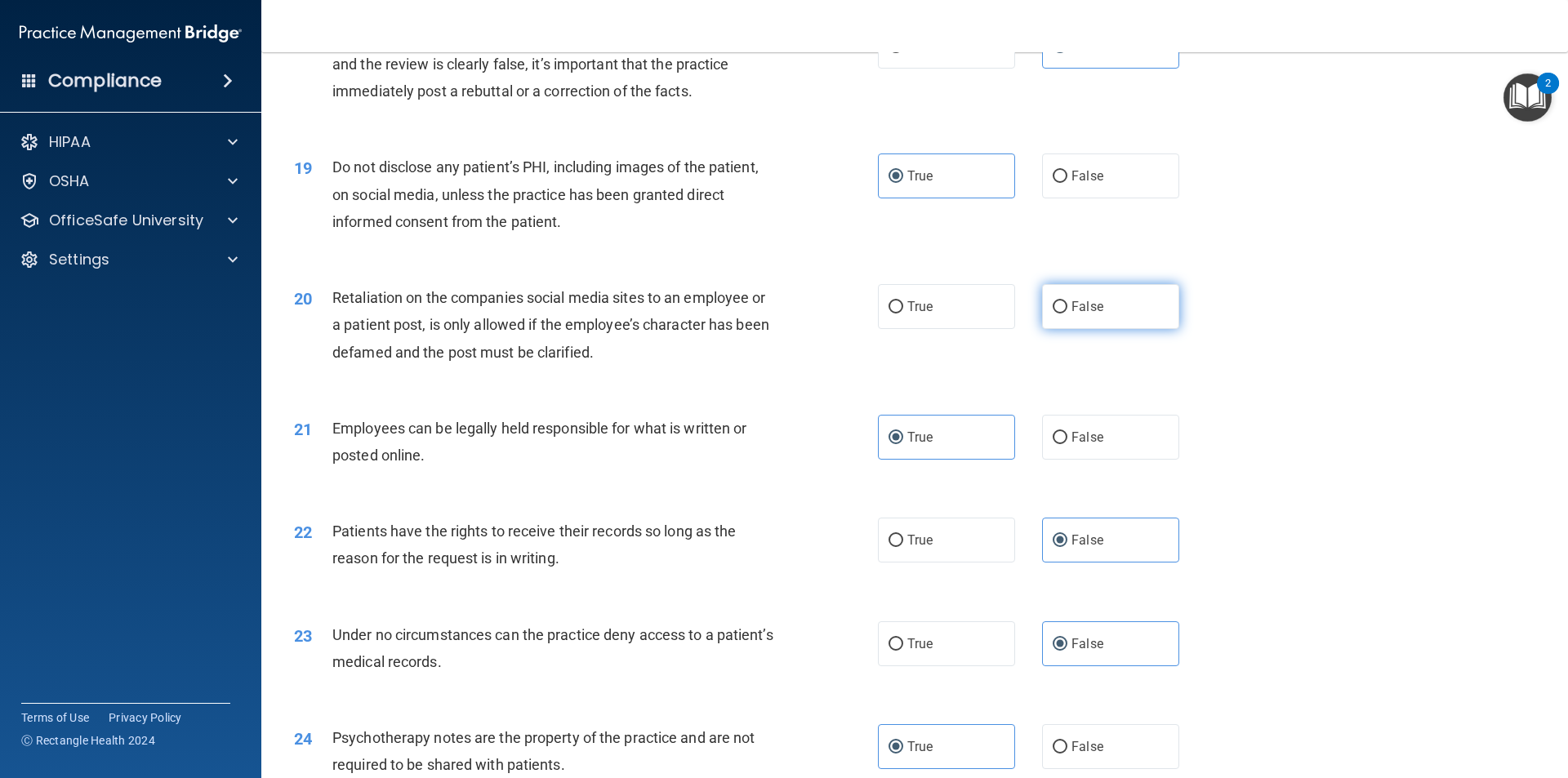
click at [1075, 321] on label "False" at bounding box center [1110, 306] width 137 height 45
click at [1067, 314] on input "False" at bounding box center [1059, 307] width 15 height 13
radio input "true"
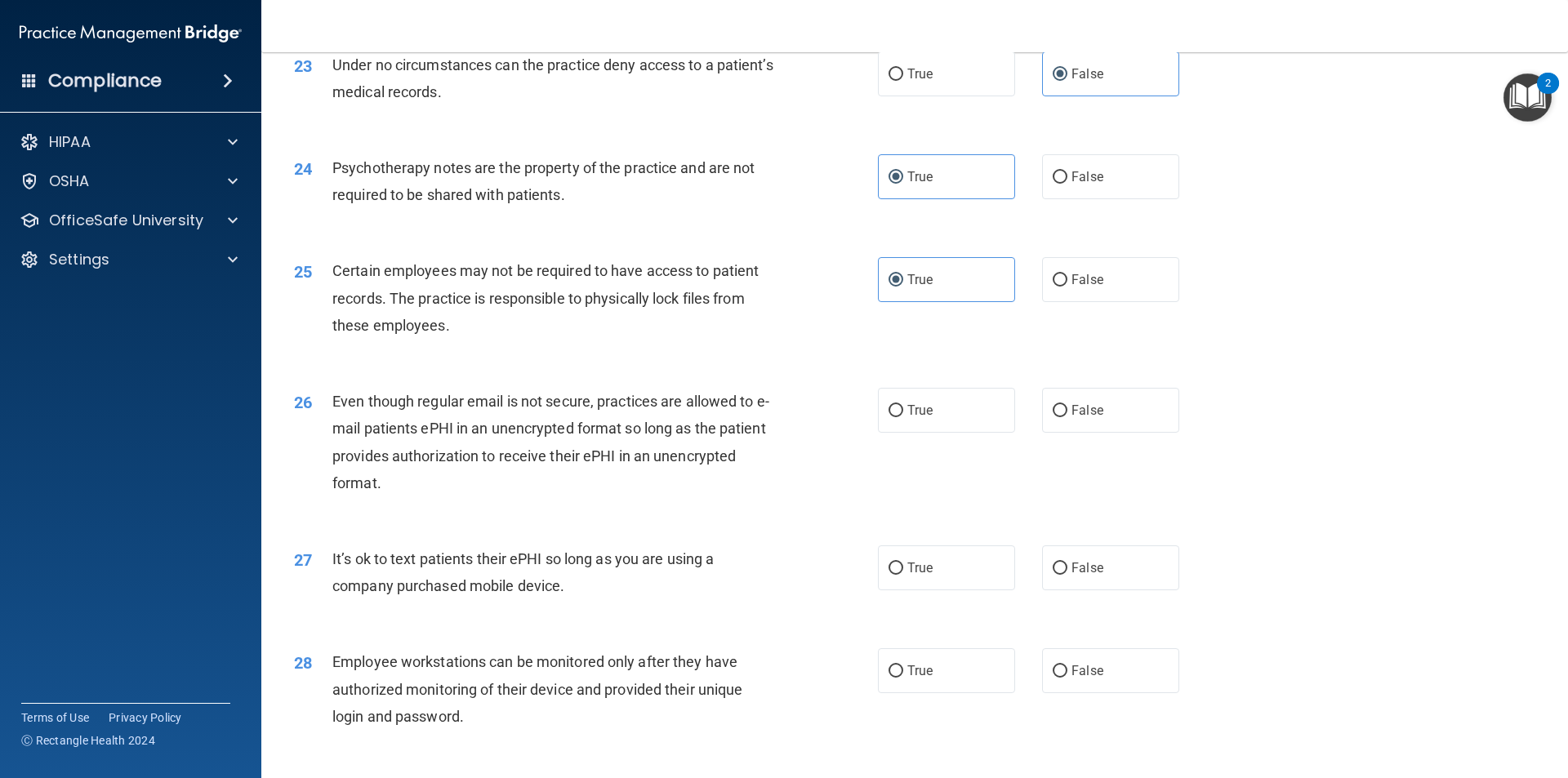
scroll to position [2920, 0]
click at [936, 431] on label "True" at bounding box center [946, 408] width 137 height 45
click at [903, 415] on input "True" at bounding box center [895, 409] width 15 height 13
radio input "true"
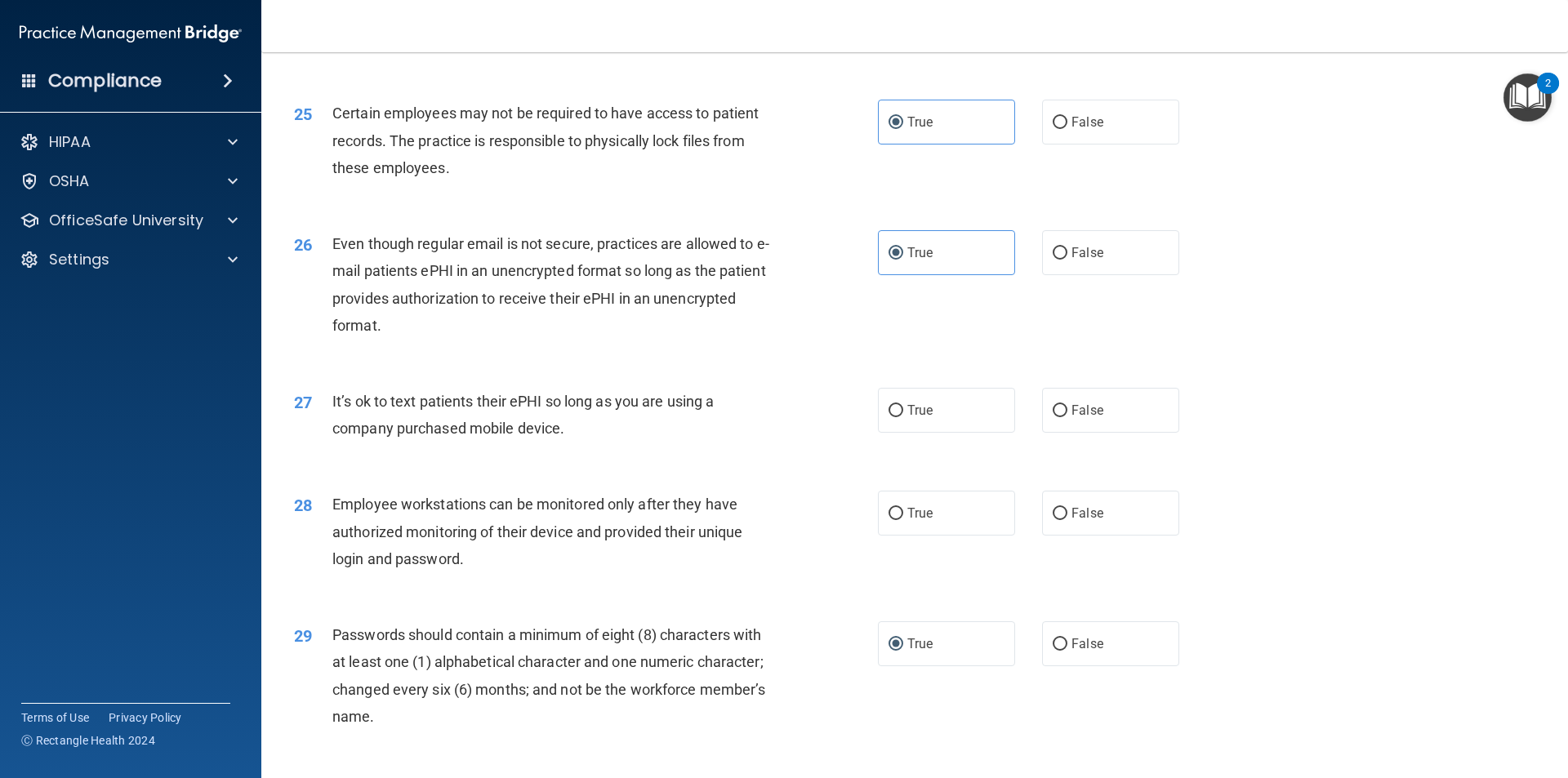
scroll to position [3084, 0]
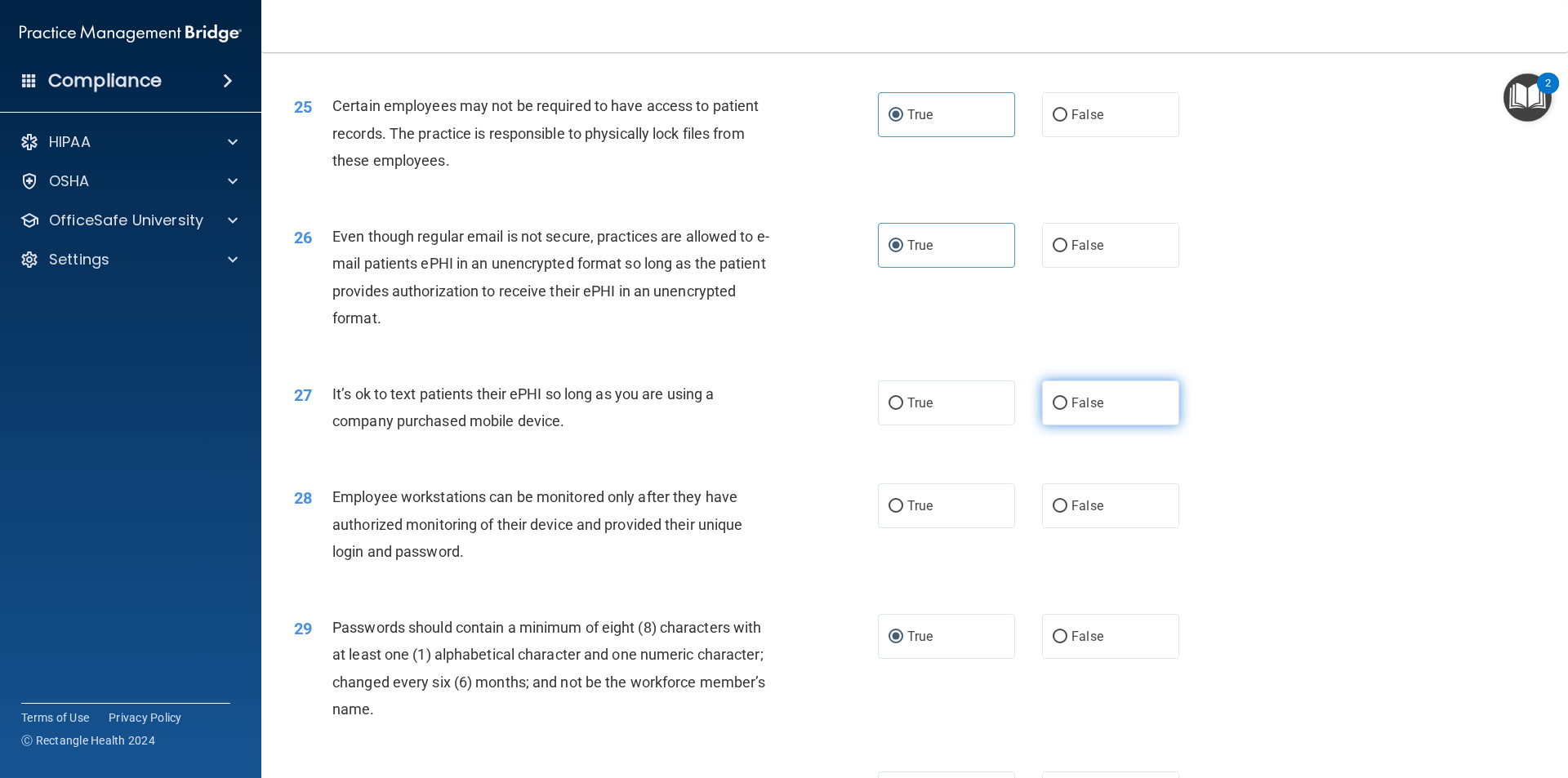
click at [1132, 425] on label "False" at bounding box center [1110, 403] width 137 height 45
click at [1067, 409] on input "False" at bounding box center [1059, 404] width 15 height 13
radio input "true"
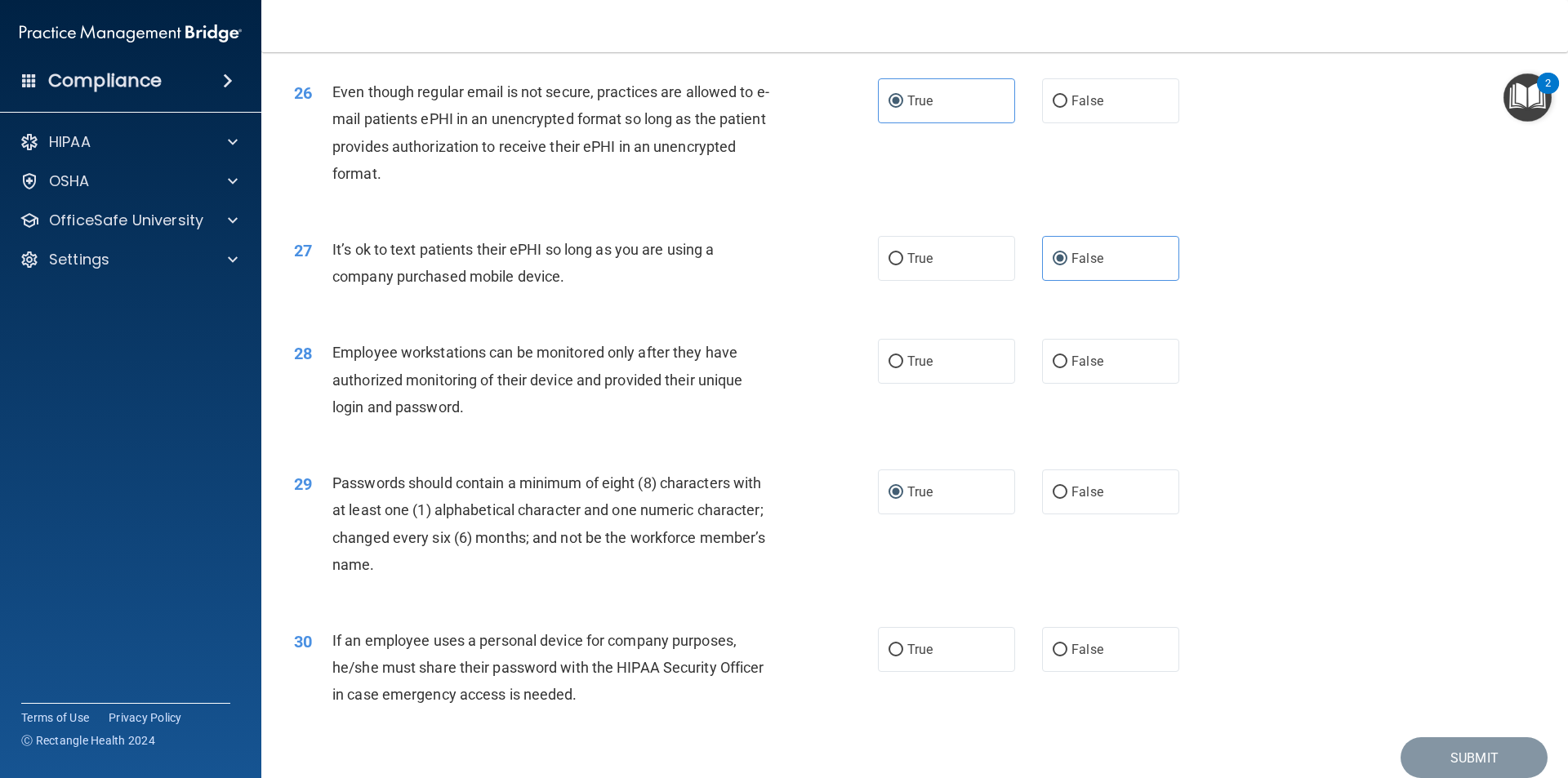
scroll to position [3247, 0]
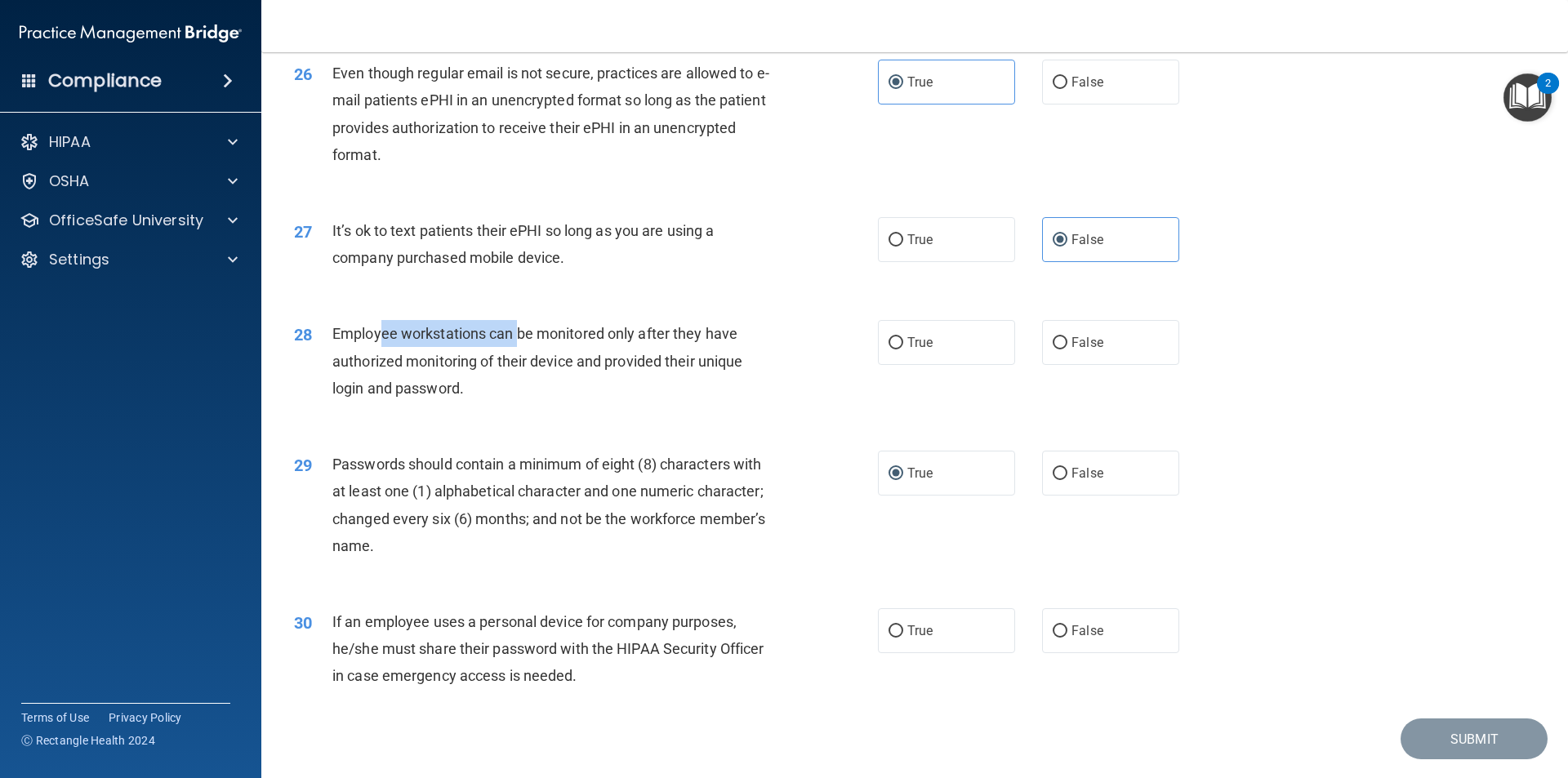
drag, startPoint x: 388, startPoint y: 361, endPoint x: 541, endPoint y: 349, distance: 153.5
click at [518, 348] on div "Employee workstations can be monitored only after they have authorized monitori…" at bounding box center [561, 361] width 456 height 82
click at [743, 345] on div "28 Employee workstations can be monitored only after they have authorized monit…" at bounding box center [915, 365] width 1266 height 131
drag, startPoint x: 1117, startPoint y: 369, endPoint x: 1118, endPoint y: 377, distance: 8.1
click at [1117, 365] on label "False" at bounding box center [1110, 342] width 137 height 45
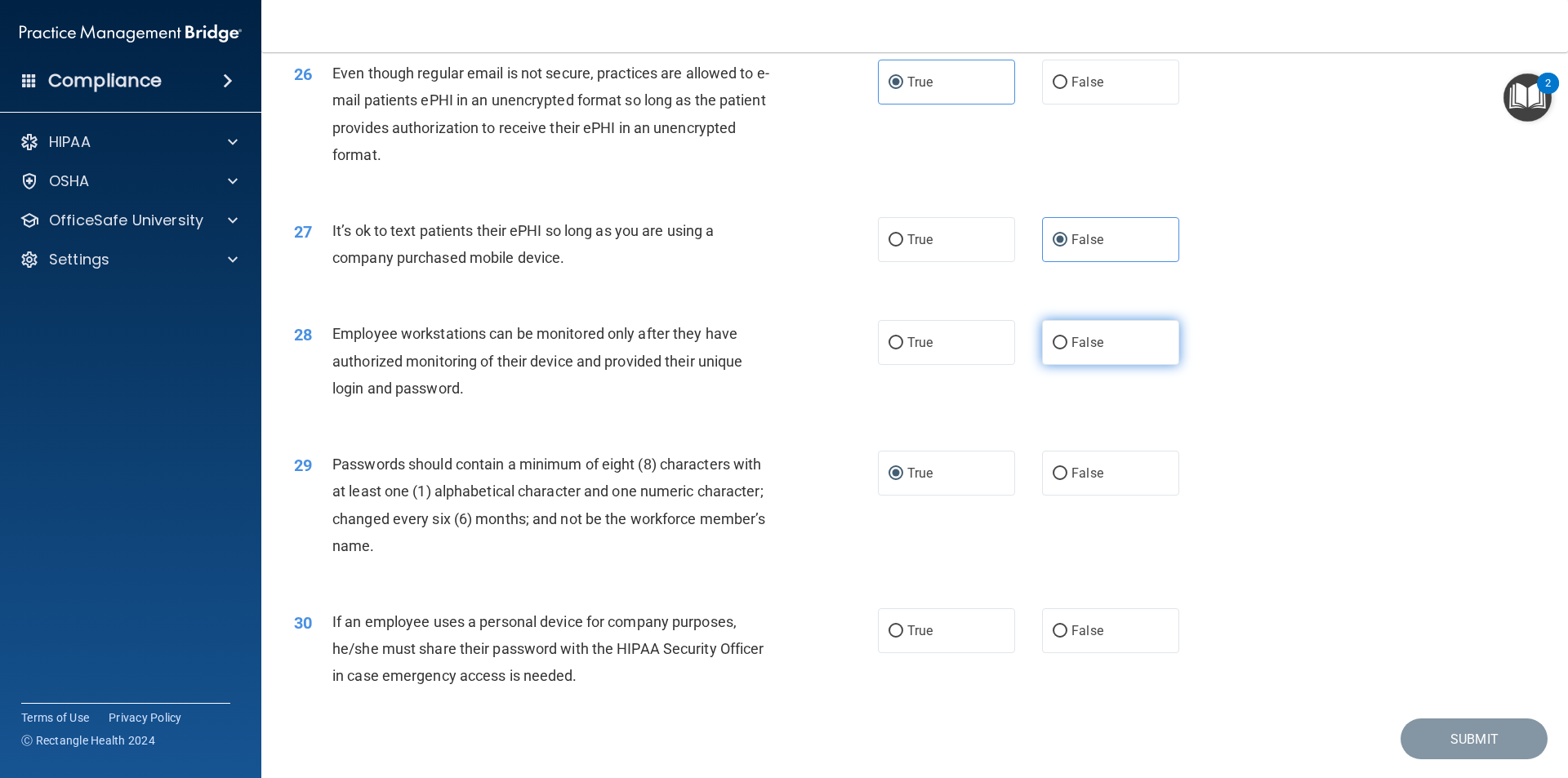
click at [1067, 349] on input "False" at bounding box center [1059, 343] width 15 height 13
radio input "true"
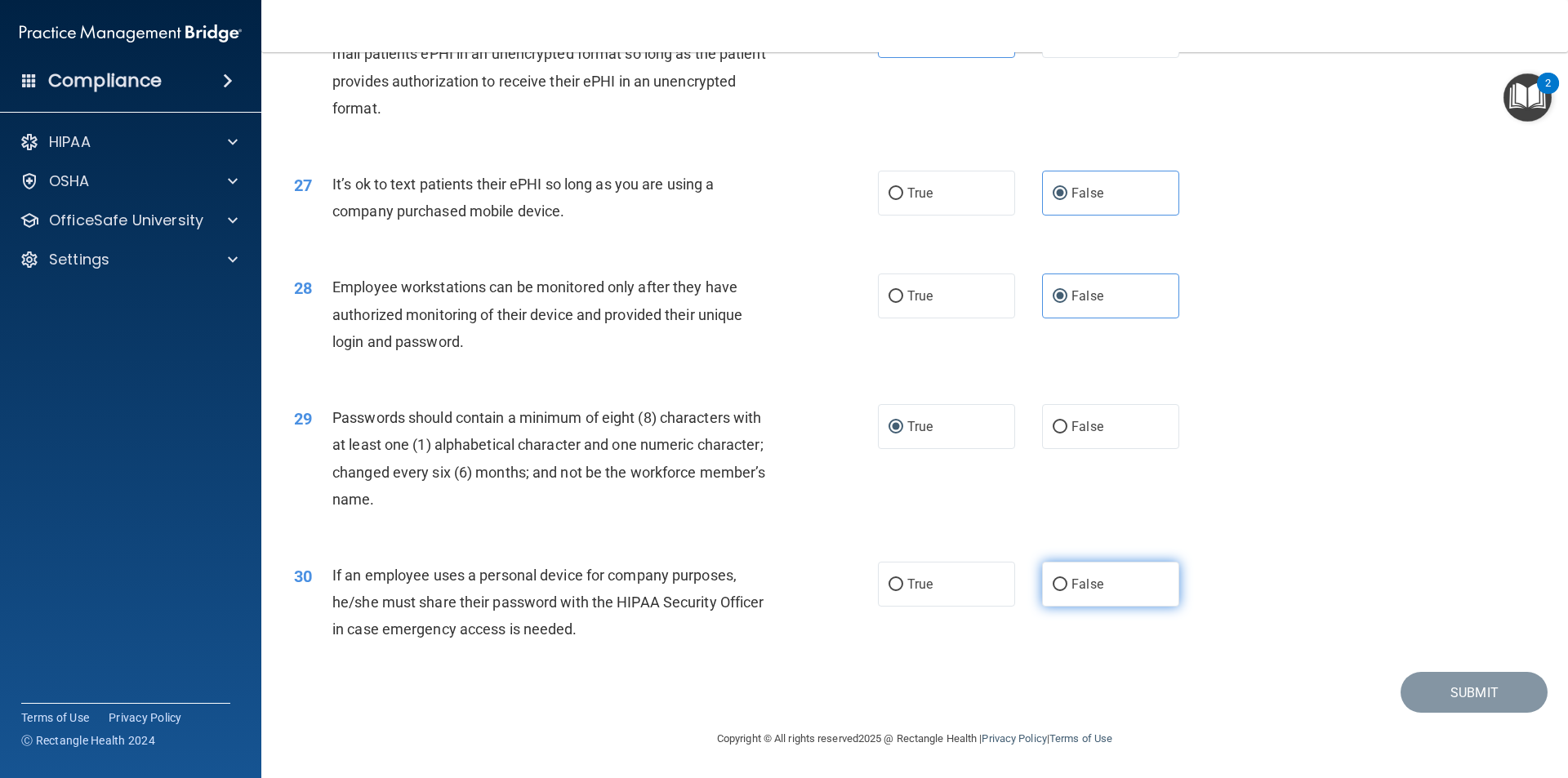
click at [1061, 599] on label "False" at bounding box center [1110, 584] width 137 height 45
click at [1061, 591] on input "False" at bounding box center [1059, 585] width 15 height 13
radio input "true"
click at [1431, 682] on button "Submit" at bounding box center [1473, 692] width 147 height 42
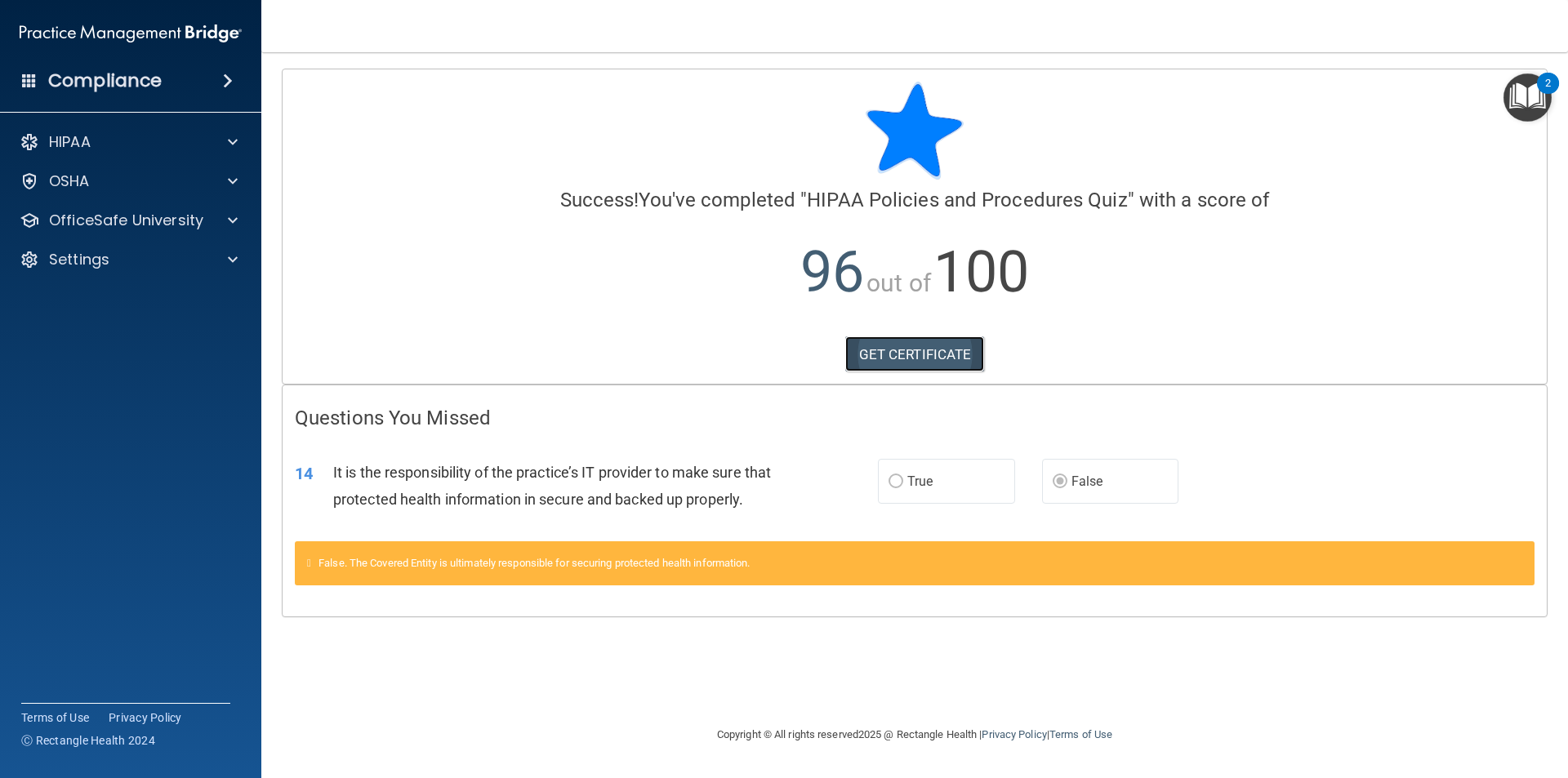
click at [898, 344] on link "GET CERTIFICATE" at bounding box center [915, 354] width 139 height 36
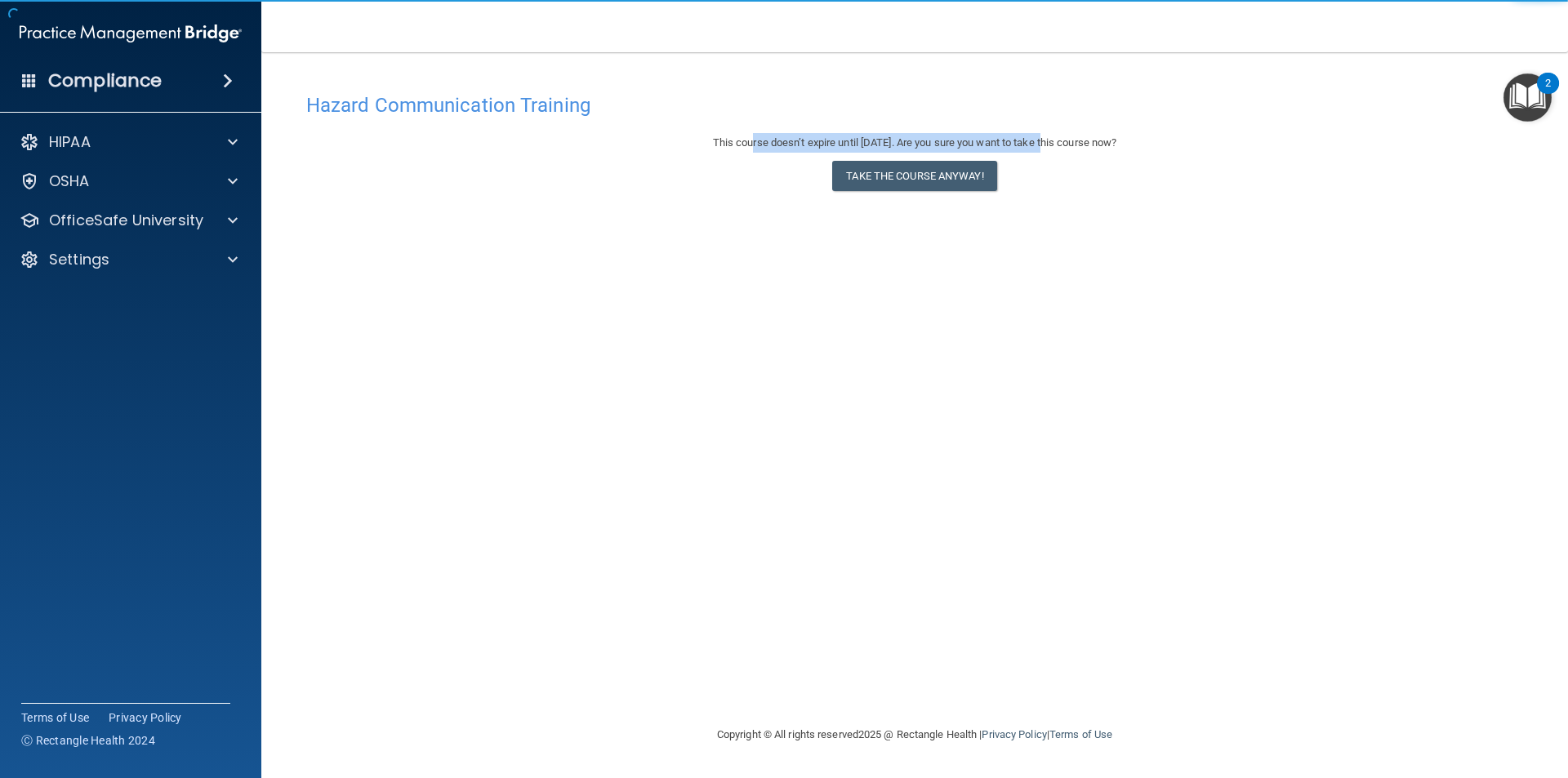
drag, startPoint x: 734, startPoint y: 140, endPoint x: 1082, endPoint y: 124, distance: 348.4
click at [1077, 125] on div "Hazard Communication Training This course doesn’t expire until [DATE]. Are you …" at bounding box center [914, 405] width 1241 height 640
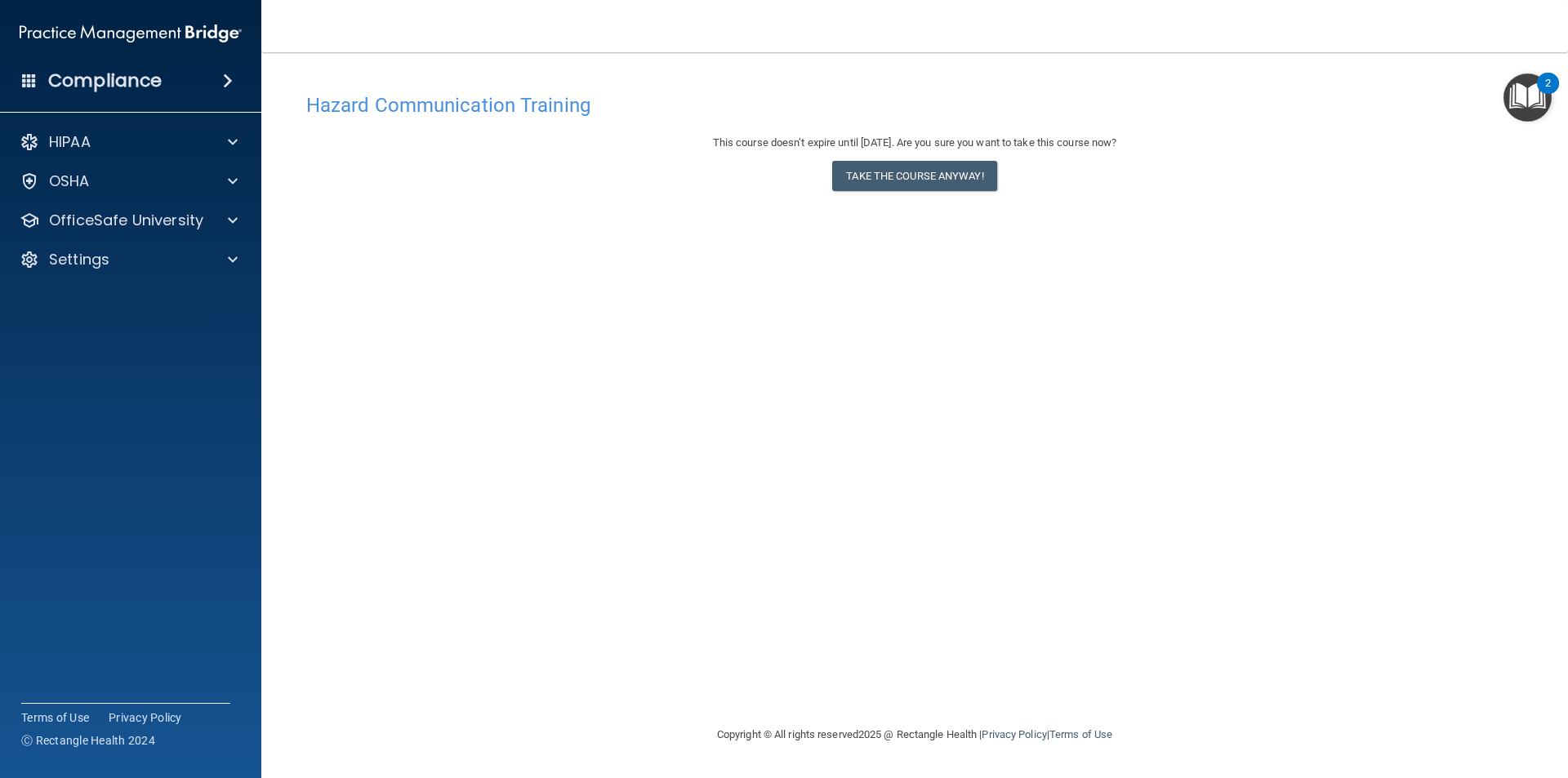
click at [1212, 130] on div "Hazard Communication Training This course doesn’t expire until [DATE]. Are you …" at bounding box center [914, 405] width 1241 height 640
drag, startPoint x: 967, startPoint y: 142, endPoint x: 1168, endPoint y: 148, distance: 201.1
click at [1168, 148] on div "This course doesn’t expire until [DATE]. Are you sure you want to take this cou…" at bounding box center [915, 142] width 1217 height 19
click at [51, 190] on p "OSHA" at bounding box center [69, 181] width 41 height 19
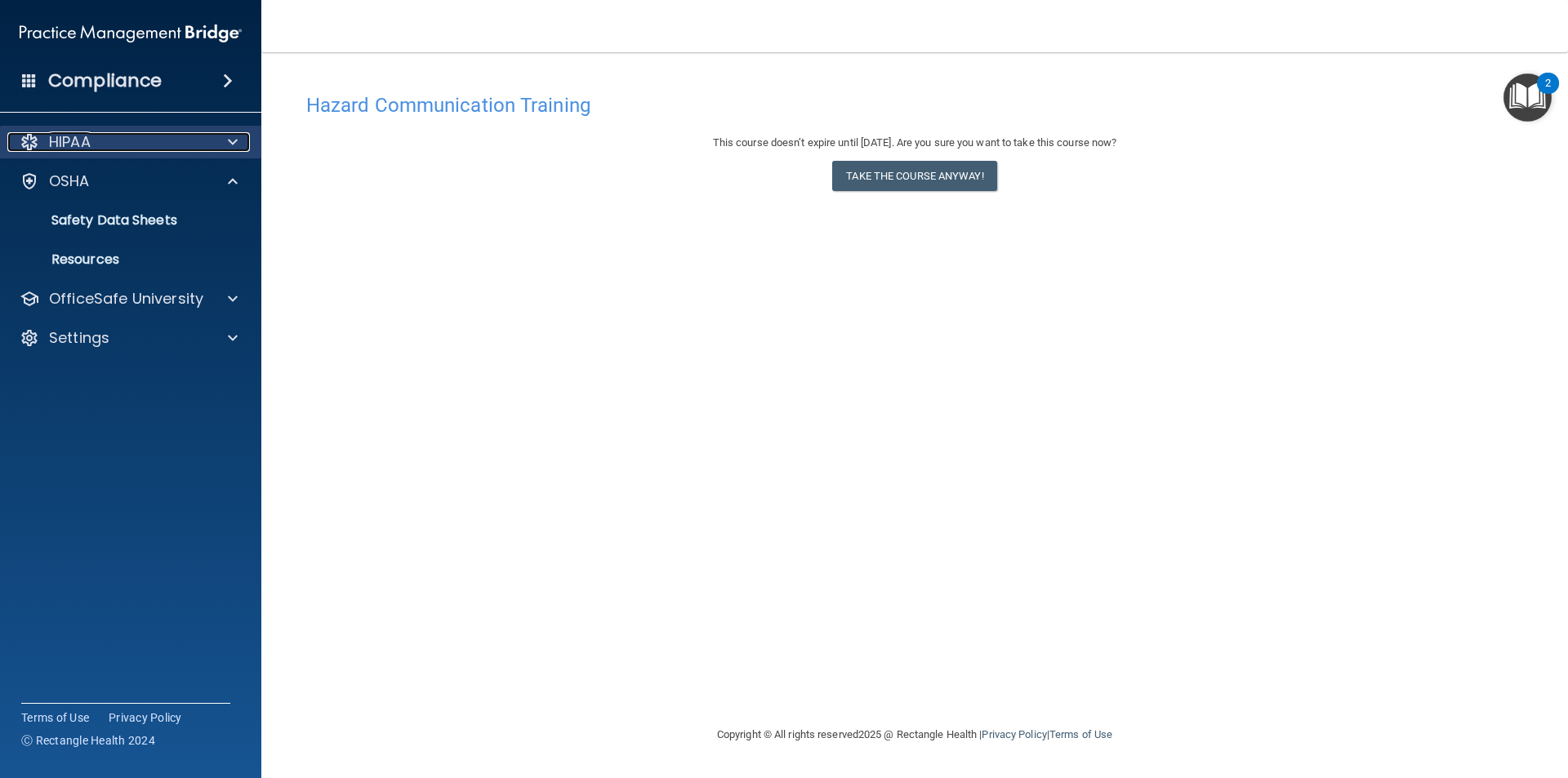
click at [96, 150] on div "HIPAA" at bounding box center [109, 142] width 203 height 19
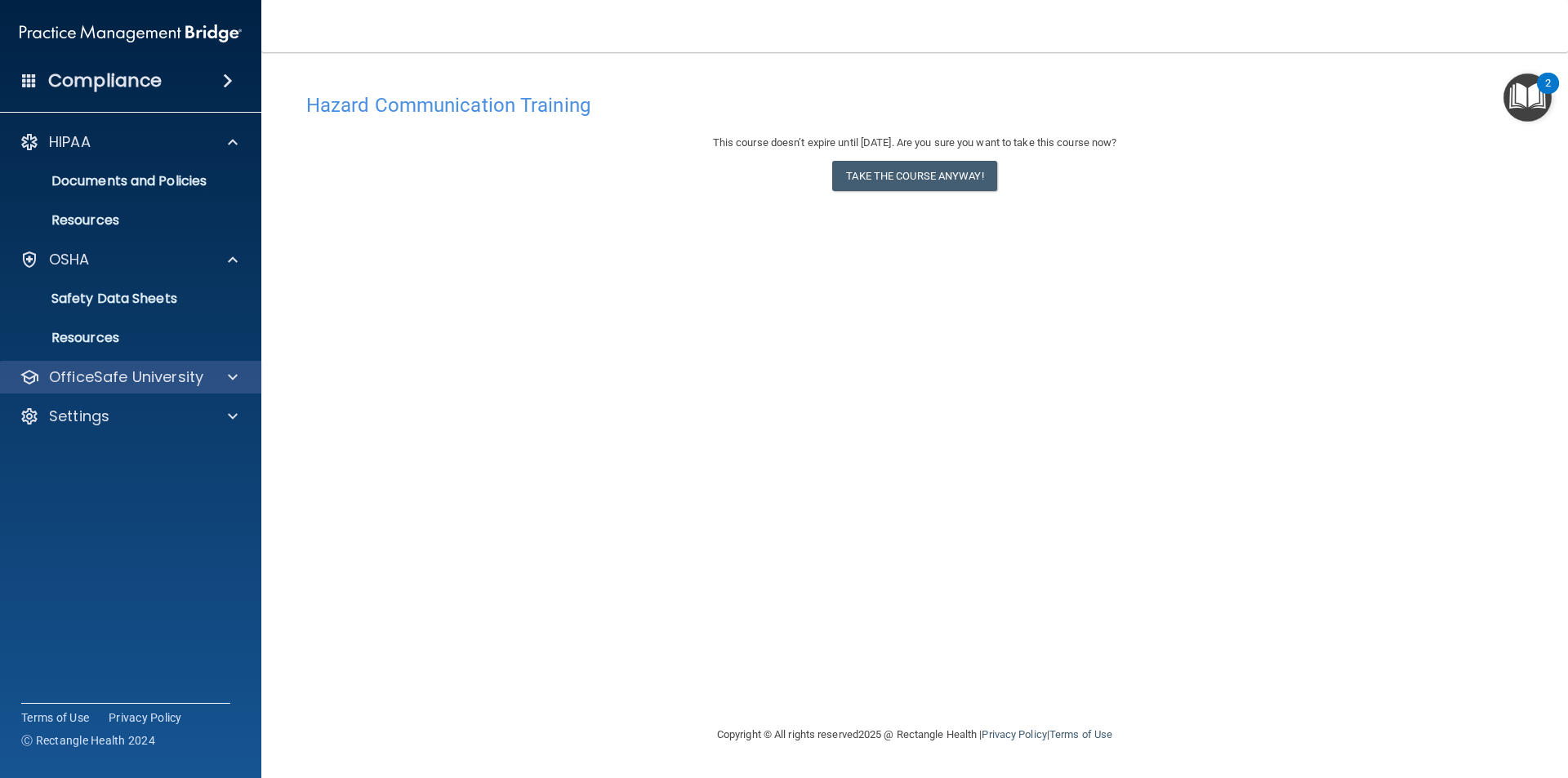
click at [99, 366] on div "OfficeSafe University" at bounding box center [131, 376] width 262 height 32
click at [96, 370] on p "OfficeSafe University" at bounding box center [126, 377] width 154 height 19
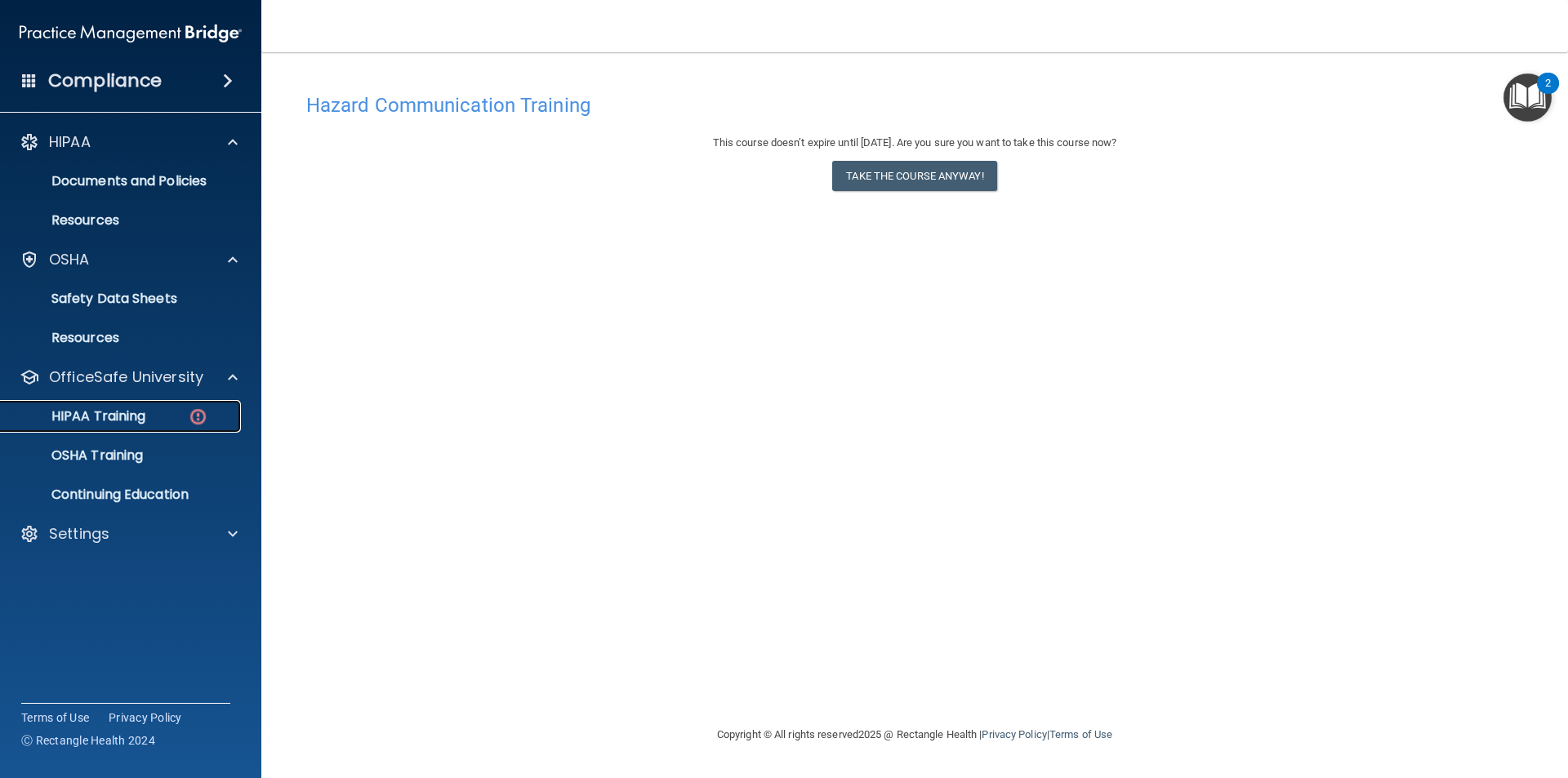
click at [99, 417] on p "HIPAA Training" at bounding box center [78, 416] width 135 height 17
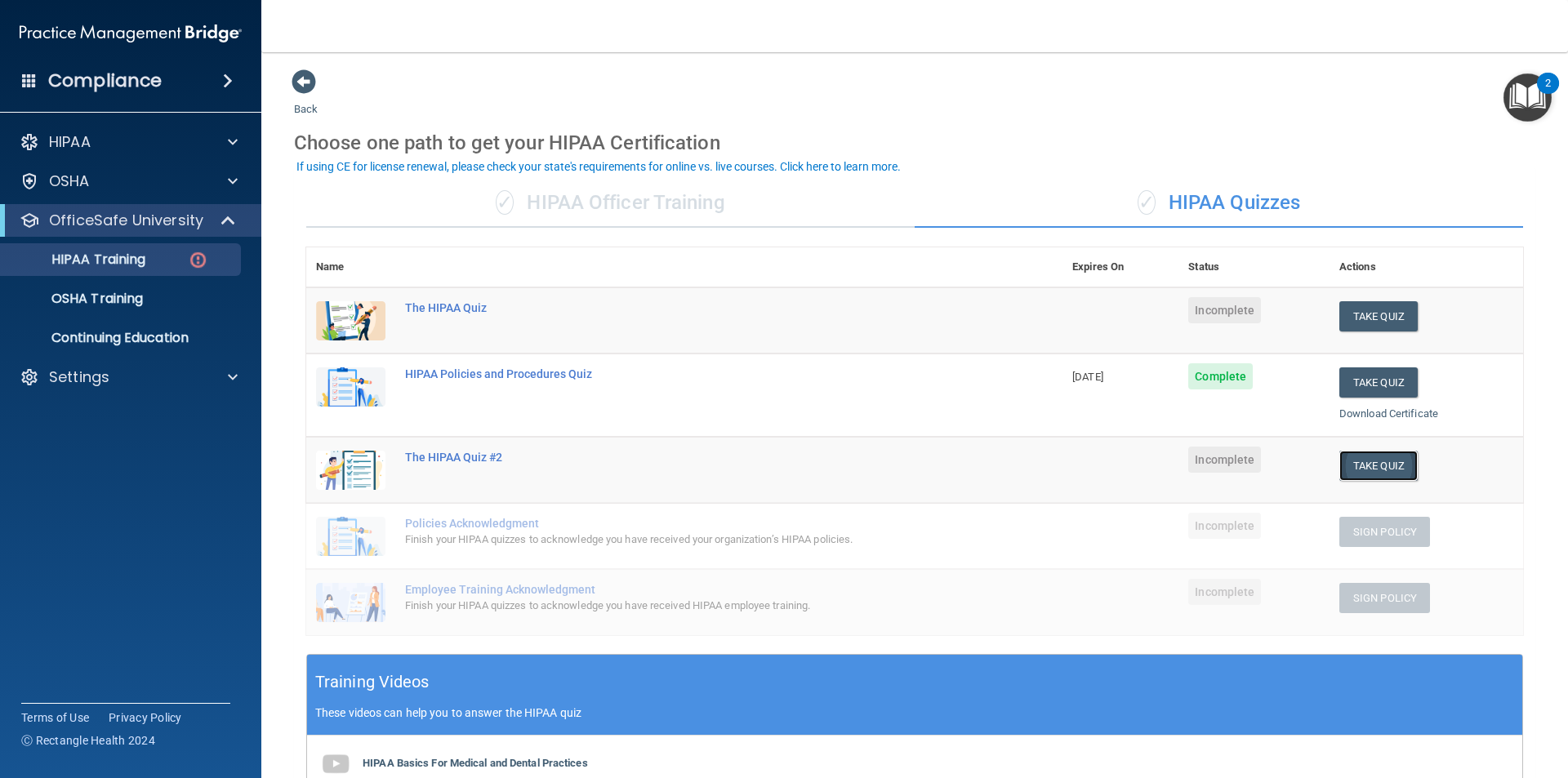
click at [1348, 467] on button "Take Quiz" at bounding box center [1378, 465] width 78 height 30
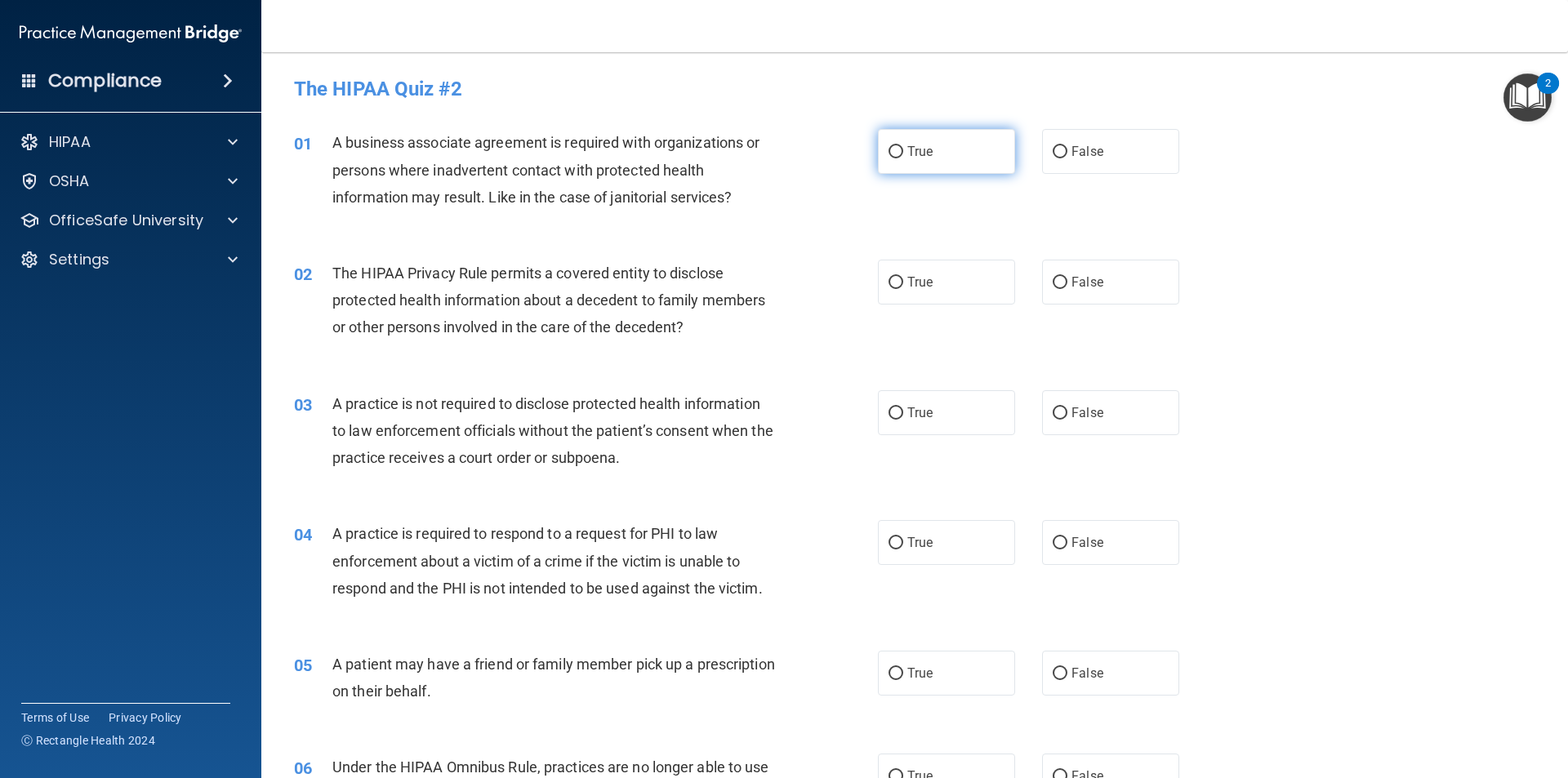
click at [917, 147] on span "True" at bounding box center [920, 151] width 25 height 16
click at [903, 147] on input "True" at bounding box center [895, 152] width 15 height 13
radio input "true"
click at [907, 301] on label "True" at bounding box center [946, 282] width 137 height 45
click at [903, 289] on input "True" at bounding box center [895, 283] width 15 height 13
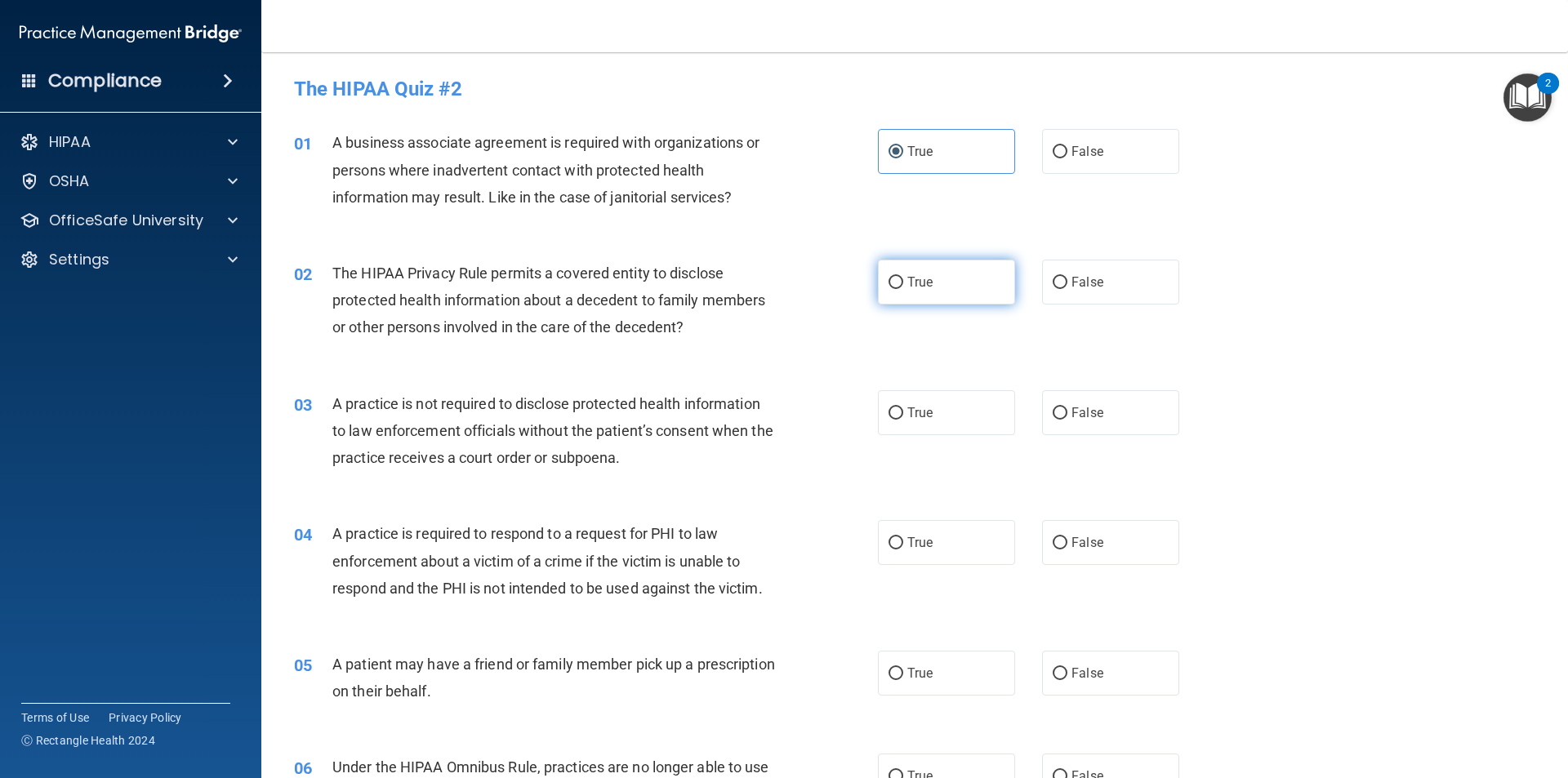
radio input "true"
click at [942, 263] on label "True" at bounding box center [946, 282] width 137 height 45
click at [903, 277] on input "True" at bounding box center [895, 283] width 15 height 13
click at [914, 407] on label "True" at bounding box center [946, 412] width 137 height 45
click at [903, 408] on input "True" at bounding box center [895, 413] width 15 height 13
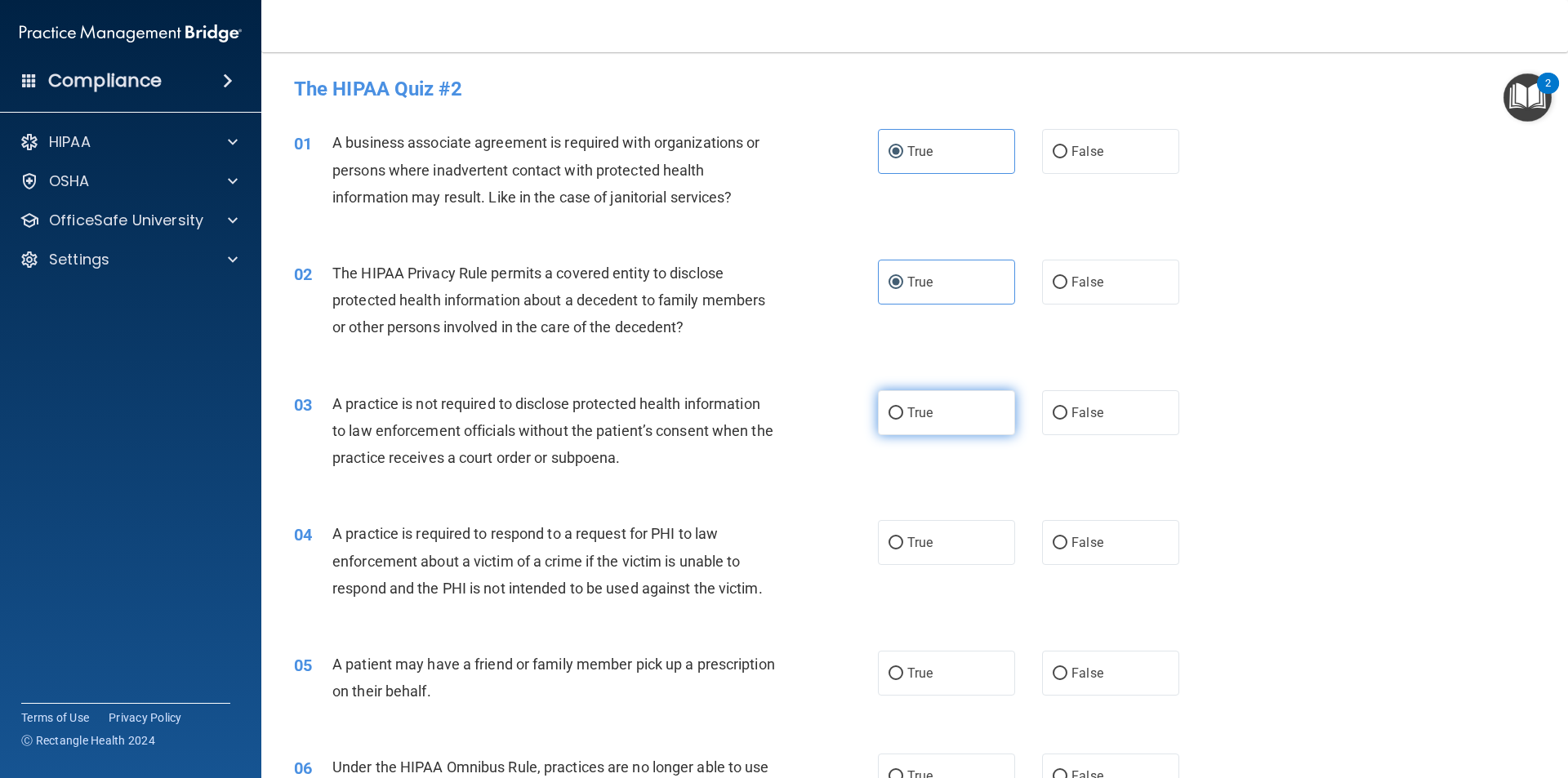
radio input "true"
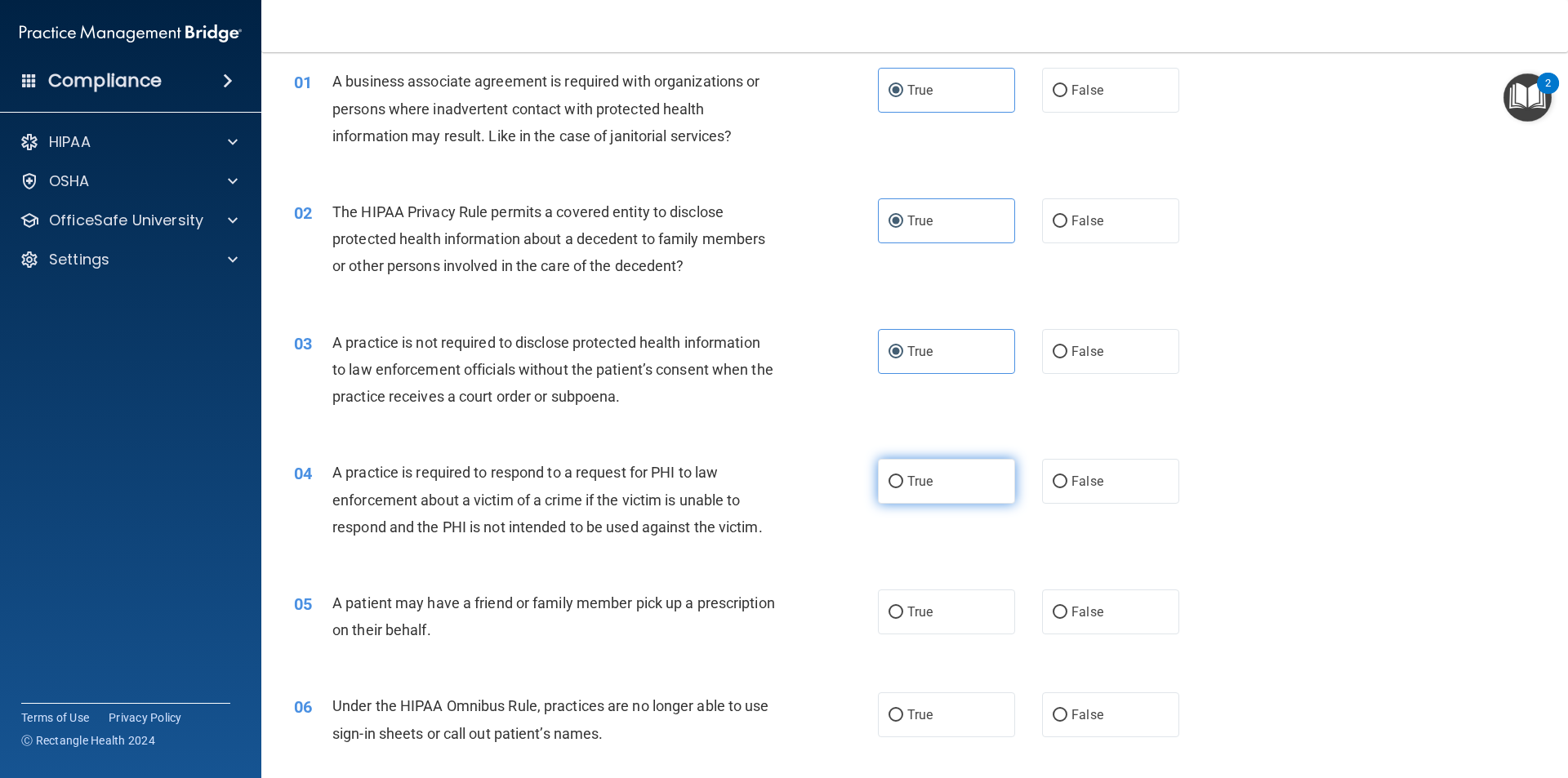
scroll to position [163, 0]
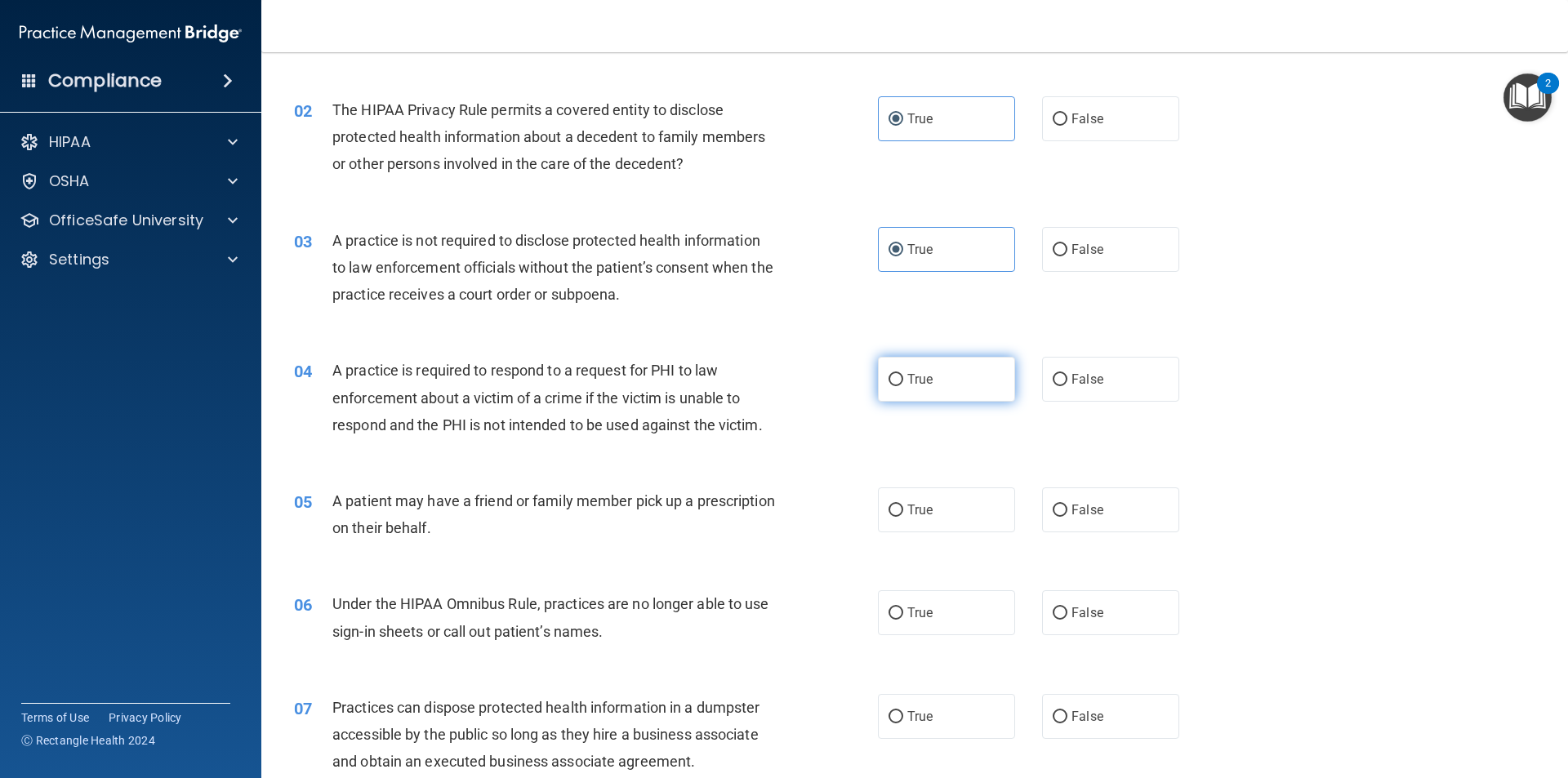
click at [917, 364] on label "True" at bounding box center [946, 379] width 137 height 45
click at [903, 374] on input "True" at bounding box center [895, 380] width 15 height 13
radio input "true"
click at [907, 512] on span "True" at bounding box center [920, 510] width 25 height 16
click at [901, 512] on input "True" at bounding box center [895, 510] width 15 height 13
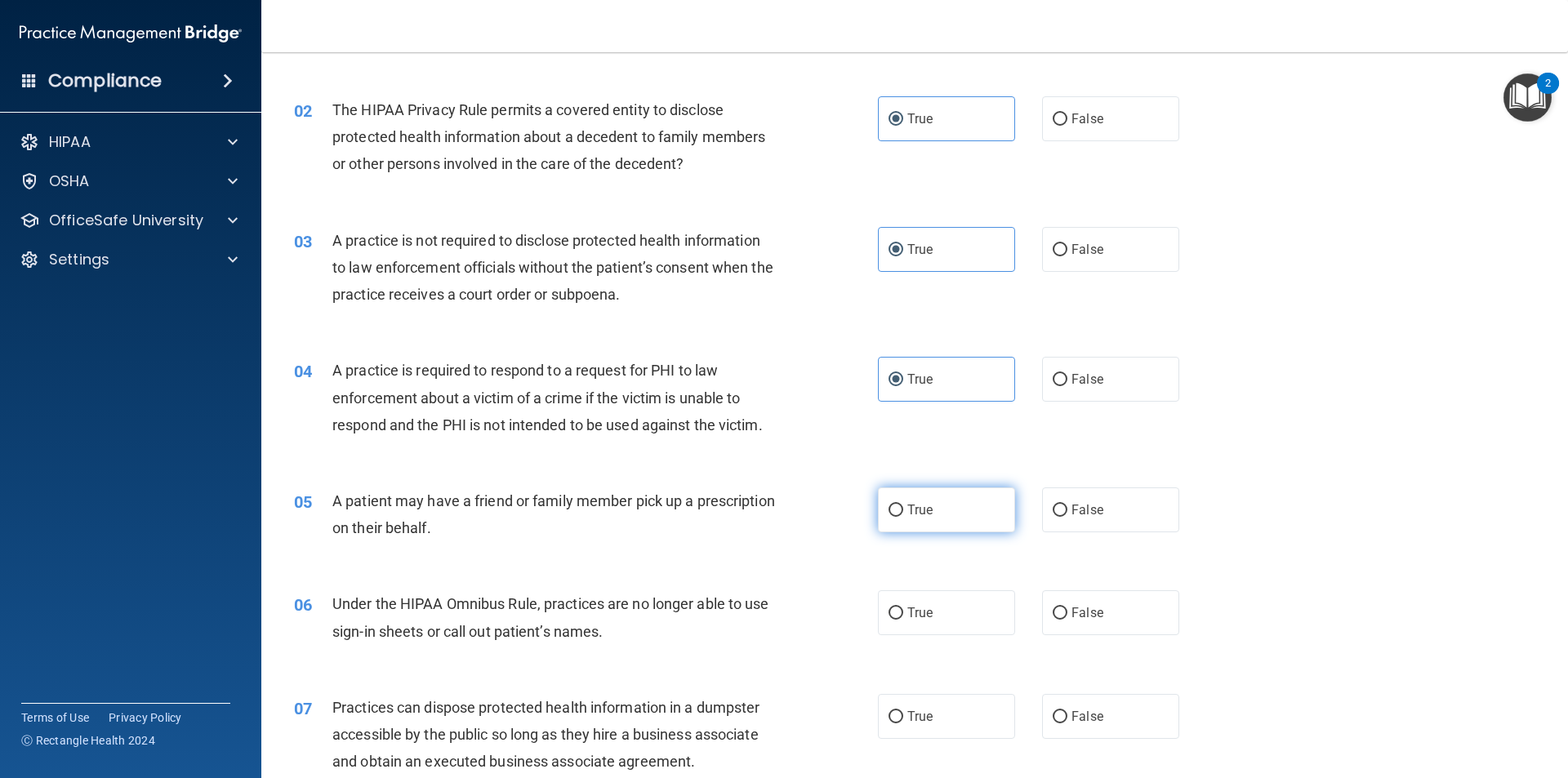
radio input "true"
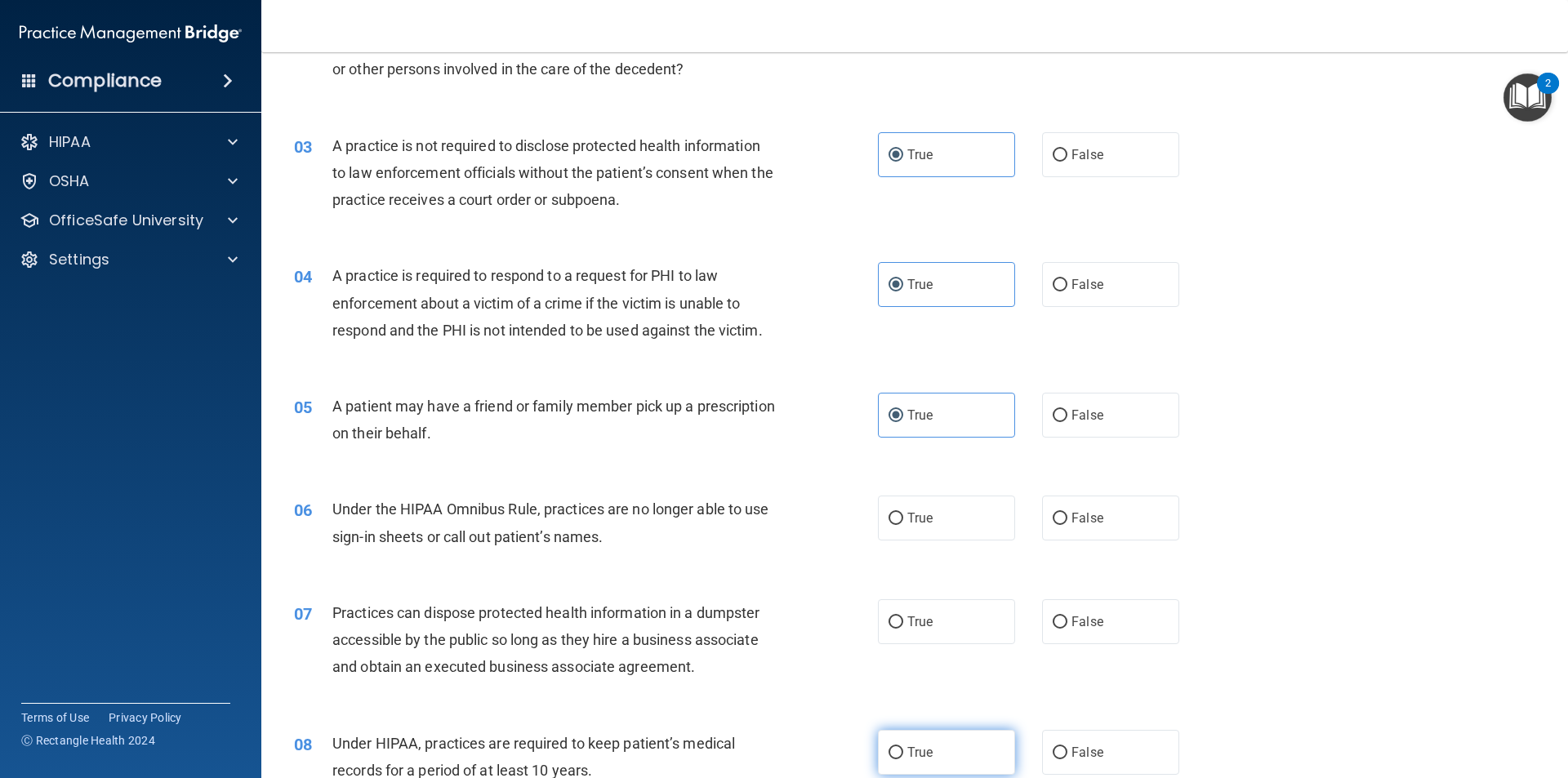
scroll to position [408, 0]
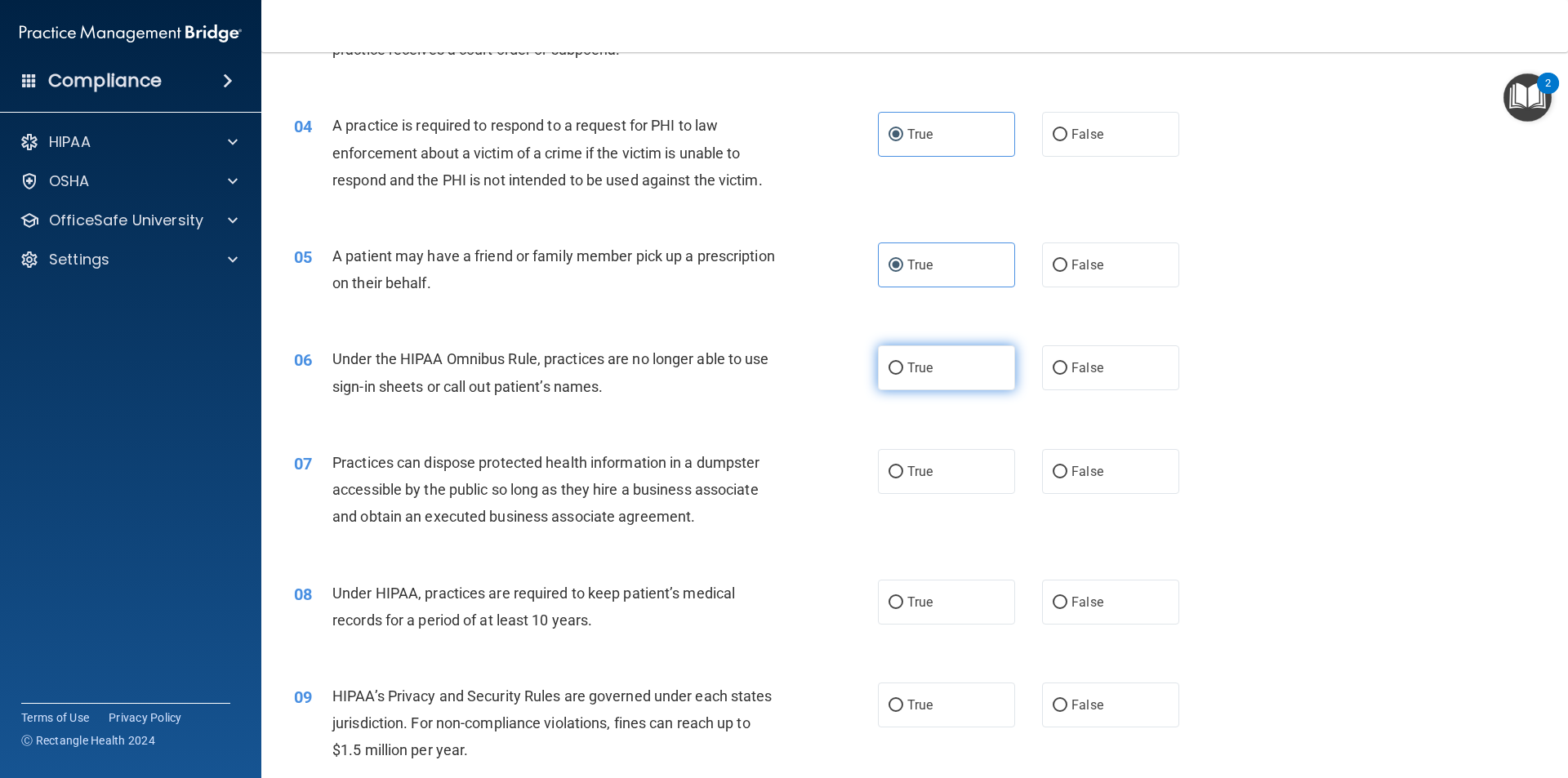
click at [915, 351] on label "True" at bounding box center [946, 368] width 137 height 45
click at [903, 363] on input "True" at bounding box center [895, 369] width 15 height 13
radio input "true"
click at [926, 453] on label "True" at bounding box center [946, 472] width 137 height 45
click at [903, 466] on input "True" at bounding box center [895, 472] width 15 height 13
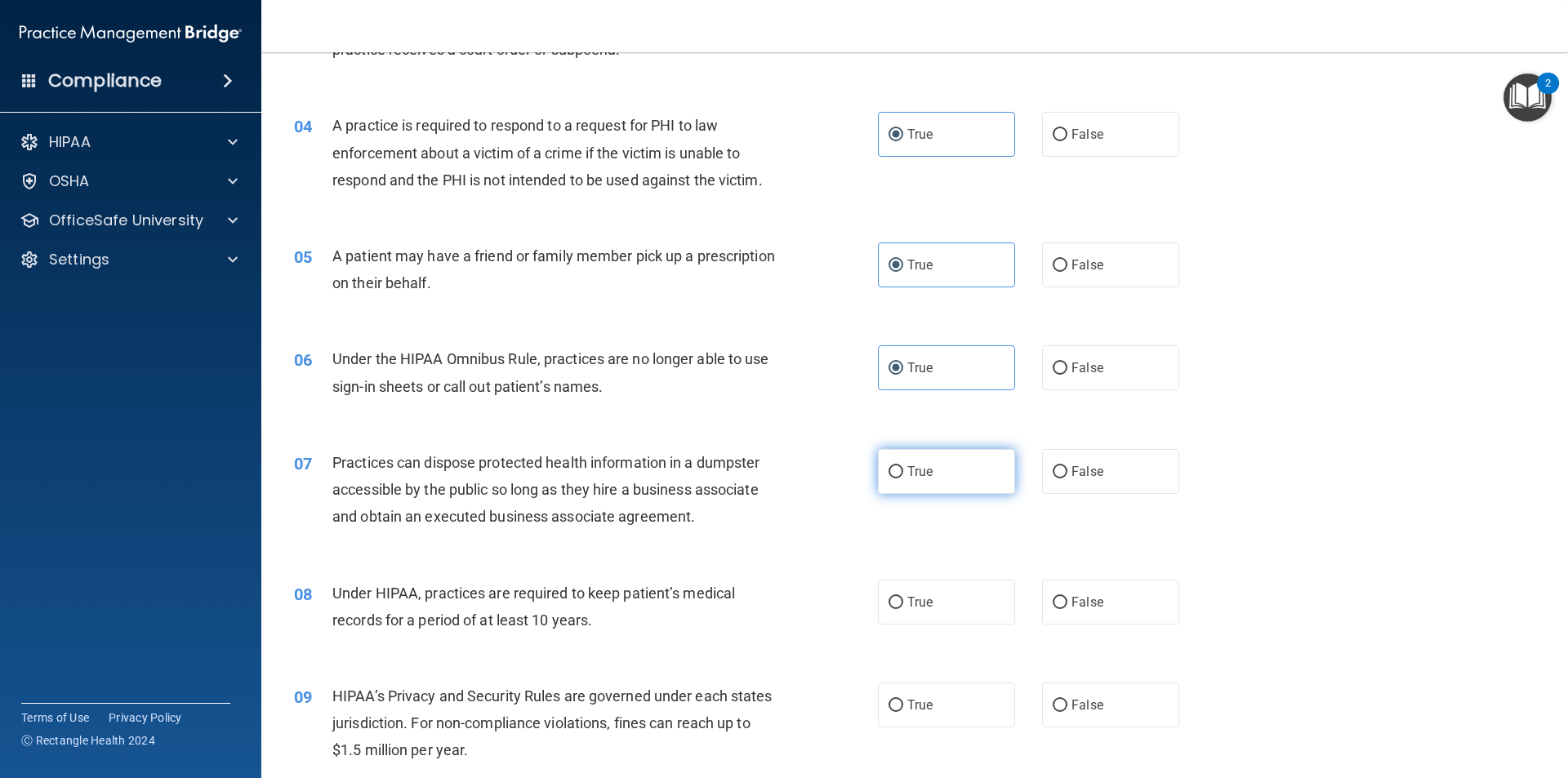
radio input "true"
drag, startPoint x: 947, startPoint y: 578, endPoint x: 943, endPoint y: 615, distance: 37.2
click at [947, 578] on div "08 Under HIPAA, practices are required to keep patient’s medical records for a …" at bounding box center [915, 611] width 1266 height 103
click at [944, 612] on label "True" at bounding box center [946, 603] width 137 height 45
click at [903, 609] on input "True" at bounding box center [895, 603] width 15 height 13
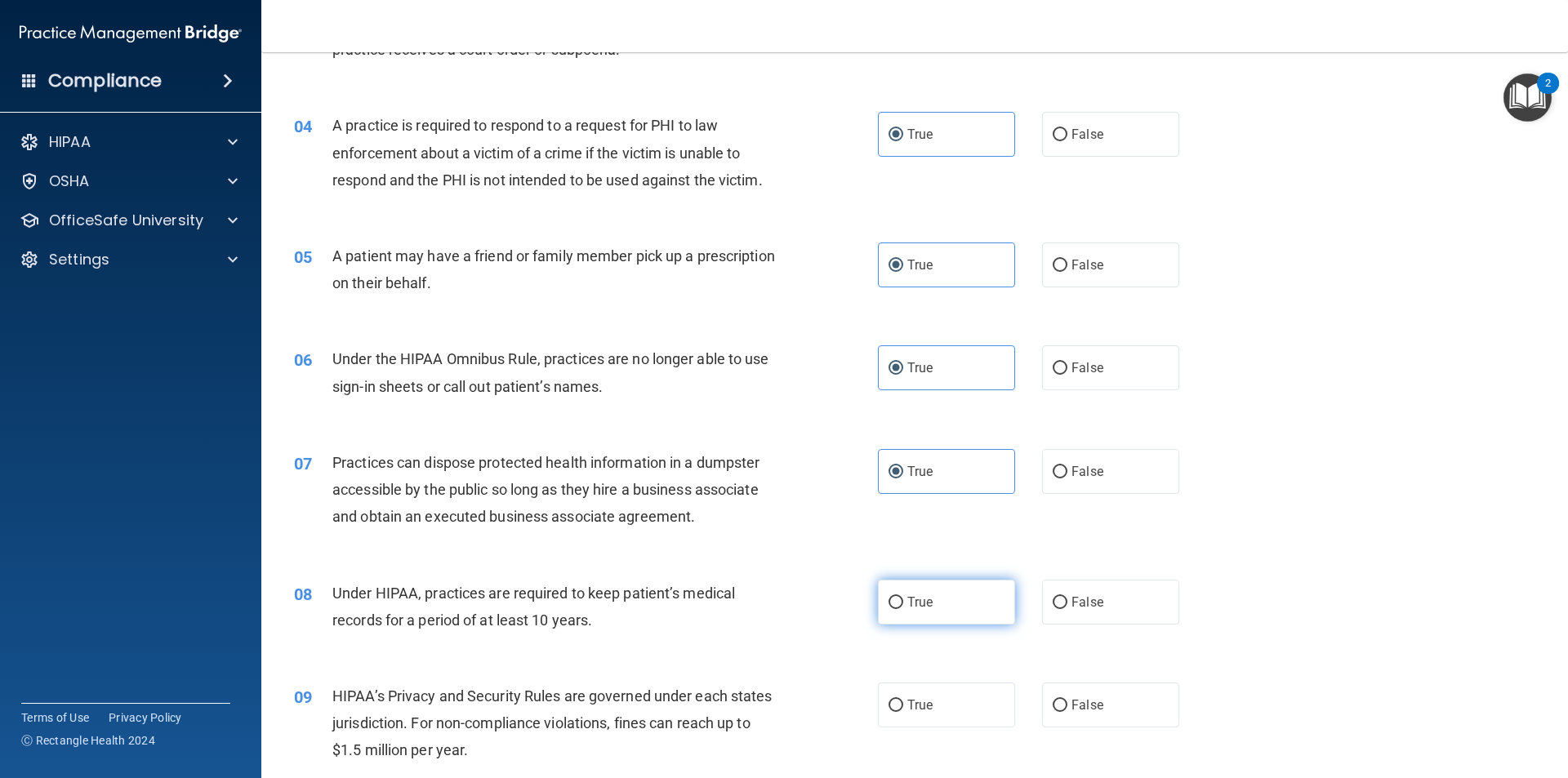
radio input "true"
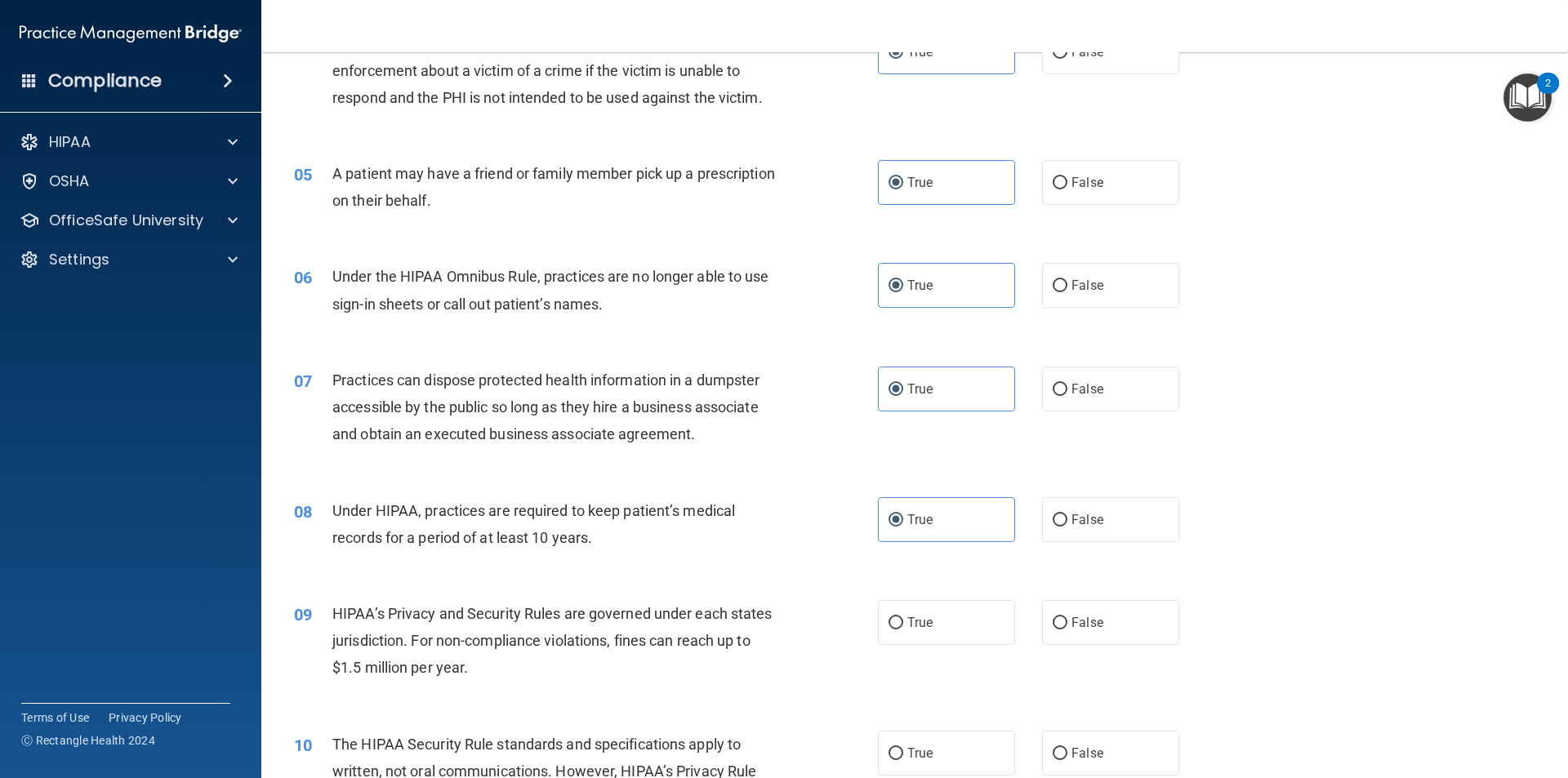
scroll to position [735, 0]
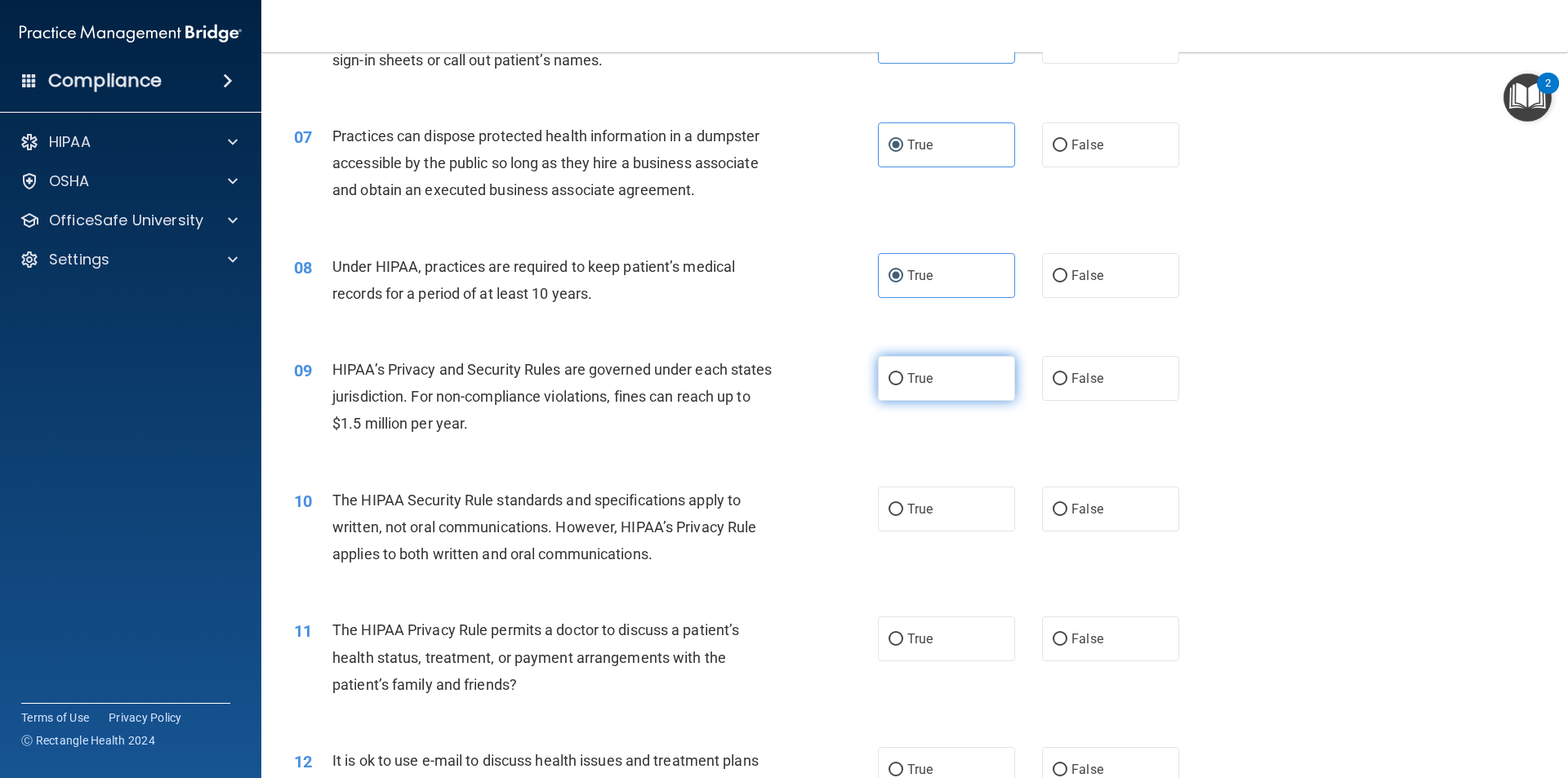
click at [929, 367] on label "True" at bounding box center [946, 378] width 137 height 45
click at [903, 373] on input "True" at bounding box center [895, 379] width 15 height 13
radio input "true"
click at [909, 503] on span "True" at bounding box center [920, 509] width 25 height 16
click at [903, 504] on input "True" at bounding box center [895, 510] width 15 height 13
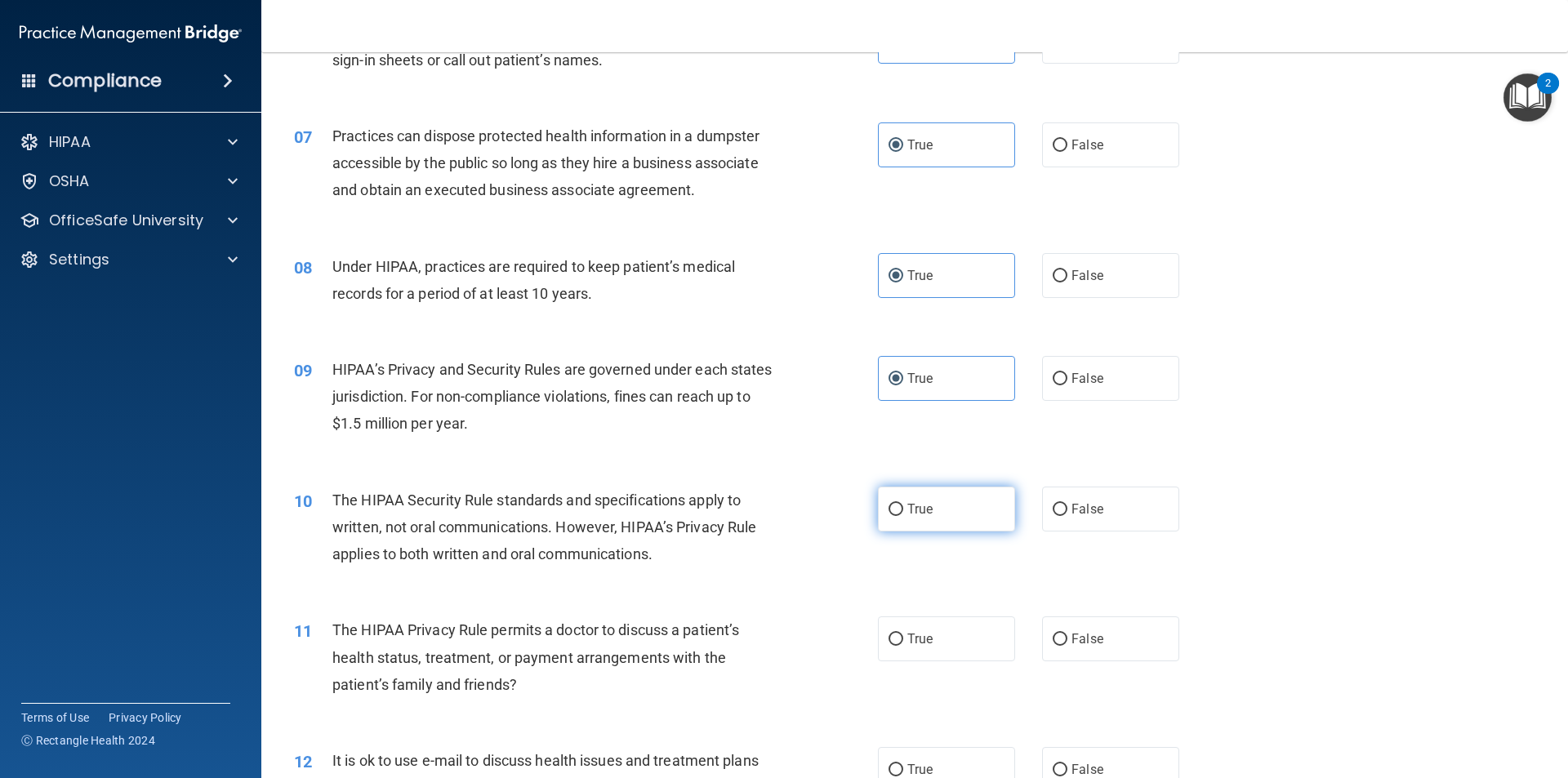
radio input "true"
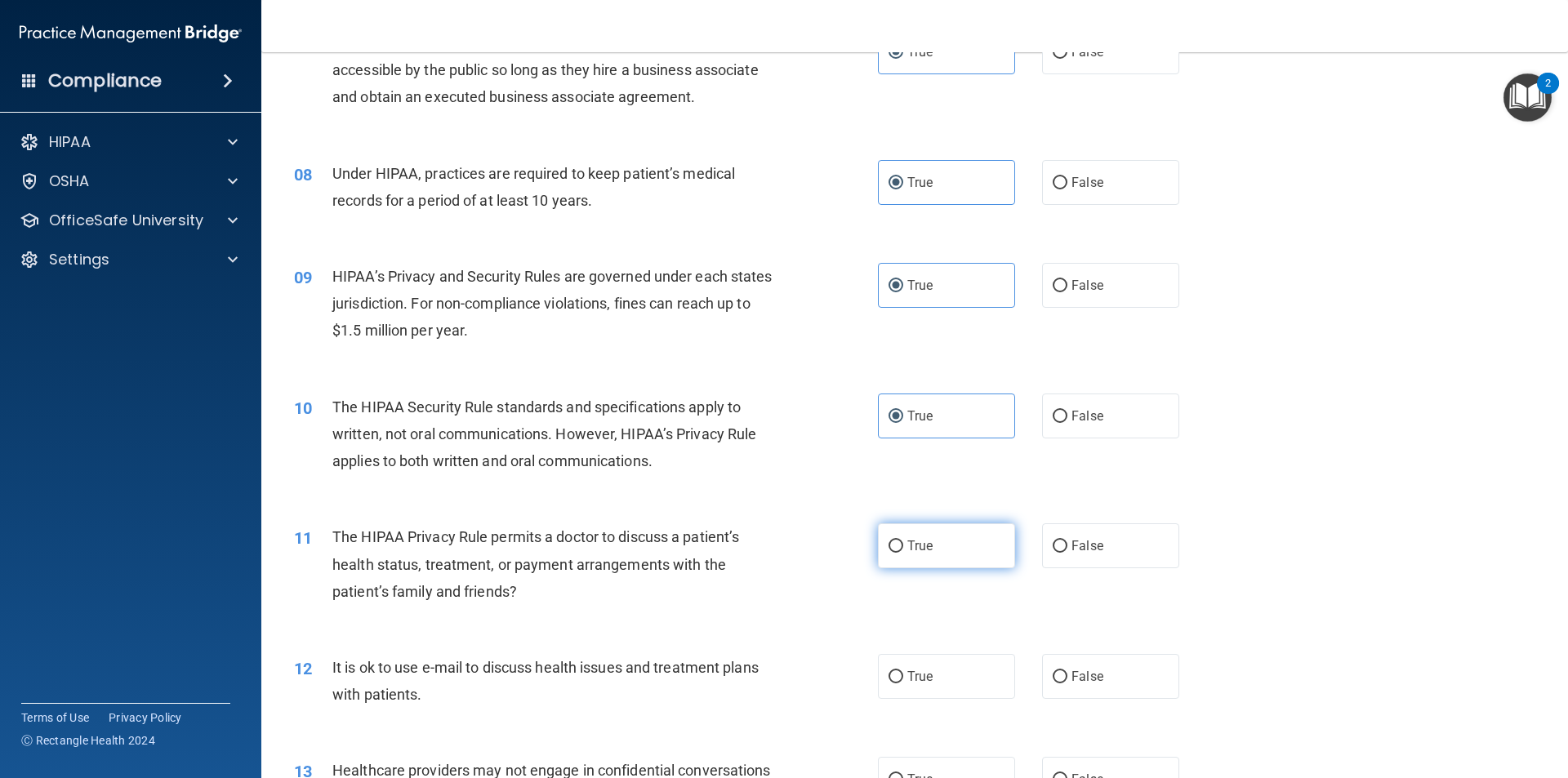
scroll to position [980, 0]
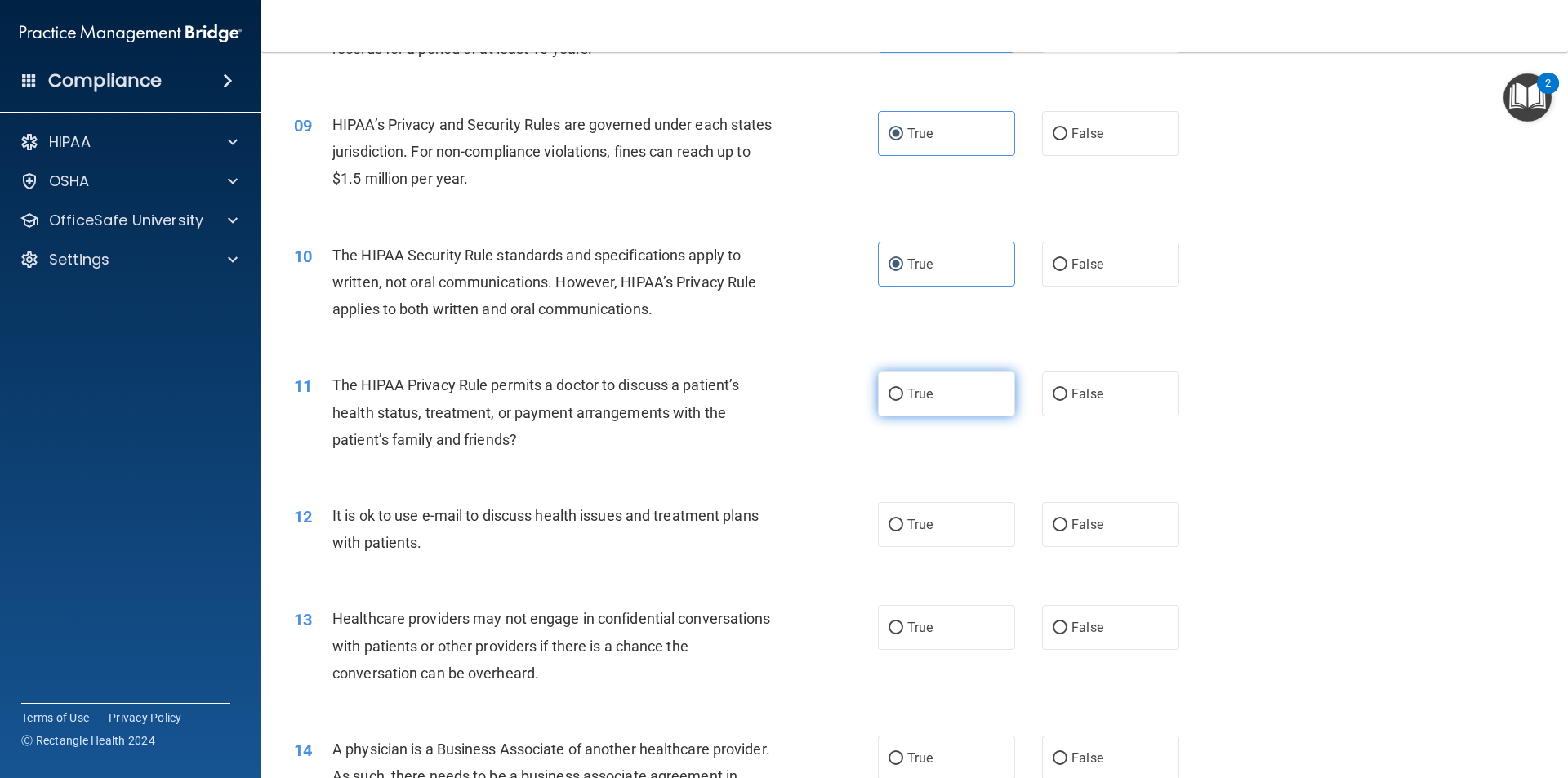
click at [912, 383] on label "True" at bounding box center [946, 394] width 137 height 45
click at [903, 389] on input "True" at bounding box center [895, 395] width 15 height 13
radio input "true"
click at [901, 502] on label "True" at bounding box center [946, 525] width 137 height 45
click at [901, 520] on input "True" at bounding box center [895, 525] width 15 height 13
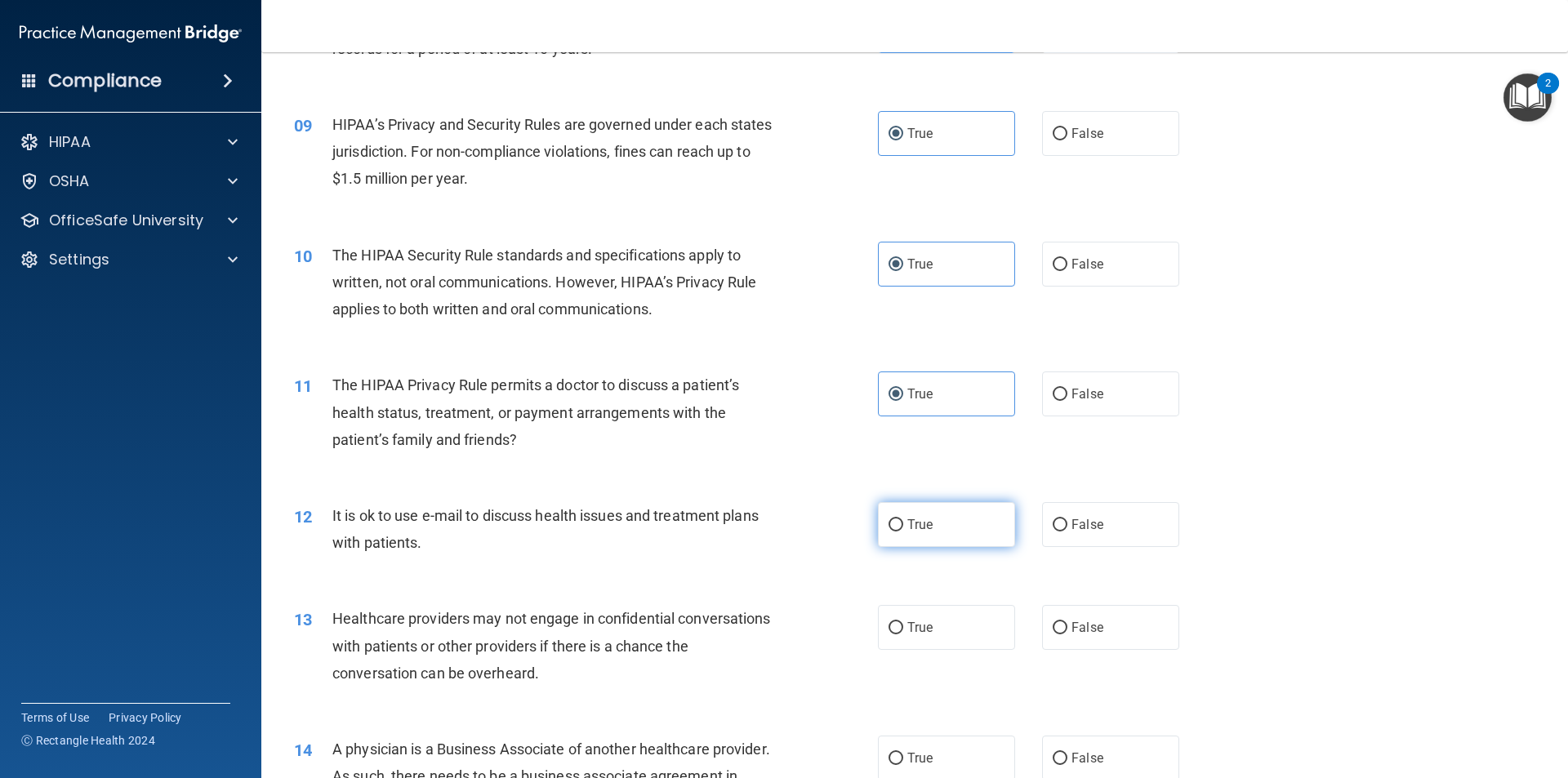
radio input "true"
click at [907, 531] on span "True" at bounding box center [920, 525] width 25 height 16
click at [902, 531] on input "True" at bounding box center [895, 525] width 15 height 13
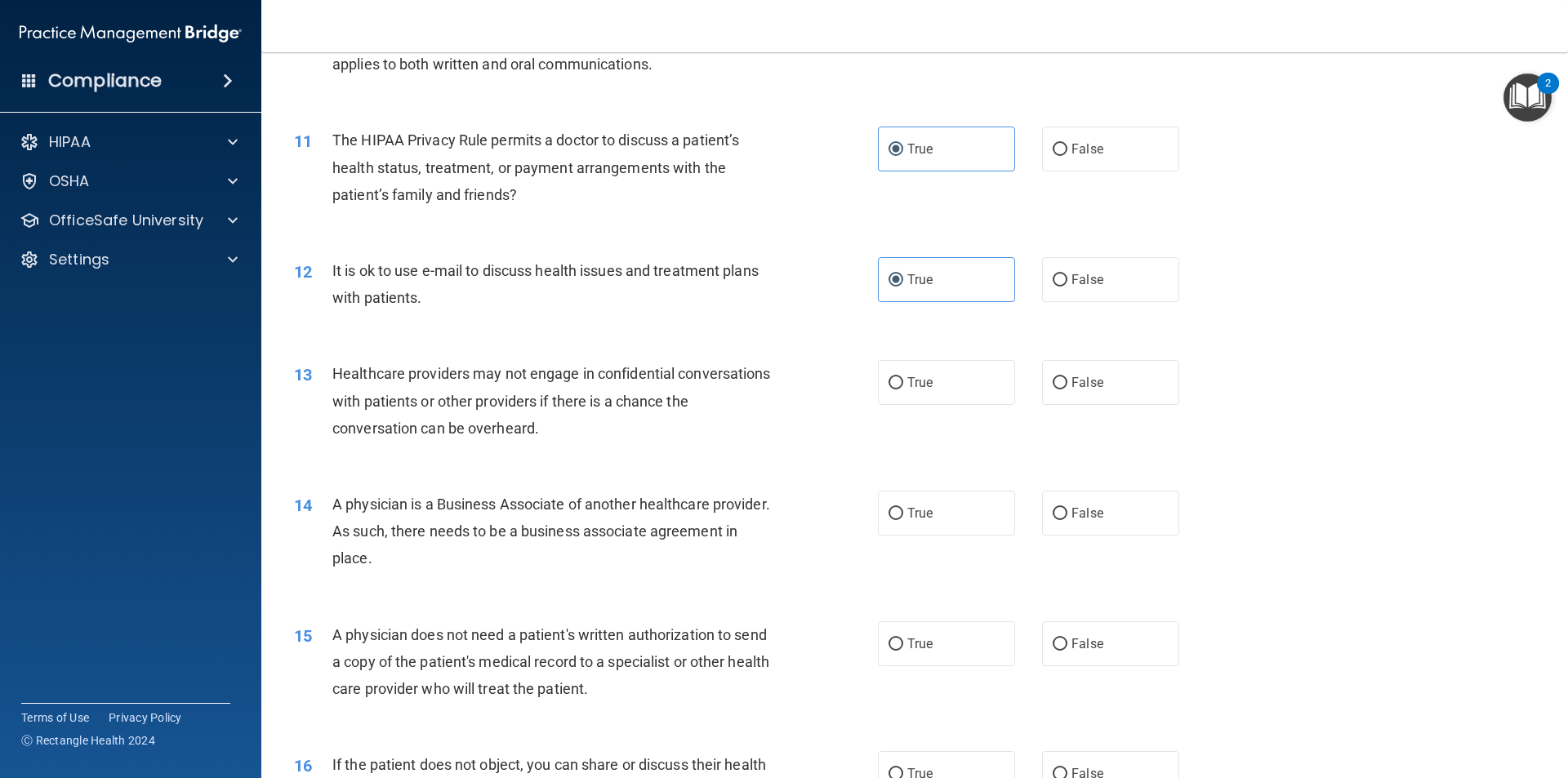
scroll to position [1469, 0]
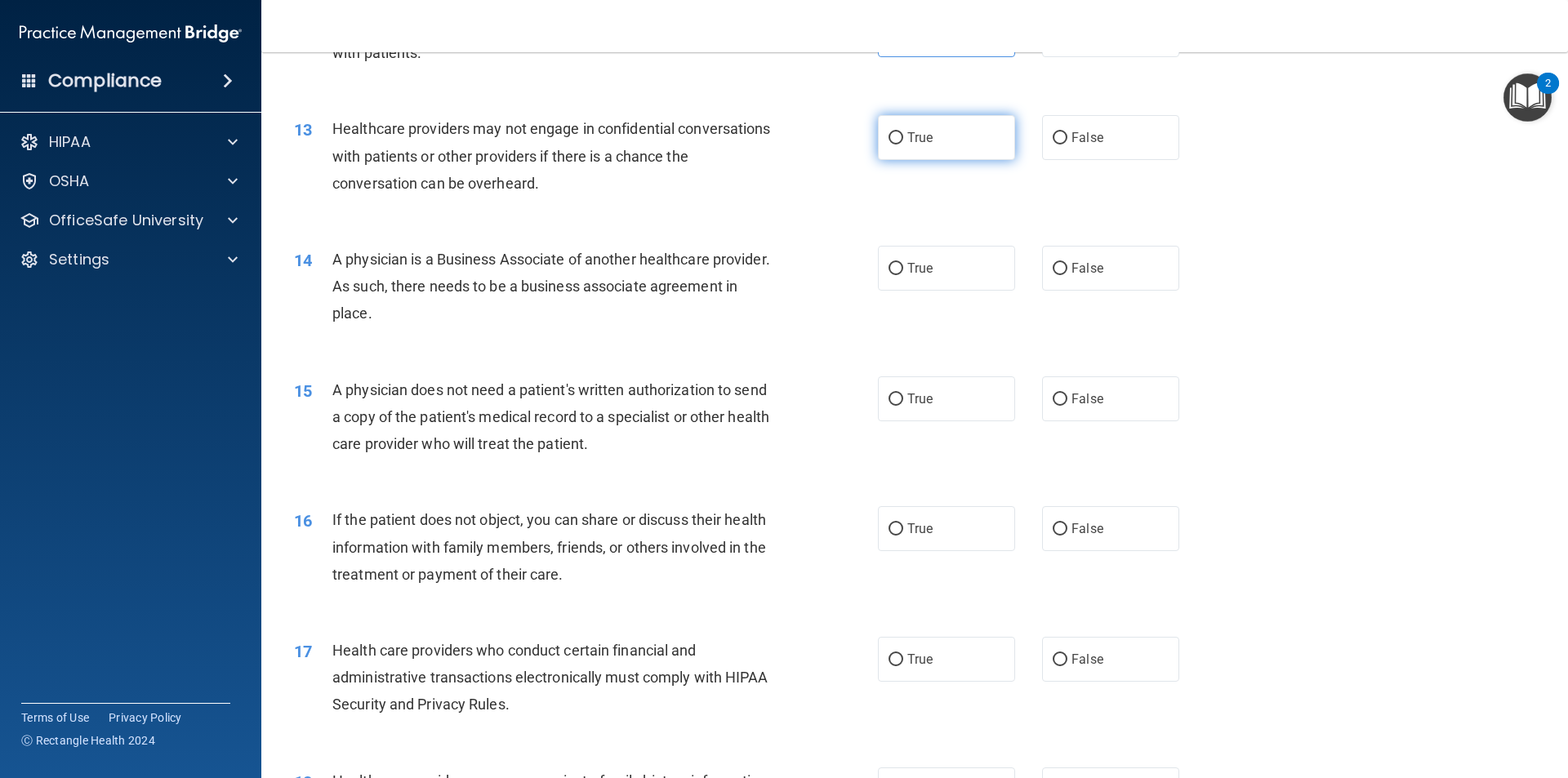
click at [897, 117] on label "True" at bounding box center [946, 137] width 137 height 45
click at [897, 133] on input "True" at bounding box center [895, 138] width 15 height 13
radio input "true"
click at [912, 281] on label "True" at bounding box center [946, 268] width 137 height 45
click at [903, 275] on input "True" at bounding box center [895, 269] width 15 height 13
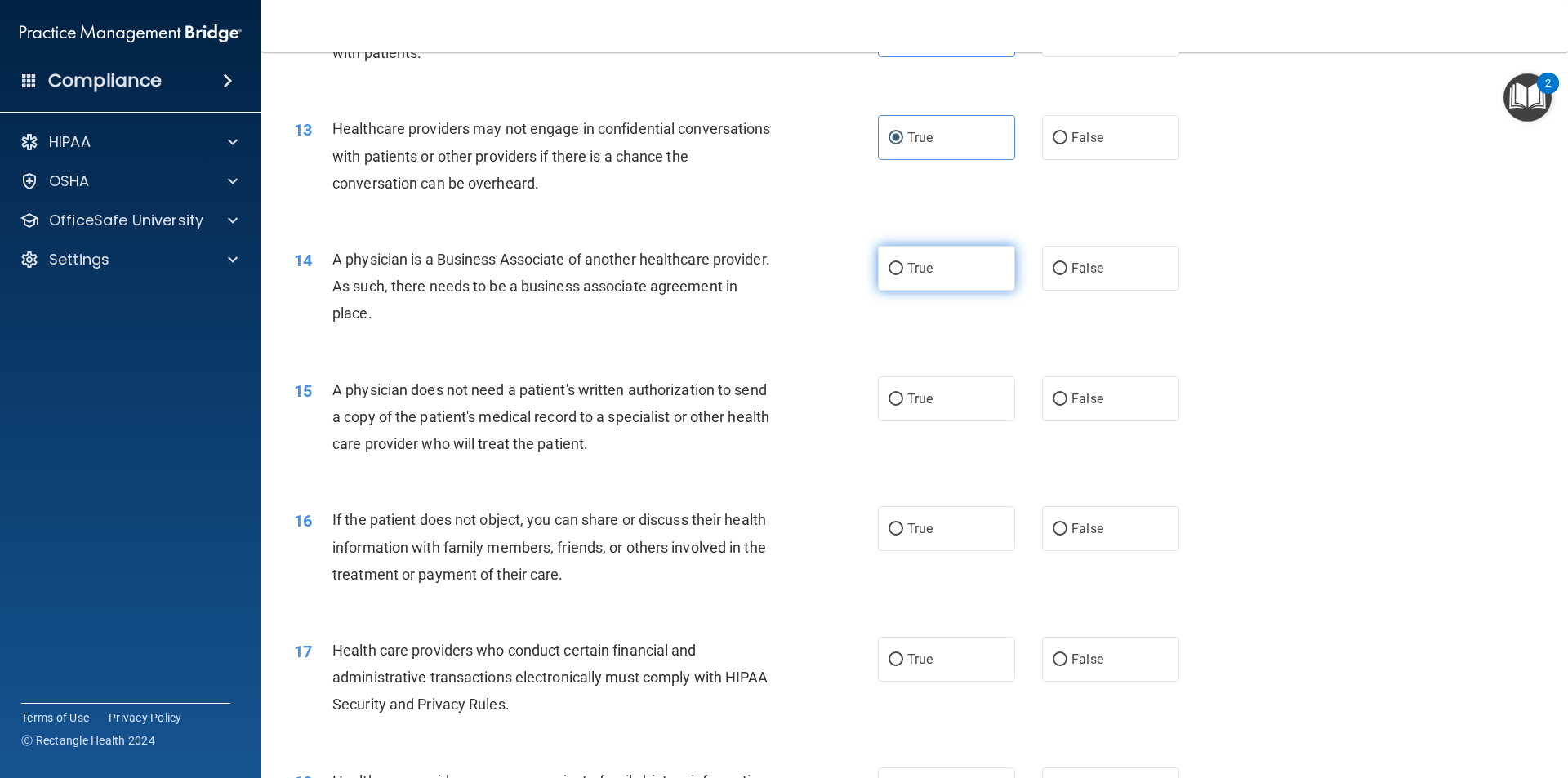
radio input "true"
click at [907, 403] on span "True" at bounding box center [920, 399] width 25 height 16
click at [903, 403] on input "True" at bounding box center [895, 400] width 15 height 13
radio input "true"
click at [922, 520] on label "True" at bounding box center [946, 528] width 137 height 45
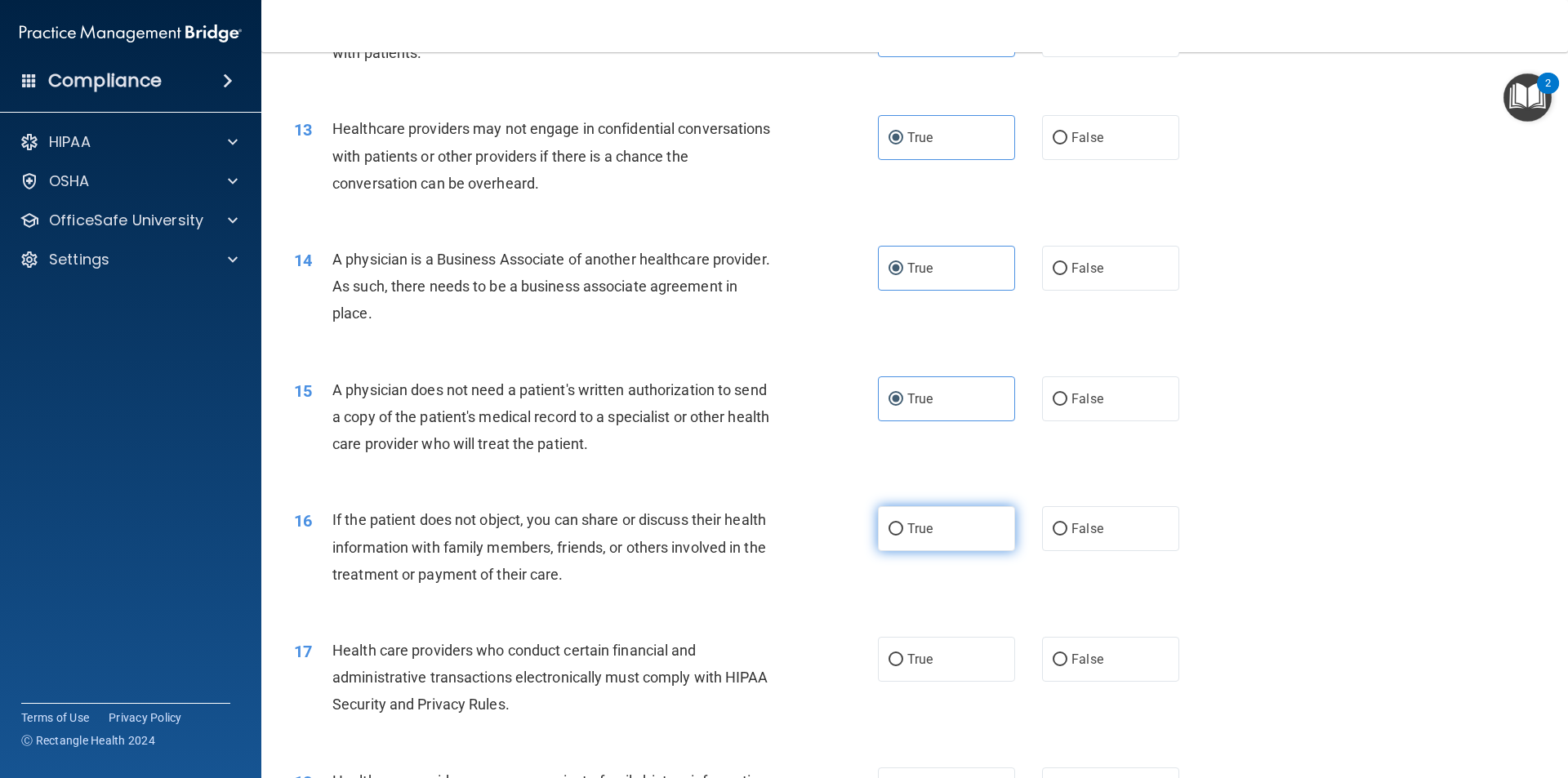
click at [903, 524] on input "True" at bounding box center [895, 529] width 15 height 13
radio input "true"
click at [911, 659] on span "True" at bounding box center [920, 659] width 25 height 16
click at [903, 659] on input "True" at bounding box center [895, 660] width 15 height 13
radio input "true"
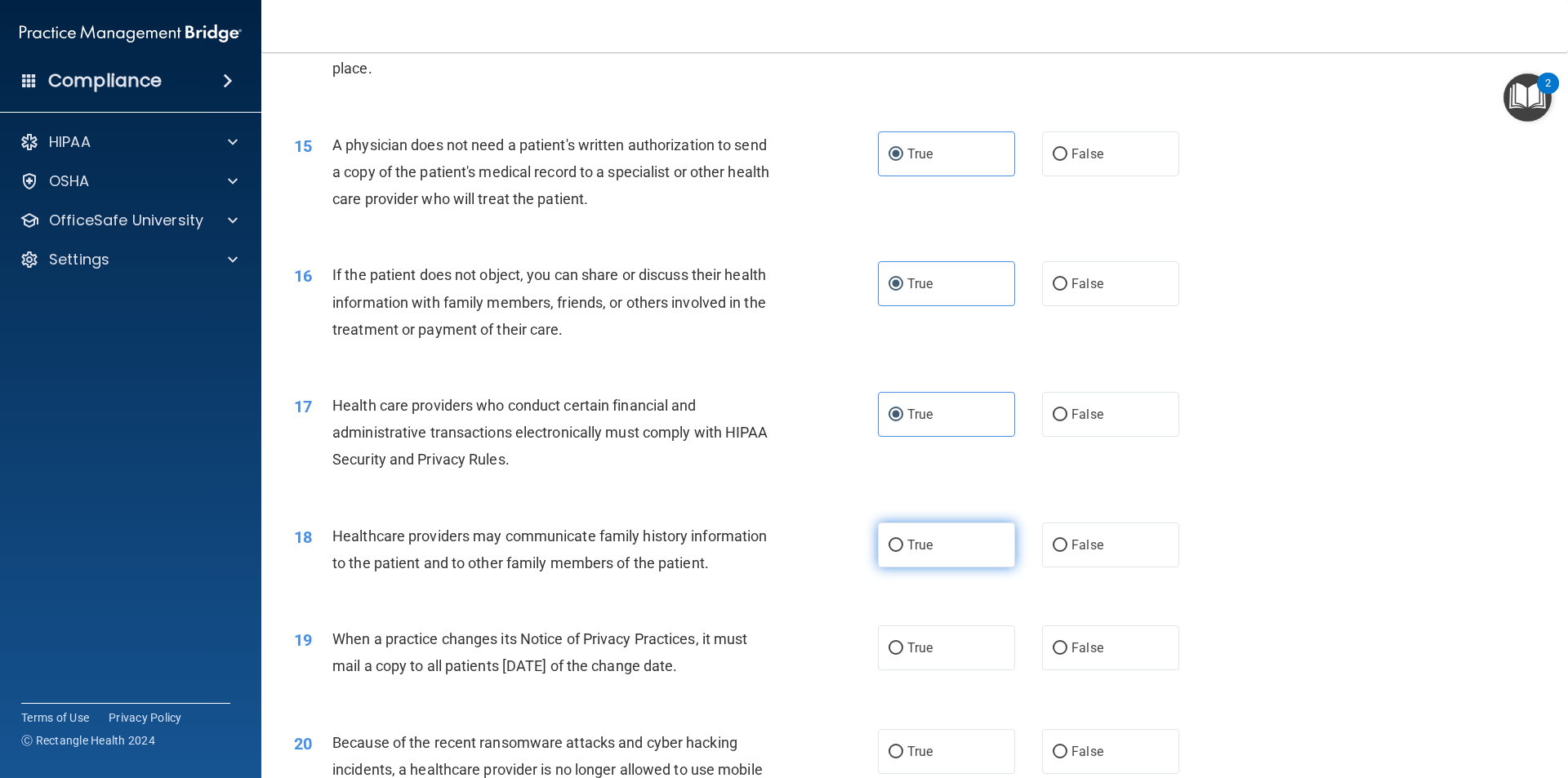
click at [930, 527] on label "True" at bounding box center [946, 545] width 137 height 45
click at [903, 539] on input "True" at bounding box center [895, 545] width 15 height 13
radio input "true"
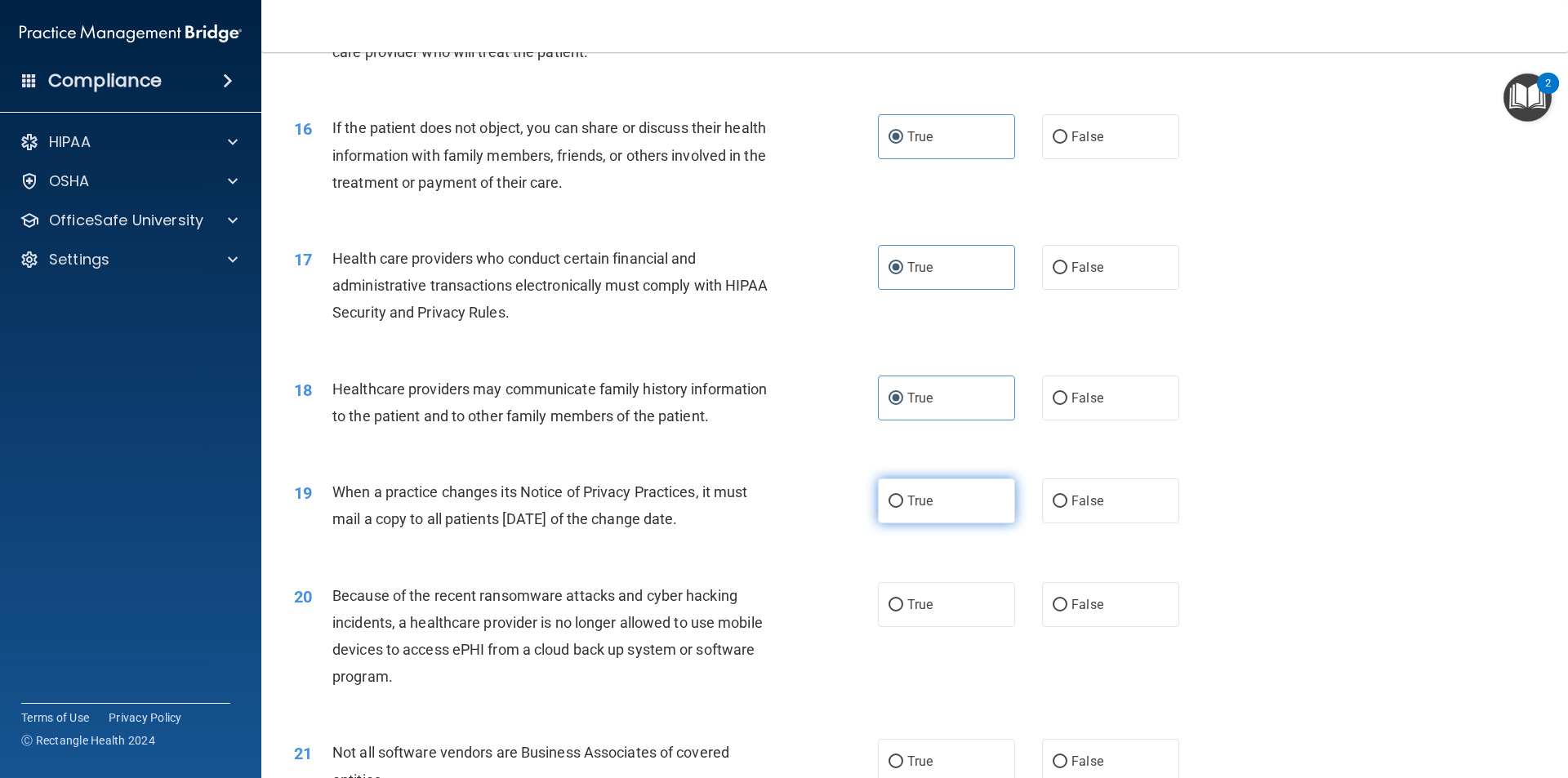
scroll to position [2041, 0]
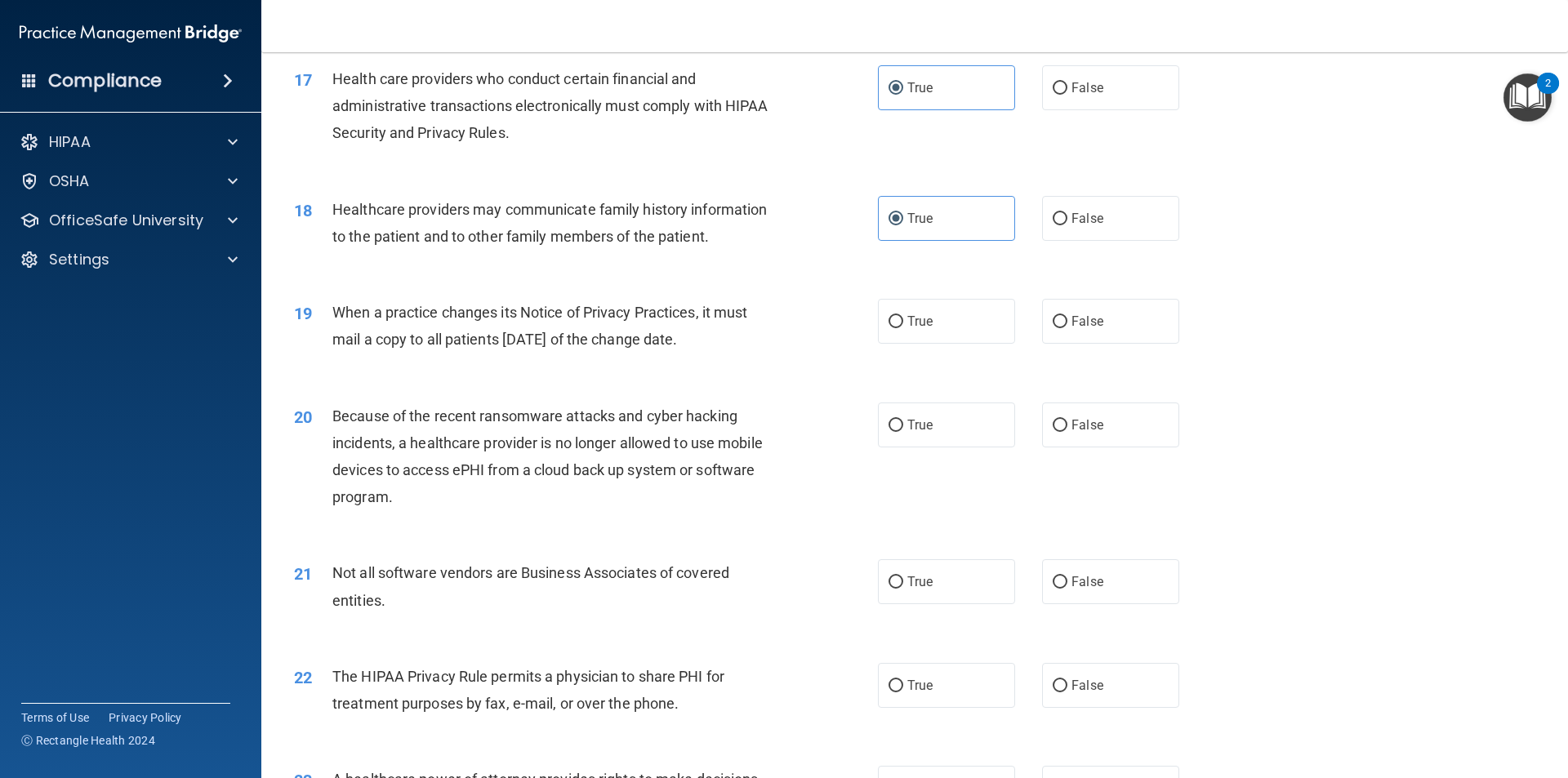
click at [900, 369] on div "19 When a practice changes its Notice of Privacy Practices, it must mail a copy…" at bounding box center [915, 331] width 1266 height 103
click at [916, 321] on span "True" at bounding box center [920, 322] width 25 height 16
click at [903, 321] on input "True" at bounding box center [895, 322] width 15 height 13
radio input "true"
click at [920, 440] on label "True" at bounding box center [946, 425] width 137 height 45
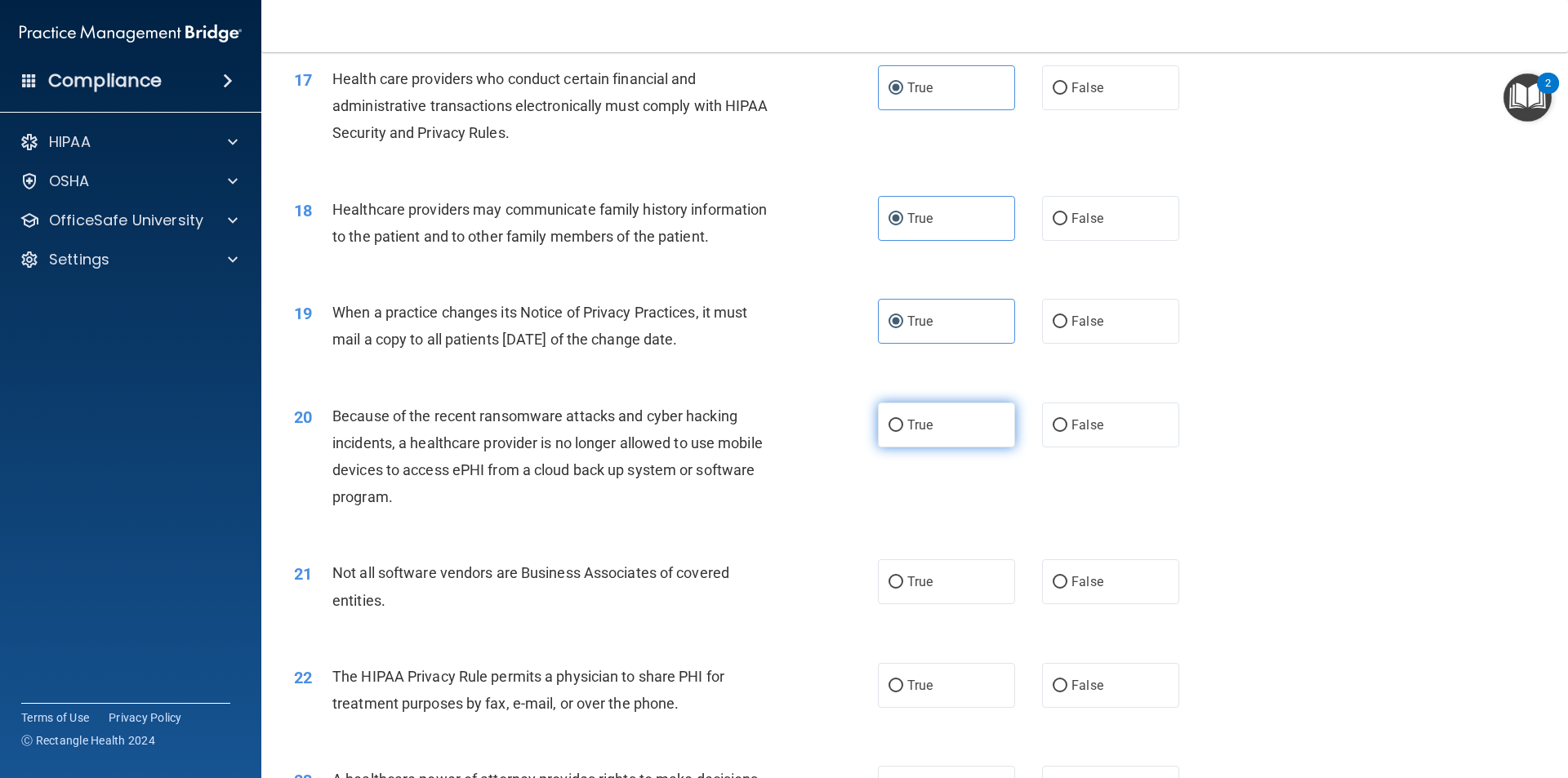
click at [903, 432] on input "True" at bounding box center [895, 425] width 15 height 13
radio input "true"
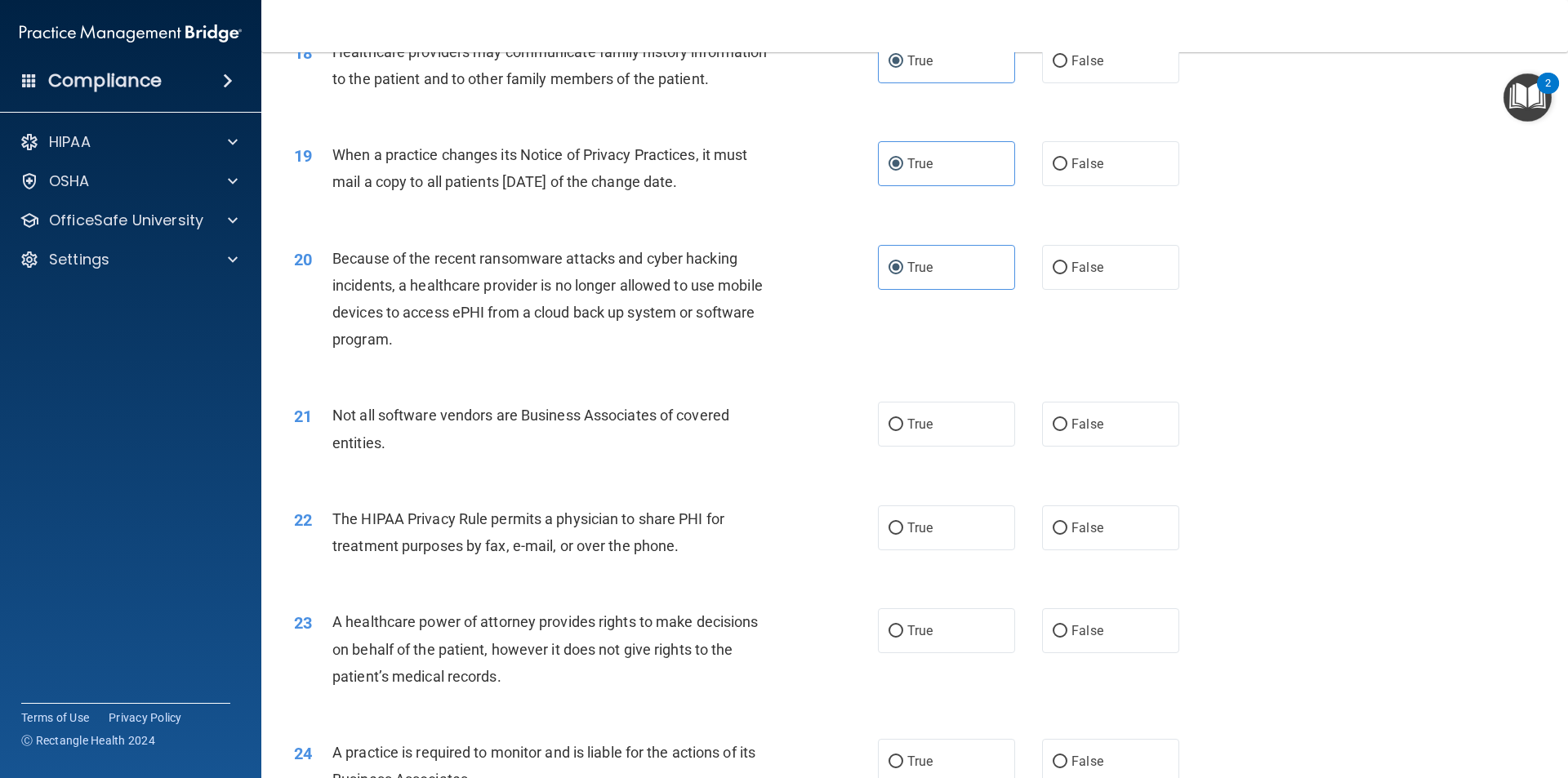
scroll to position [2204, 0]
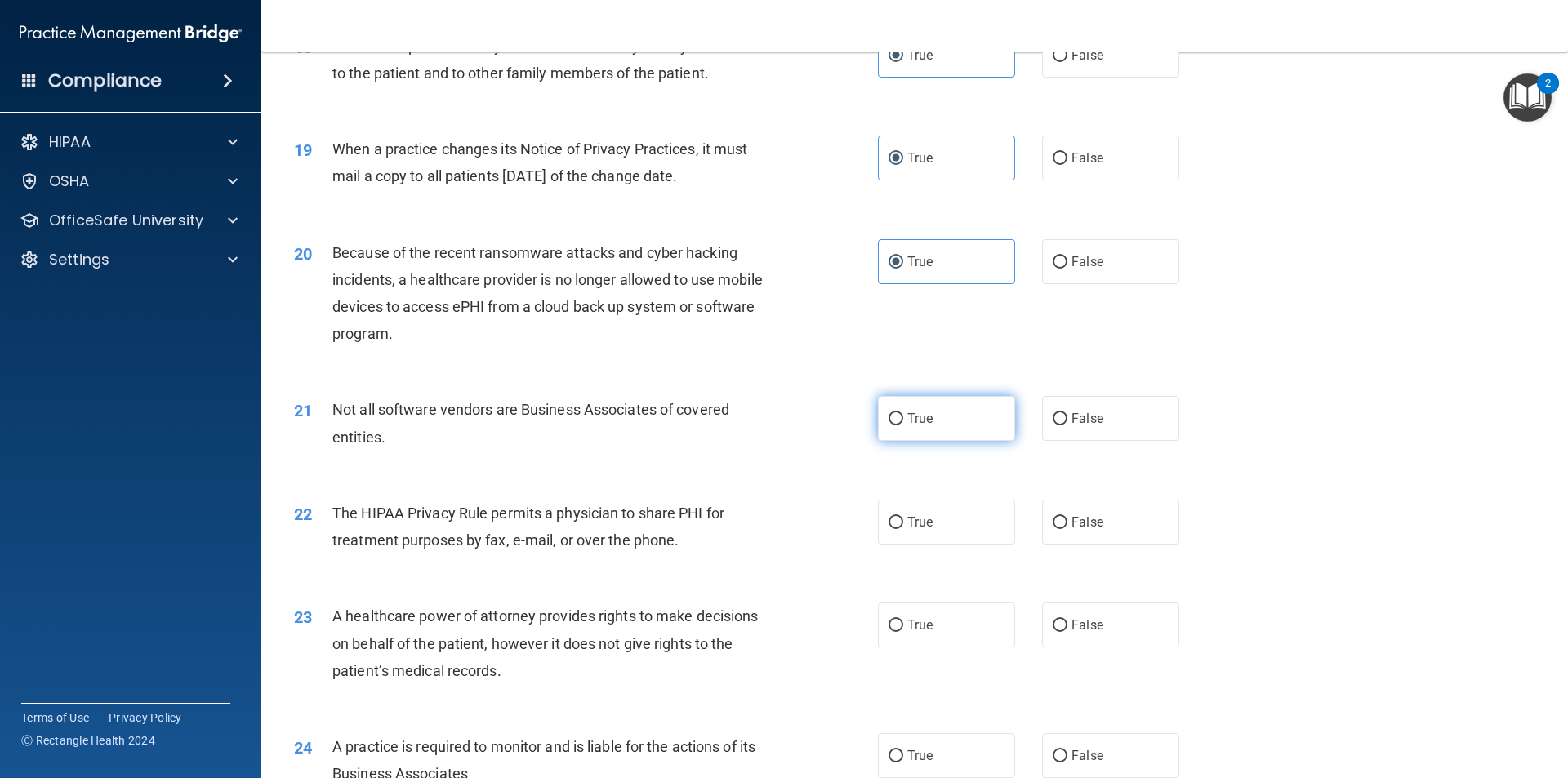
click at [908, 400] on label "True" at bounding box center [946, 418] width 137 height 45
click at [903, 413] on input "True" at bounding box center [895, 419] width 15 height 13
radio input "true"
click at [931, 528] on label "True" at bounding box center [946, 522] width 137 height 45
click at [903, 528] on input "True" at bounding box center [895, 523] width 15 height 13
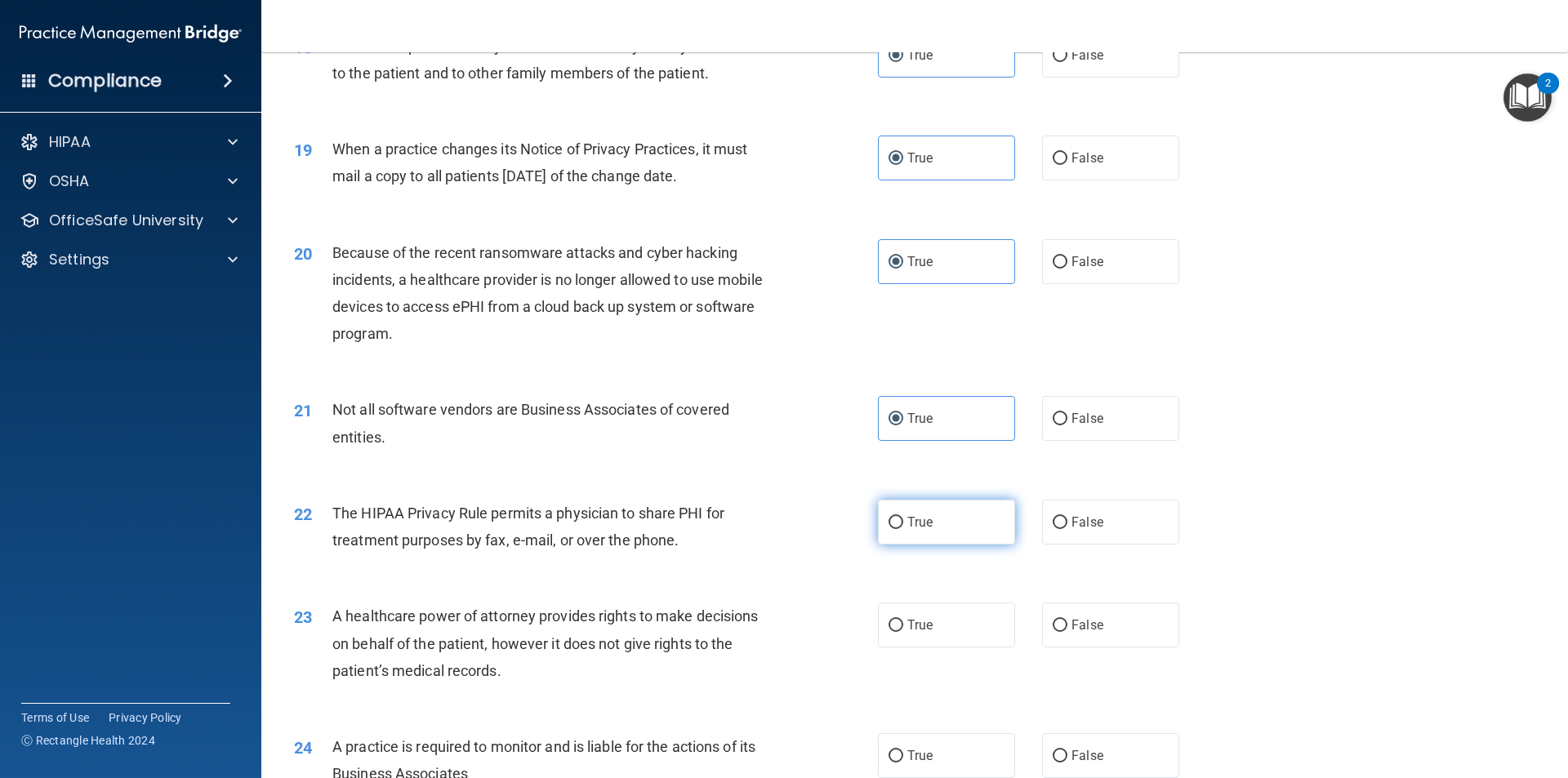
radio input "true"
click at [907, 631] on span "True" at bounding box center [920, 625] width 25 height 16
click at [903, 631] on input "True" at bounding box center [895, 626] width 15 height 13
radio input "true"
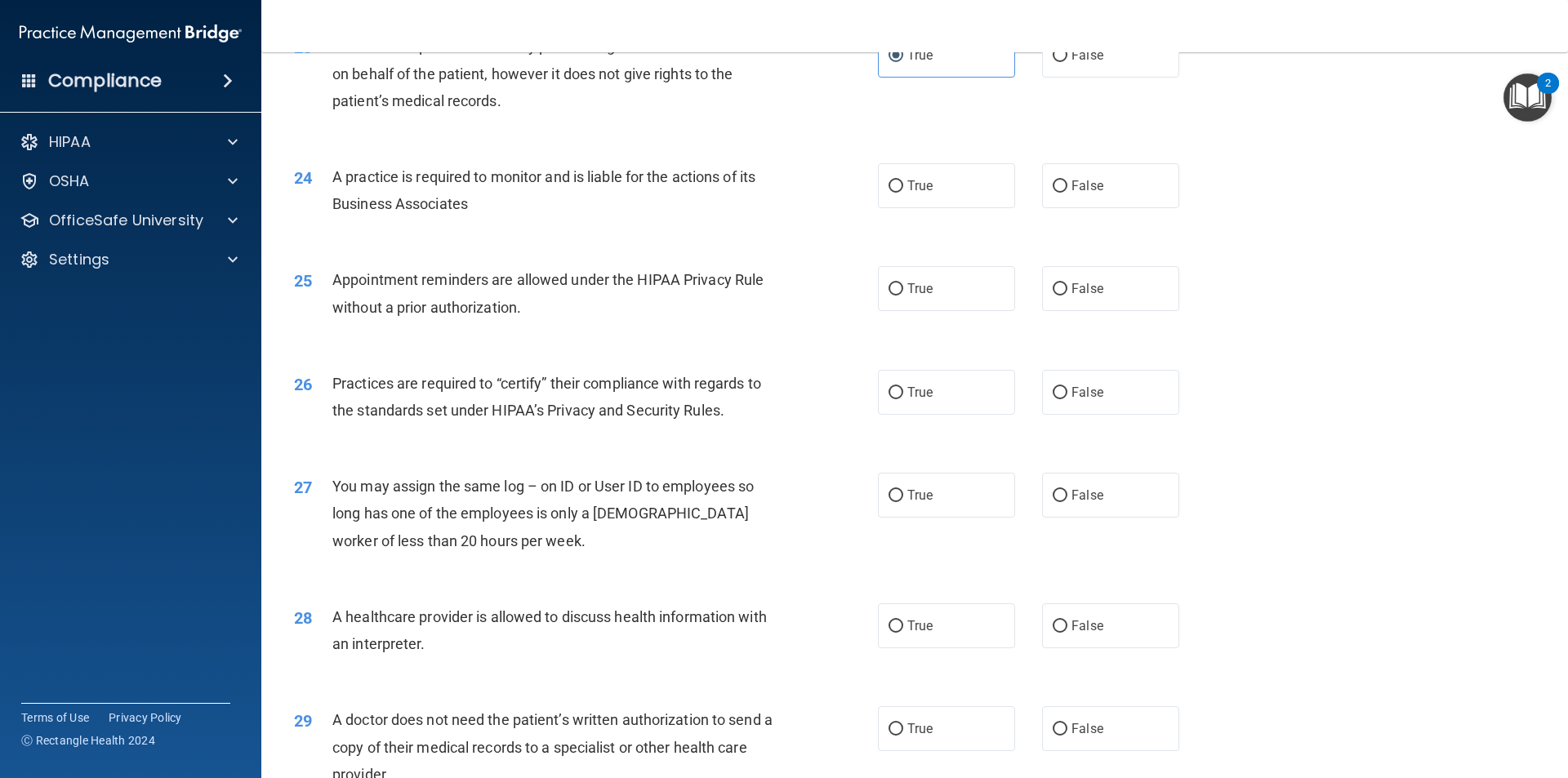
scroll to position [2776, 0]
click at [923, 152] on div "24 A practice is required to monitor and is liable for the actions of its Busin…" at bounding box center [915, 193] width 1266 height 103
click at [929, 188] on label "True" at bounding box center [946, 184] width 137 height 45
click at [903, 188] on input "True" at bounding box center [895, 184] width 15 height 13
radio input "true"
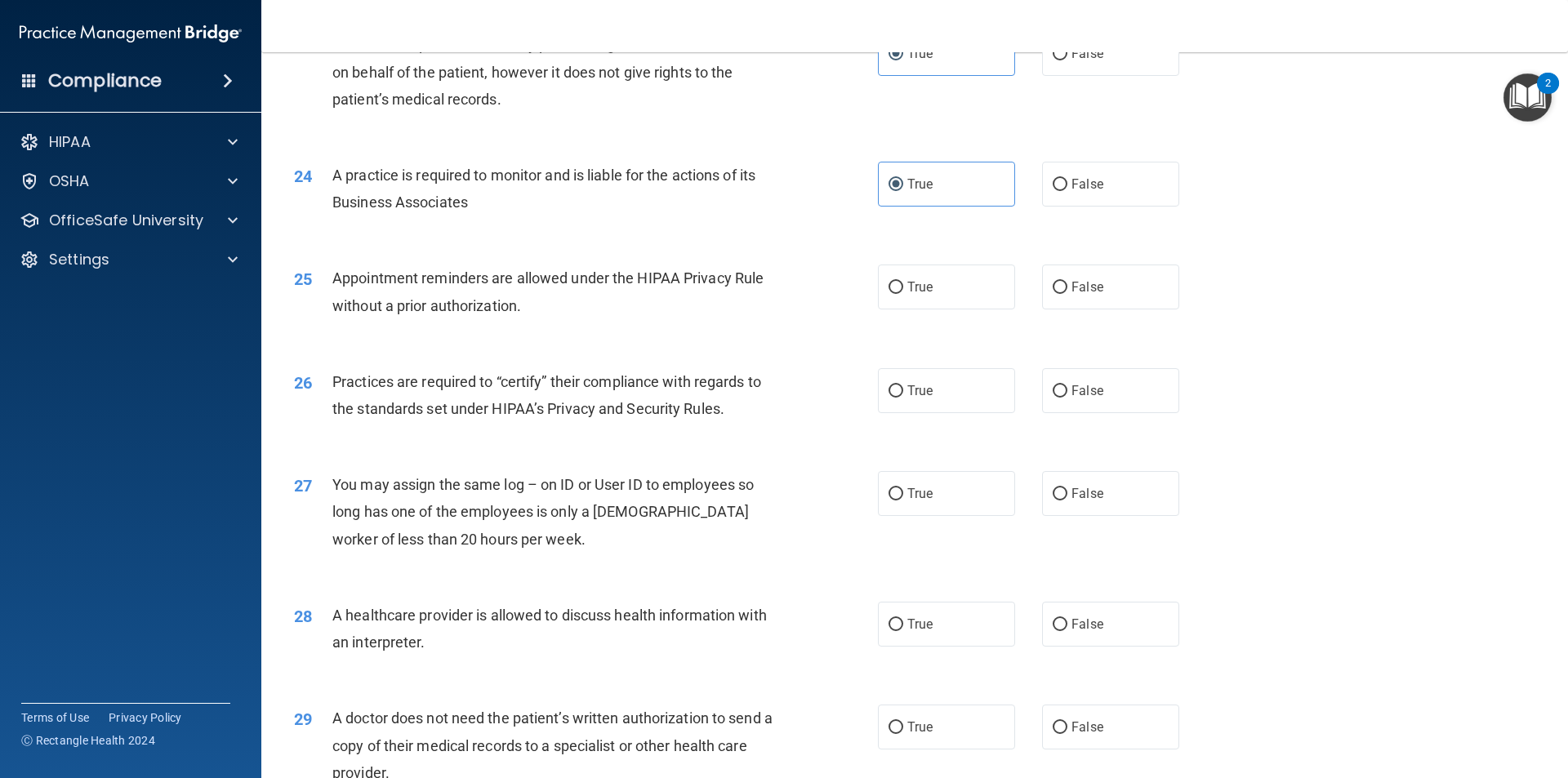
click at [934, 263] on div "25 Appointment reminders are allowed under the HIPAA Privacy Rule without a pri…" at bounding box center [915, 295] width 1266 height 103
click at [933, 314] on div "25 Appointment reminders are allowed under the HIPAA Privacy Rule without a pri…" at bounding box center [915, 295] width 1266 height 103
click at [939, 292] on label "True" at bounding box center [946, 287] width 137 height 45
click at [903, 292] on input "True" at bounding box center [895, 288] width 15 height 13
radio input "true"
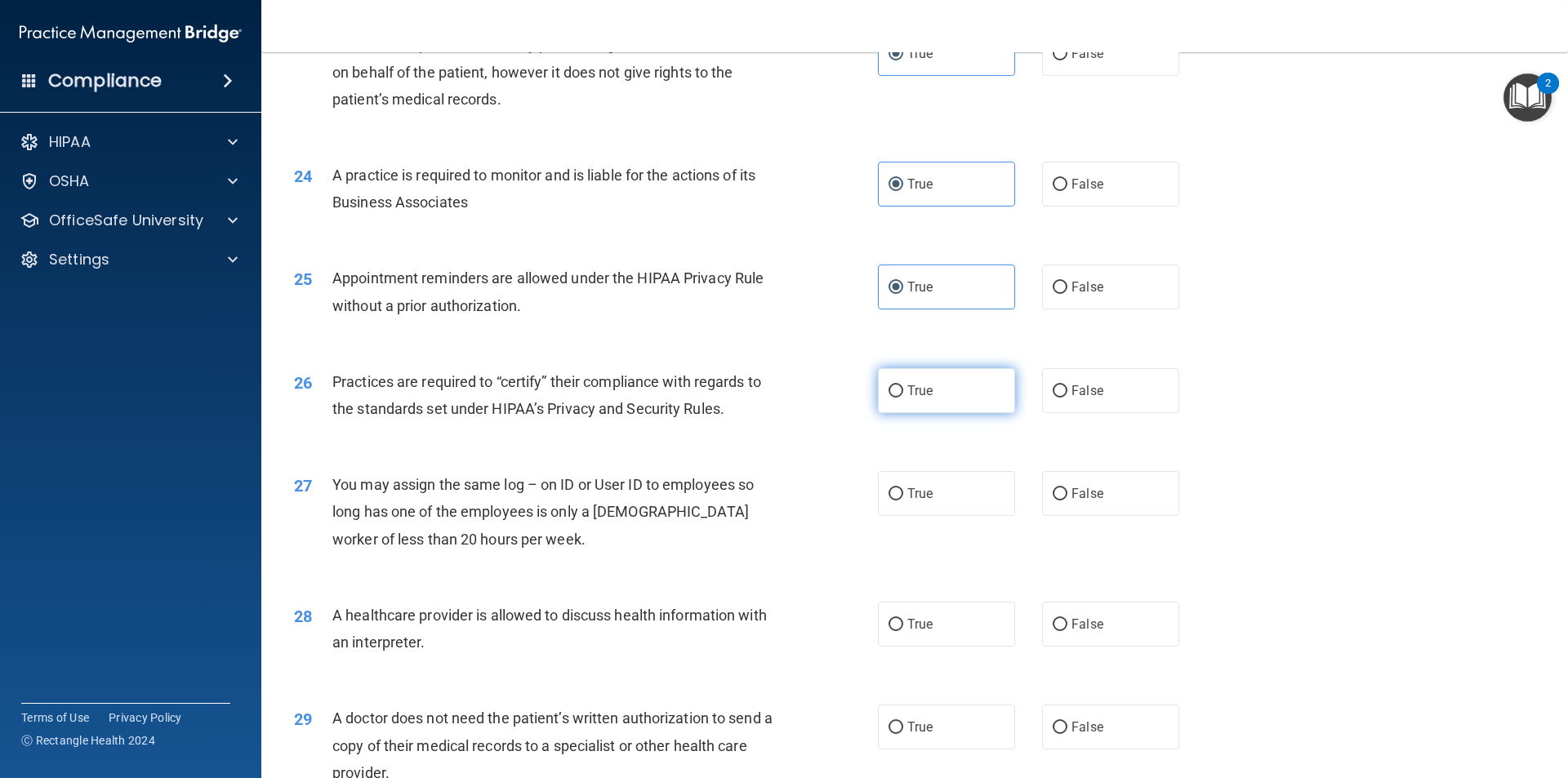
click at [928, 378] on label "True" at bounding box center [946, 391] width 137 height 45
click at [903, 385] on input "True" at bounding box center [895, 391] width 15 height 13
radio input "true"
click at [921, 494] on span "True" at bounding box center [920, 493] width 25 height 16
click at [903, 494] on input "True" at bounding box center [895, 494] width 15 height 13
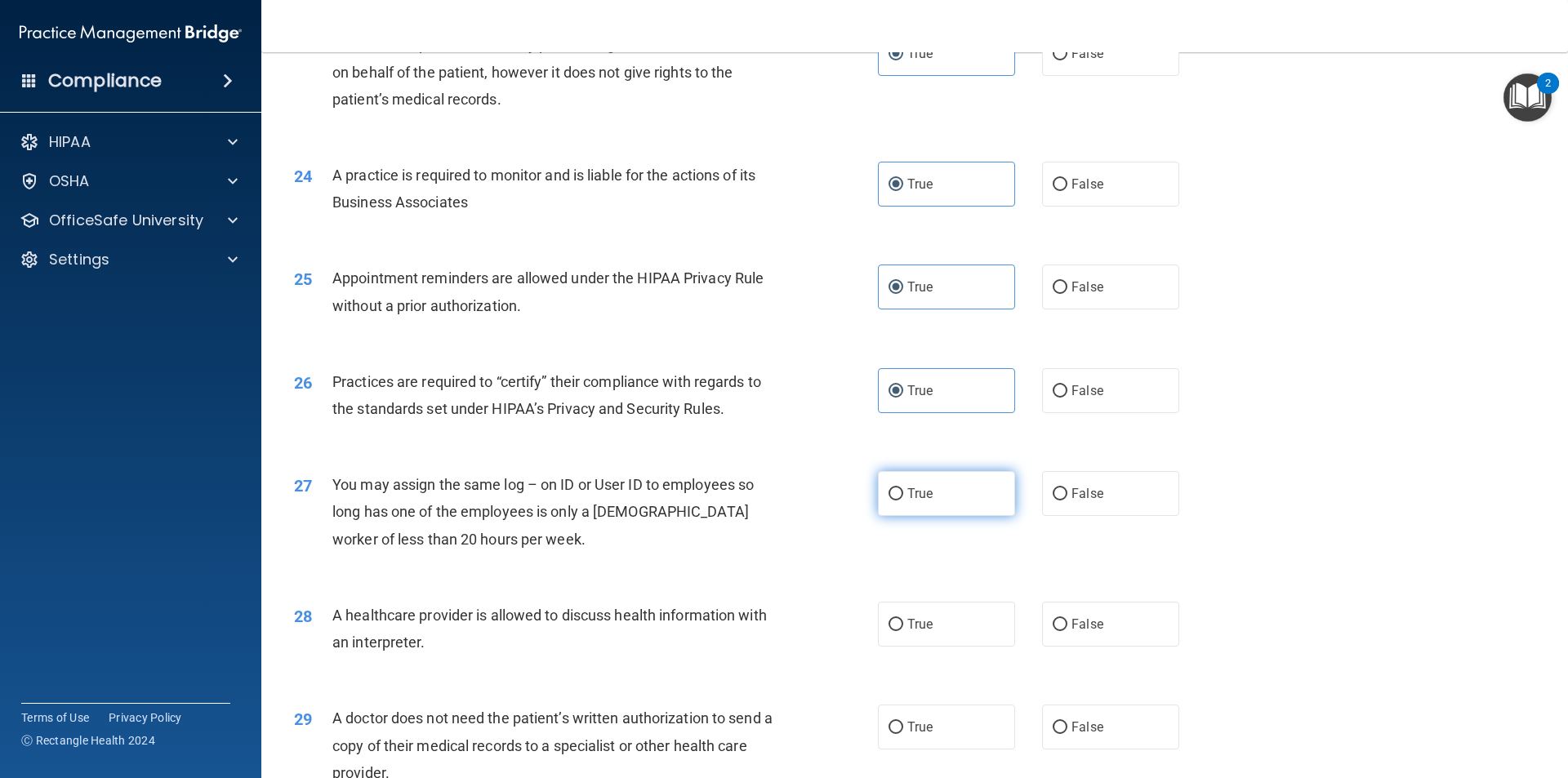
radio input "true"
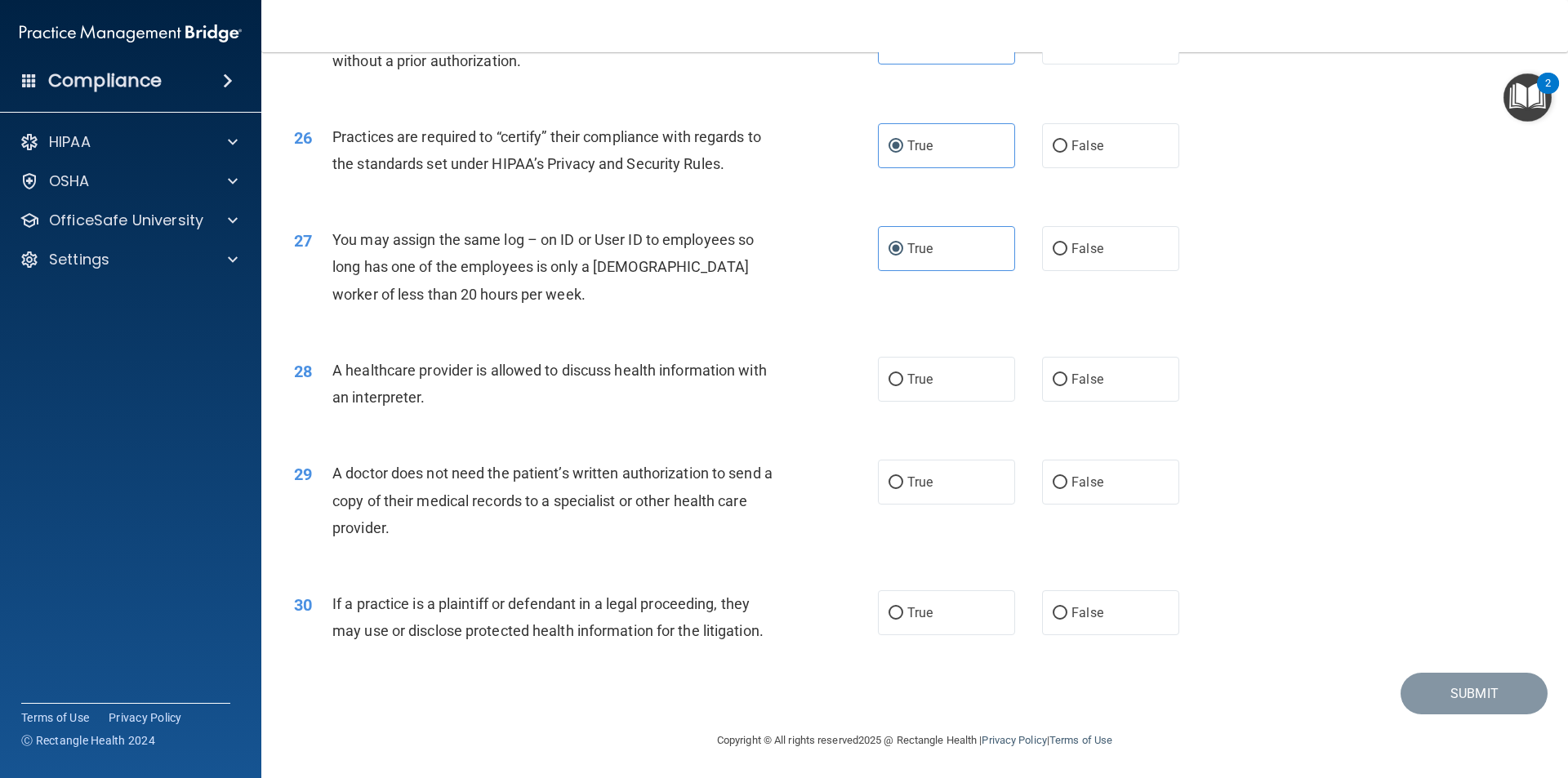
scroll to position [3022, 0]
click at [905, 361] on label "True" at bounding box center [946, 377] width 137 height 45
click at [903, 372] on input "True" at bounding box center [895, 378] width 15 height 13
radio input "true"
click at [906, 461] on label "True" at bounding box center [946, 481] width 137 height 45
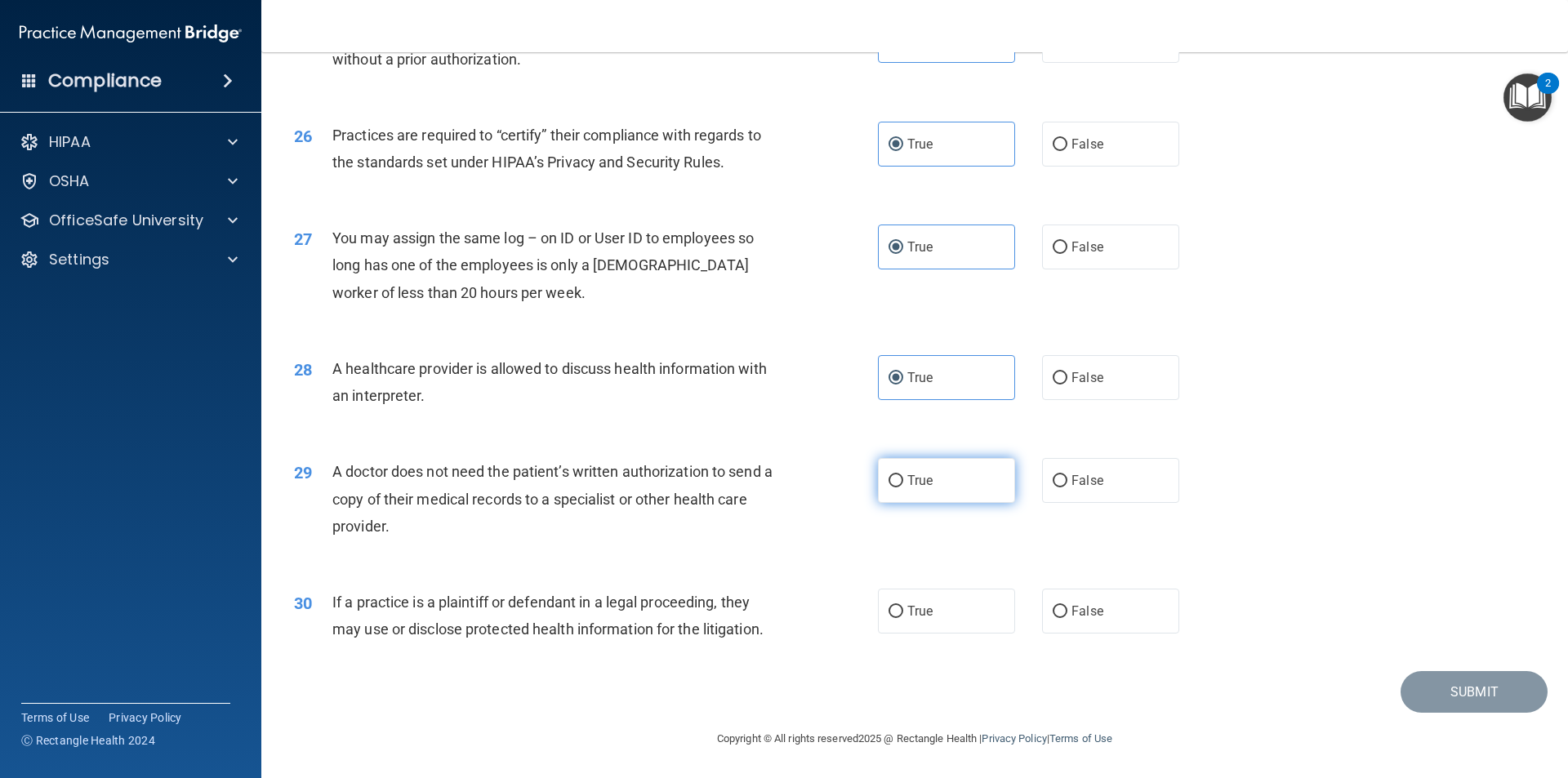
click at [903, 475] on input "True" at bounding box center [895, 481] width 15 height 13
radio input "true"
click at [889, 633] on label "True" at bounding box center [946, 611] width 137 height 45
click at [889, 618] on input "True" at bounding box center [895, 611] width 15 height 13
radio input "true"
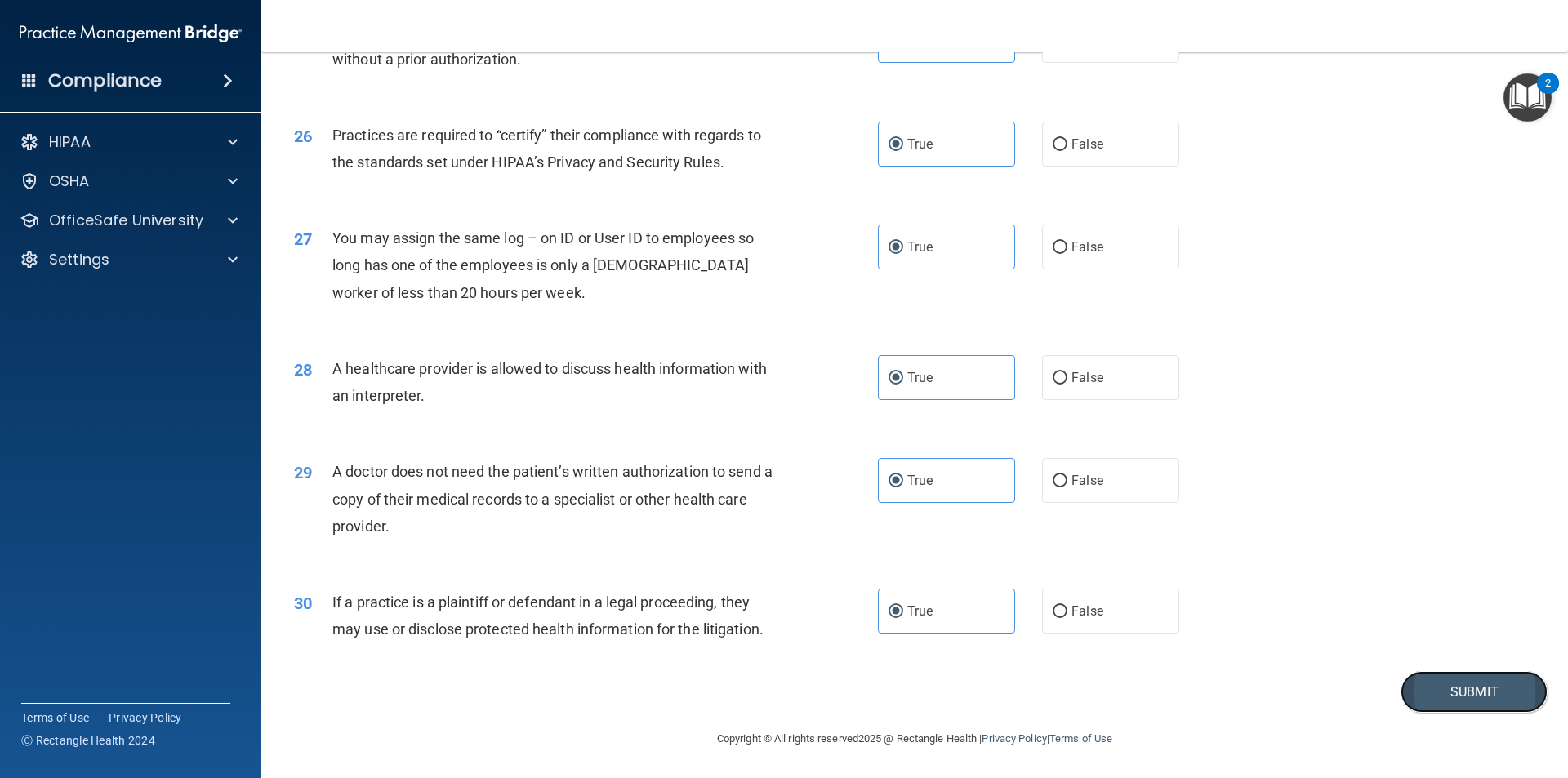
click at [1493, 695] on button "Submit" at bounding box center [1473, 691] width 147 height 42
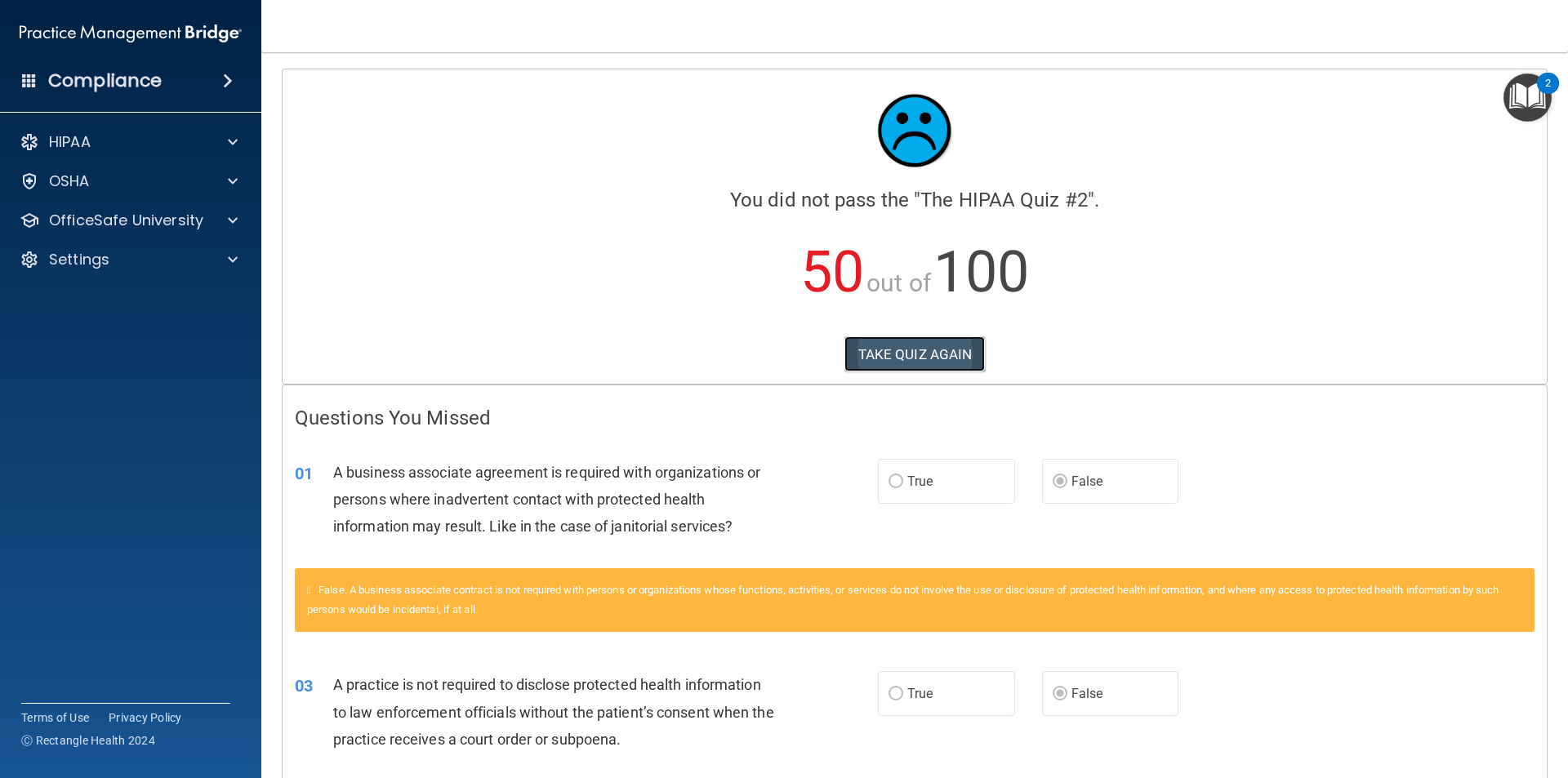
click at [854, 358] on button "TAKE QUIZ AGAIN" at bounding box center [915, 354] width 141 height 36
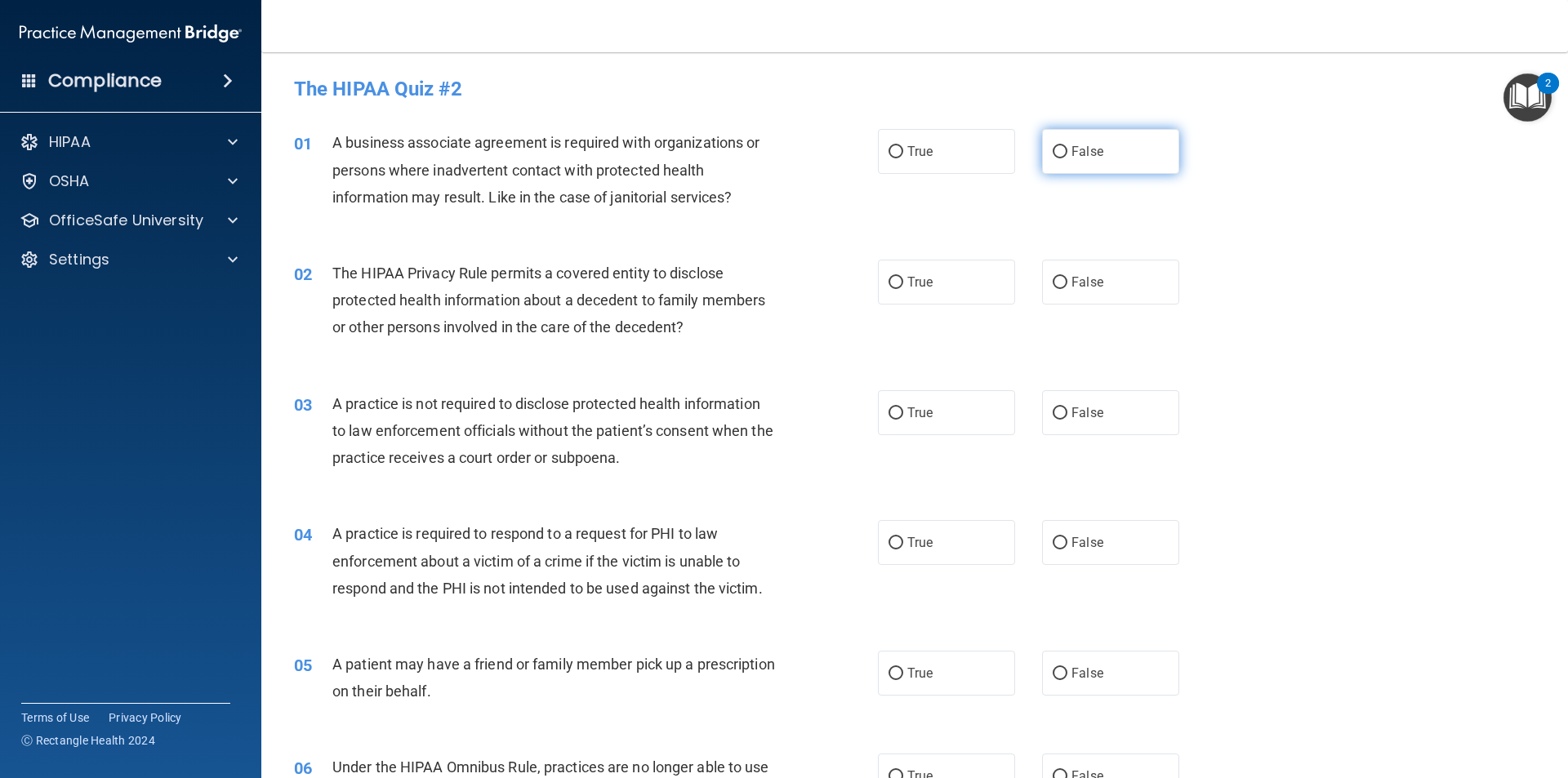
click at [1111, 153] on label "False" at bounding box center [1110, 151] width 137 height 45
click at [1067, 153] on input "False" at bounding box center [1059, 152] width 15 height 13
radio input "true"
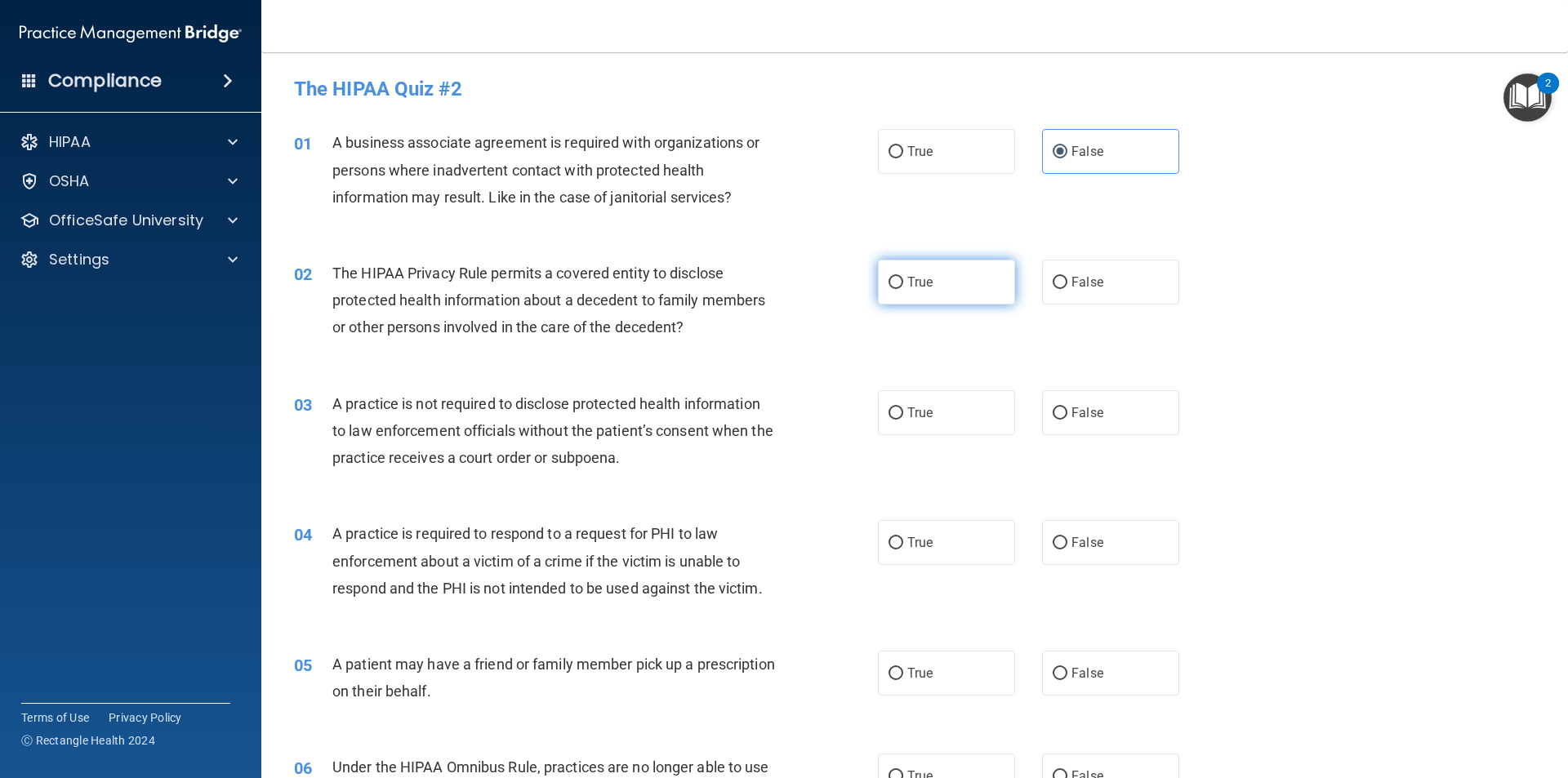
click at [900, 282] on label "True" at bounding box center [946, 282] width 137 height 45
click at [900, 282] on input "True" at bounding box center [895, 283] width 15 height 13
radio input "true"
click at [1077, 401] on label "False" at bounding box center [1110, 412] width 137 height 45
click at [1067, 408] on input "False" at bounding box center [1059, 413] width 15 height 13
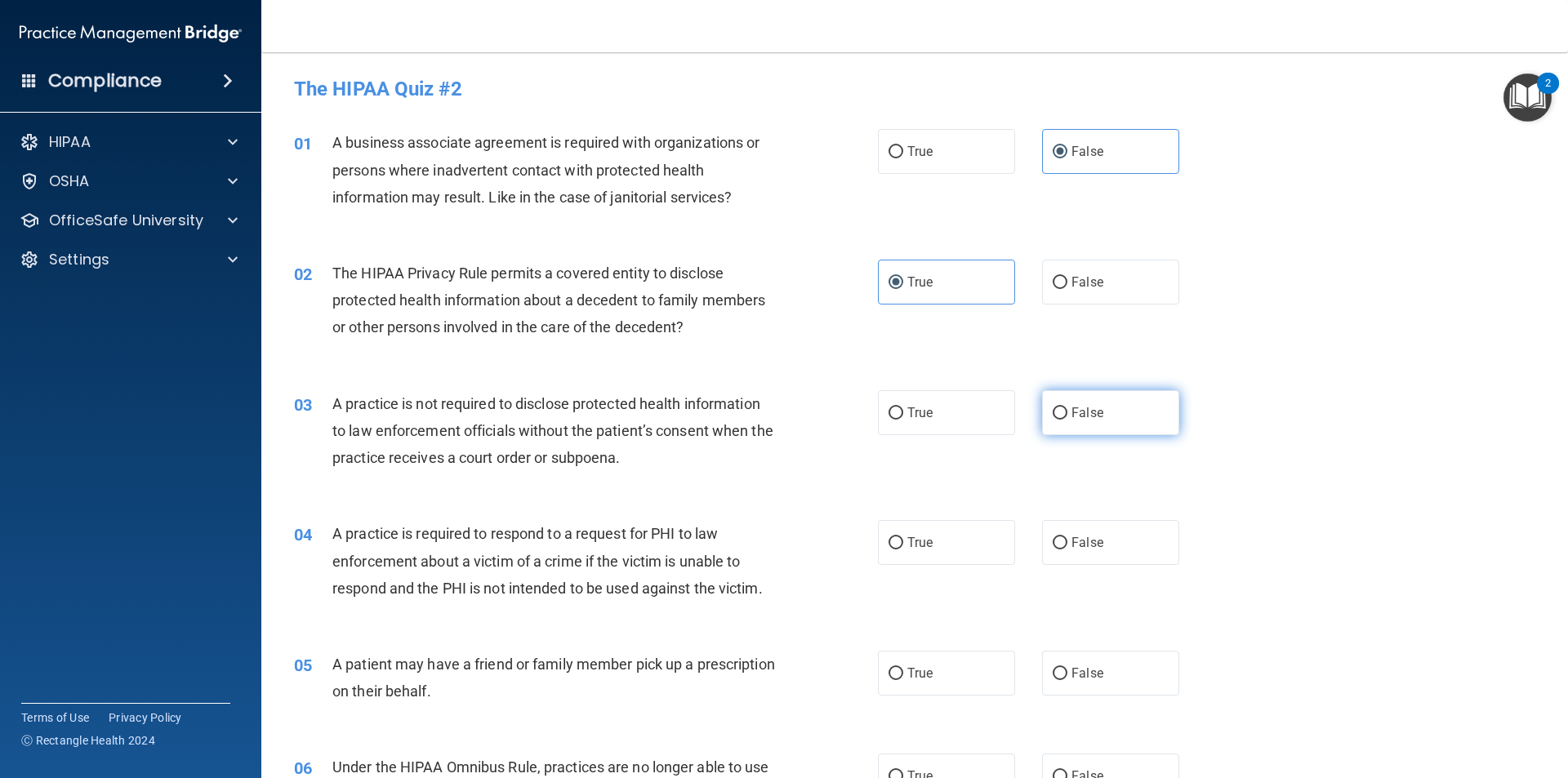
radio input "true"
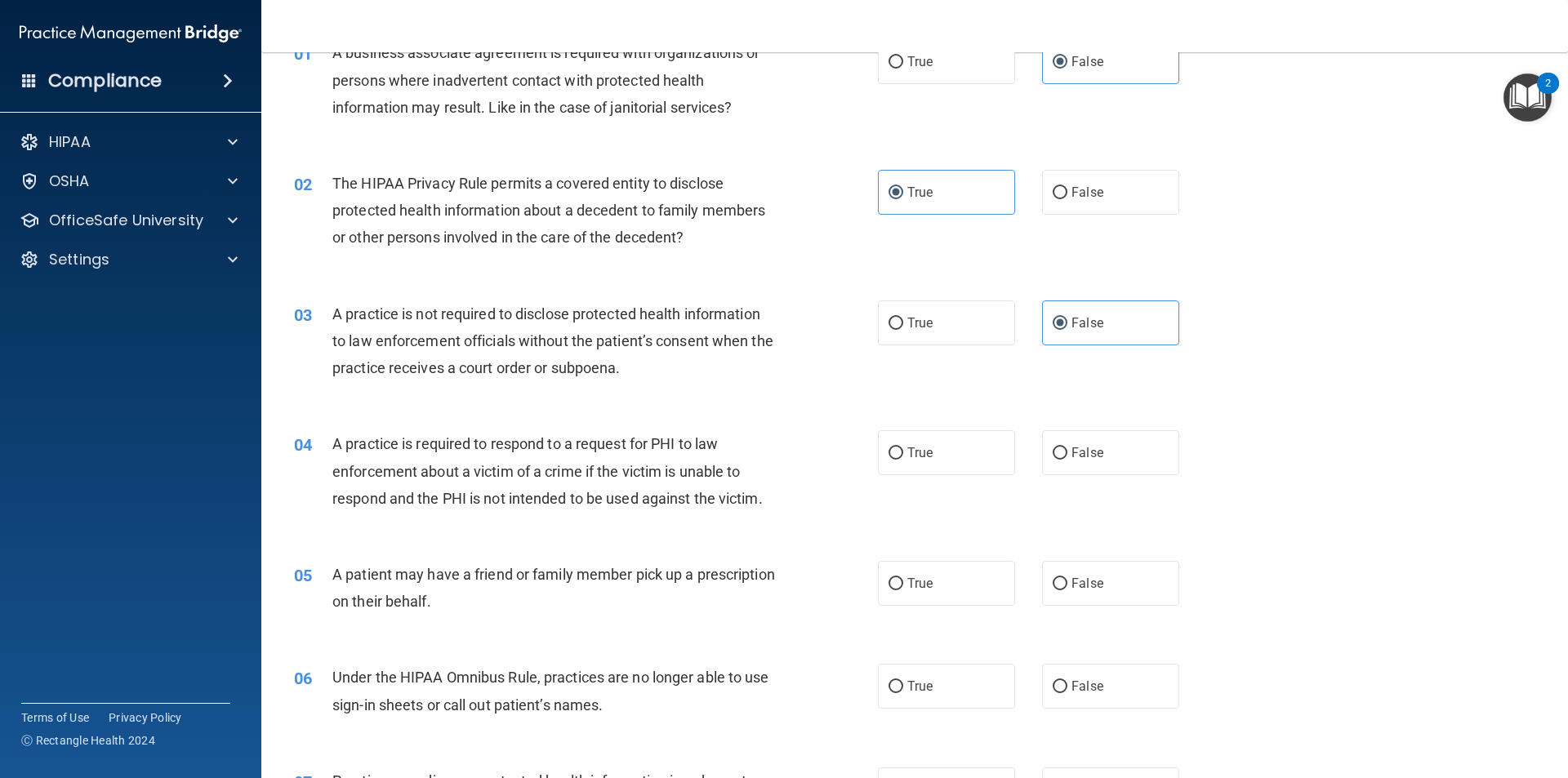
scroll to position [245, 0]
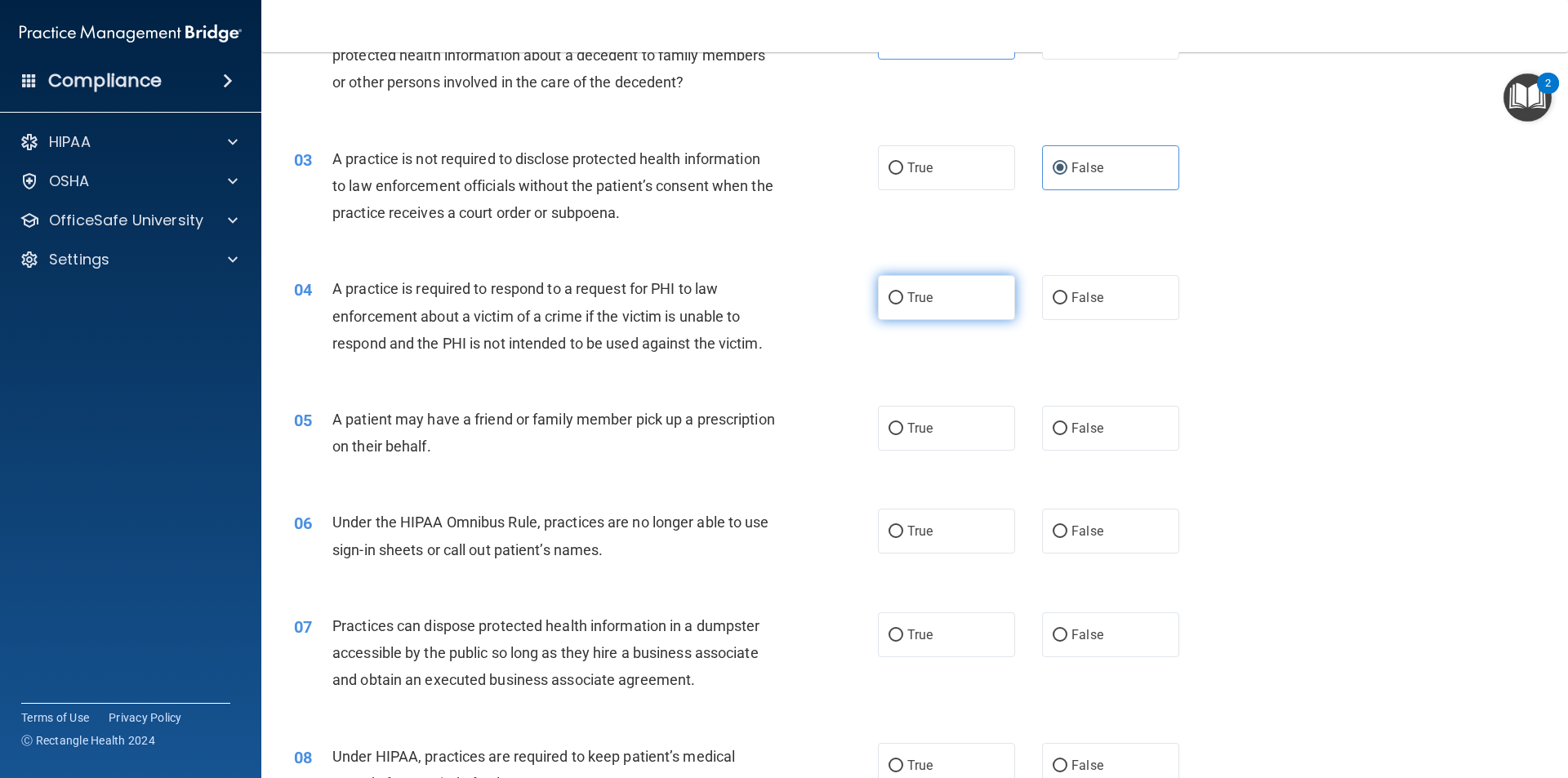
drag, startPoint x: 902, startPoint y: 293, endPoint x: 895, endPoint y: 317, distance: 25.0
click at [907, 292] on span "True" at bounding box center [920, 297] width 25 height 16
click at [902, 292] on input "True" at bounding box center [895, 298] width 15 height 13
radio input "true"
click at [897, 426] on label "True" at bounding box center [946, 428] width 137 height 45
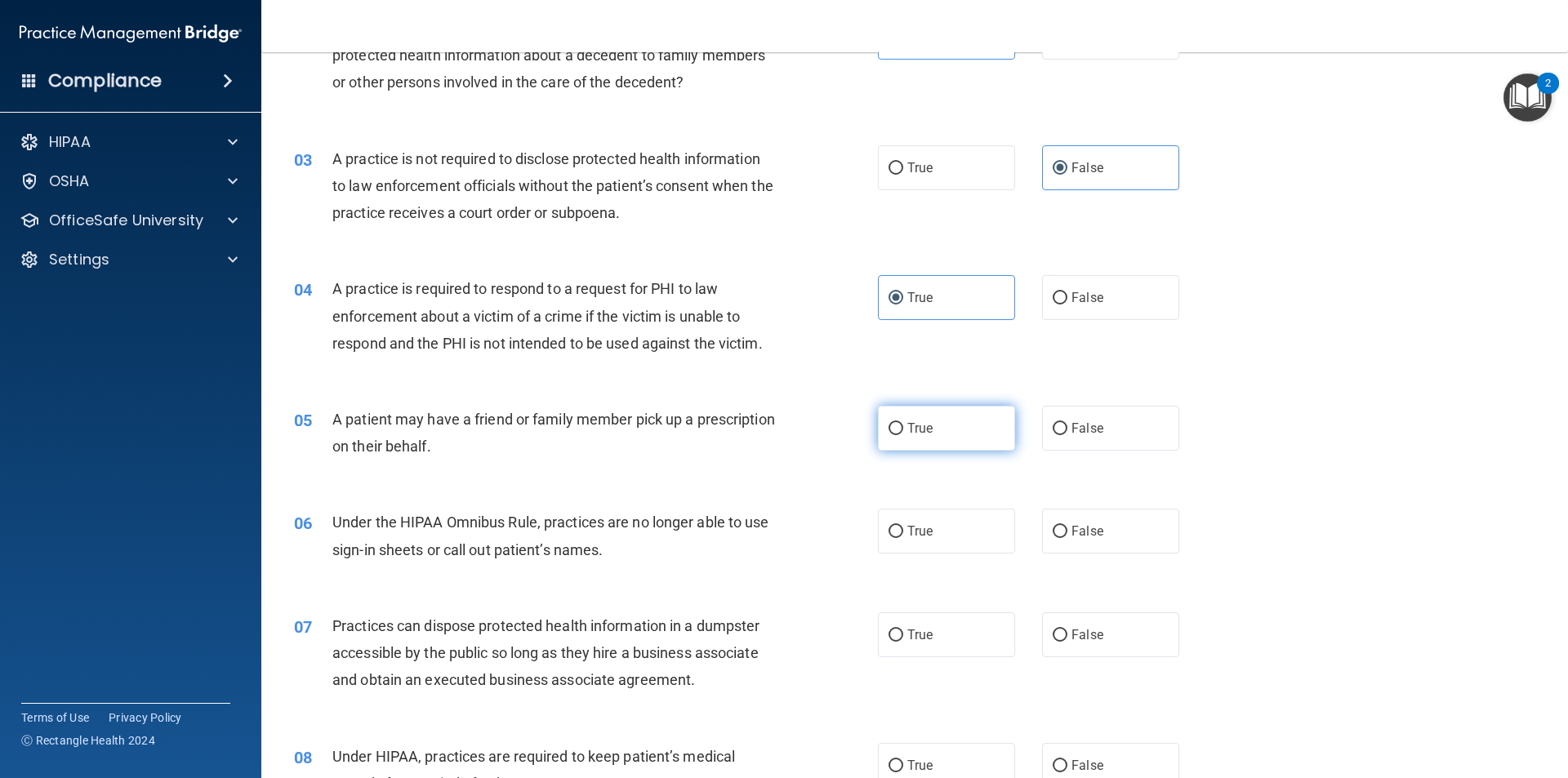
click at [897, 426] on input "True" at bounding box center [895, 429] width 15 height 13
radio input "true"
click at [1099, 520] on label "False" at bounding box center [1110, 531] width 137 height 45
click at [1067, 525] on input "False" at bounding box center [1059, 531] width 15 height 13
radio input "true"
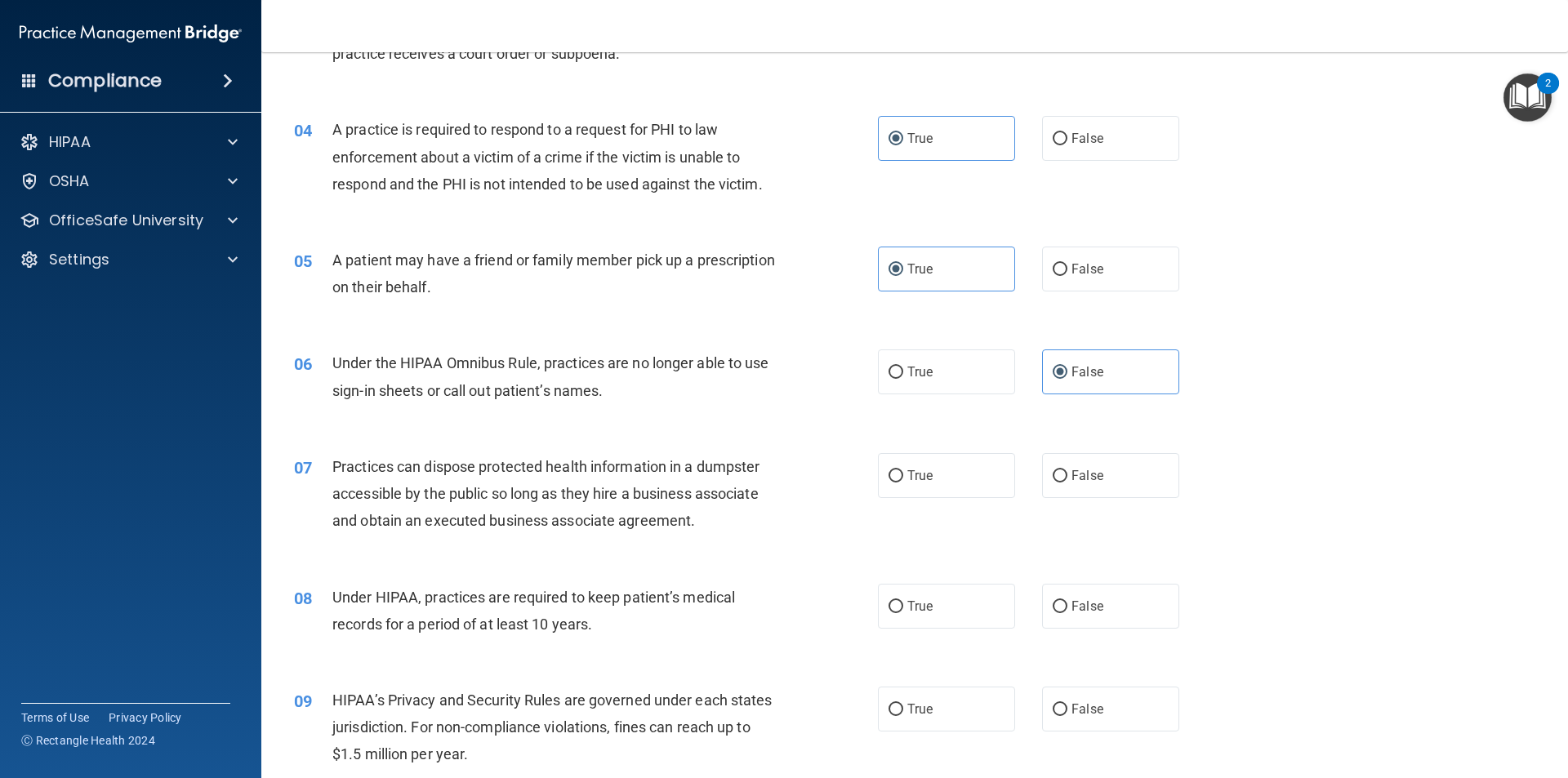
scroll to position [408, 0]
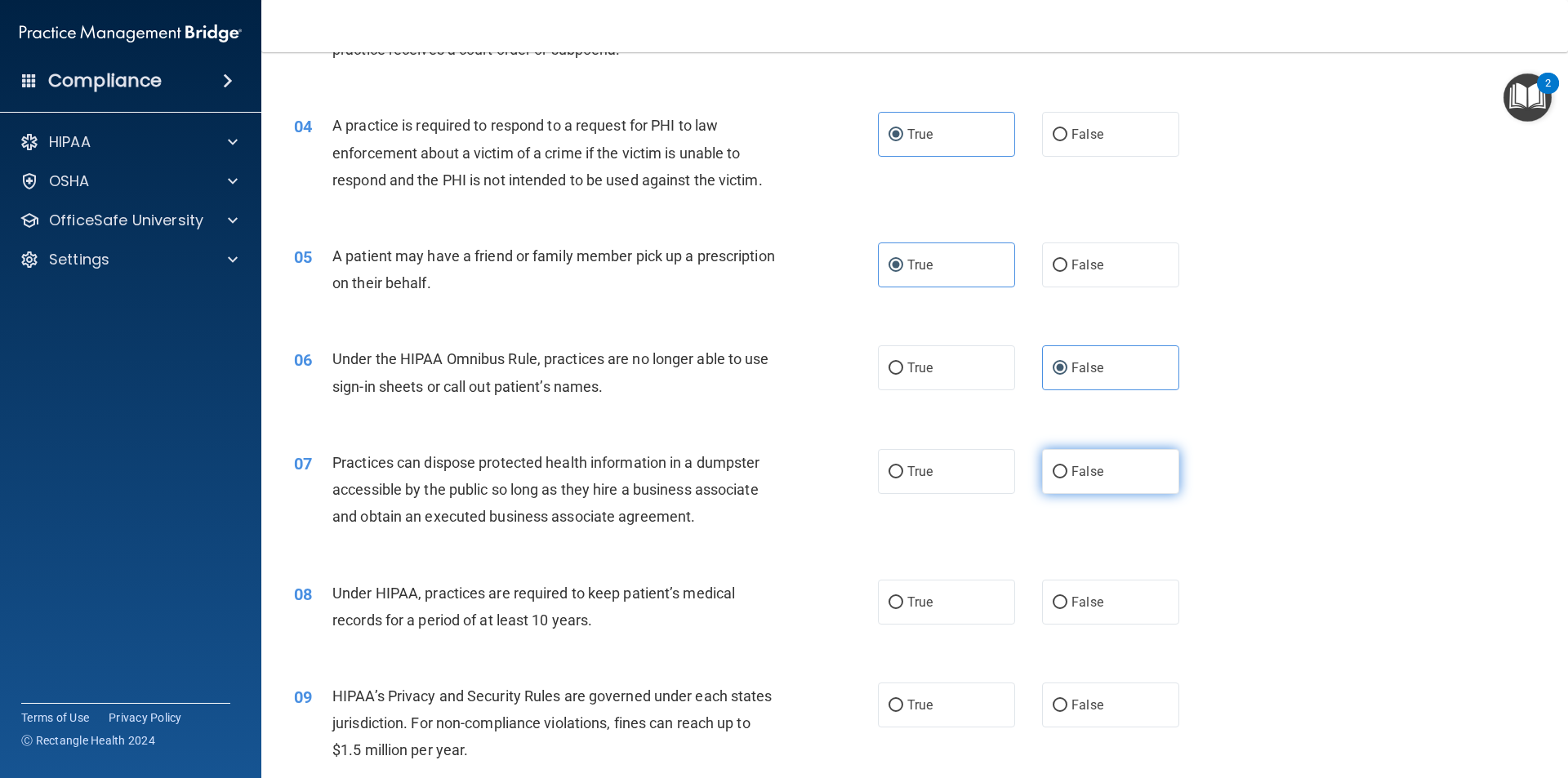
click at [1085, 475] on span "False" at bounding box center [1087, 472] width 32 height 16
click at [1067, 475] on input "False" at bounding box center [1059, 472] width 15 height 13
radio input "true"
click at [1083, 586] on label "False" at bounding box center [1110, 603] width 137 height 45
click at [1067, 597] on input "False" at bounding box center [1059, 603] width 15 height 13
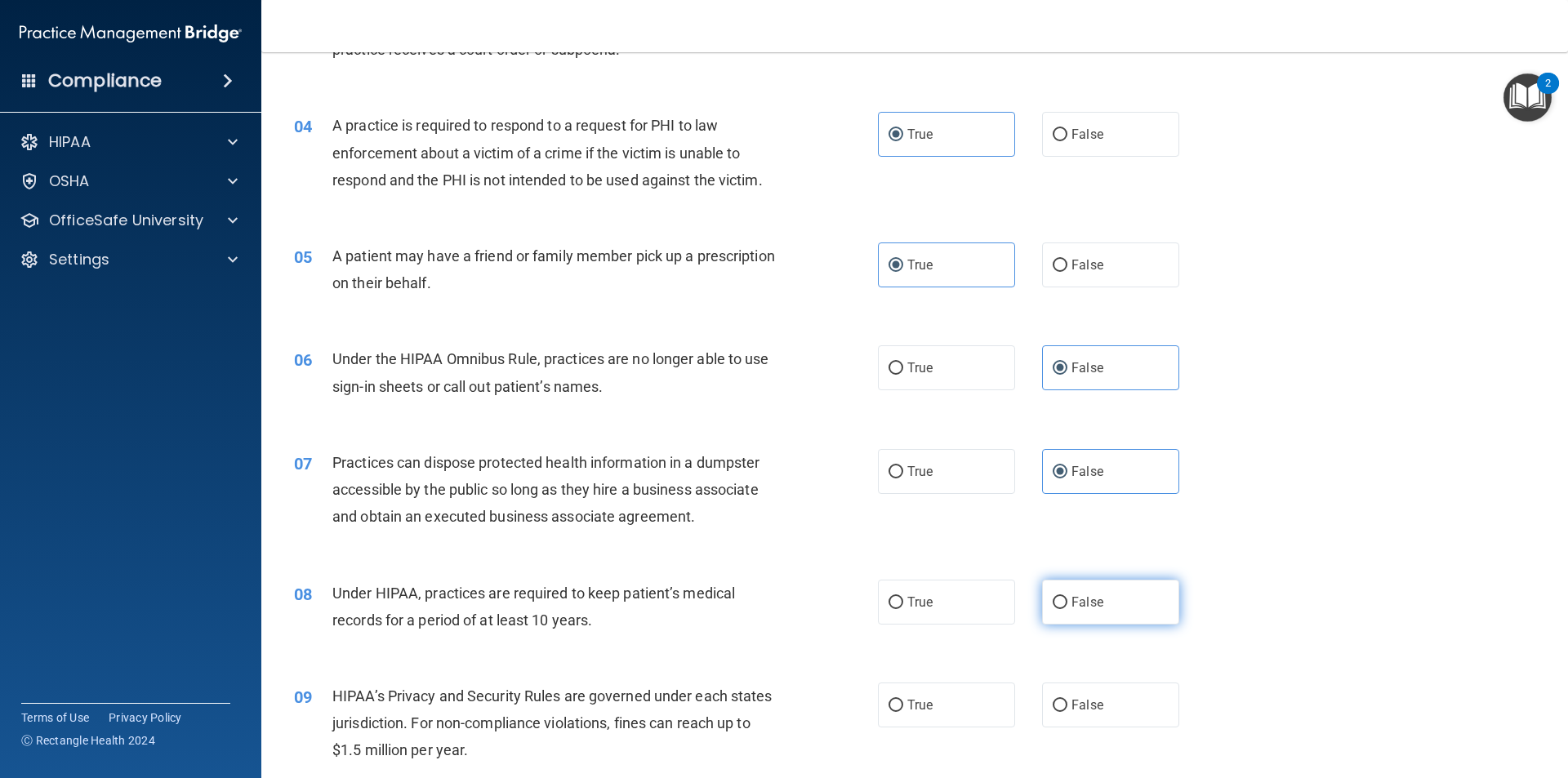
radio input "true"
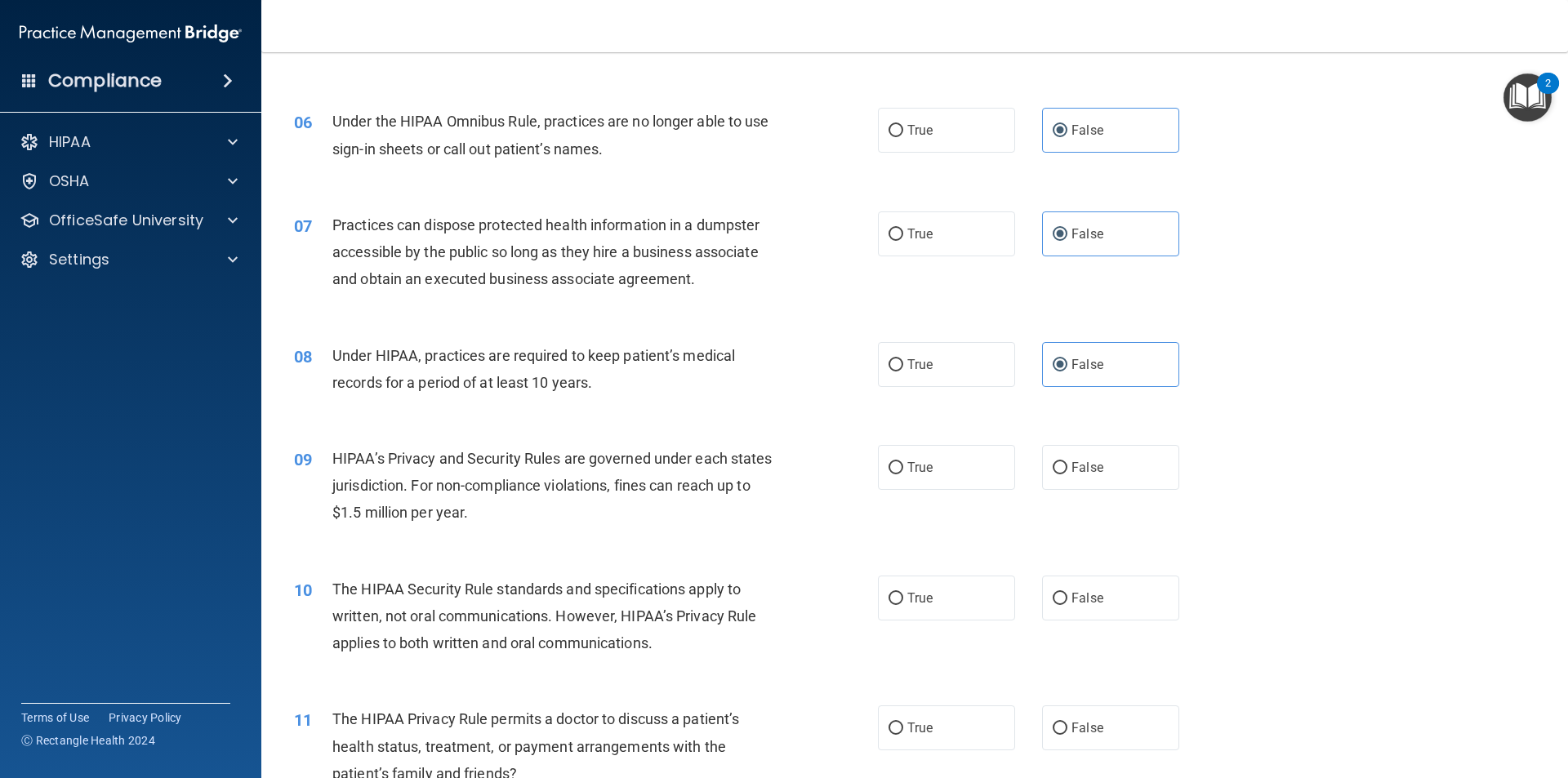
scroll to position [653, 0]
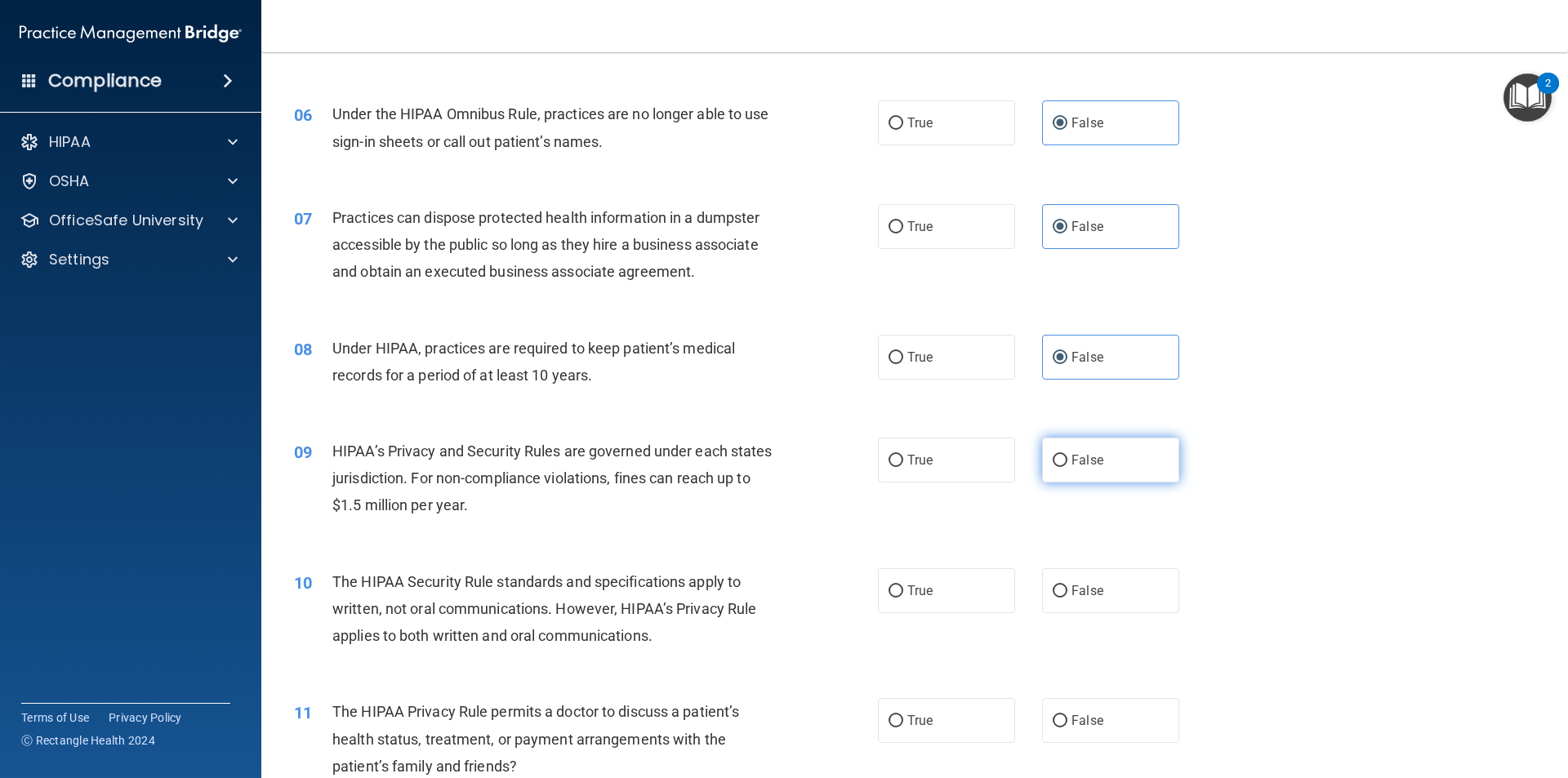
click at [1105, 467] on label "False" at bounding box center [1110, 460] width 137 height 45
click at [1067, 467] on input "False" at bounding box center [1059, 460] width 15 height 13
radio input "true"
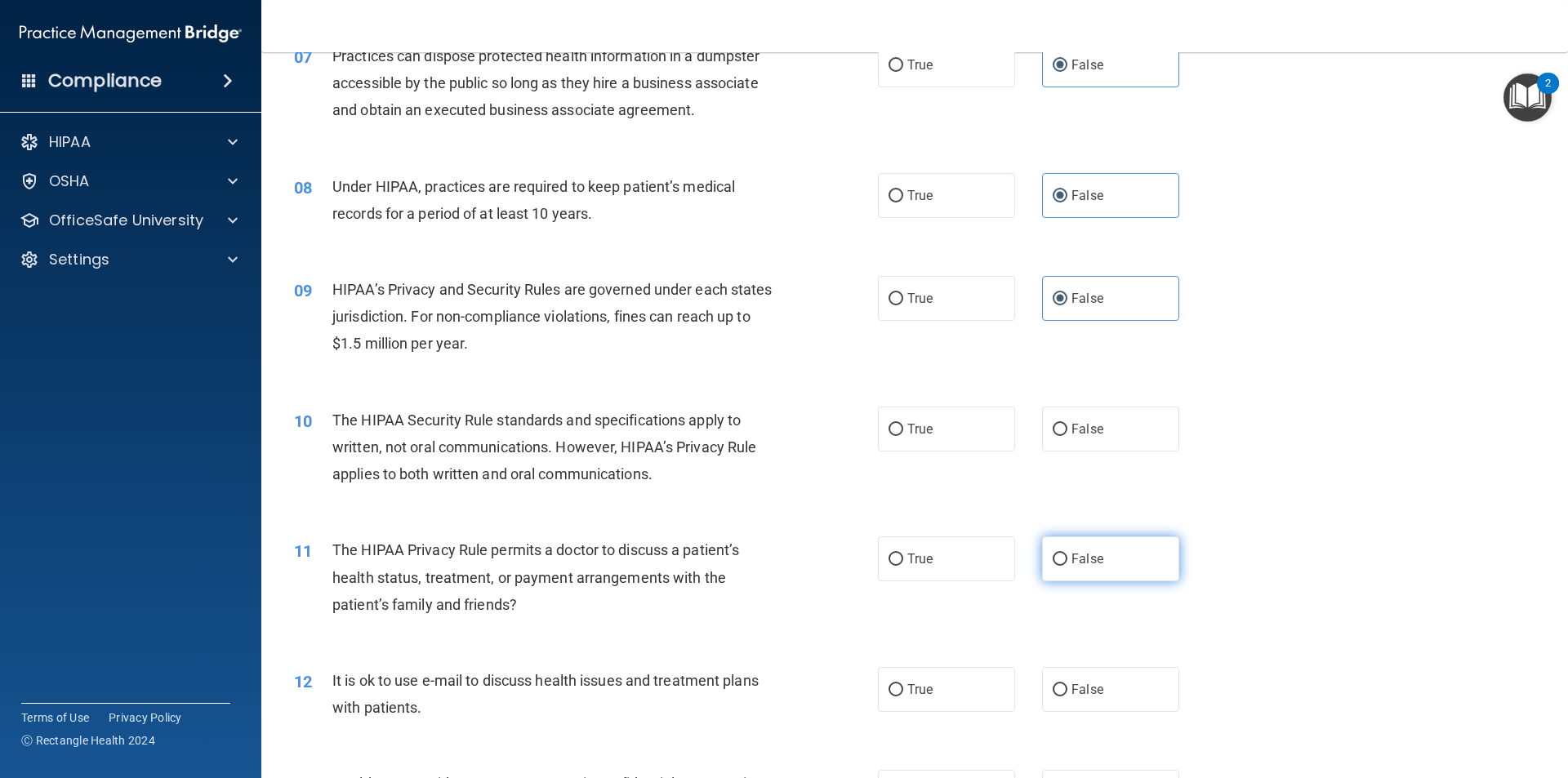
scroll to position [816, 0]
click at [946, 426] on label "True" at bounding box center [946, 427] width 137 height 45
click at [903, 426] on input "True" at bounding box center [895, 428] width 15 height 13
radio input "true"
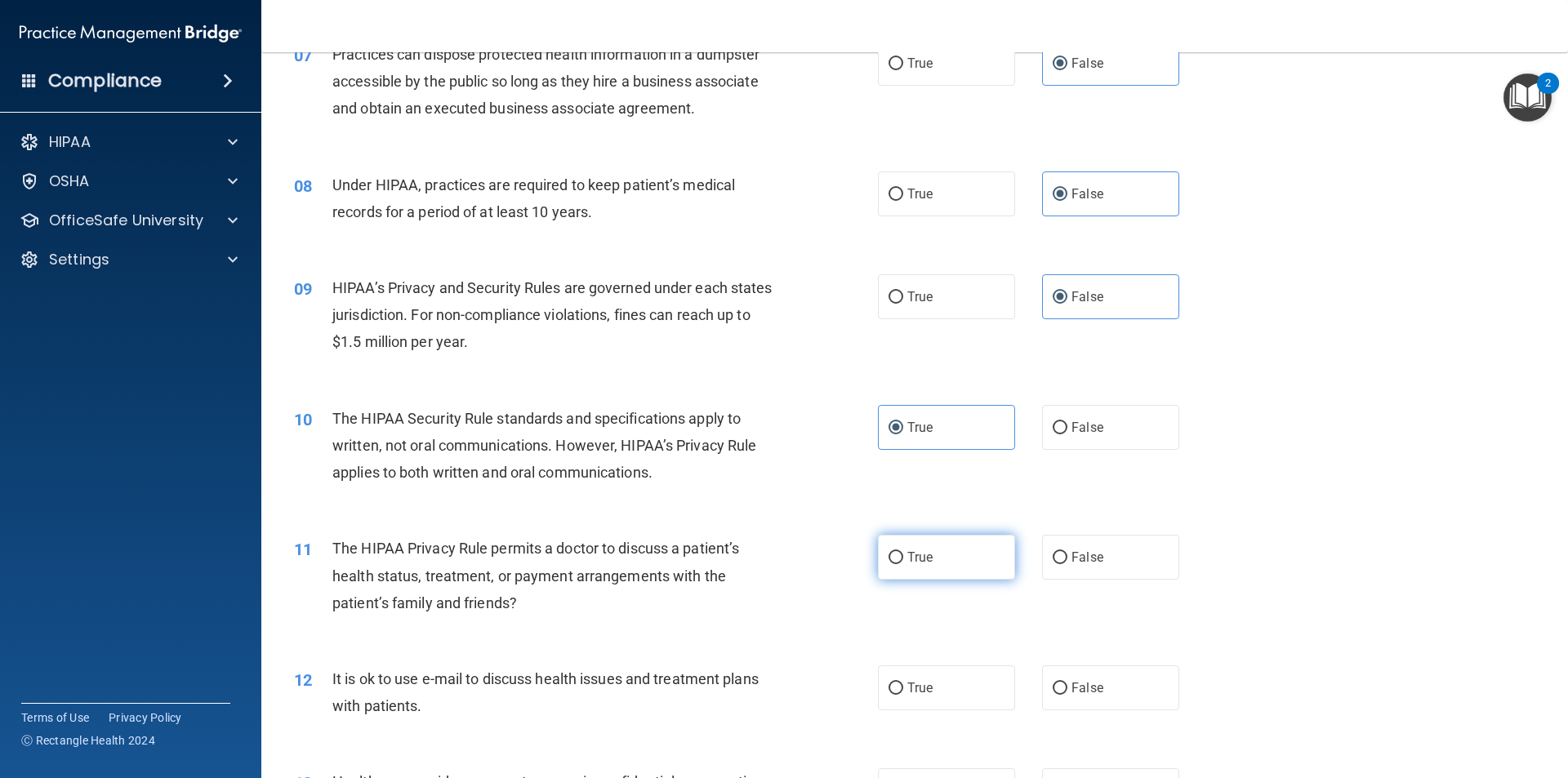
click at [918, 560] on span "True" at bounding box center [920, 558] width 25 height 16
click at [903, 560] on input "True" at bounding box center [895, 558] width 15 height 13
radio input "true"
click at [906, 675] on label "True" at bounding box center [946, 687] width 137 height 45
click at [903, 682] on input "True" at bounding box center [895, 688] width 15 height 13
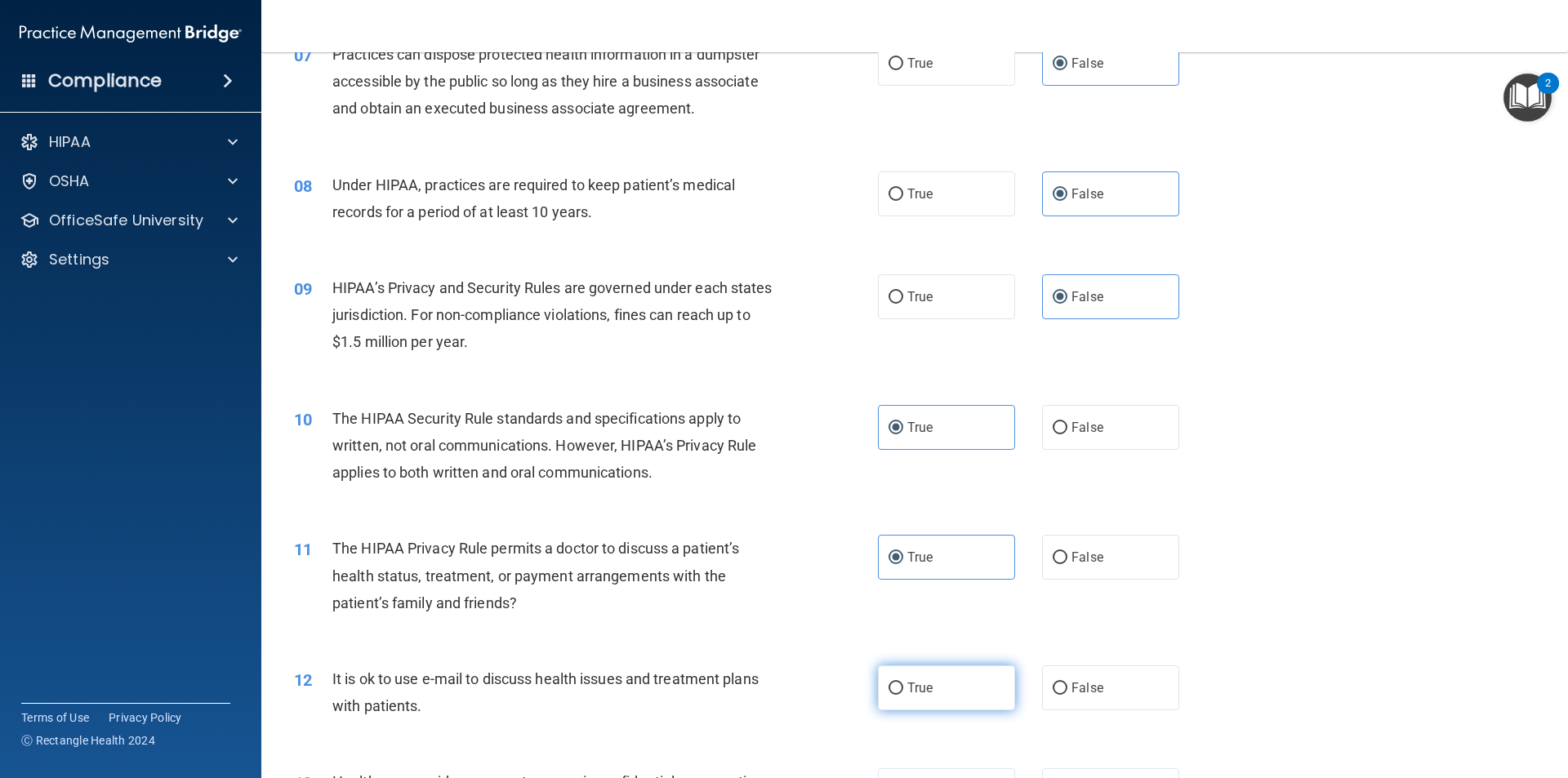
radio input "true"
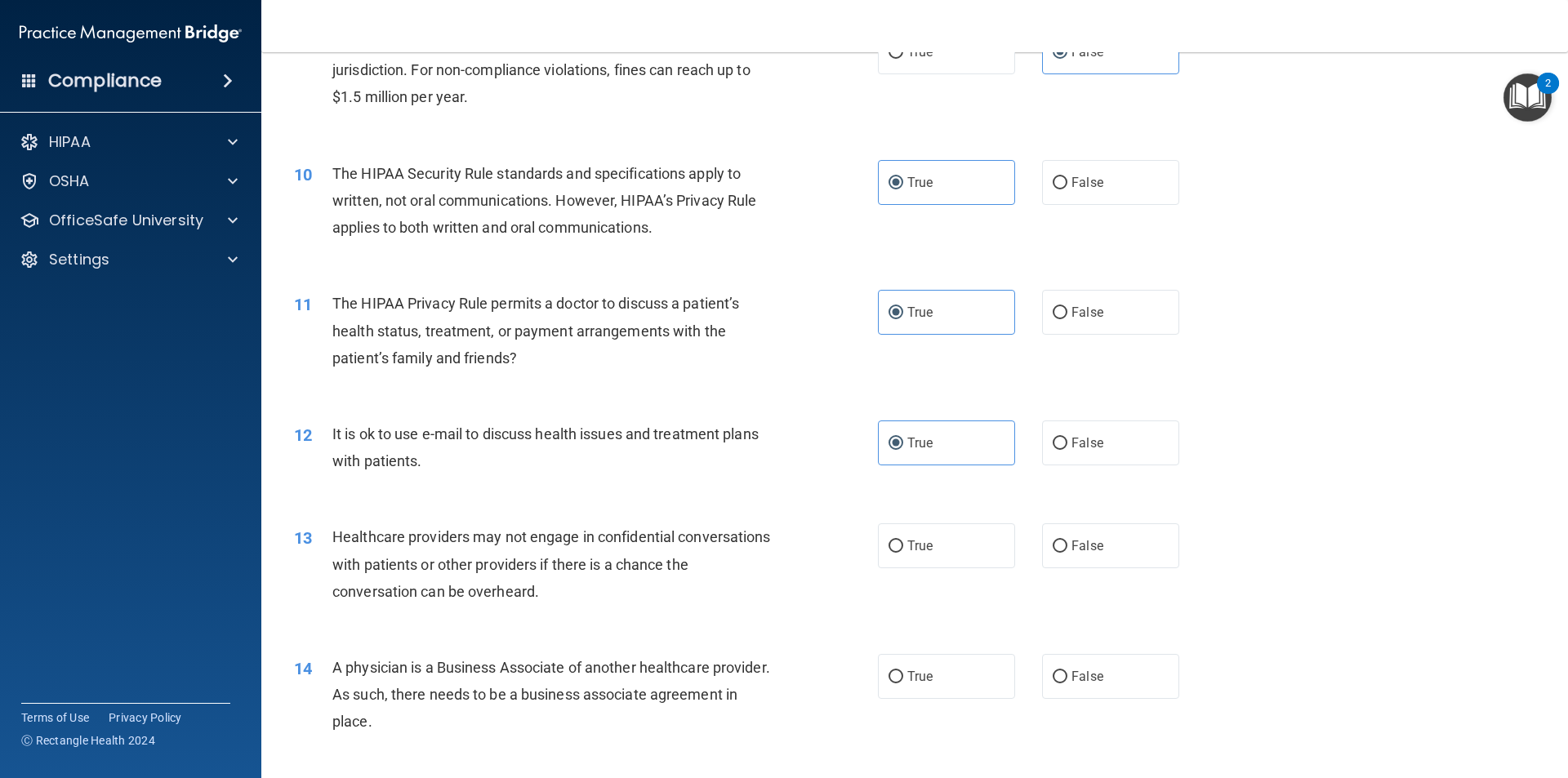
scroll to position [1143, 0]
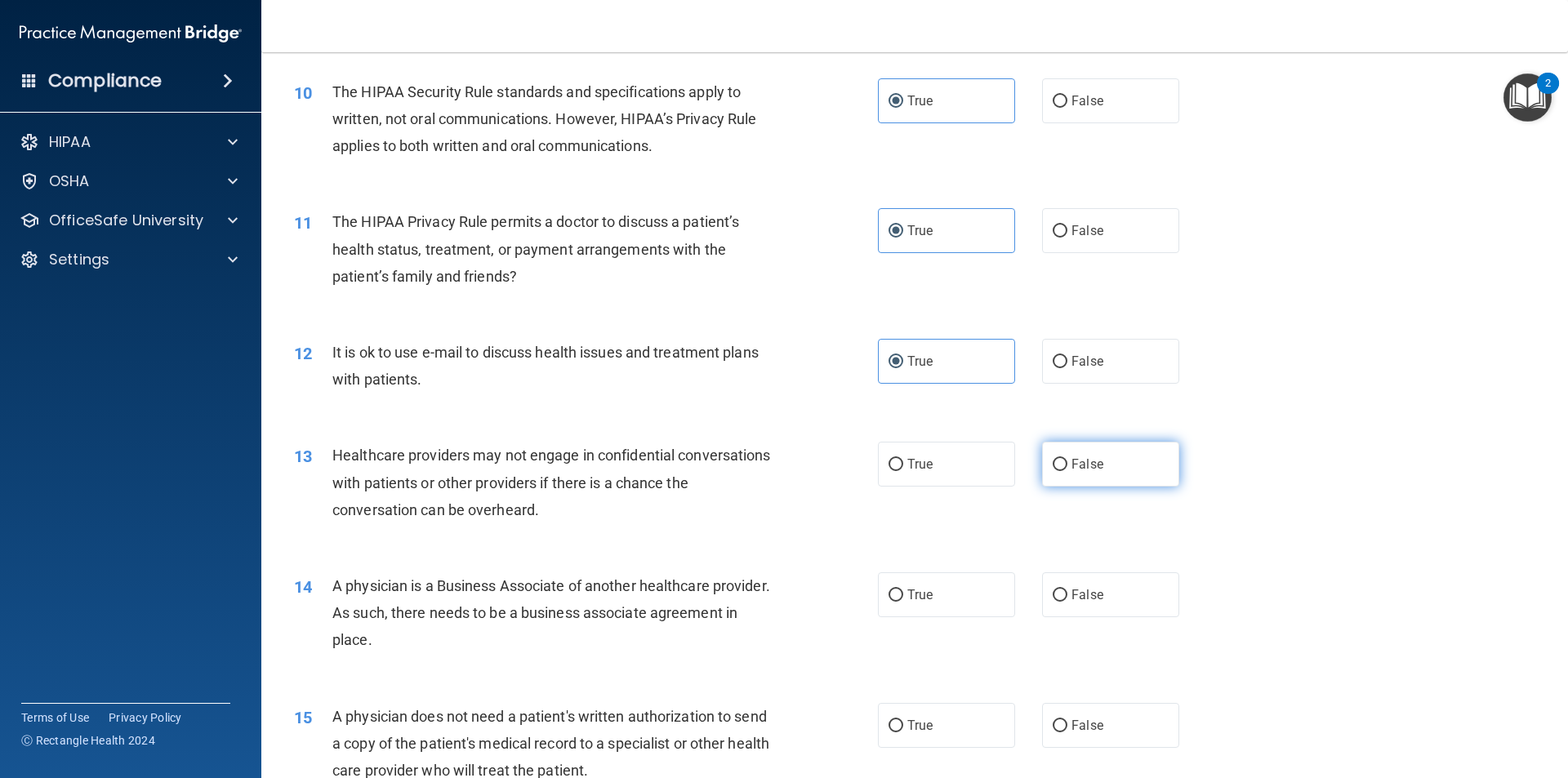
click at [1082, 463] on span "False" at bounding box center [1087, 464] width 32 height 16
click at [1067, 463] on input "False" at bounding box center [1059, 465] width 15 height 13
radio input "true"
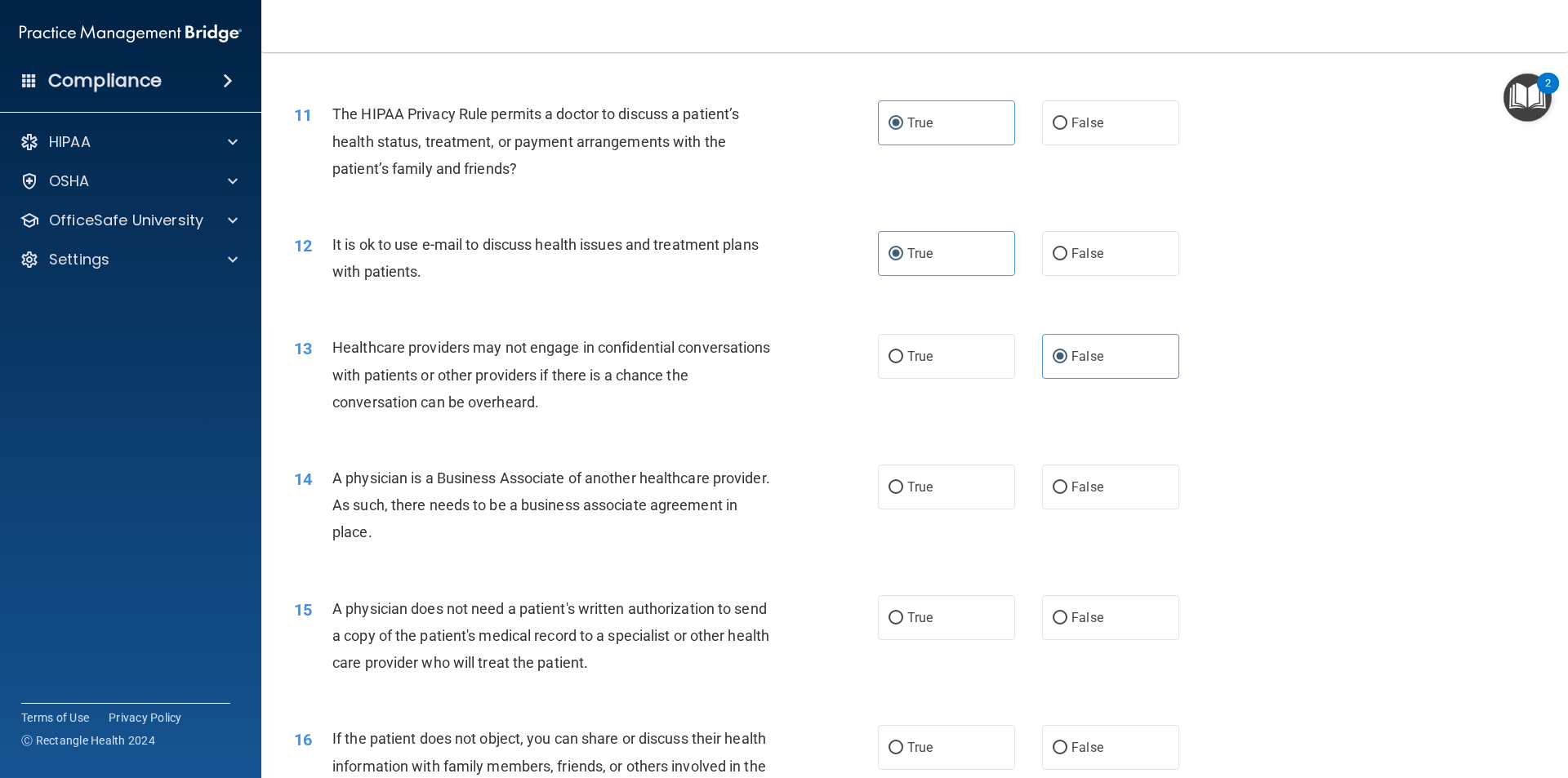
scroll to position [1306, 0]
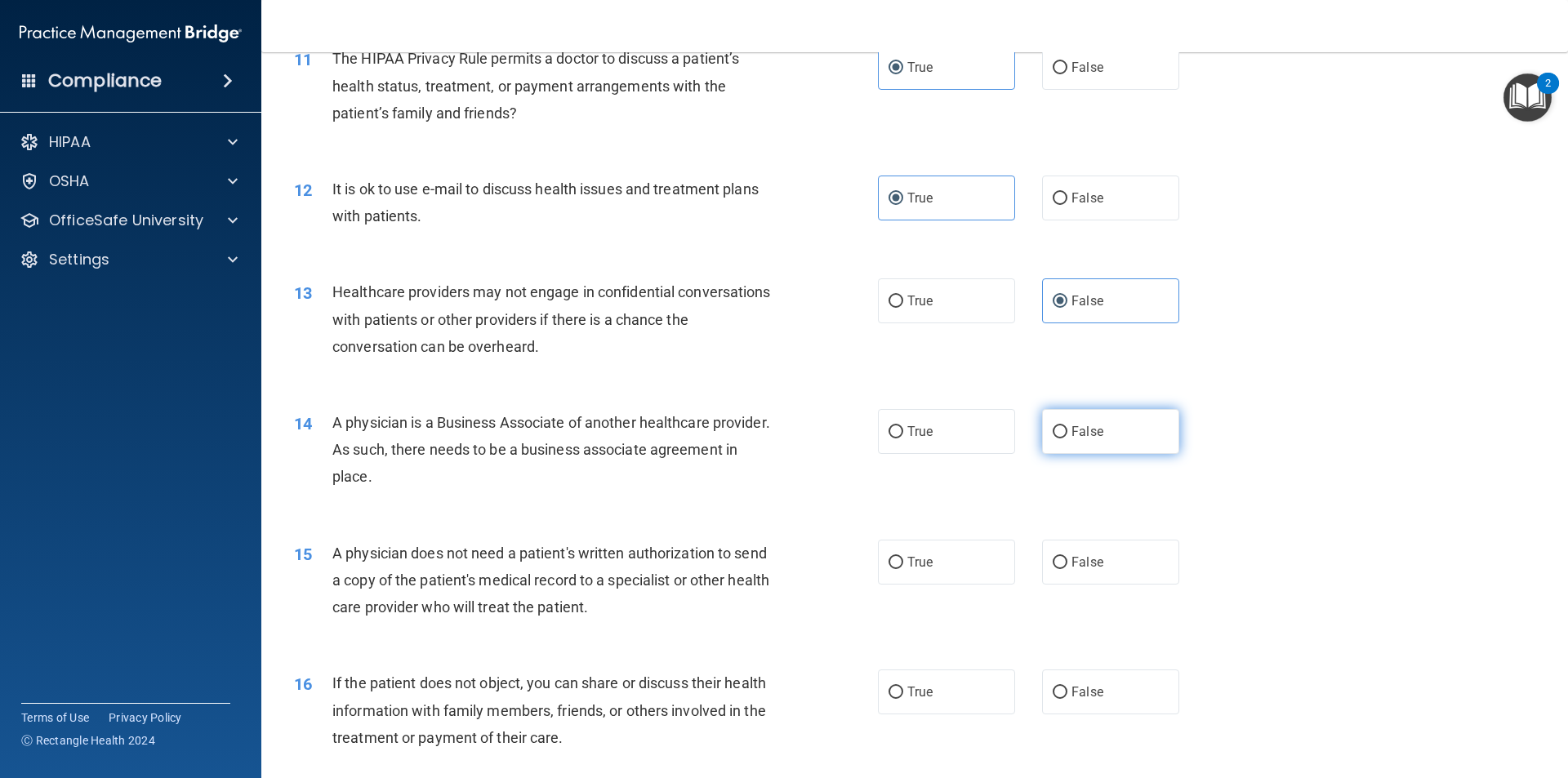
click at [1059, 449] on label "False" at bounding box center [1110, 432] width 137 height 45
click at [1059, 439] on input "False" at bounding box center [1059, 432] width 15 height 13
radio input "true"
click at [921, 555] on span "True" at bounding box center [920, 563] width 25 height 16
click at [903, 557] on input "True" at bounding box center [895, 563] width 15 height 13
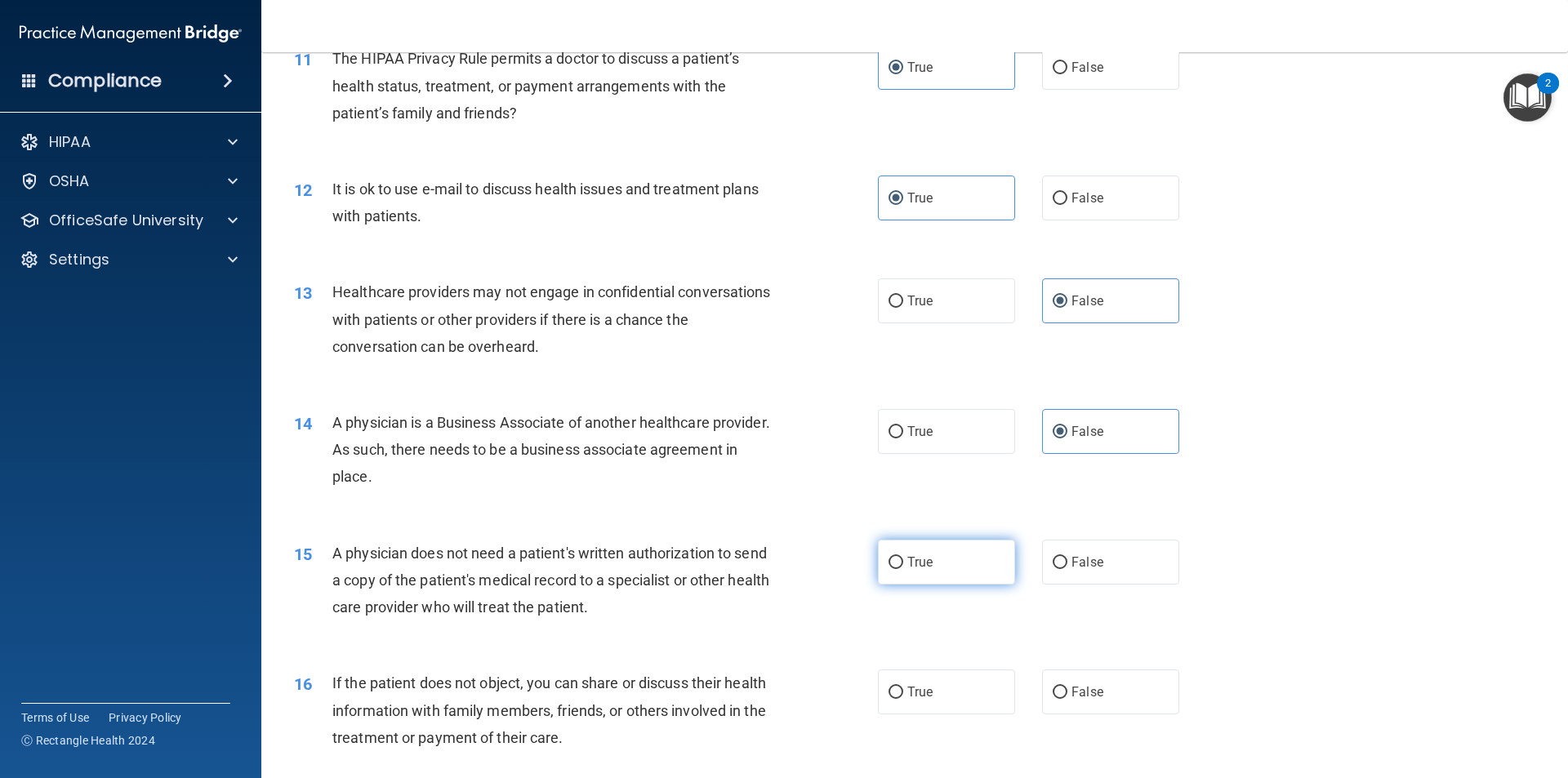
radio input "true"
click at [907, 694] on span "True" at bounding box center [920, 692] width 25 height 16
click at [902, 694] on input "True" at bounding box center [895, 692] width 15 height 13
radio input "true"
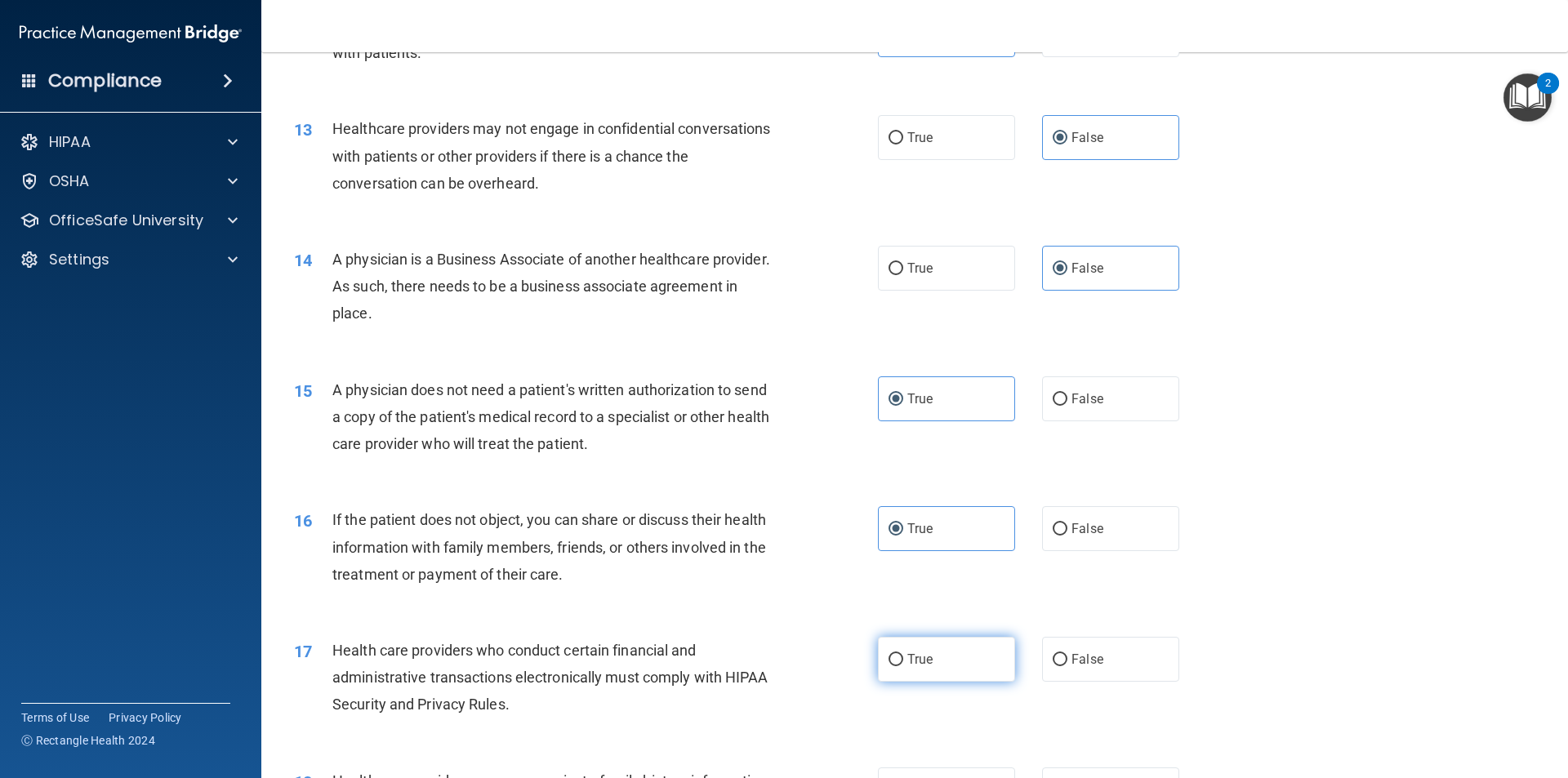
click at [917, 650] on label "True" at bounding box center [946, 659] width 137 height 45
click at [903, 654] on input "True" at bounding box center [895, 660] width 15 height 13
radio input "true"
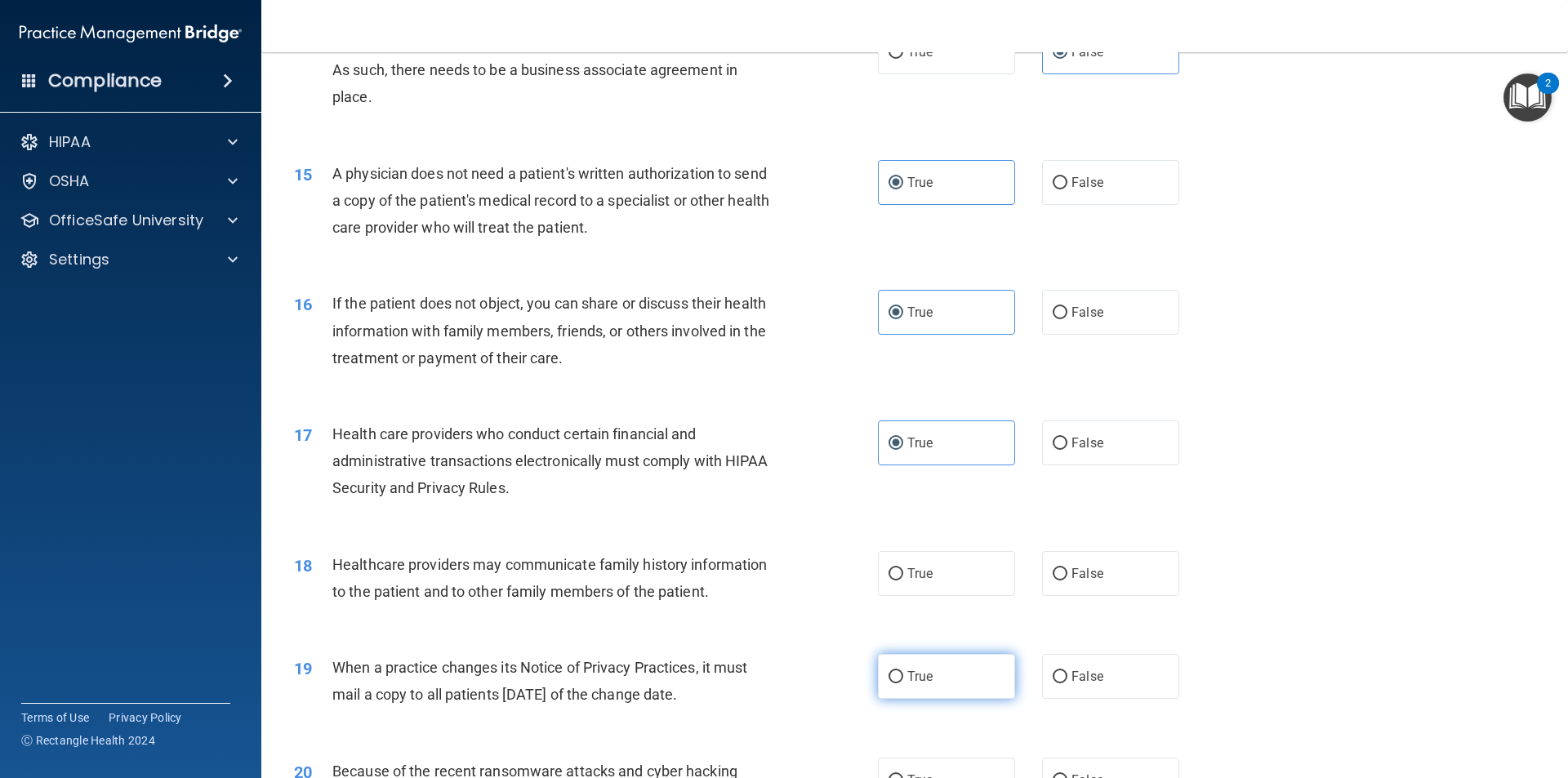
scroll to position [1714, 0]
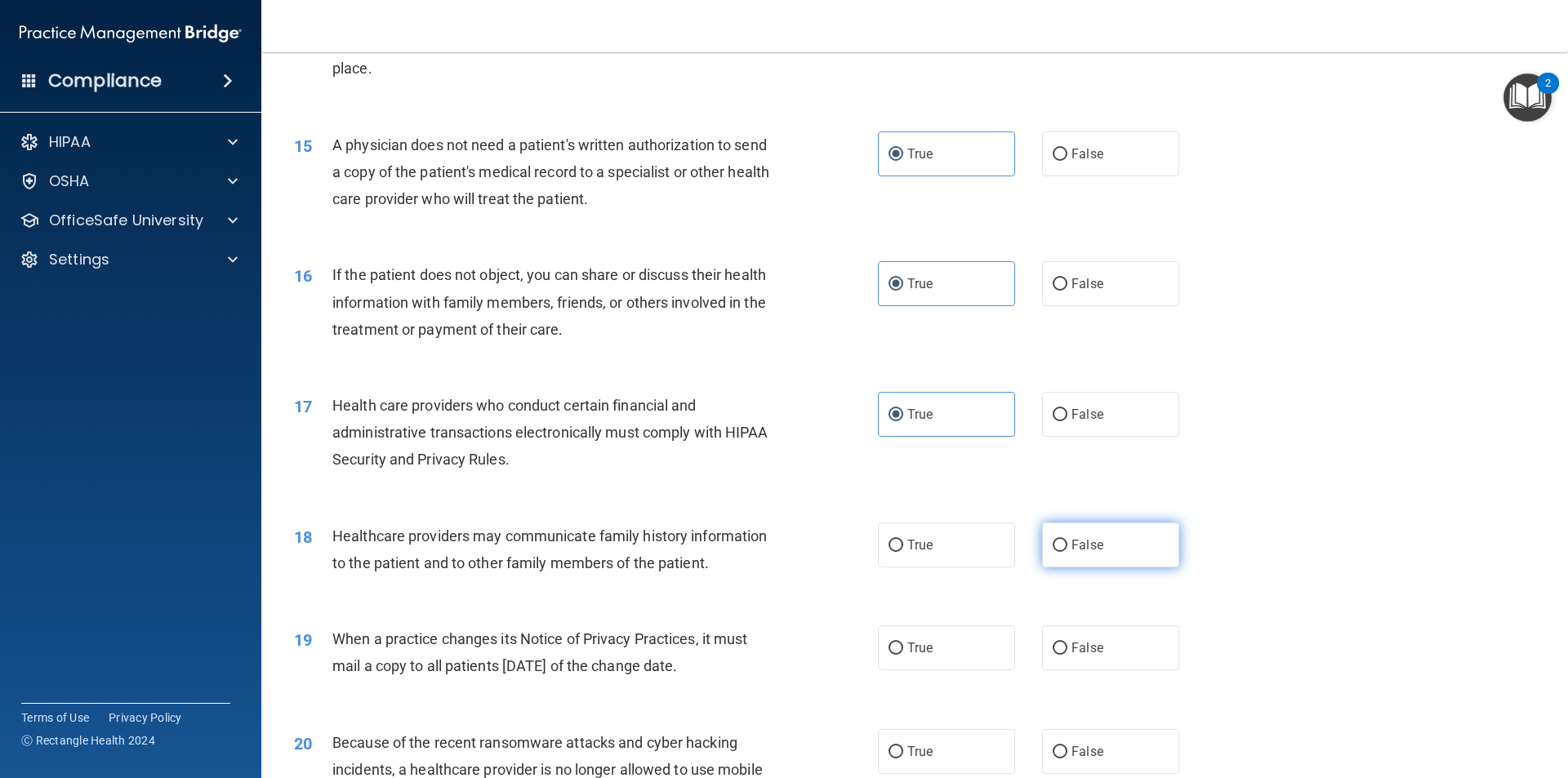
click at [1078, 566] on label "False" at bounding box center [1110, 545] width 137 height 45
click at [1067, 552] on input "False" at bounding box center [1059, 545] width 15 height 13
radio input "true"
click at [1052, 642] on input "False" at bounding box center [1059, 648] width 15 height 13
radio input "true"
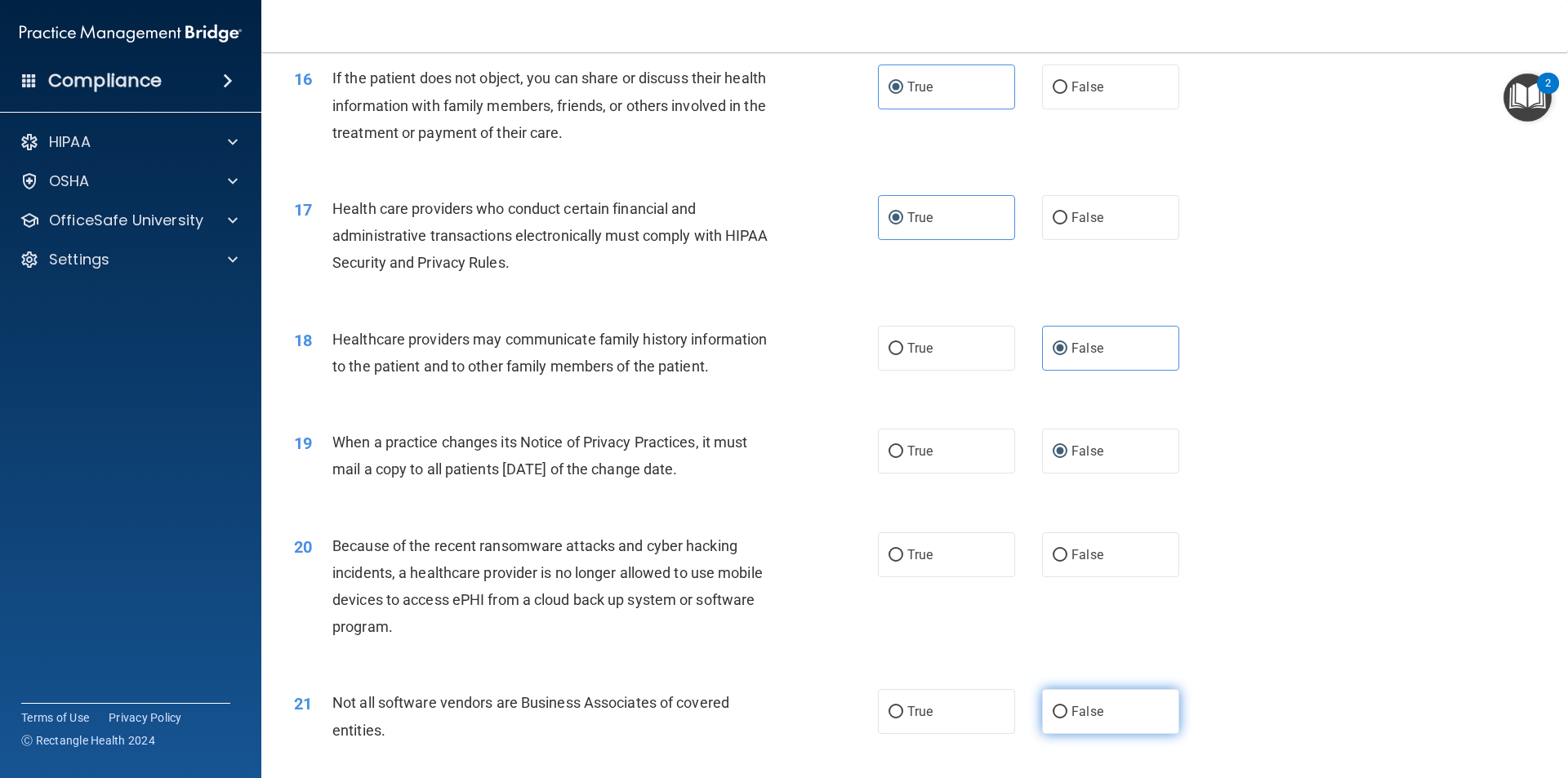
scroll to position [1960, 0]
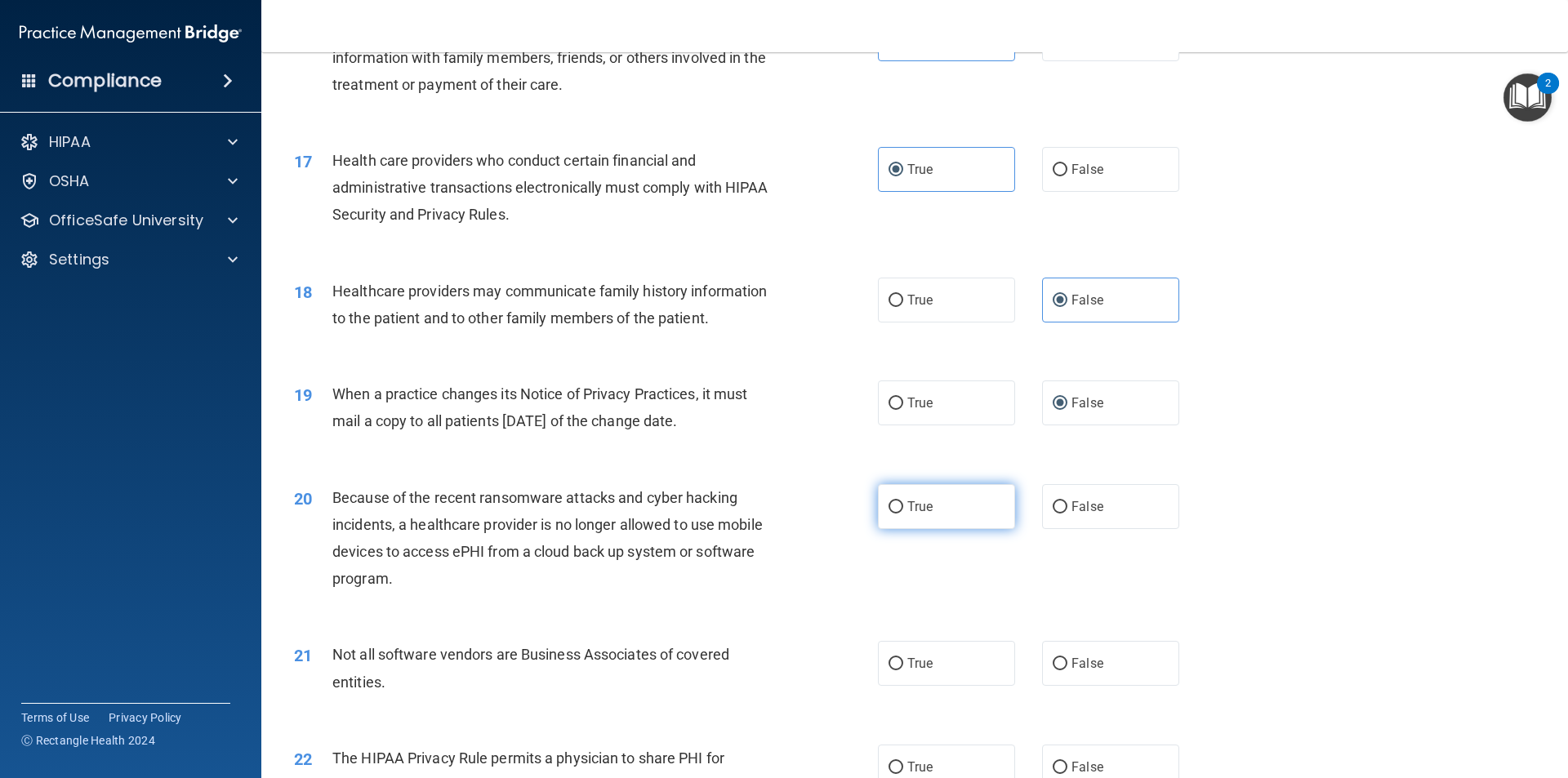
click at [971, 501] on label "True" at bounding box center [946, 507] width 137 height 45
click at [903, 501] on input "True" at bounding box center [895, 507] width 15 height 13
radio input "true"
click at [1075, 511] on span "False" at bounding box center [1087, 507] width 32 height 16
click at [1067, 511] on input "False" at bounding box center [1059, 507] width 15 height 13
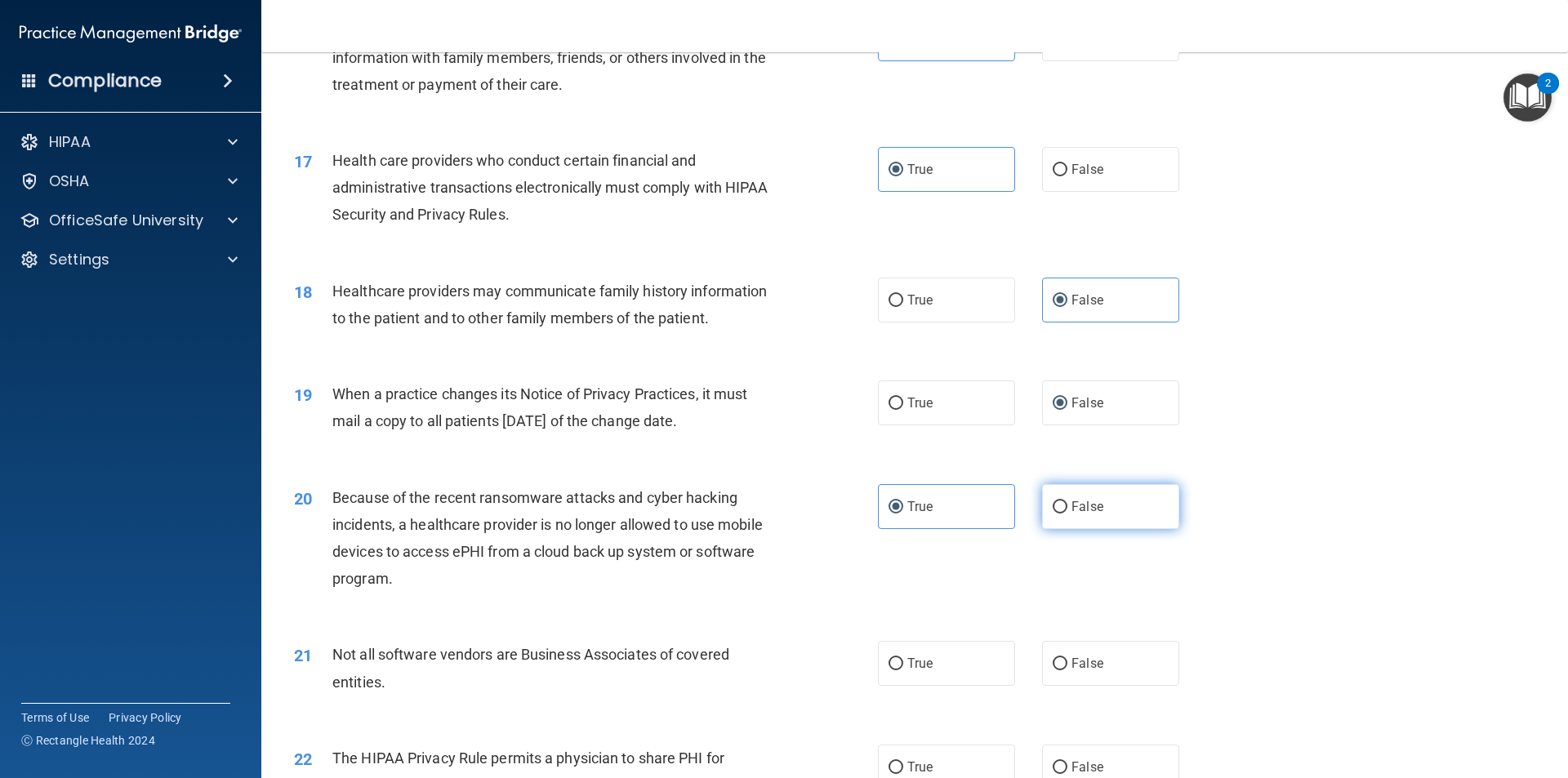
radio input "true"
radio input "false"
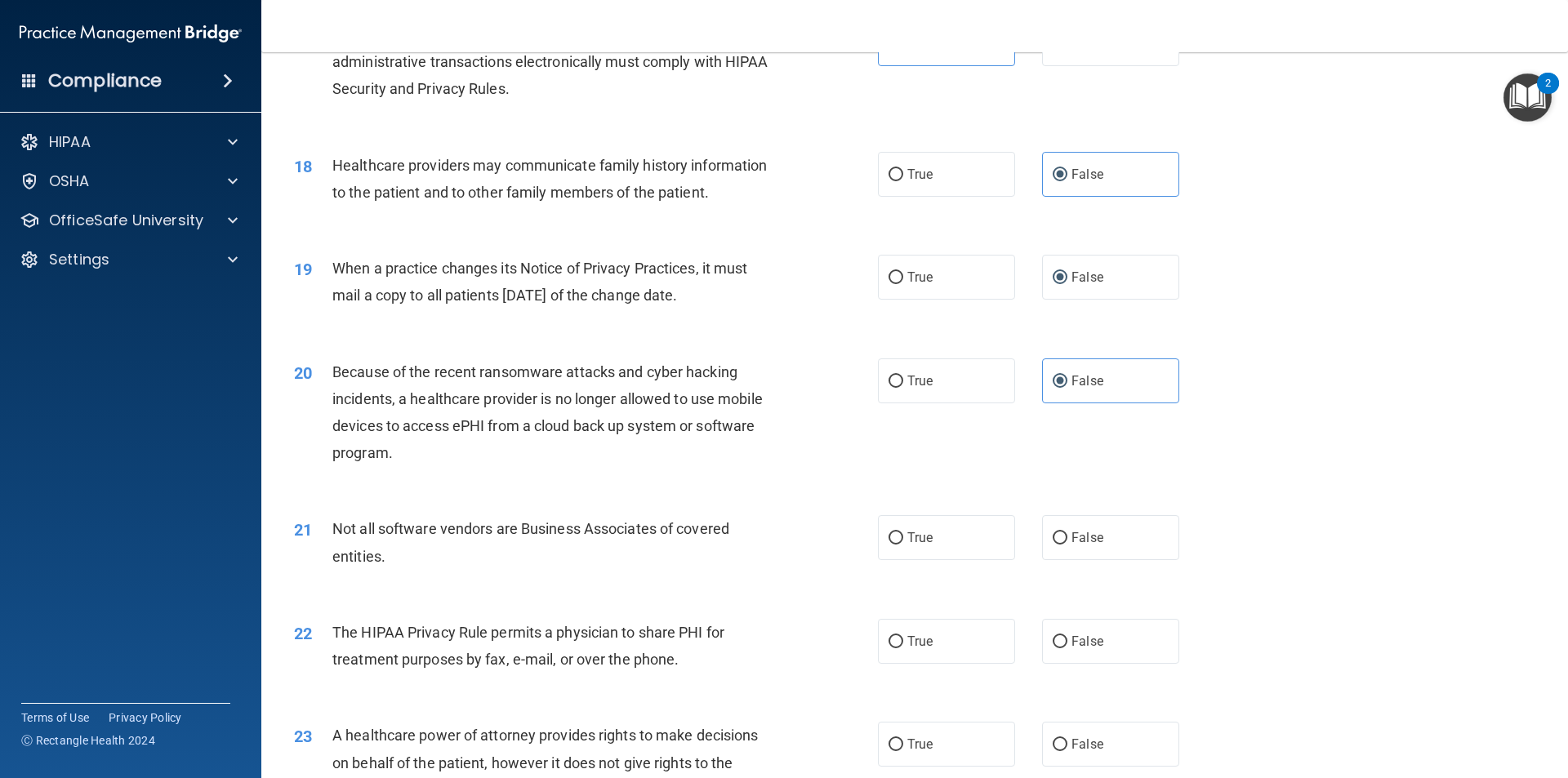
scroll to position [2122, 0]
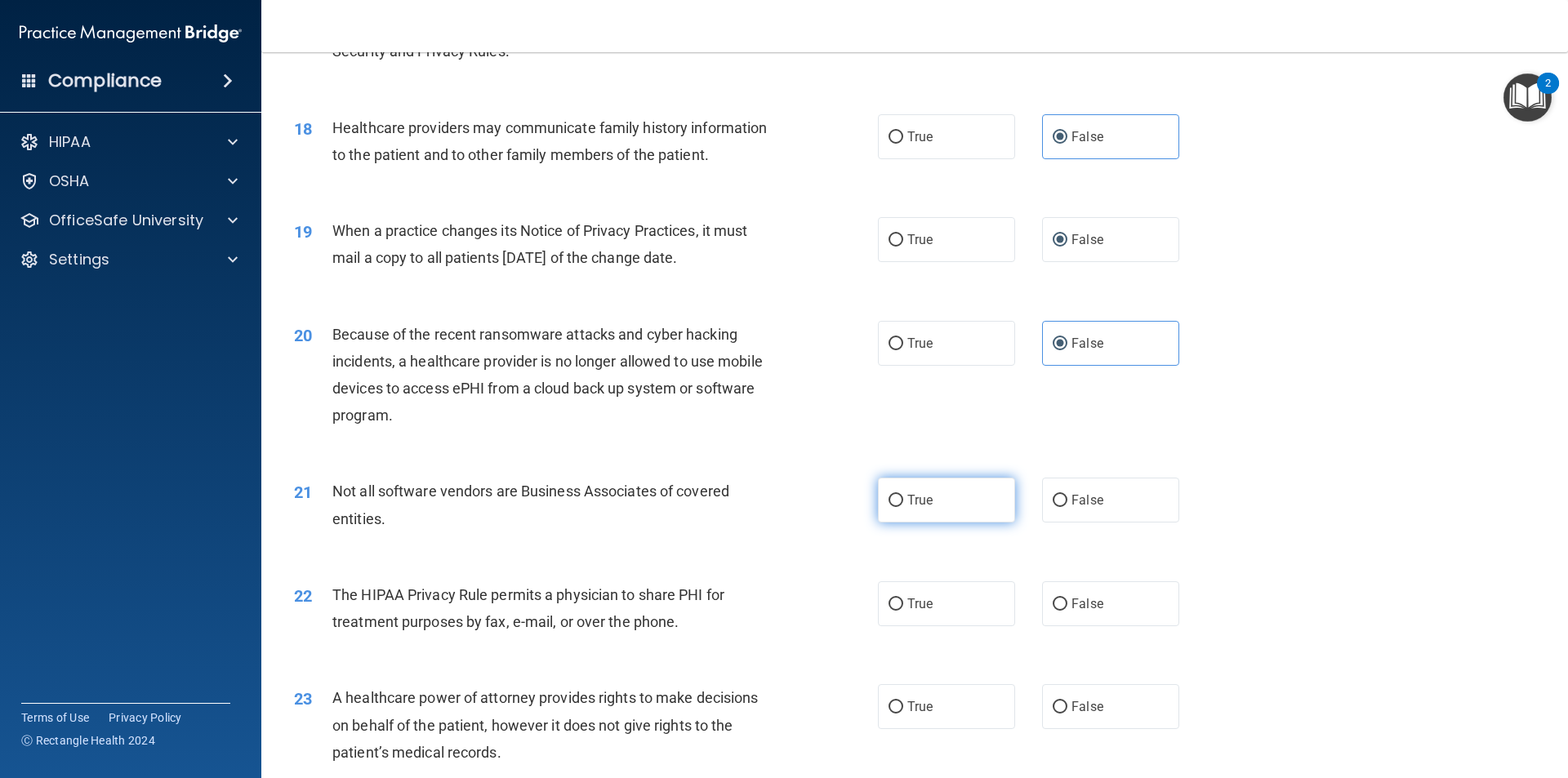
click at [930, 510] on label "True" at bounding box center [946, 500] width 137 height 45
click at [903, 507] on input "True" at bounding box center [895, 500] width 15 height 13
radio input "true"
click at [891, 604] on input "True" at bounding box center [895, 604] width 15 height 13
radio input "true"
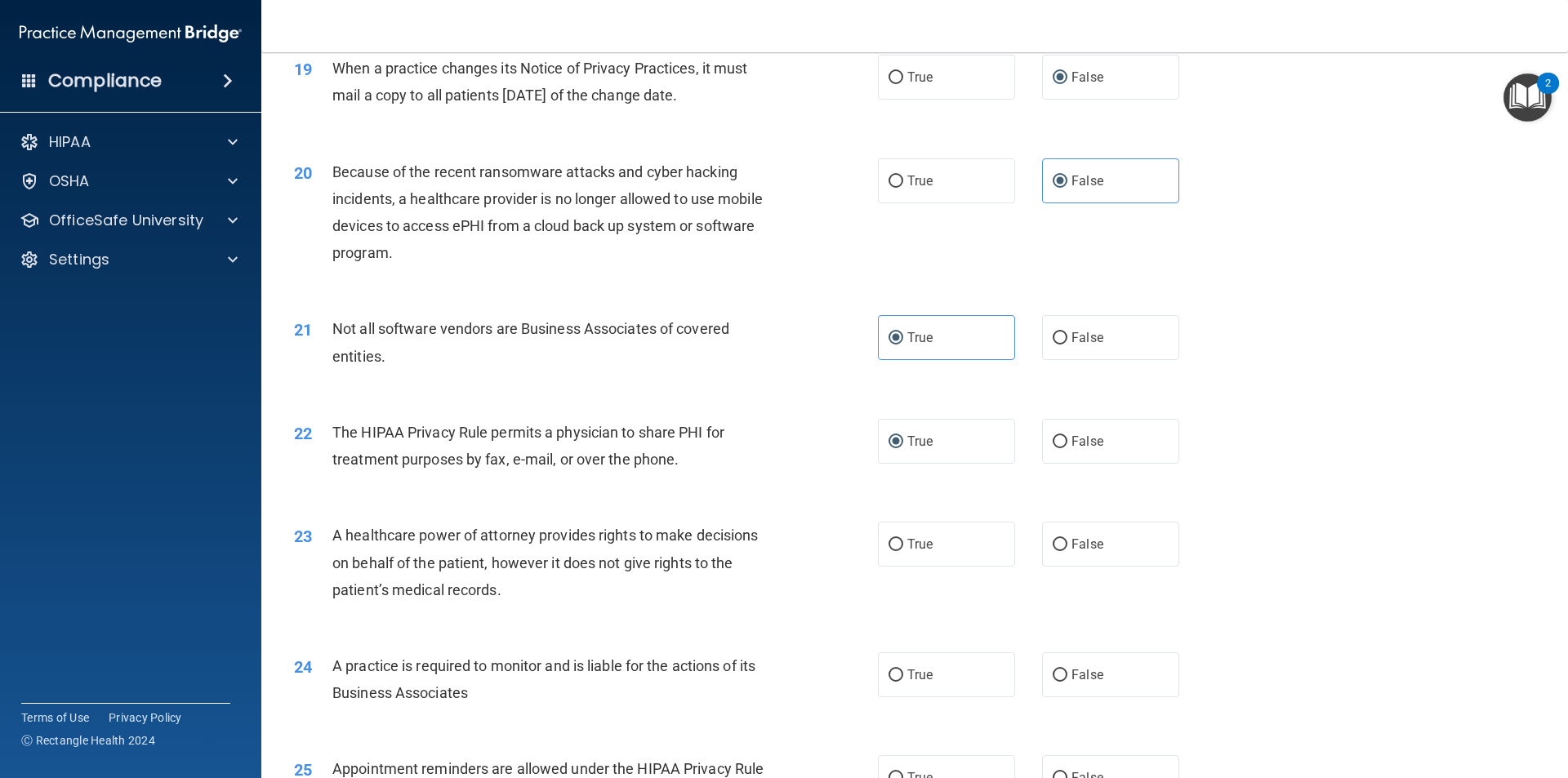
scroll to position [2286, 0]
click at [1085, 531] on label "False" at bounding box center [1110, 543] width 137 height 45
click at [1067, 538] on input "False" at bounding box center [1059, 544] width 15 height 13
radio input "true"
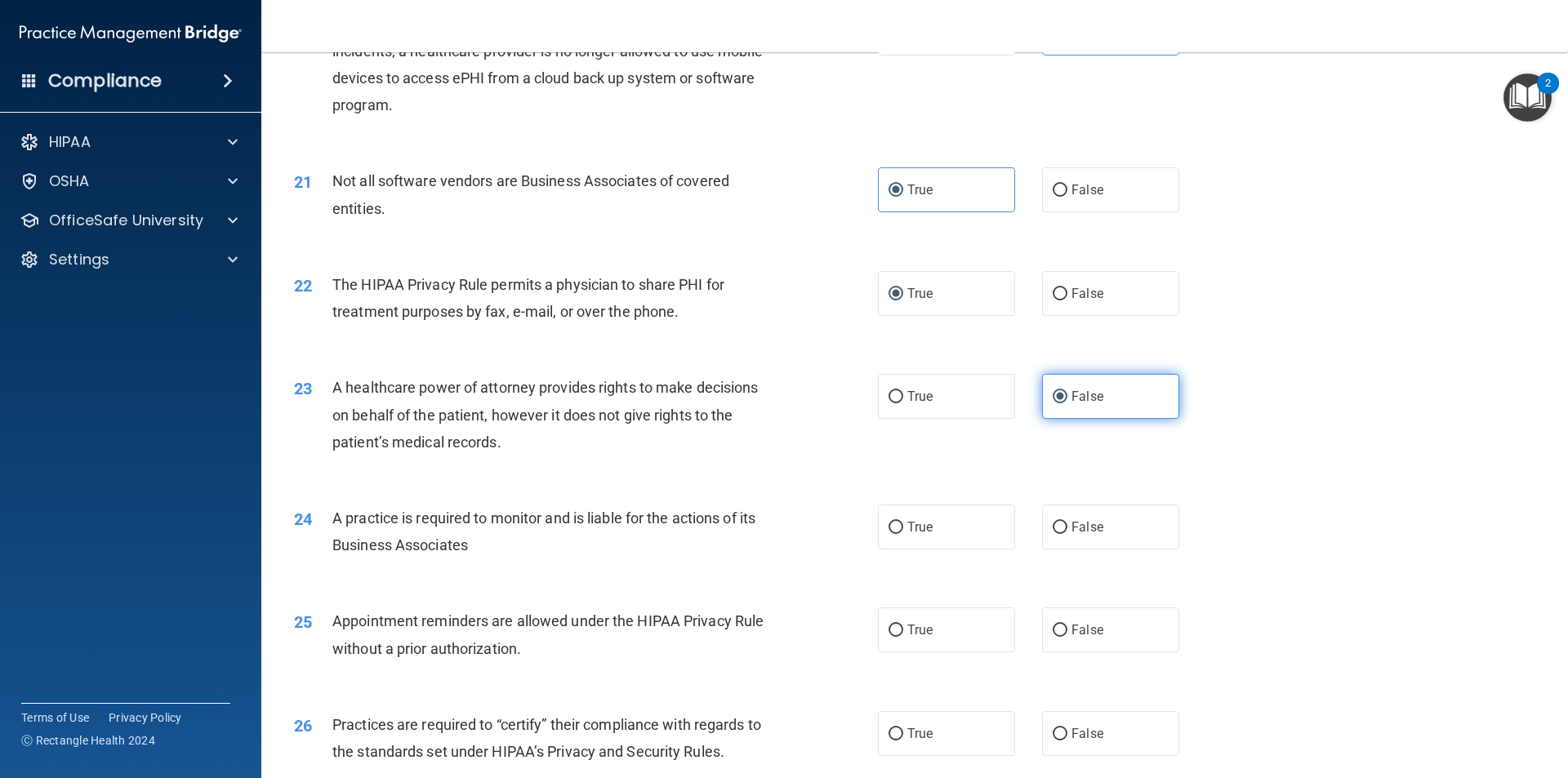
scroll to position [2449, 0]
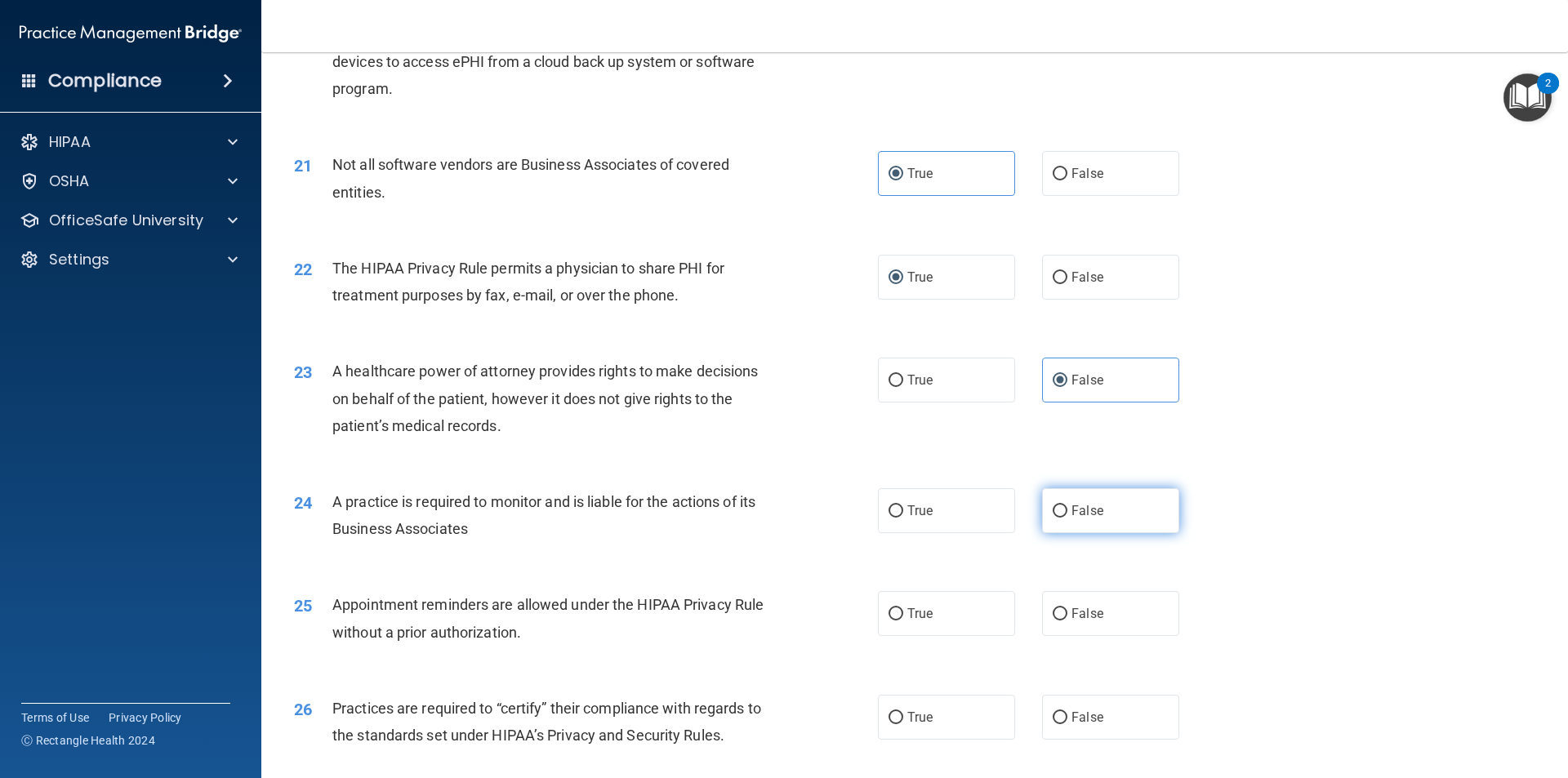
click at [1075, 525] on label "False" at bounding box center [1110, 511] width 137 height 45
click at [1067, 518] on input "False" at bounding box center [1059, 511] width 15 height 13
radio input "true"
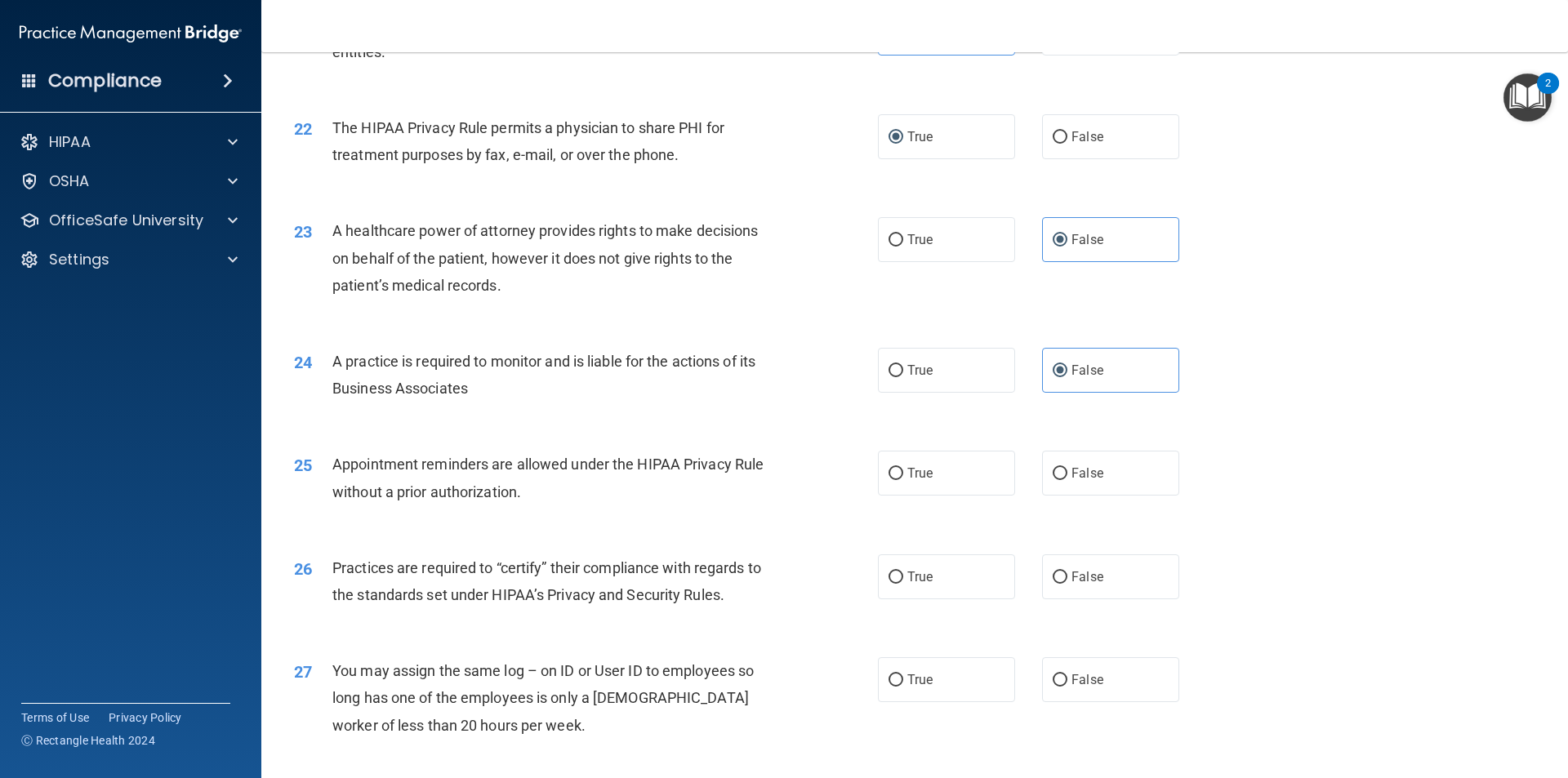
scroll to position [2613, 0]
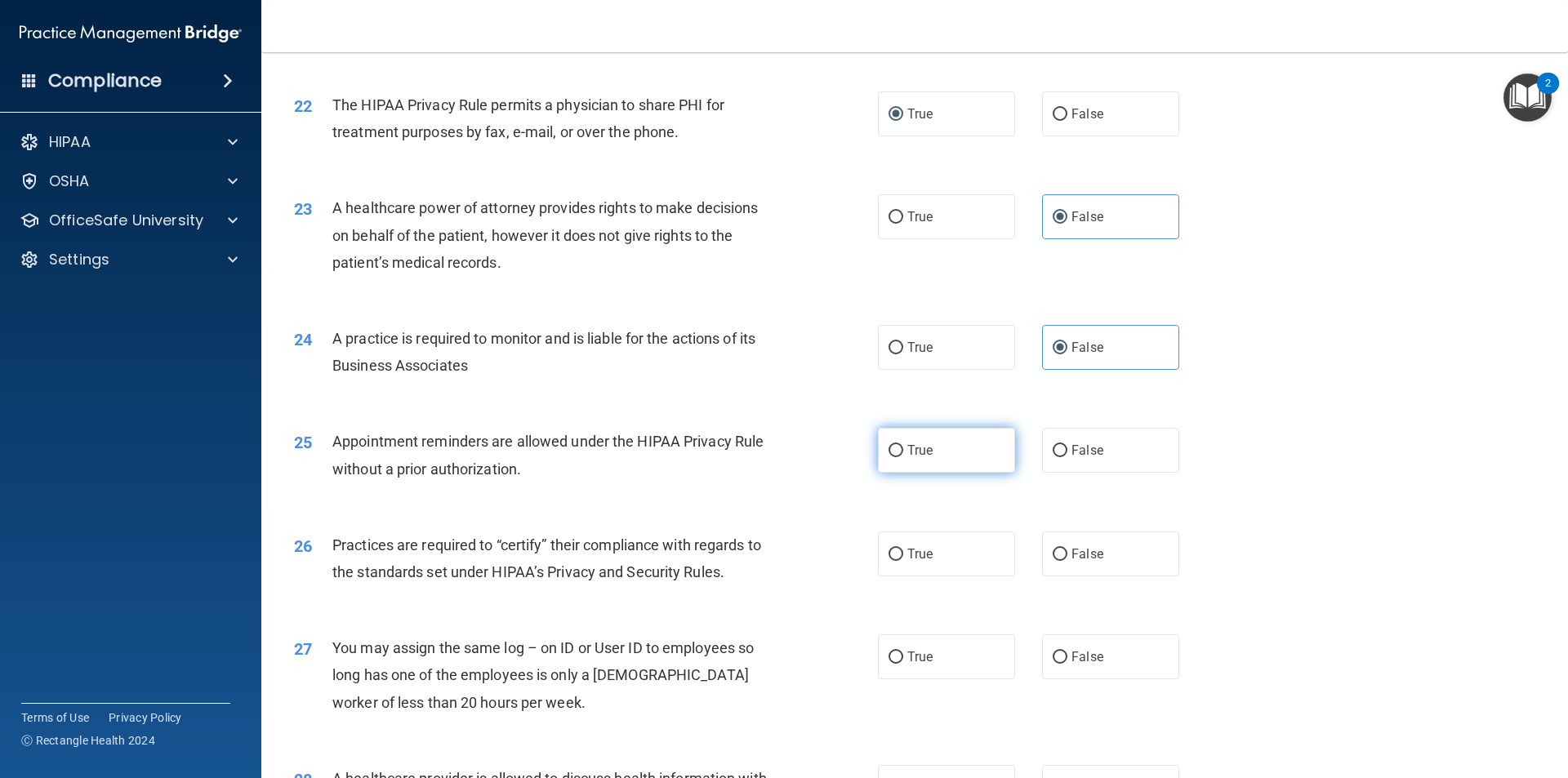
click at [940, 458] on label "True" at bounding box center [946, 450] width 137 height 45
click at [903, 457] on input "True" at bounding box center [895, 450] width 15 height 13
radio input "true"
click at [1072, 557] on span "False" at bounding box center [1087, 554] width 32 height 16
click at [1067, 557] on input "False" at bounding box center [1059, 555] width 15 height 13
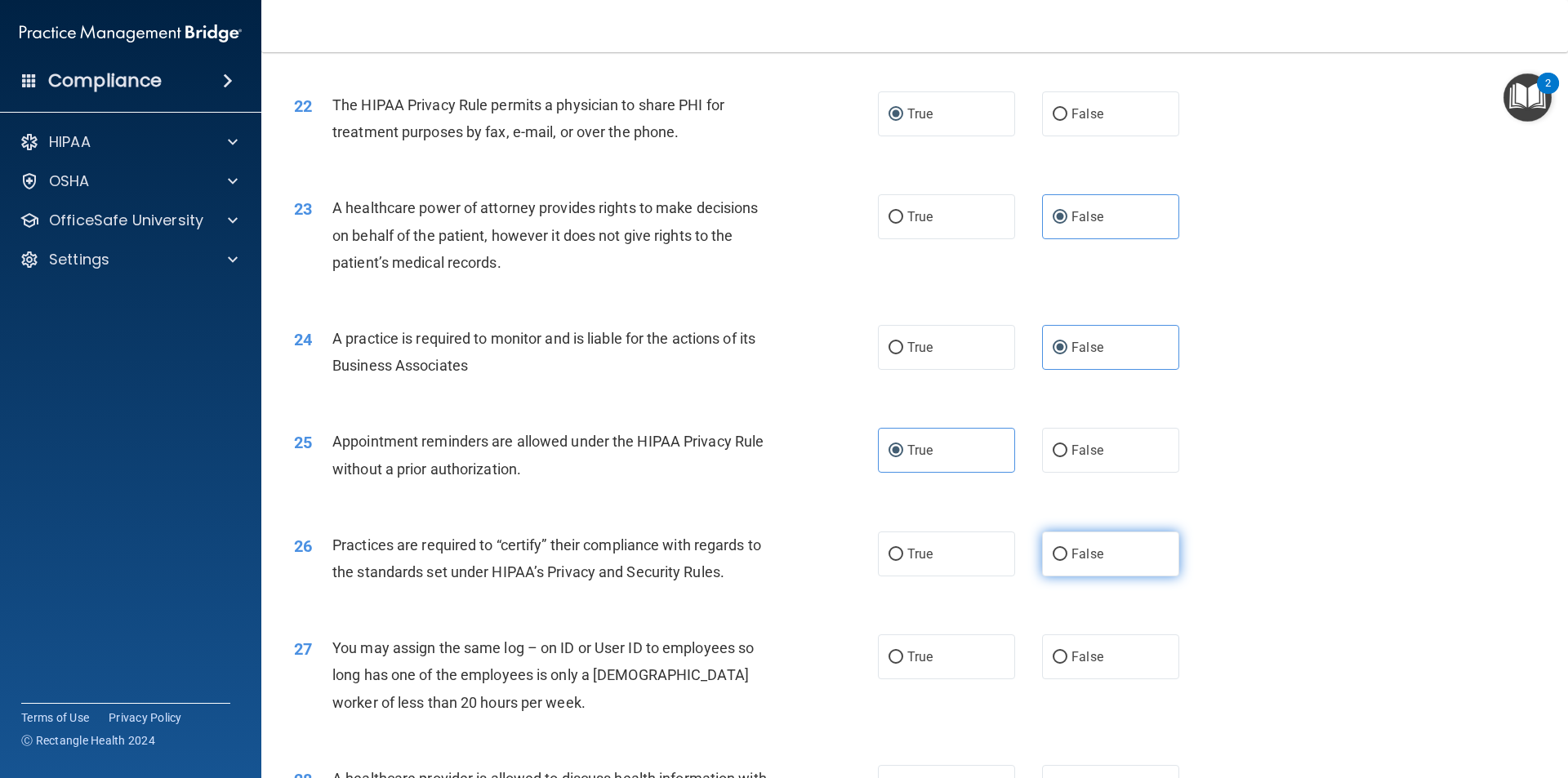
radio input "true"
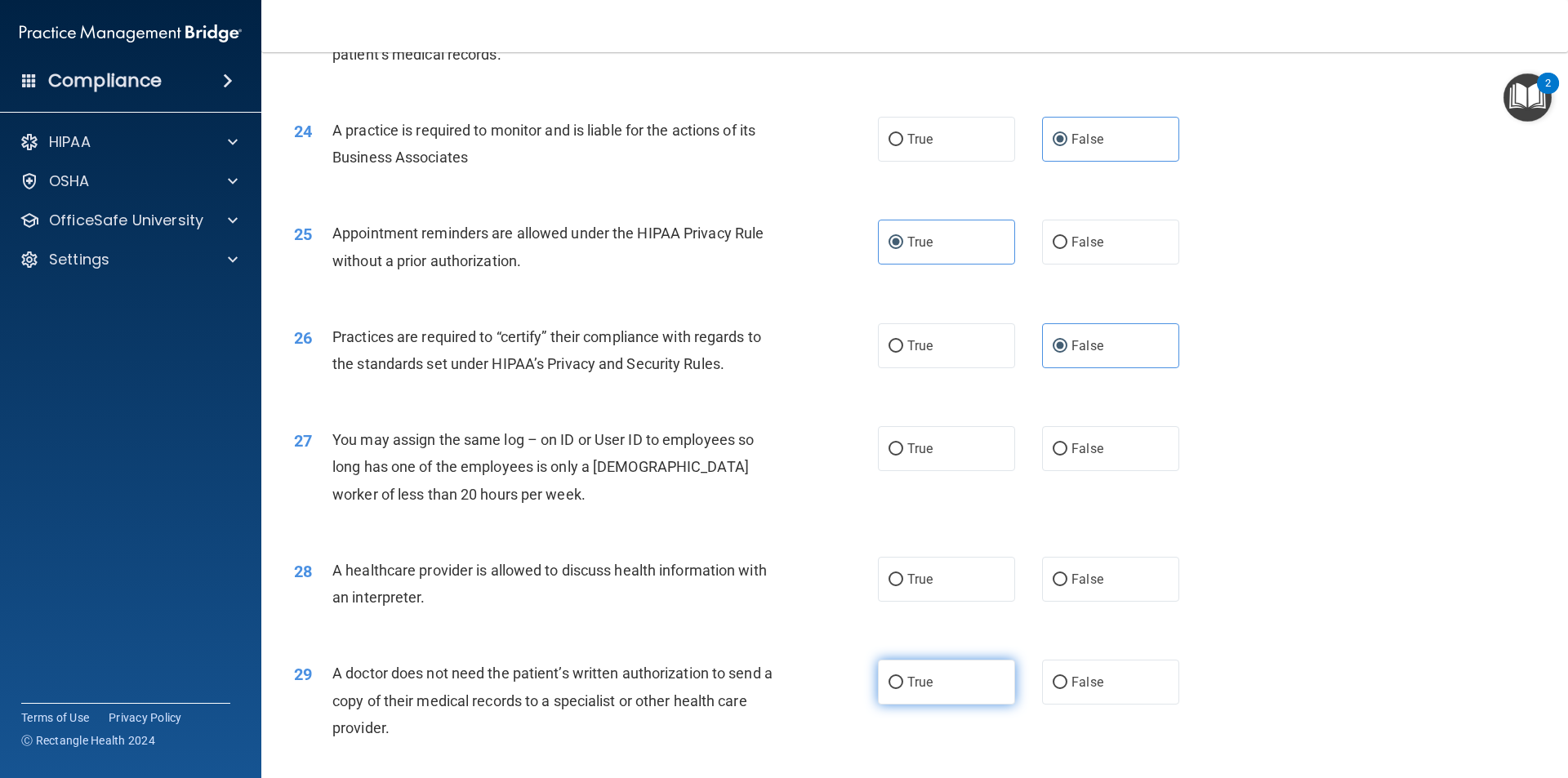
scroll to position [2858, 0]
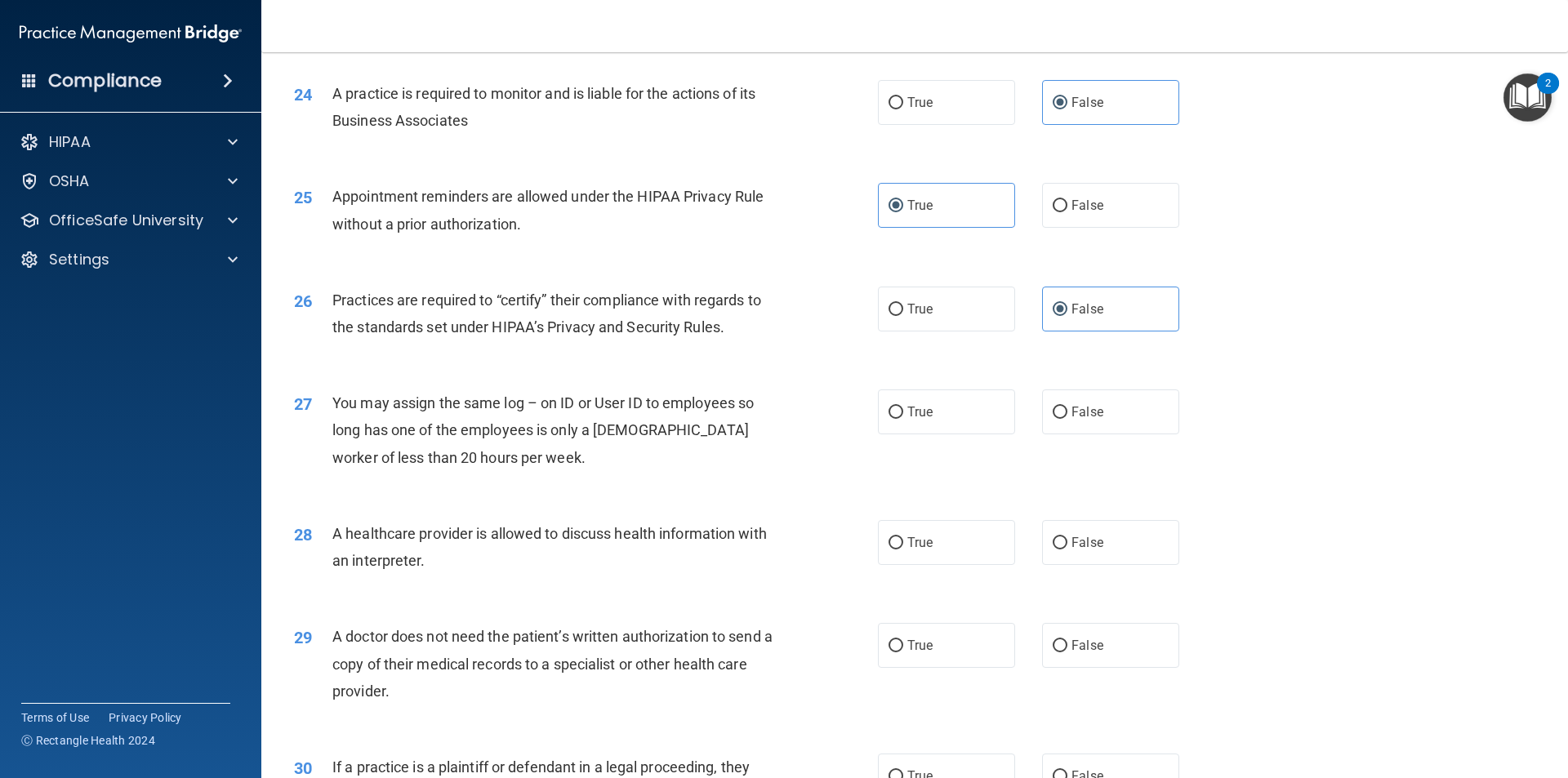
click at [957, 450] on div "27 You may assign the same log – on ID or User ID to employees so long has one …" at bounding box center [915, 434] width 1266 height 131
click at [961, 421] on label "True" at bounding box center [946, 411] width 137 height 45
click at [903, 419] on input "True" at bounding box center [895, 412] width 15 height 13
radio input "true"
click at [945, 555] on label "True" at bounding box center [946, 542] width 137 height 45
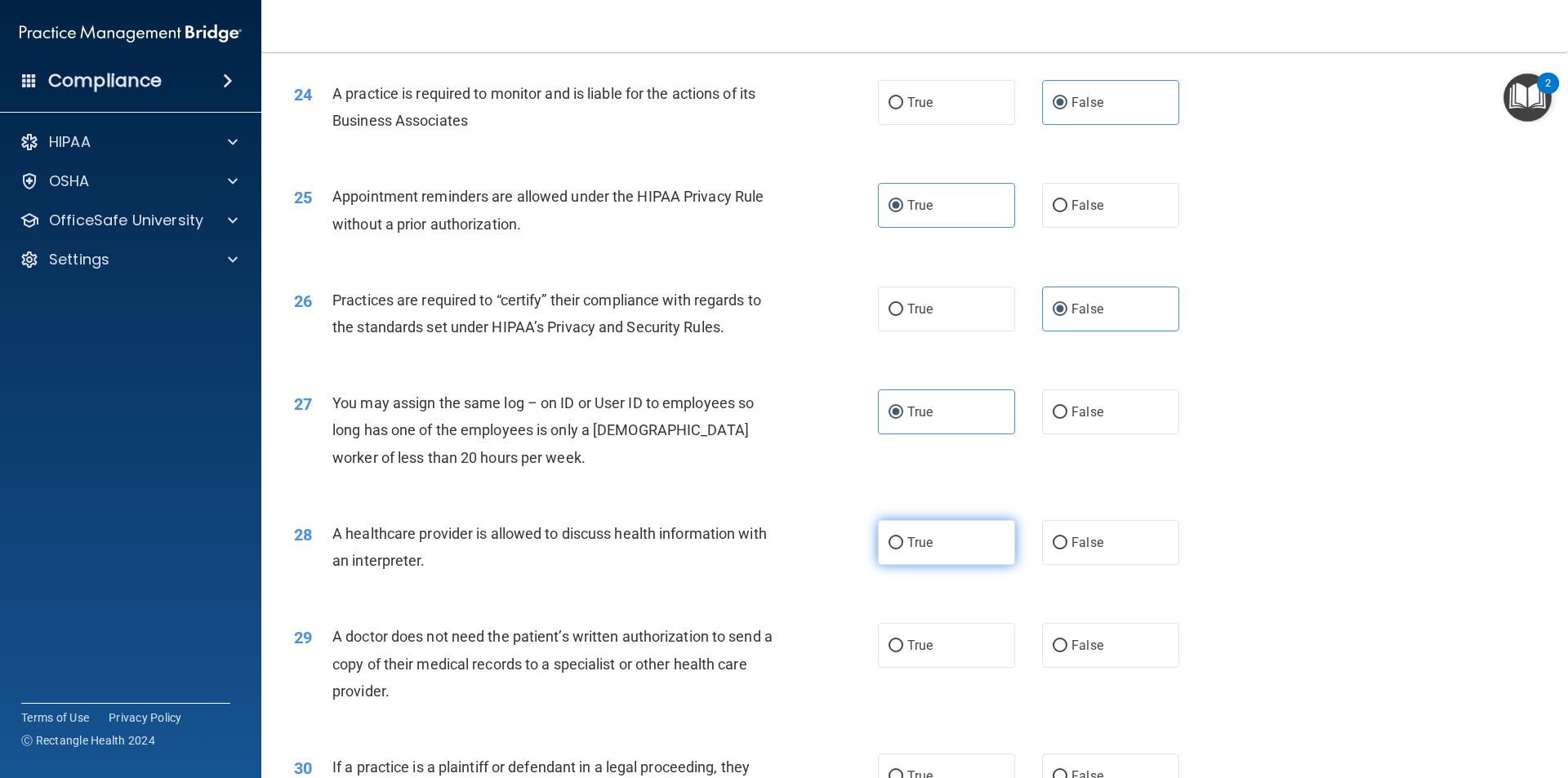
click at [903, 550] on input "True" at bounding box center [895, 543] width 15 height 13
radio input "true"
click at [942, 634] on label "True" at bounding box center [946, 645] width 137 height 45
click at [903, 640] on input "True" at bounding box center [895, 645] width 15 height 13
radio input "true"
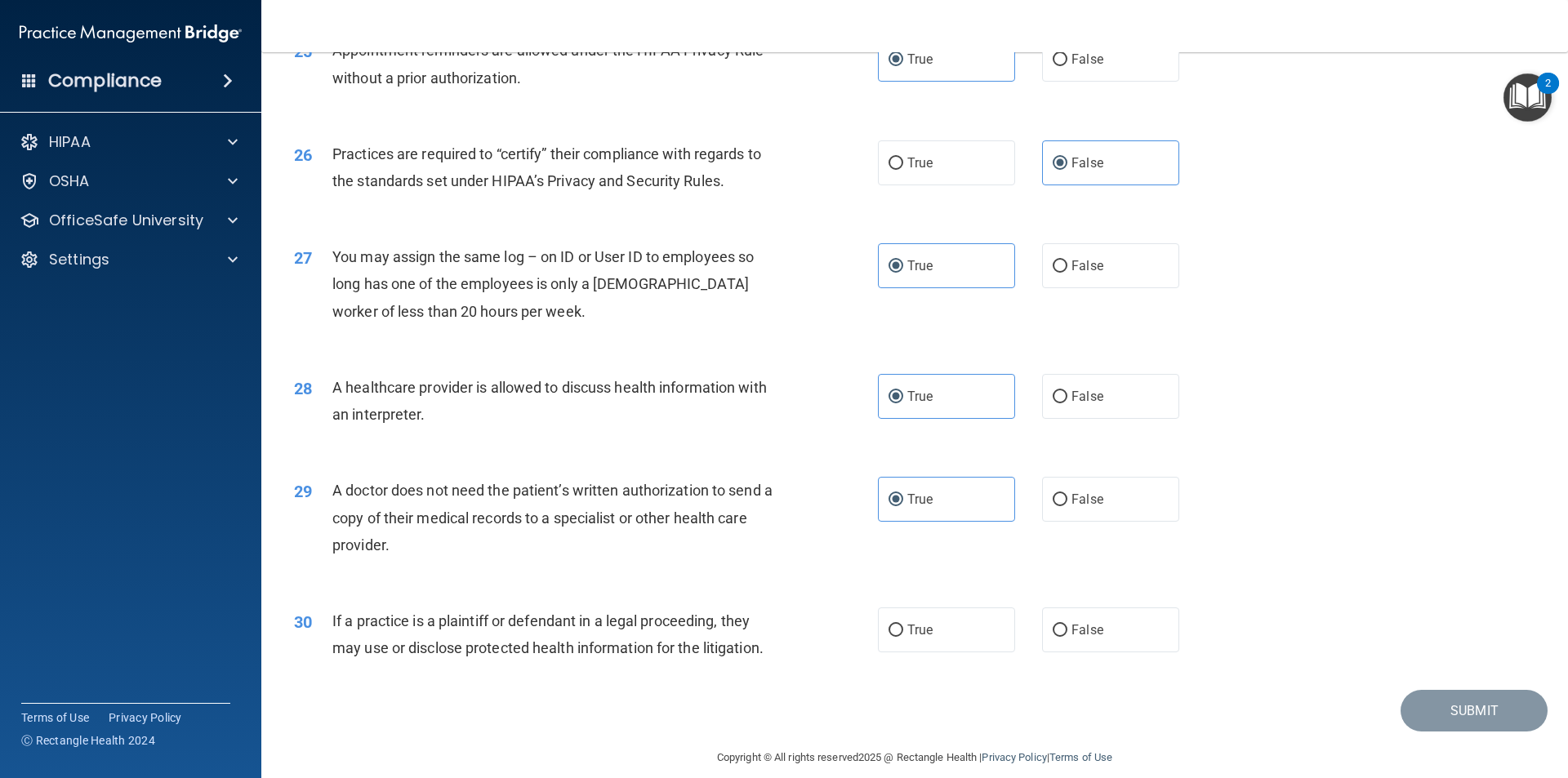
scroll to position [3022, 0]
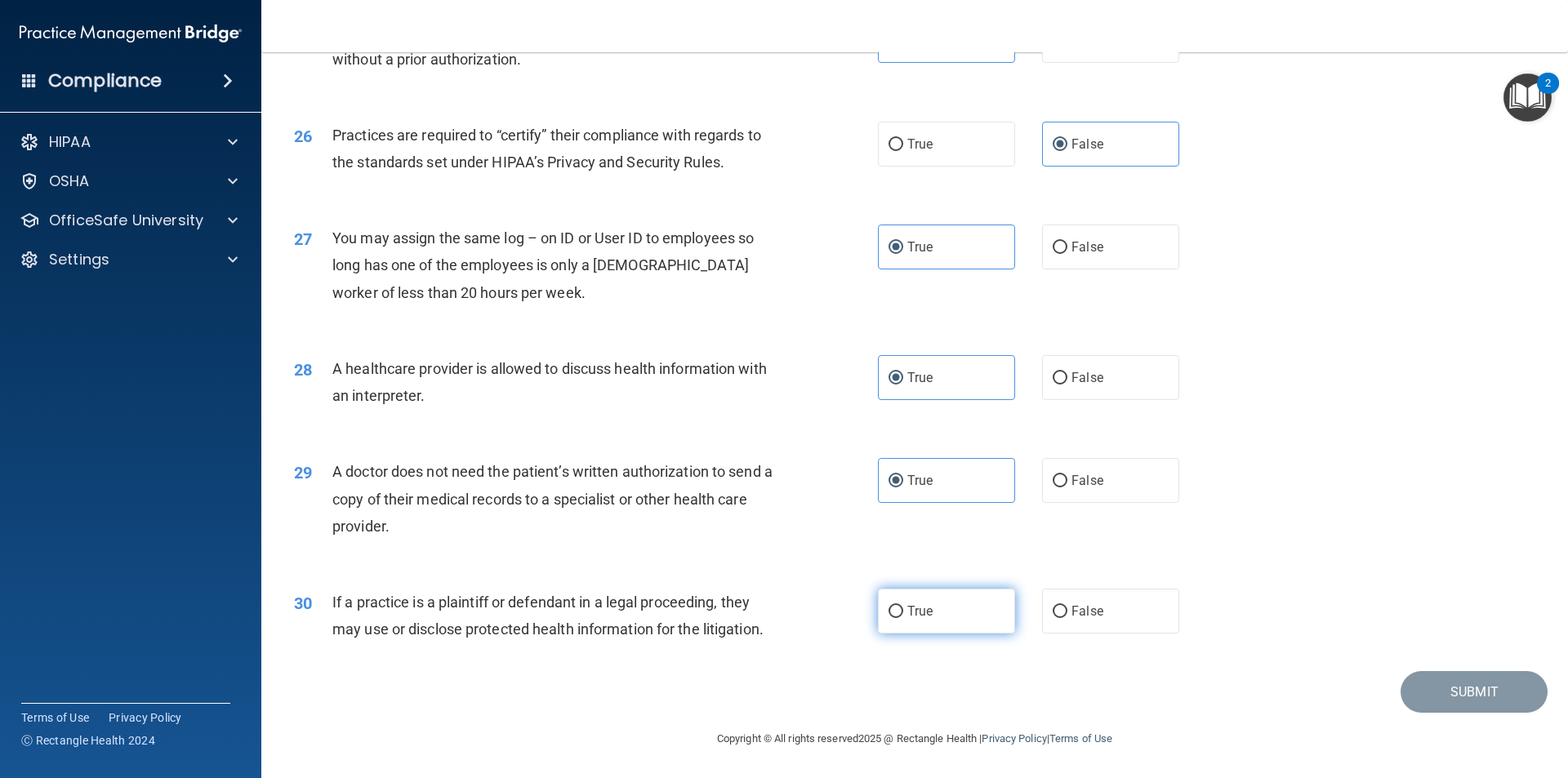
click at [926, 626] on label "True" at bounding box center [946, 611] width 137 height 45
click at [903, 618] on input "True" at bounding box center [895, 611] width 15 height 13
radio input "true"
click at [1445, 683] on button "Submit" at bounding box center [1473, 691] width 147 height 42
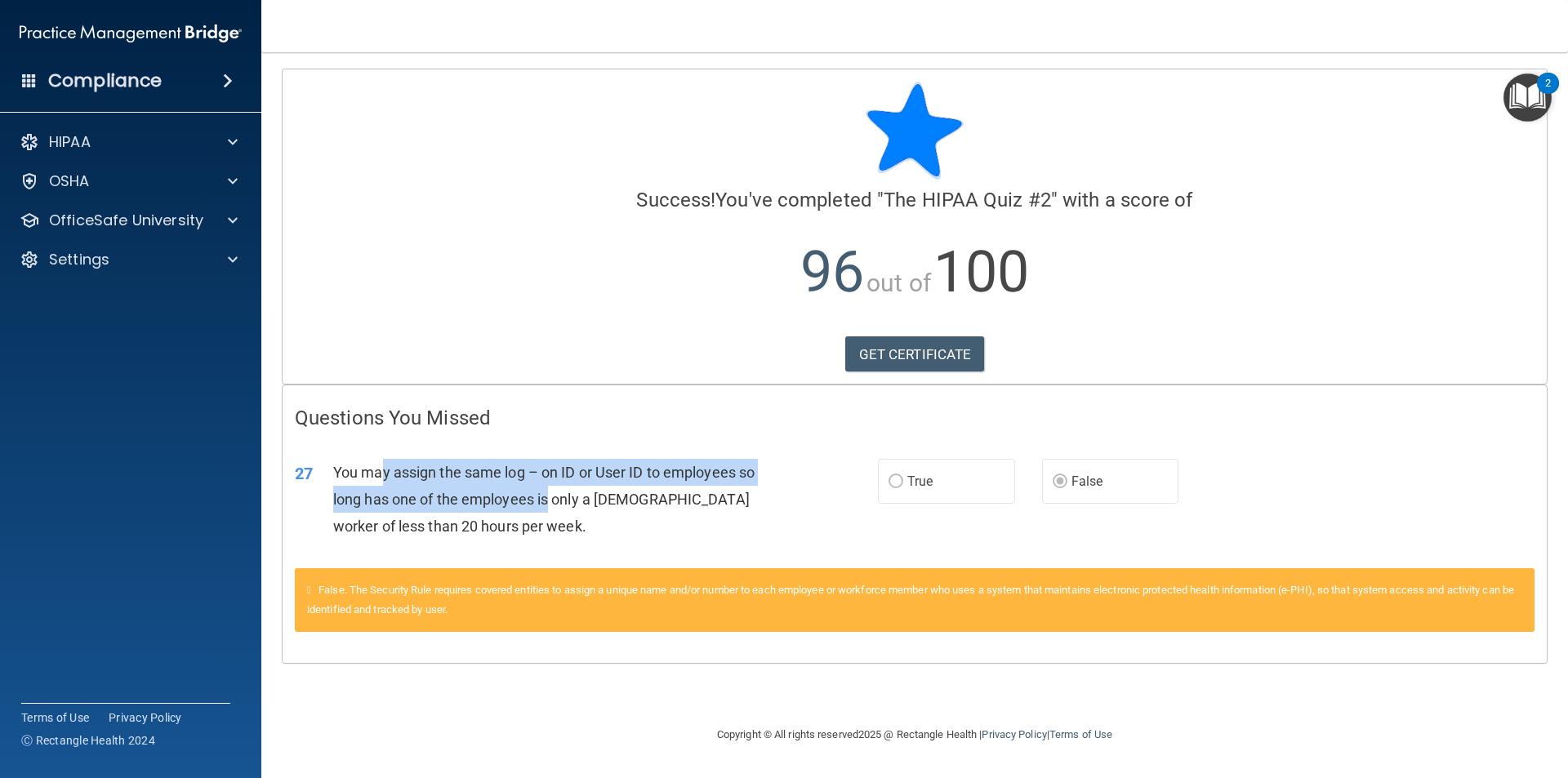
drag, startPoint x: 384, startPoint y: 483, endPoint x: 550, endPoint y: 502, distance: 167.1
click at [550, 502] on div "You may assign the same log – on ID or User ID to employees so long has one of …" at bounding box center [561, 500] width 455 height 82
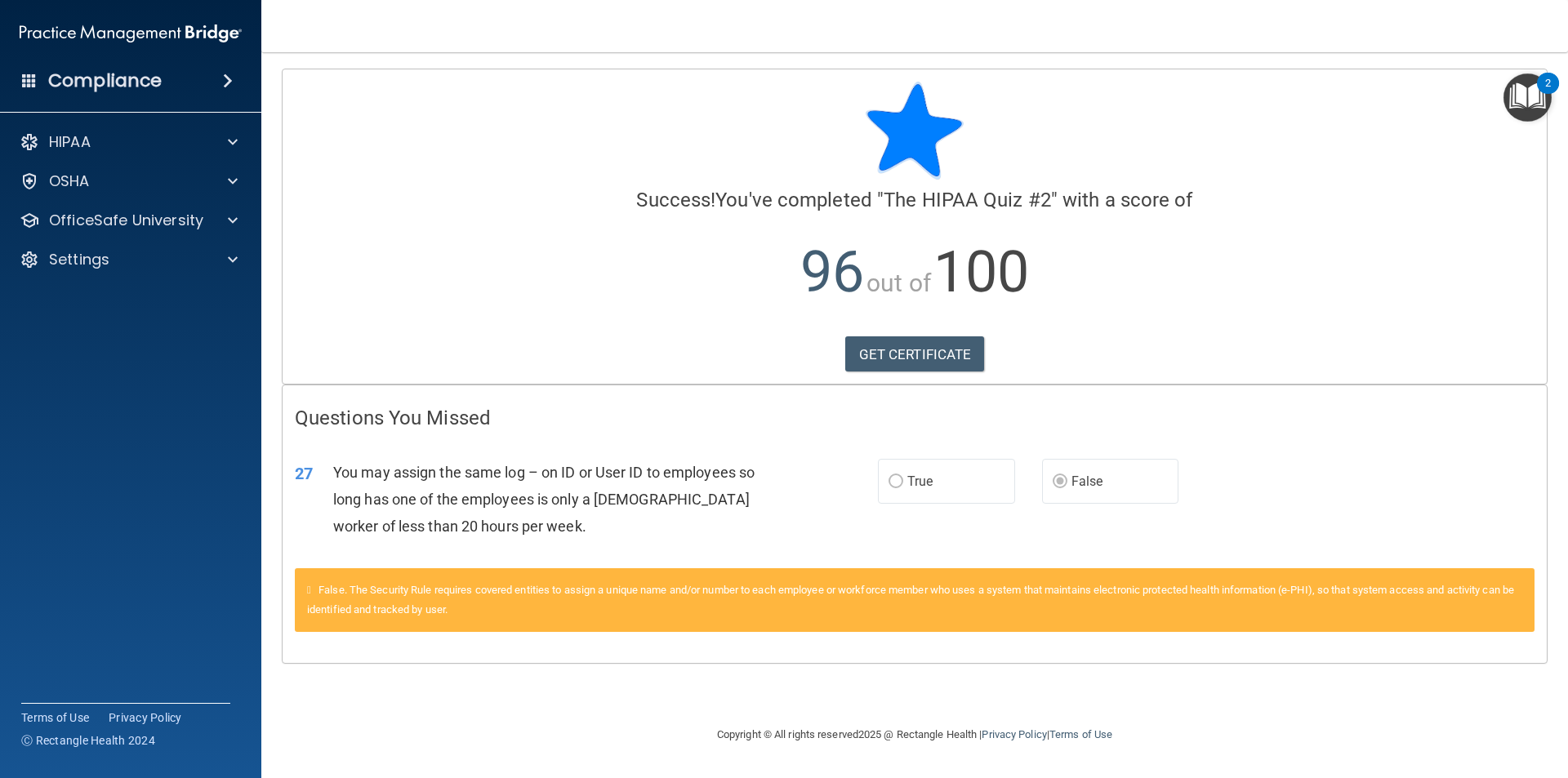
click at [633, 529] on div "You may assign the same log – on ID or User ID to employees so long has one of …" at bounding box center [561, 500] width 455 height 82
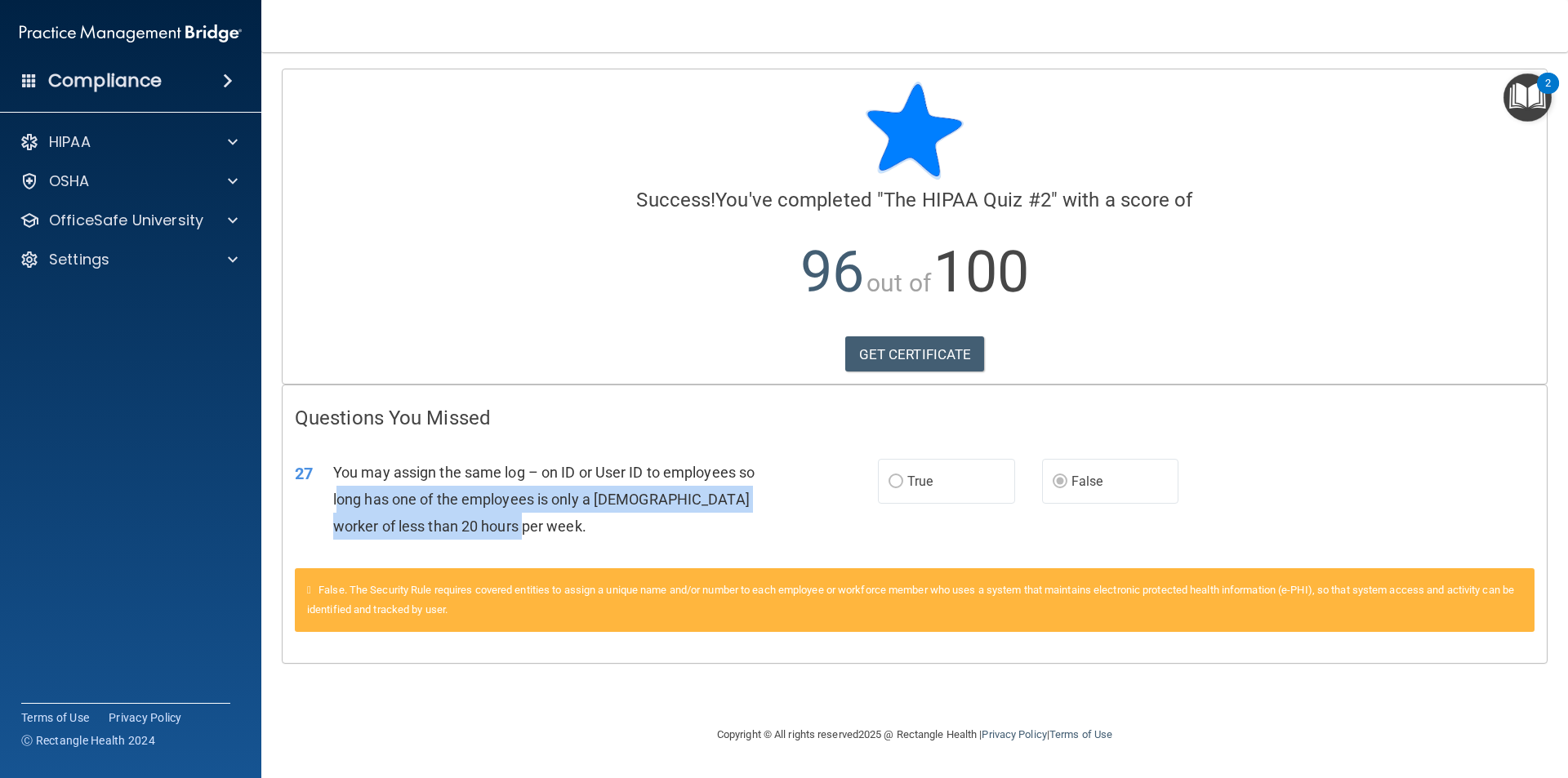
drag, startPoint x: 339, startPoint y: 494, endPoint x: 650, endPoint y: 526, distance: 312.6
click at [650, 526] on div "You may assign the same log – on ID or User ID to employees so long has one of …" at bounding box center [561, 500] width 455 height 82
click at [671, 527] on div "You may assign the same log – on ID or User ID to employees so long has one of …" at bounding box center [561, 500] width 455 height 82
drag, startPoint x: 365, startPoint y: 435, endPoint x: 726, endPoint y: 527, distance: 372.5
click at [691, 519] on div "Questions You Missed 27 You may assign the same log – on ID or User ID to emplo…" at bounding box center [915, 524] width 1264 height 278
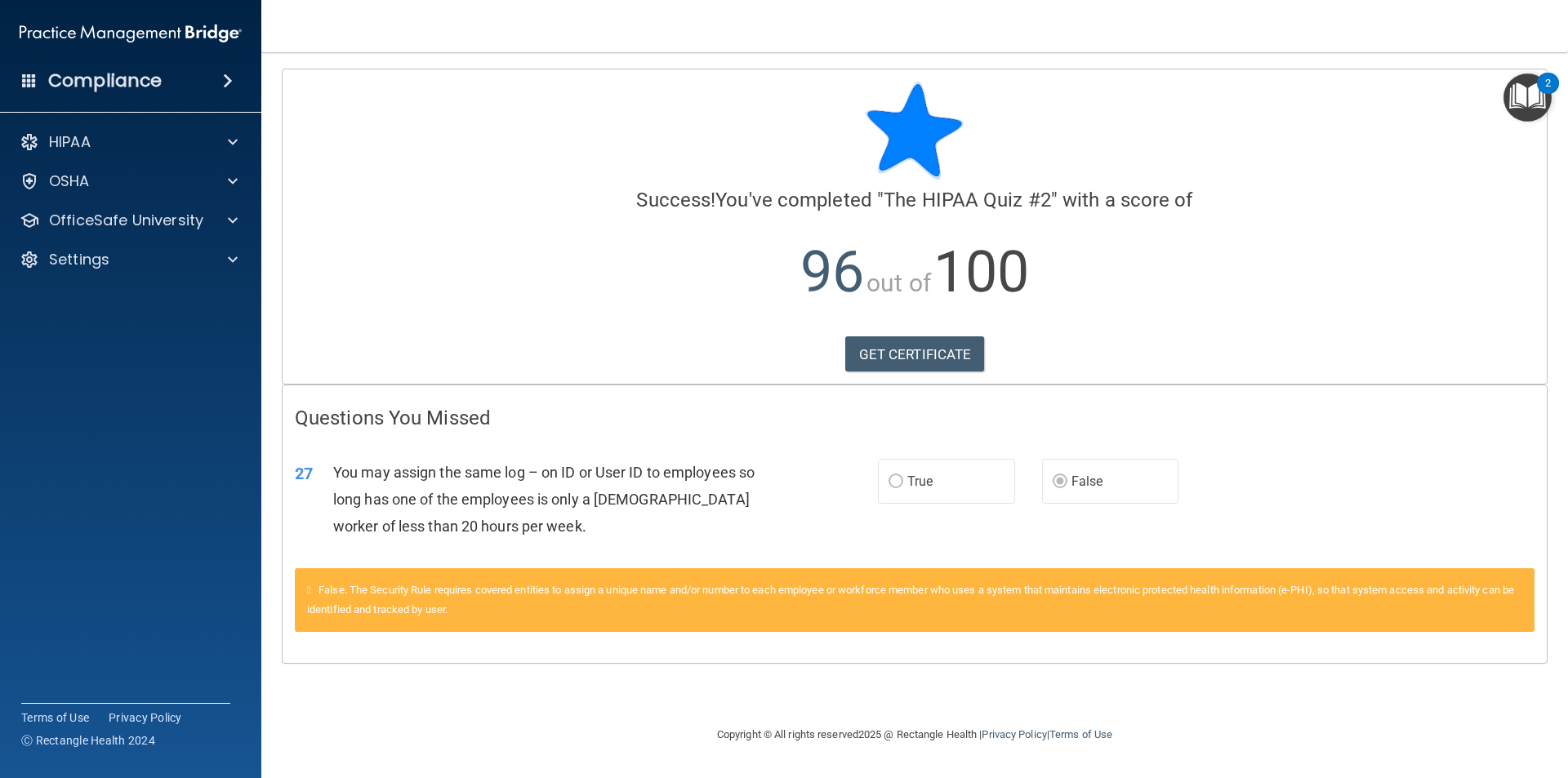
click at [590, 377] on div "Calculating your score.... Success! You've completed " The HIPAA Quiz #2 " with…" at bounding box center [915, 226] width 1264 height 314
click at [848, 359] on link "GET CERTIFICATE" at bounding box center [915, 354] width 139 height 36
click at [98, 170] on div "OSHA" at bounding box center [131, 180] width 262 height 32
click at [178, 228] on p "OfficeSafe University" at bounding box center [126, 220] width 154 height 19
click at [118, 253] on p "HIPAA Training" at bounding box center [78, 259] width 135 height 17
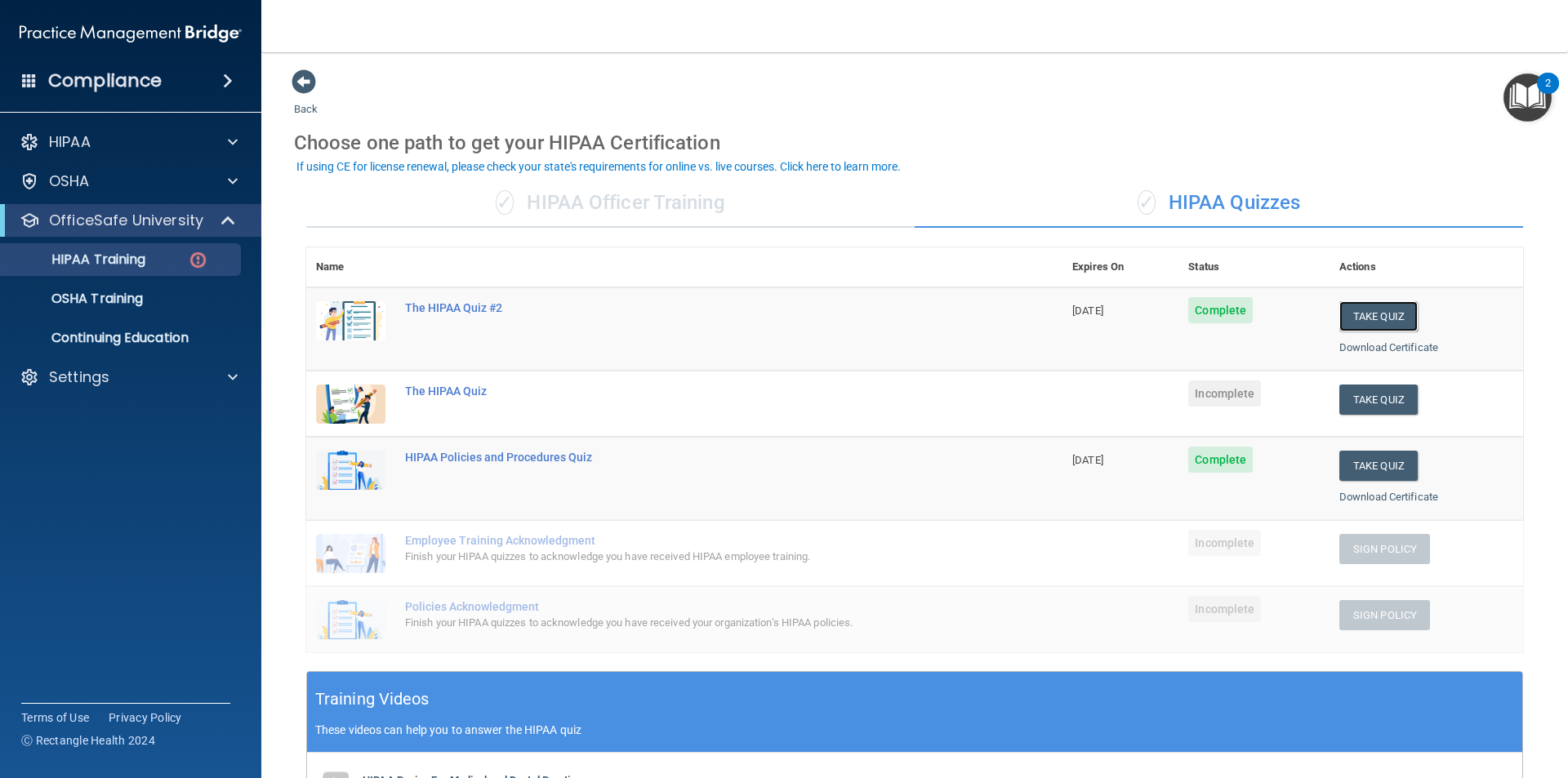
drag, startPoint x: 1383, startPoint y: 314, endPoint x: 1097, endPoint y: 467, distance: 324.4
click at [1099, 467] on tbody "The HIPAA Quiz #2 10/02/2026 Complete Take Quiz Download Certificate The HIPAA …" at bounding box center [915, 470] width 1217 height 365
click at [1350, 396] on button "Take Quiz" at bounding box center [1378, 399] width 78 height 30
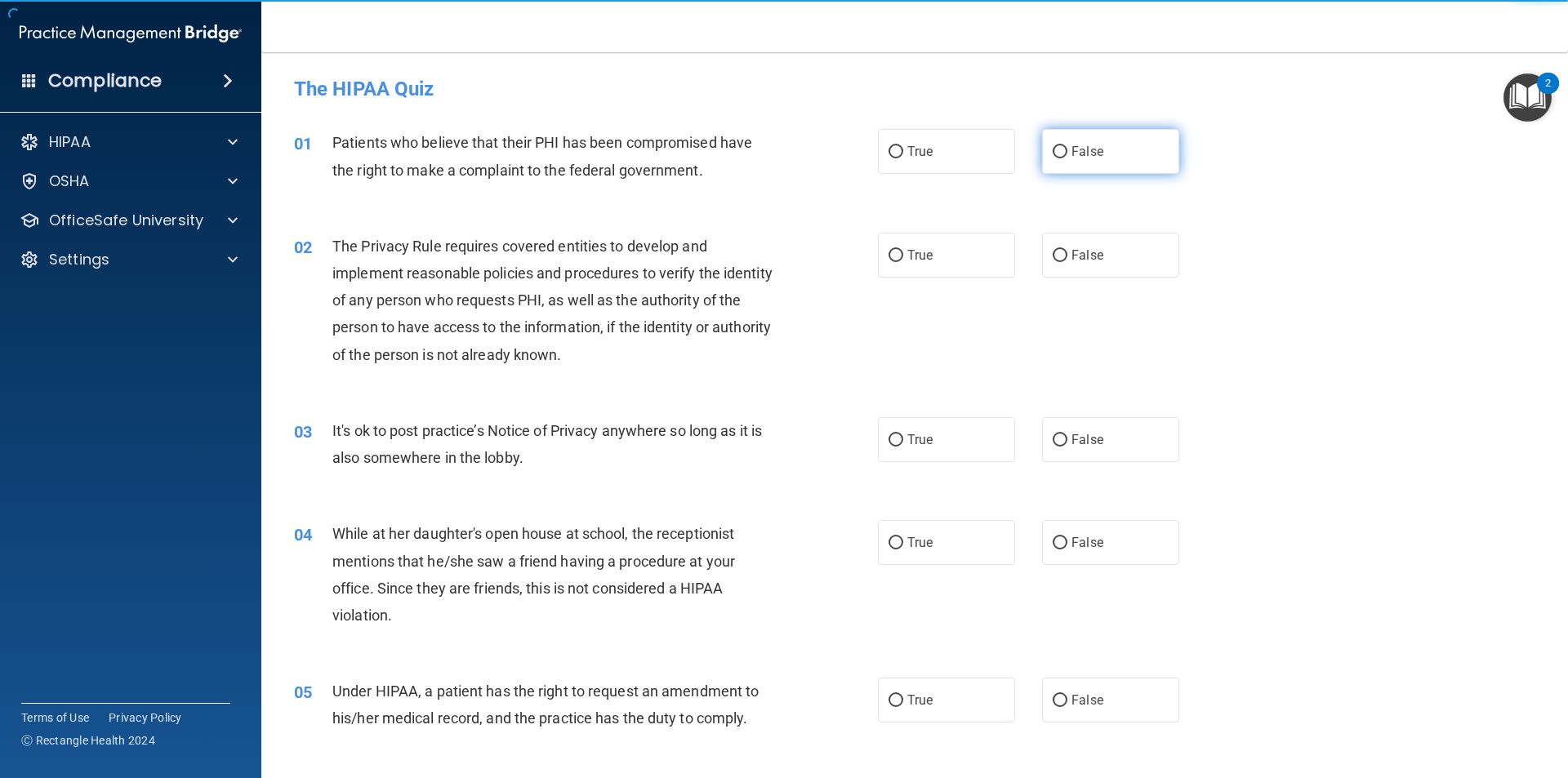
click at [1088, 155] on span "False" at bounding box center [1087, 151] width 32 height 16
click at [1067, 155] on input "False" at bounding box center [1059, 152] width 15 height 13
radio input "true"
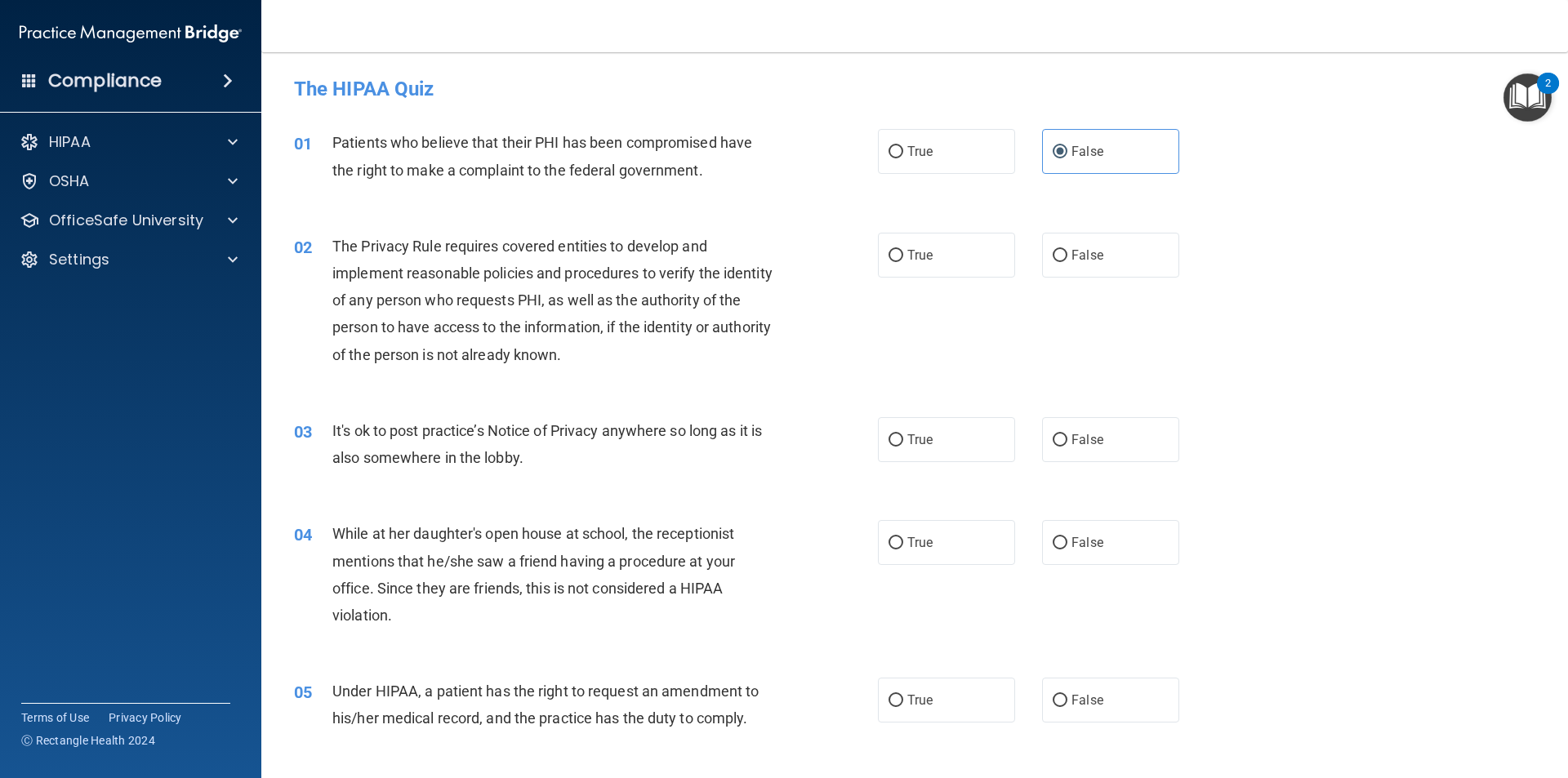
drag, startPoint x: 777, startPoint y: 180, endPoint x: 801, endPoint y: 174, distance: 24.7
click at [778, 180] on div "Patients who believe that their PHI has been compromised have the right to make…" at bounding box center [561, 155] width 456 height 54
click at [878, 153] on label "True" at bounding box center [946, 151] width 137 height 45
click at [888, 153] on input "True" at bounding box center [895, 152] width 15 height 13
radio input "true"
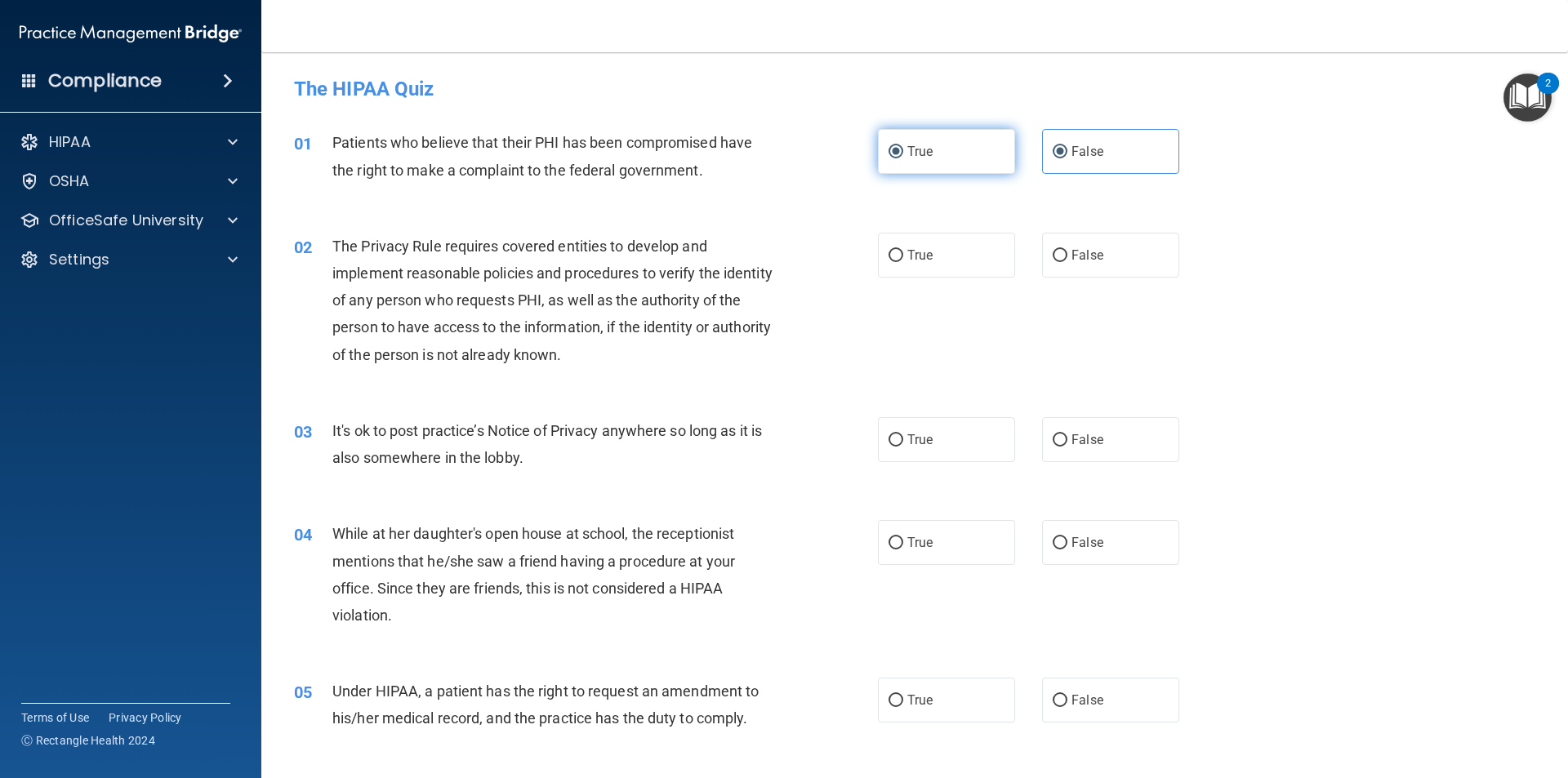
radio input "false"
click at [892, 250] on input "True" at bounding box center [895, 255] width 15 height 13
radio input "true"
click at [905, 421] on label "True" at bounding box center [946, 440] width 137 height 45
click at [903, 434] on input "True" at bounding box center [895, 440] width 15 height 13
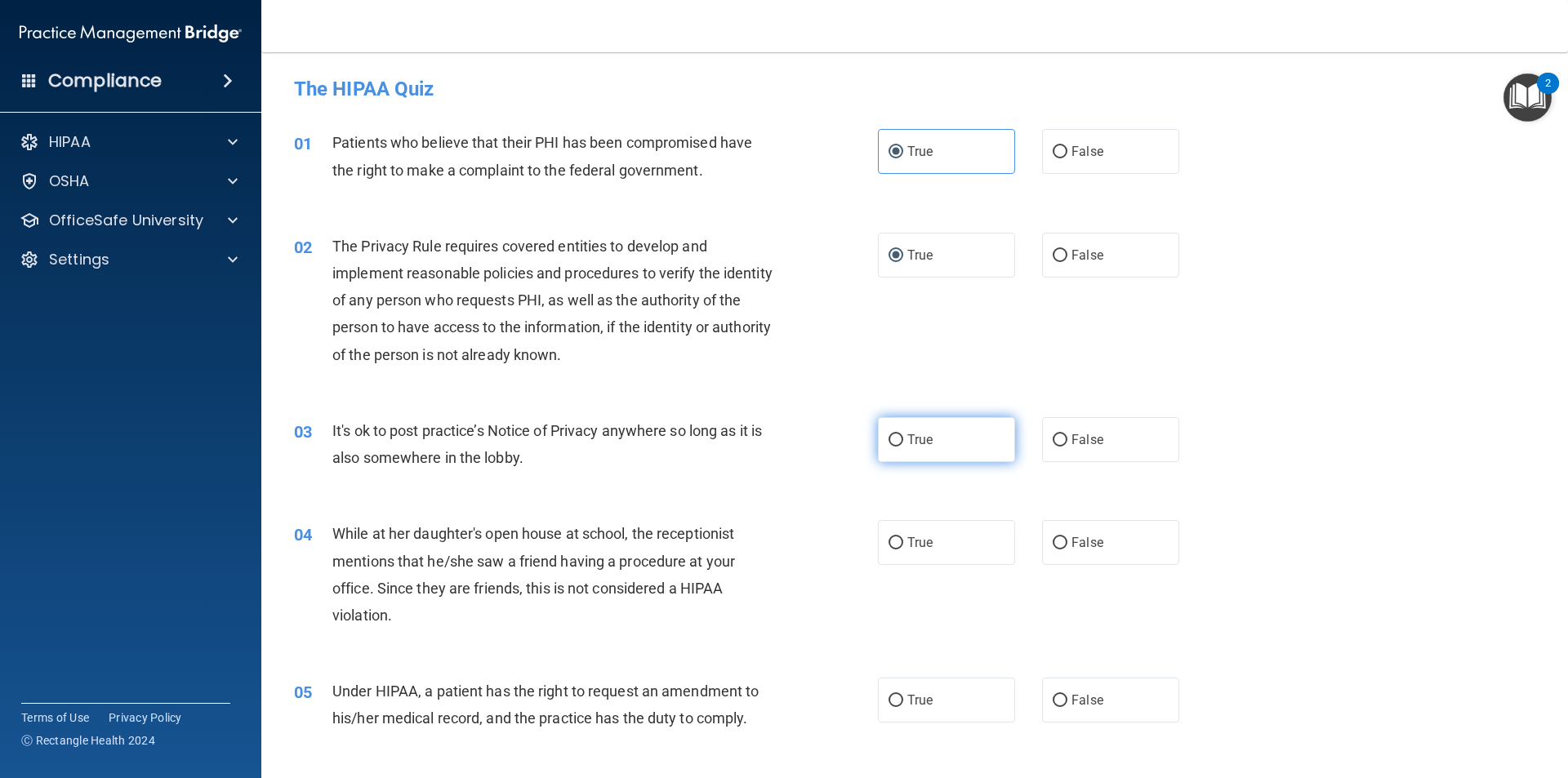
radio input "true"
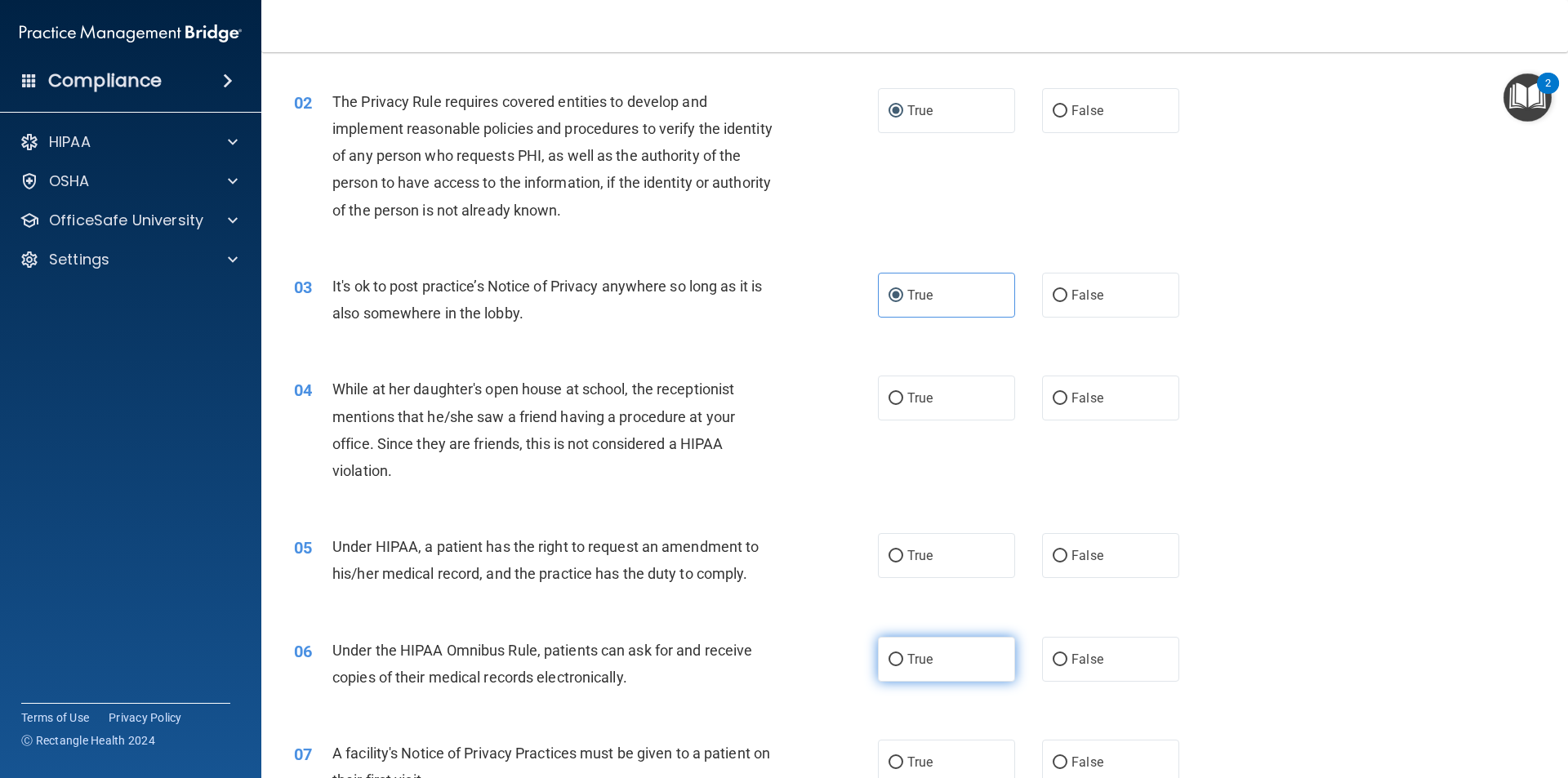
scroll to position [327, 0]
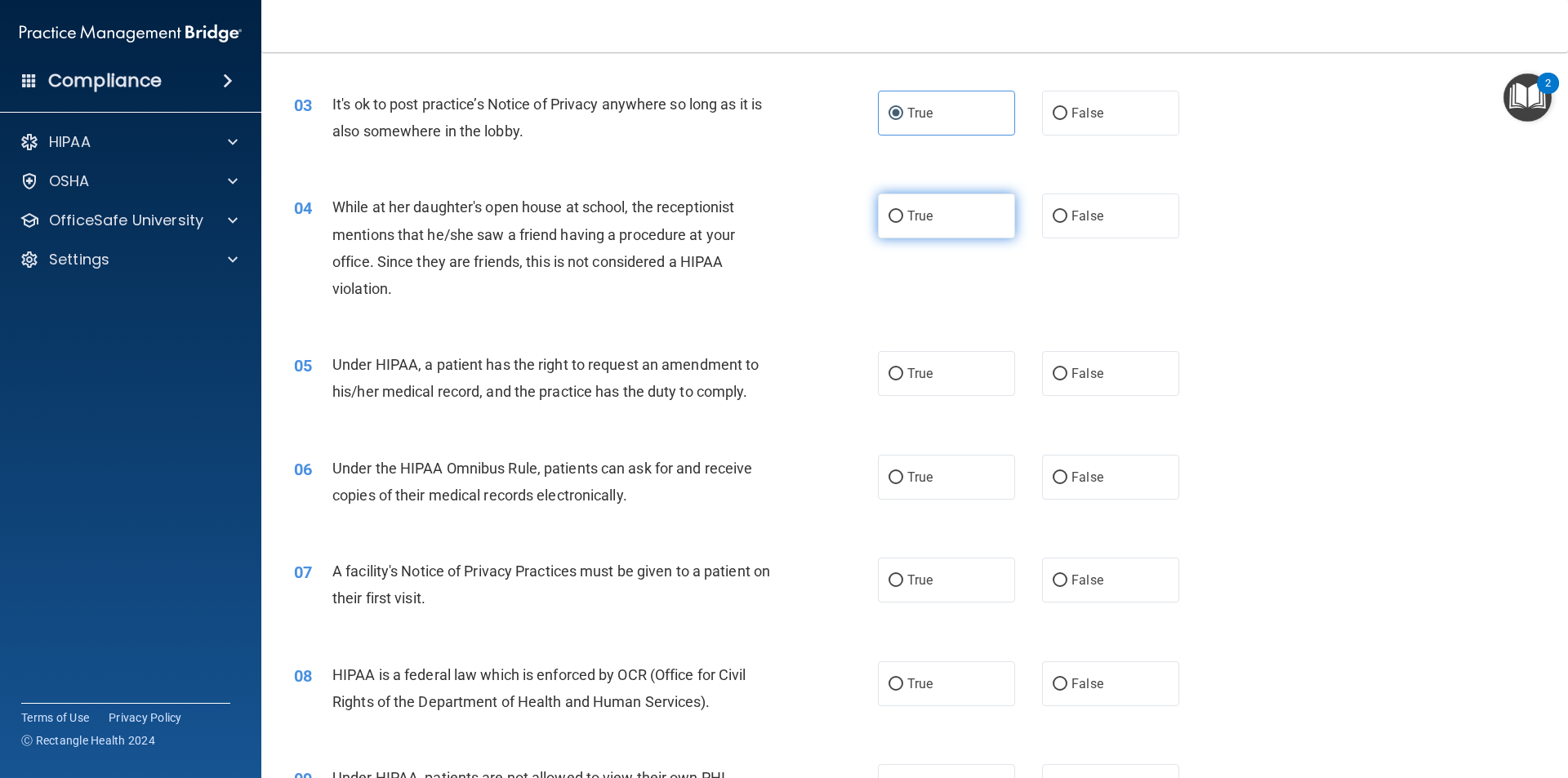
click at [917, 218] on span "True" at bounding box center [920, 216] width 25 height 16
click at [903, 218] on input "True" at bounding box center [895, 216] width 15 height 13
radio input "true"
click at [904, 412] on div "05 Under HIPAA, a patient has the right to request an amendment to his/her medi…" at bounding box center [915, 382] width 1266 height 103
click at [914, 372] on span "True" at bounding box center [920, 373] width 25 height 16
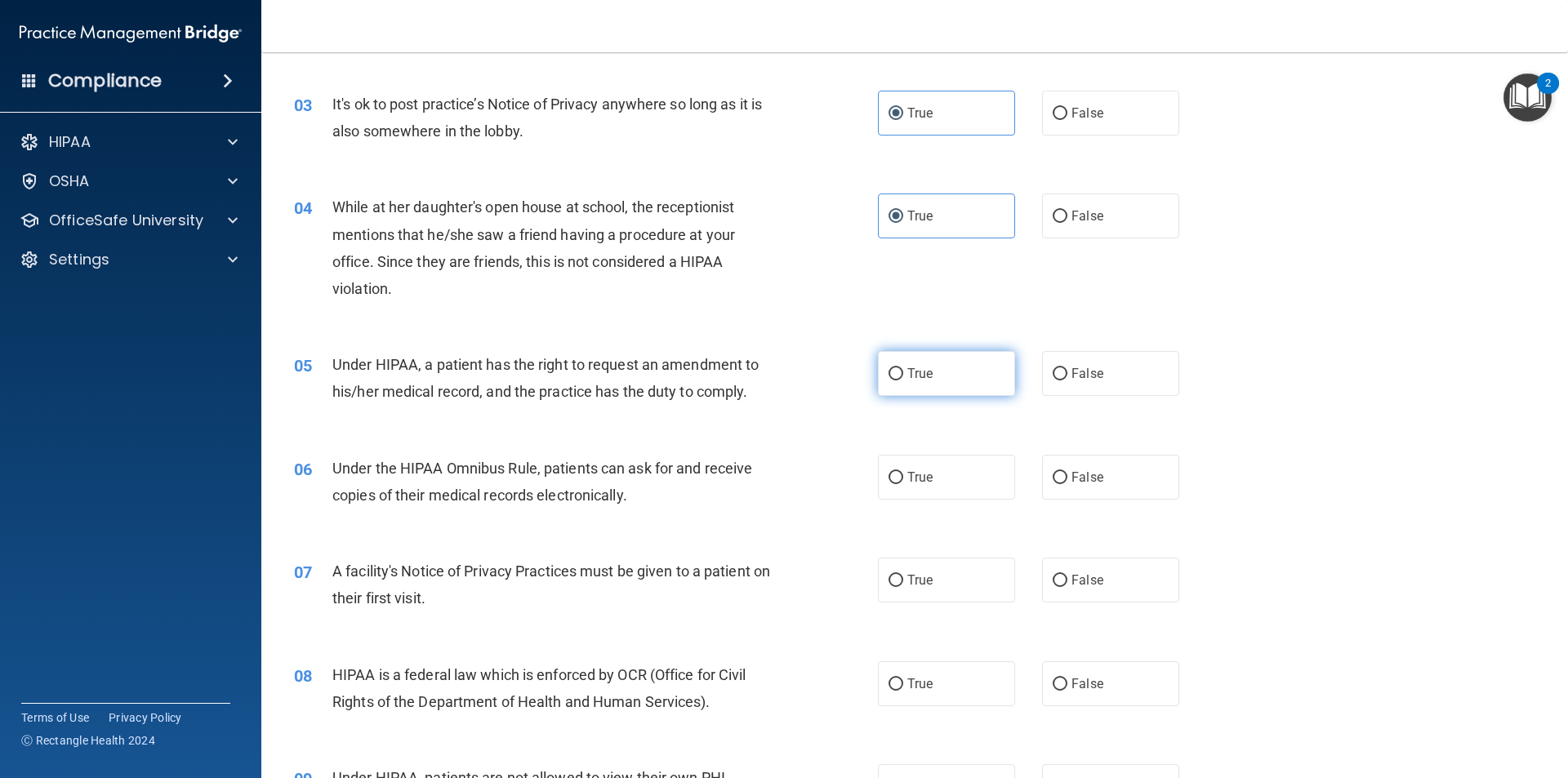
click at [903, 372] on input "True" at bounding box center [895, 374] width 15 height 13
radio input "true"
click at [912, 495] on label "True" at bounding box center [946, 477] width 137 height 45
click at [903, 485] on input "True" at bounding box center [895, 478] width 15 height 13
radio input "true"
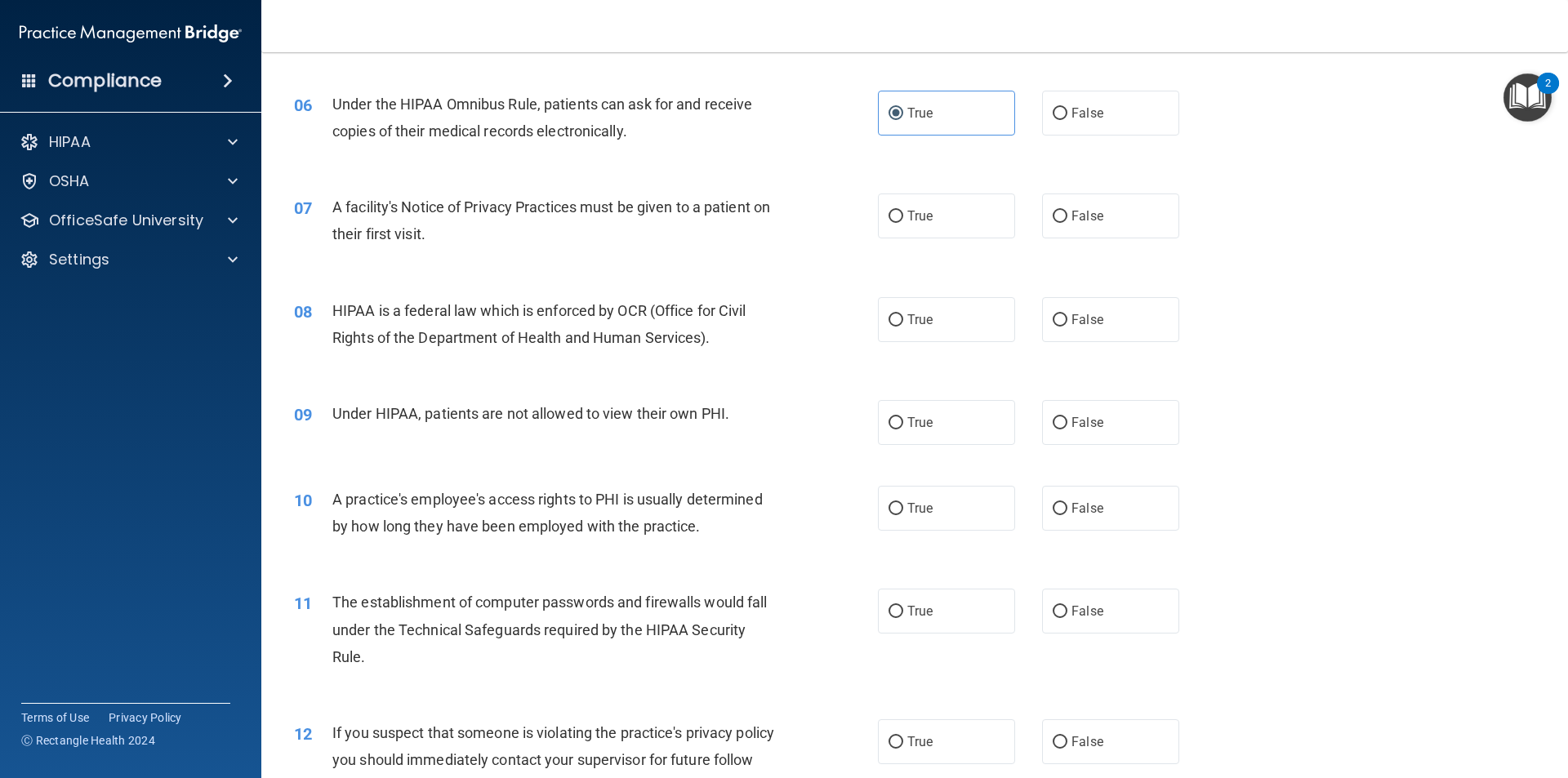
scroll to position [816, 0]
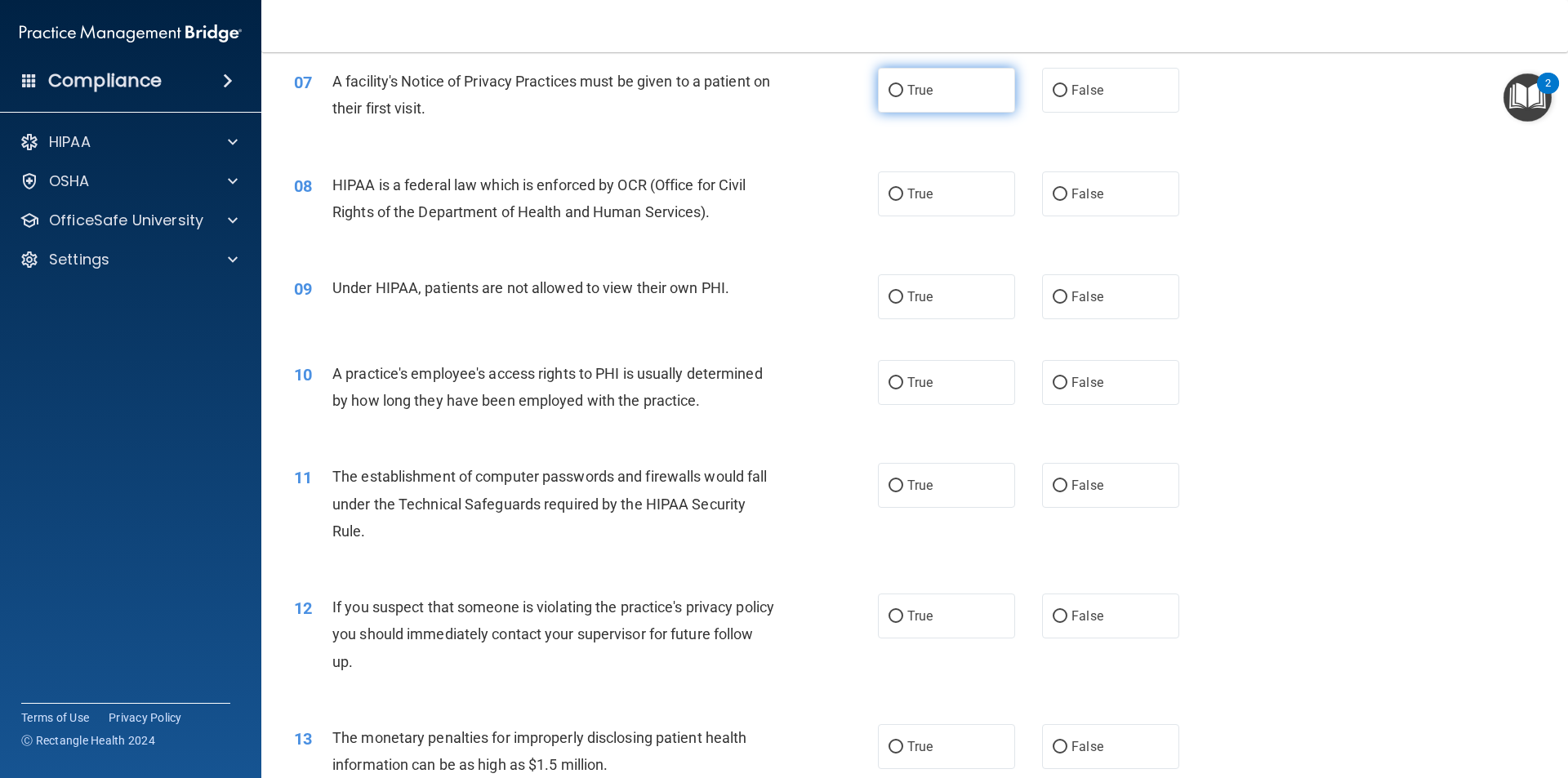
click at [934, 81] on label "True" at bounding box center [946, 91] width 137 height 45
click at [903, 85] on input "True" at bounding box center [895, 91] width 15 height 13
radio input "true"
drag, startPoint x: 917, startPoint y: 189, endPoint x: 917, endPoint y: 242, distance: 53.0
click at [918, 190] on span "True" at bounding box center [920, 194] width 25 height 16
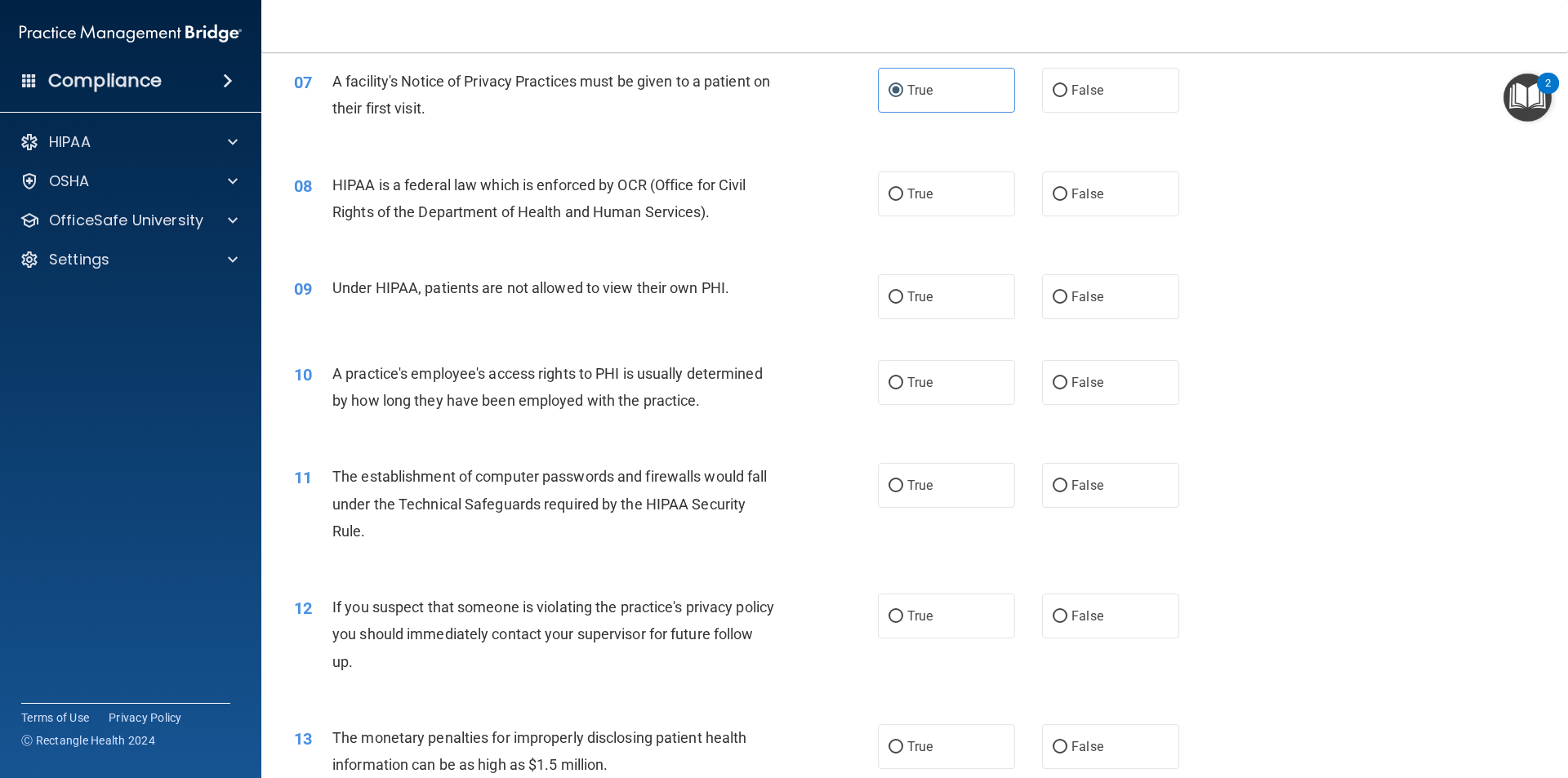
click at [903, 190] on input "True" at bounding box center [895, 194] width 15 height 13
radio input "true"
click at [921, 293] on span "True" at bounding box center [920, 296] width 25 height 16
click at [903, 293] on input "True" at bounding box center [895, 297] width 15 height 13
radio input "true"
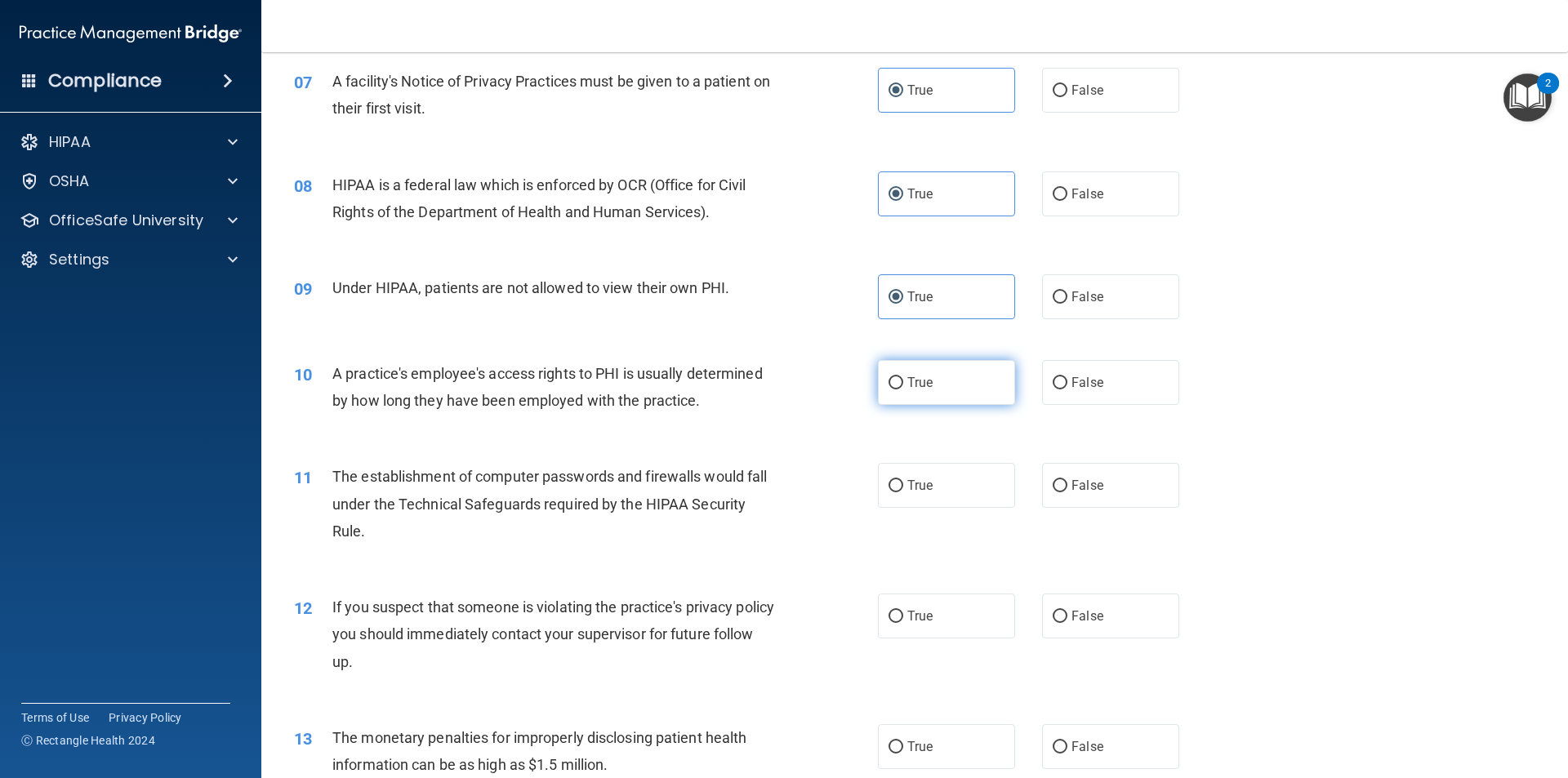
click at [929, 380] on label "True" at bounding box center [946, 382] width 137 height 45
click at [903, 380] on input "True" at bounding box center [895, 383] width 15 height 13
radio input "true"
click at [959, 486] on label "True" at bounding box center [946, 486] width 137 height 45
click at [903, 486] on input "True" at bounding box center [895, 486] width 15 height 13
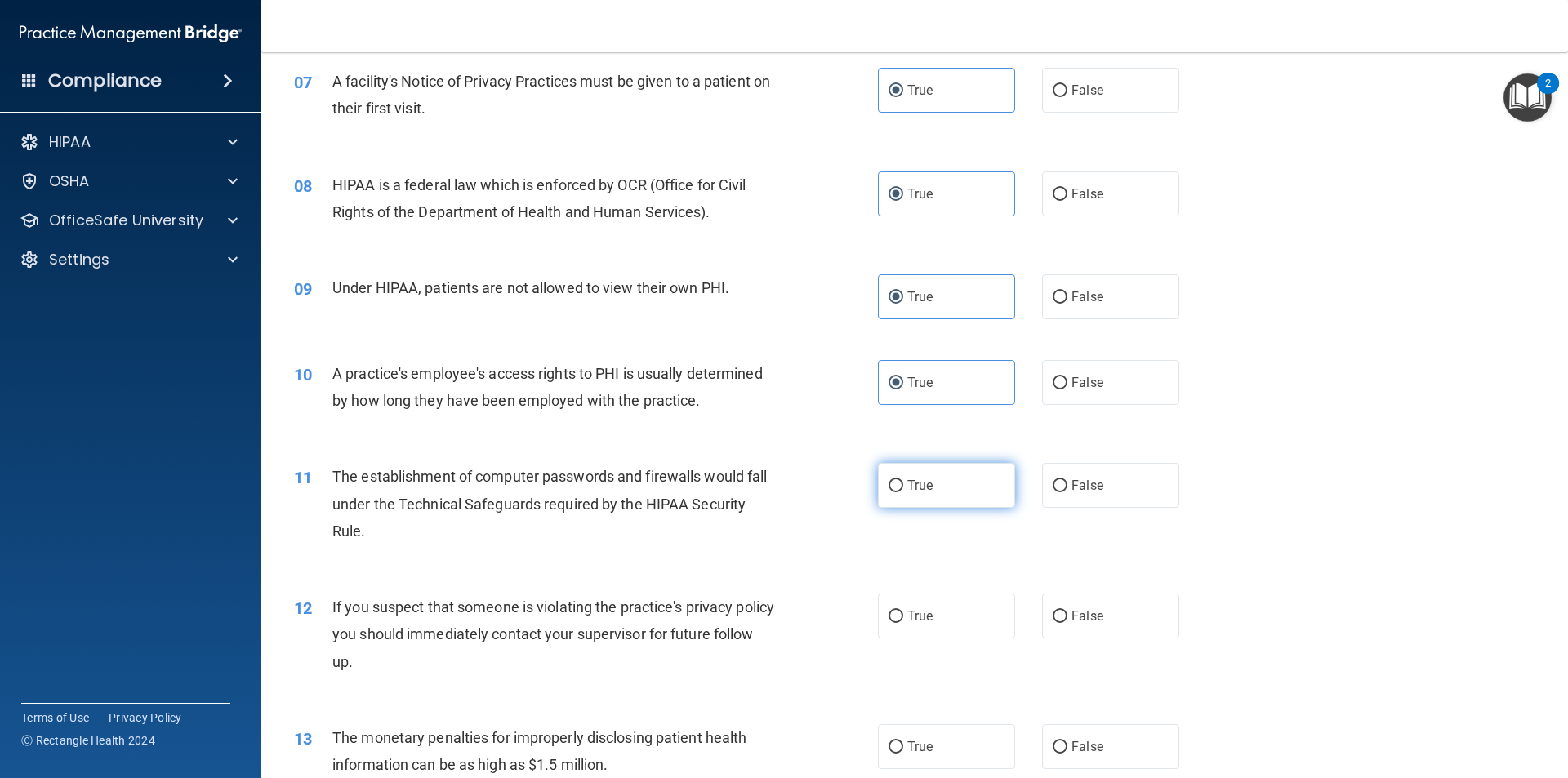
radio input "true"
click at [926, 632] on label "True" at bounding box center [946, 616] width 137 height 45
click at [903, 623] on input "True" at bounding box center [895, 616] width 15 height 13
radio input "true"
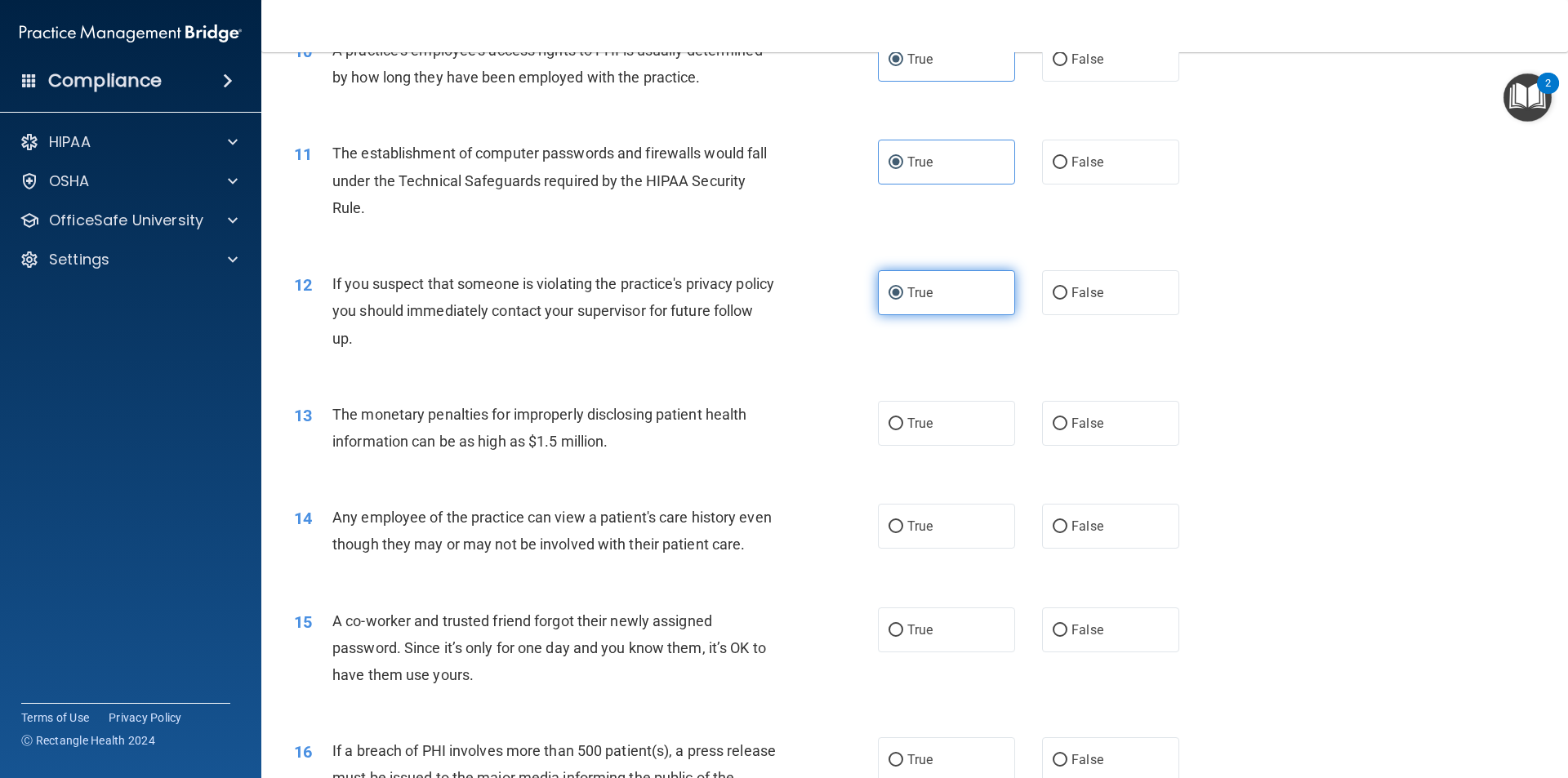
scroll to position [1143, 0]
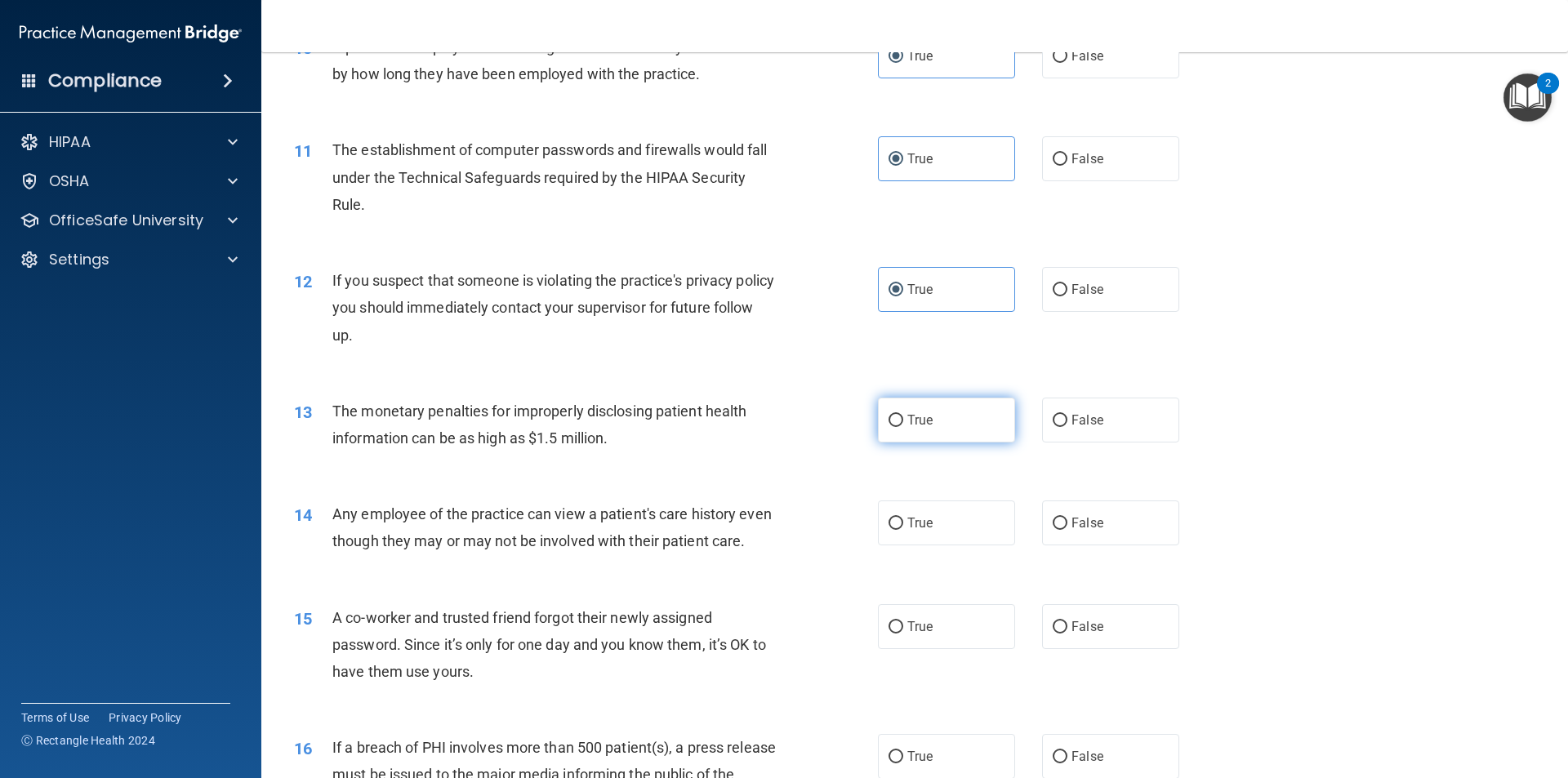
click at [964, 399] on label "True" at bounding box center [946, 420] width 137 height 45
click at [903, 414] on input "True" at bounding box center [895, 420] width 15 height 13
radio input "true"
click at [957, 510] on label "True" at bounding box center [946, 523] width 137 height 45
click at [903, 518] on input "True" at bounding box center [895, 524] width 15 height 13
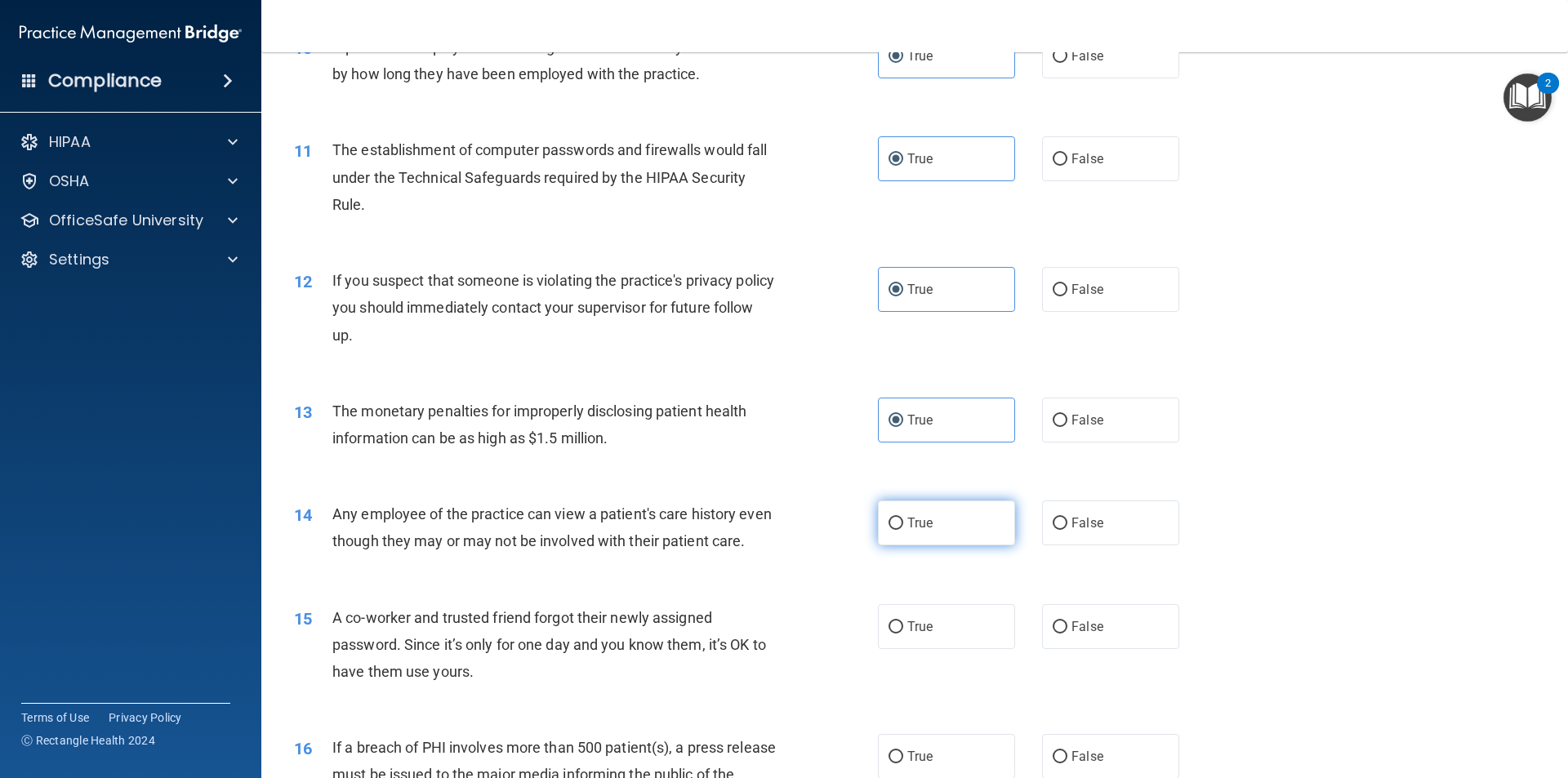
radio input "true"
click at [934, 642] on label "True" at bounding box center [946, 627] width 137 height 45
click at [903, 634] on input "True" at bounding box center [895, 627] width 15 height 13
radio input "true"
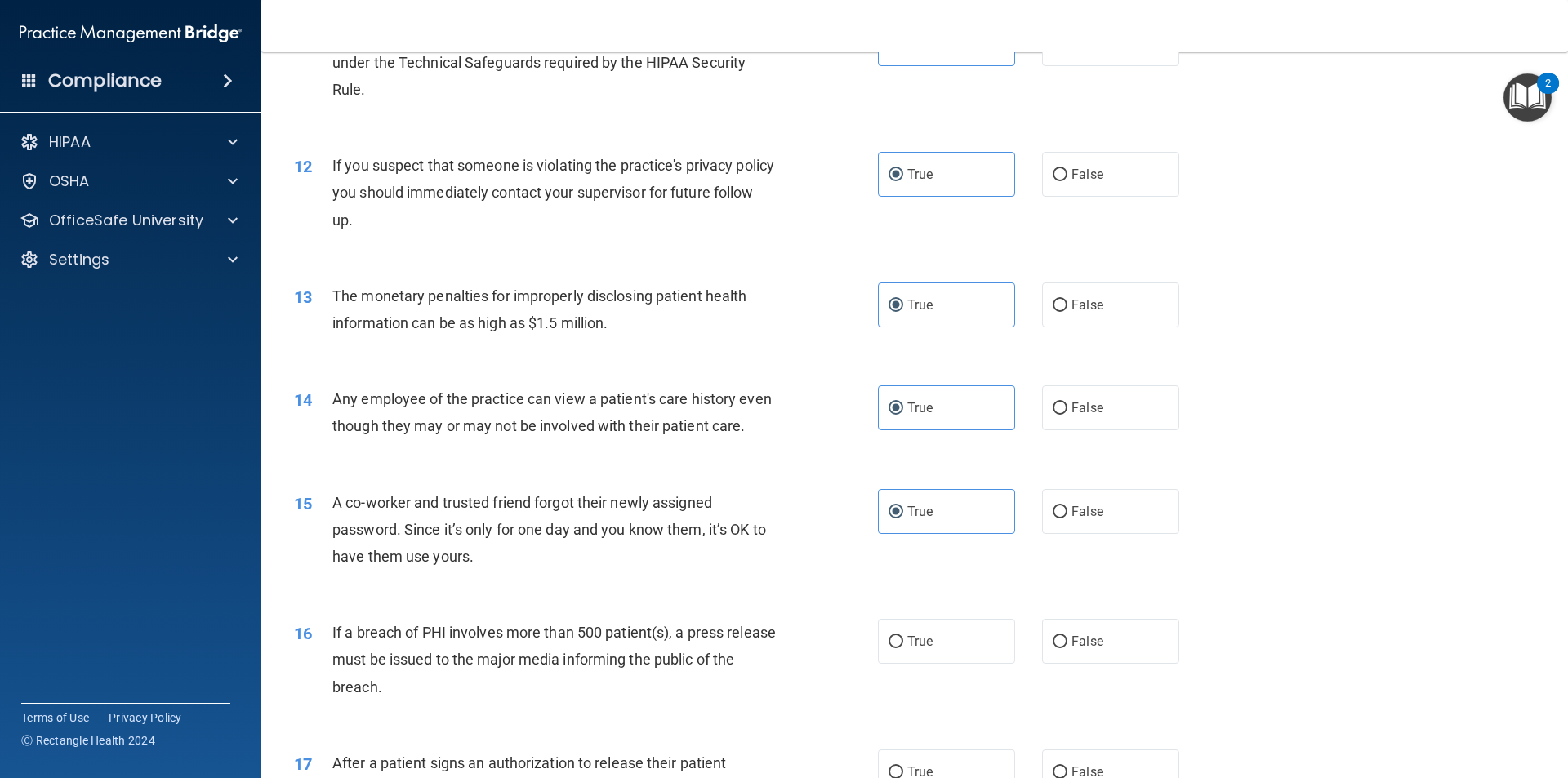
scroll to position [1469, 0]
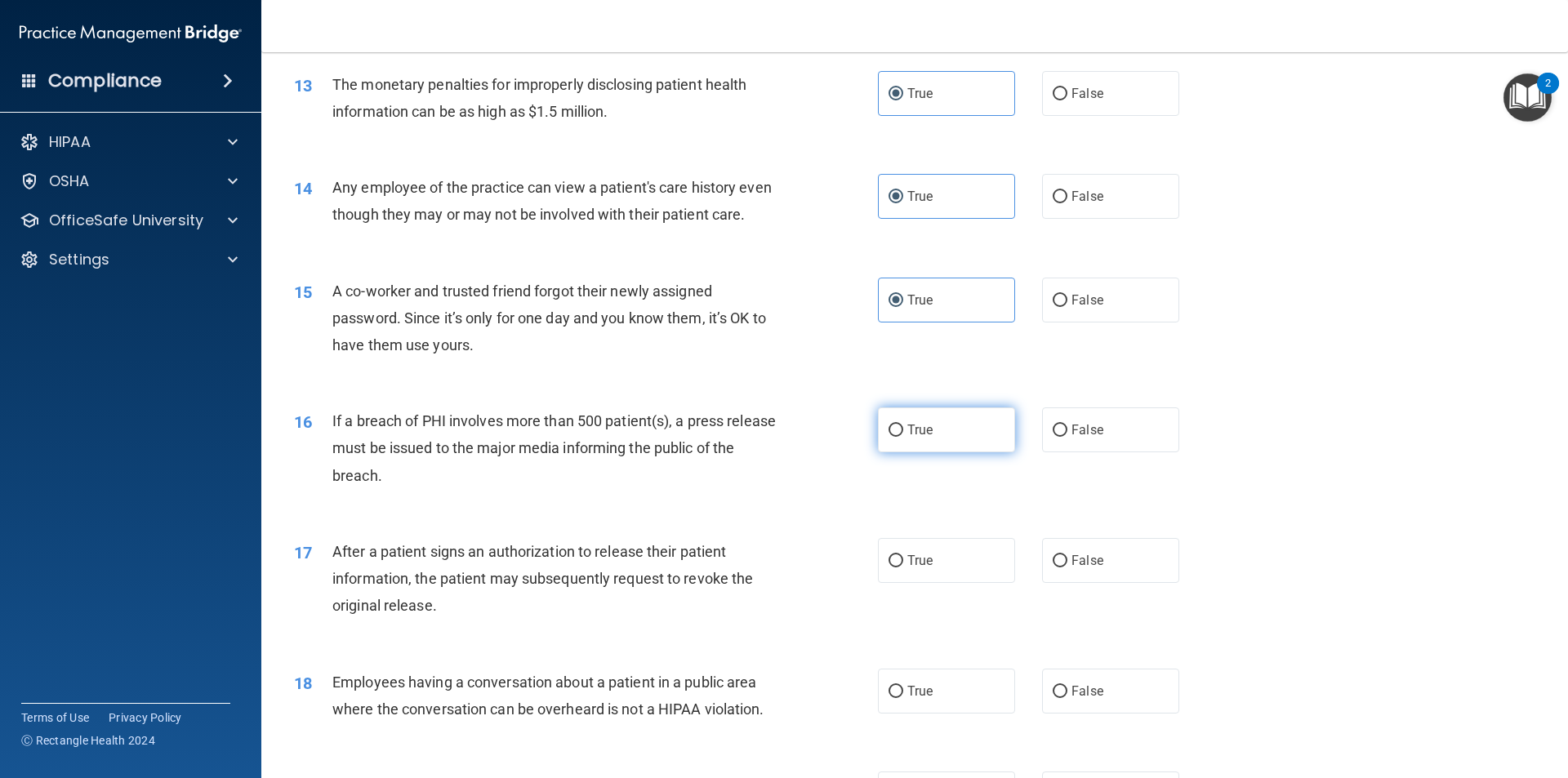
drag, startPoint x: 925, startPoint y: 453, endPoint x: 928, endPoint y: 478, distance: 25.2
click at [925, 438] on span "True" at bounding box center [920, 430] width 25 height 16
click at [903, 437] on input "True" at bounding box center [895, 430] width 15 height 13
radio input "true"
click at [916, 568] on span "True" at bounding box center [920, 561] width 25 height 16
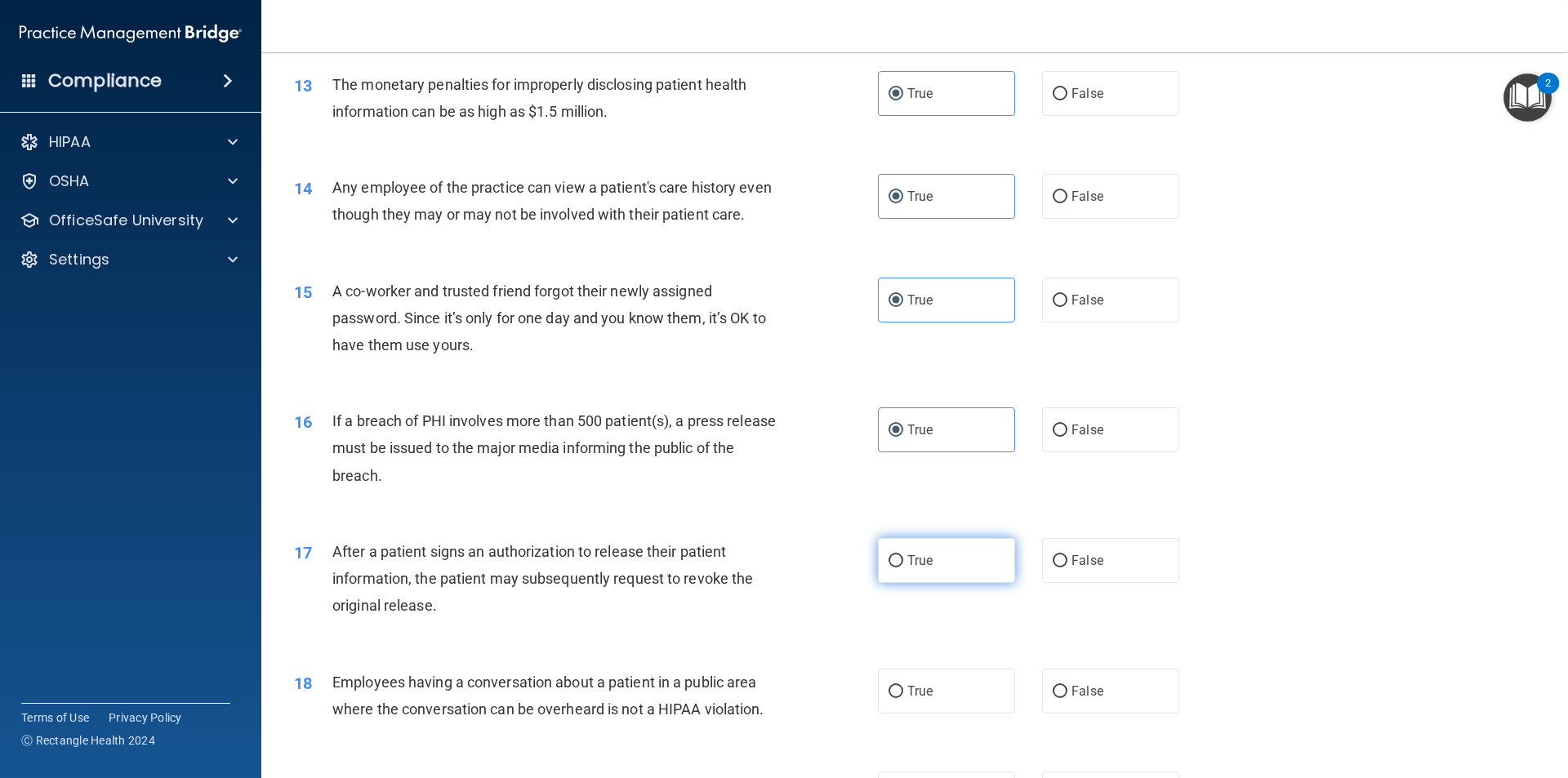
click at [903, 567] on input "True" at bounding box center [895, 561] width 15 height 13
radio input "true"
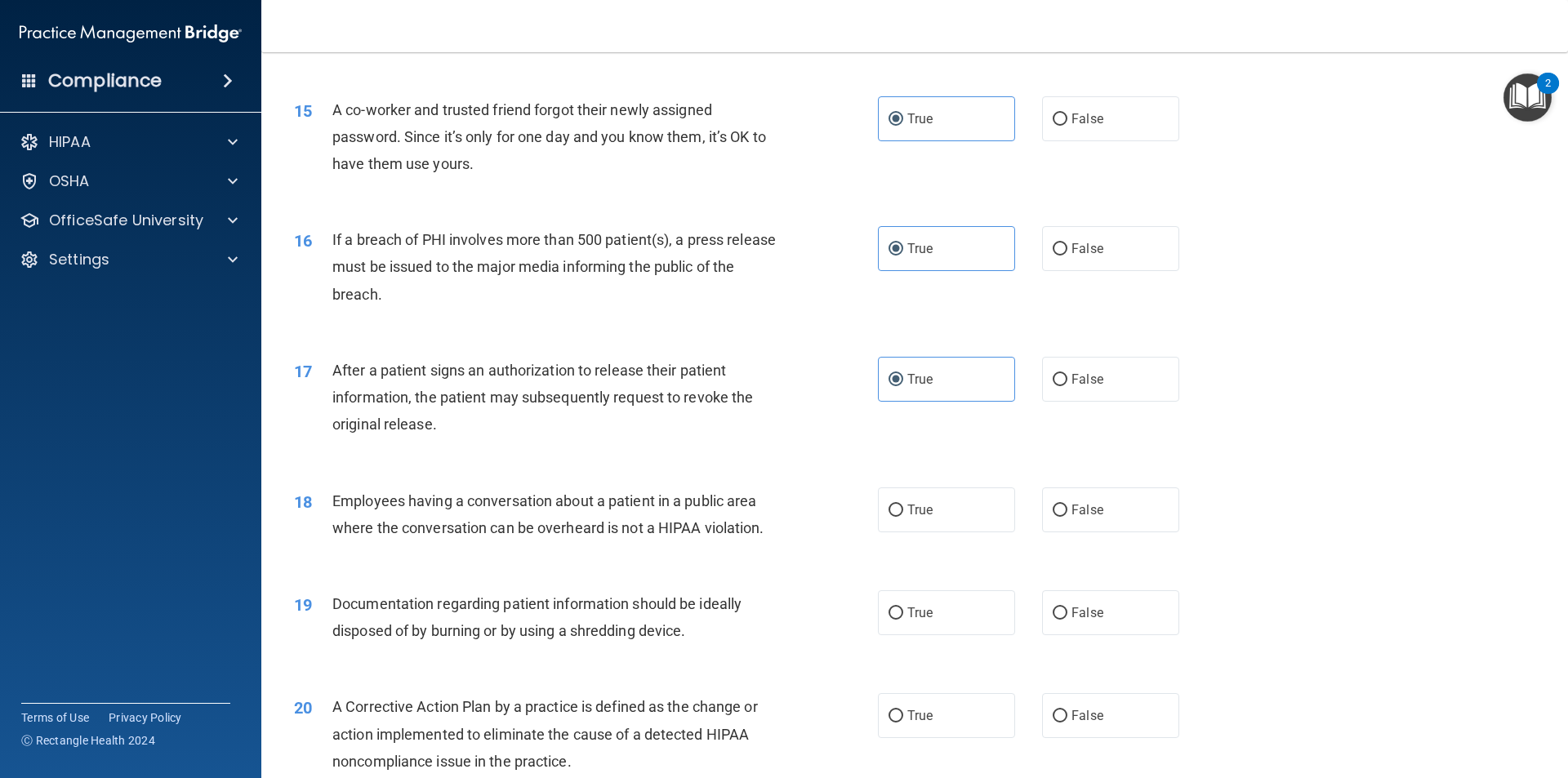
scroll to position [1796, 0]
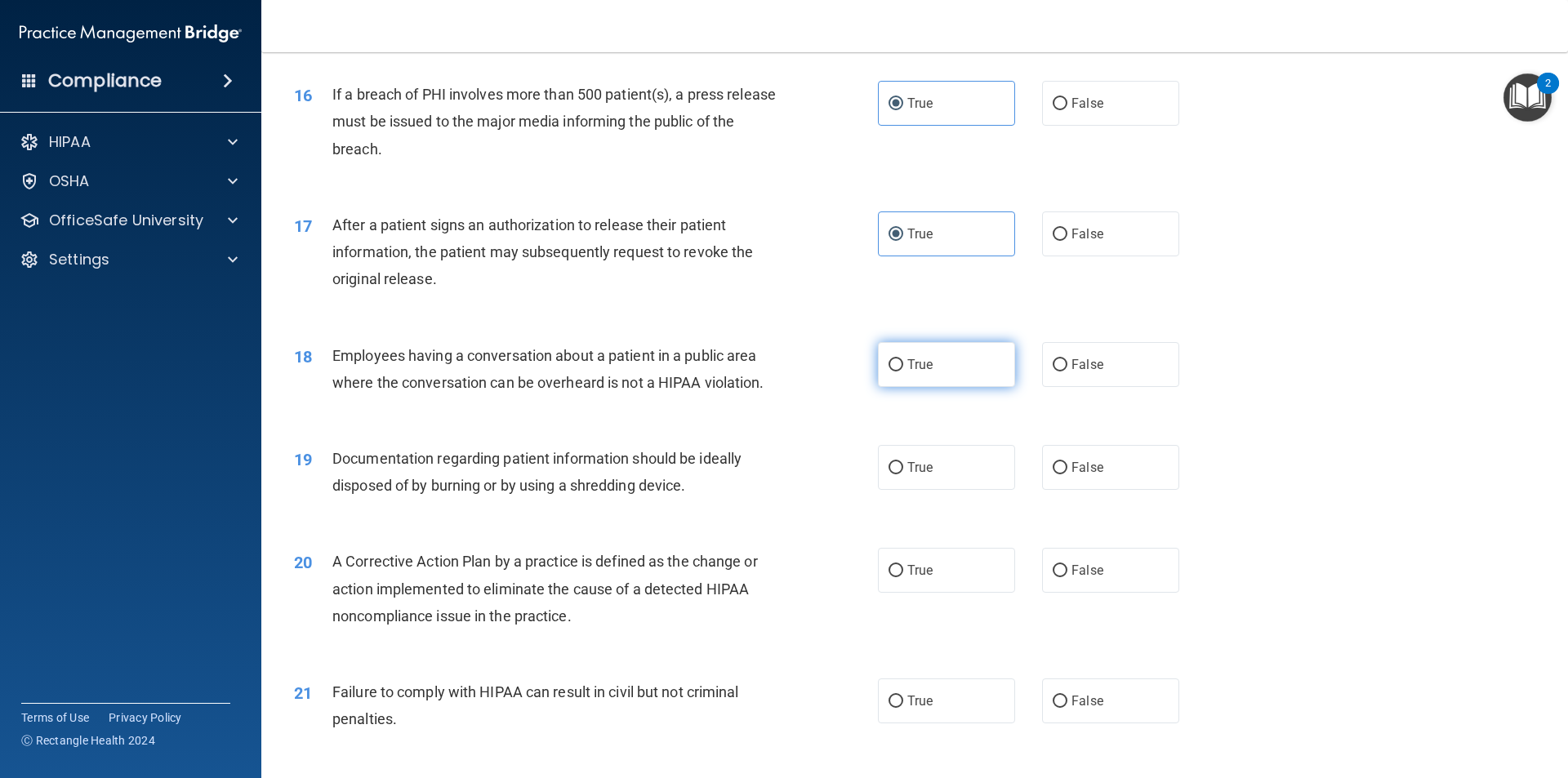
click at [933, 387] on label "True" at bounding box center [946, 365] width 137 height 45
click at [903, 371] on input "True" at bounding box center [895, 365] width 15 height 13
radio input "true"
click at [919, 489] on label "True" at bounding box center [946, 467] width 137 height 45
click at [903, 475] on input "True" at bounding box center [895, 468] width 15 height 13
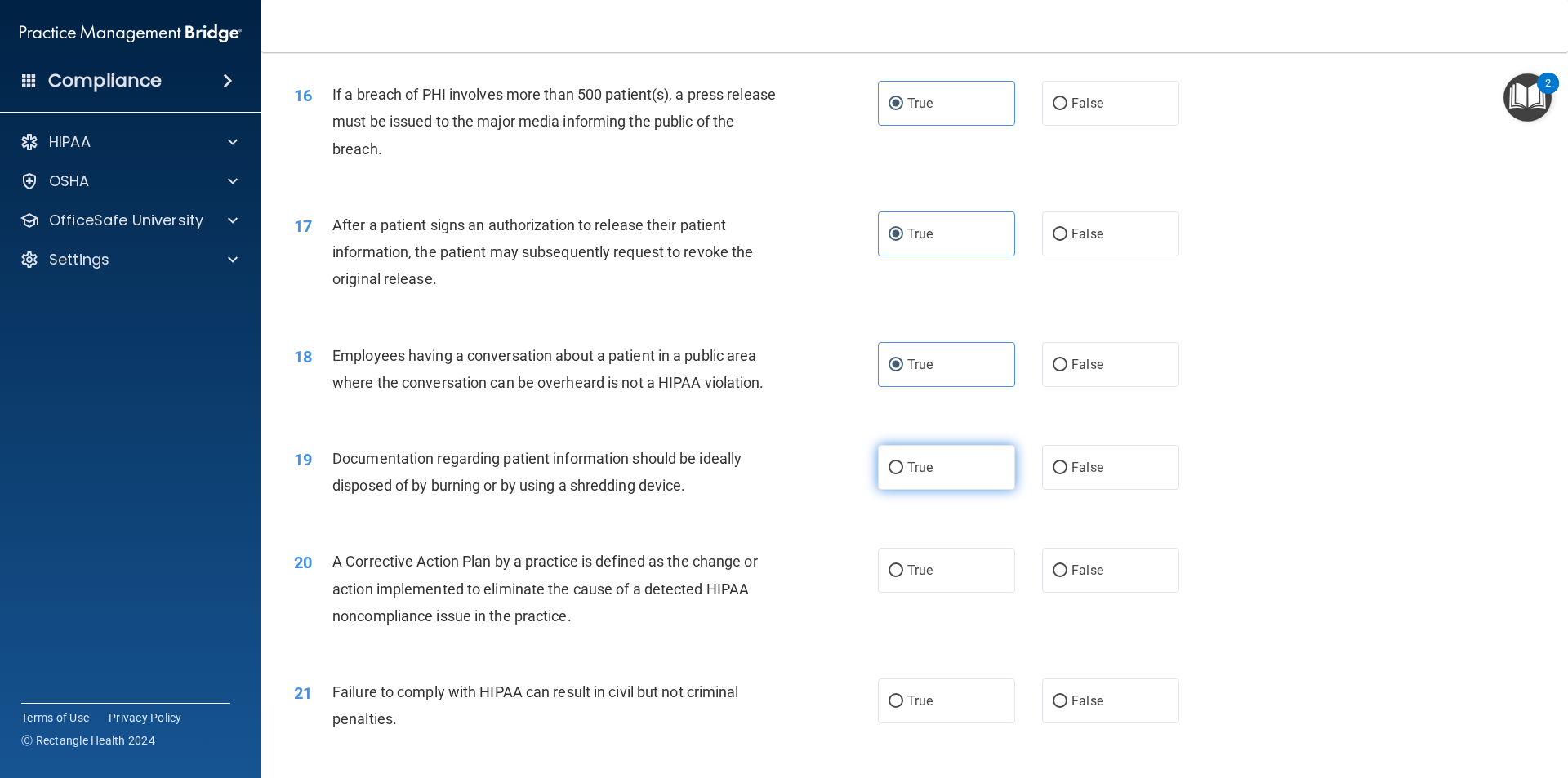
radio input "true"
click at [925, 593] on label "True" at bounding box center [946, 570] width 137 height 45
click at [903, 577] on input "True" at bounding box center [895, 570] width 15 height 13
radio input "true"
click at [938, 723] on label "True" at bounding box center [946, 701] width 137 height 45
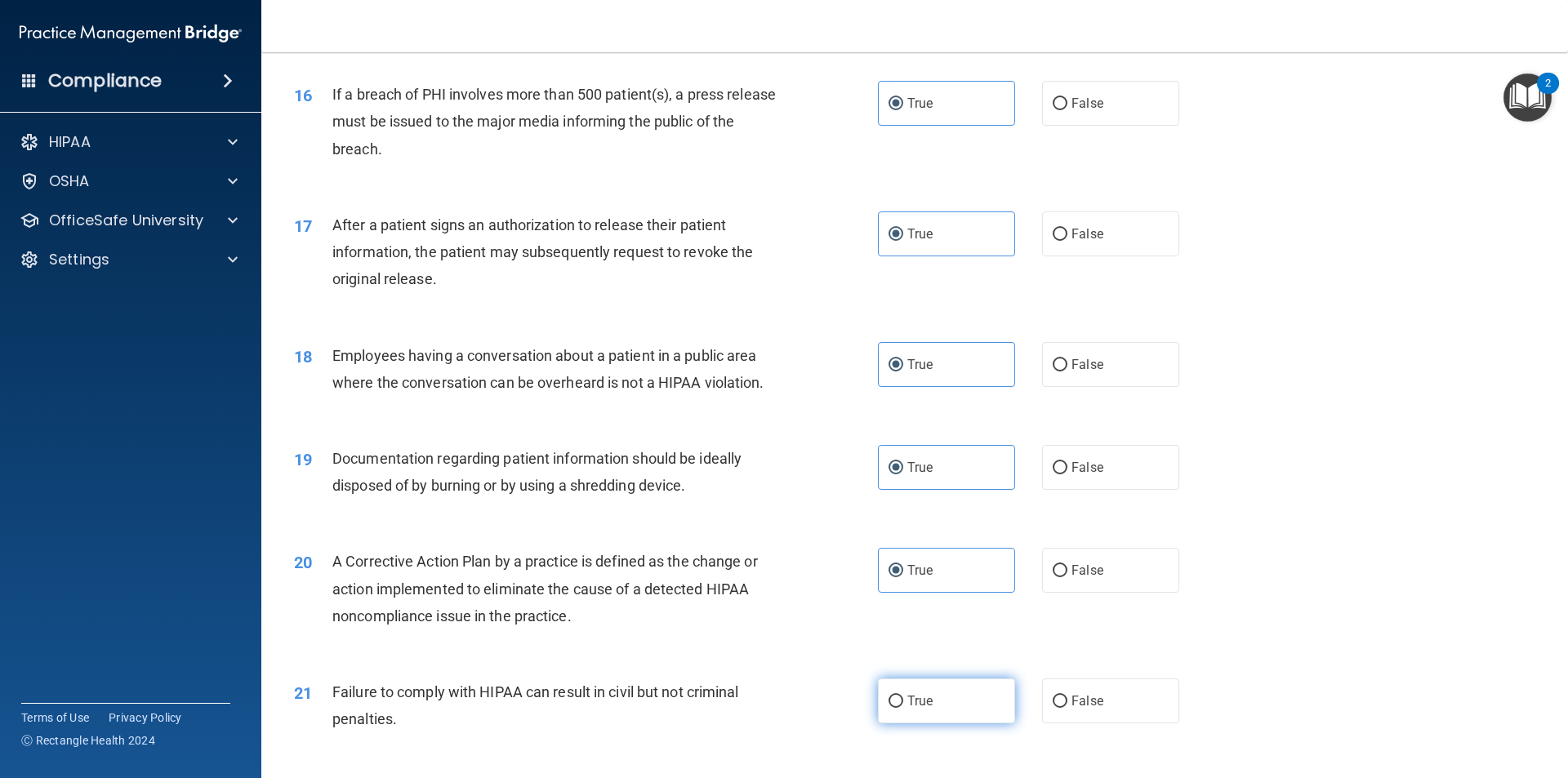
click at [903, 708] on input "True" at bounding box center [895, 701] width 15 height 13
radio input "true"
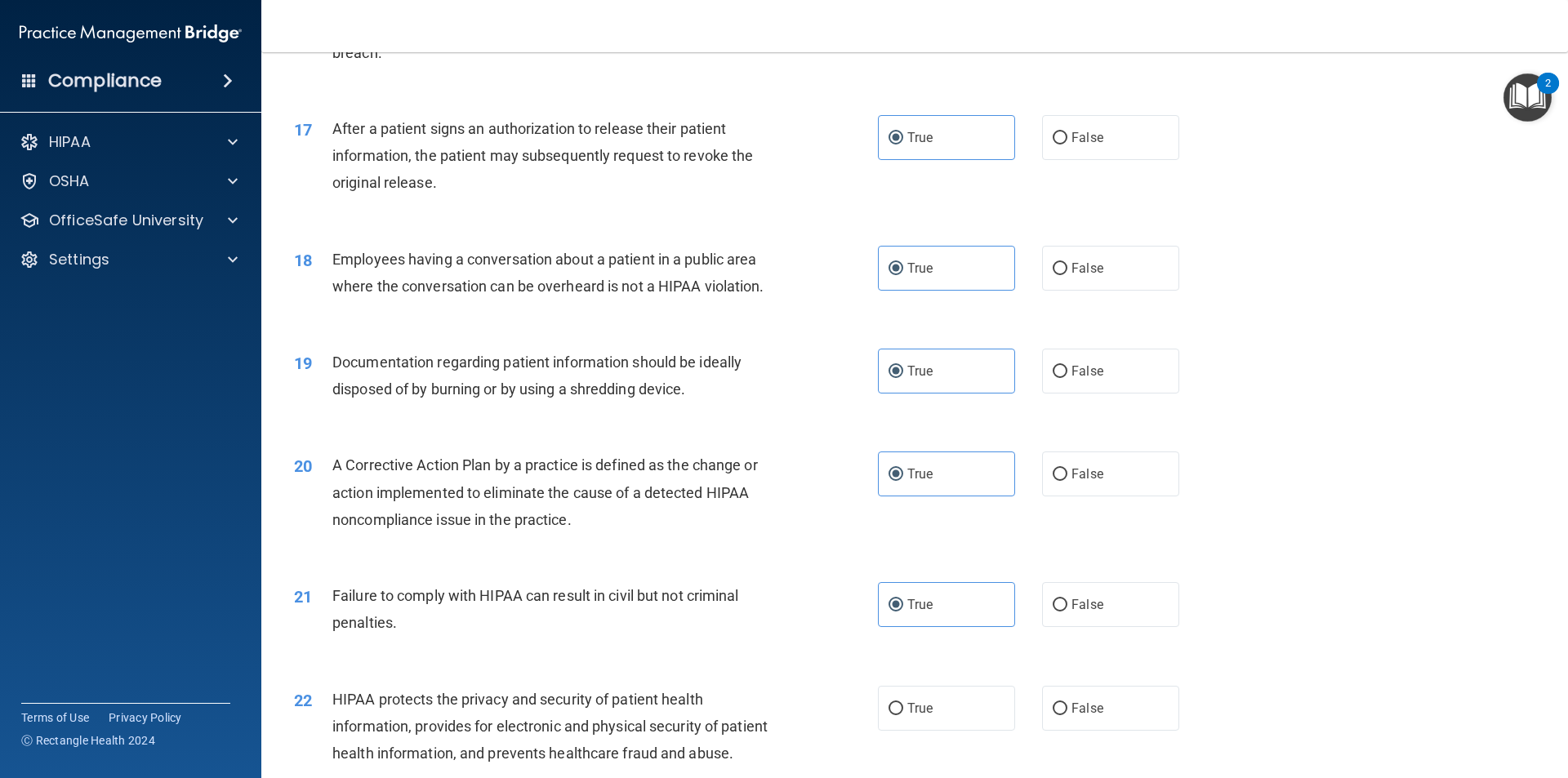
scroll to position [2122, 0]
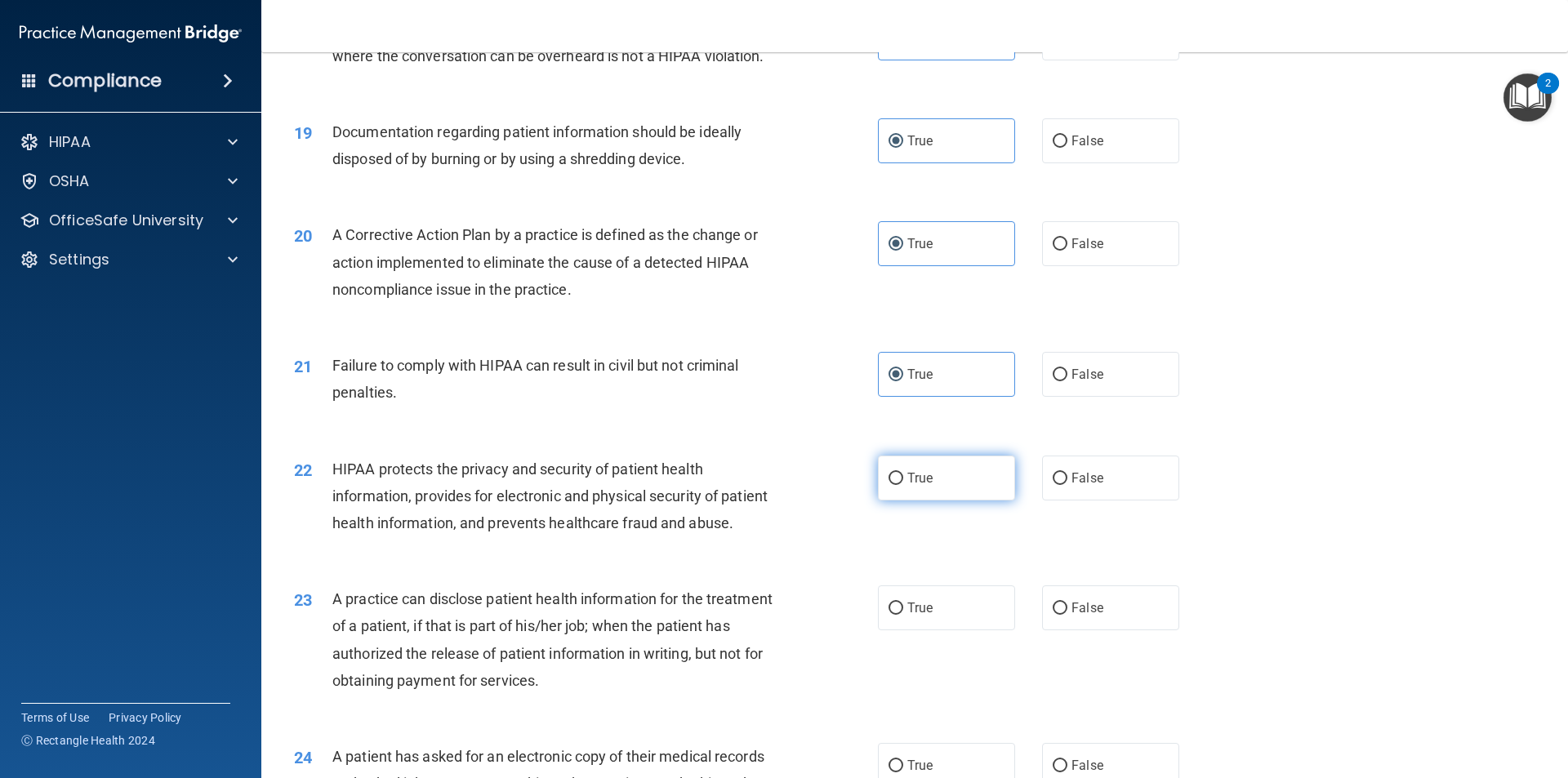
click at [919, 486] on span "True" at bounding box center [920, 478] width 25 height 16
click at [903, 485] on input "True" at bounding box center [895, 479] width 15 height 13
radio input "true"
click at [917, 615] on span "True" at bounding box center [920, 607] width 25 height 16
click at [903, 615] on input "True" at bounding box center [895, 608] width 15 height 13
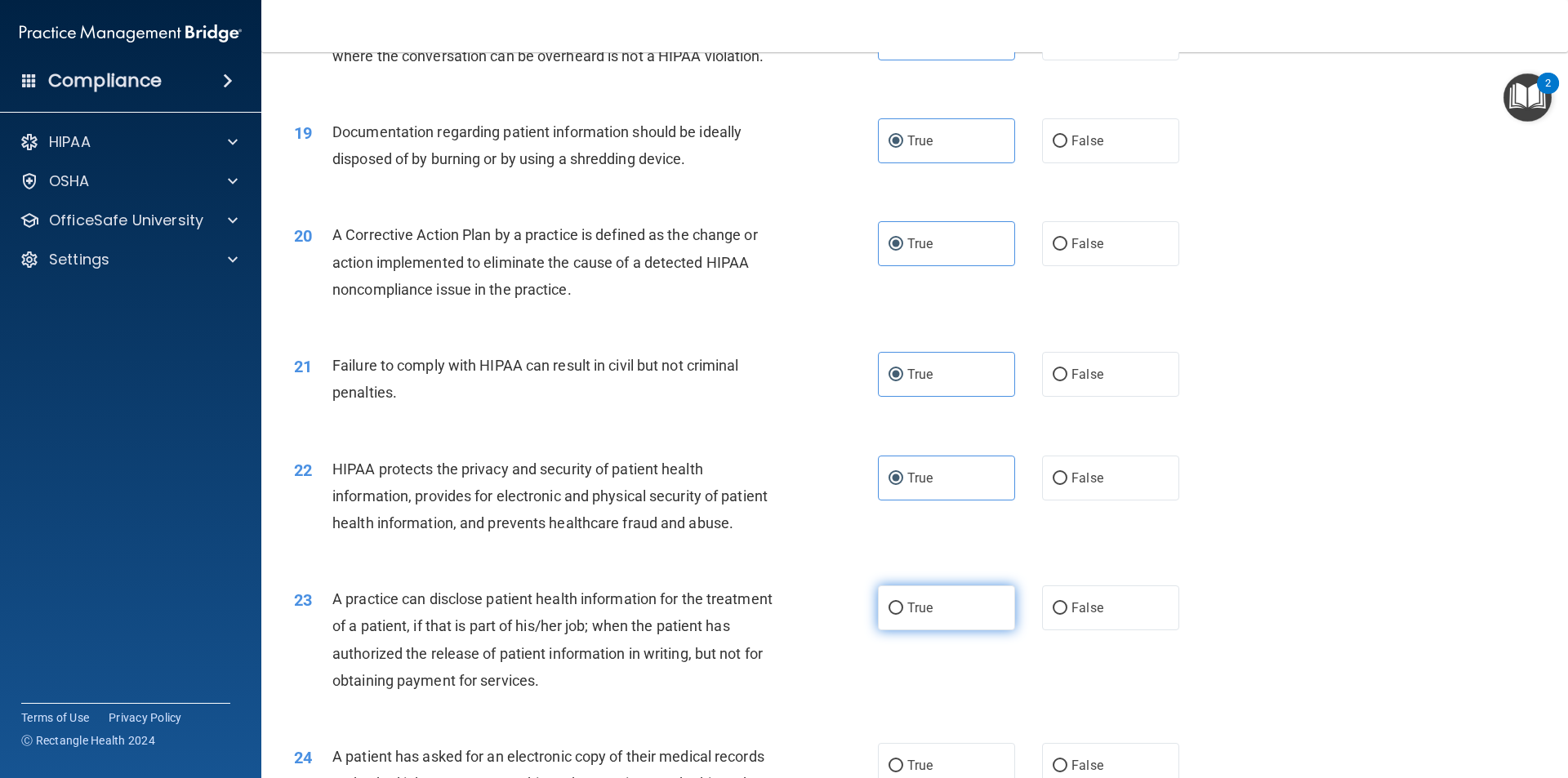
radio input "true"
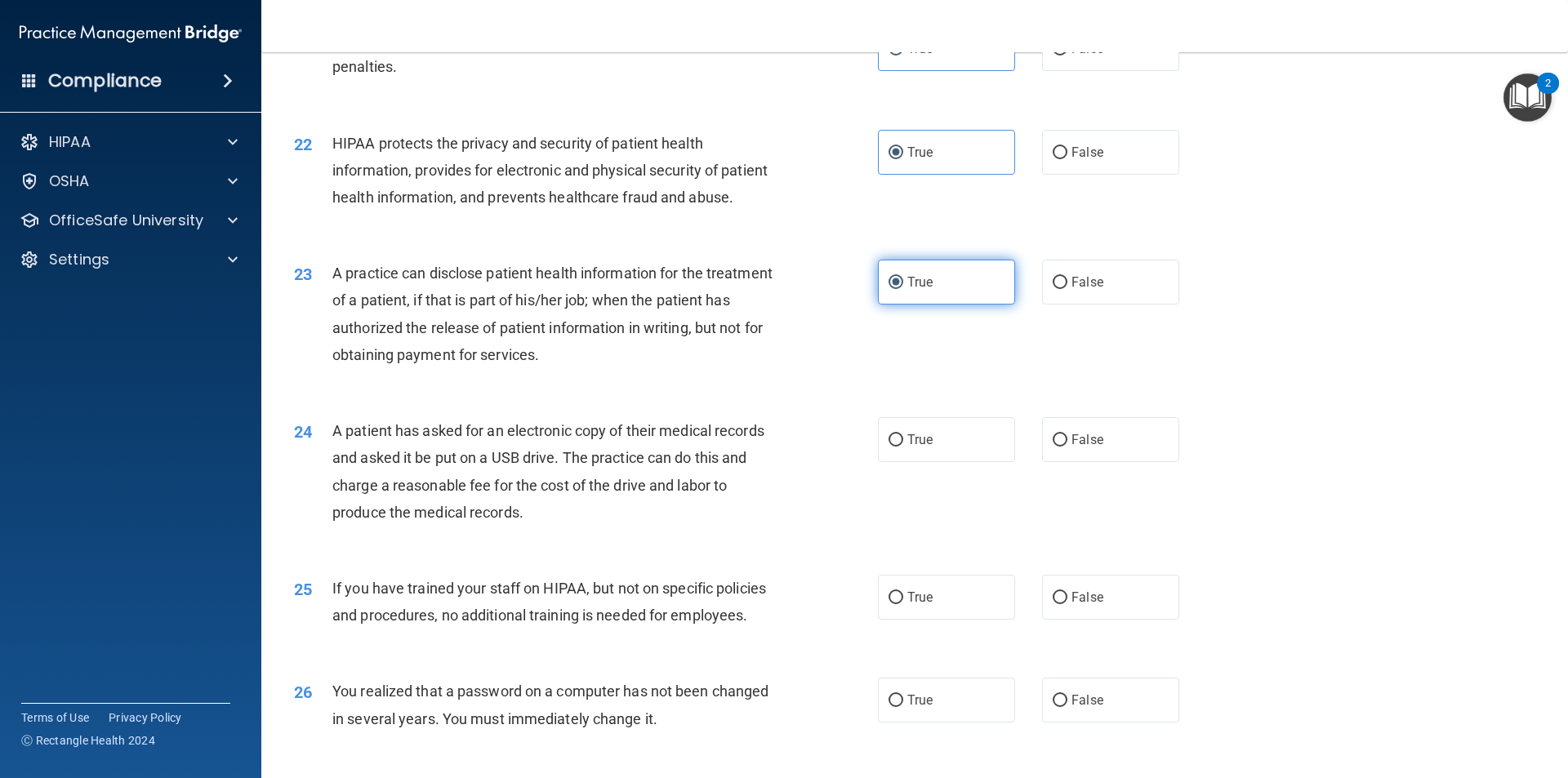
scroll to position [2449, 0]
click at [904, 461] on label "True" at bounding box center [946, 439] width 137 height 45
click at [903, 446] on input "True" at bounding box center [895, 440] width 15 height 13
radio input "true"
click at [913, 604] on span "True" at bounding box center [920, 597] width 25 height 16
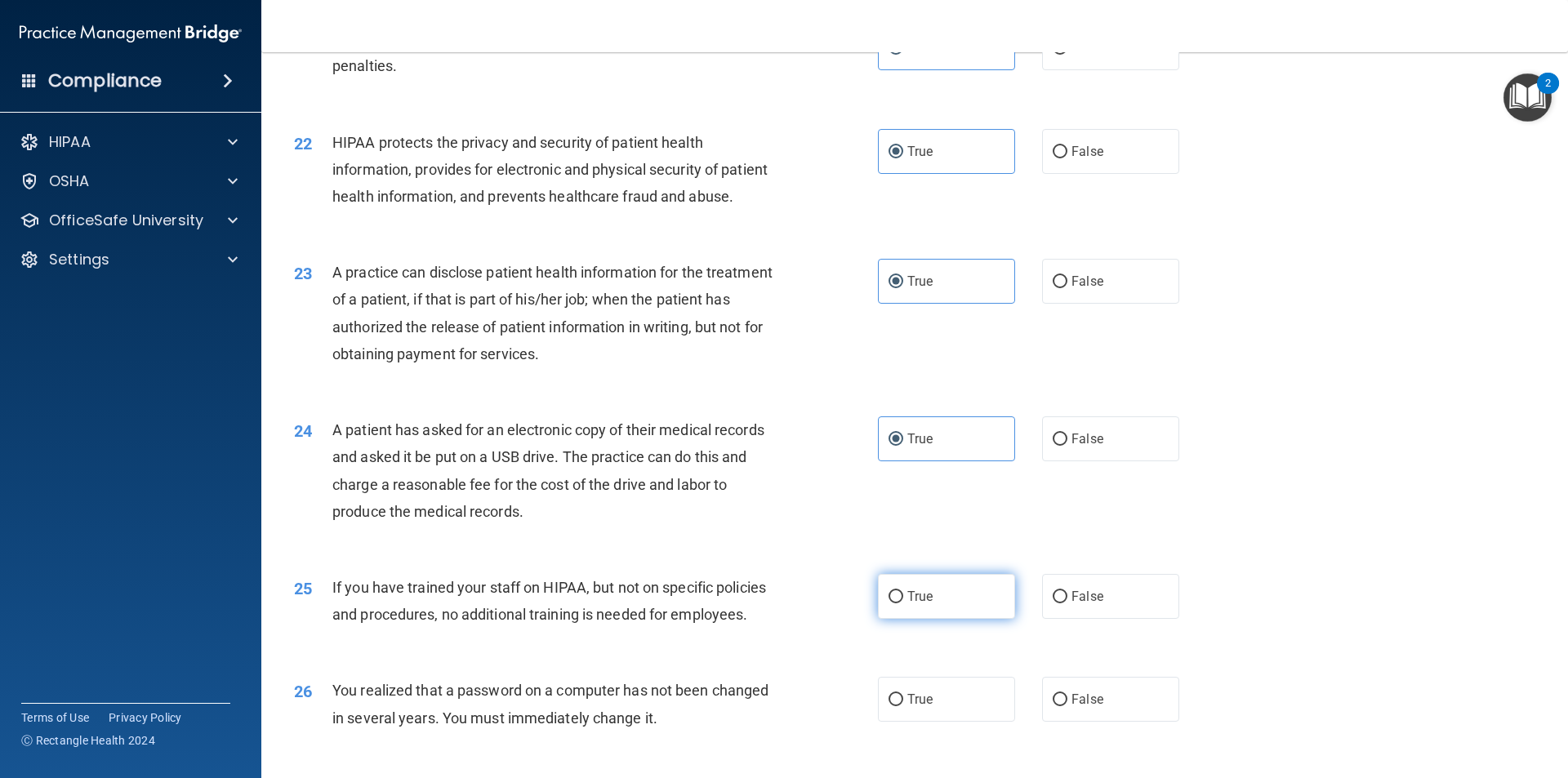
click at [903, 603] on input "True" at bounding box center [895, 597] width 15 height 13
radio input "true"
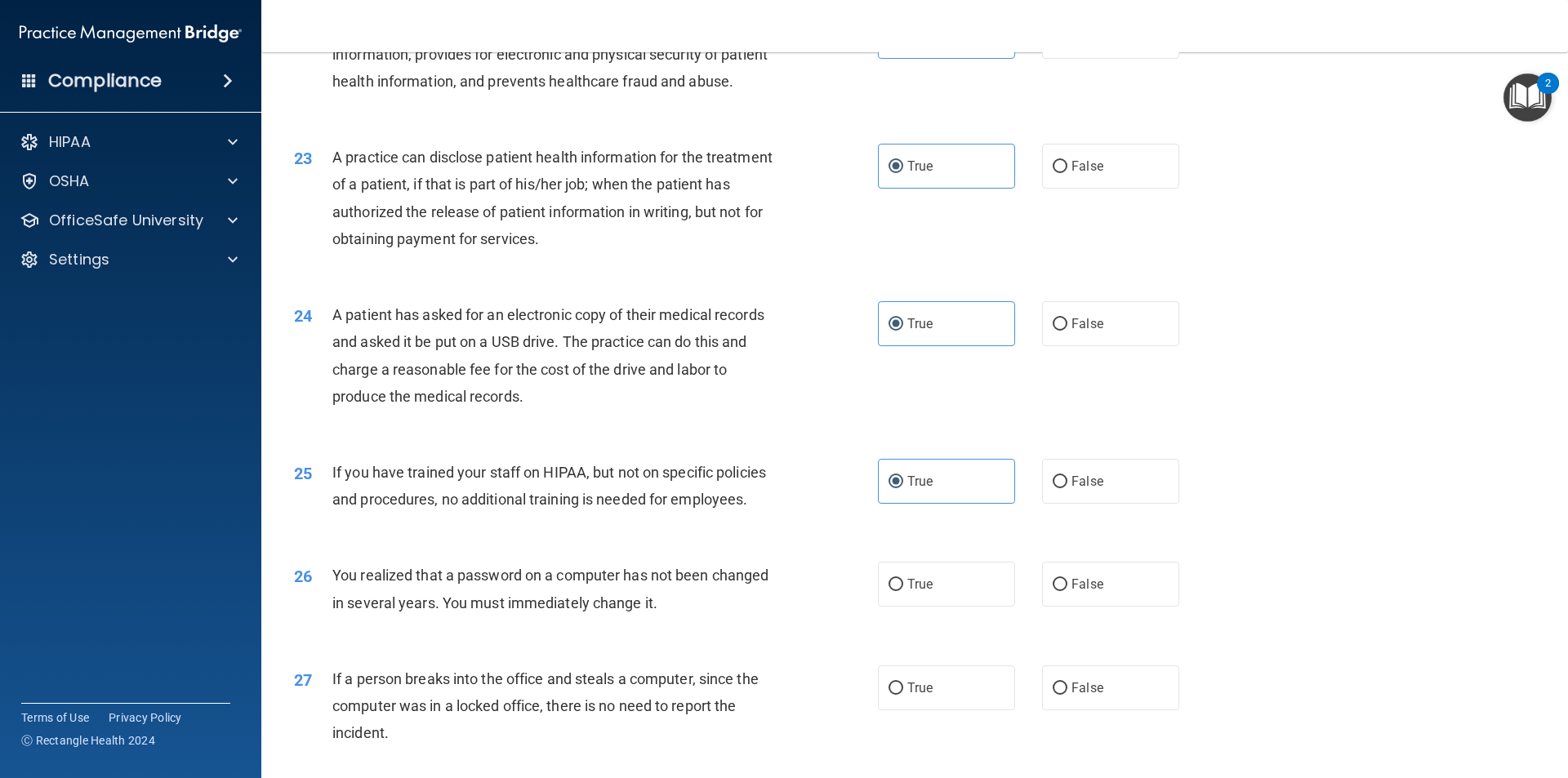
scroll to position [2776, 0]
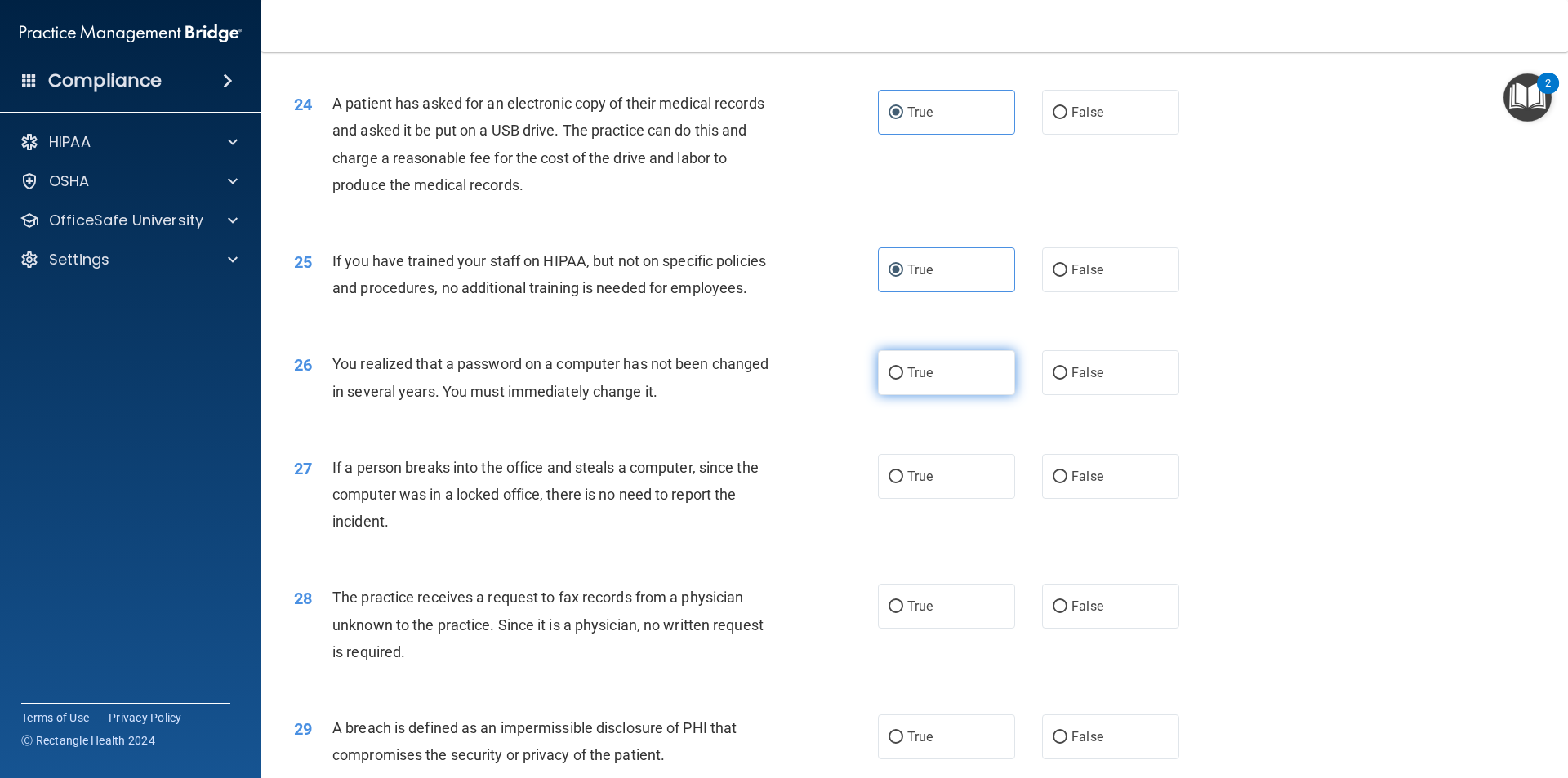
click at [907, 380] on span "True" at bounding box center [920, 372] width 25 height 16
click at [903, 379] on input "True" at bounding box center [895, 373] width 15 height 13
radio input "true"
click at [912, 485] on span "True" at bounding box center [920, 477] width 25 height 16
click at [903, 484] on input "True" at bounding box center [895, 477] width 15 height 13
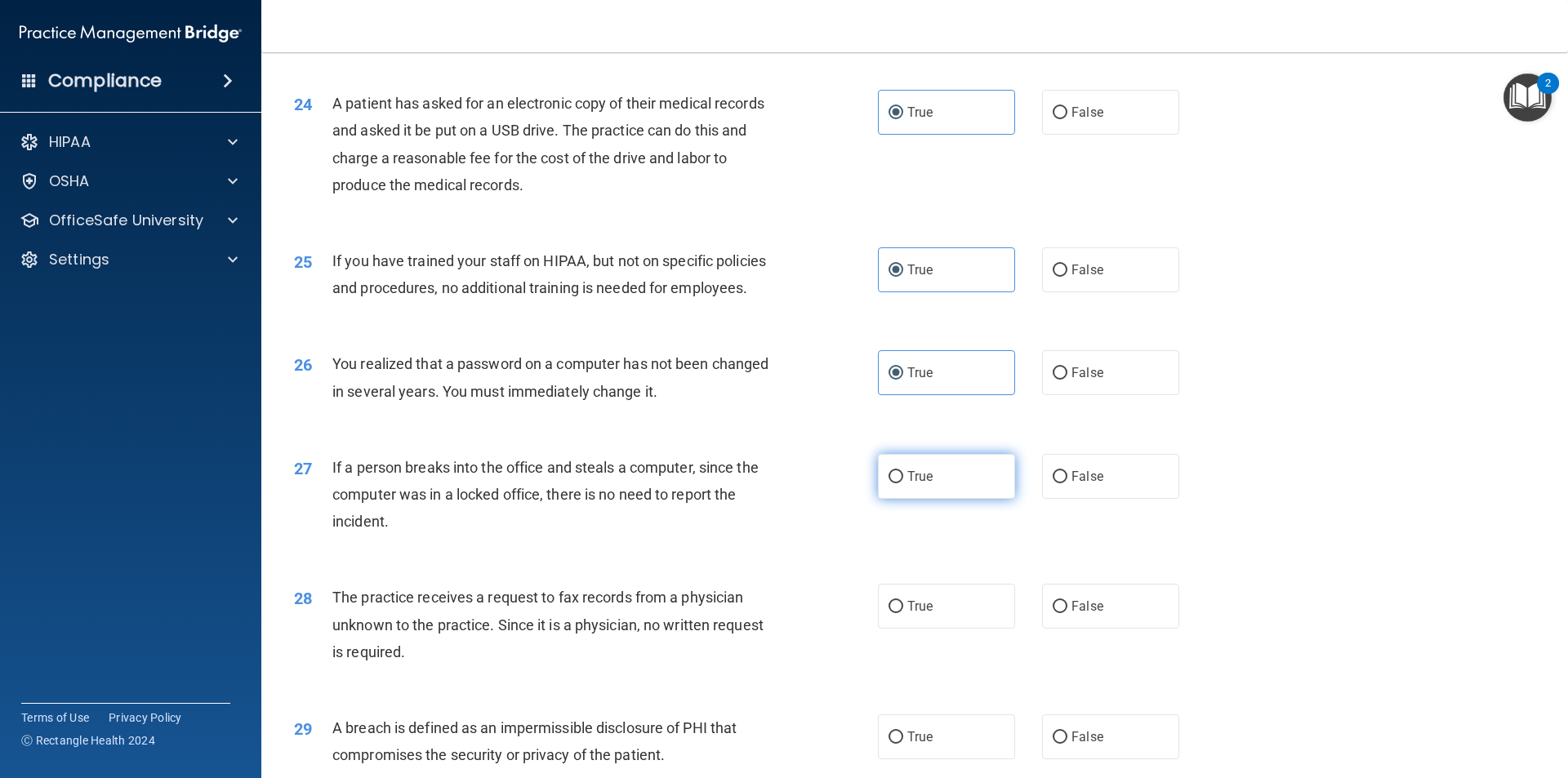
radio input "true"
click at [920, 629] on label "True" at bounding box center [946, 606] width 137 height 45
click at [903, 613] on input "True" at bounding box center [895, 606] width 15 height 13
radio input "true"
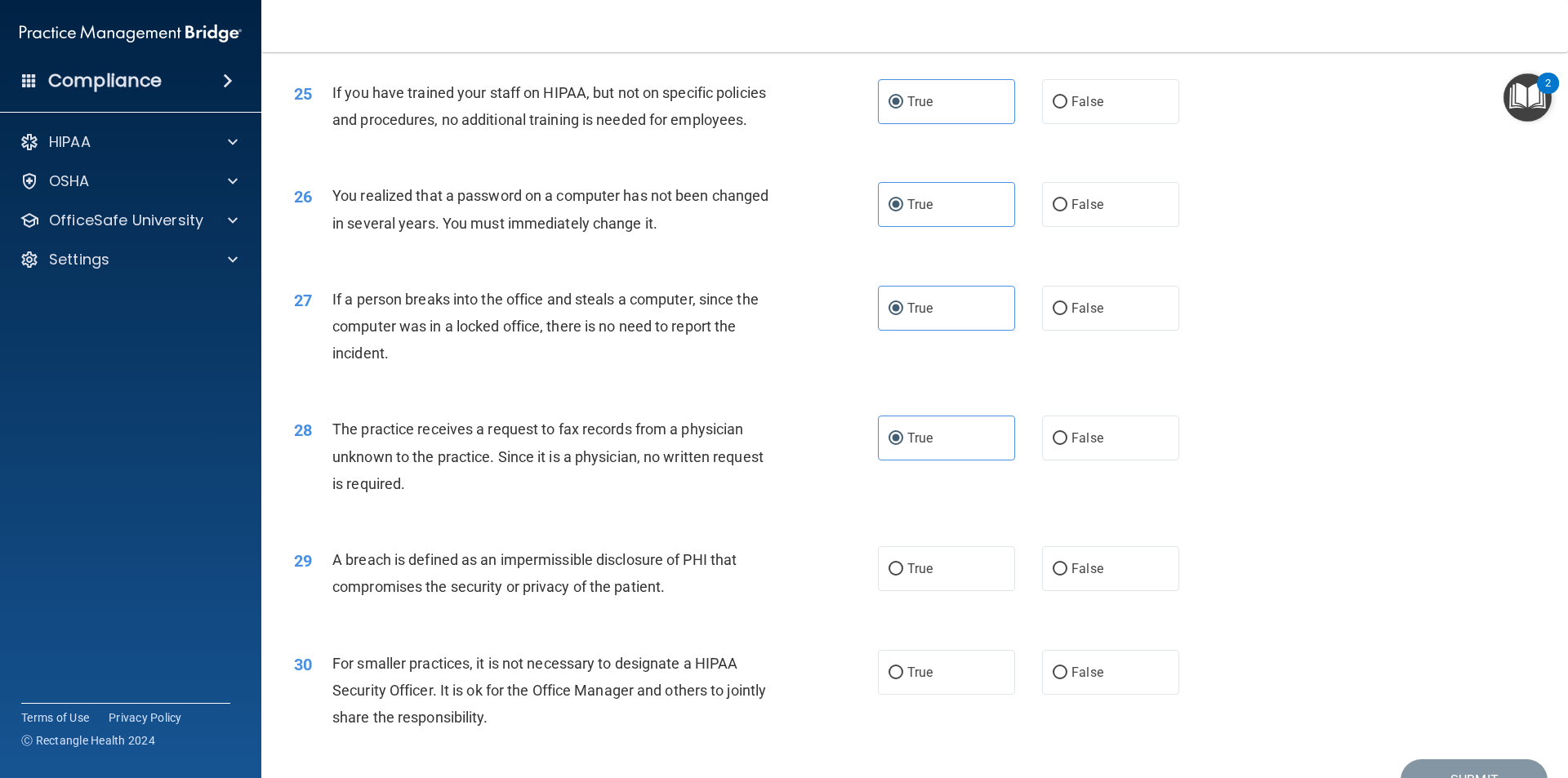
scroll to position [3086, 0]
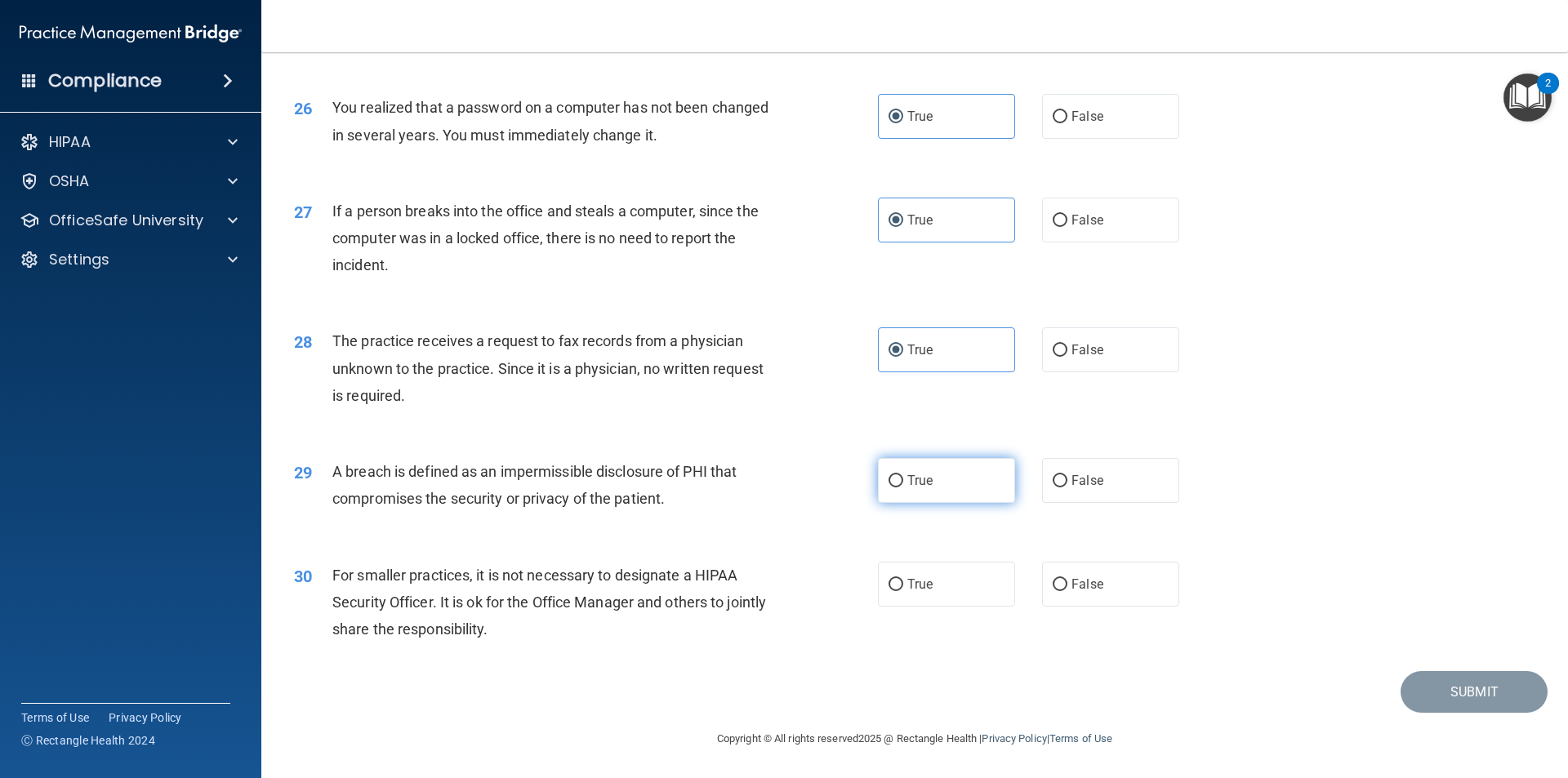
click at [896, 471] on label "True" at bounding box center [946, 481] width 137 height 45
click at [896, 475] on input "True" at bounding box center [895, 481] width 15 height 13
radio input "true"
click at [911, 564] on label "True" at bounding box center [946, 584] width 137 height 45
click at [903, 579] on input "True" at bounding box center [895, 585] width 15 height 13
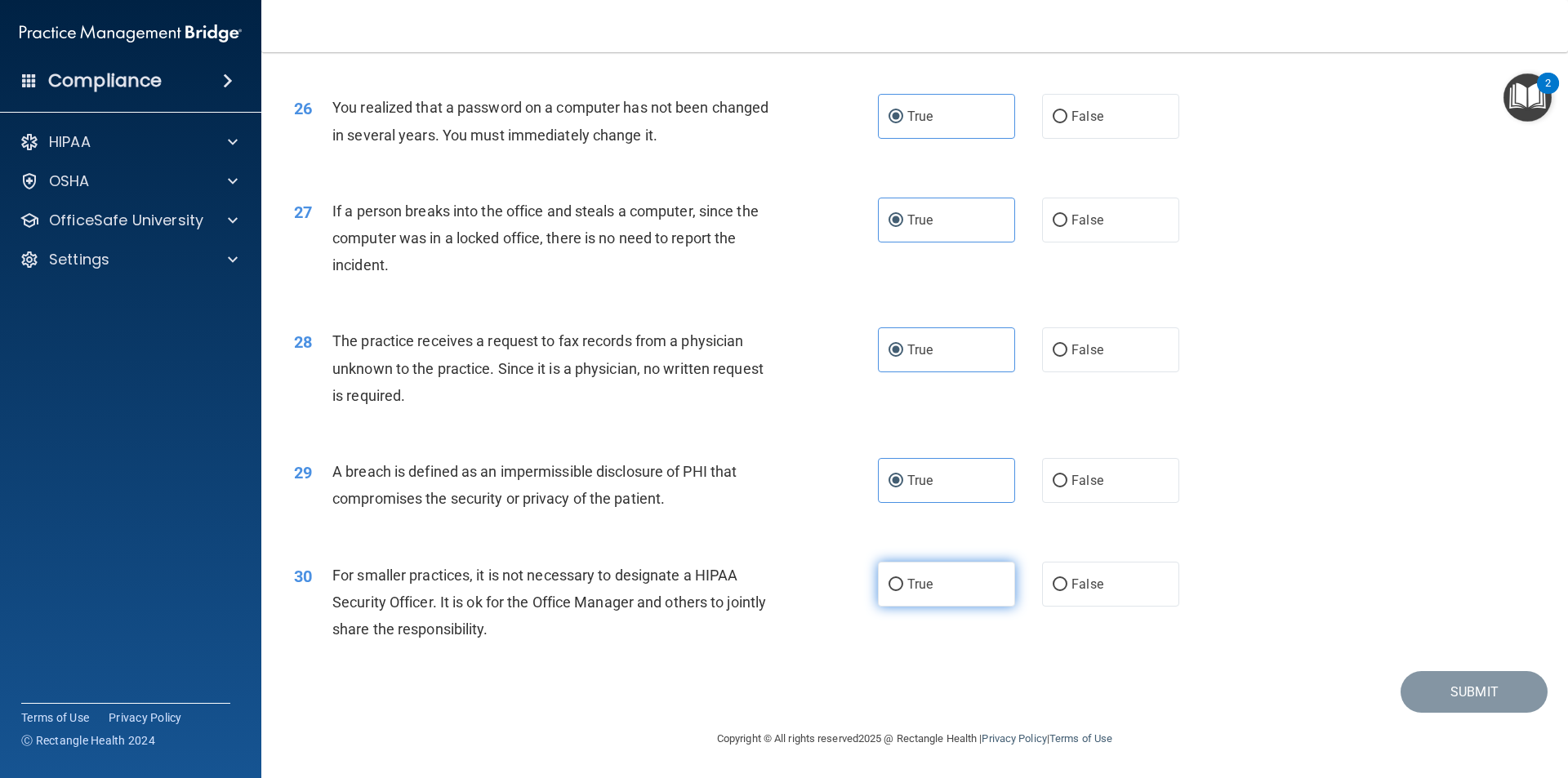
radio input "true"
click at [1447, 676] on button "Submit" at bounding box center [1473, 691] width 147 height 42
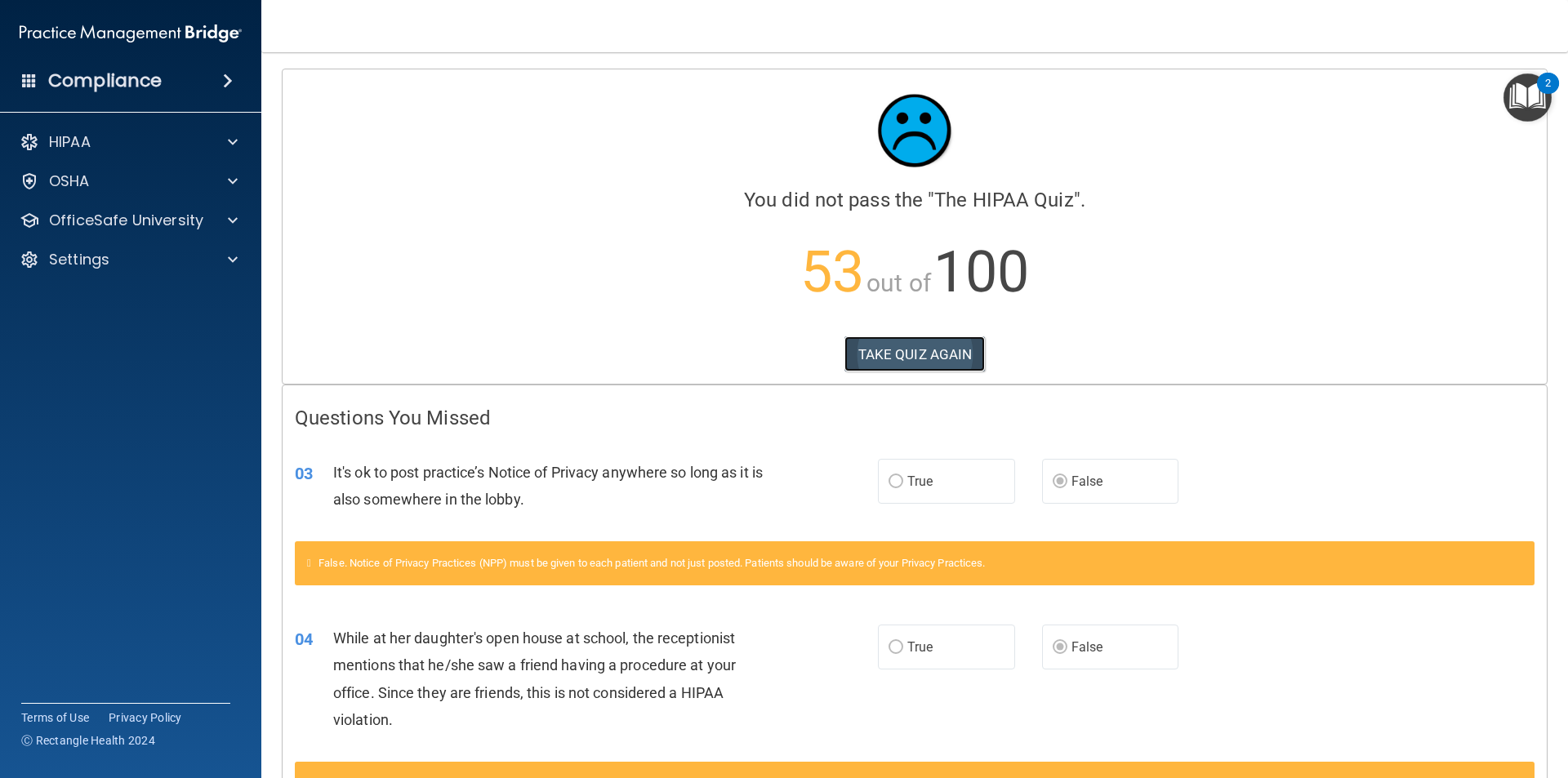
drag, startPoint x: 884, startPoint y: 359, endPoint x: 891, endPoint y: 350, distance: 11.4
click at [891, 350] on button "TAKE QUIZ AGAIN" at bounding box center [915, 354] width 141 height 36
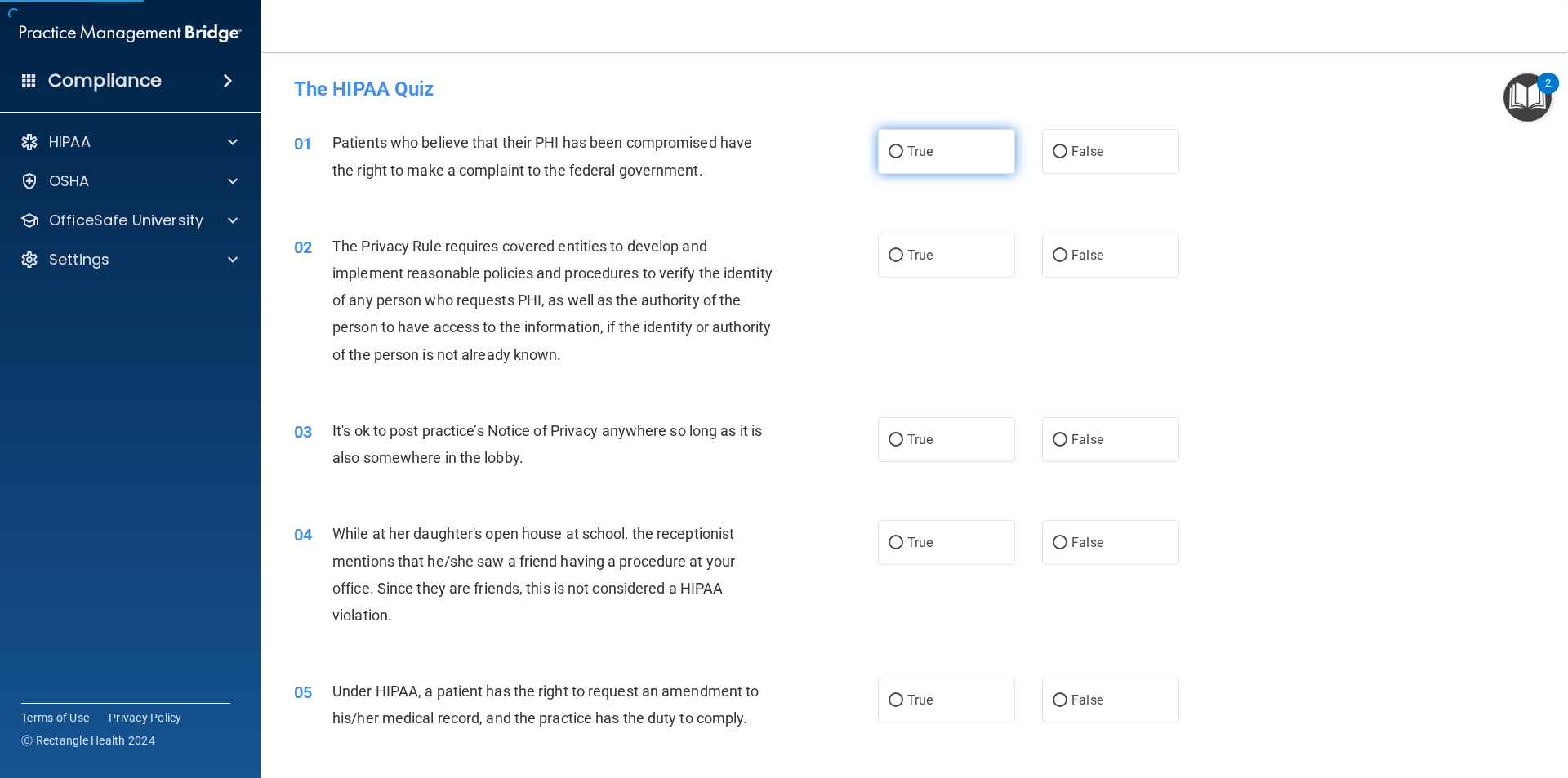
click at [904, 163] on label "True" at bounding box center [946, 151] width 137 height 45
click at [903, 158] on input "True" at bounding box center [895, 152] width 15 height 13
radio input "true"
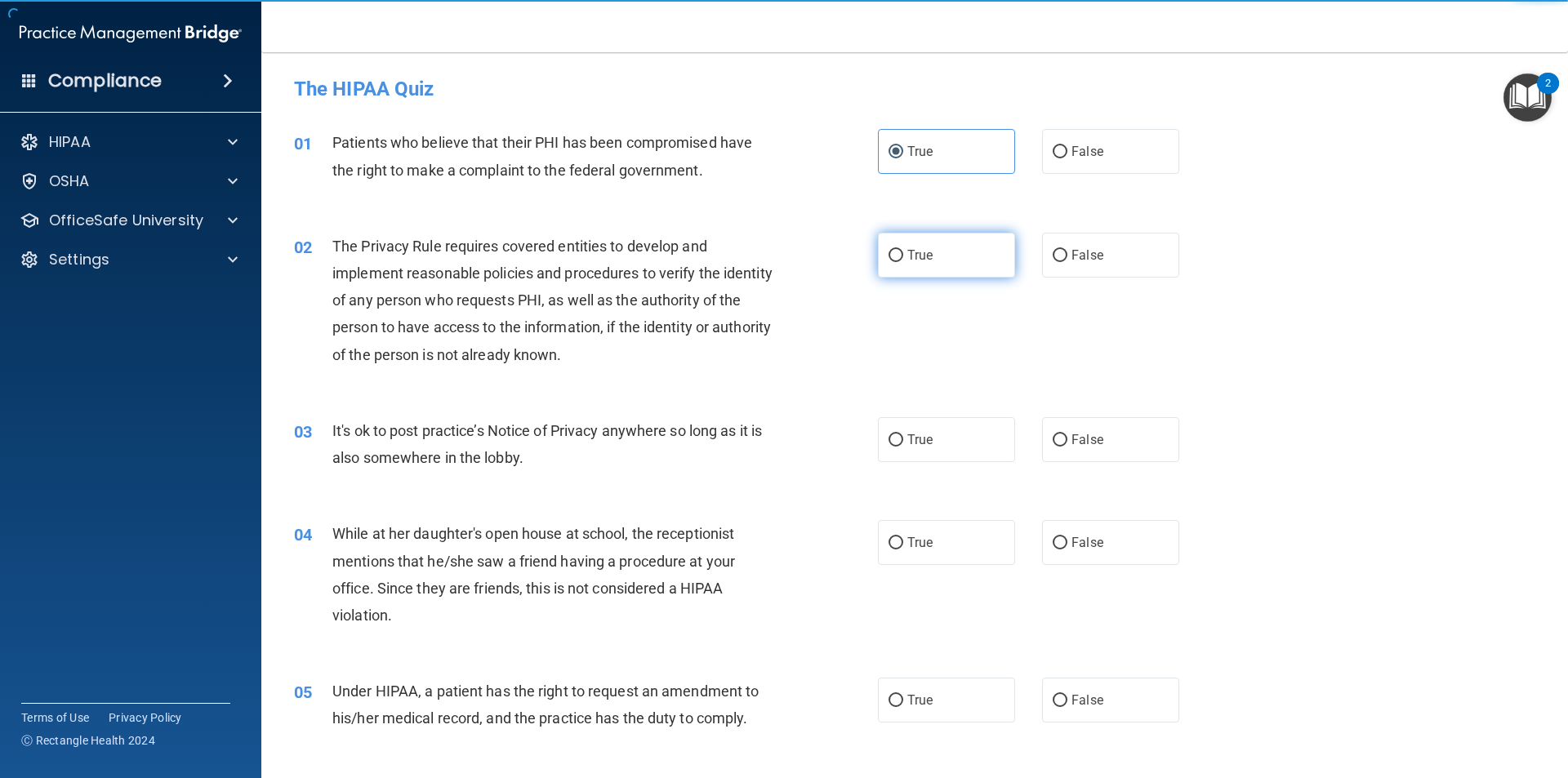
click at [886, 270] on label "True" at bounding box center [946, 255] width 137 height 45
click at [888, 262] on input "True" at bounding box center [895, 255] width 15 height 13
radio input "true"
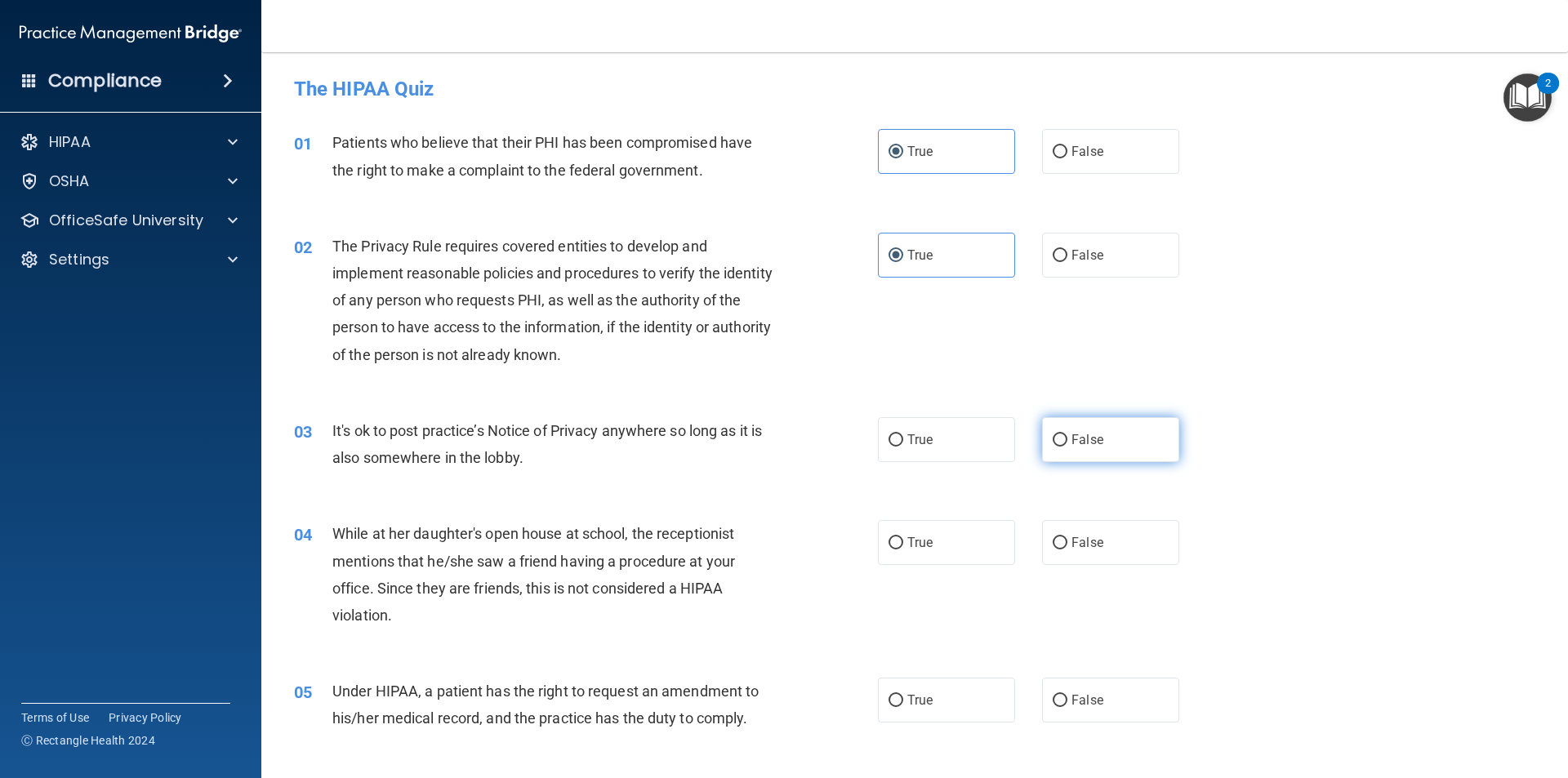
click at [1078, 429] on label "False" at bounding box center [1110, 440] width 137 height 45
click at [1067, 434] on input "False" at bounding box center [1059, 440] width 15 height 13
radio input "true"
click at [1077, 536] on span "False" at bounding box center [1087, 542] width 32 height 16
click at [1067, 537] on input "False" at bounding box center [1059, 543] width 15 height 13
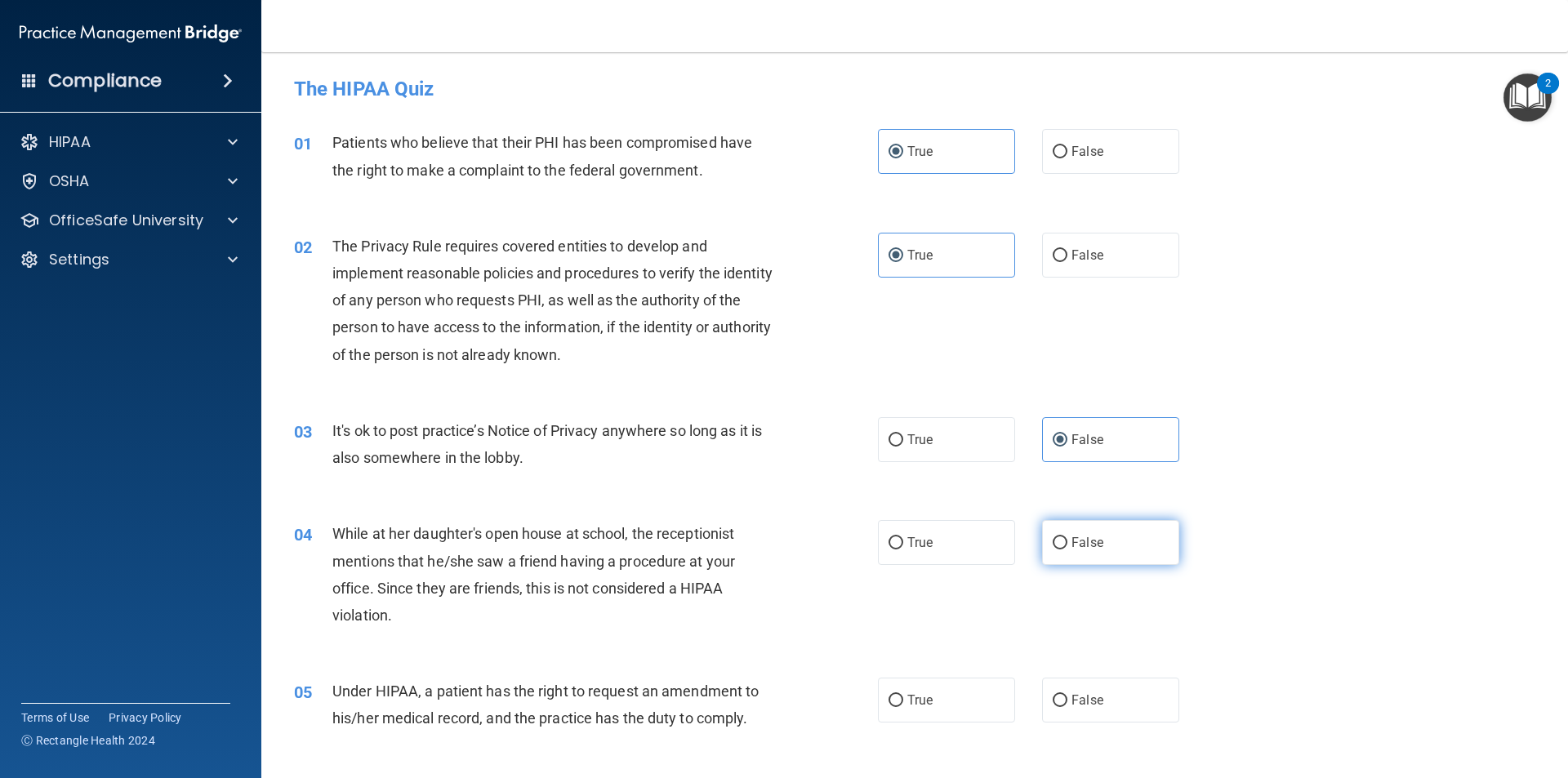
radio input "true"
click at [1049, 709] on label "False" at bounding box center [1110, 700] width 137 height 45
click at [1052, 707] on input "False" at bounding box center [1059, 701] width 15 height 13
radio input "true"
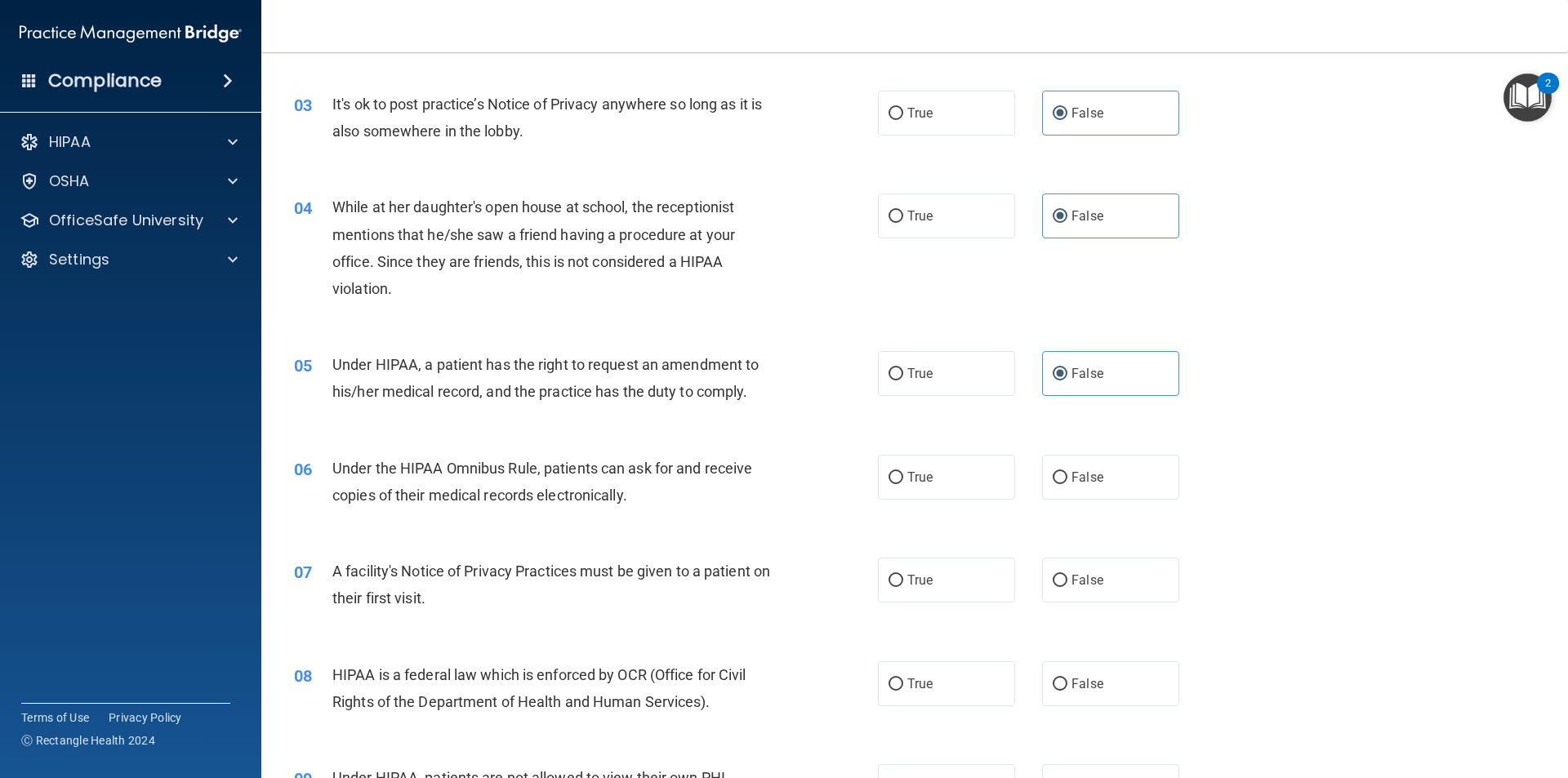
scroll to position [408, 0]
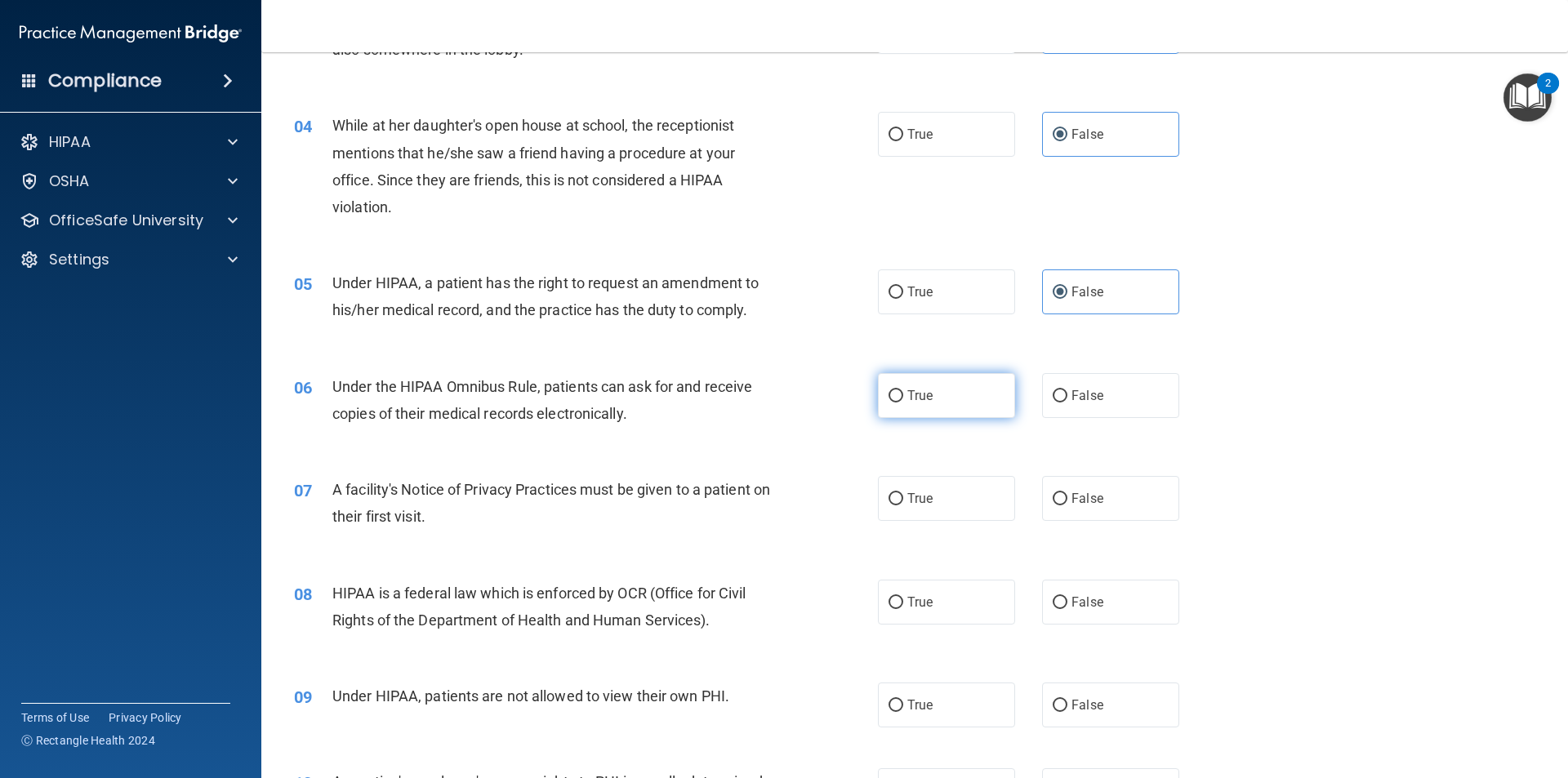
click at [954, 409] on label "True" at bounding box center [946, 396] width 137 height 45
click at [903, 403] on input "True" at bounding box center [895, 396] width 15 height 13
radio input "true"
click at [891, 511] on label "True" at bounding box center [946, 498] width 137 height 45
click at [891, 505] on input "True" at bounding box center [895, 499] width 15 height 13
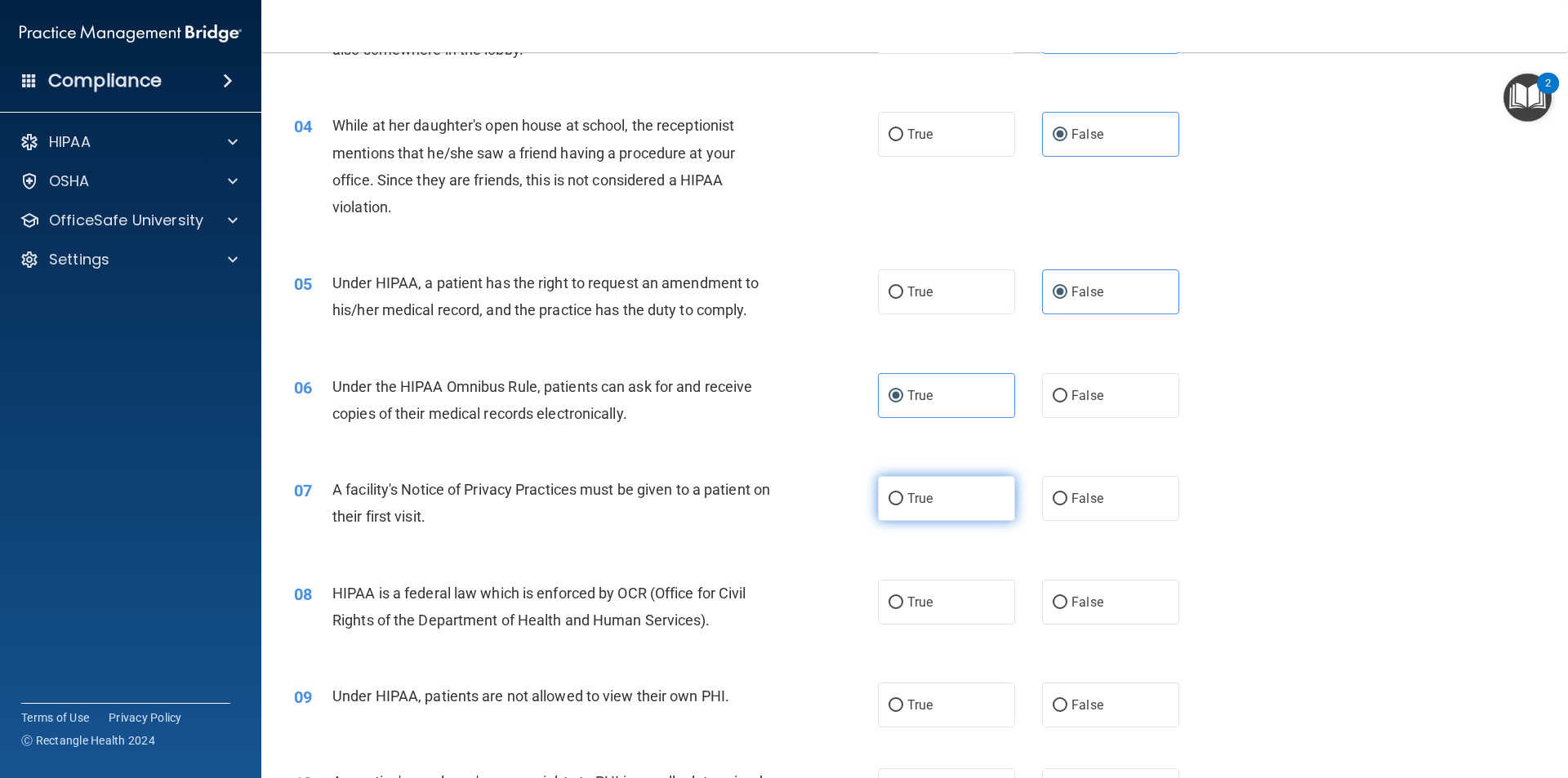
radio input "true"
click at [882, 588] on label "True" at bounding box center [946, 603] width 137 height 45
click at [888, 597] on input "True" at bounding box center [895, 603] width 15 height 13
radio input "true"
click at [1073, 698] on span "False" at bounding box center [1087, 705] width 32 height 16
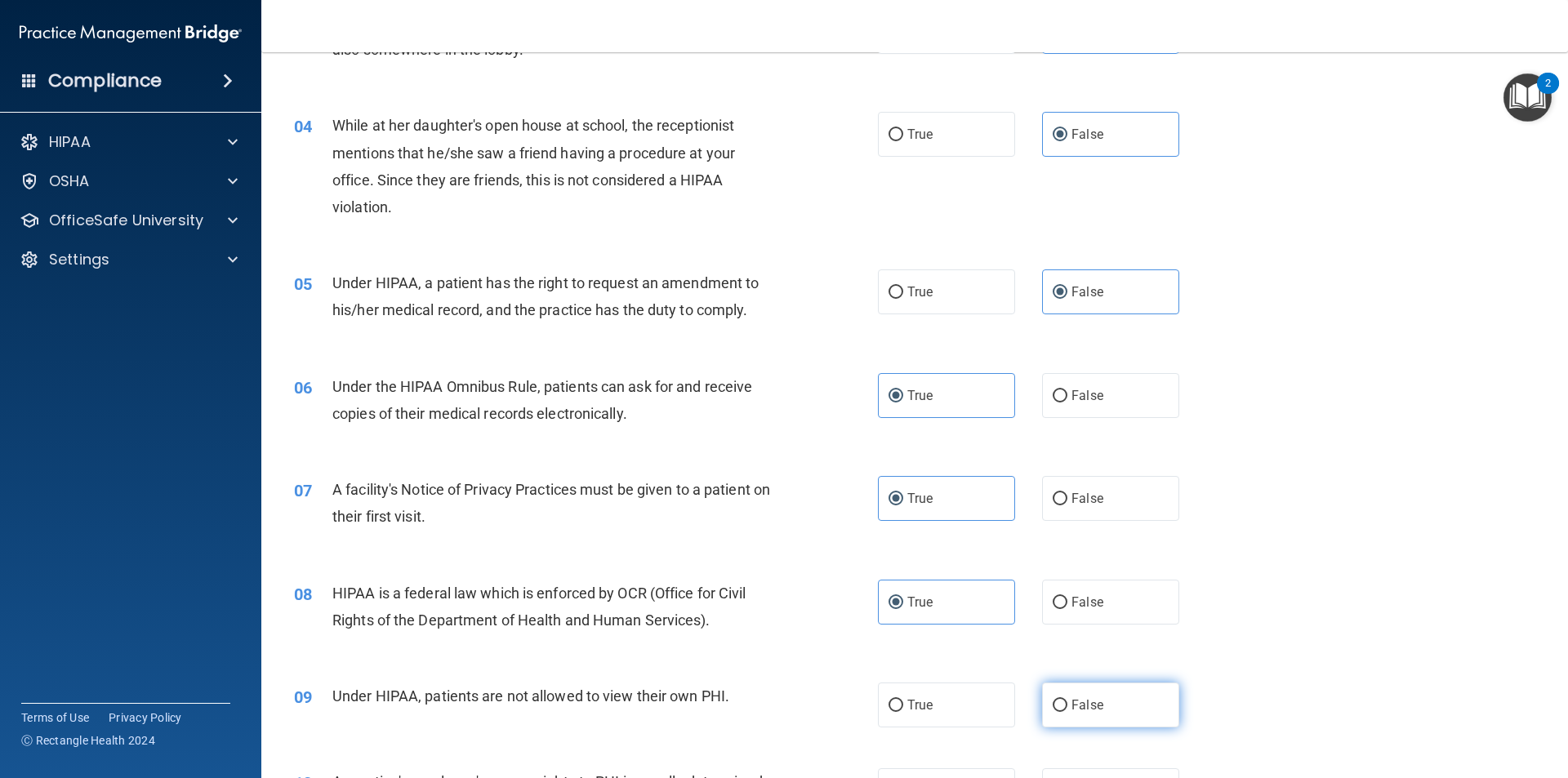
click at [1067, 700] on input "False" at bounding box center [1059, 706] width 15 height 13
radio input "true"
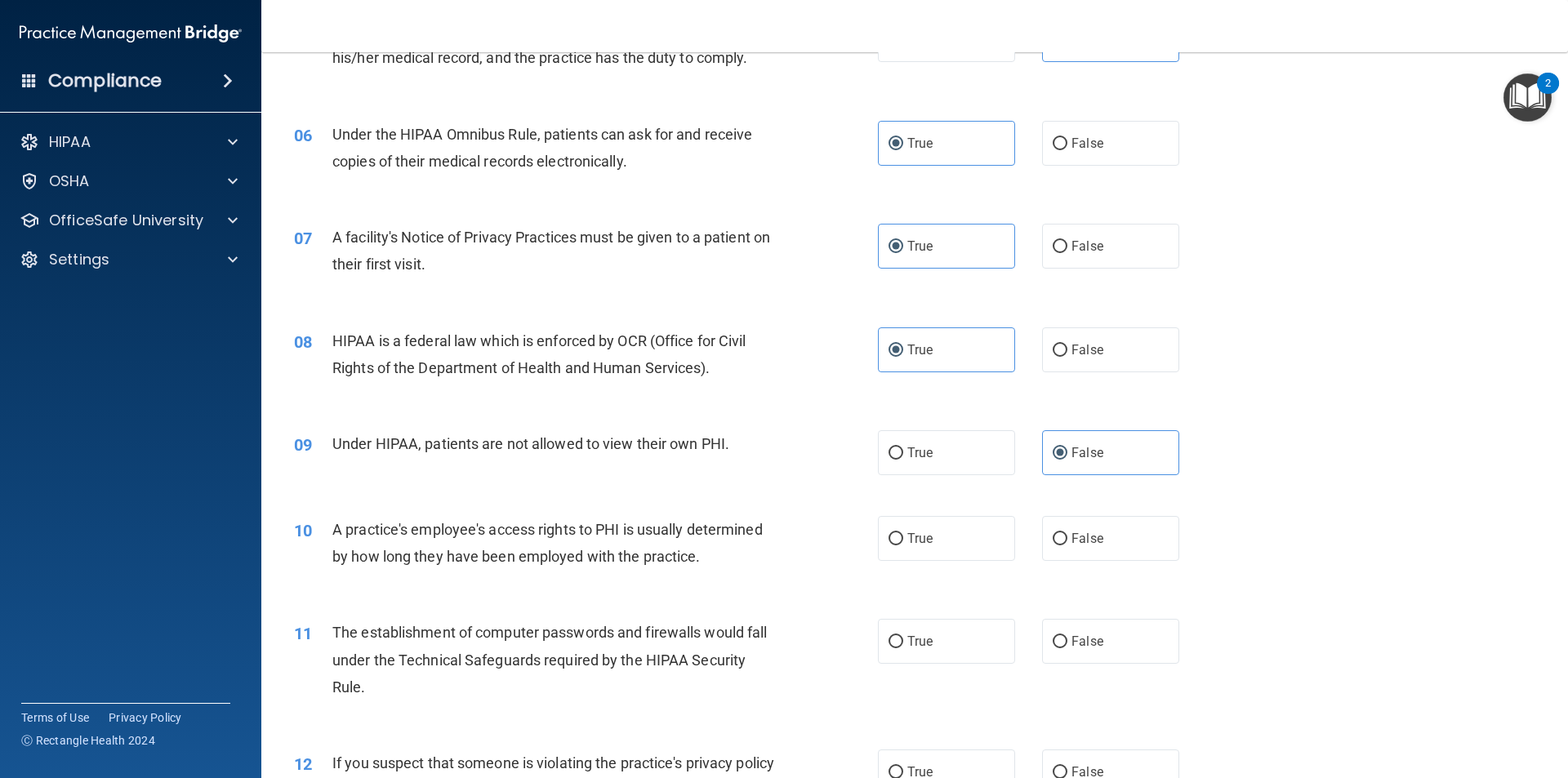
scroll to position [735, 0]
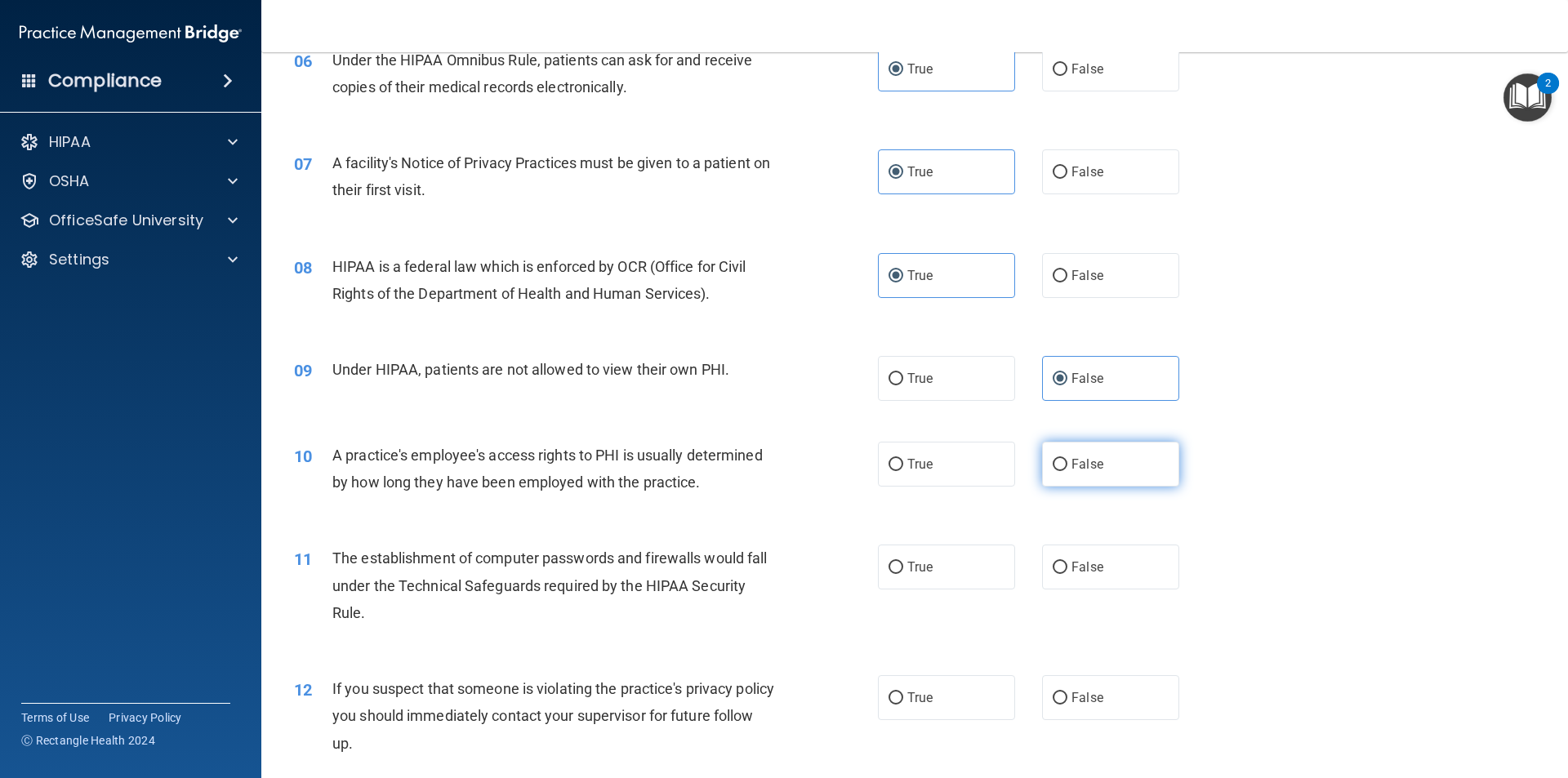
click at [1075, 452] on label "False" at bounding box center [1110, 464] width 137 height 45
click at [1067, 459] on input "False" at bounding box center [1059, 465] width 15 height 13
radio input "true"
click at [894, 574] on input "True" at bounding box center [895, 567] width 15 height 13
radio input "true"
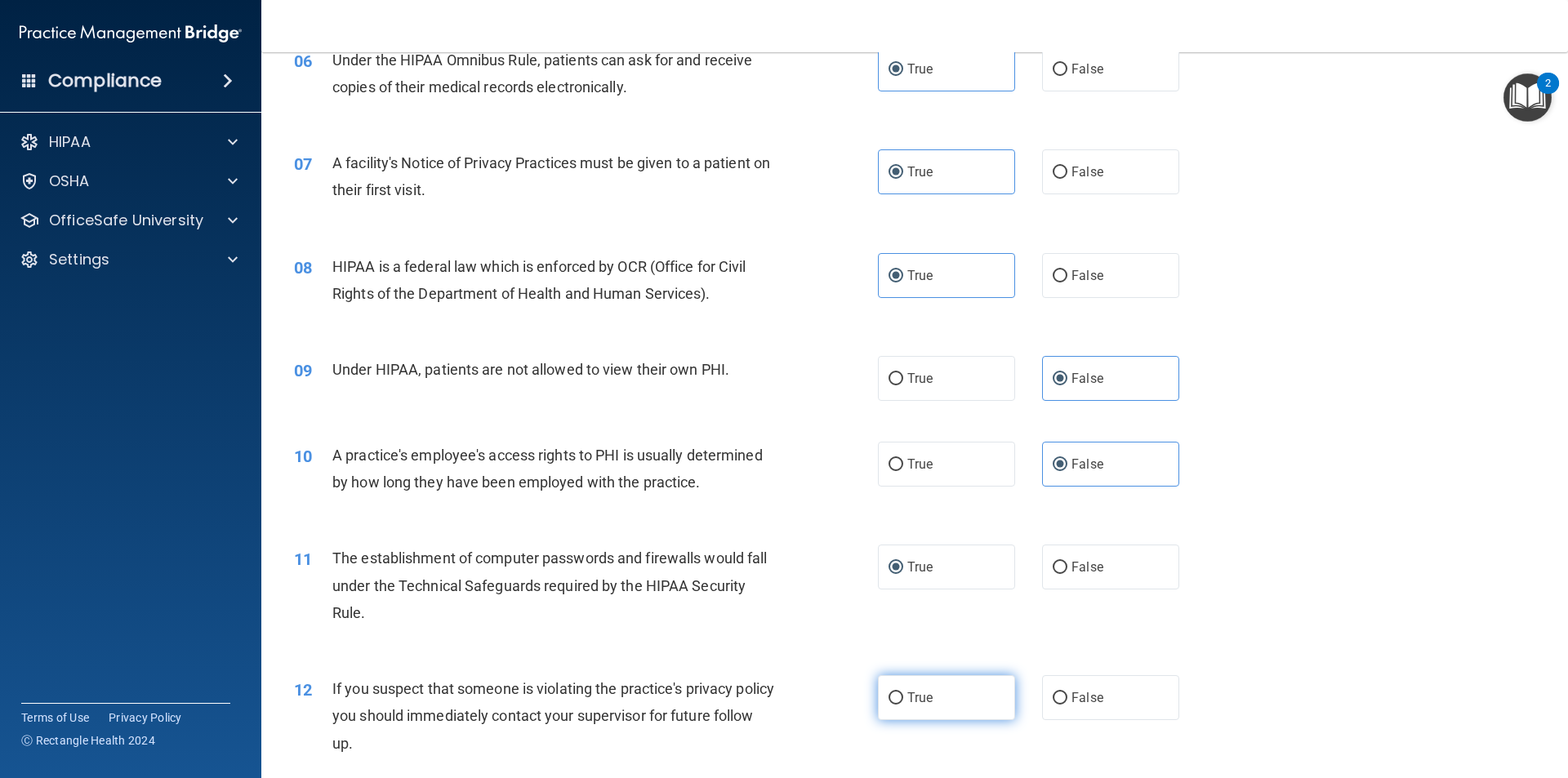
click at [910, 685] on label "True" at bounding box center [946, 697] width 137 height 45
click at [903, 692] on input "True" at bounding box center [895, 698] width 15 height 13
radio input "true"
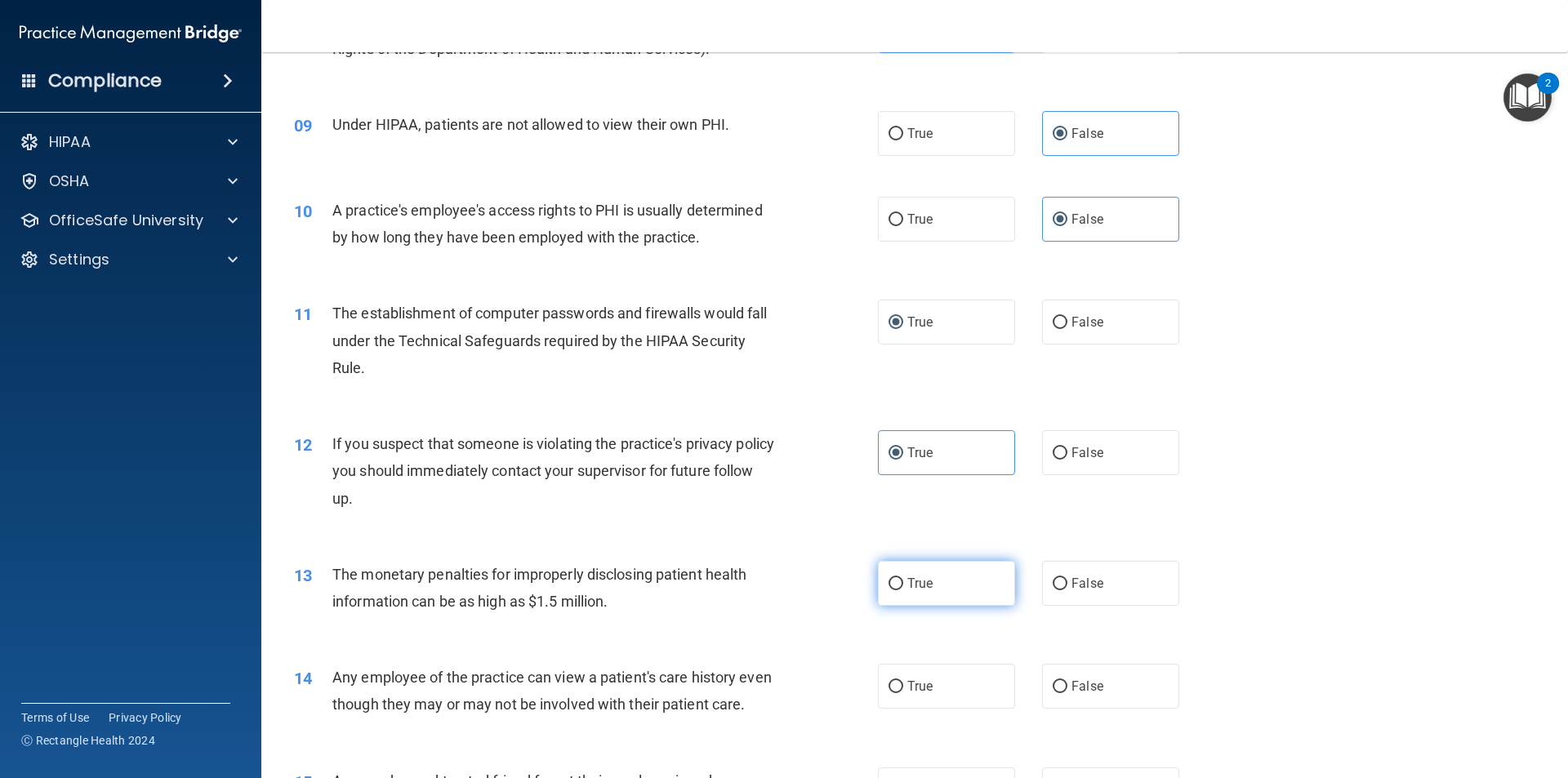
click at [932, 590] on label "True" at bounding box center [946, 583] width 137 height 45
click at [903, 590] on input "True" at bounding box center [895, 584] width 15 height 13
radio input "true"
click at [1066, 679] on label "False" at bounding box center [1110, 686] width 137 height 45
click at [1066, 681] on input "False" at bounding box center [1059, 686] width 15 height 13
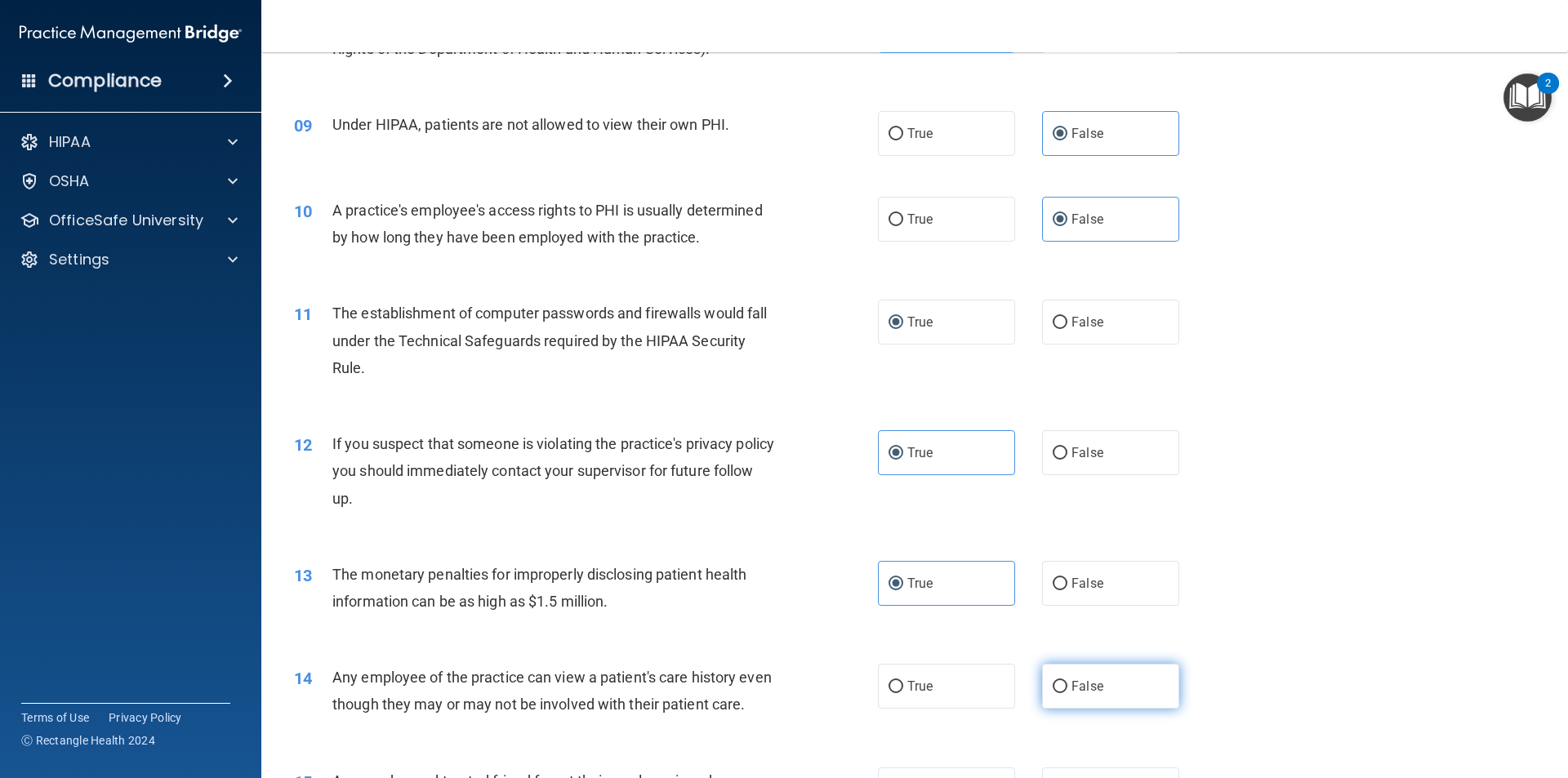
radio input "true"
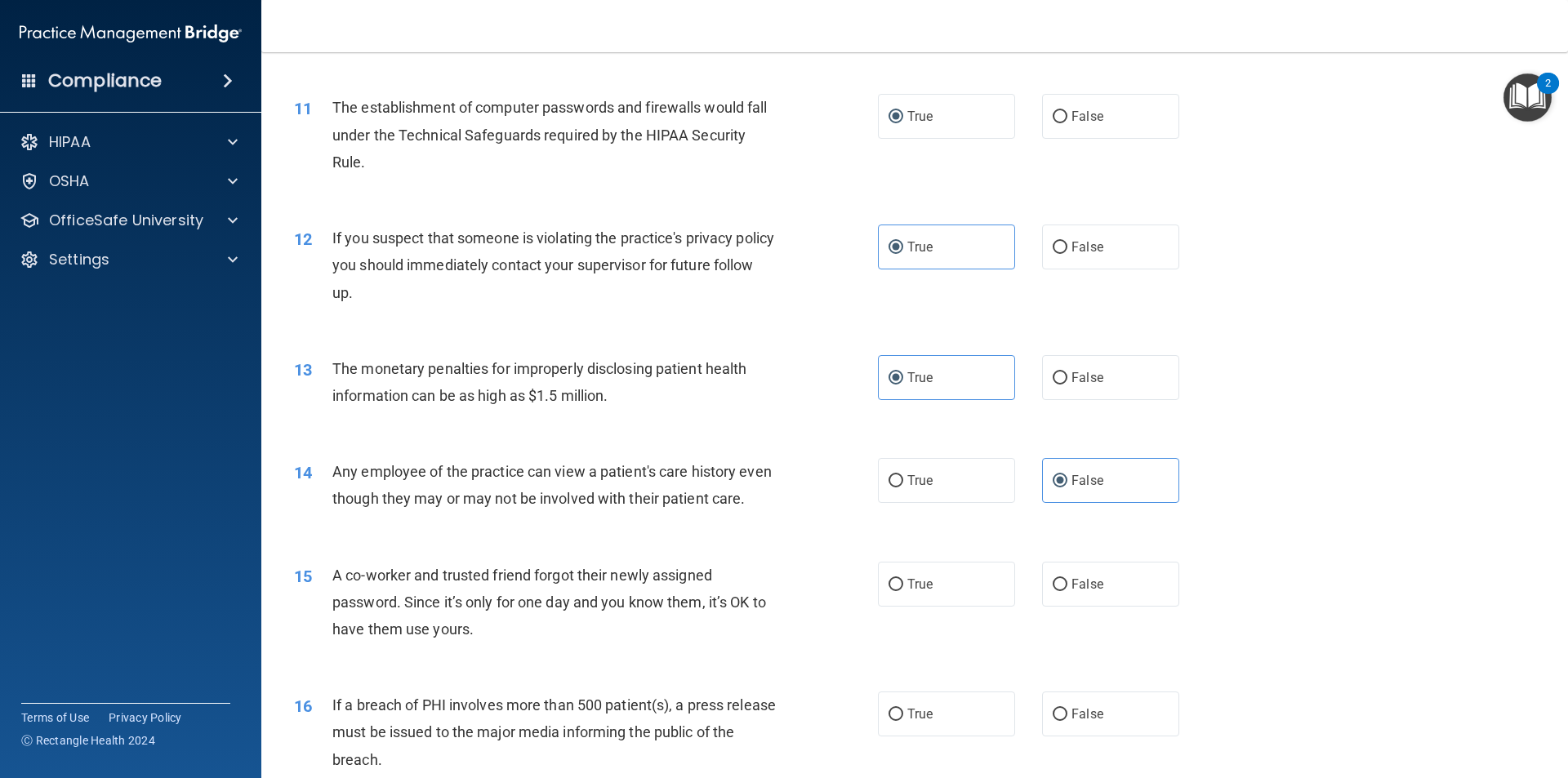
scroll to position [1225, 0]
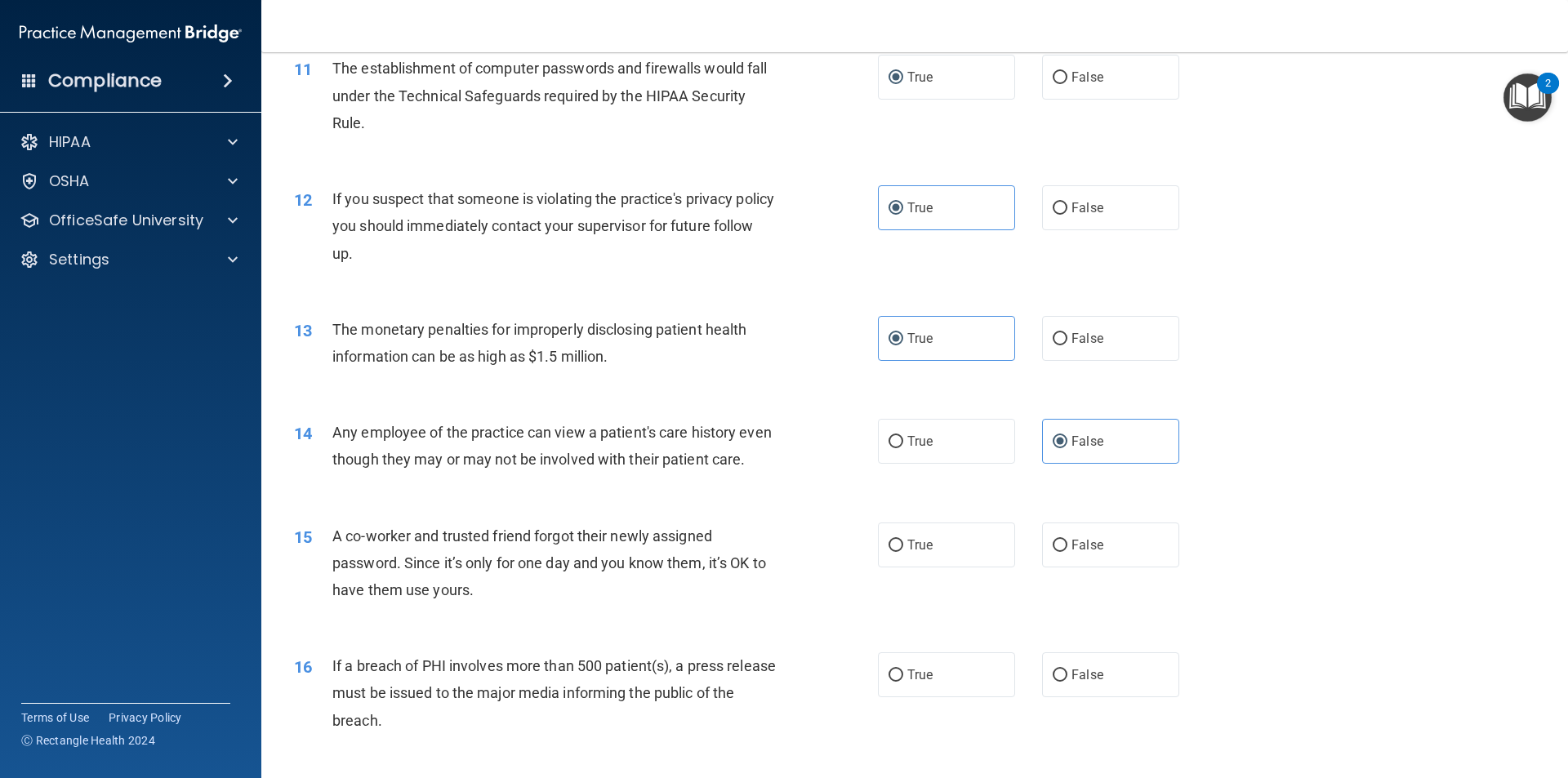
click at [1099, 606] on div "15 A co-worker and trusted friend forgot their newly assigned password. Since i…" at bounding box center [915, 567] width 1266 height 131
click at [1110, 567] on label "False" at bounding box center [1110, 545] width 137 height 45
click at [1067, 552] on input "False" at bounding box center [1059, 545] width 15 height 13
radio input "true"
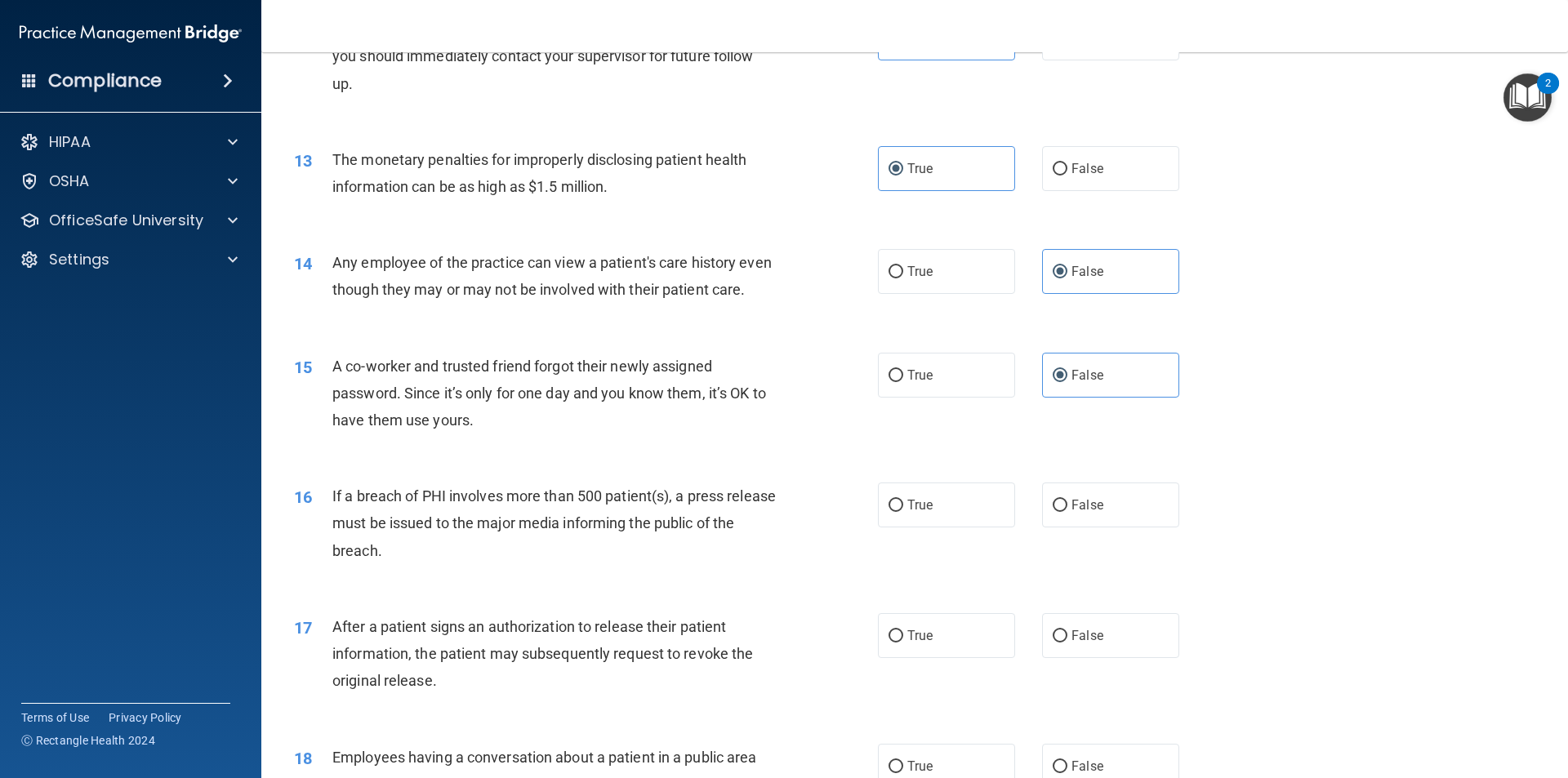
scroll to position [1469, 0]
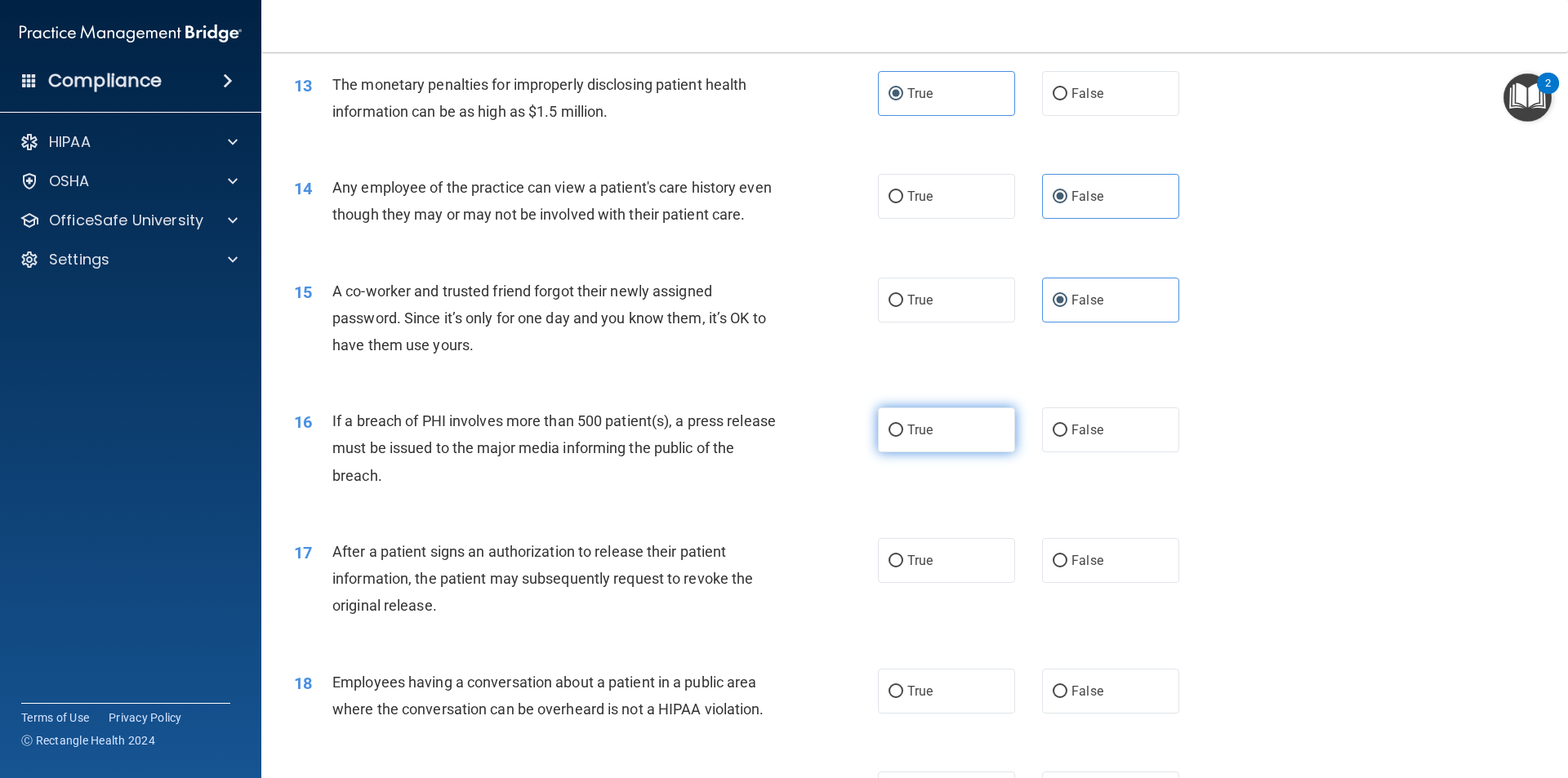
click at [952, 452] on label "True" at bounding box center [946, 430] width 137 height 45
click at [903, 437] on input "True" at bounding box center [895, 430] width 15 height 13
radio input "true"
click at [923, 572] on label "True" at bounding box center [946, 561] width 137 height 45
click at [903, 567] on input "True" at bounding box center [895, 561] width 15 height 13
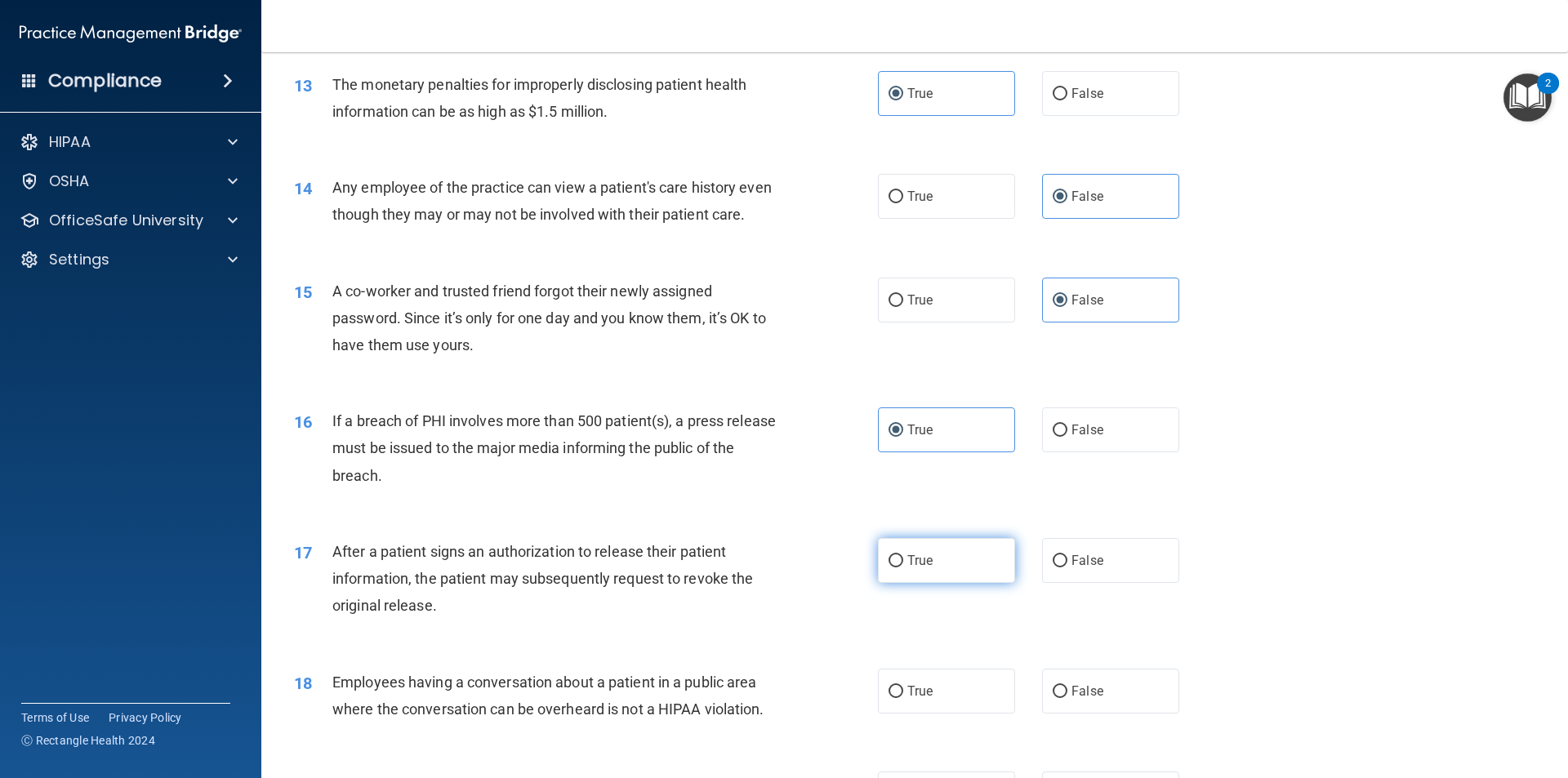
radio input "true"
click at [921, 699] on span "True" at bounding box center [920, 691] width 25 height 16
click at [903, 698] on input "True" at bounding box center [895, 691] width 15 height 13
radio input "true"
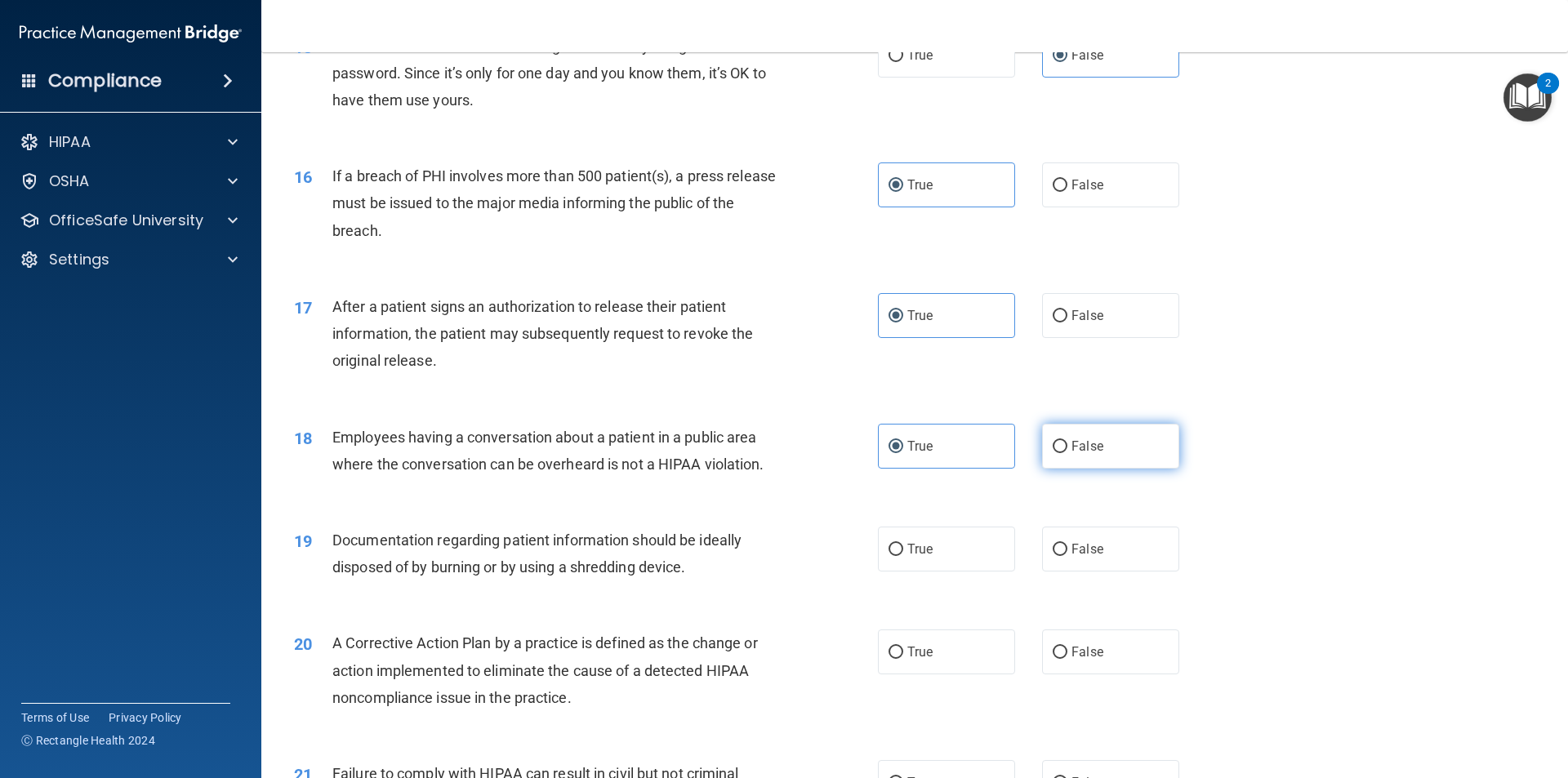
click at [1078, 454] on span "False" at bounding box center [1087, 447] width 32 height 16
click at [1067, 453] on input "False" at bounding box center [1059, 447] width 15 height 13
radio input "true"
radio input "false"
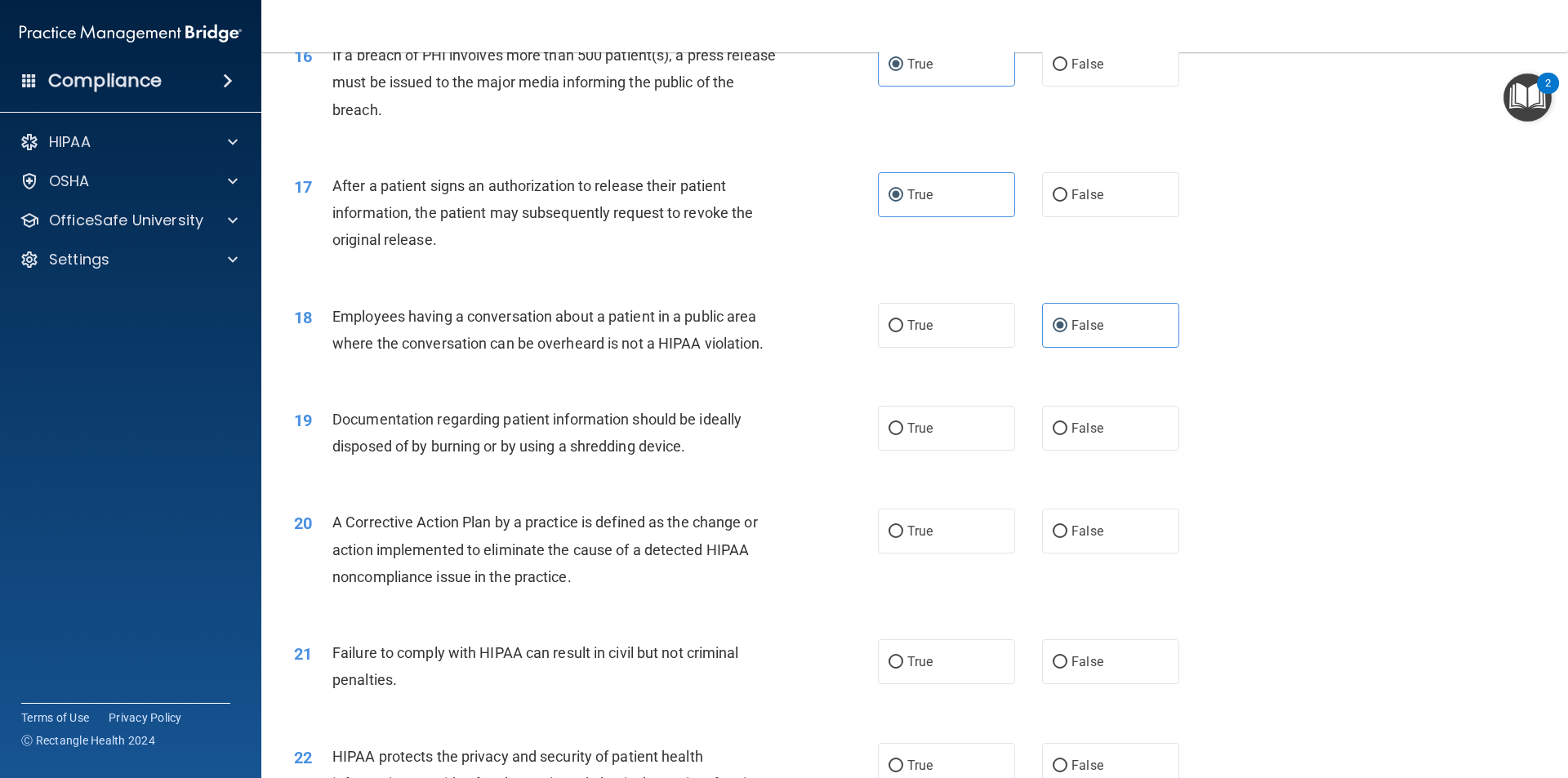
scroll to position [1878, 0]
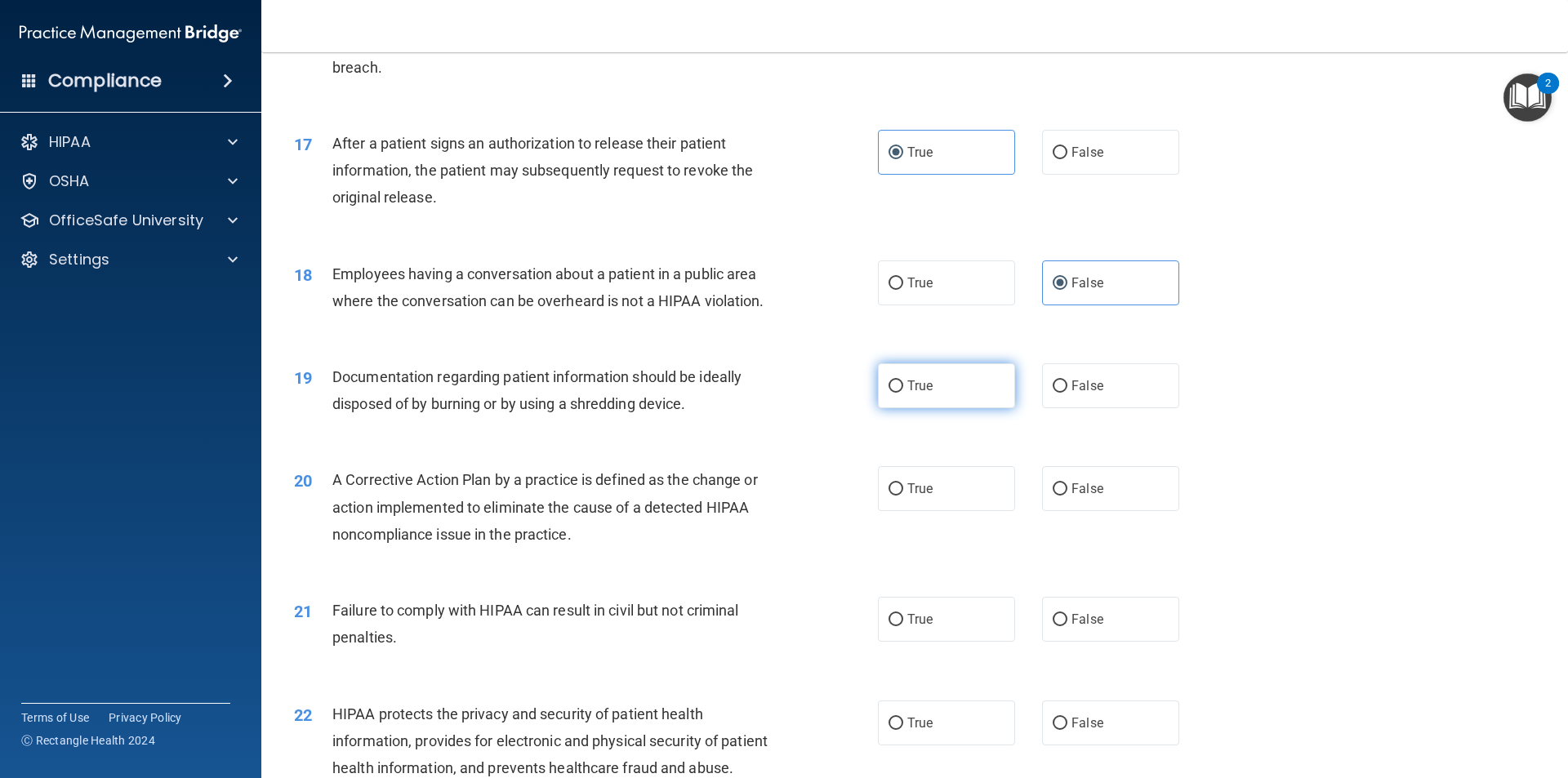
click at [982, 408] on label "True" at bounding box center [946, 386] width 137 height 45
click at [903, 393] on input "True" at bounding box center [895, 386] width 15 height 13
radio input "true"
click at [936, 511] on label "True" at bounding box center [946, 488] width 137 height 45
click at [903, 495] on input "True" at bounding box center [895, 489] width 15 height 13
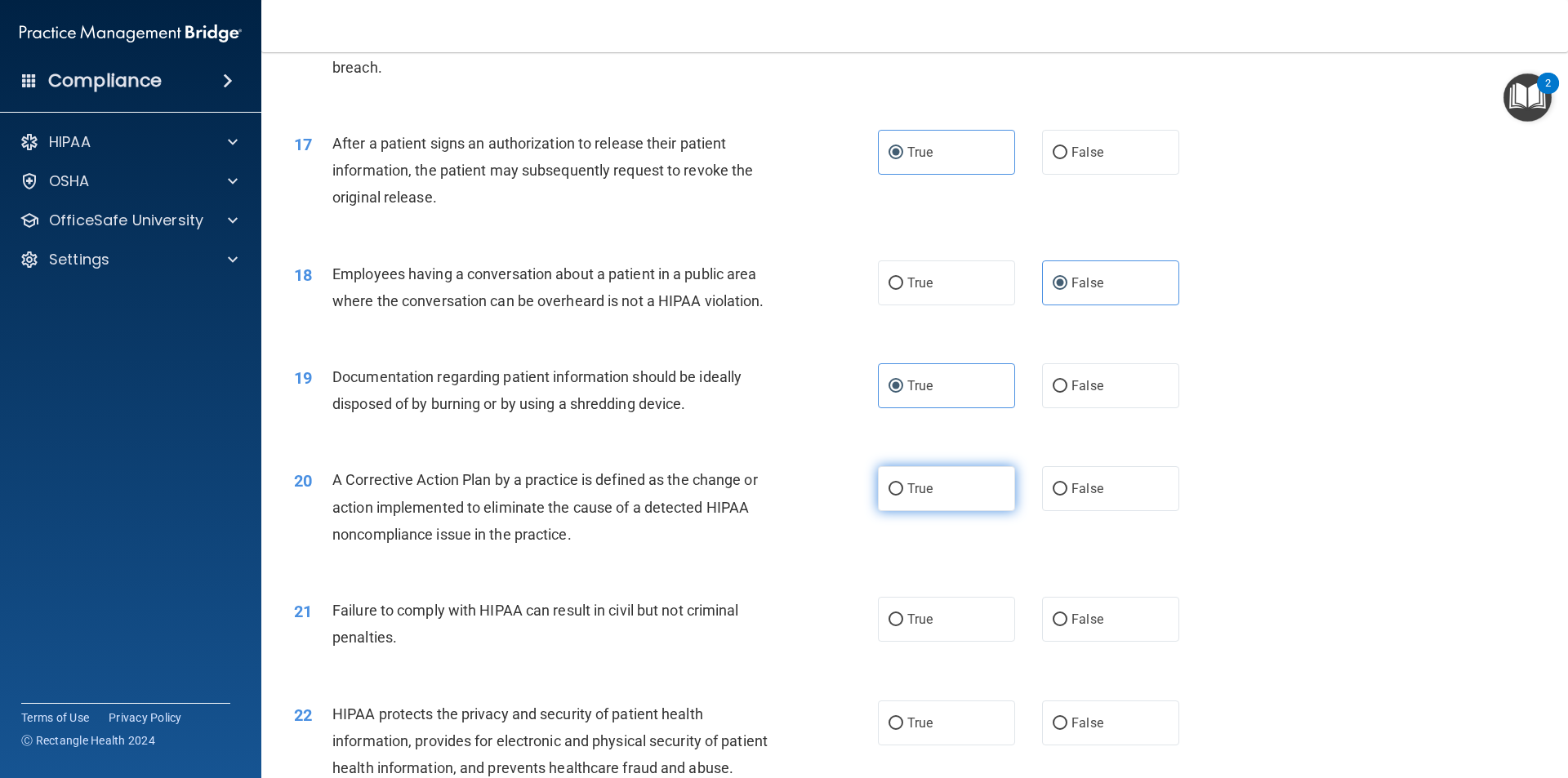
radio input "true"
click at [1117, 614] on div "21 Failure to comply with HIPAA can result in civil but not criminal penalties.…" at bounding box center [915, 628] width 1266 height 103
click at [1098, 642] on label "False" at bounding box center [1110, 619] width 137 height 45
click at [1067, 626] on input "False" at bounding box center [1059, 620] width 15 height 13
radio input "true"
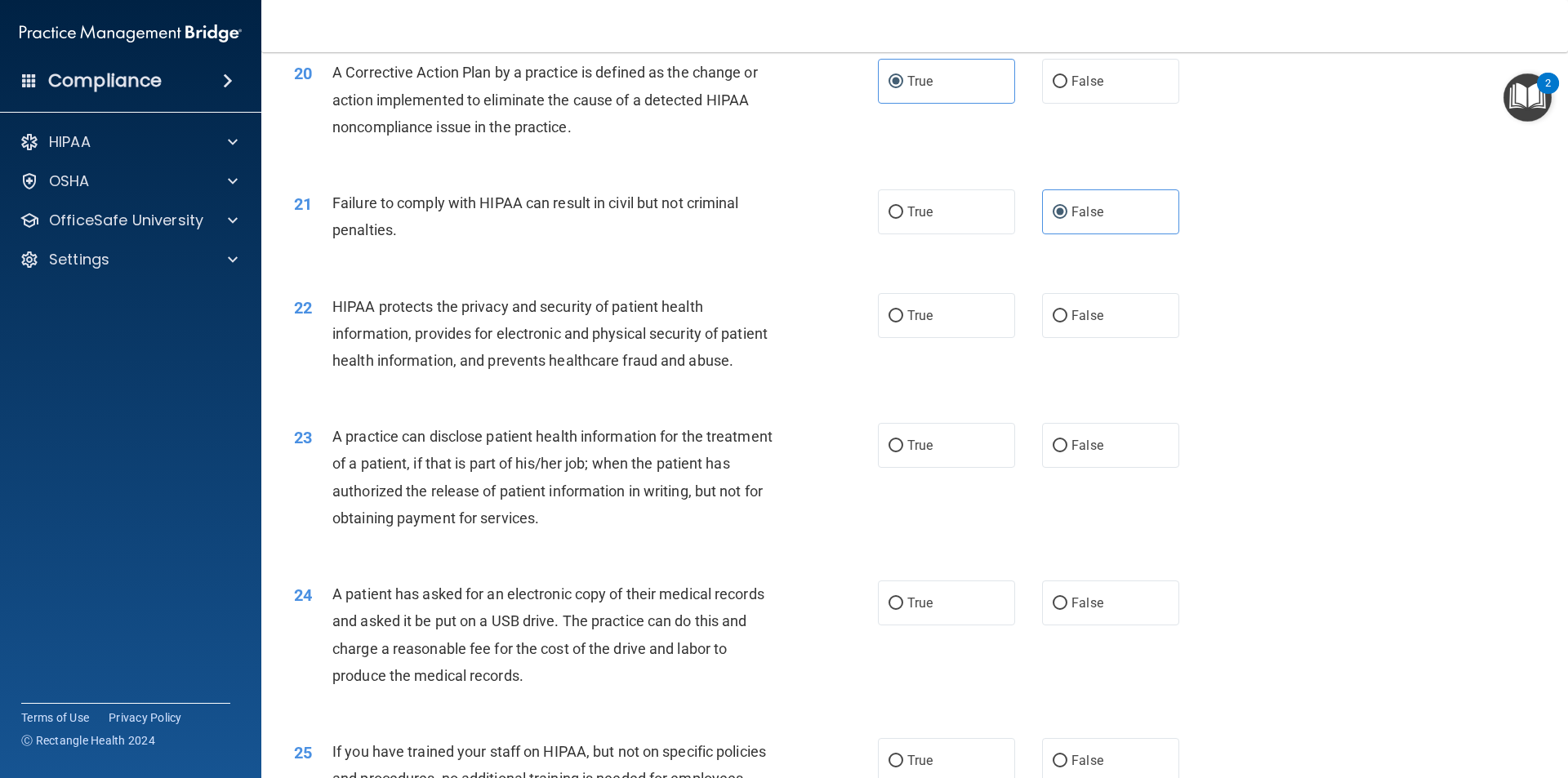
scroll to position [2286, 0]
click at [992, 323] on label "True" at bounding box center [946, 315] width 137 height 45
click at [903, 322] on input "True" at bounding box center [895, 315] width 15 height 13
radio input "true"
click at [1112, 467] on label "False" at bounding box center [1110, 445] width 137 height 45
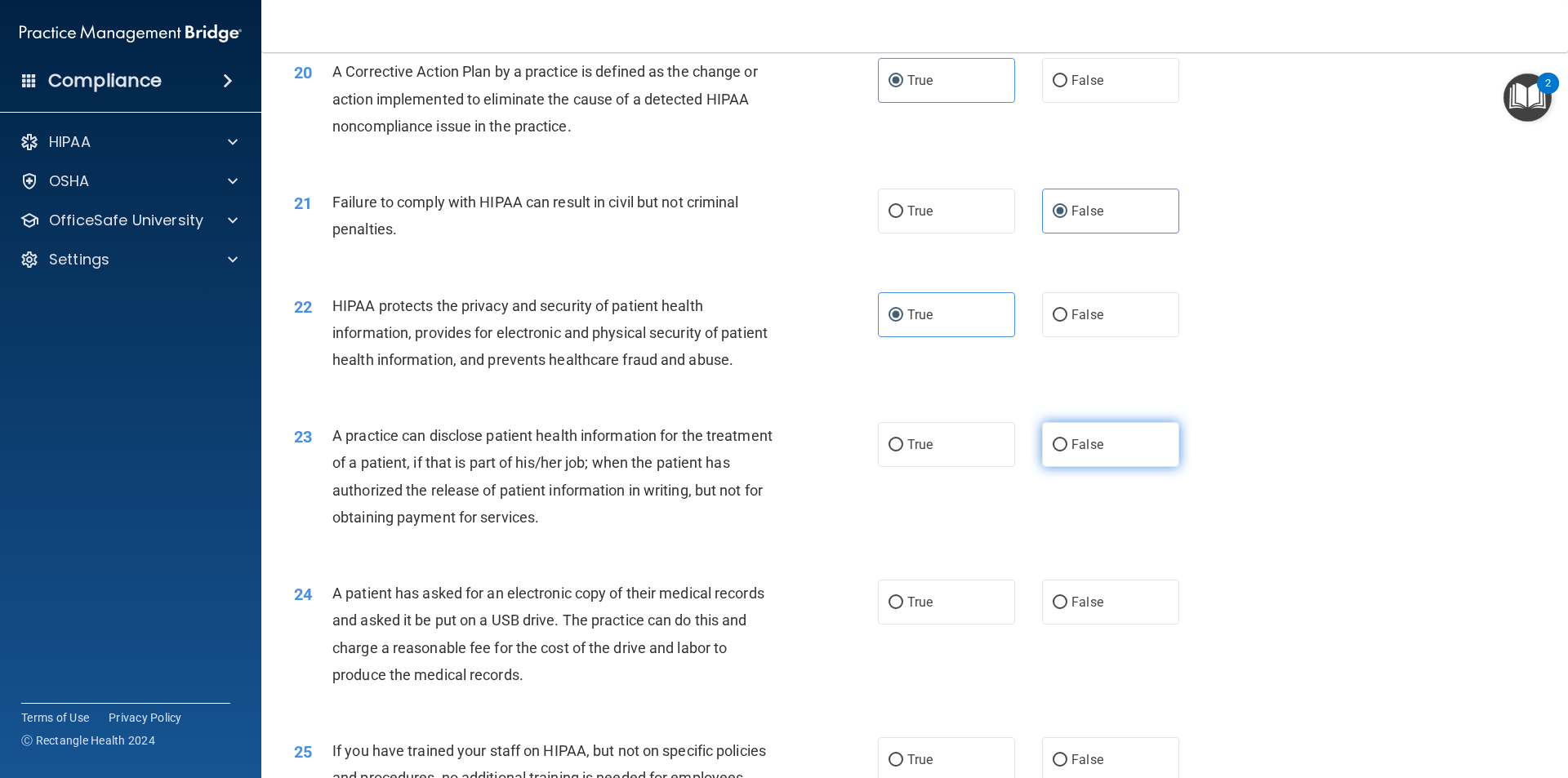
click at [1067, 451] on input "False" at bounding box center [1059, 446] width 15 height 13
radio input "true"
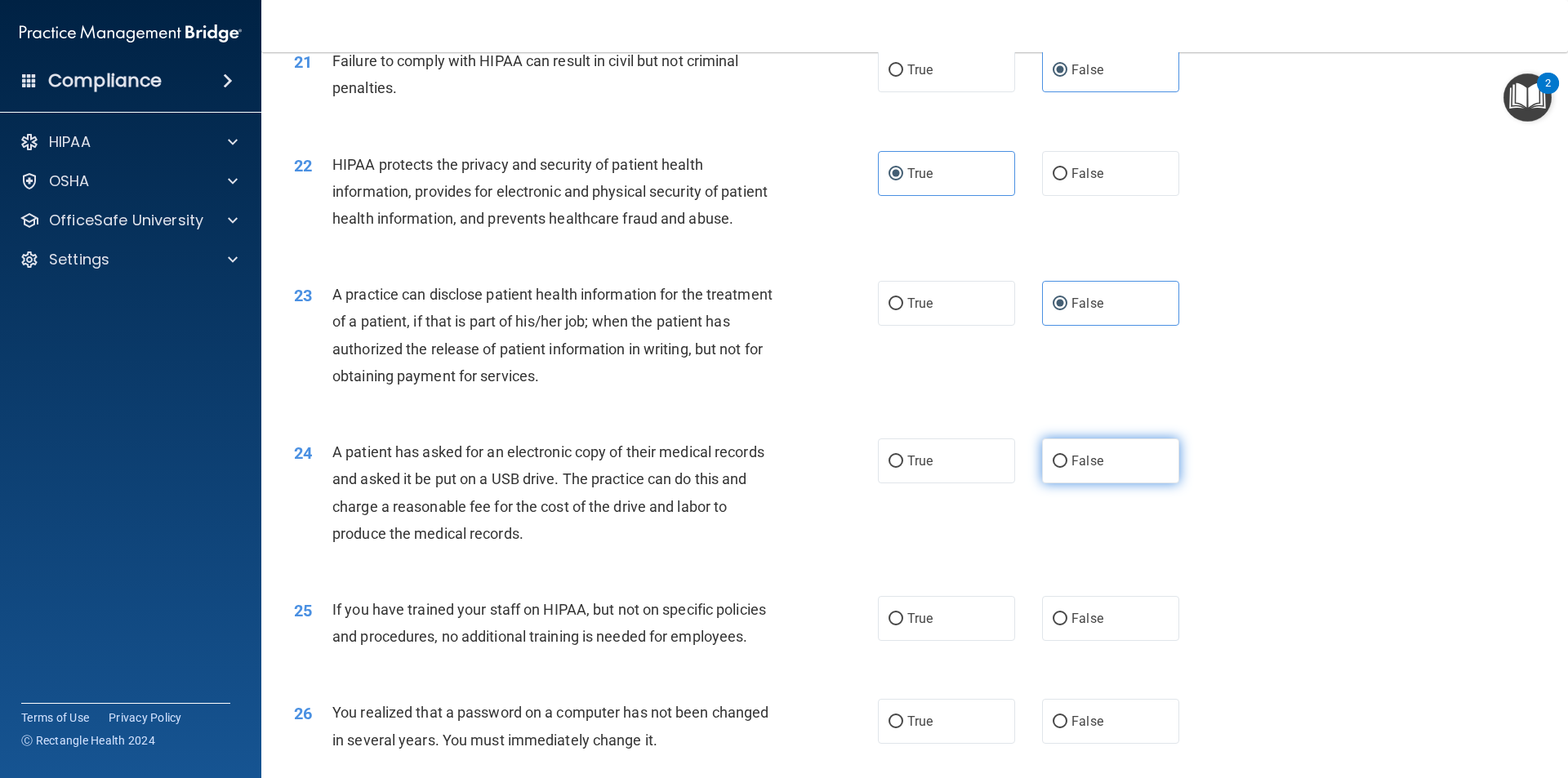
scroll to position [2449, 0]
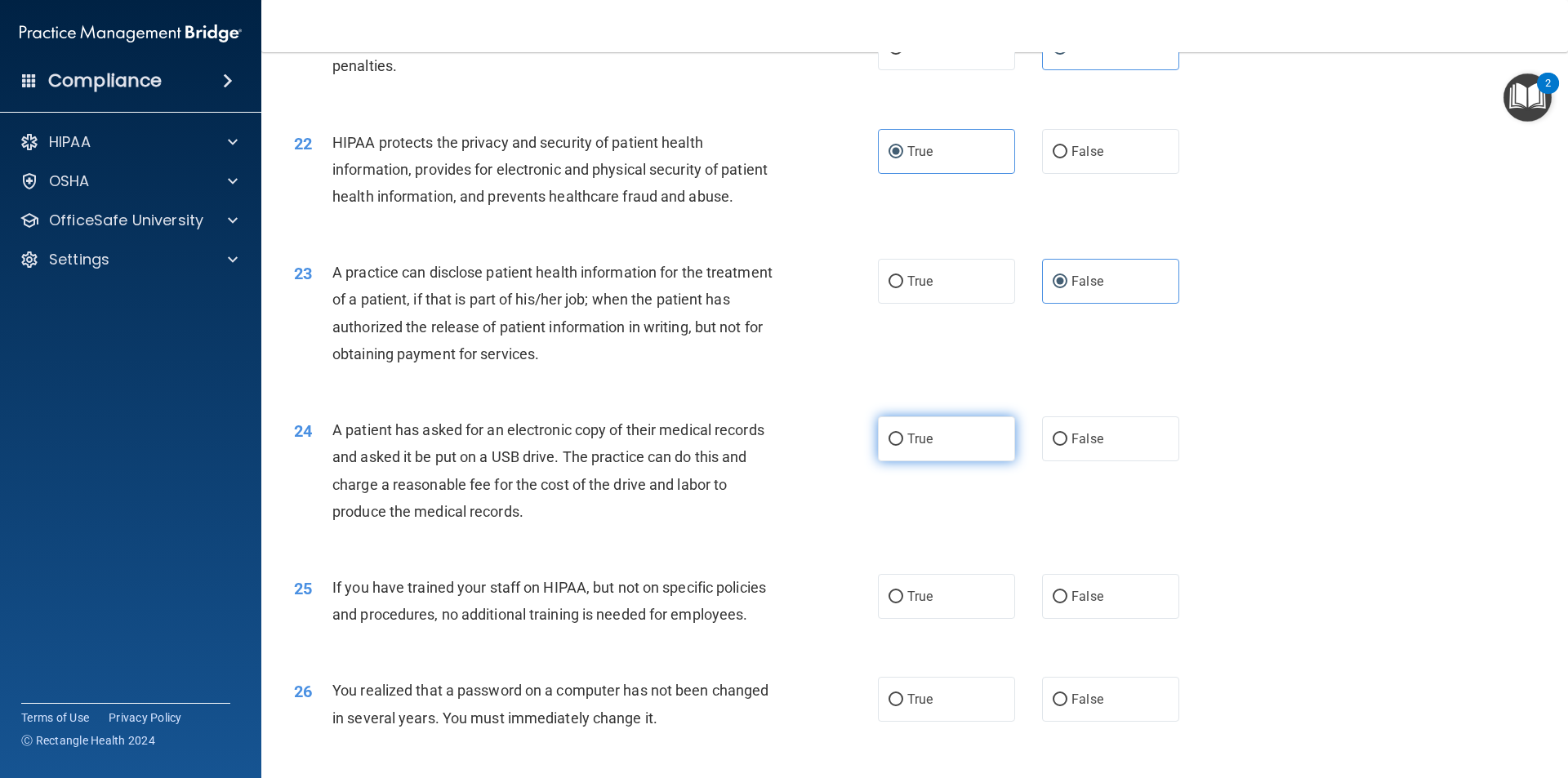
click at [927, 461] on label "True" at bounding box center [946, 439] width 137 height 45
click at [903, 446] on input "True" at bounding box center [895, 440] width 15 height 13
radio input "true"
click at [1092, 619] on label "False" at bounding box center [1110, 597] width 137 height 45
click at [1067, 603] on input "False" at bounding box center [1059, 597] width 15 height 13
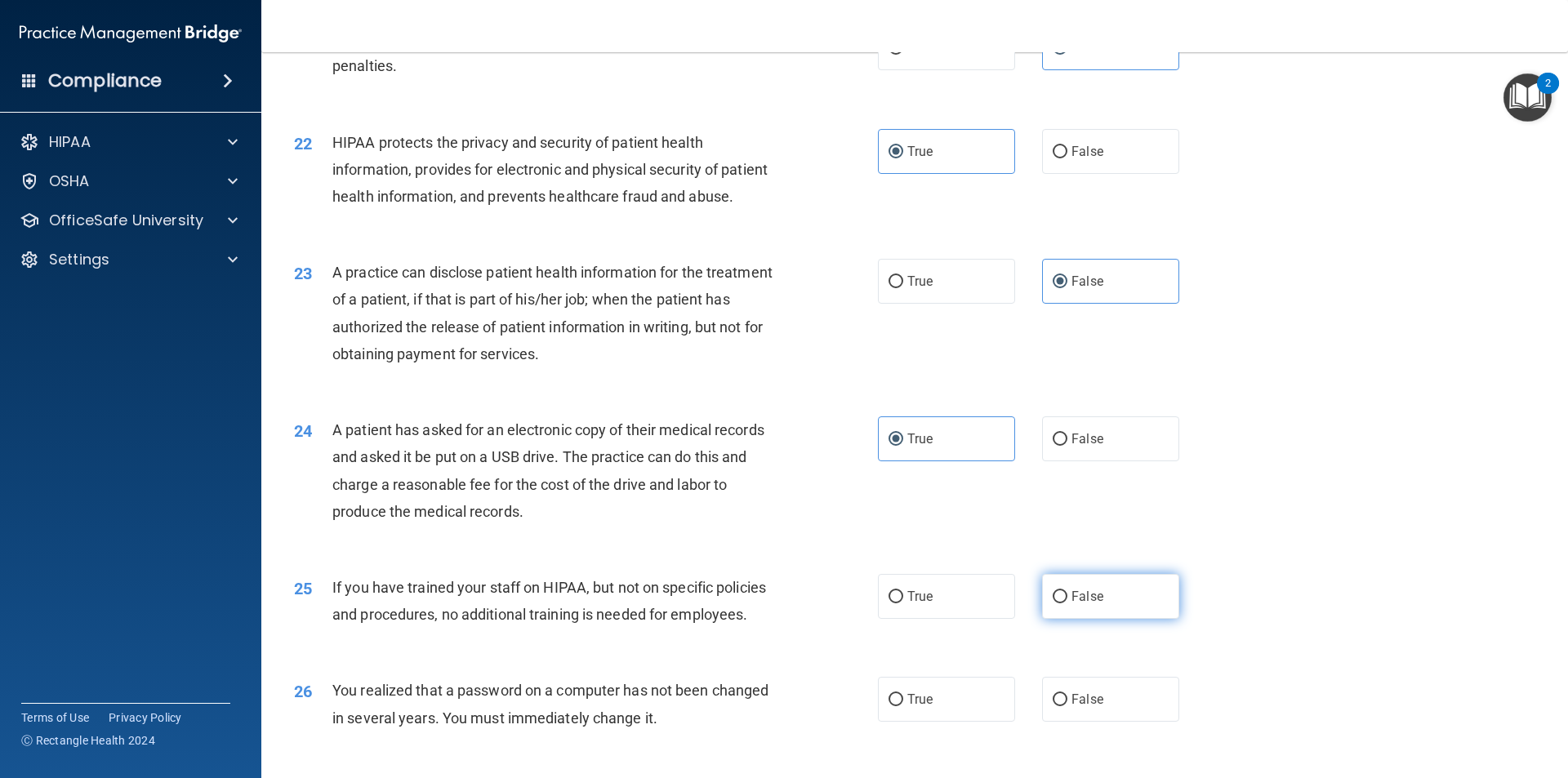
radio input "true"
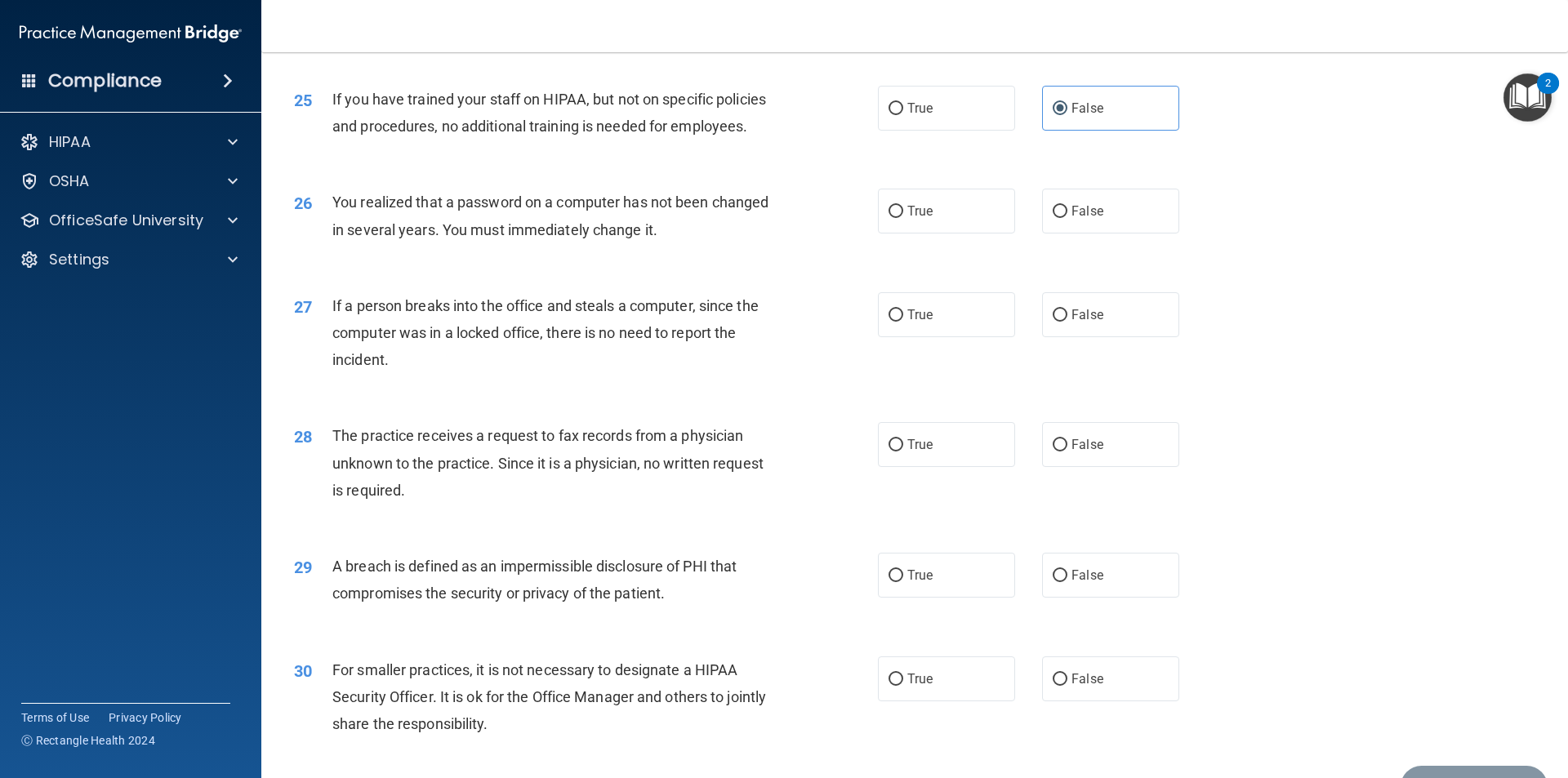
scroll to position [2939, 0]
click at [919, 217] on span "True" at bounding box center [920, 210] width 25 height 16
click at [903, 216] on input "True" at bounding box center [895, 210] width 15 height 13
radio input "true"
click at [1097, 335] on label "False" at bounding box center [1110, 313] width 137 height 45
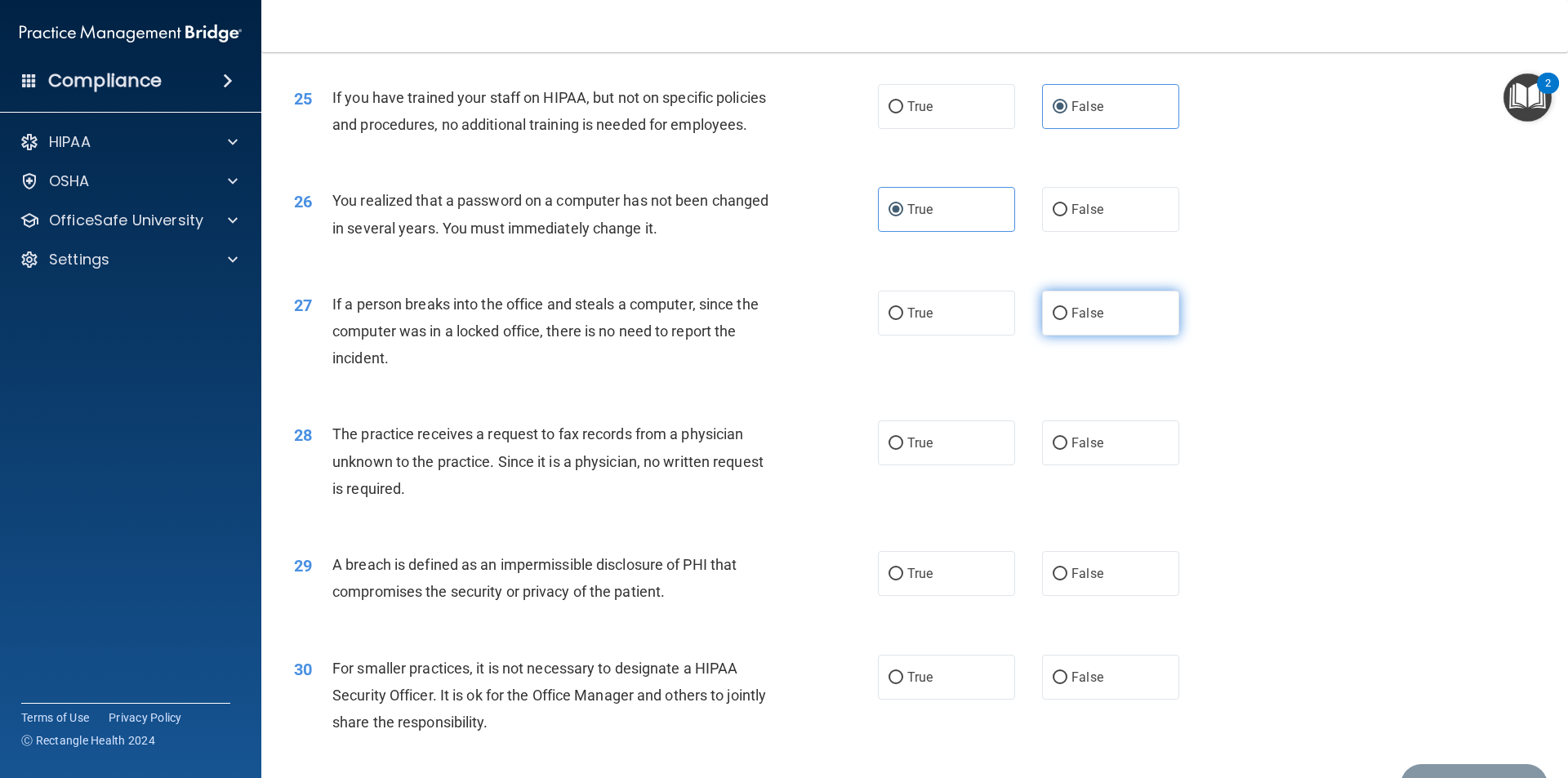
click at [1067, 320] on input "False" at bounding box center [1059, 314] width 15 height 13
radio input "true"
click at [1085, 522] on div "28 The practice receives a request to fax records from a physician unknown to t…" at bounding box center [915, 465] width 1266 height 131
click at [1101, 465] on label "False" at bounding box center [1110, 443] width 137 height 45
click at [1067, 449] on input "False" at bounding box center [1059, 444] width 15 height 13
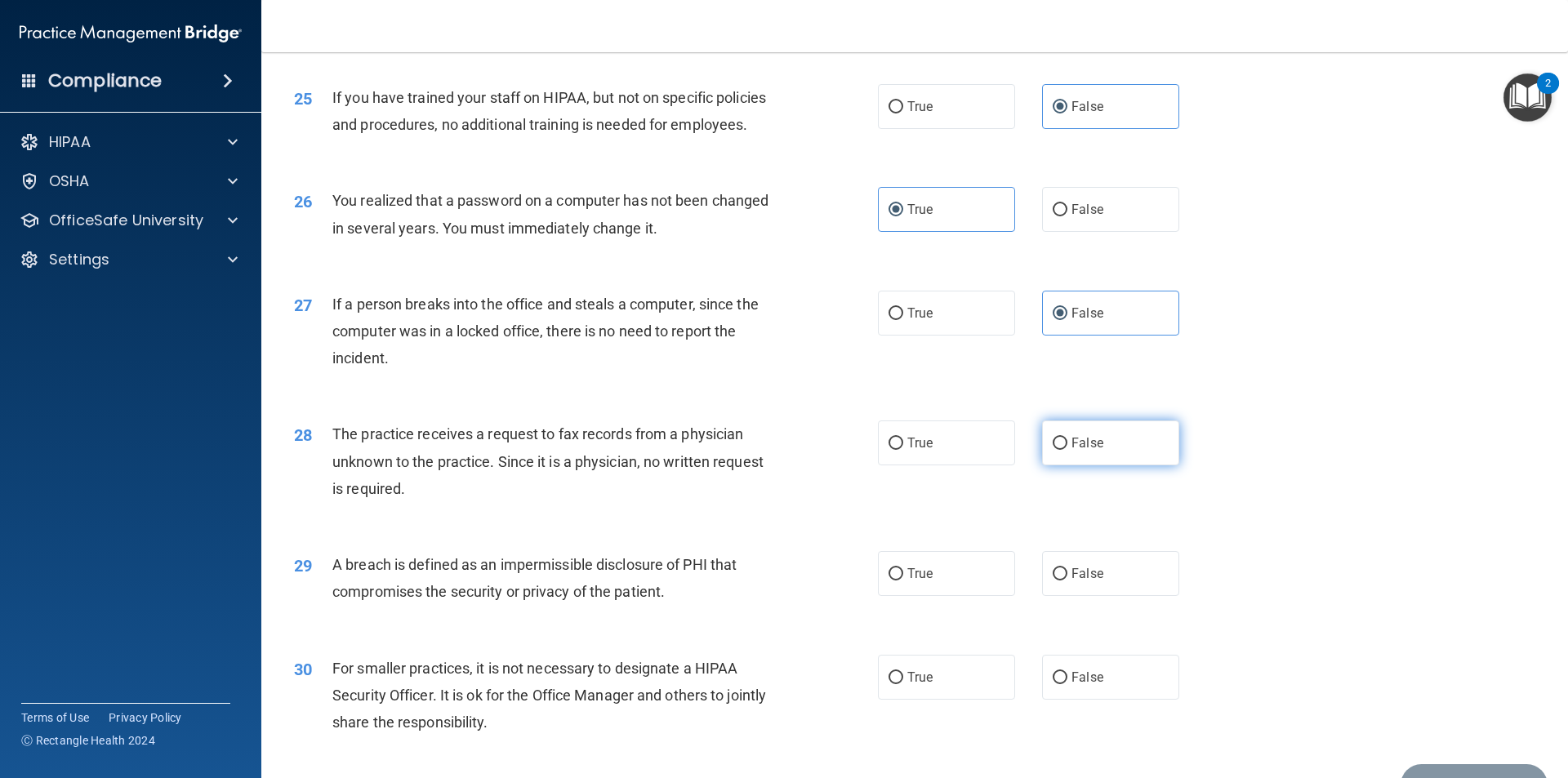
radio input "true"
click at [878, 596] on label "True" at bounding box center [946, 573] width 137 height 45
click at [888, 580] on input "True" at bounding box center [895, 574] width 15 height 13
radio input "true"
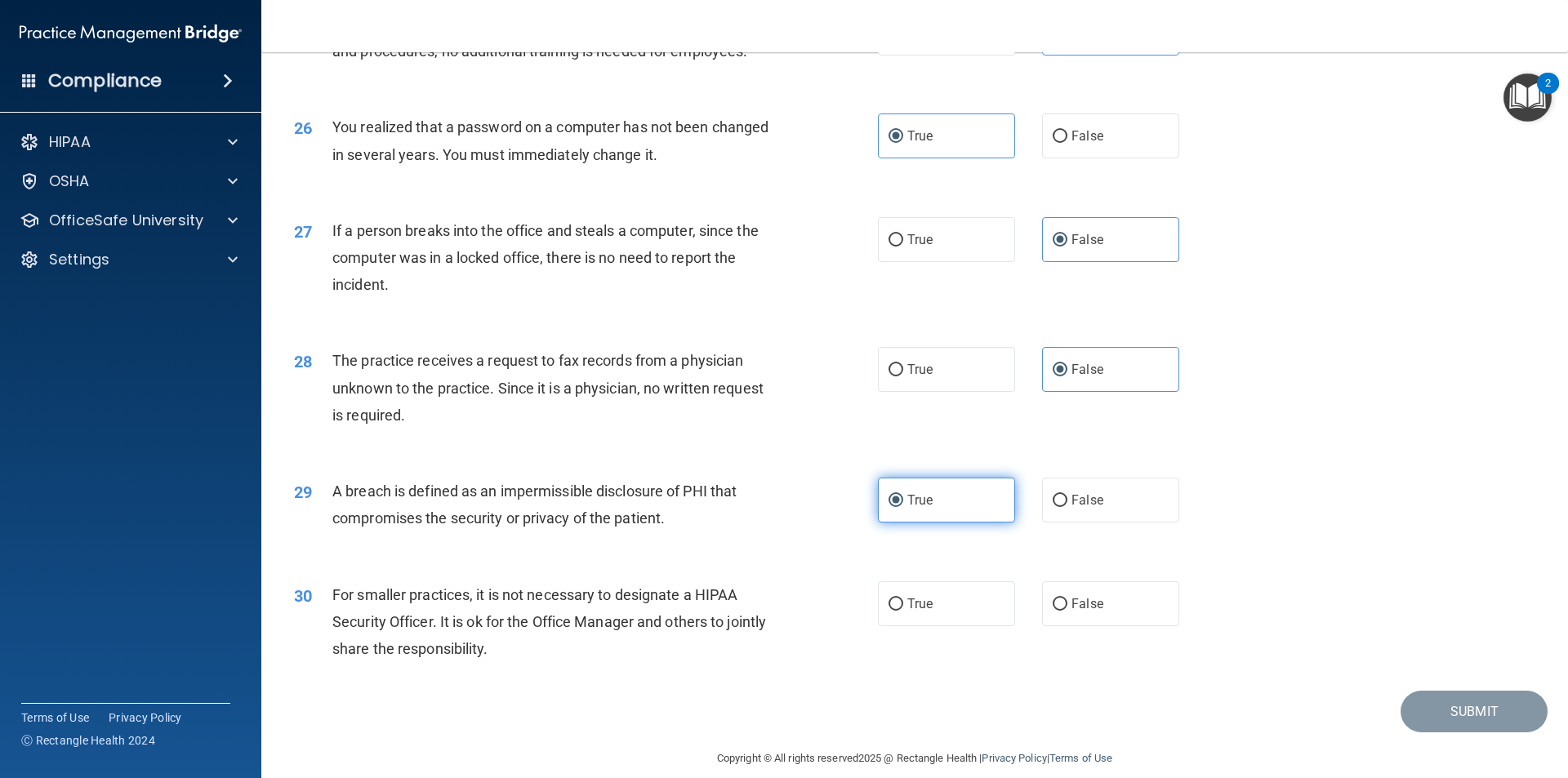
scroll to position [3086, 0]
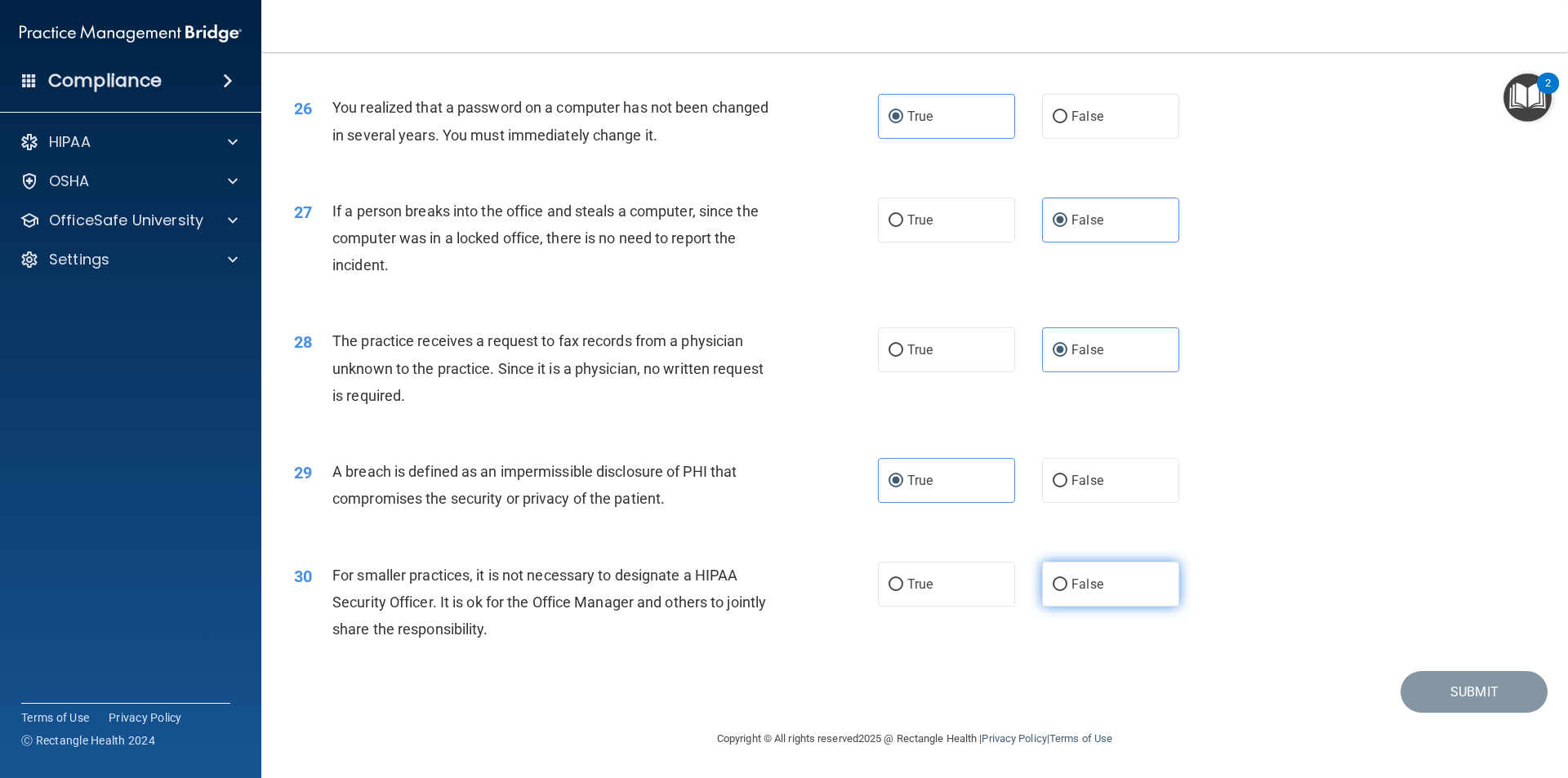
click at [1052, 566] on label "False" at bounding box center [1110, 584] width 137 height 45
click at [1052, 579] on input "False" at bounding box center [1059, 585] width 15 height 13
radio input "true"
click at [1408, 719] on footer "Copyright © All rights reserved 2025 @ Rectangle Health | Privacy Policy | Term…" at bounding box center [914, 737] width 1241 height 49
click at [1433, 684] on button "Submit" at bounding box center [1473, 691] width 147 height 42
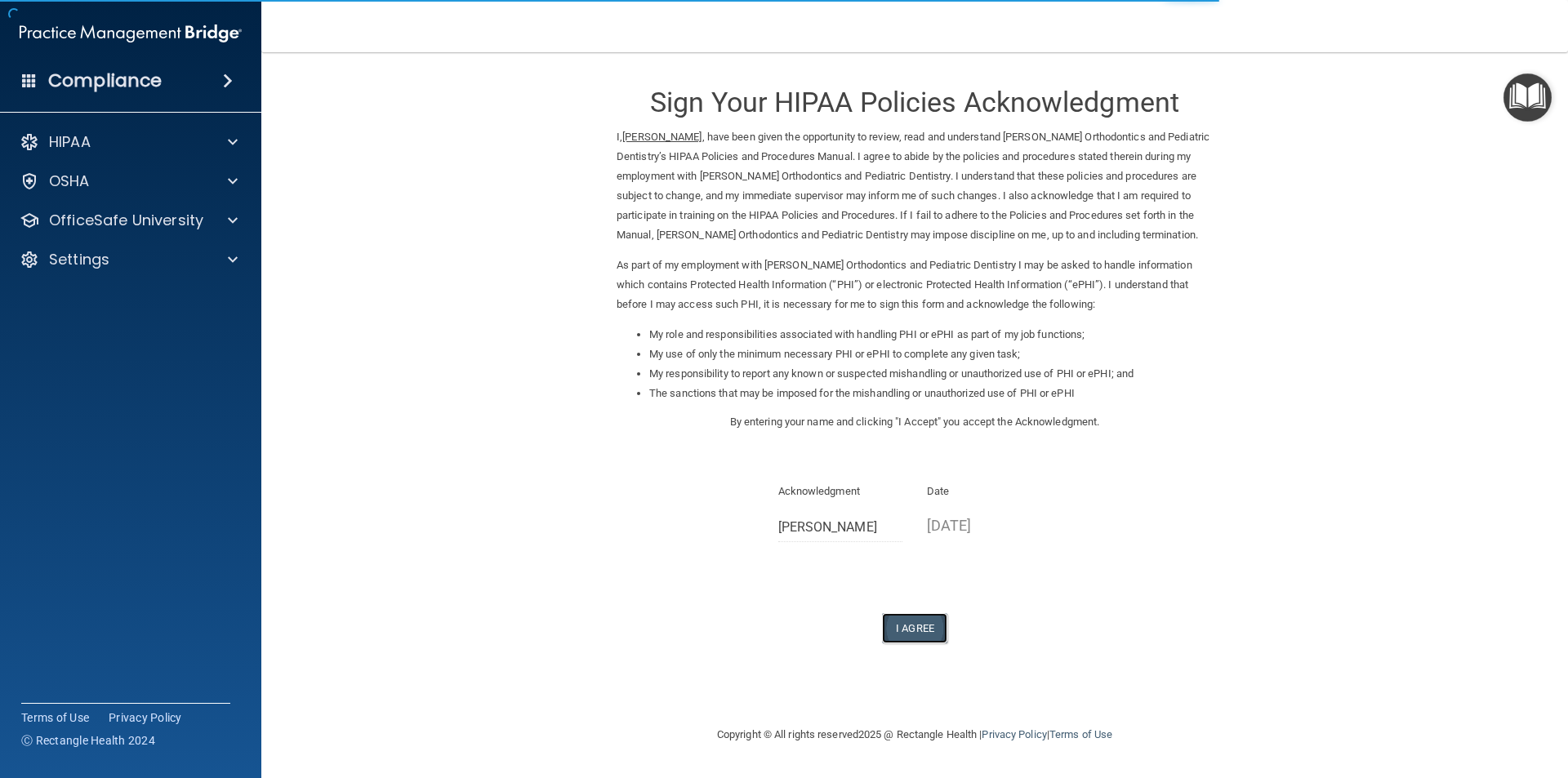
click at [912, 633] on button "I Agree" at bounding box center [914, 628] width 65 height 30
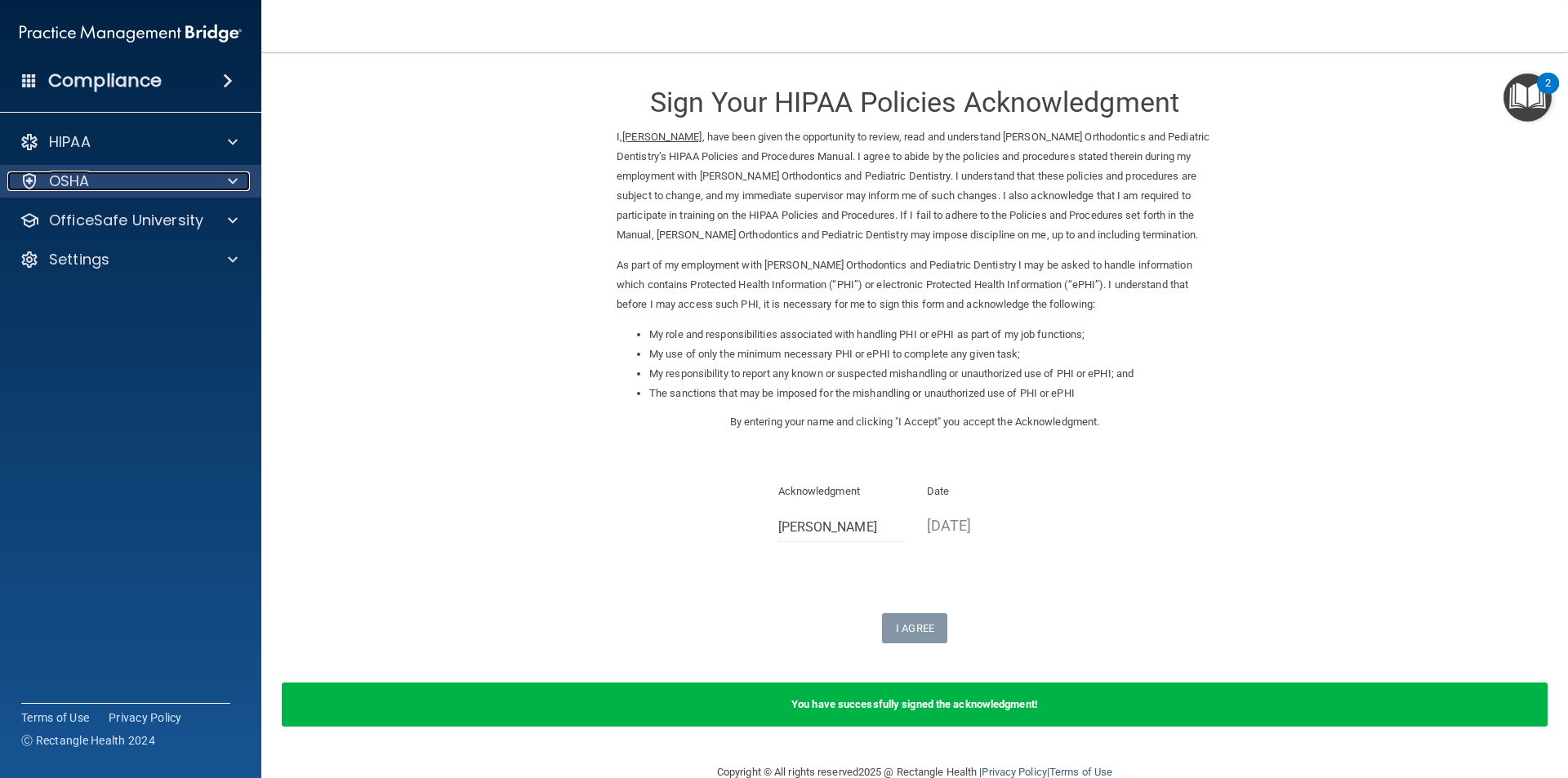
click at [137, 190] on div "OSHA" at bounding box center [109, 181] width 203 height 19
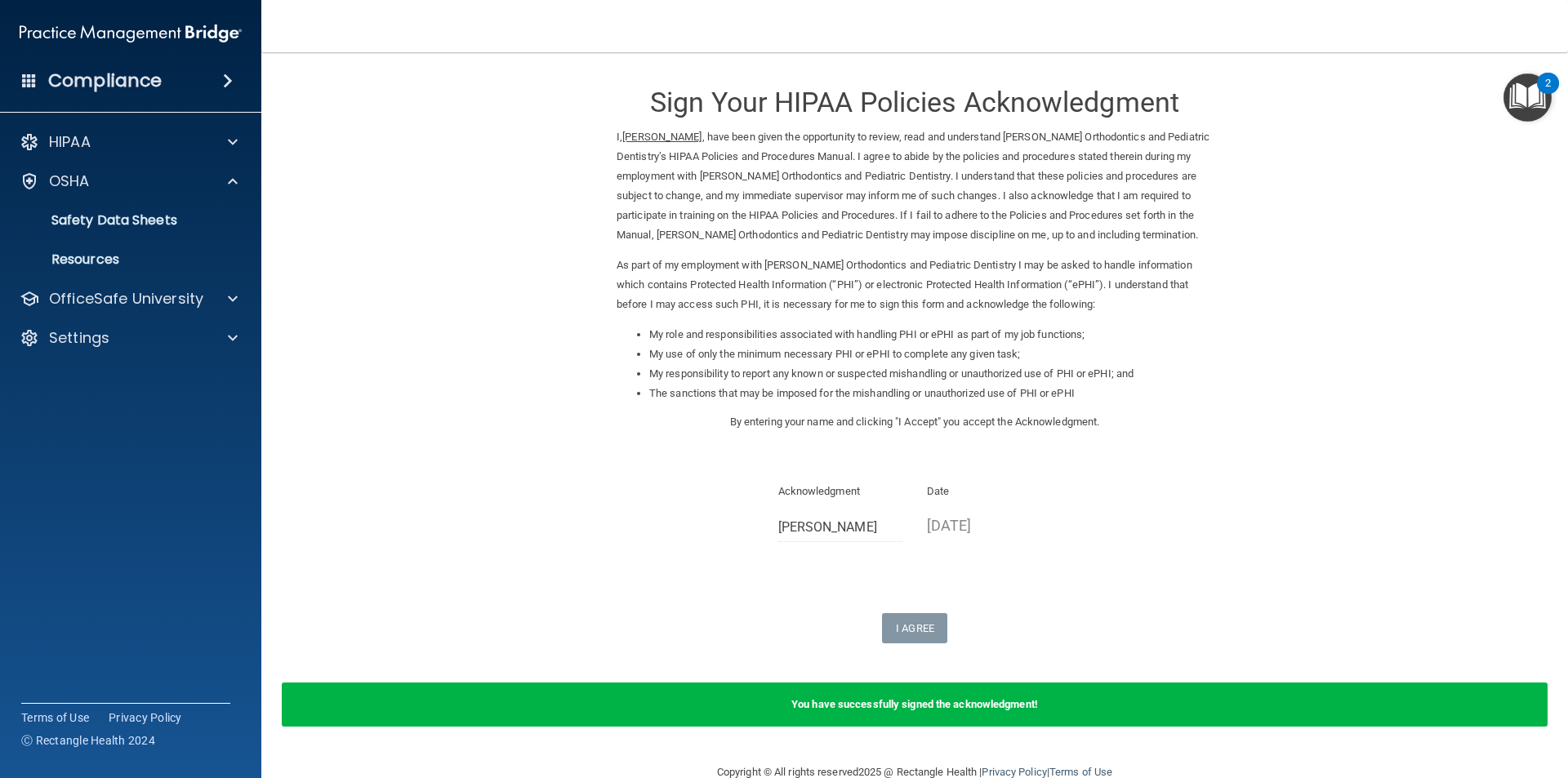
click at [192, 123] on div "HIPAA Documents and Policies Report an Incident Business Associates Emergency P…" at bounding box center [131, 243] width 262 height 249
click at [190, 139] on div "HIPAA" at bounding box center [109, 142] width 203 height 19
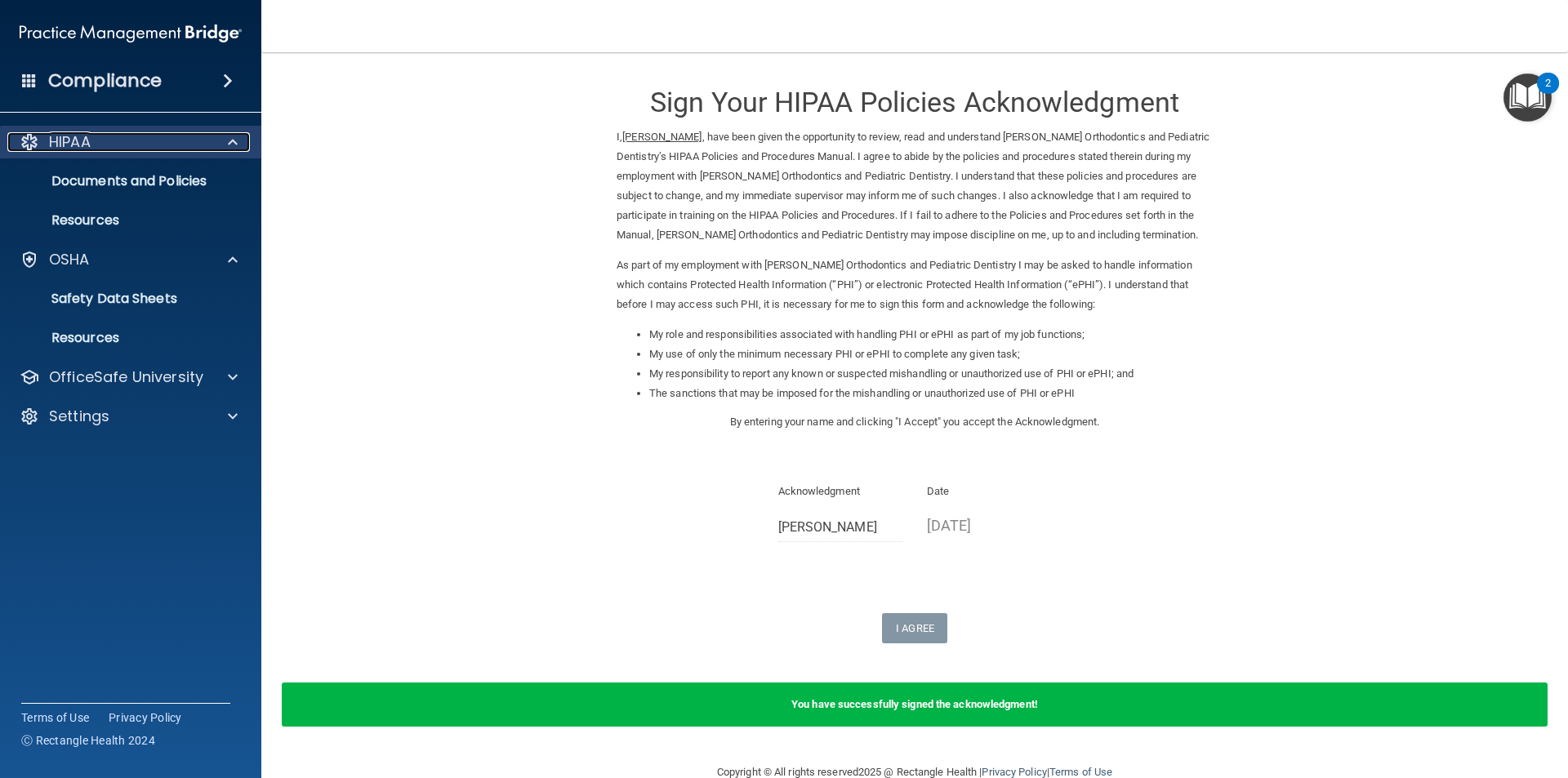
click at [227, 133] on div at bounding box center [230, 142] width 41 height 19
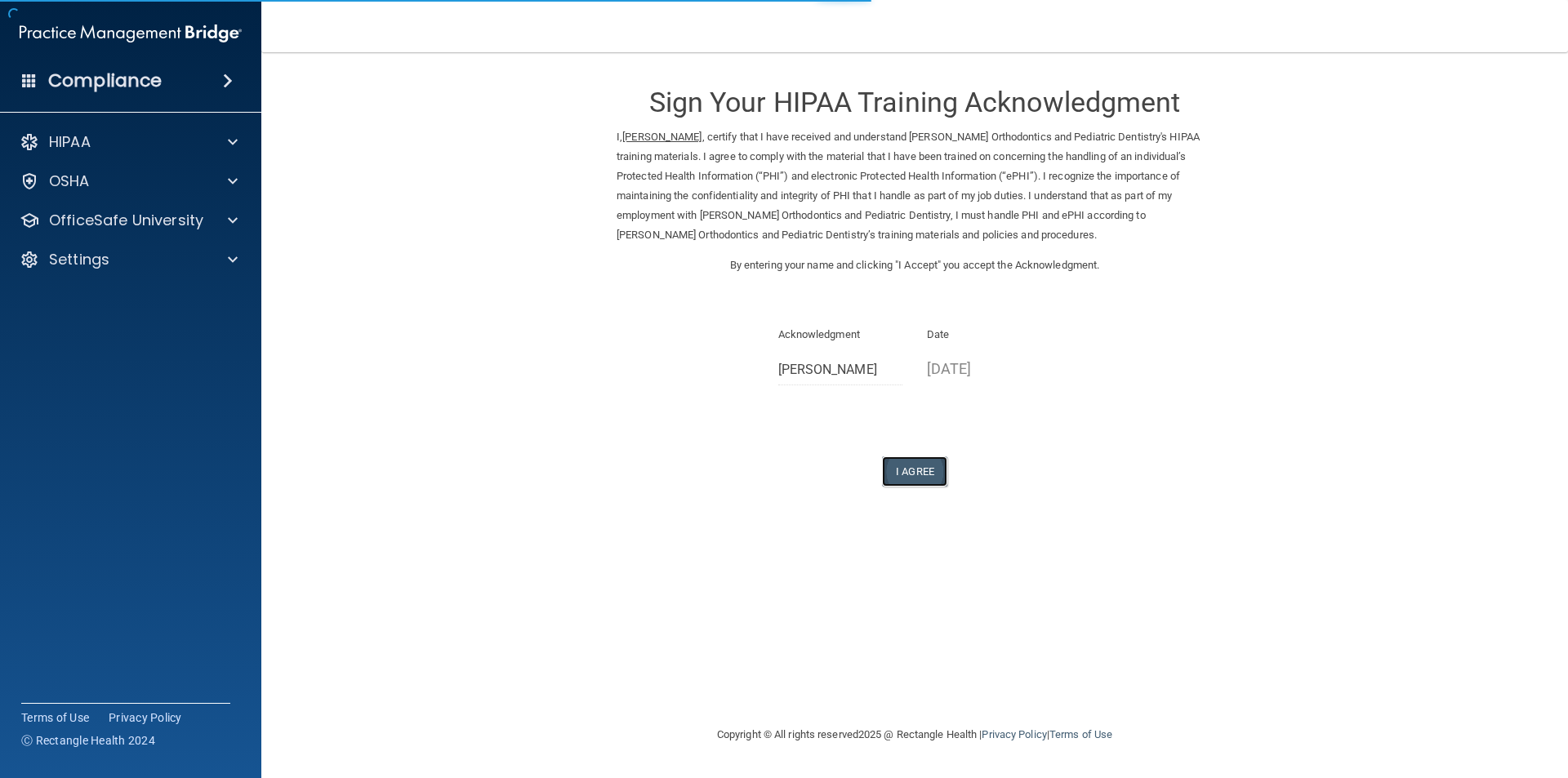
click at [910, 464] on button "I Agree" at bounding box center [914, 471] width 65 height 30
